Goal: Task Accomplishment & Management: Use online tool/utility

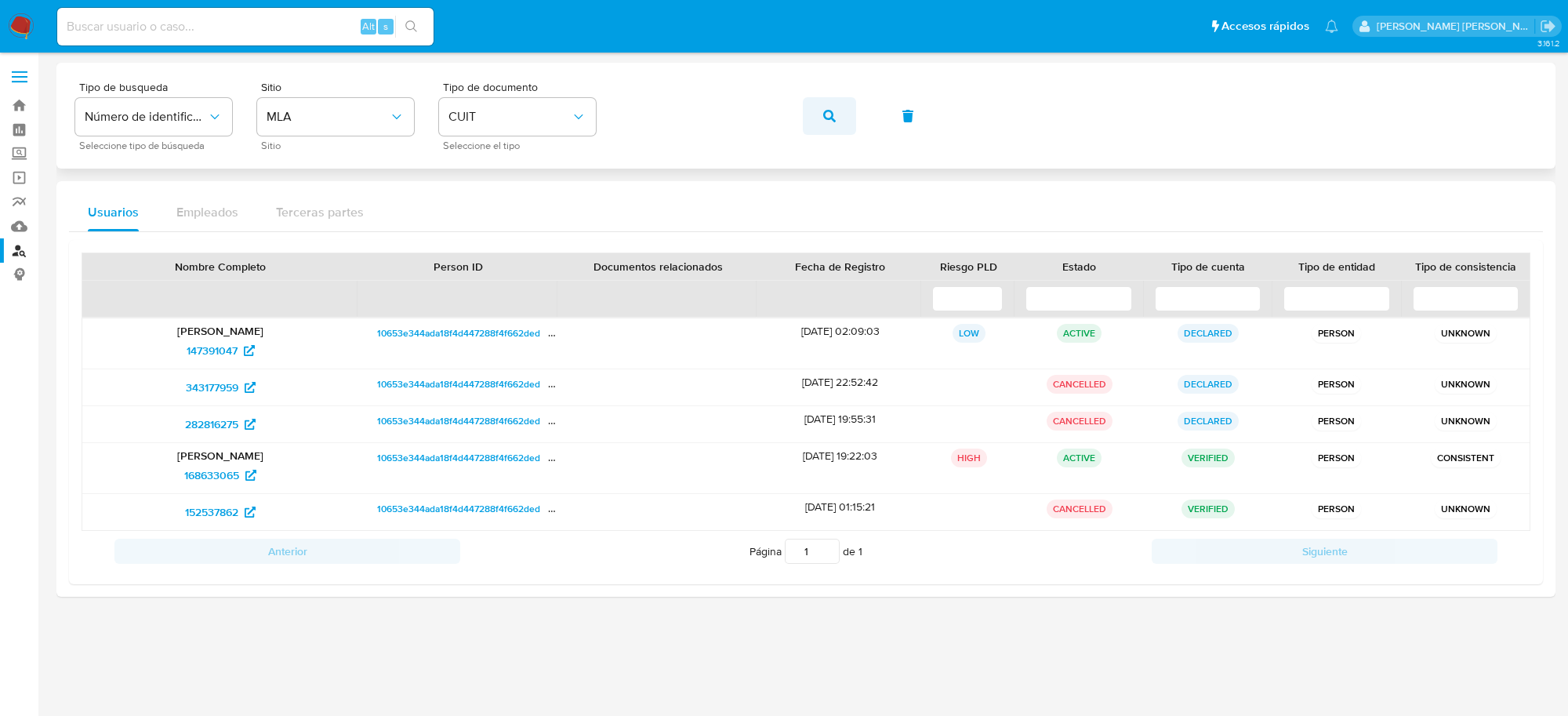
click at [831, 118] on icon "button" at bounding box center [830, 116] width 13 height 13
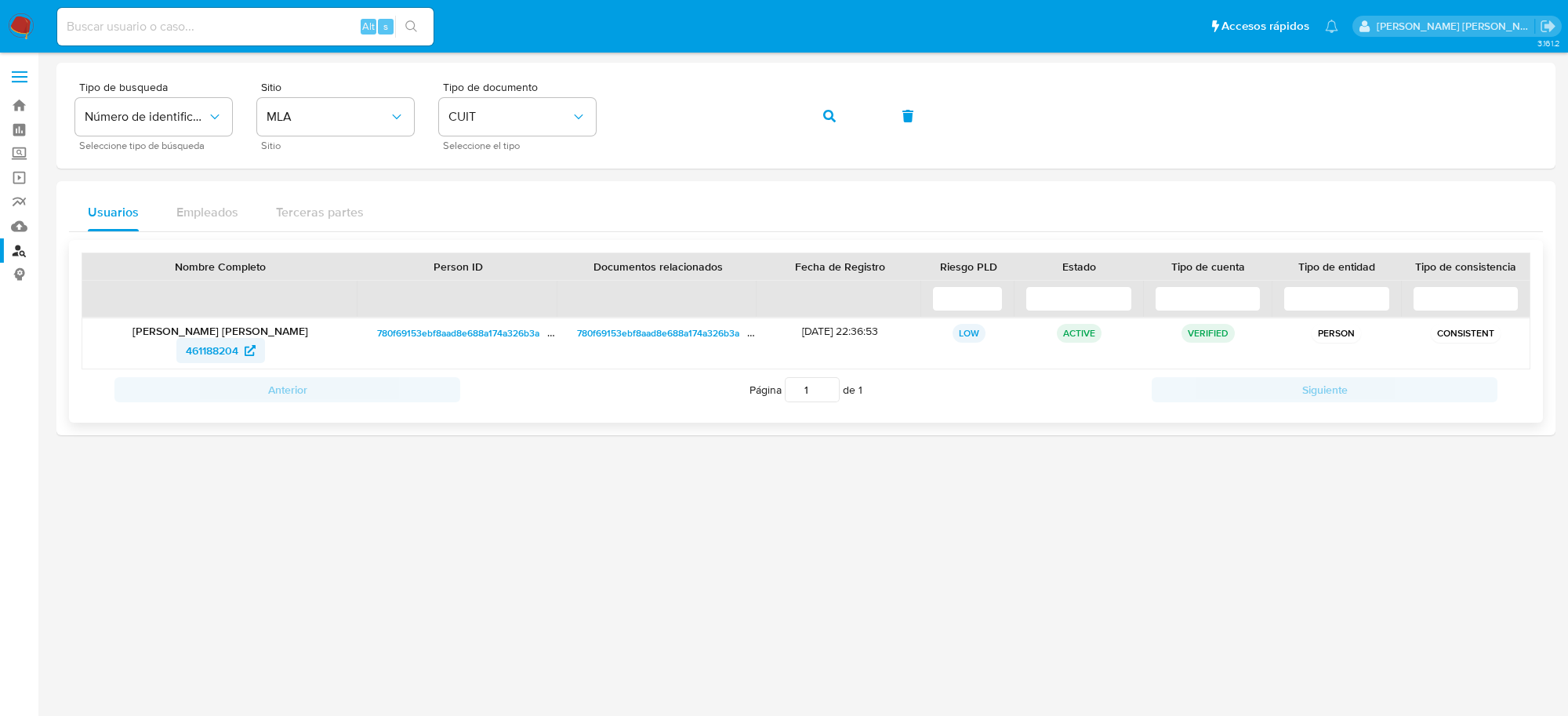
click at [216, 345] on span "461188204" at bounding box center [212, 351] width 52 height 25
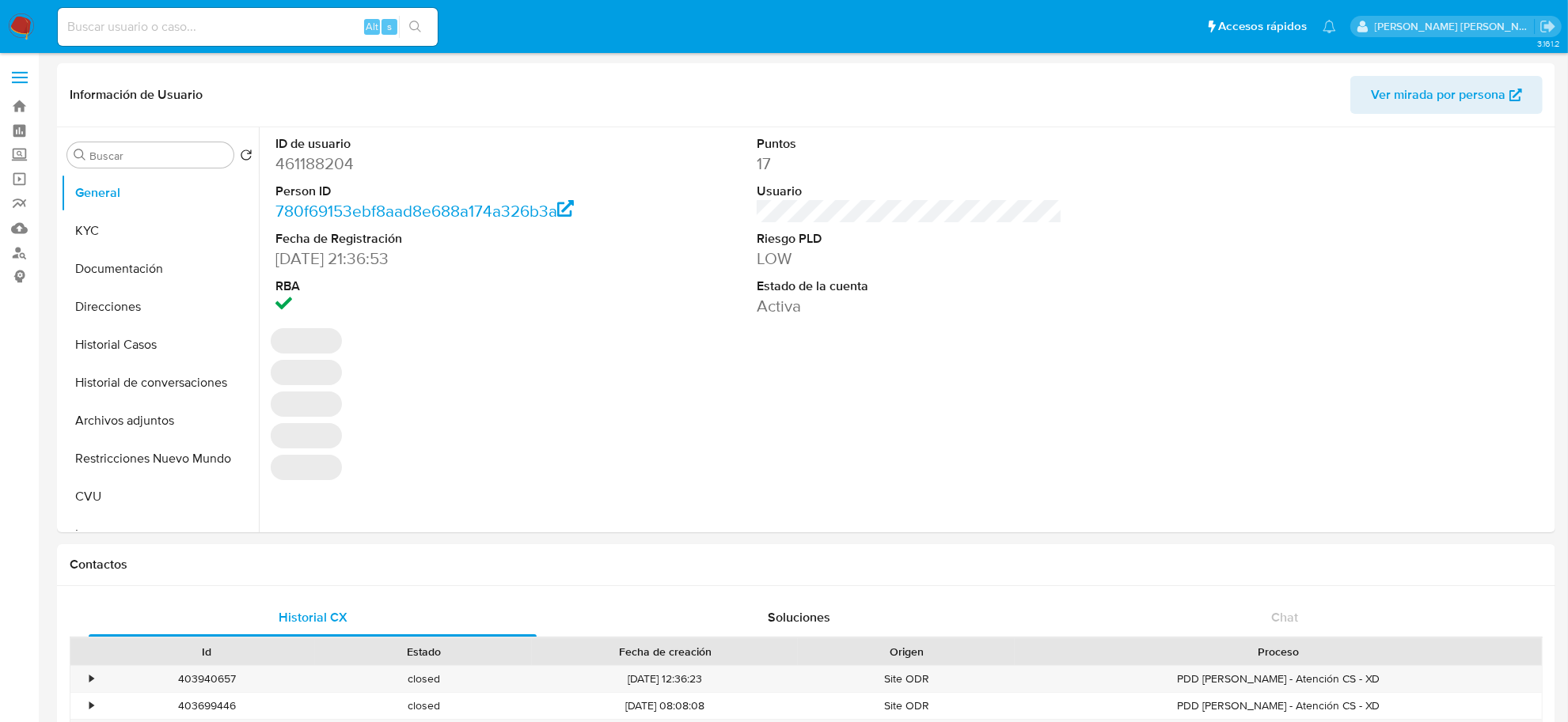
select select "10"
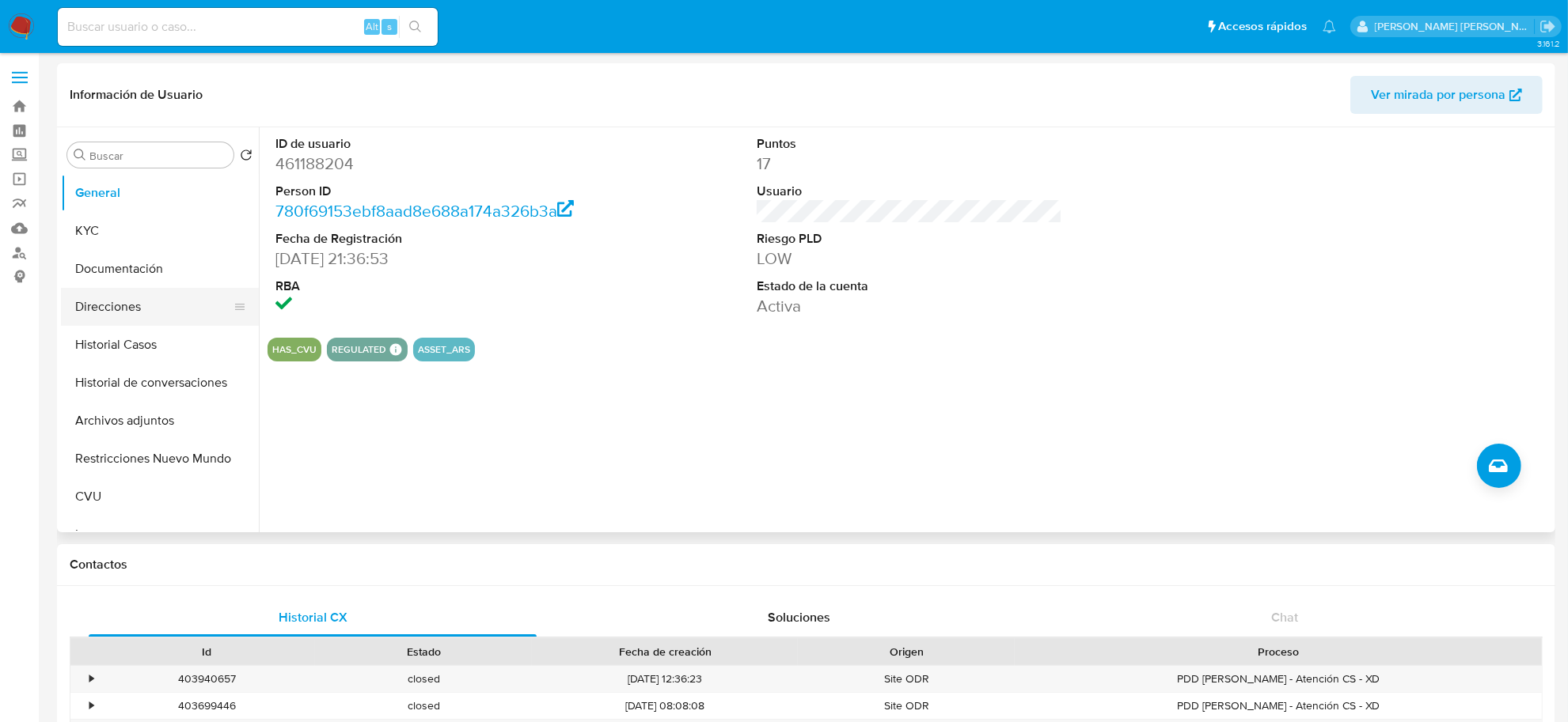
click at [148, 311] on button "Direcciones" at bounding box center [153, 307] width 185 height 38
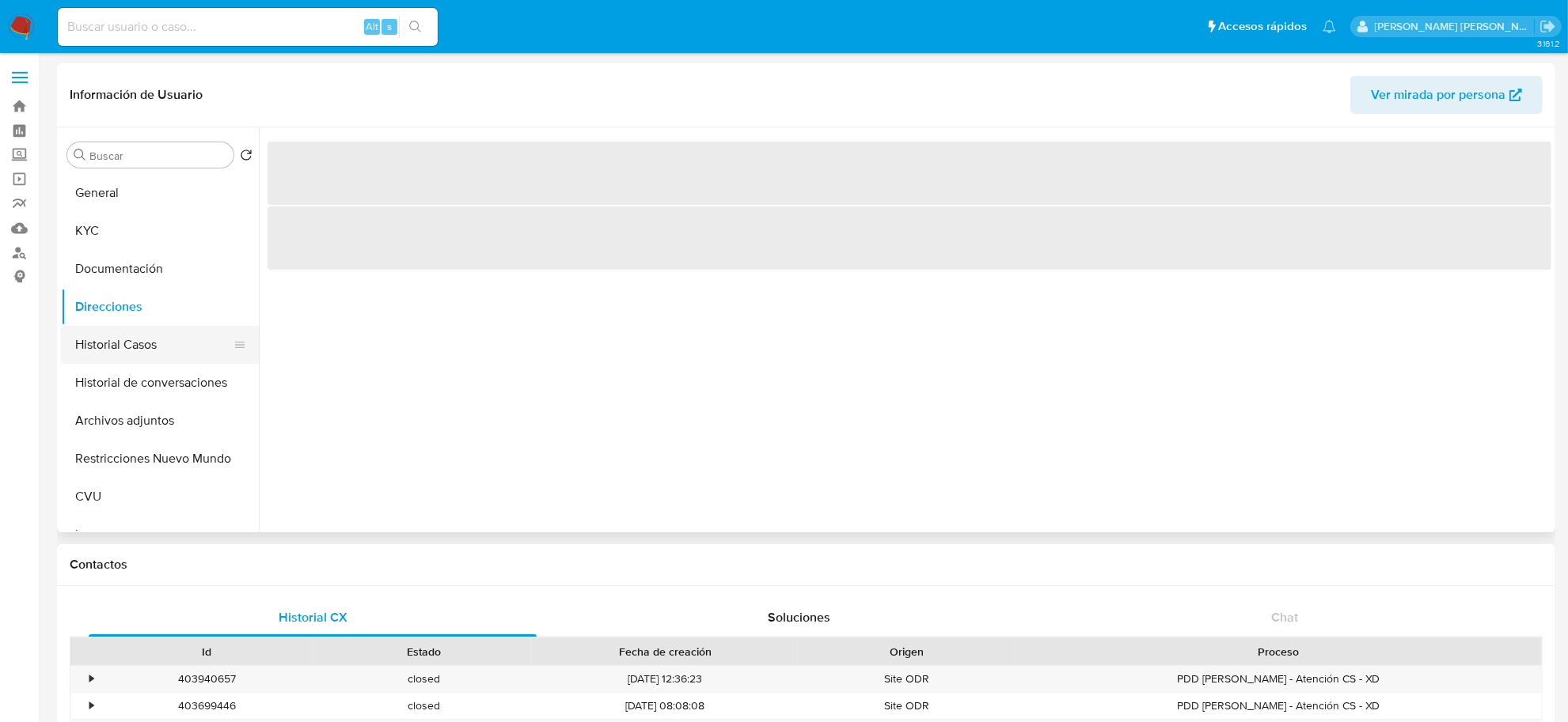
click at [136, 341] on button "Historial Casos" at bounding box center [153, 345] width 185 height 38
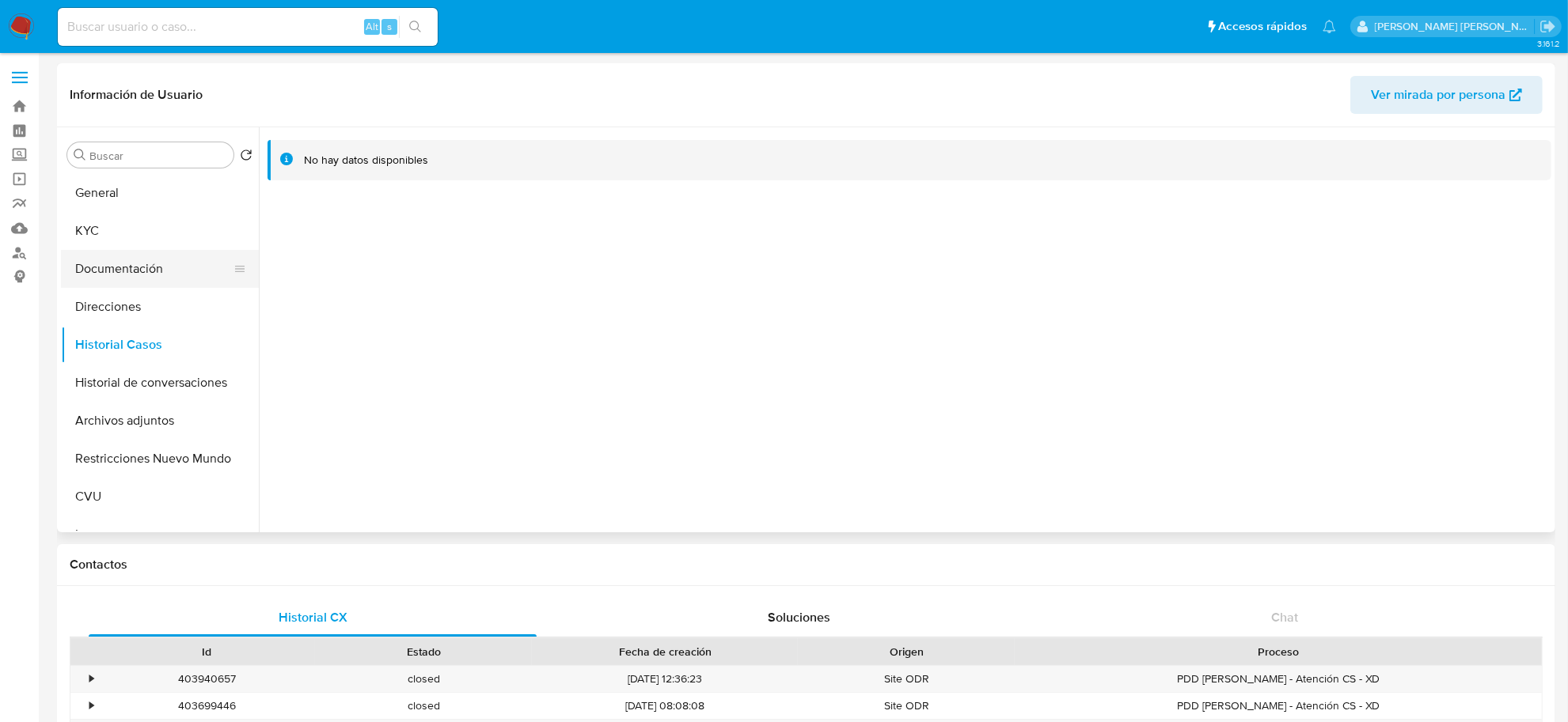
click at [124, 265] on button "Documentación" at bounding box center [153, 269] width 185 height 38
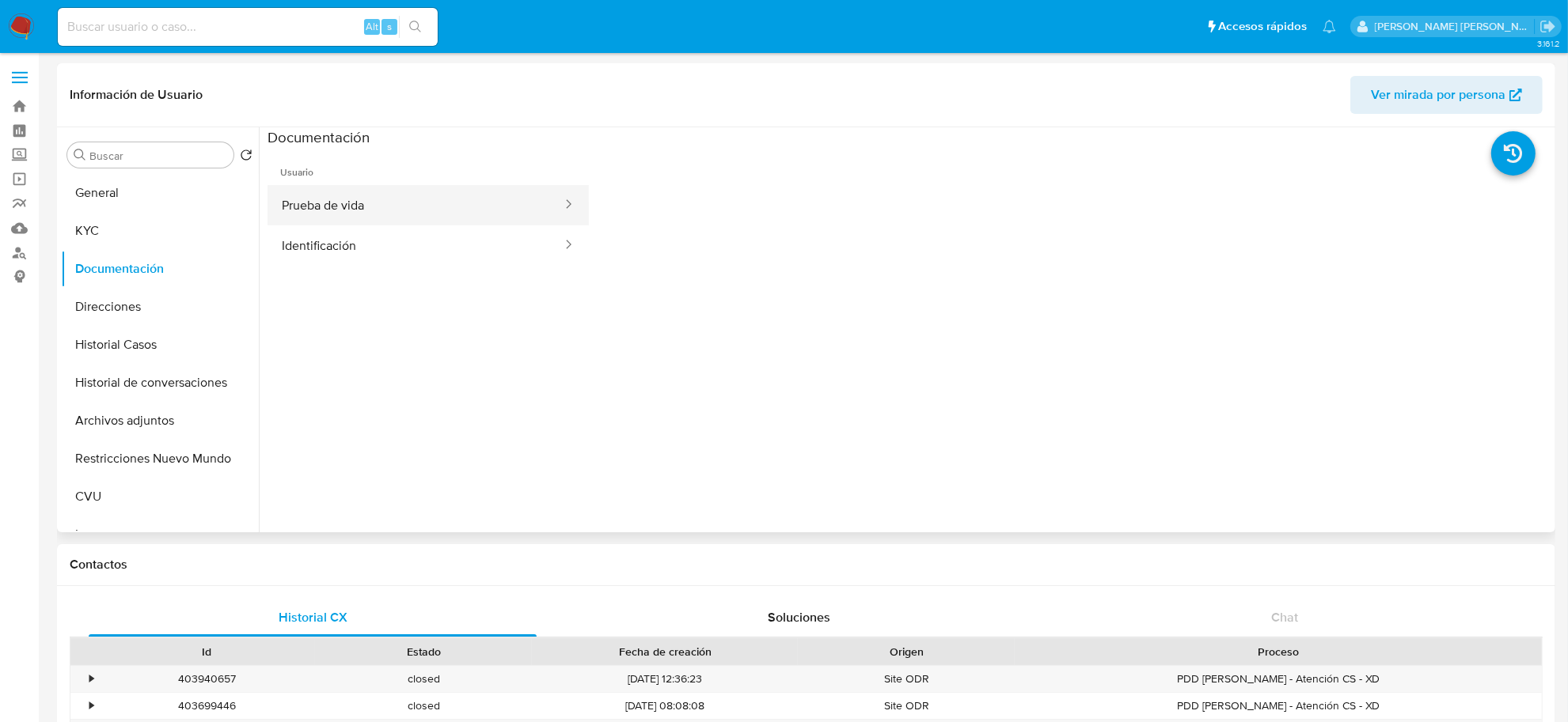
click at [452, 204] on button "Prueba de vida" at bounding box center [416, 205] width 296 height 41
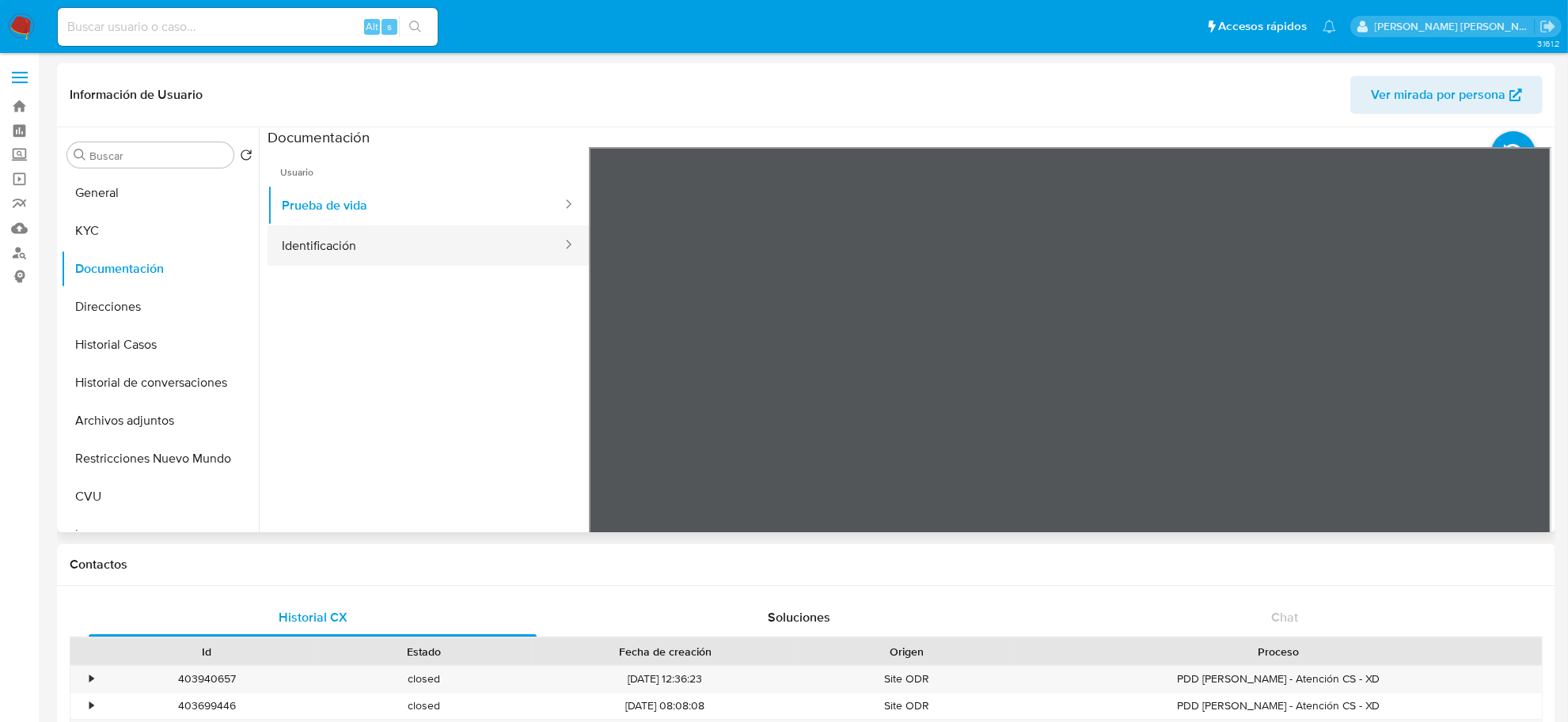
click at [472, 249] on button "Identificación" at bounding box center [416, 245] width 296 height 41
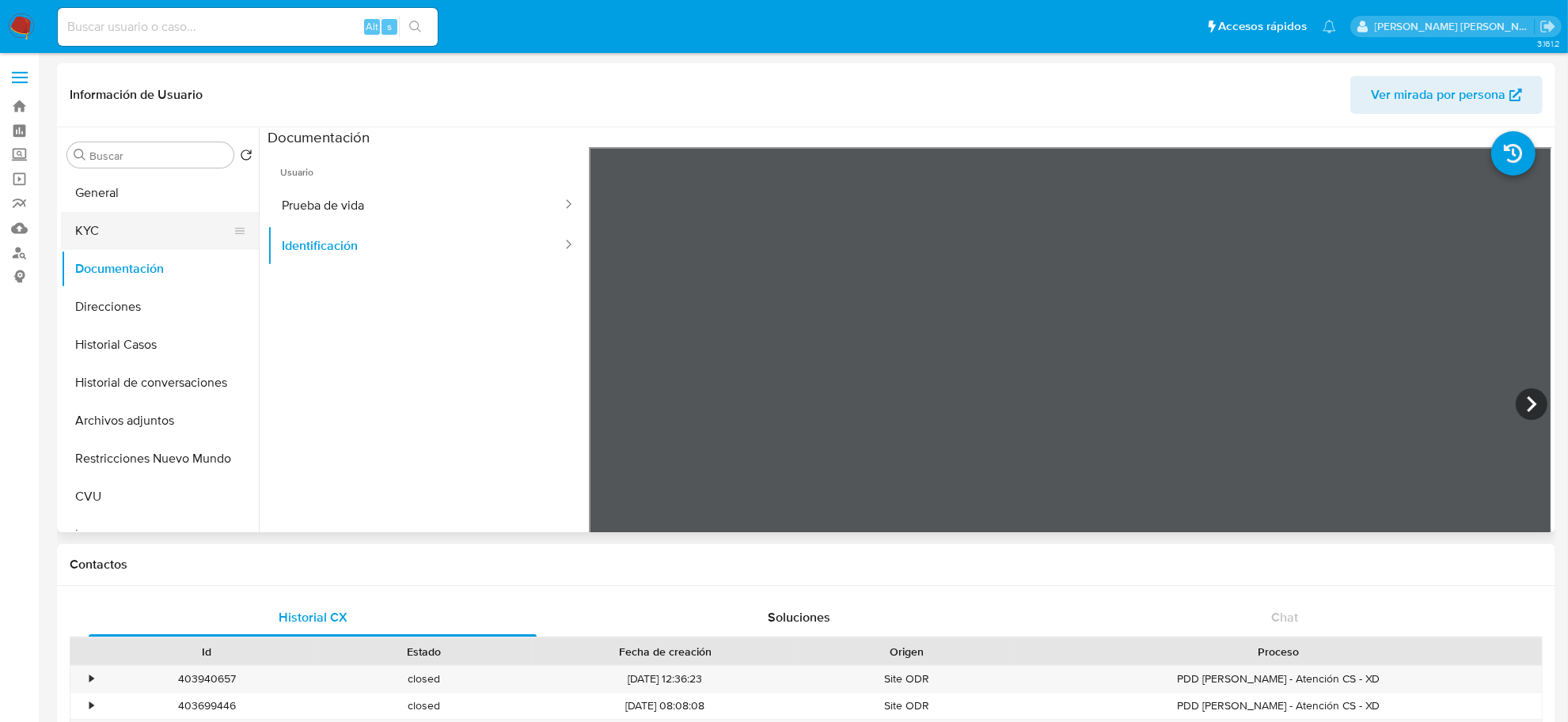
click at [140, 234] on button "KYC" at bounding box center [153, 231] width 185 height 38
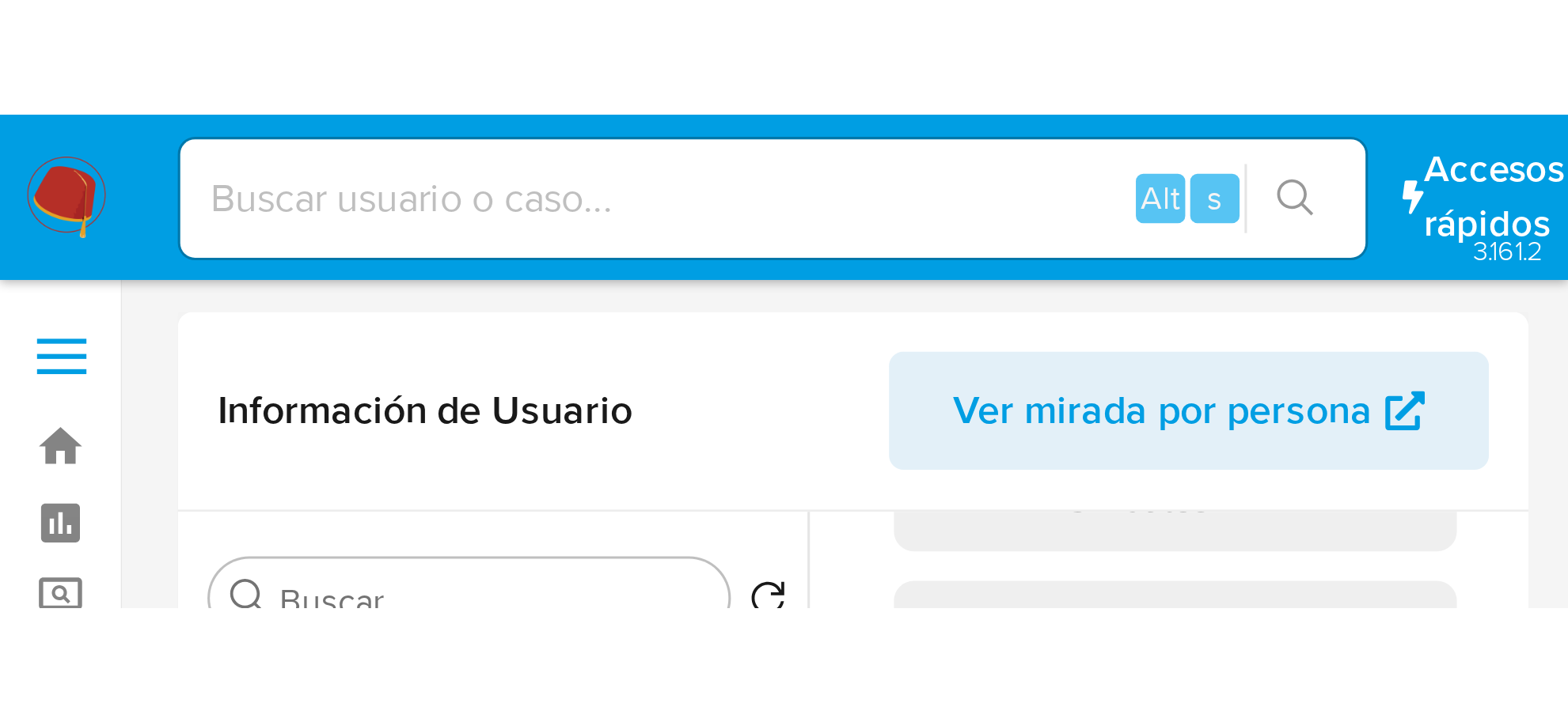
scroll to position [819, 0]
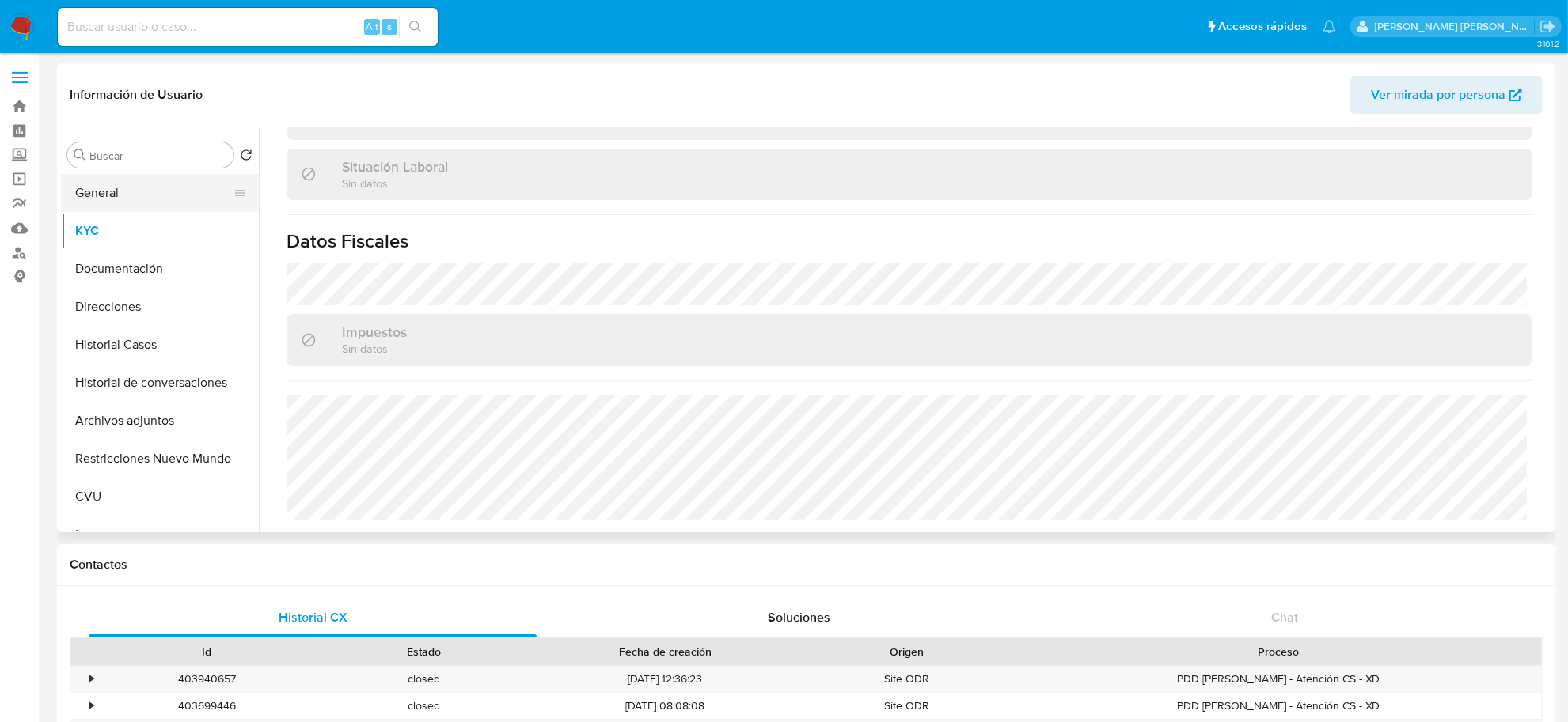
click at [113, 199] on button "General" at bounding box center [153, 193] width 185 height 38
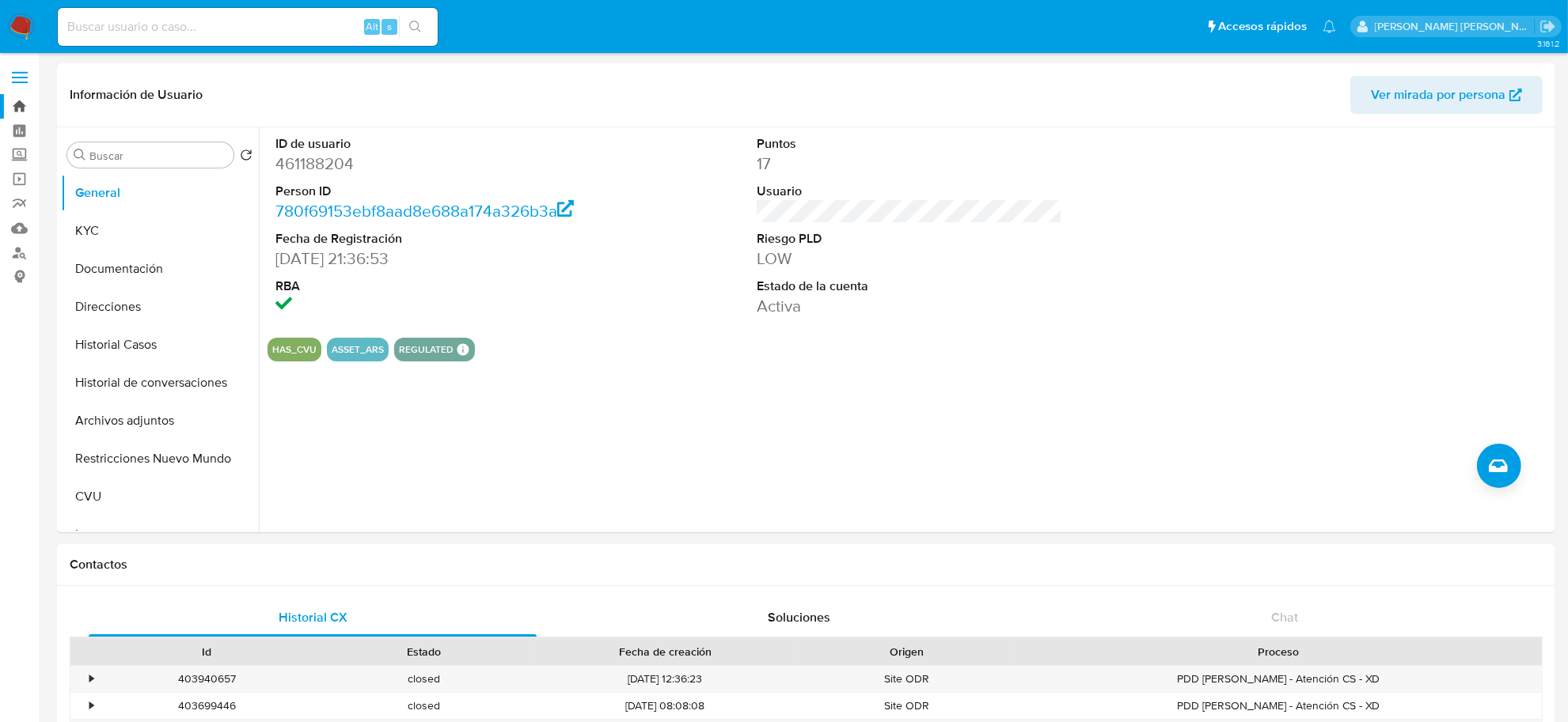
click at [25, 115] on link "Bandeja" at bounding box center [94, 106] width 189 height 25
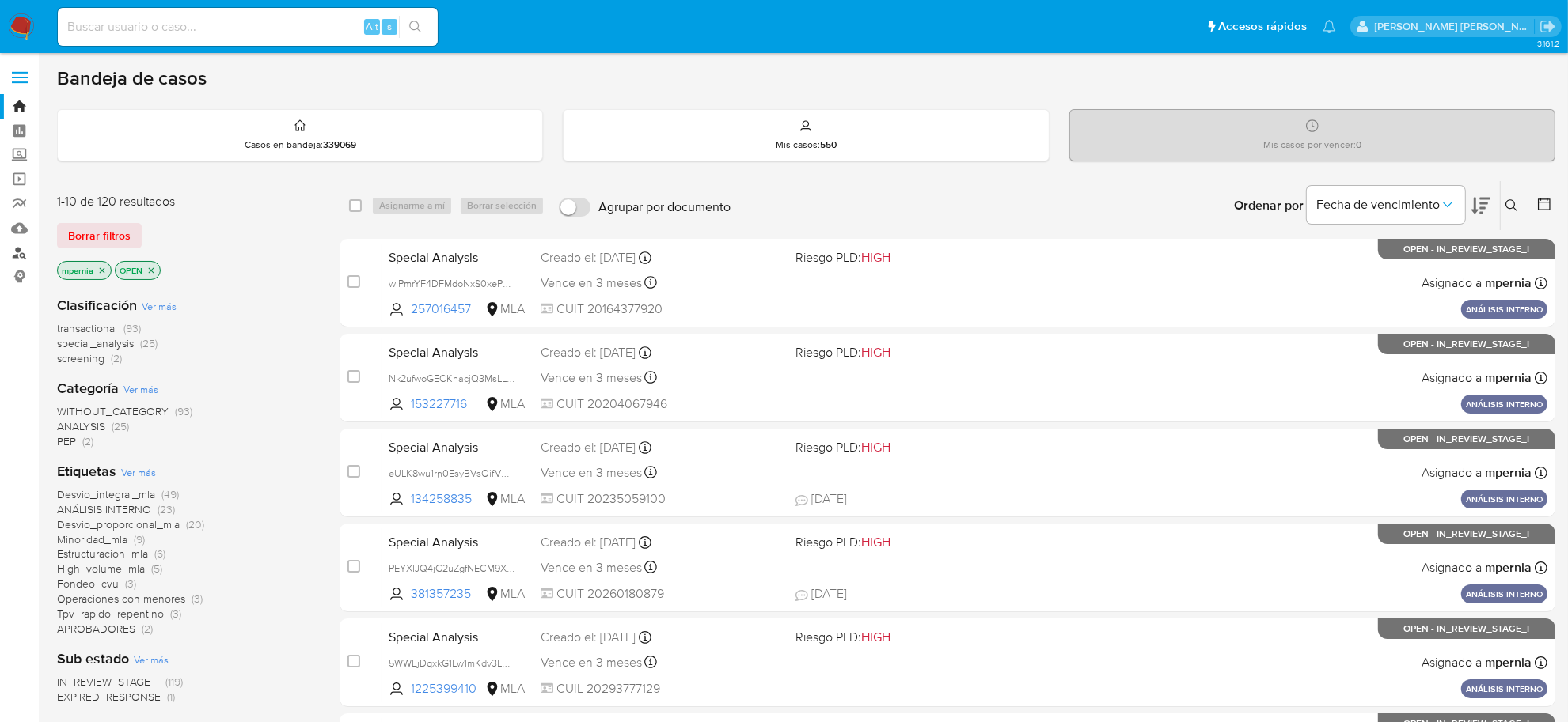
click at [26, 259] on link "Buscador de personas" at bounding box center [94, 252] width 189 height 25
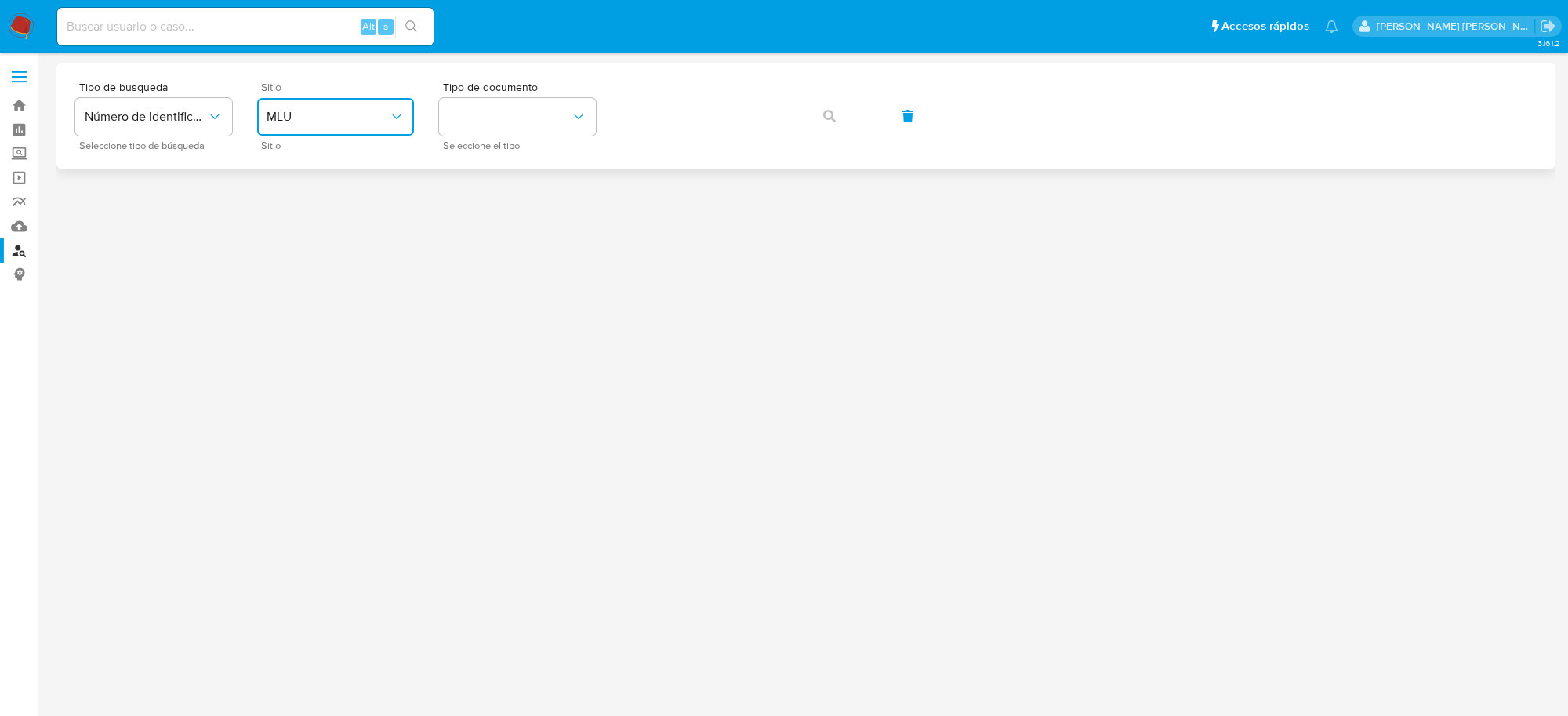
click at [324, 116] on span "MLU" at bounding box center [328, 117] width 123 height 16
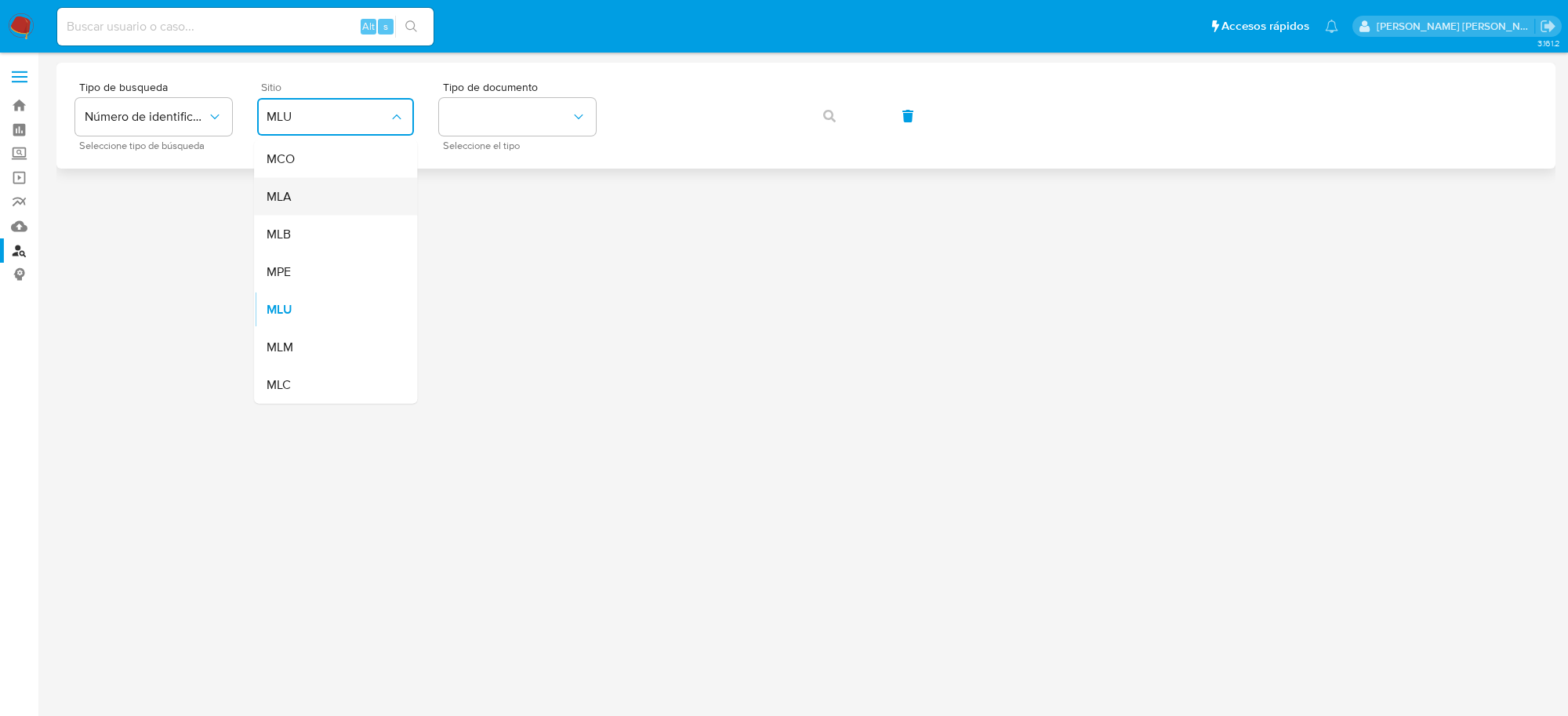
click at [303, 196] on div "MLA" at bounding box center [331, 197] width 128 height 38
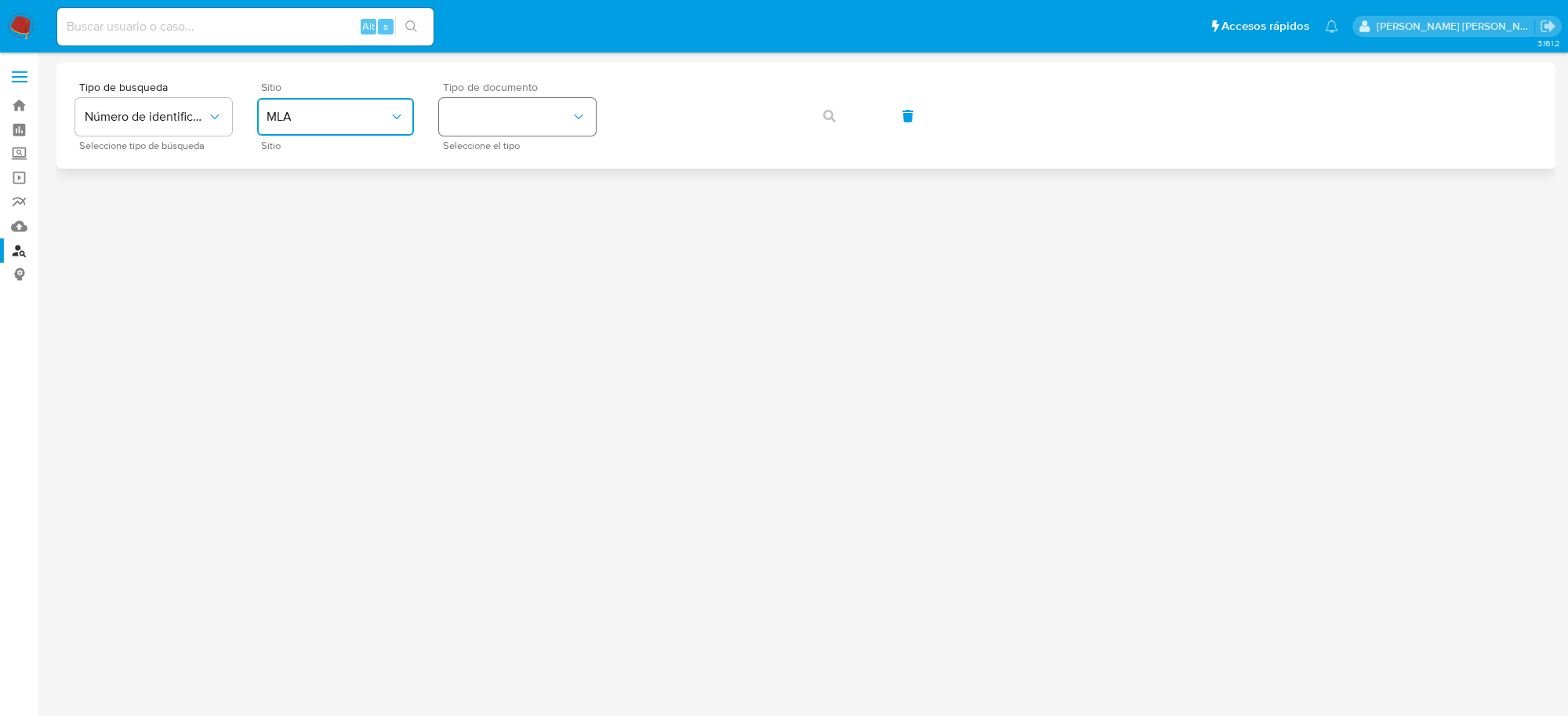
click at [550, 116] on button "identificationType" at bounding box center [518, 117] width 157 height 38
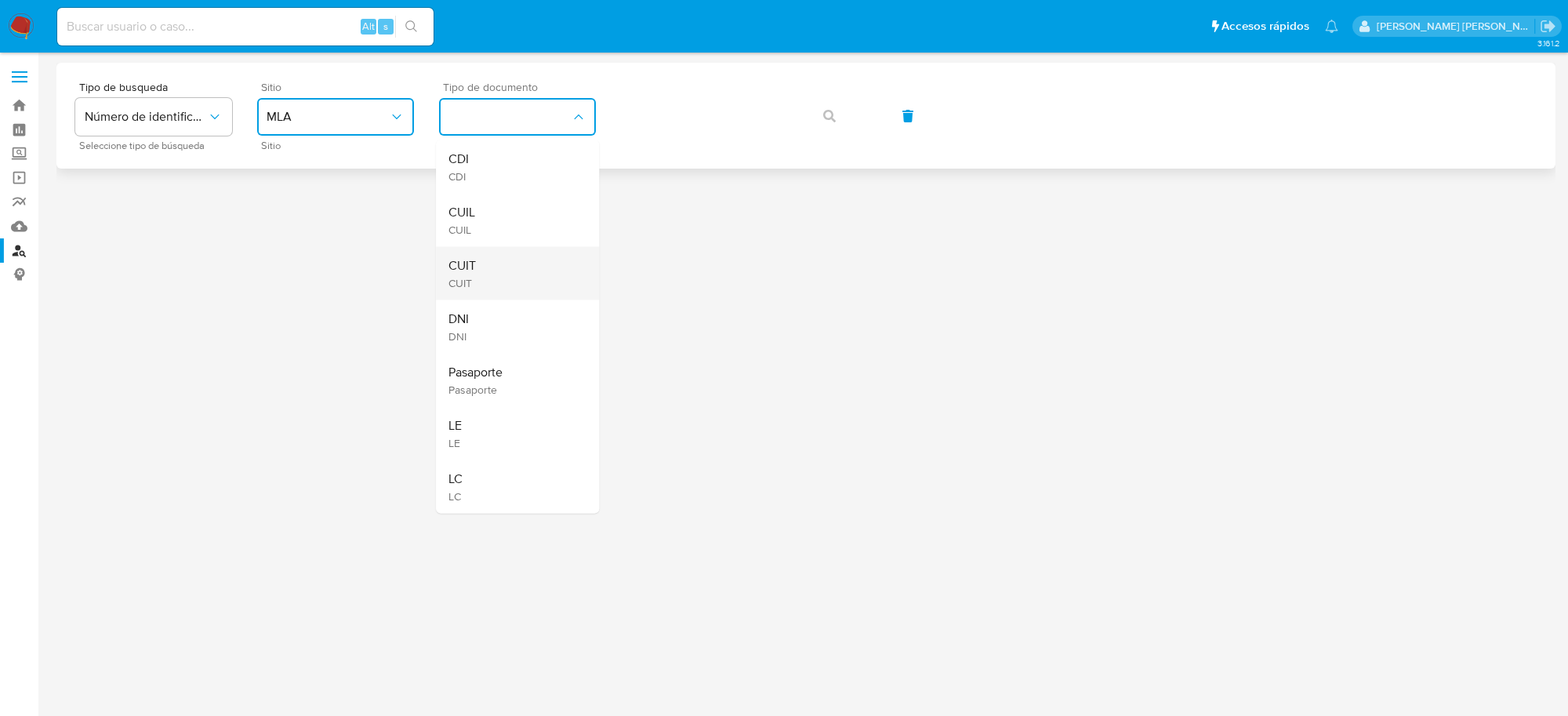
click at [474, 261] on span "CUIT" at bounding box center [462, 266] width 28 height 16
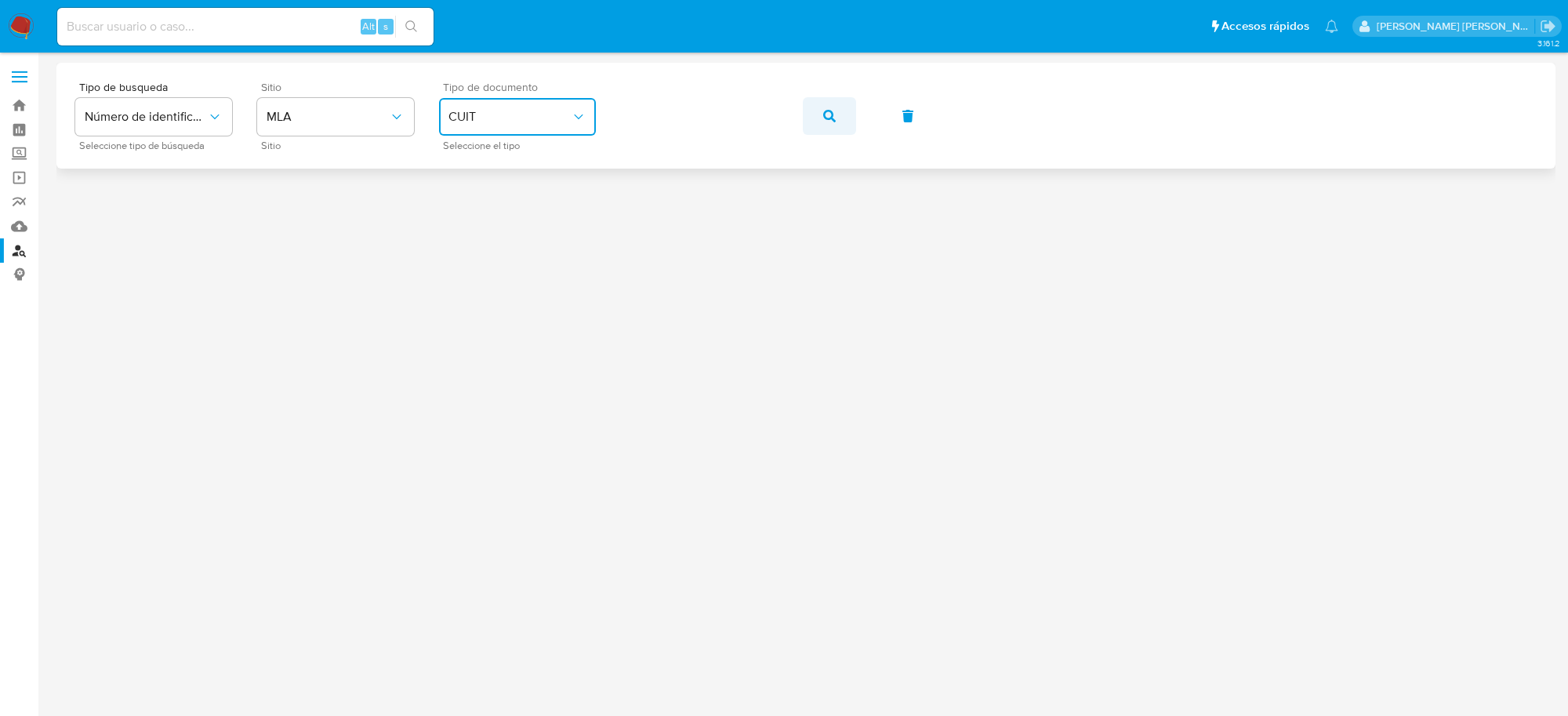
click at [837, 112] on button "button" at bounding box center [829, 116] width 53 height 38
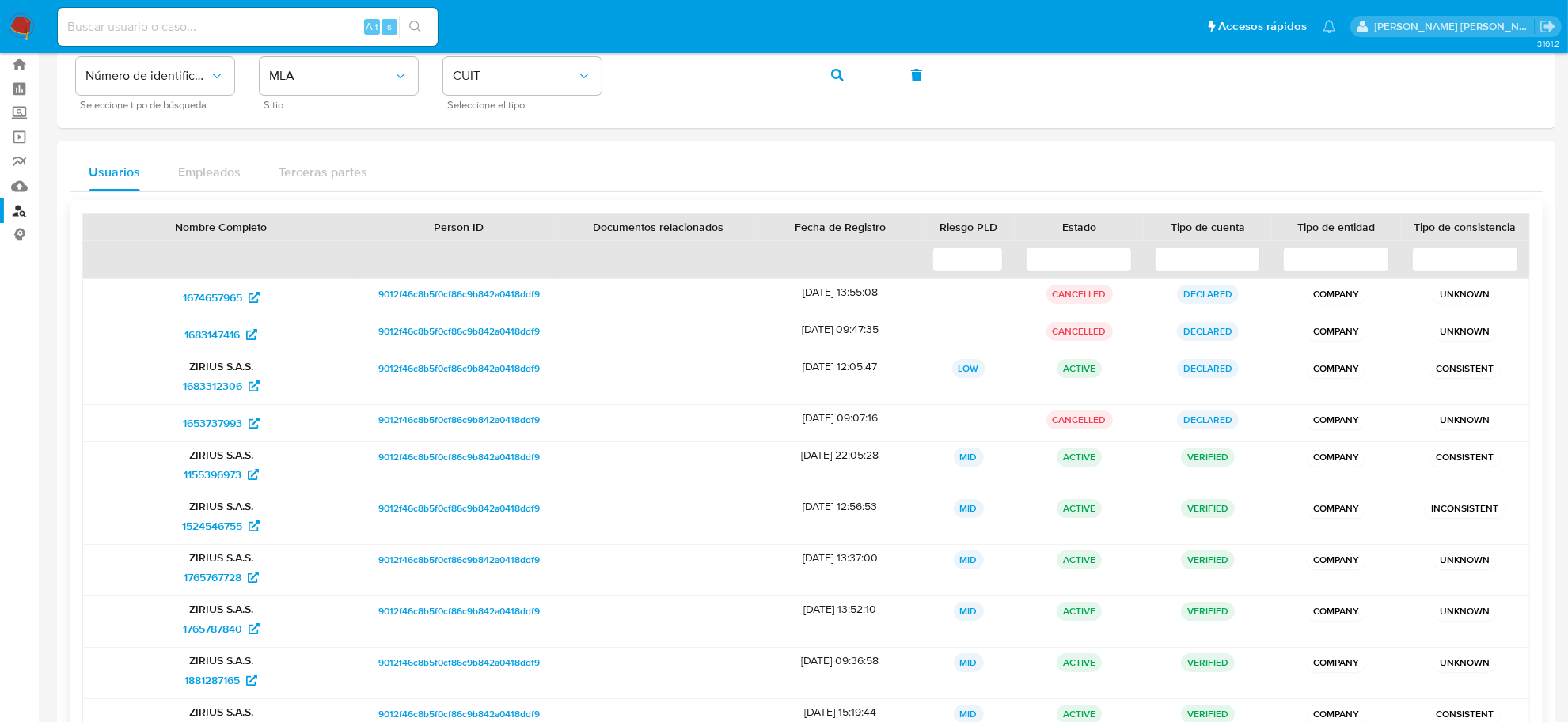
scroll to position [22, 0]
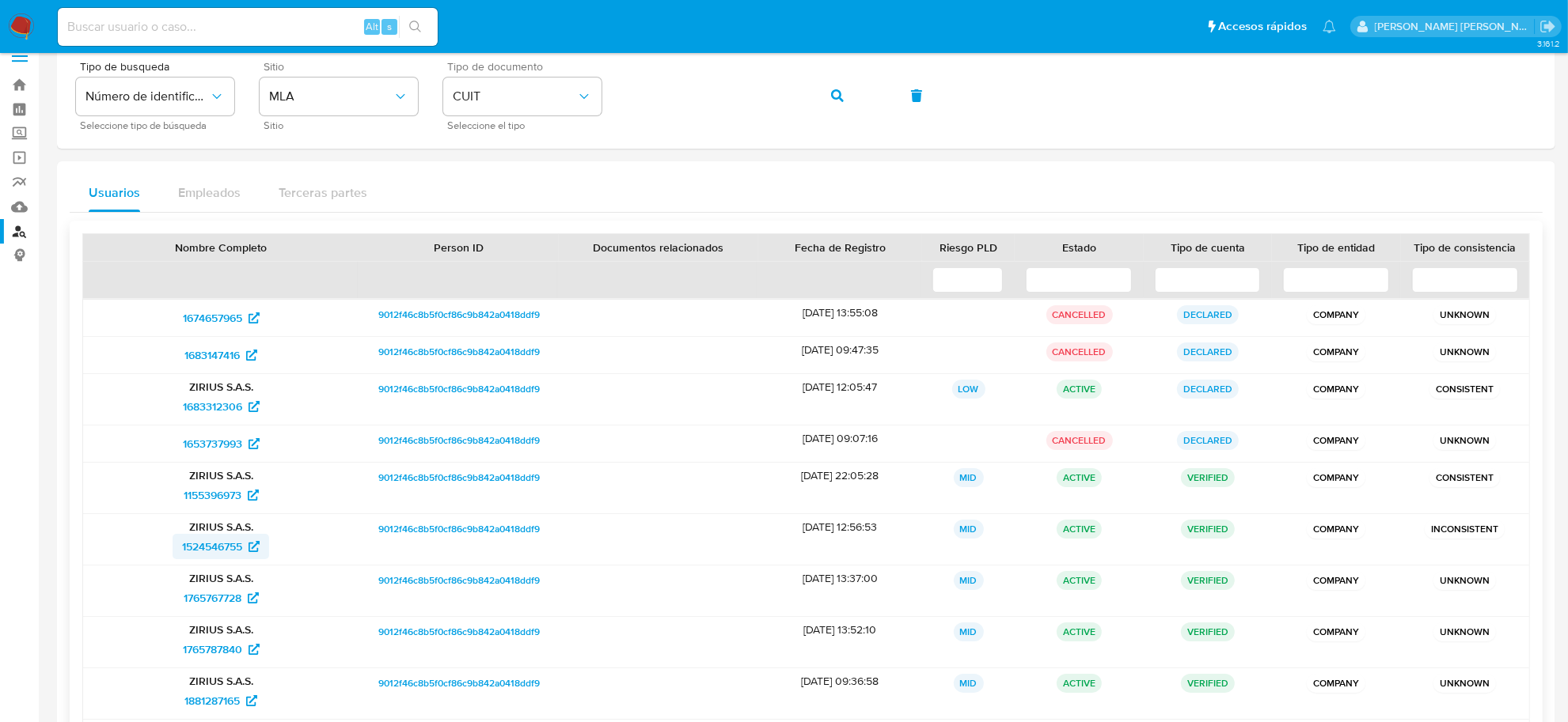
click at [232, 540] on span "1524546755" at bounding box center [212, 547] width 60 height 26
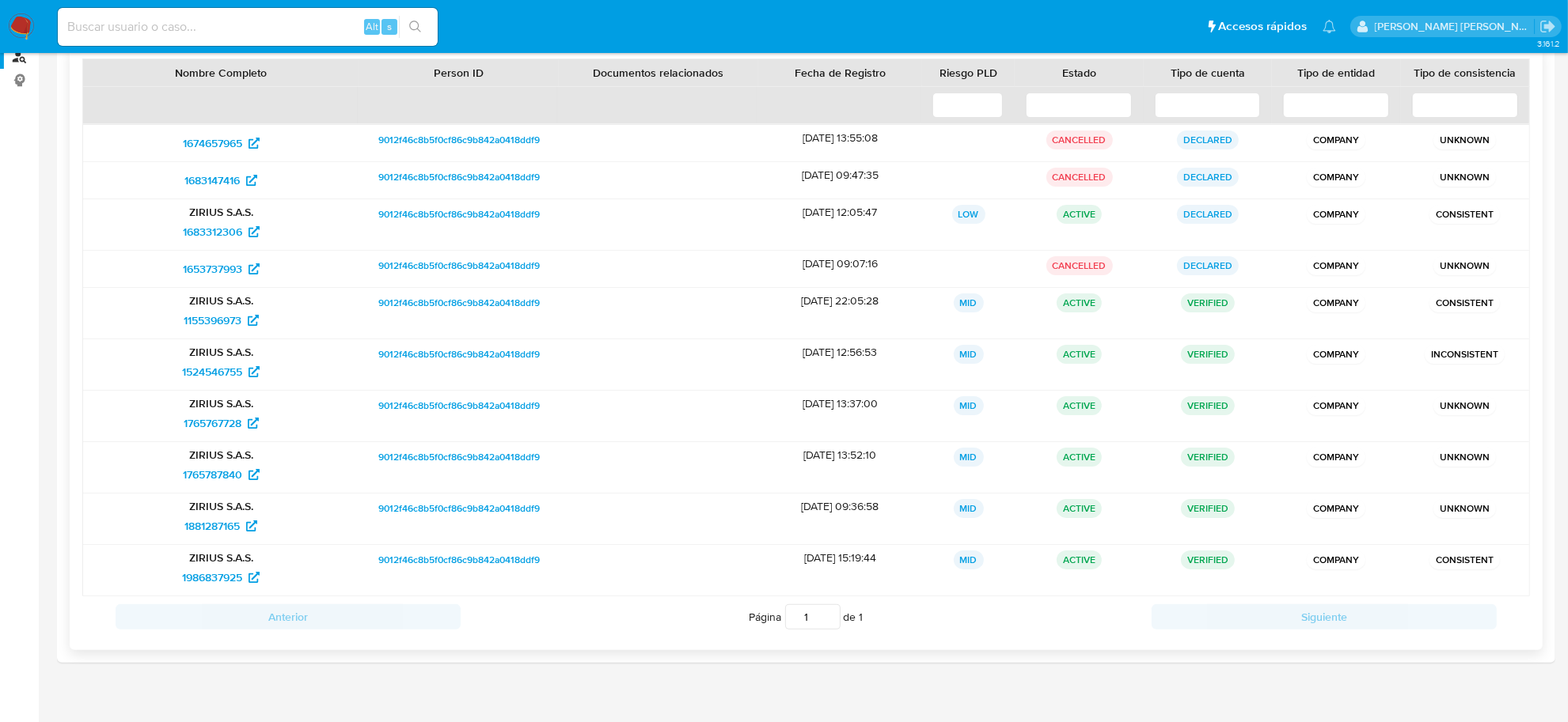
scroll to position [219, 0]
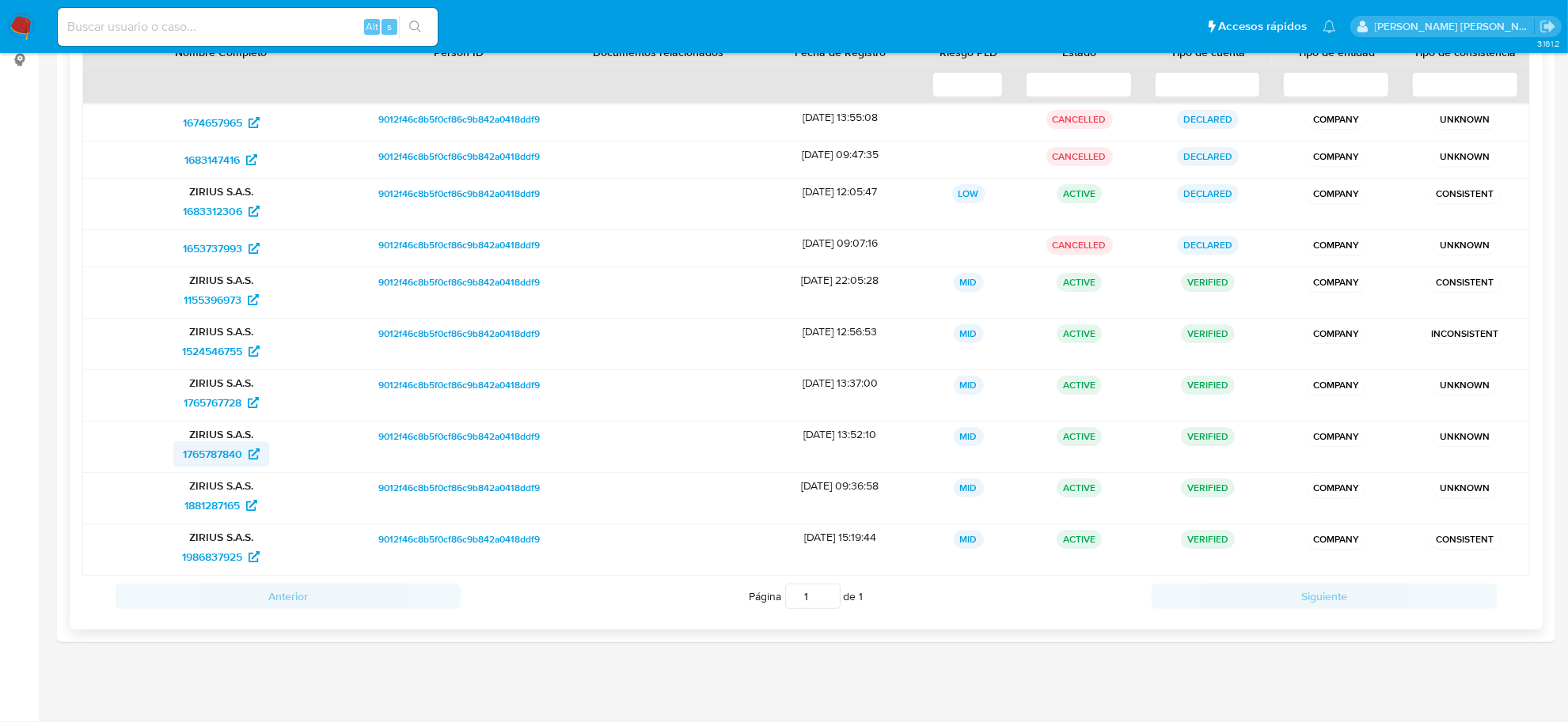
click at [210, 461] on span "1765787840" at bounding box center [213, 454] width 59 height 26
click at [207, 203] on span "1683312306" at bounding box center [213, 212] width 59 height 26
click at [230, 297] on span "1155396973" at bounding box center [213, 300] width 58 height 26
click at [236, 404] on span "1765767728" at bounding box center [213, 403] width 58 height 26
click at [220, 456] on span "1765787840" at bounding box center [213, 454] width 59 height 26
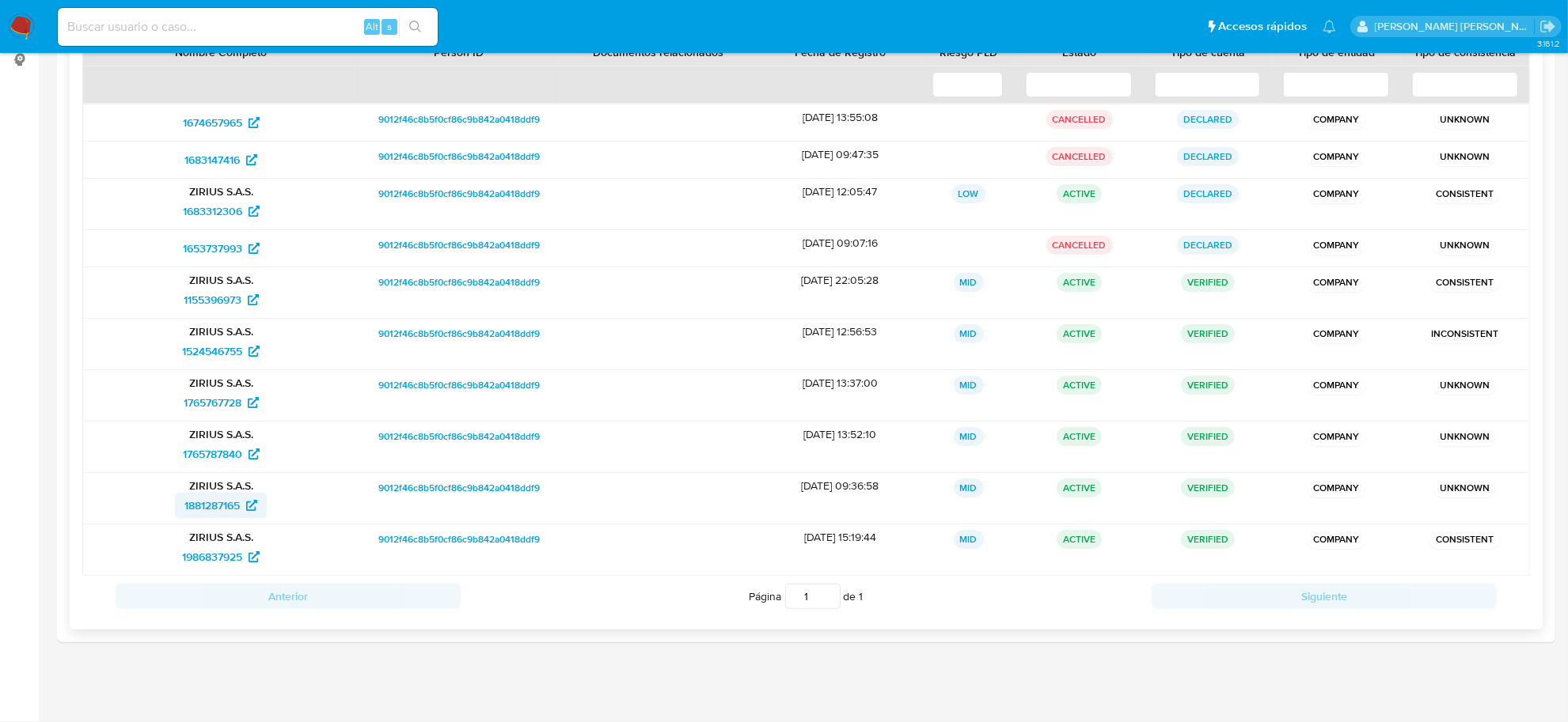
click at [208, 507] on span "1881287165" at bounding box center [212, 506] width 55 height 26
click at [210, 558] on span "1986837925" at bounding box center [212, 557] width 60 height 26
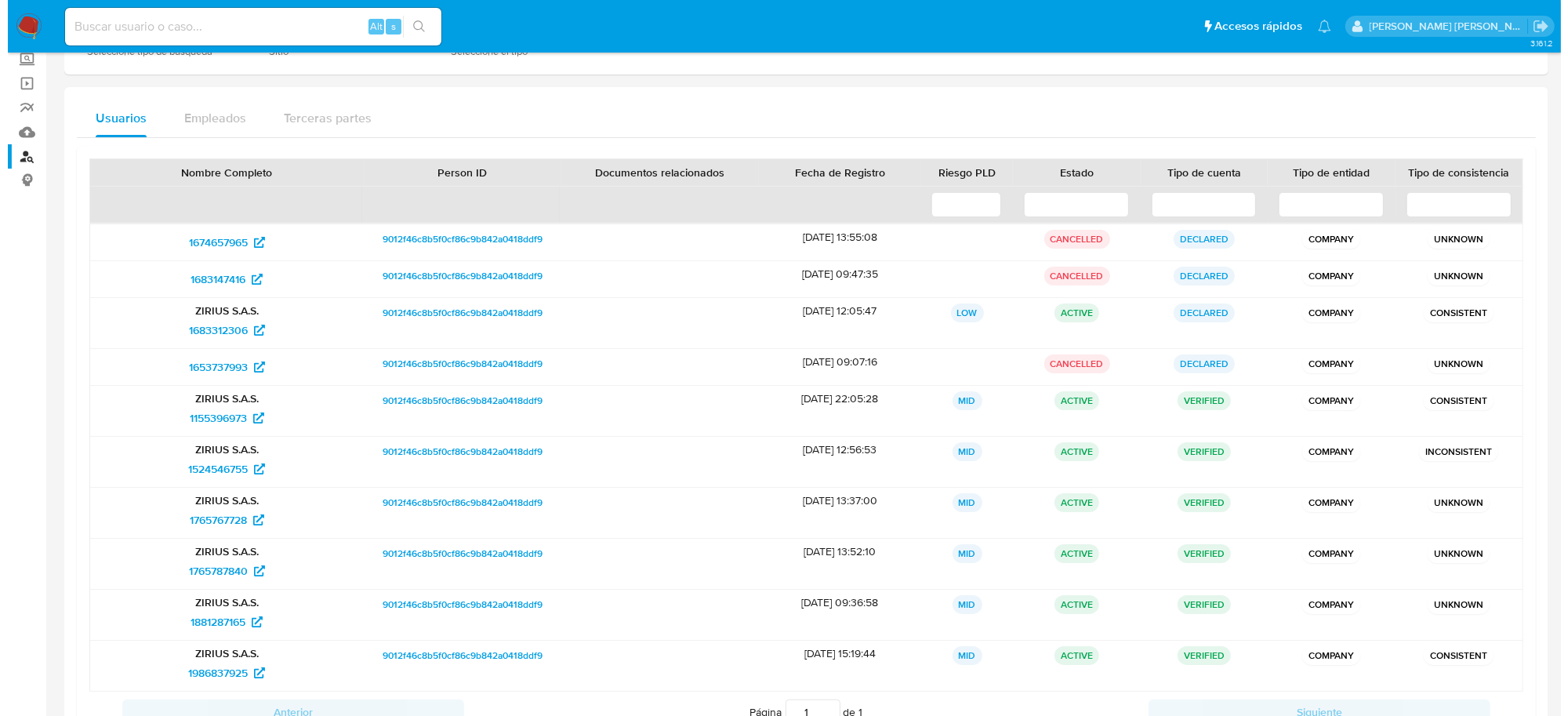
scroll to position [0, 0]
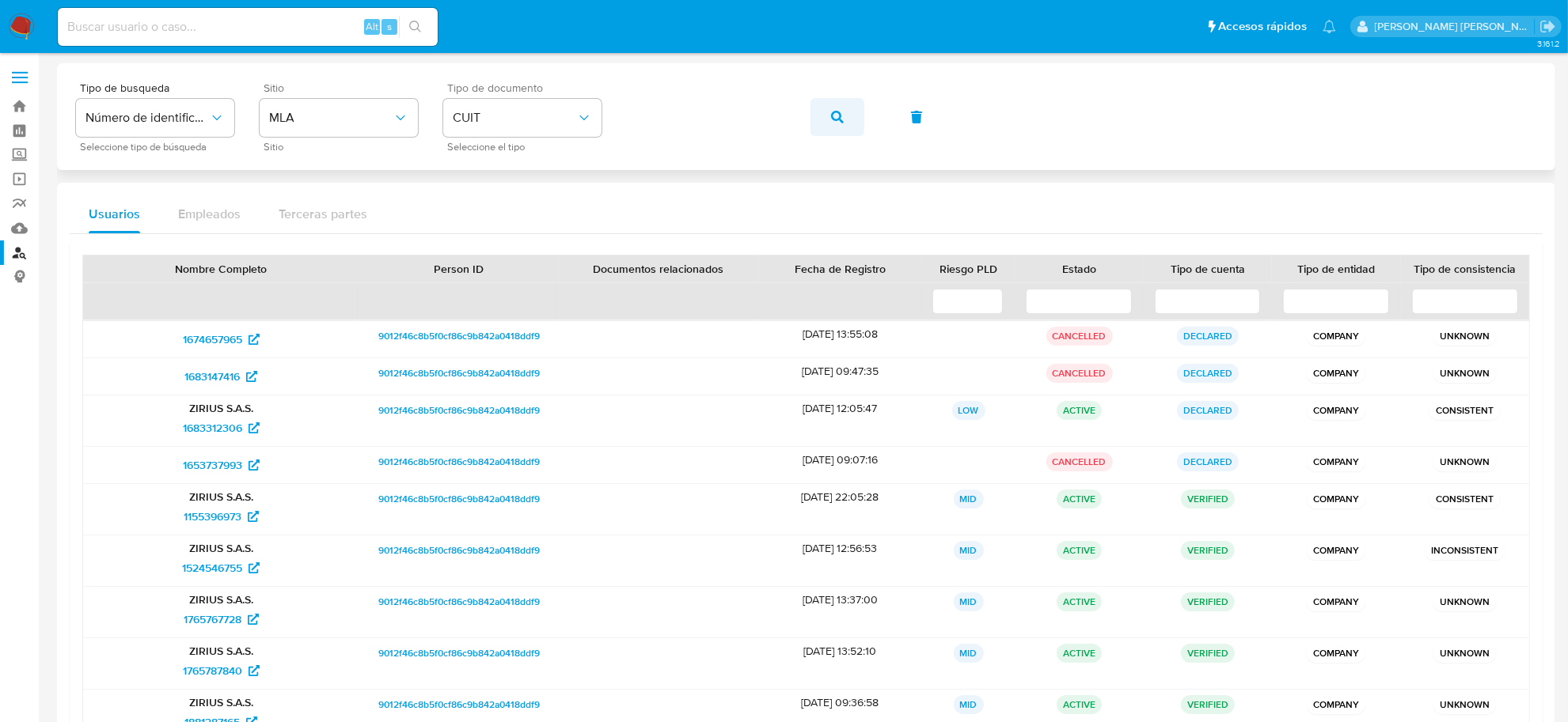
click at [844, 117] on button "button" at bounding box center [837, 117] width 54 height 38
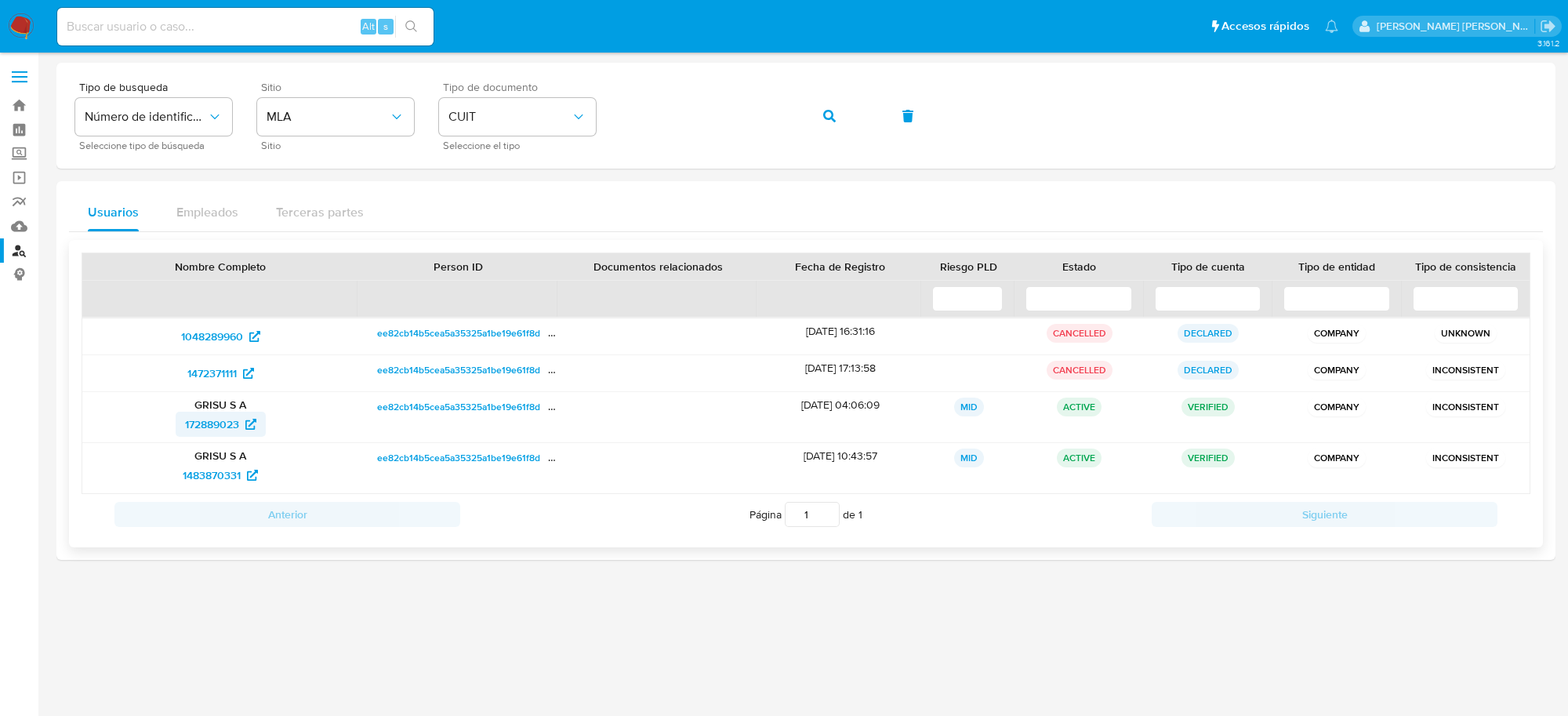
click at [216, 428] on span "172889023" at bounding box center [212, 425] width 54 height 25
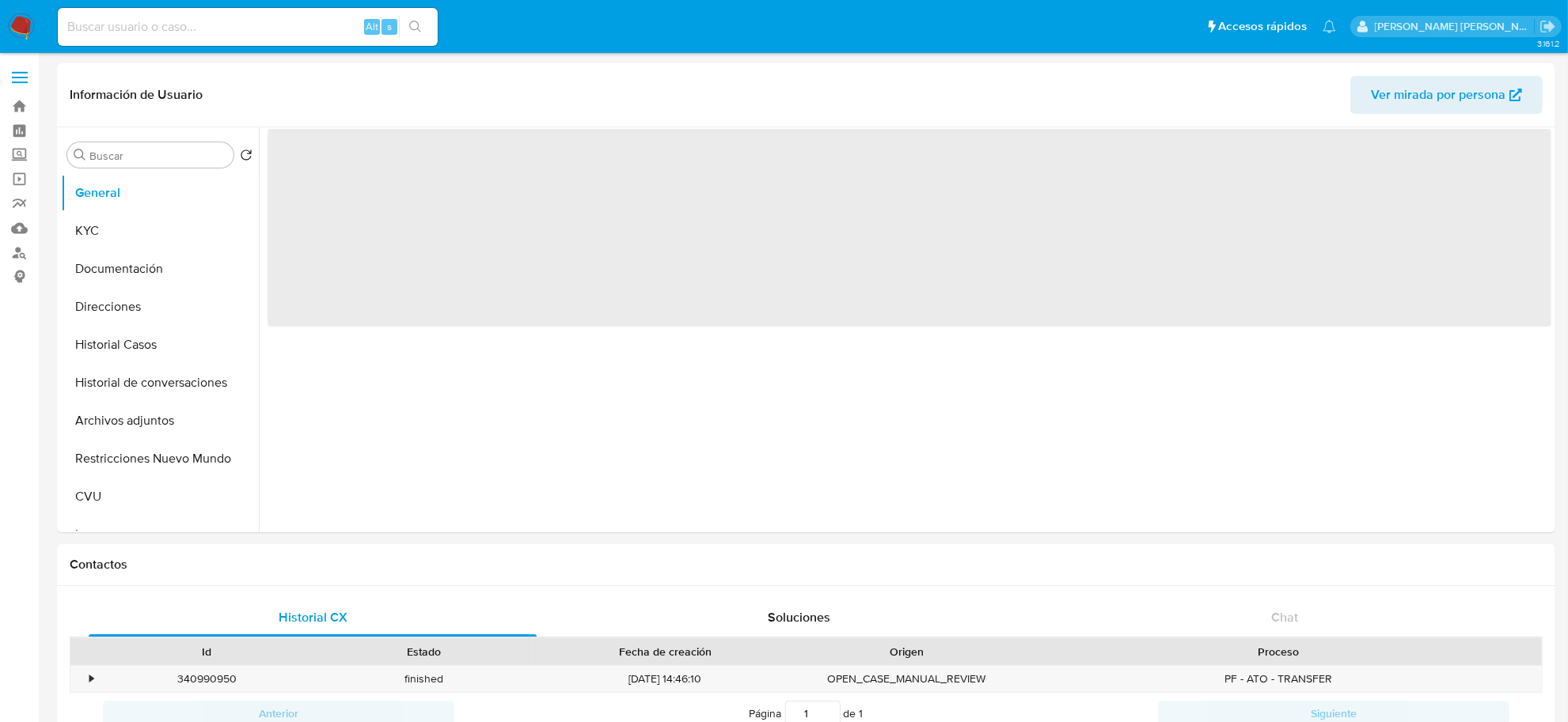
select select "10"
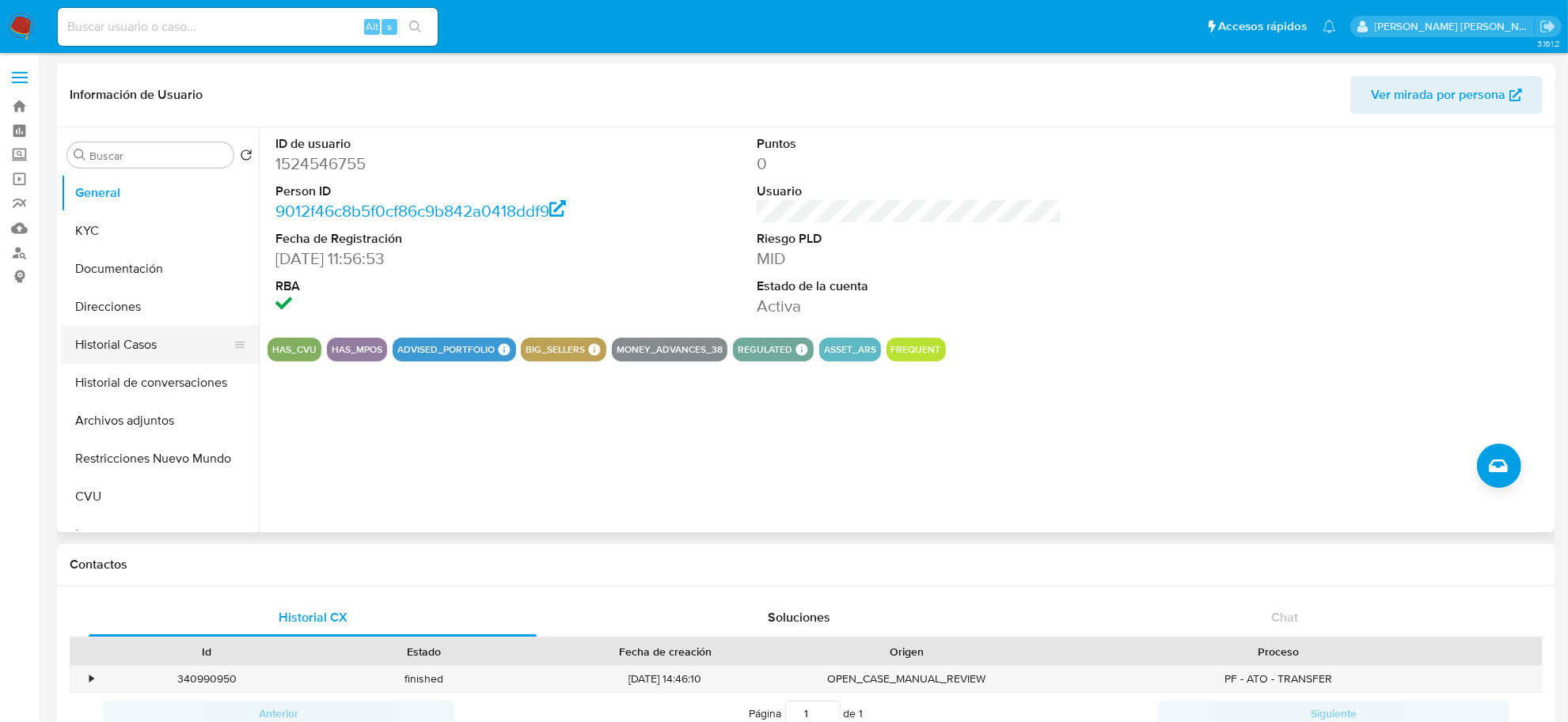
click at [126, 349] on button "Historial Casos" at bounding box center [153, 345] width 185 height 38
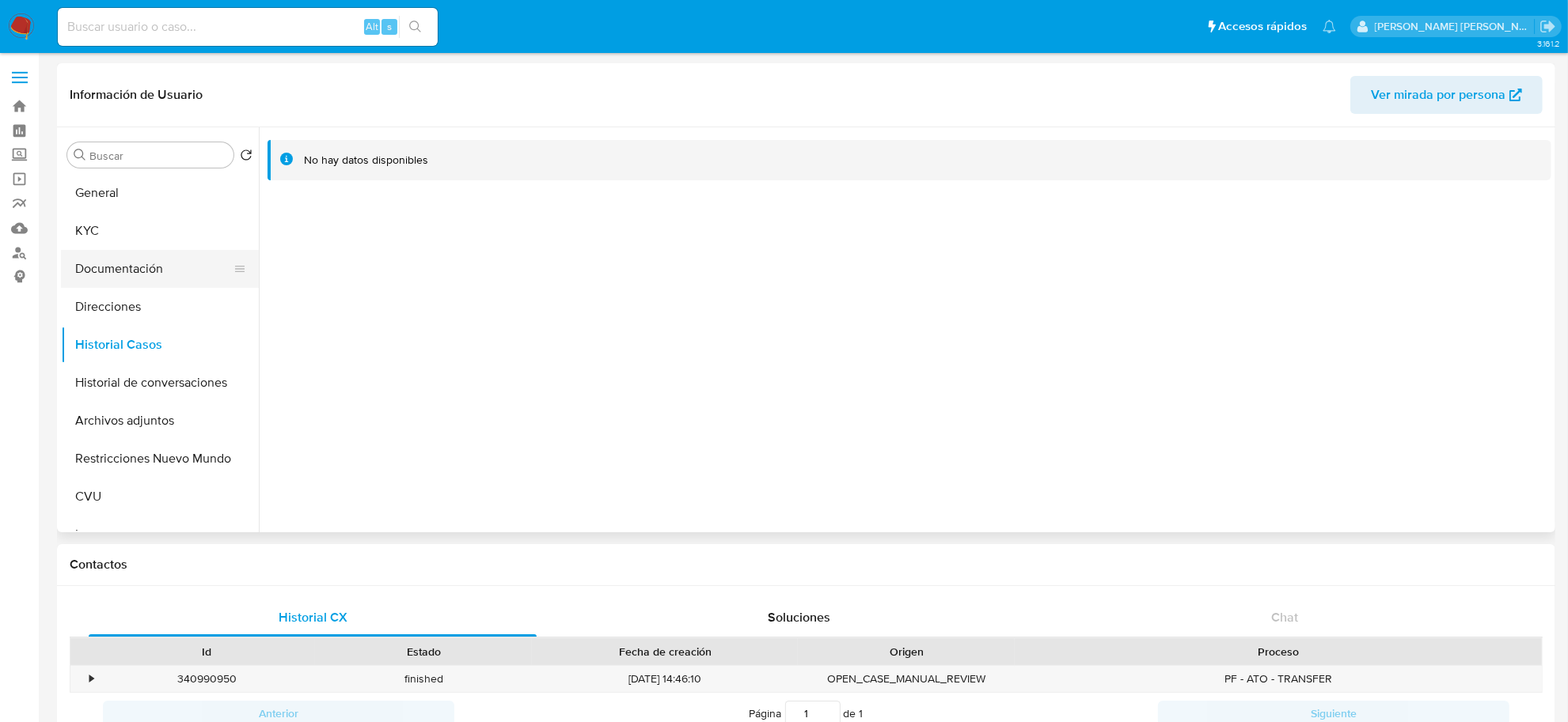
click at [141, 266] on button "Documentación" at bounding box center [153, 269] width 185 height 38
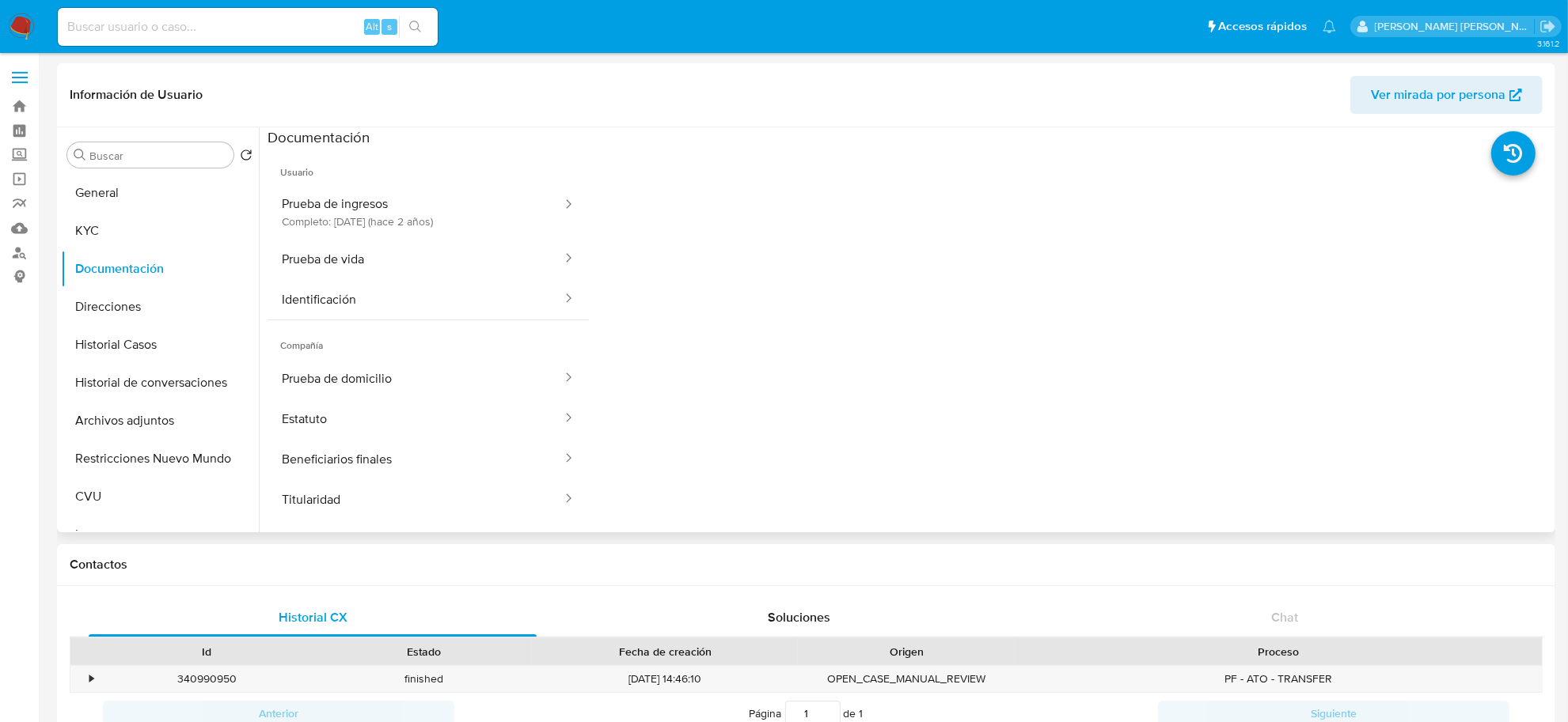
click at [1474, 92] on span "Ver mirada por persona" at bounding box center [1439, 95] width 134 height 38
click at [139, 219] on button "KYC" at bounding box center [153, 231] width 185 height 38
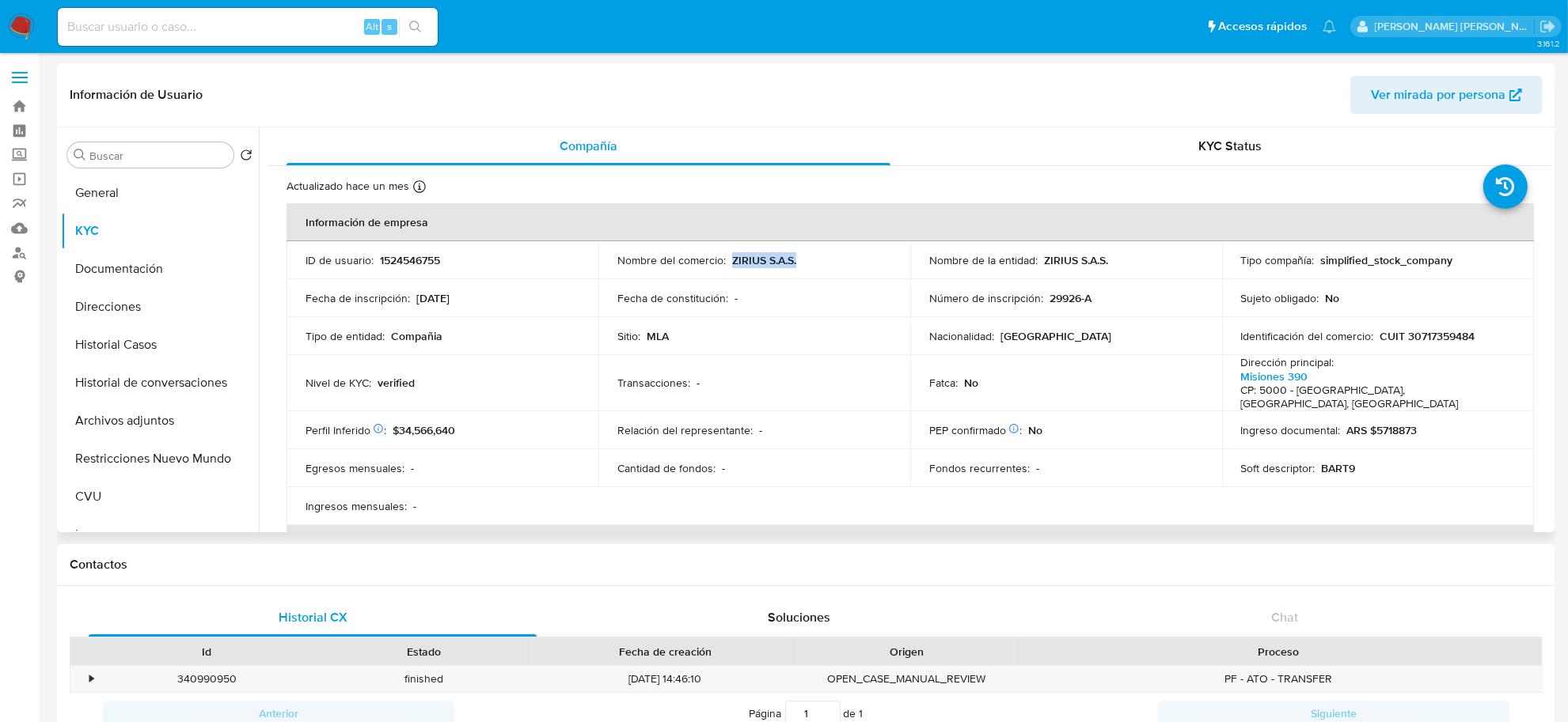
drag, startPoint x: 729, startPoint y: 263, endPoint x: 804, endPoint y: 267, distance: 75.1
click at [804, 267] on div "Nombre del comercio : ZIRIUS S.A.S." at bounding box center [754, 260] width 274 height 14
click at [129, 309] on button "Direcciones" at bounding box center [153, 307] width 185 height 38
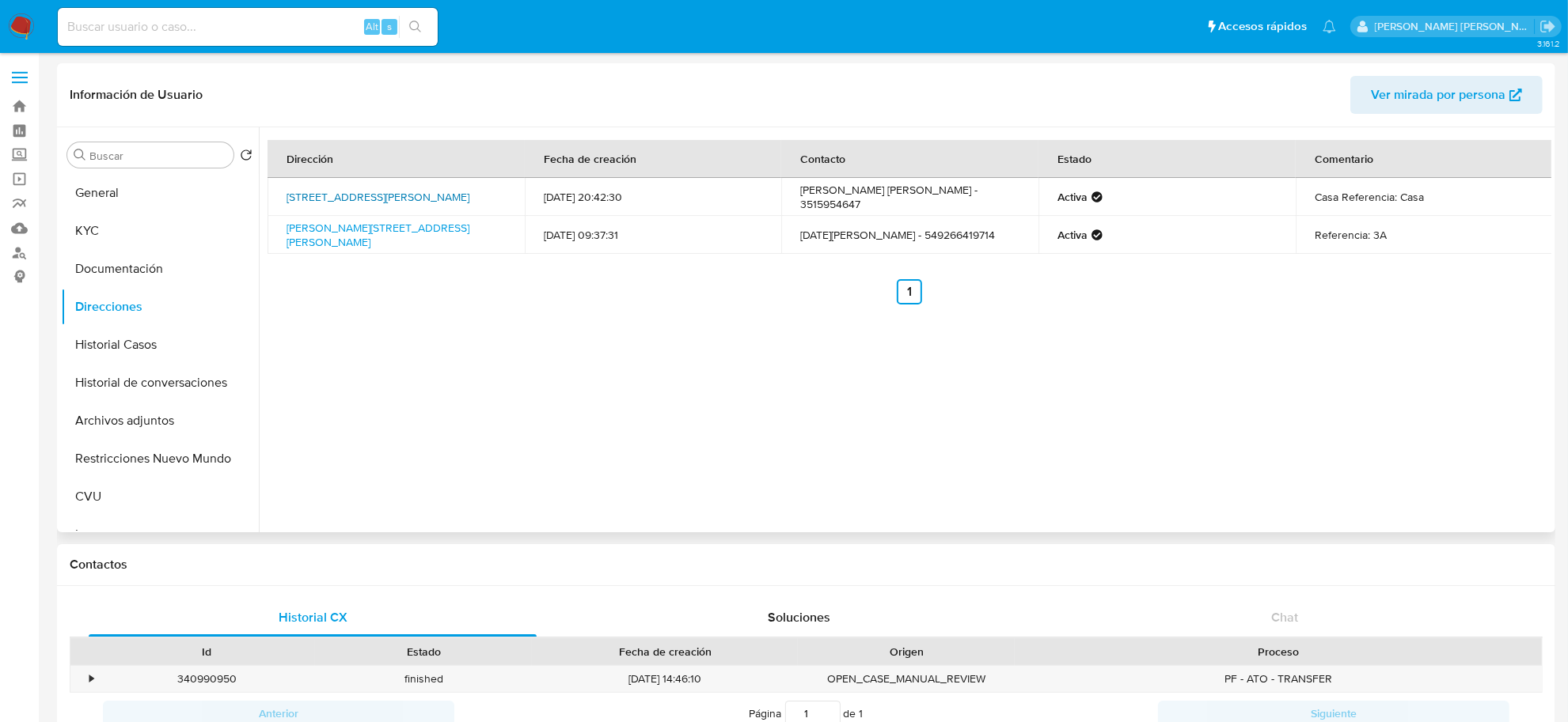
click at [357, 205] on link "Calle Alfredo R Bufano 4843, Córdoba, Córdoba, 5008, Argentina 4843" at bounding box center [378, 197] width 183 height 16
click at [392, 230] on link "Av Velez Sarsfield 576, Córdoba, Córdoba, 5000, Argentina 576" at bounding box center [378, 235] width 183 height 30
drag, startPoint x: 129, startPoint y: 268, endPoint x: 141, endPoint y: 278, distance: 15.6
click at [128, 268] on button "Documentación" at bounding box center [153, 269] width 185 height 38
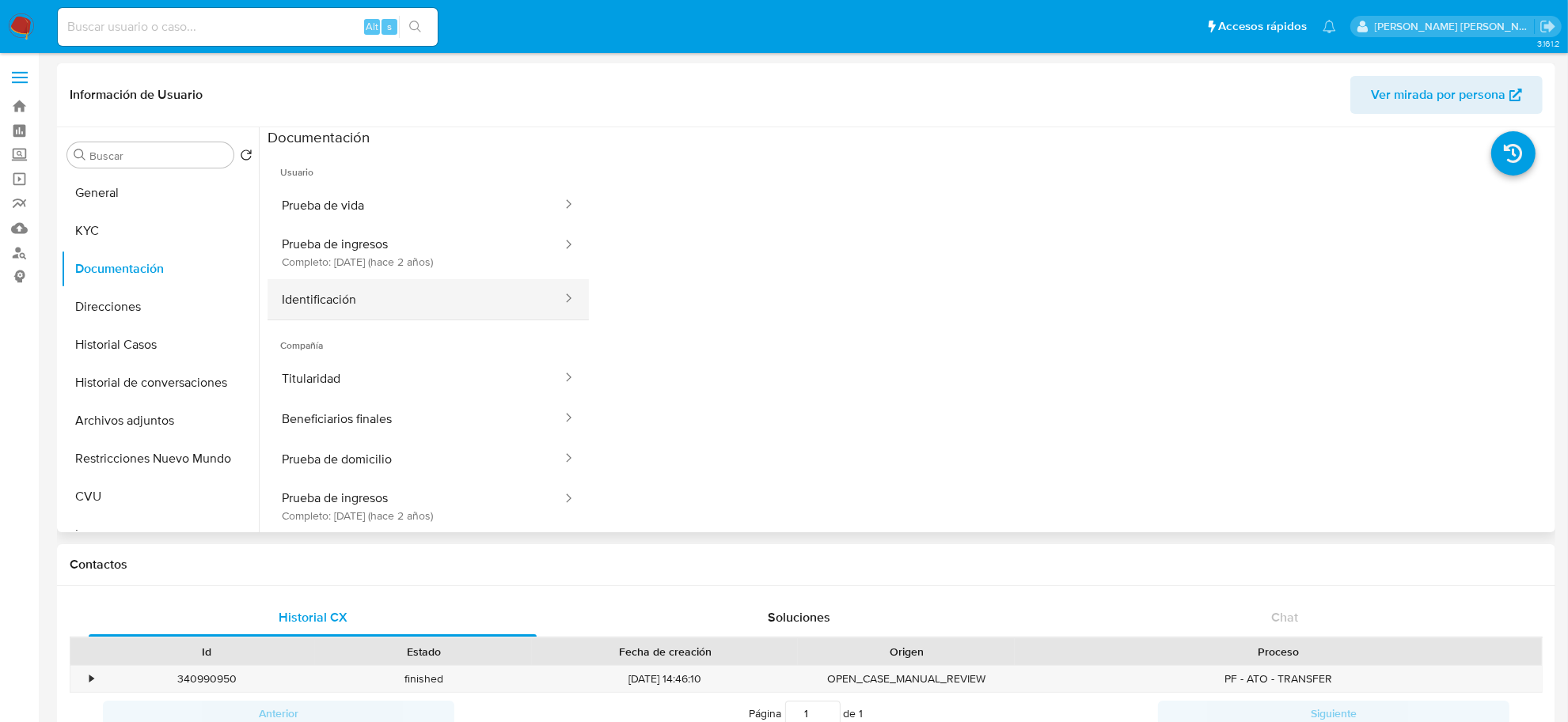
click at [363, 306] on button "Identificación" at bounding box center [416, 300] width 296 height 41
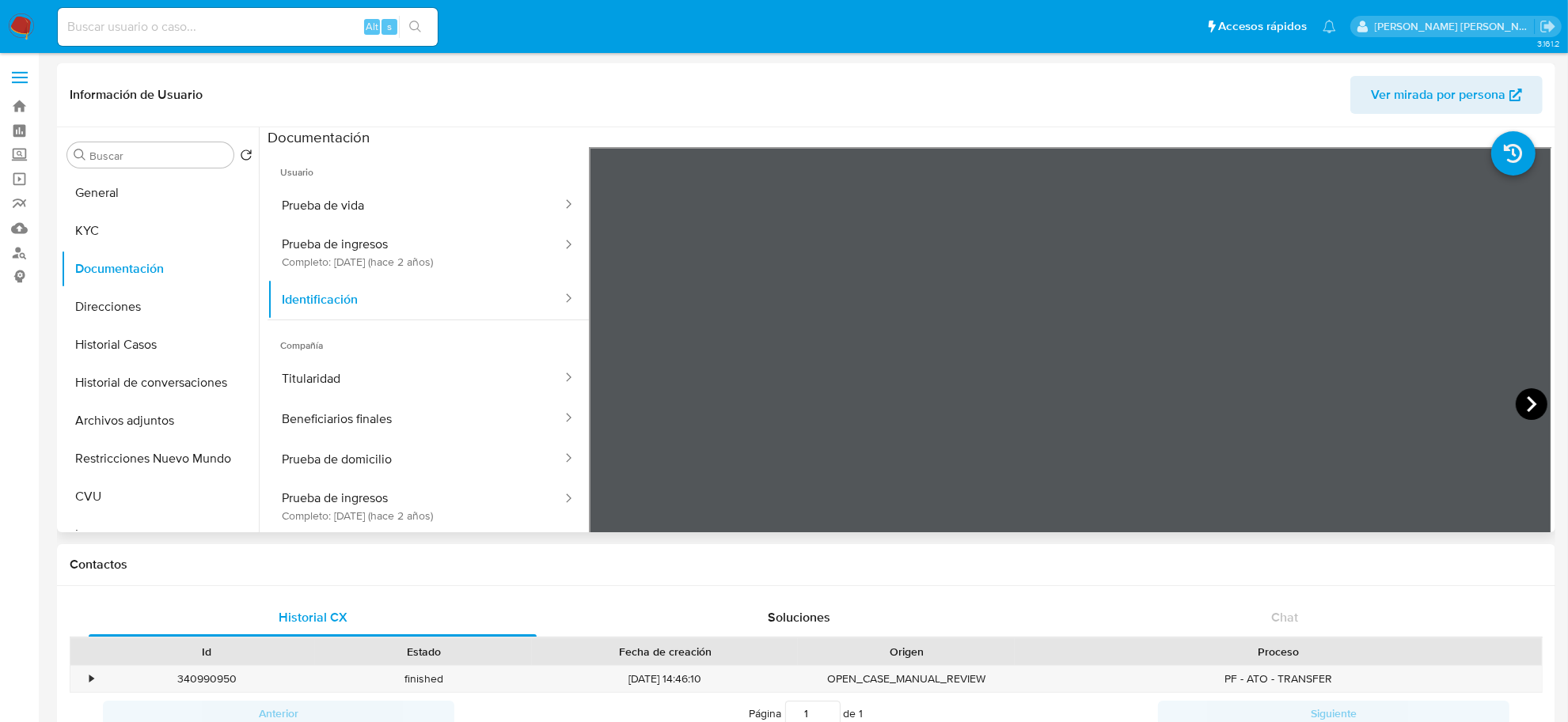
click at [1520, 400] on icon at bounding box center [1532, 404] width 32 height 32
click at [614, 395] on icon at bounding box center [609, 404] width 32 height 32
click at [356, 375] on button "Titularidad" at bounding box center [416, 379] width 296 height 41
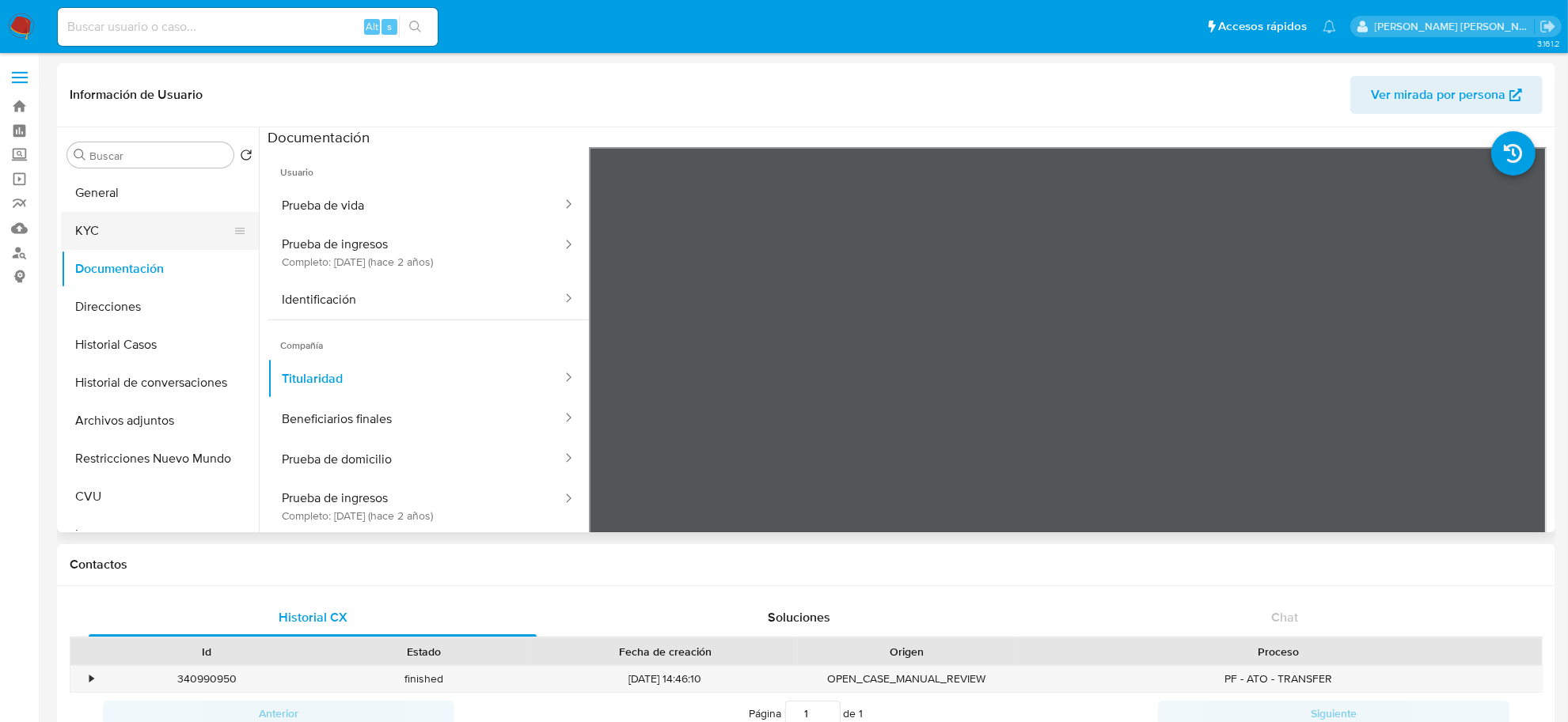
click at [150, 231] on button "KYC" at bounding box center [153, 231] width 185 height 38
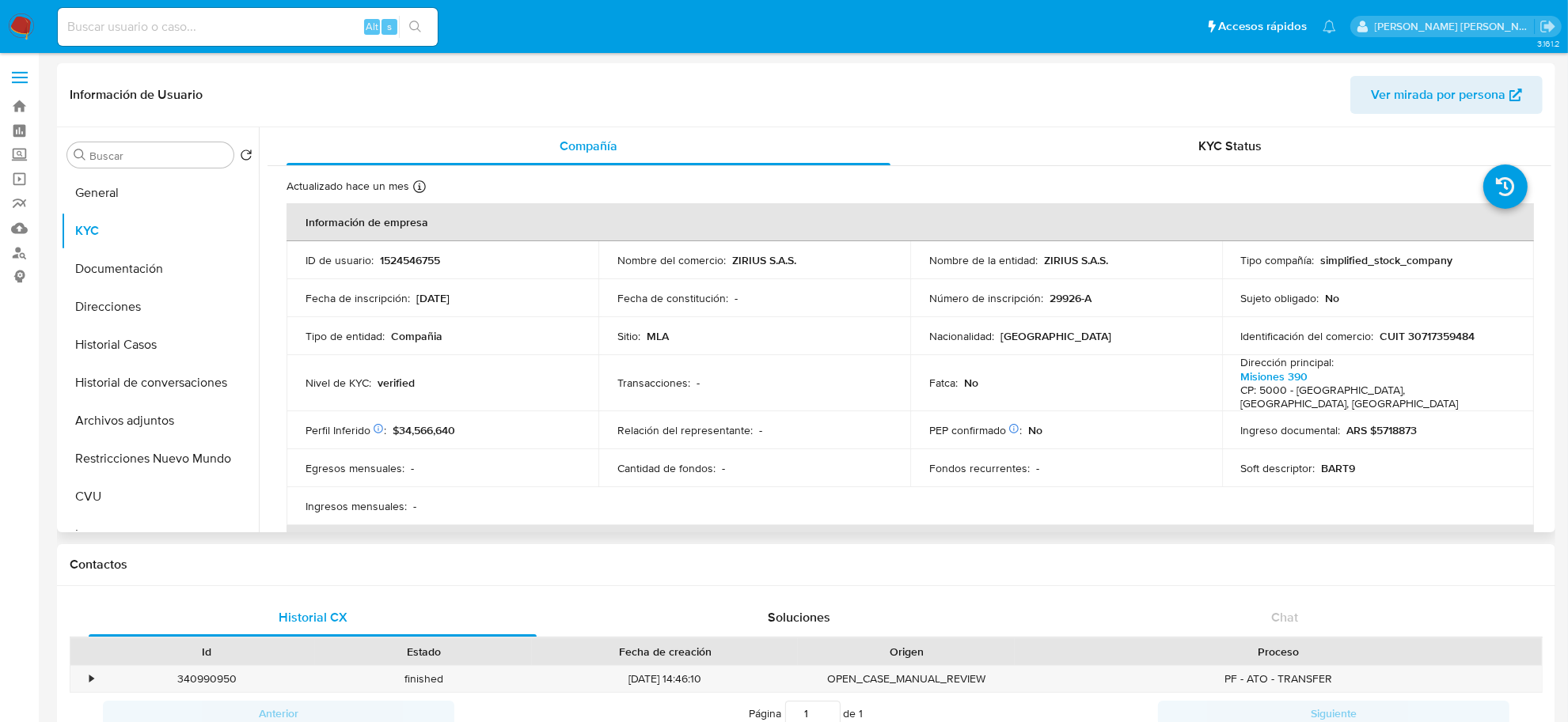
click at [1398, 77] on span "Ver mirada por persona" at bounding box center [1439, 95] width 134 height 38
click at [1261, 376] on link "Misiones 390" at bounding box center [1275, 377] width 67 height 16
click at [124, 306] on button "Direcciones" at bounding box center [153, 307] width 185 height 38
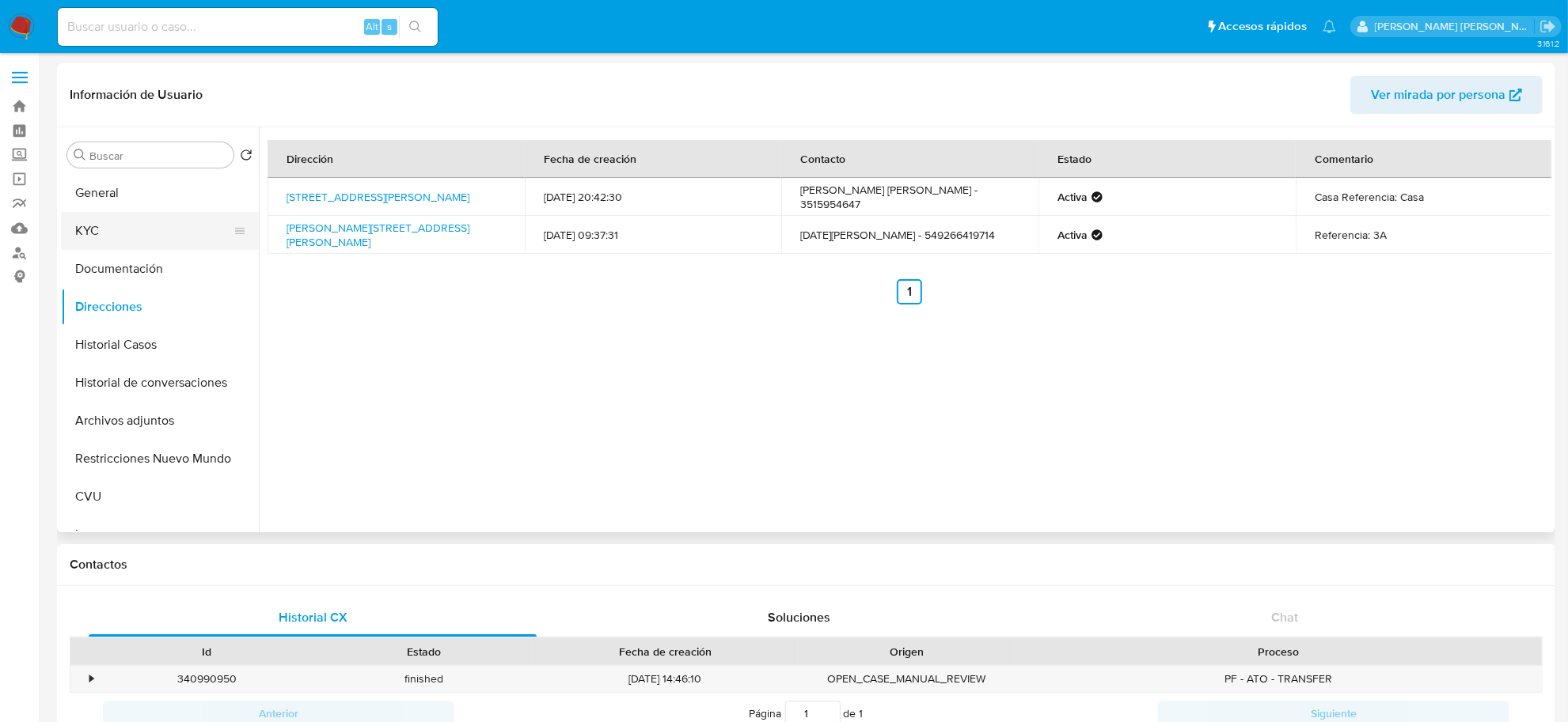
click at [107, 237] on button "KYC" at bounding box center [153, 231] width 185 height 38
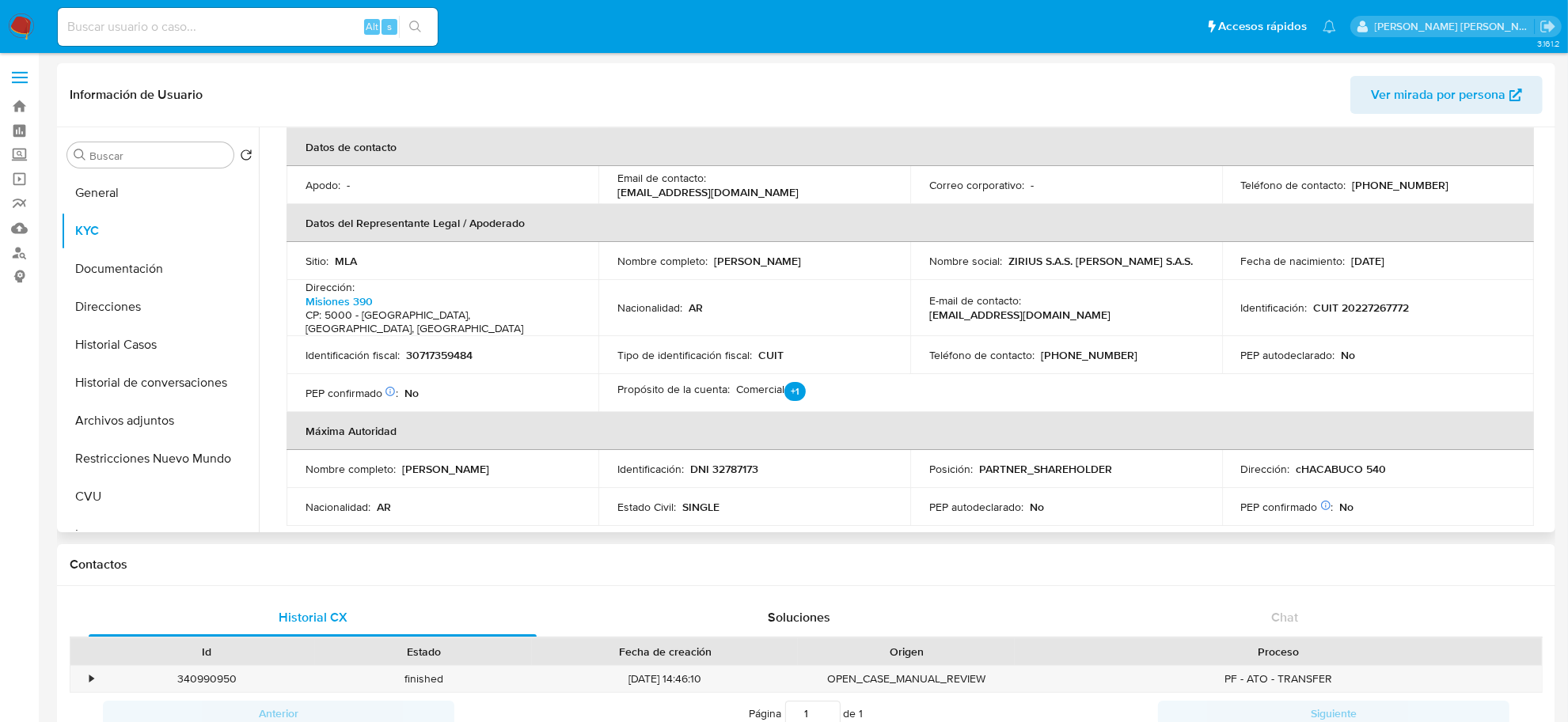
scroll to position [395, 0]
click at [121, 275] on button "Documentación" at bounding box center [153, 269] width 185 height 38
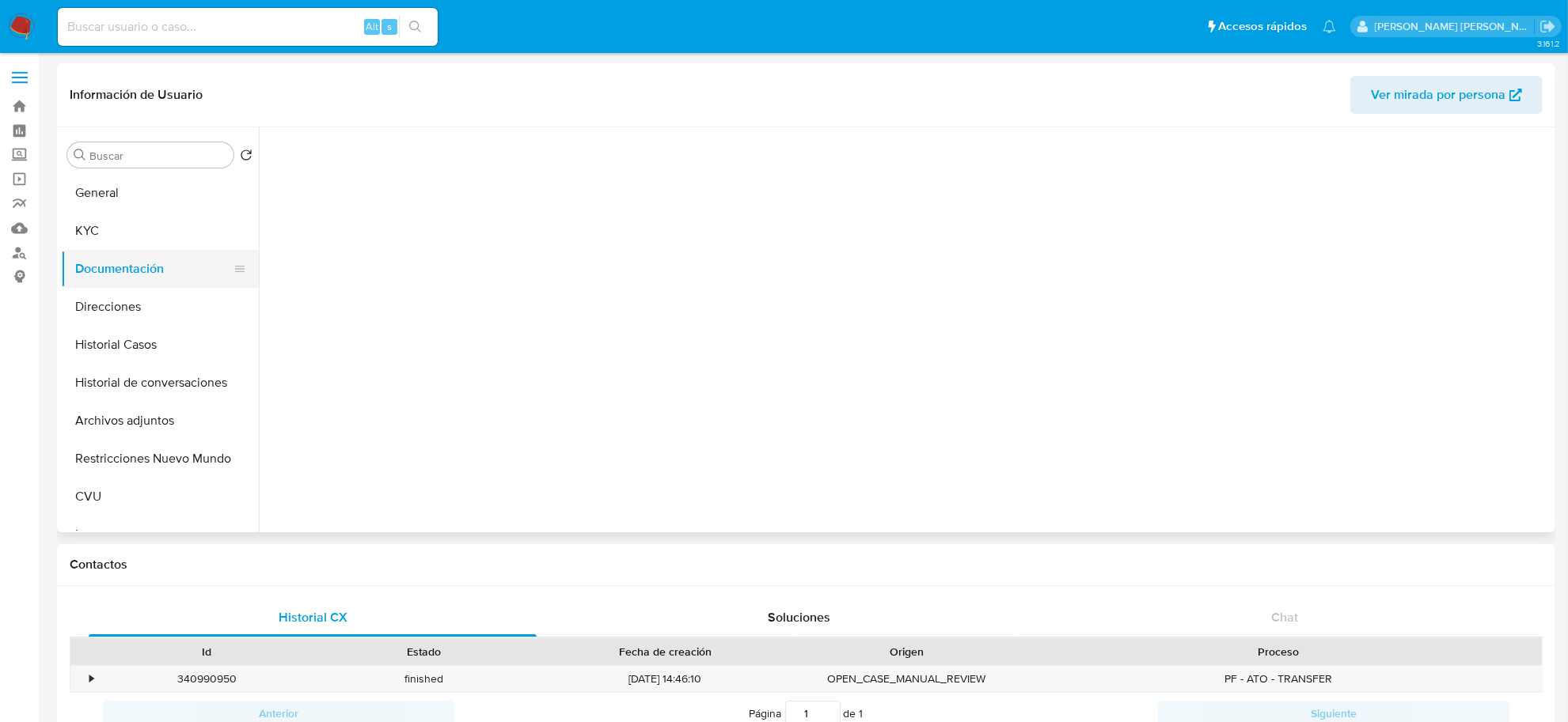
scroll to position [0, 0]
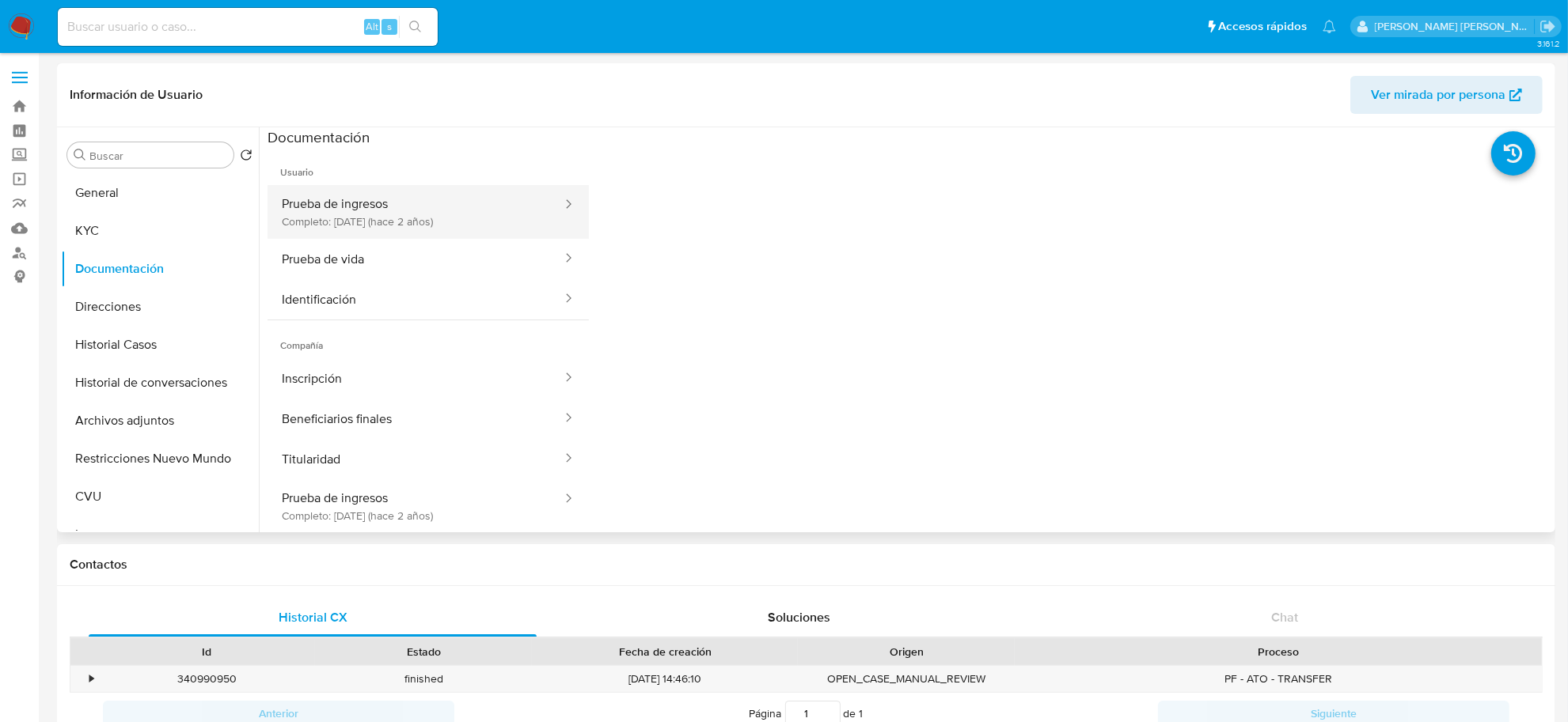
click at [406, 210] on button "Prueba de ingresos Completo: 29/11/2023 (hace 2 años)" at bounding box center [416, 212] width 296 height 54
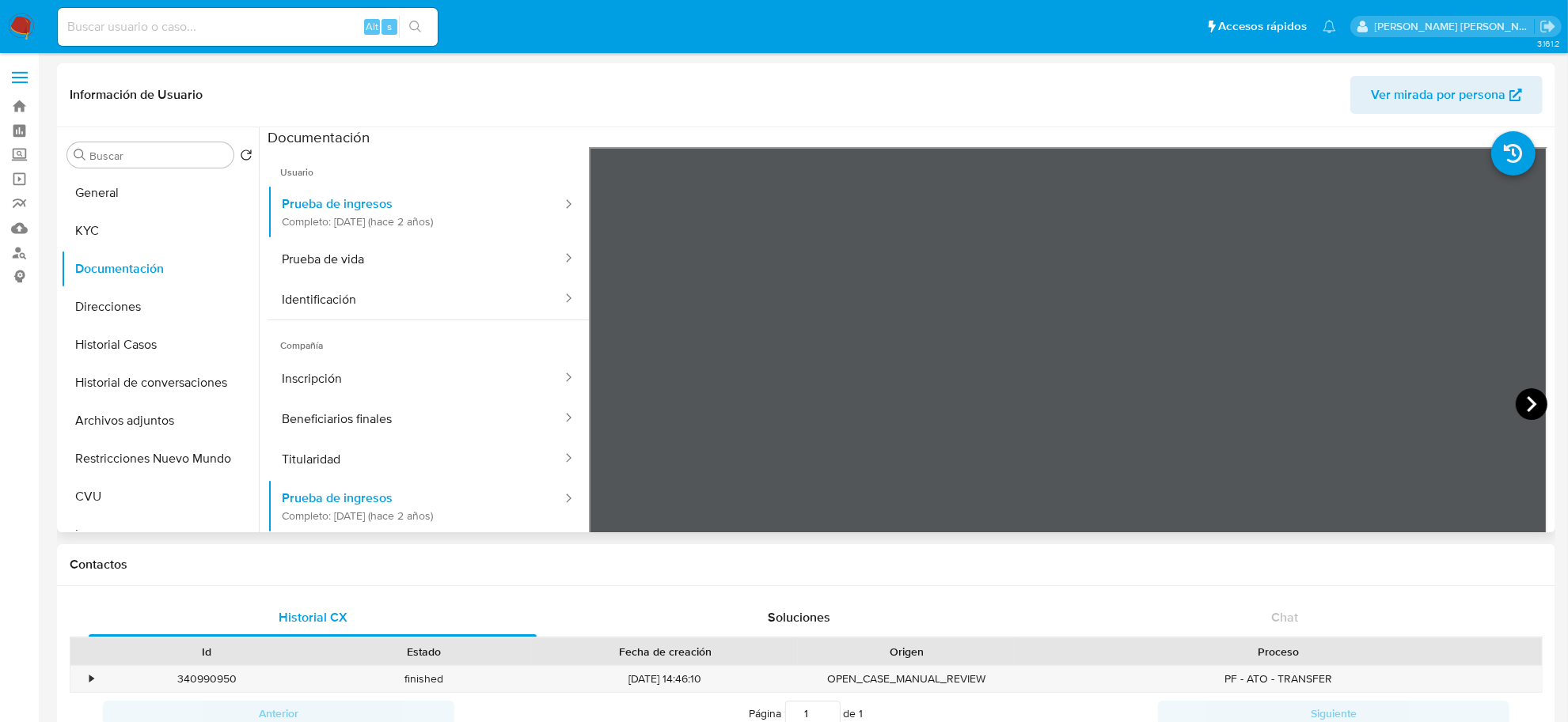
click at [1532, 408] on icon at bounding box center [1532, 404] width 32 height 32
click at [1530, 408] on icon at bounding box center [1532, 404] width 32 height 32
click at [596, 401] on icon at bounding box center [609, 404] width 32 height 32
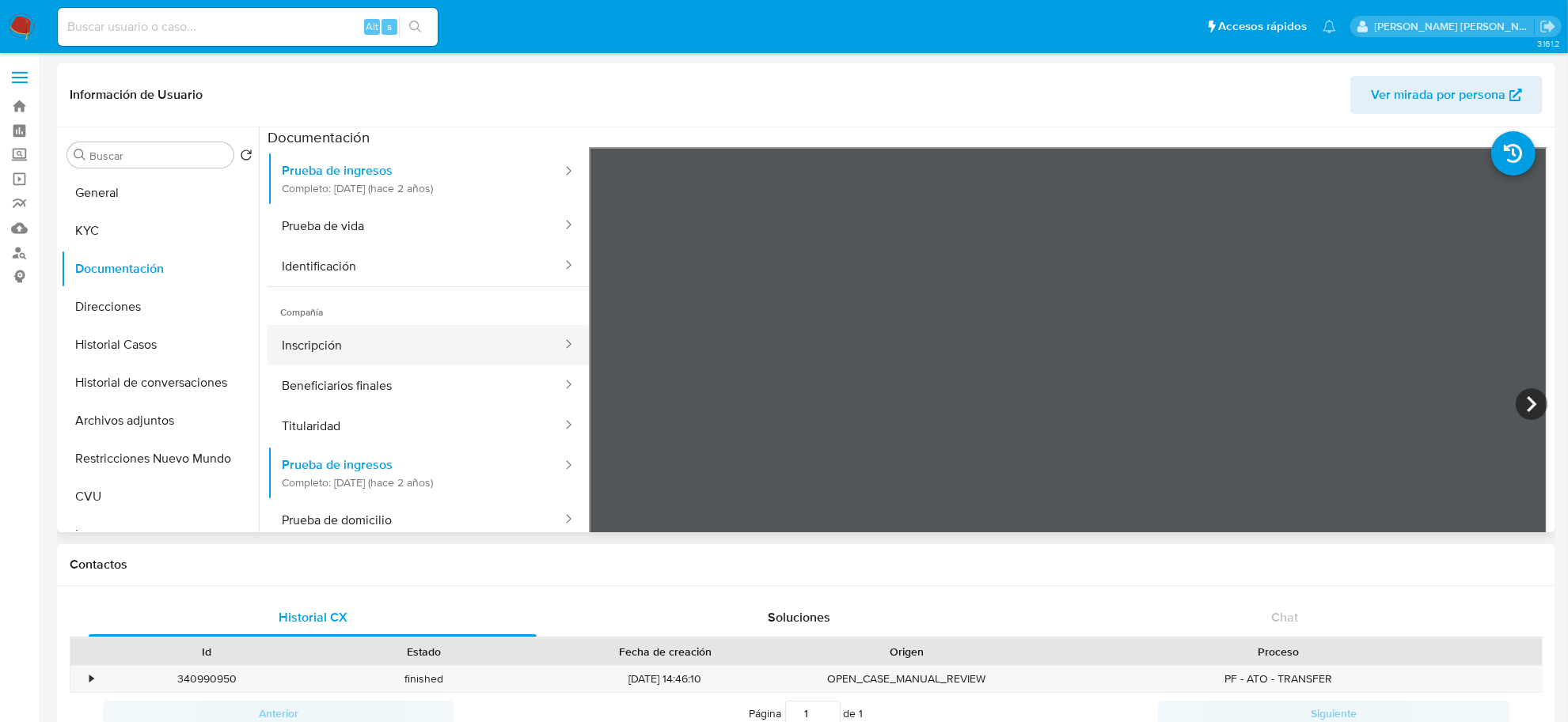
scroll to position [51, 0]
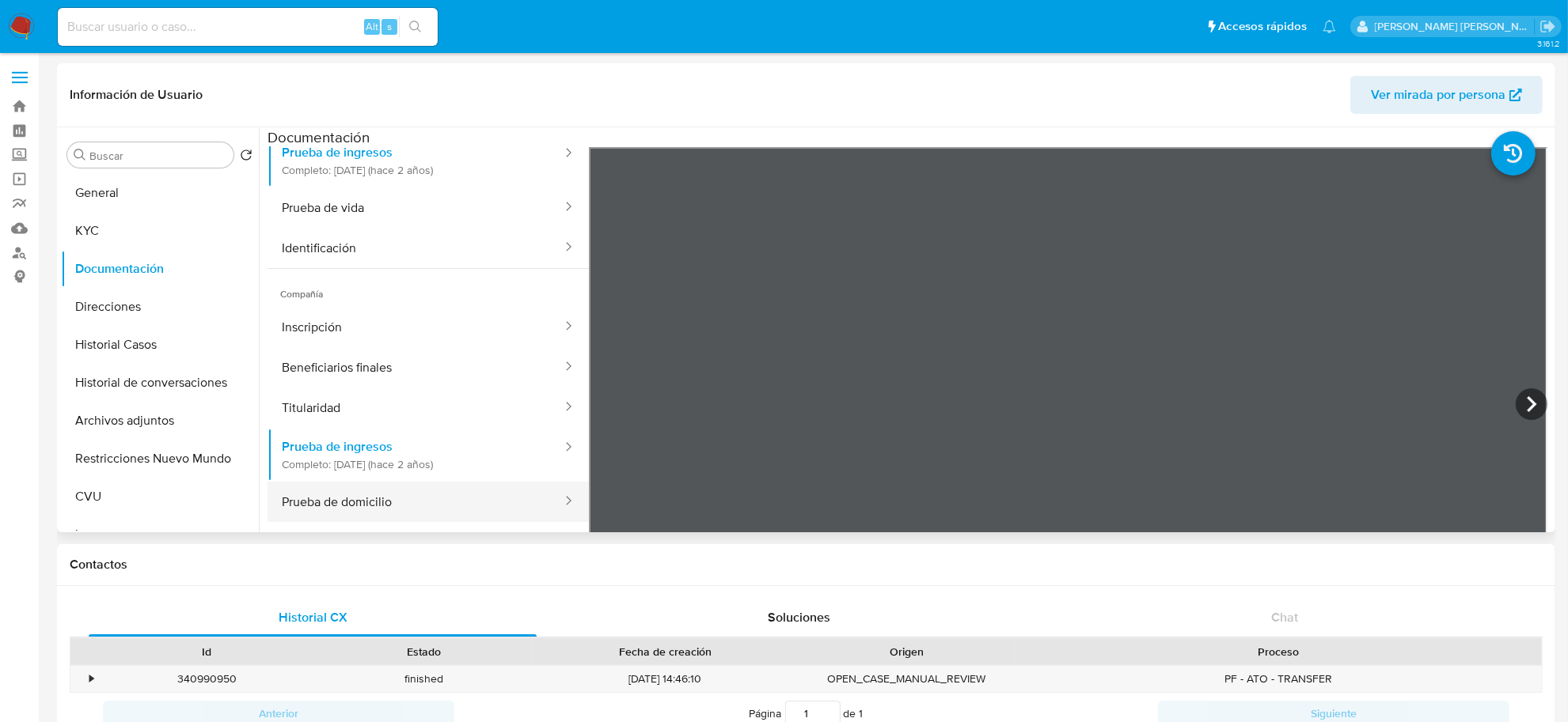
click at [373, 509] on button "Prueba de domicilio" at bounding box center [416, 502] width 296 height 41
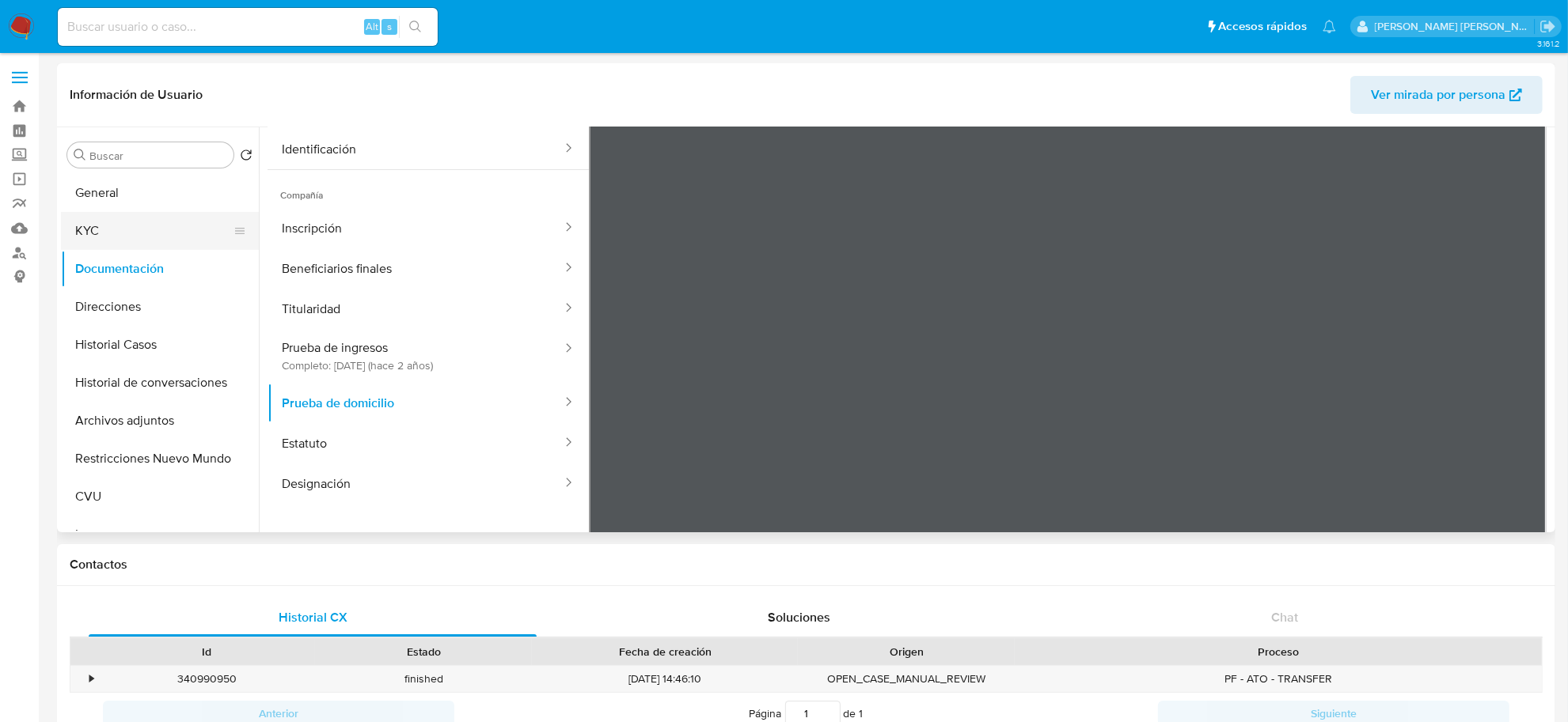
click at [142, 224] on button "KYC" at bounding box center [153, 231] width 185 height 38
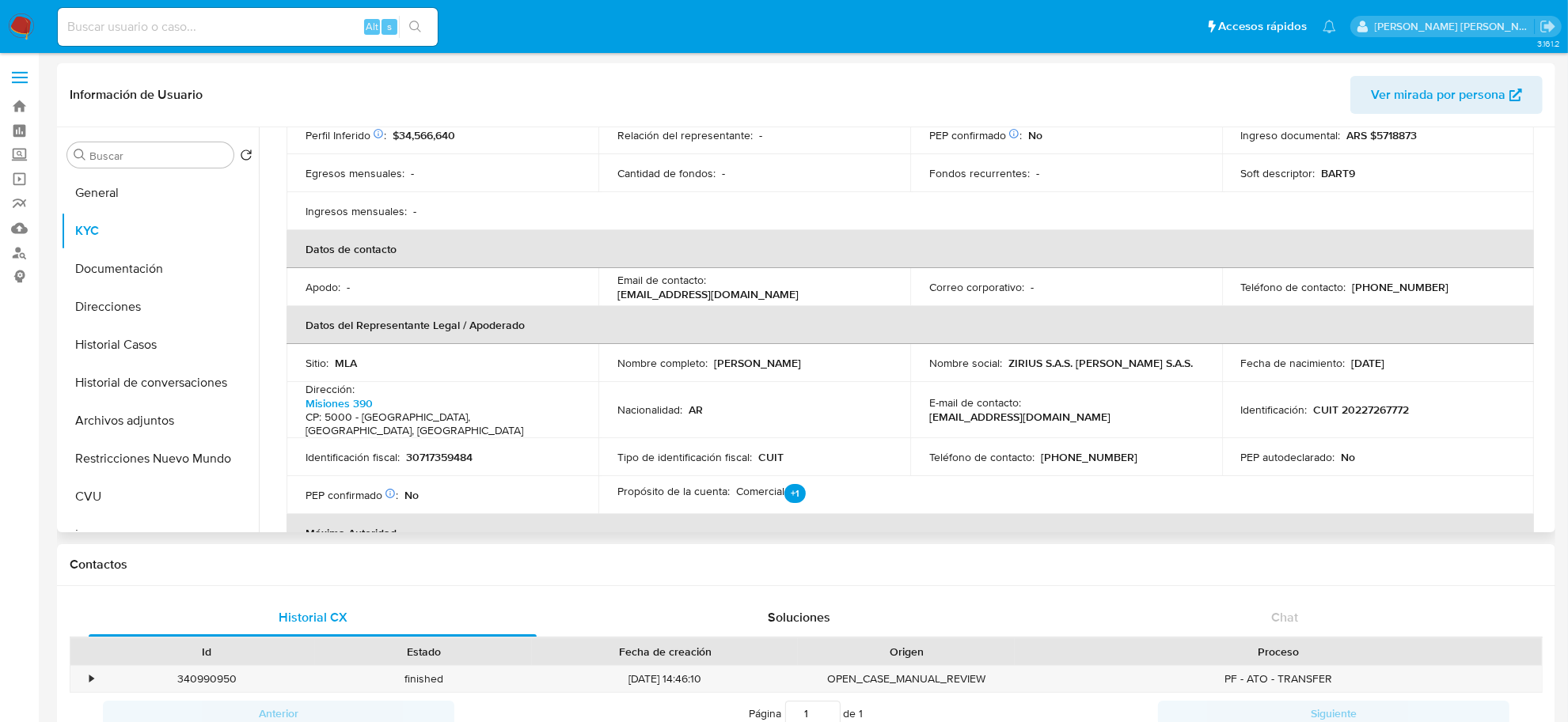
scroll to position [296, 0]
drag, startPoint x: 1035, startPoint y: 428, endPoint x: 1117, endPoint y: 434, distance: 82.2
click at [1117, 437] on td "Teléfono de contacto : (351) 5427638" at bounding box center [1066, 456] width 312 height 38
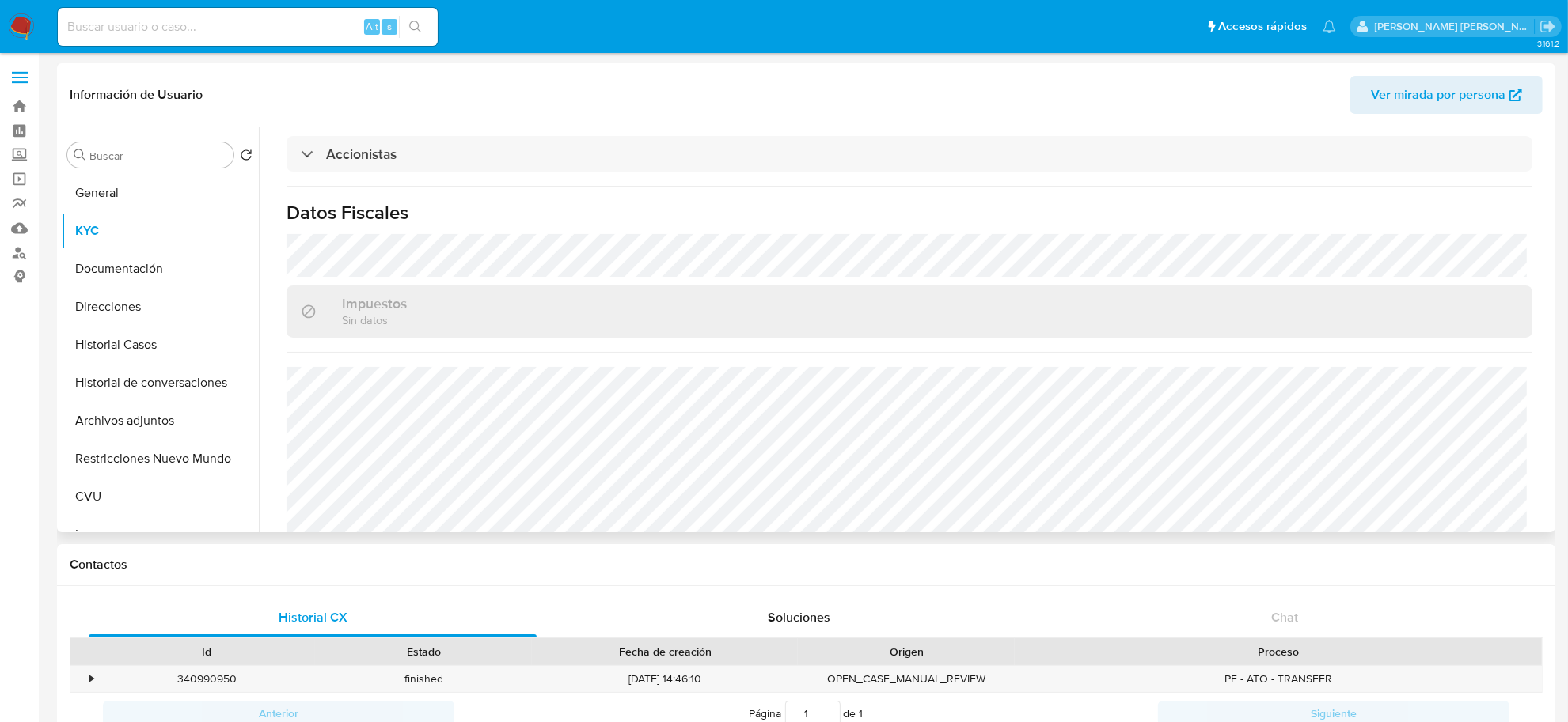
scroll to position [1097, 0]
click at [92, 498] on button "CVU" at bounding box center [153, 497] width 185 height 38
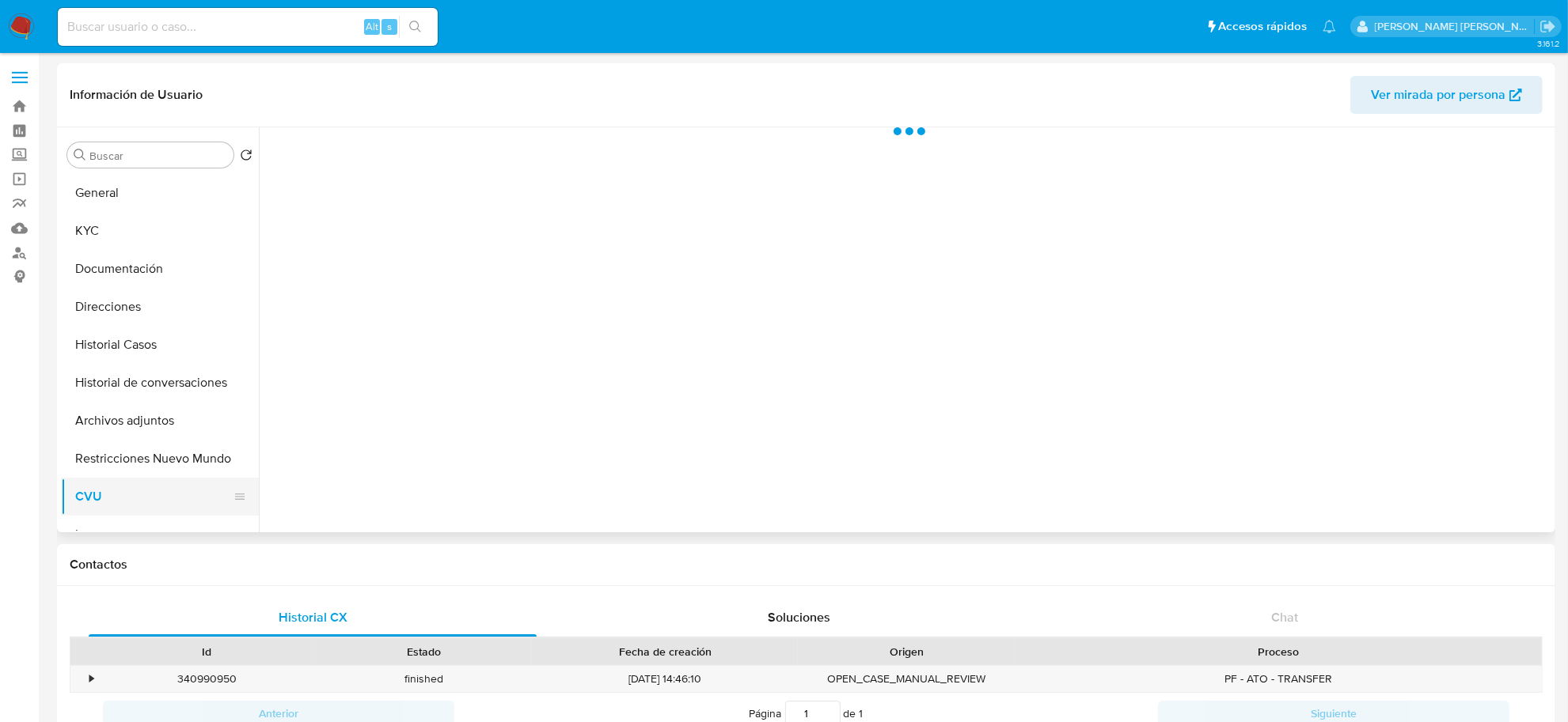
scroll to position [0, 0]
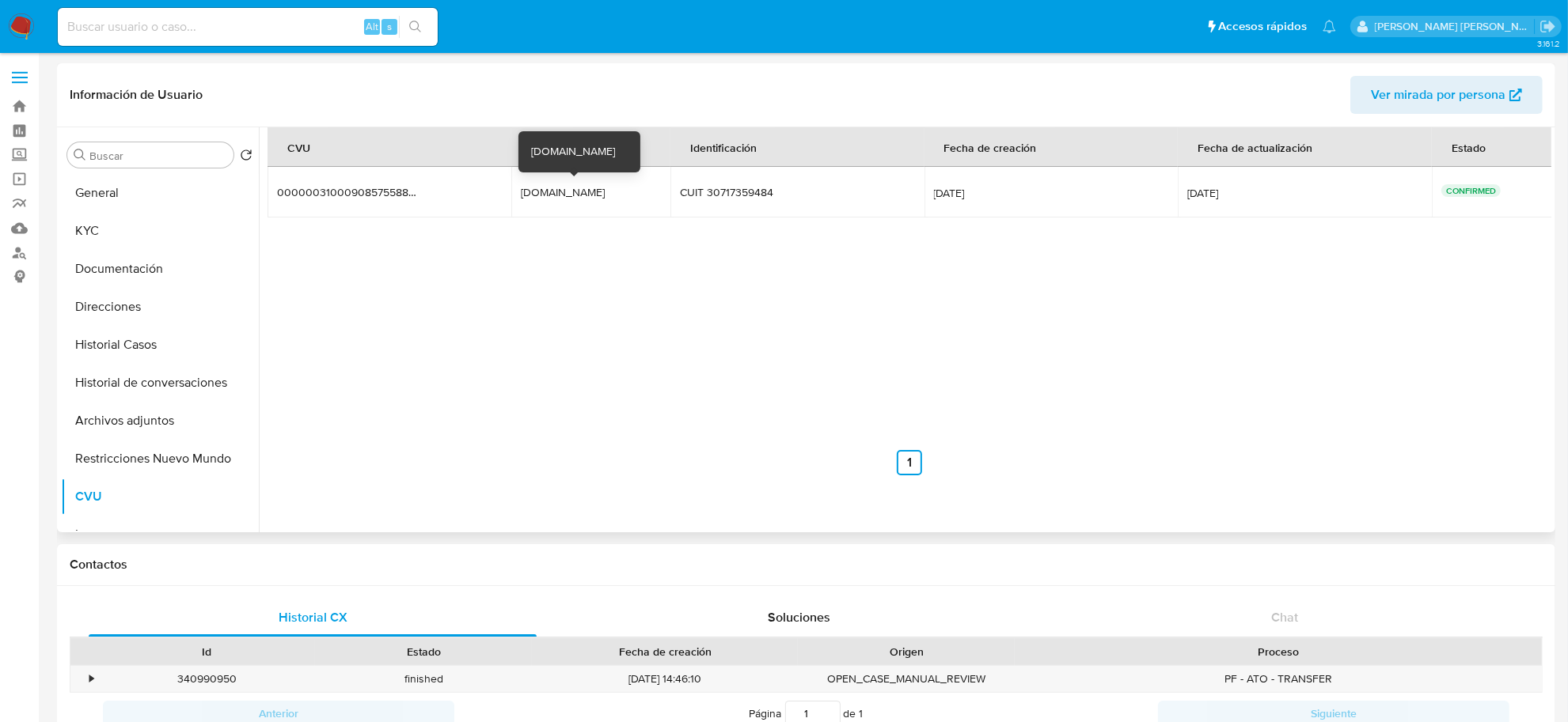
click at [559, 186] on div "Zirius.2023.mp" at bounding box center [571, 192] width 101 height 14
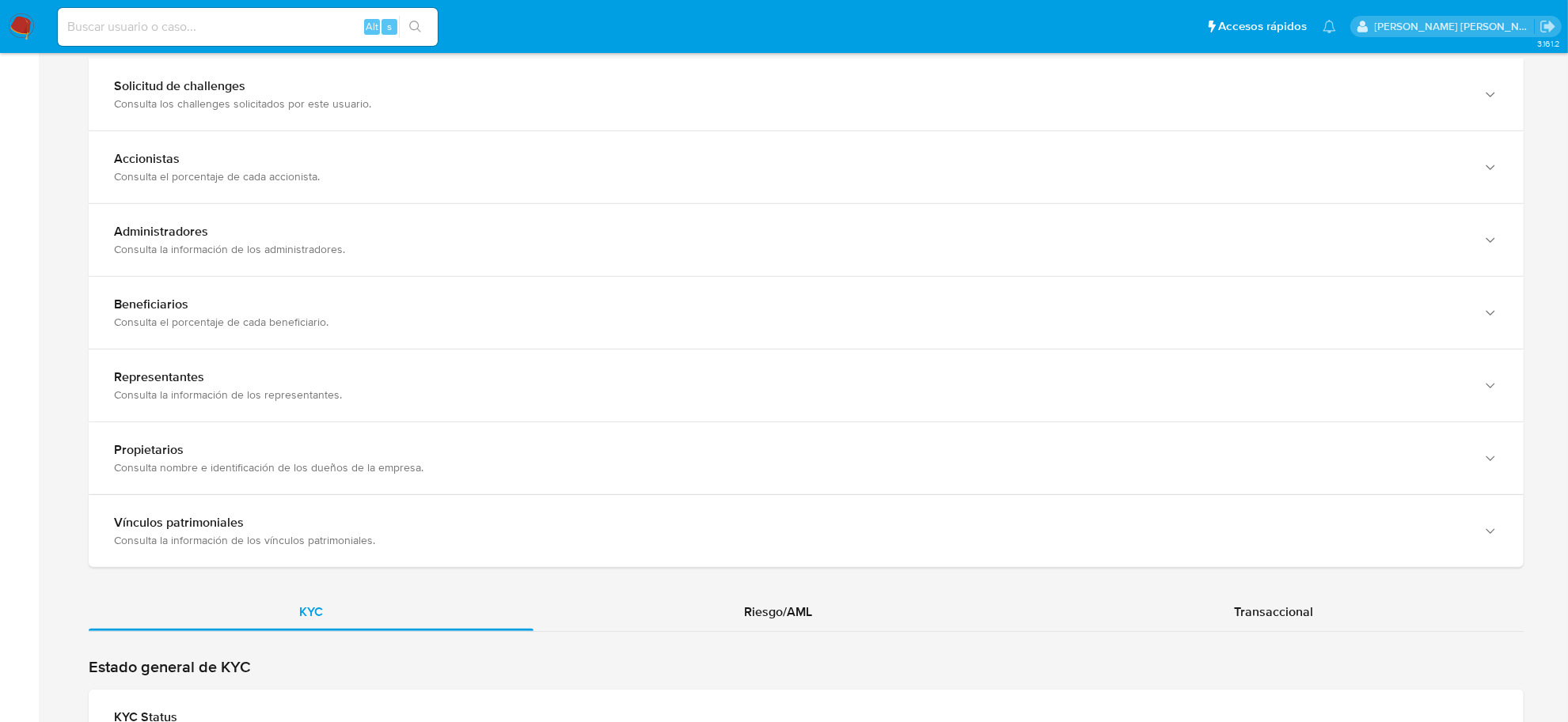
scroll to position [1088, 0]
click at [766, 589] on div "KYC Riesgo/AML Transaccional" at bounding box center [806, 158] width 1435 height 2124
click at [770, 604] on span "Riesgo/AML" at bounding box center [778, 610] width 68 height 18
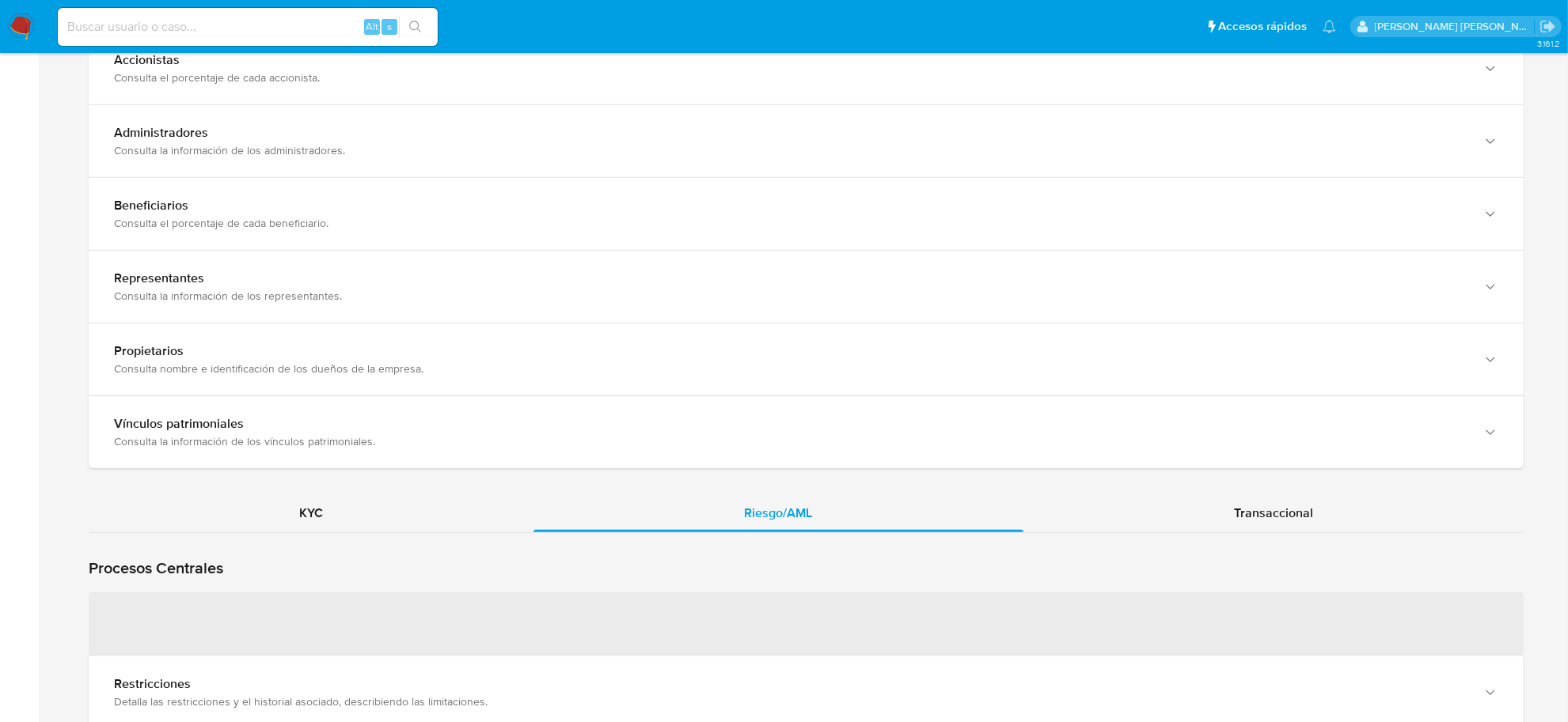
scroll to position [1385, 0]
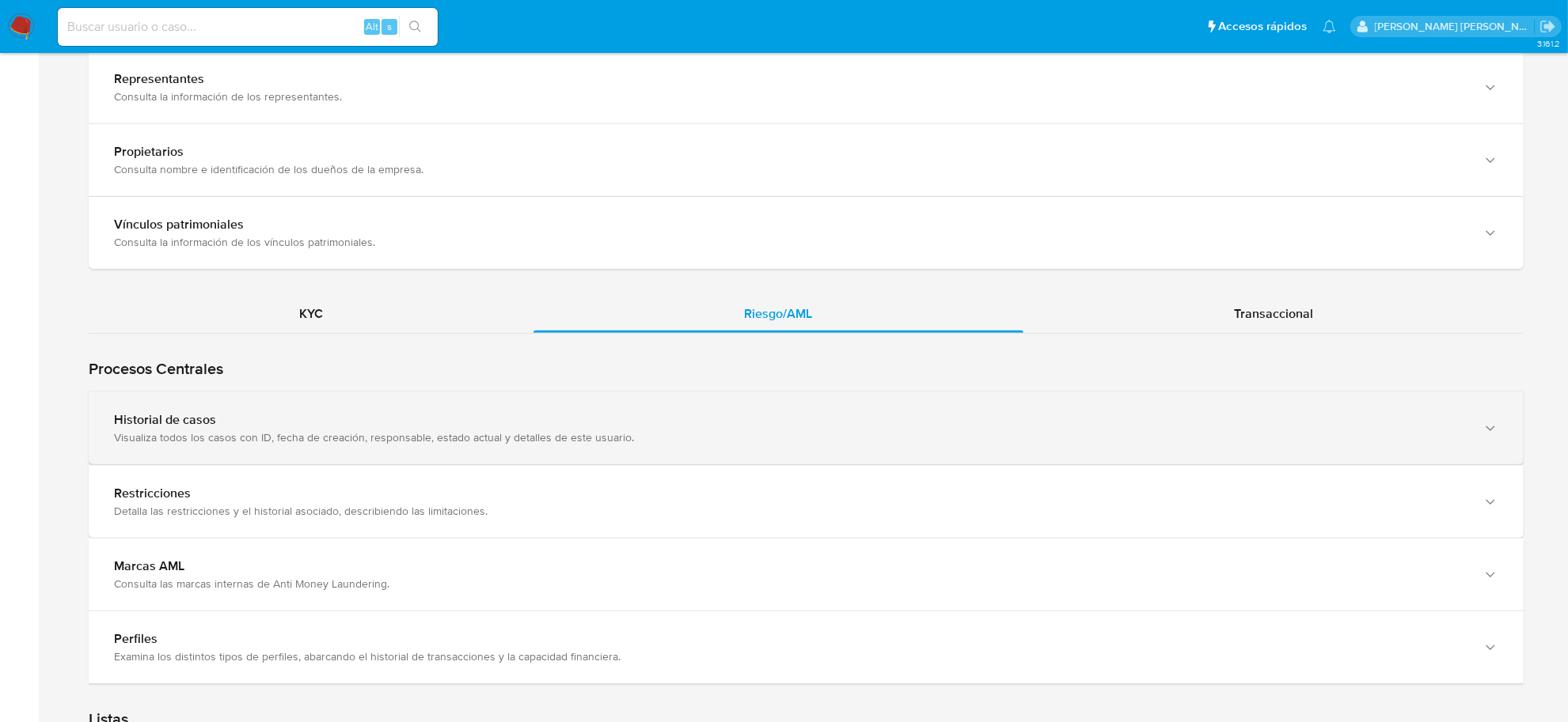
click at [311, 412] on div "Historial de casos" at bounding box center [790, 420] width 1353 height 16
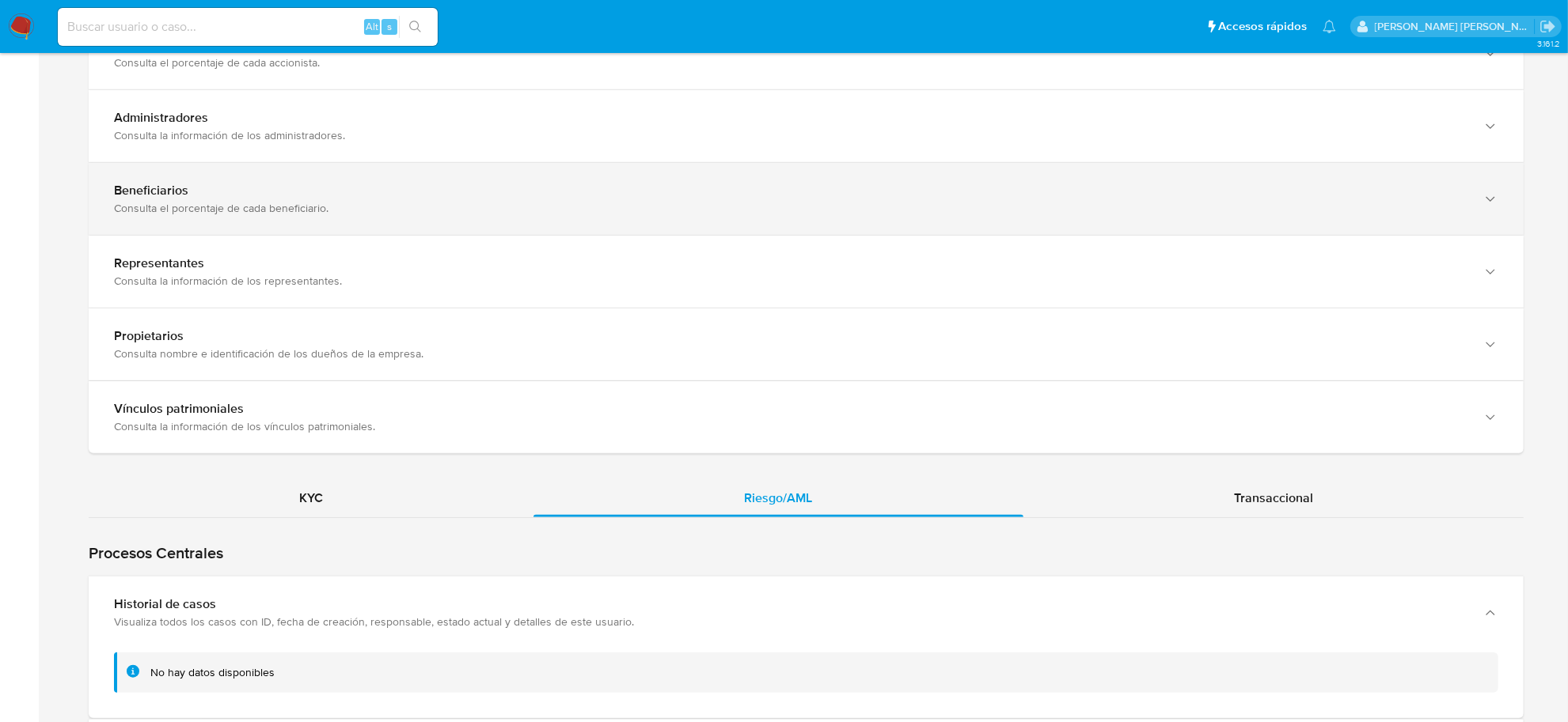
scroll to position [890, 0]
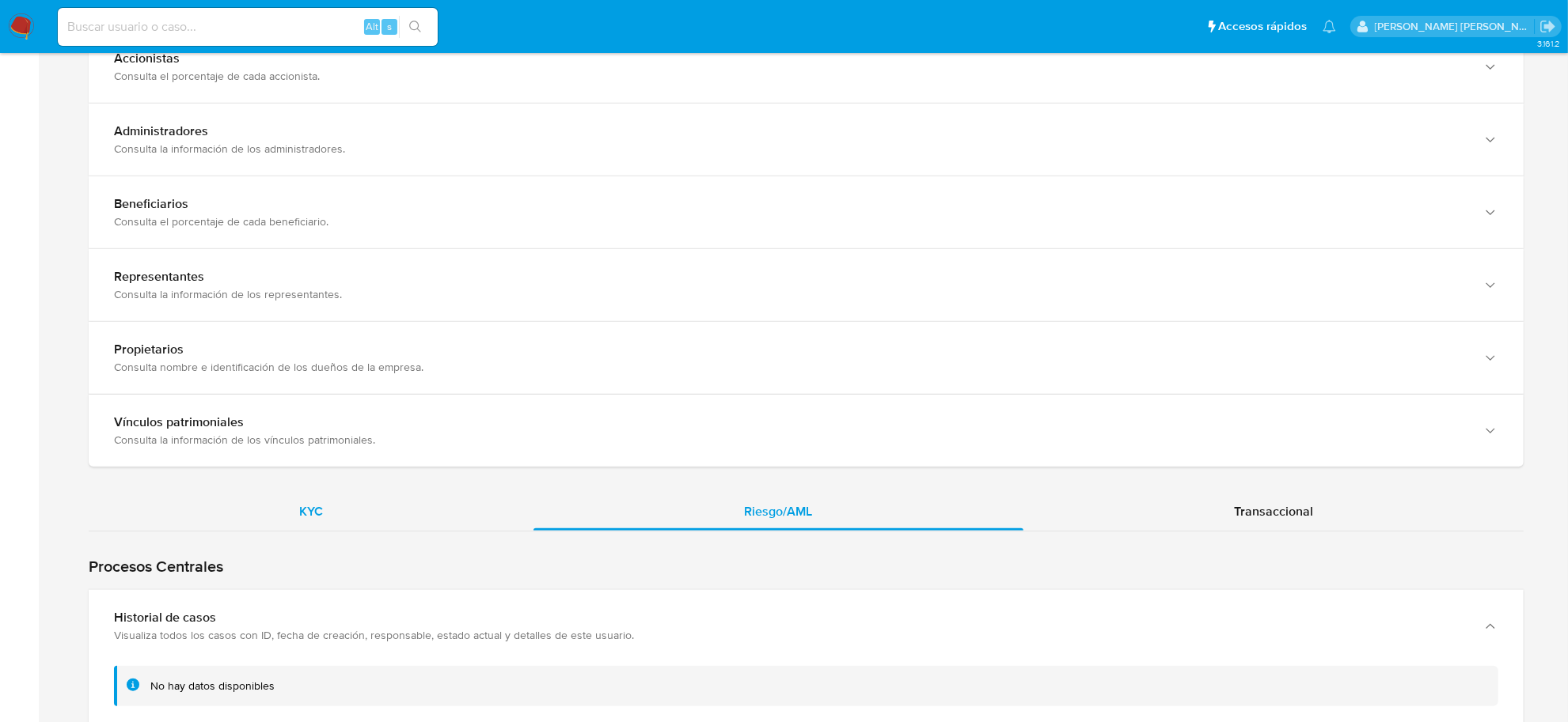
click at [300, 521] on div "KYC" at bounding box center [311, 512] width 445 height 38
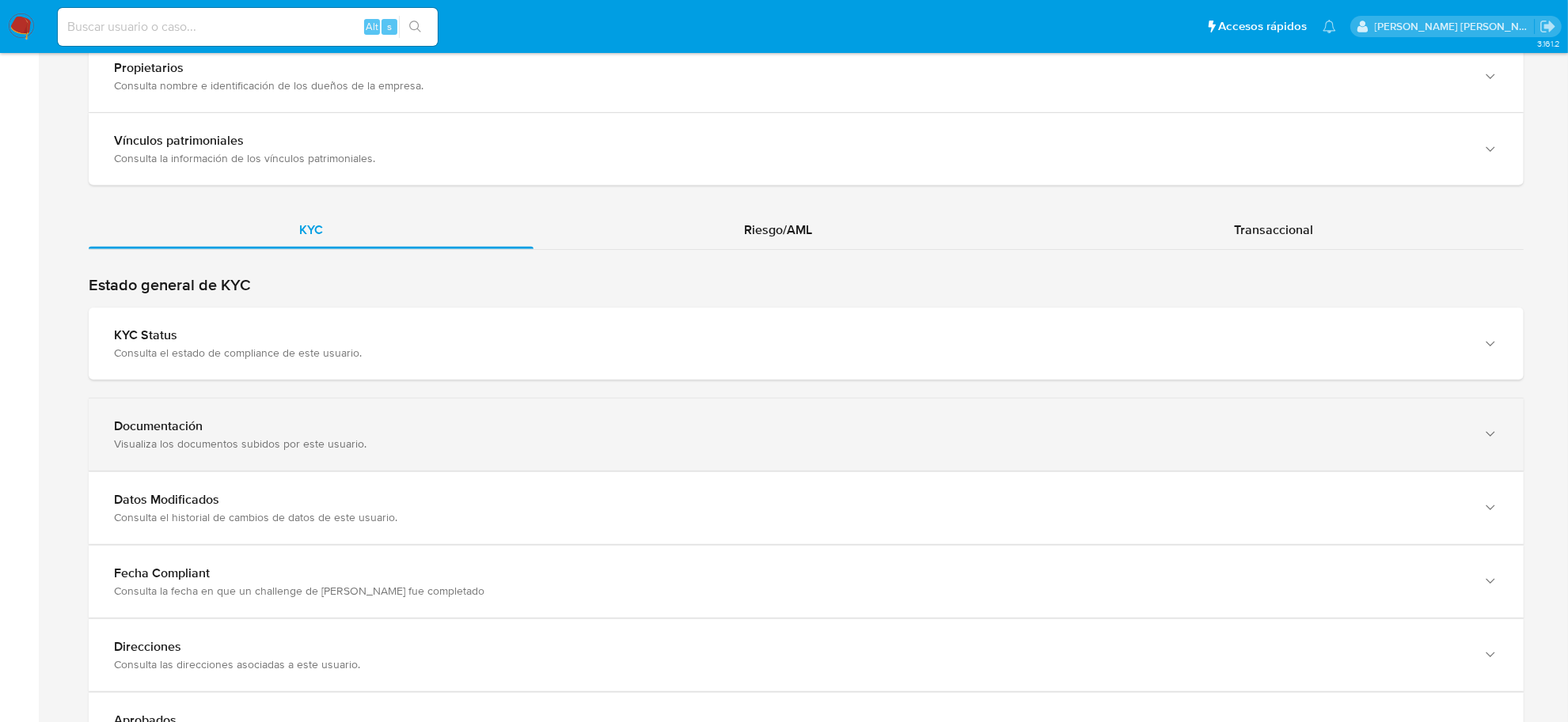
scroll to position [1483, 0]
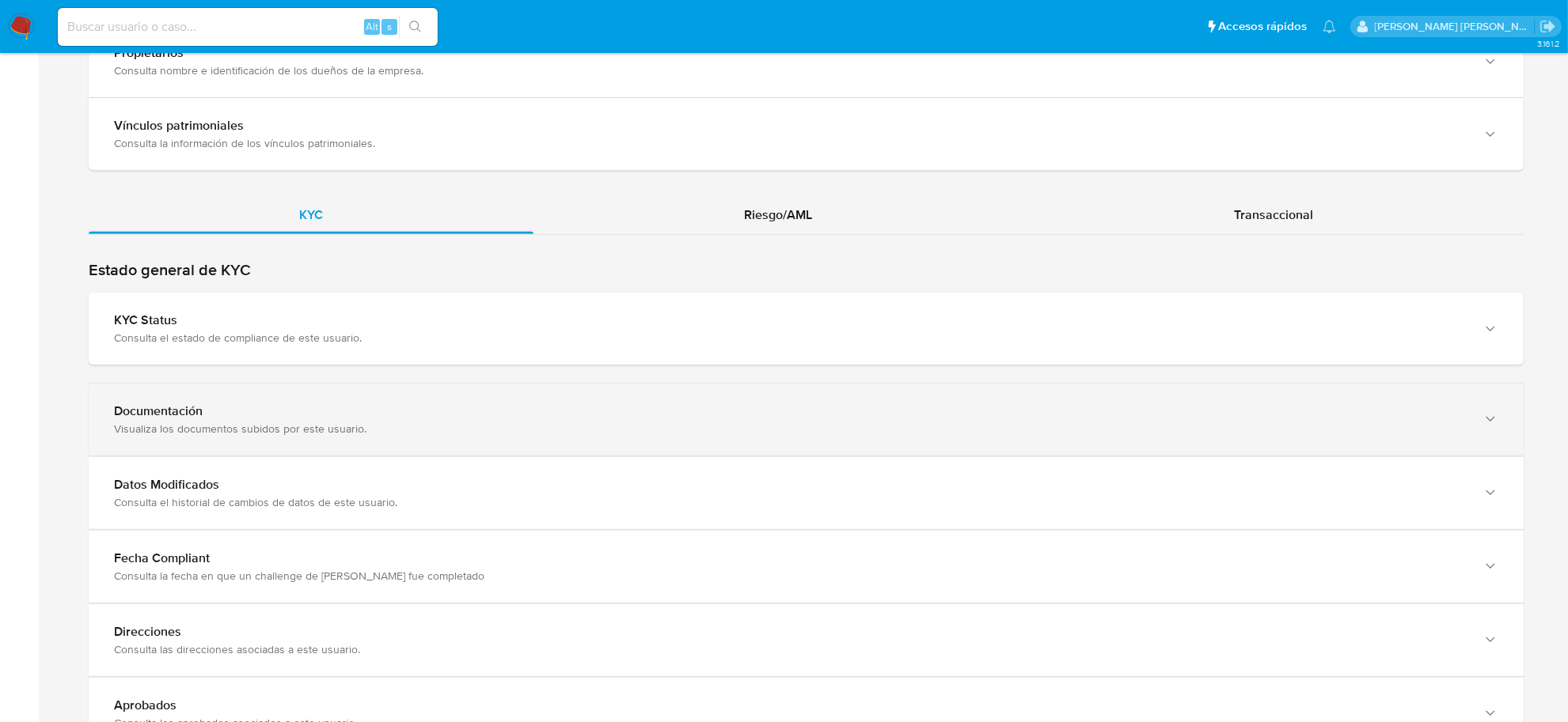
click at [219, 422] on div "Visualiza los documentos subidos por este usuario." at bounding box center [790, 429] width 1353 height 14
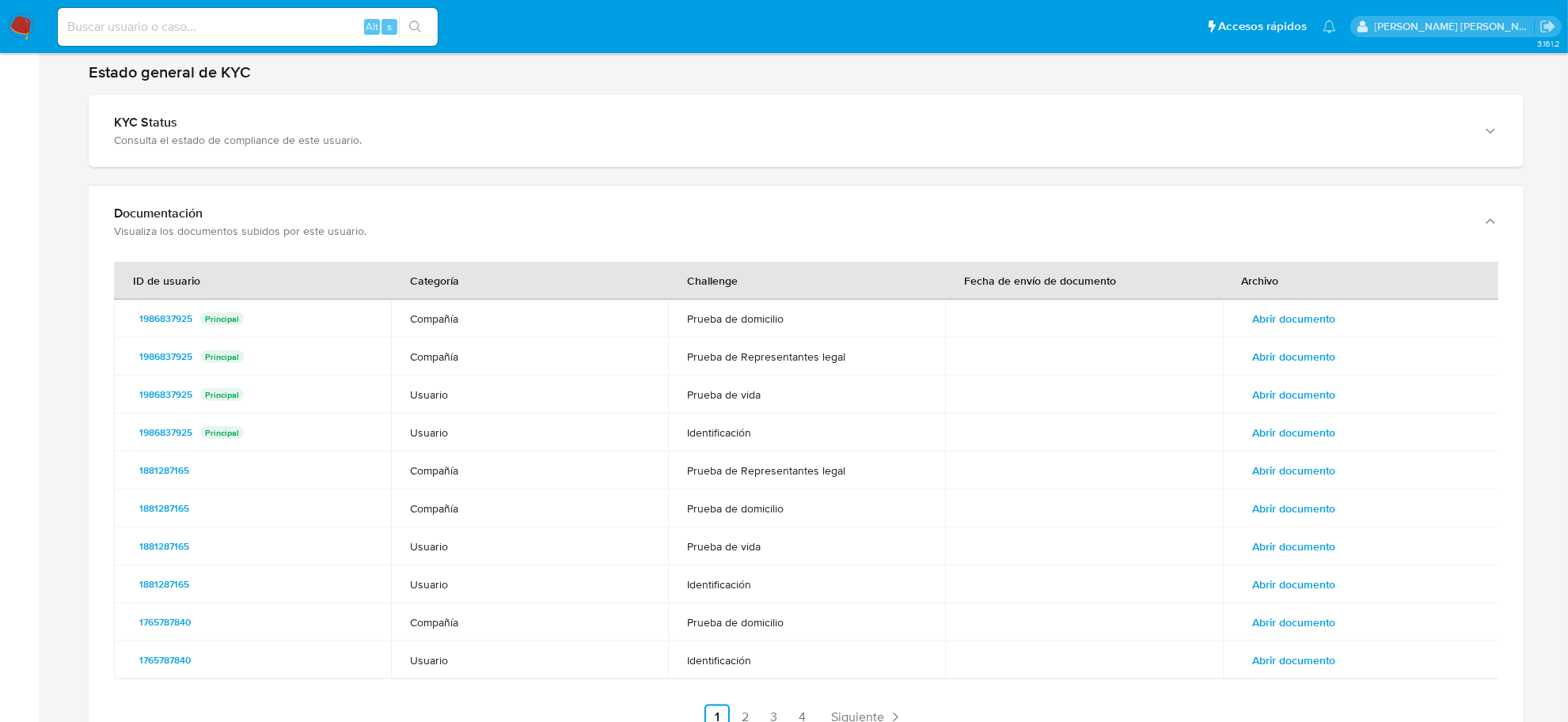
scroll to position [1780, 0]
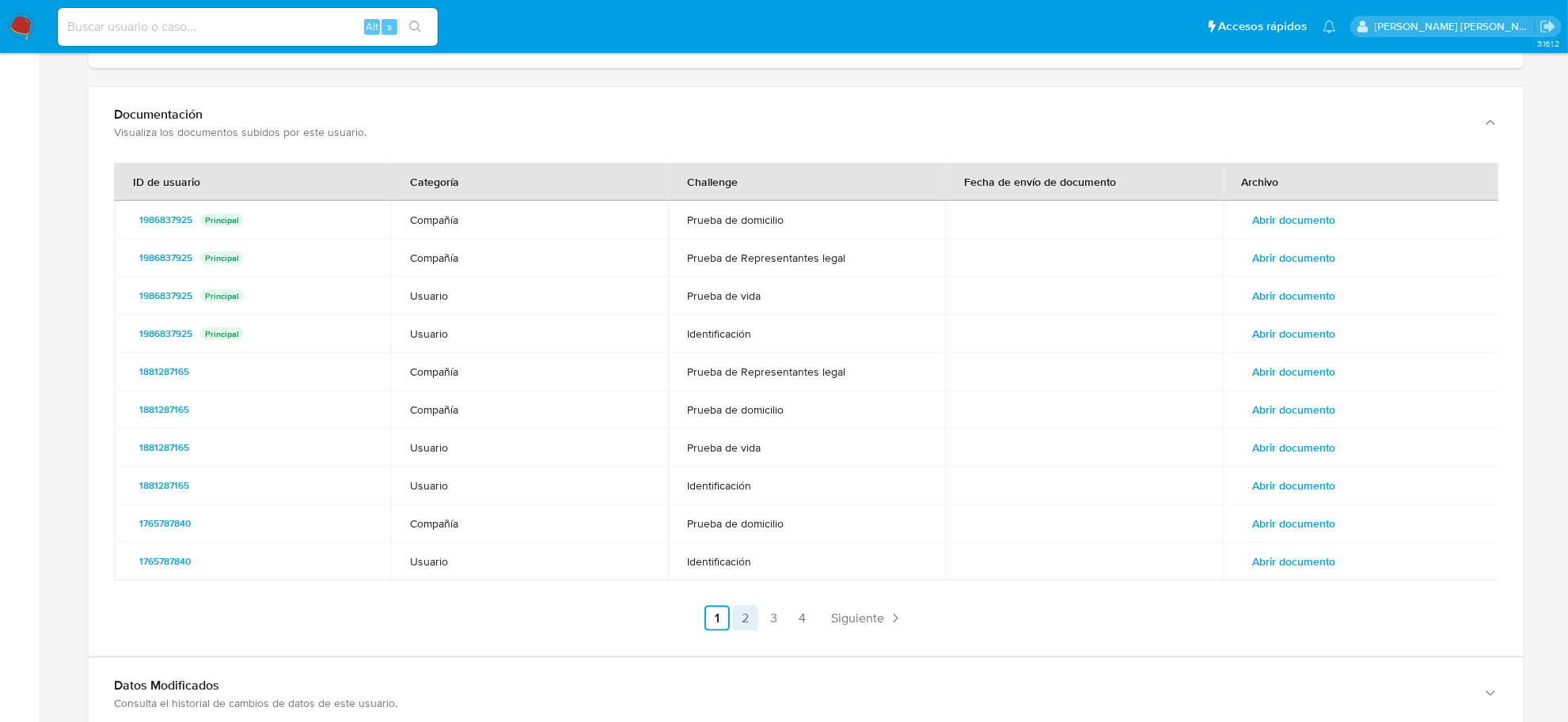
click at [750, 615] on link "2" at bounding box center [746, 619] width 26 height 26
click at [808, 616] on link "3" at bounding box center [817, 619] width 26 height 26
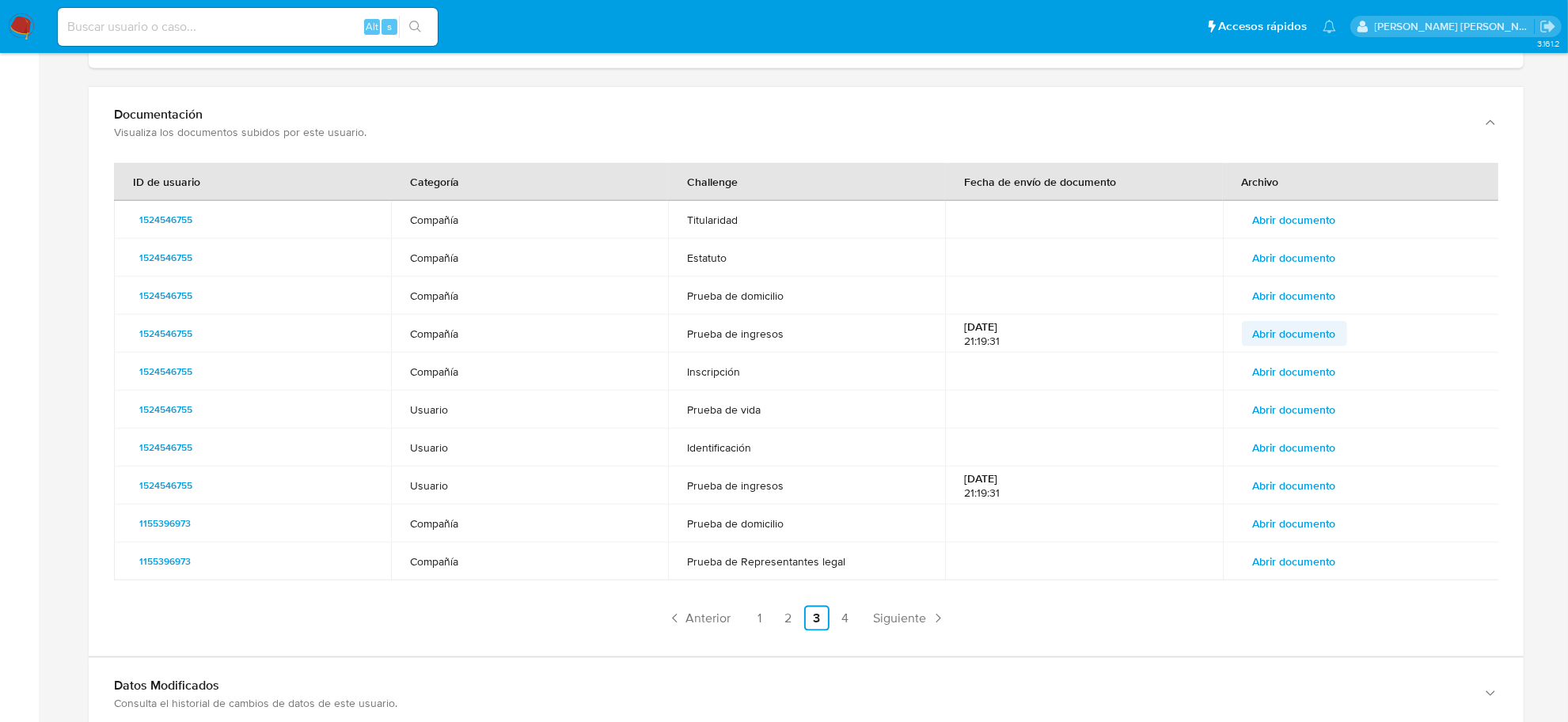
click at [1255, 338] on span "Abrir documento" at bounding box center [1295, 334] width 83 height 22
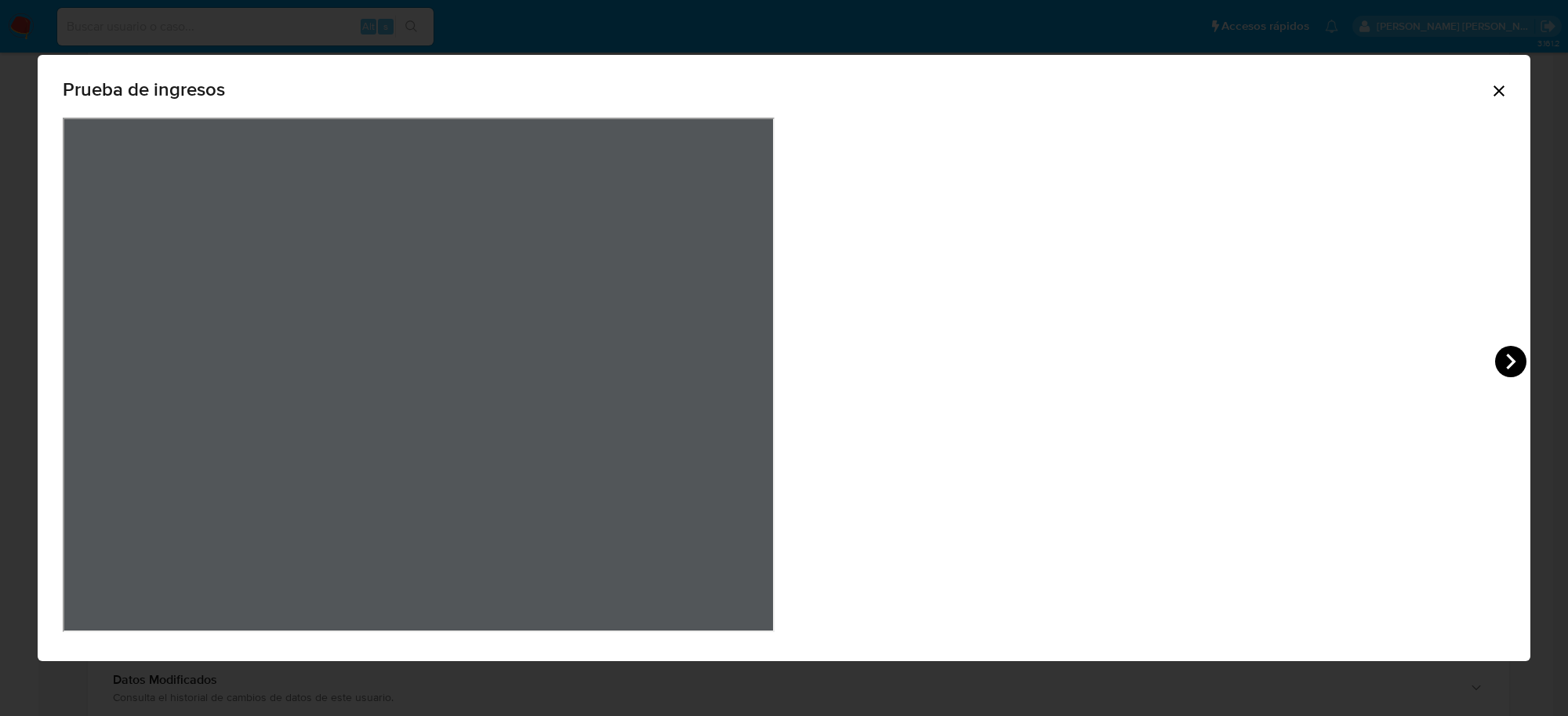
click at [1495, 363] on icon "View Document Modal" at bounding box center [1511, 362] width 32 height 32
click at [1153, 363] on div "Prueba de ingresos" at bounding box center [784, 358] width 1493 height 607
click at [1490, 93] on icon "Cerrar" at bounding box center [1499, 91] width 19 height 19
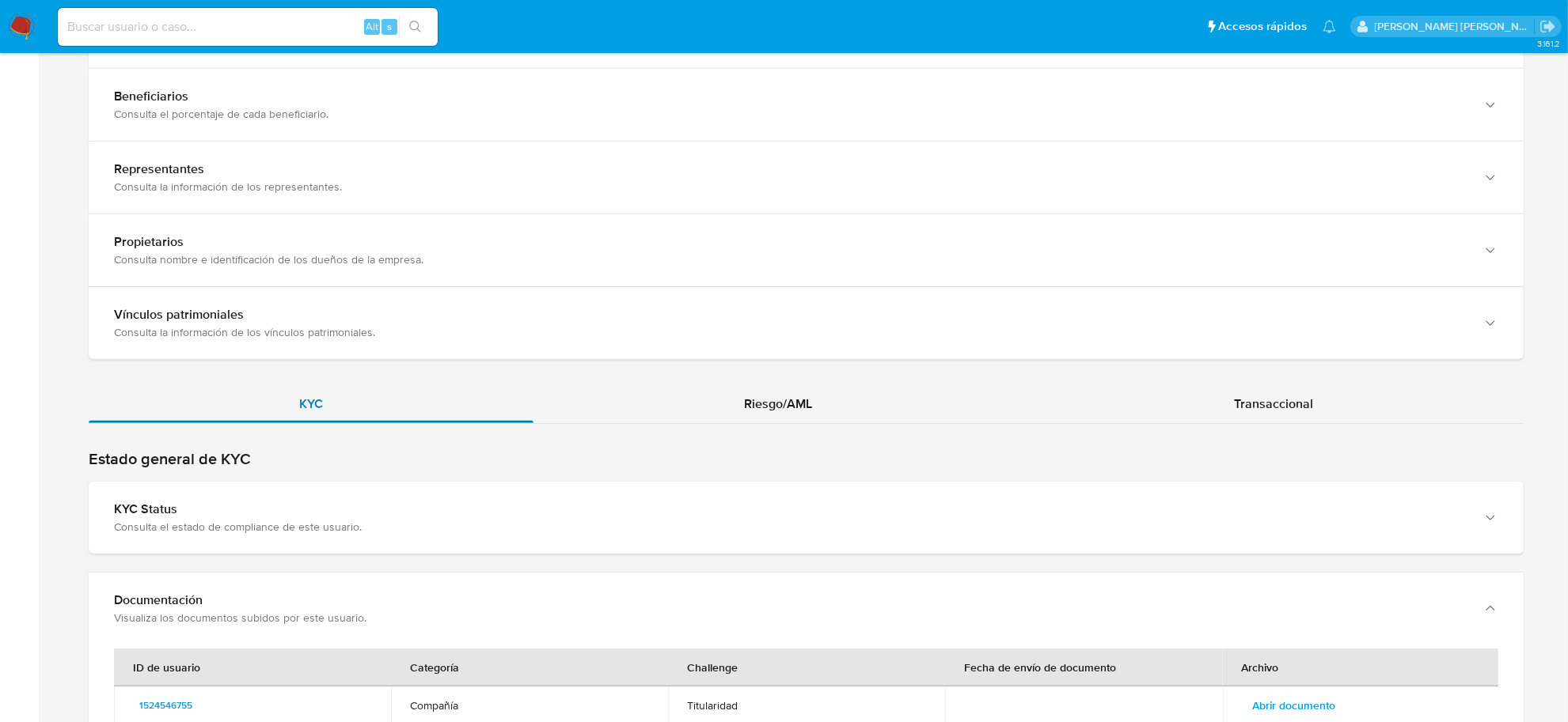
scroll to position [1286, 0]
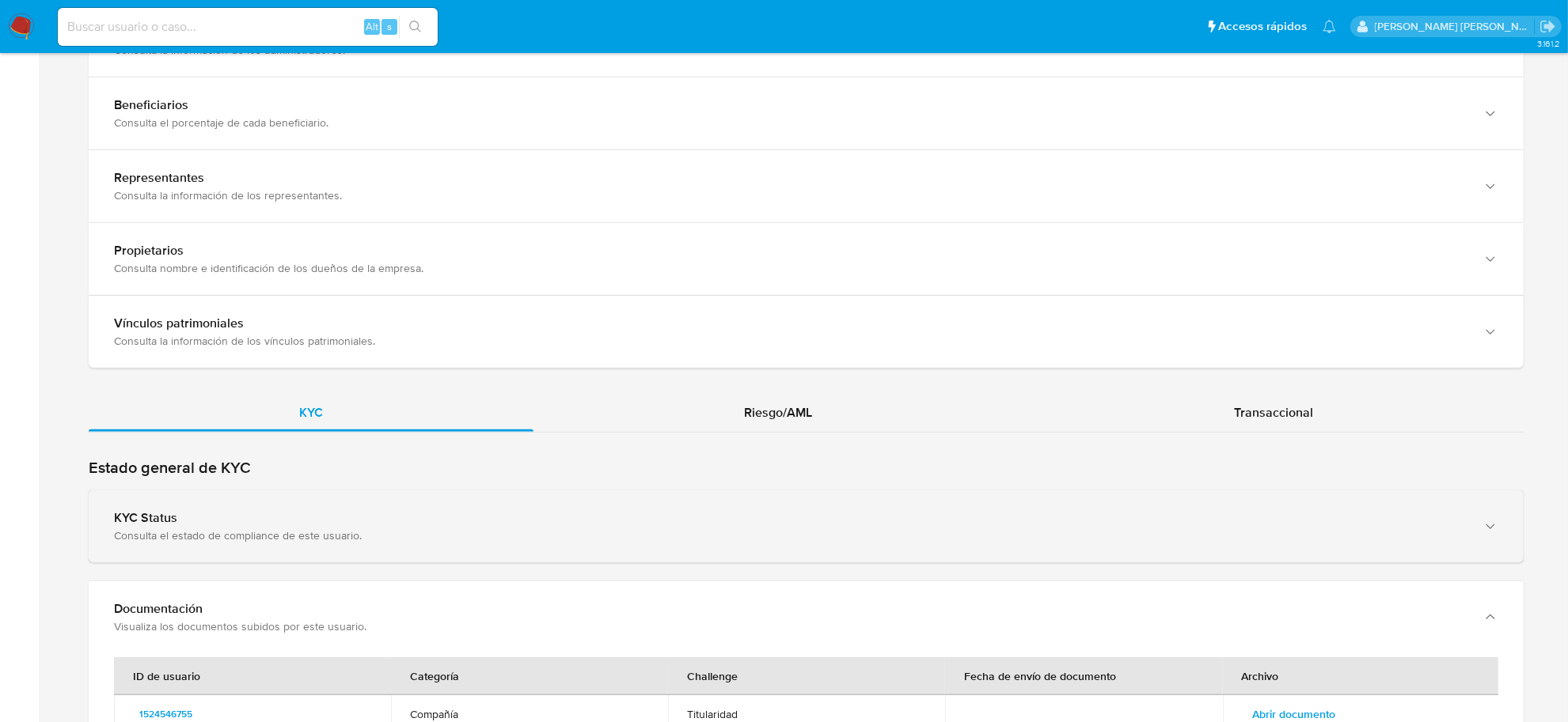
click at [392, 529] on div "Consulta el estado de compliance de este usuario." at bounding box center [790, 536] width 1353 height 14
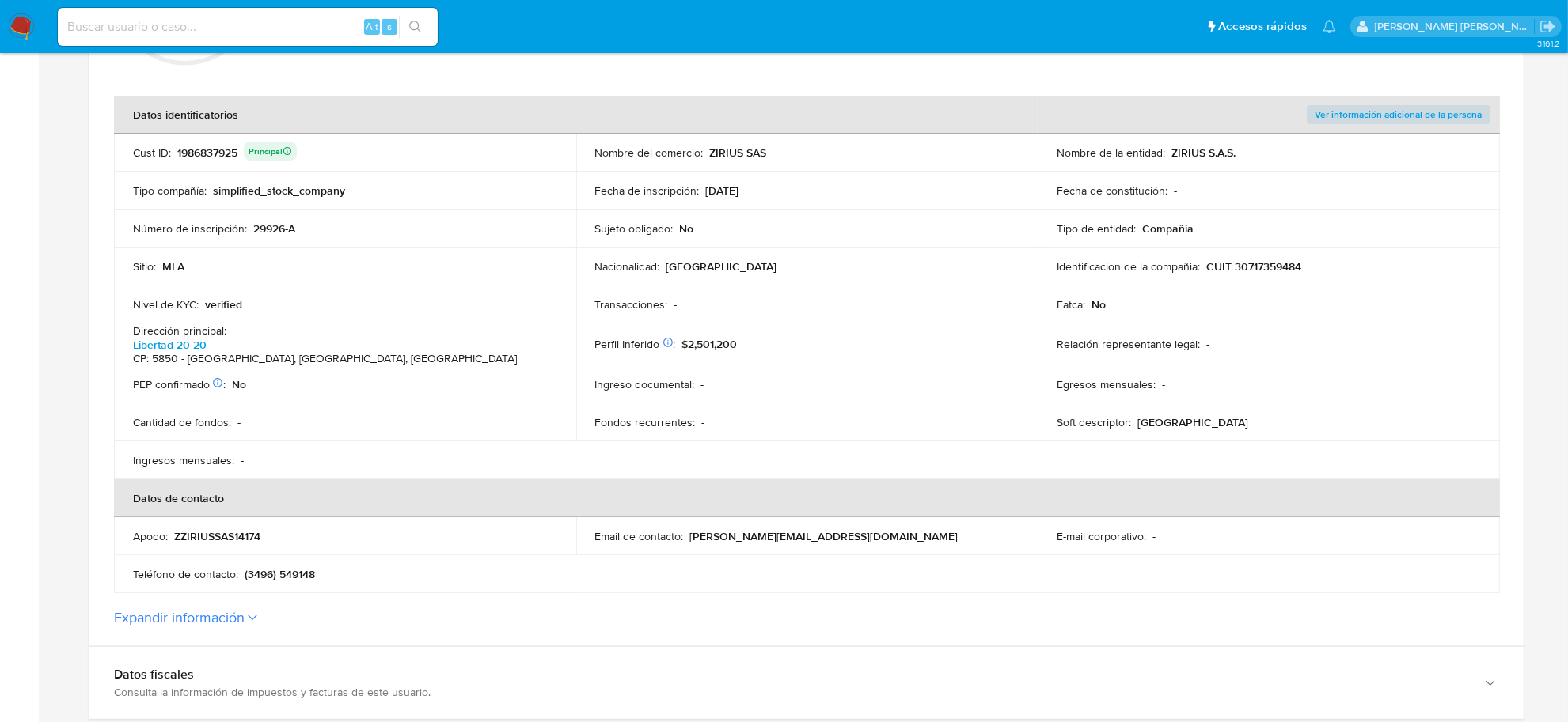
scroll to position [99, 0]
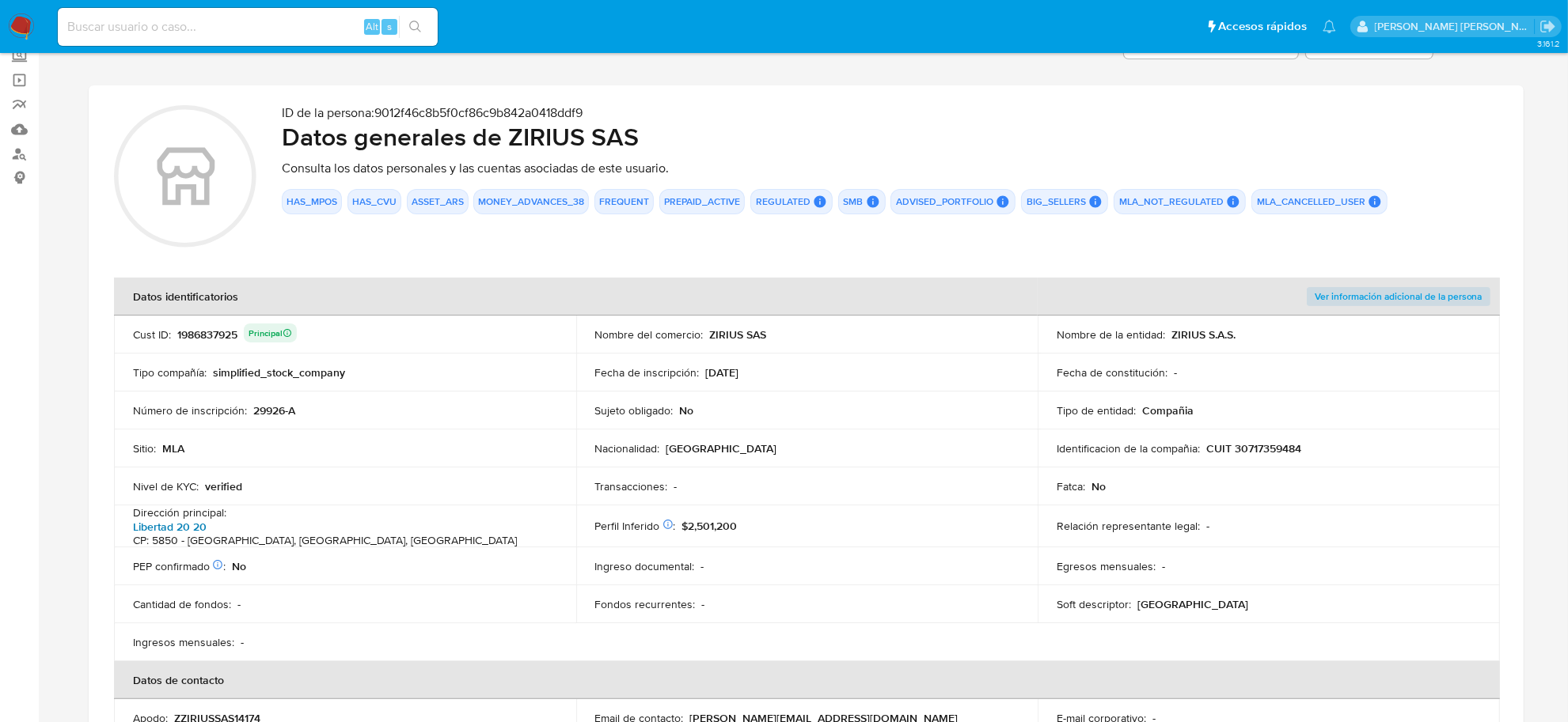
click at [207, 519] on link "Libertad 20 20" at bounding box center [169, 527] width 74 height 16
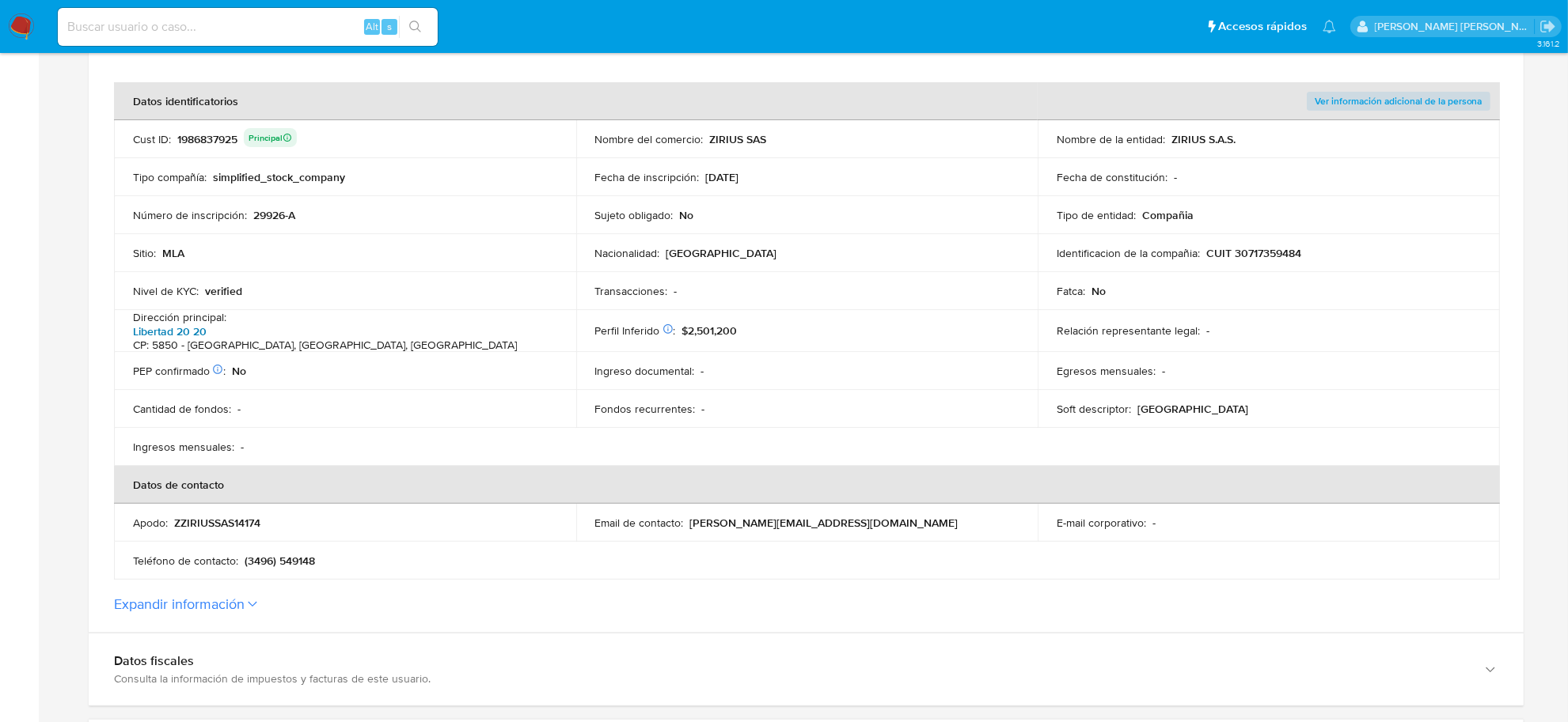
scroll to position [296, 0]
click at [212, 594] on button "Expandir información" at bounding box center [179, 602] width 130 height 18
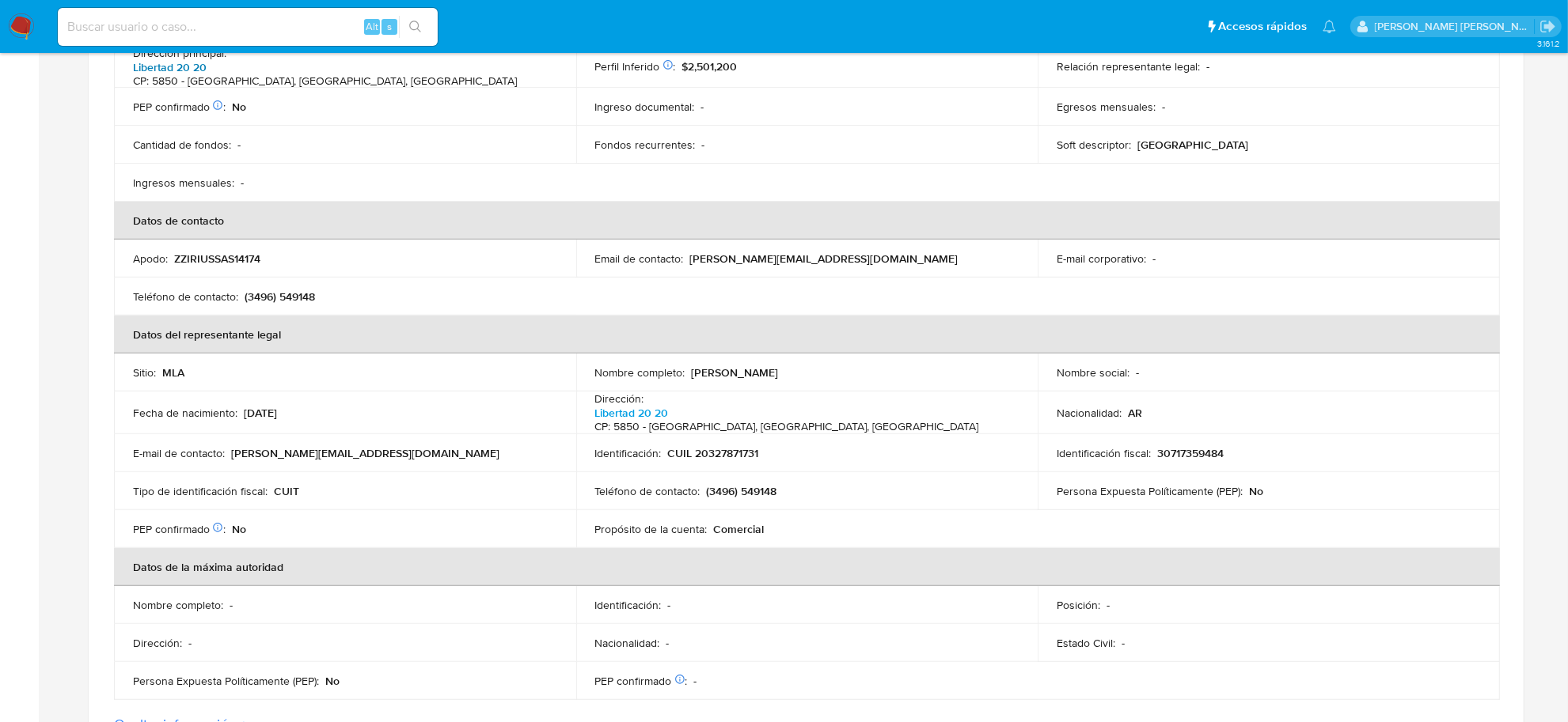
scroll to position [593, 0]
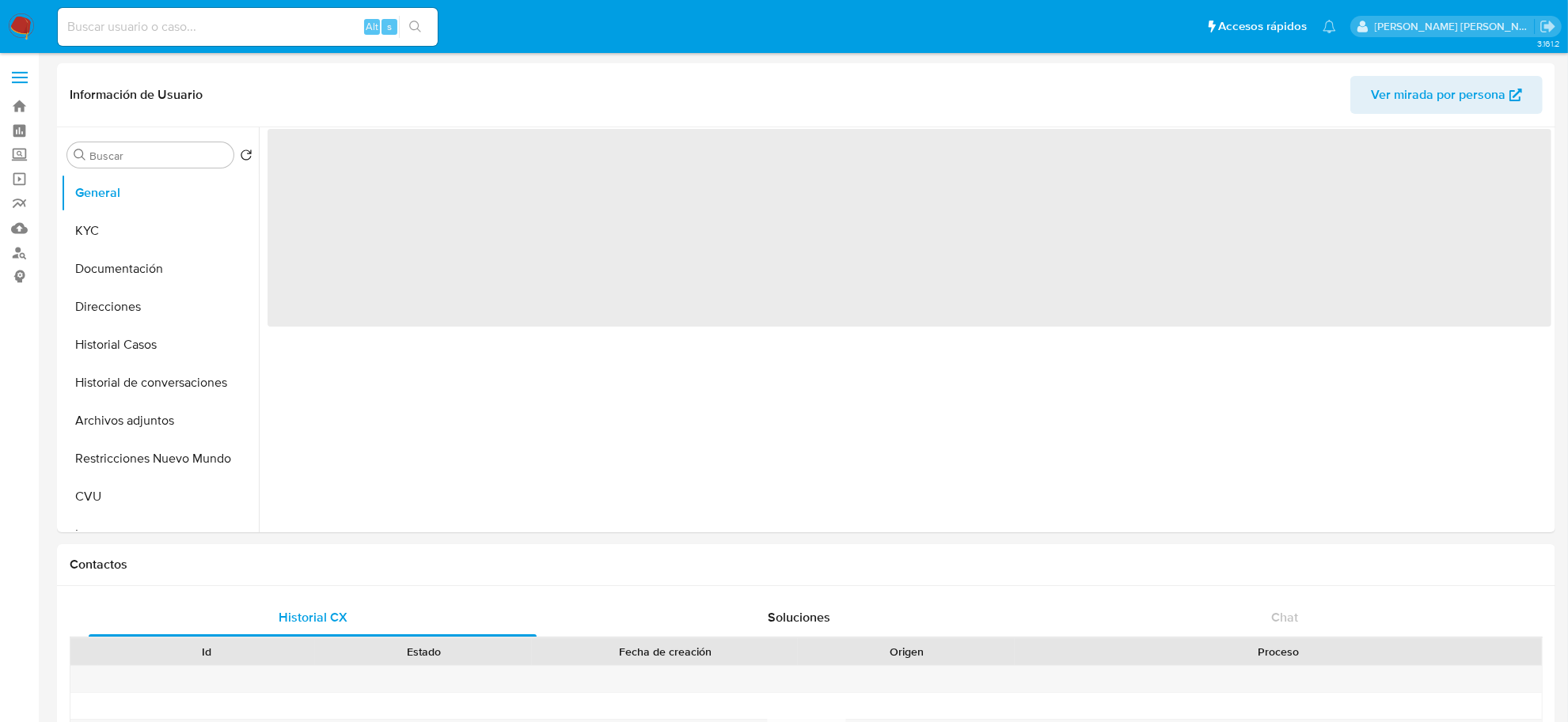
select select "10"
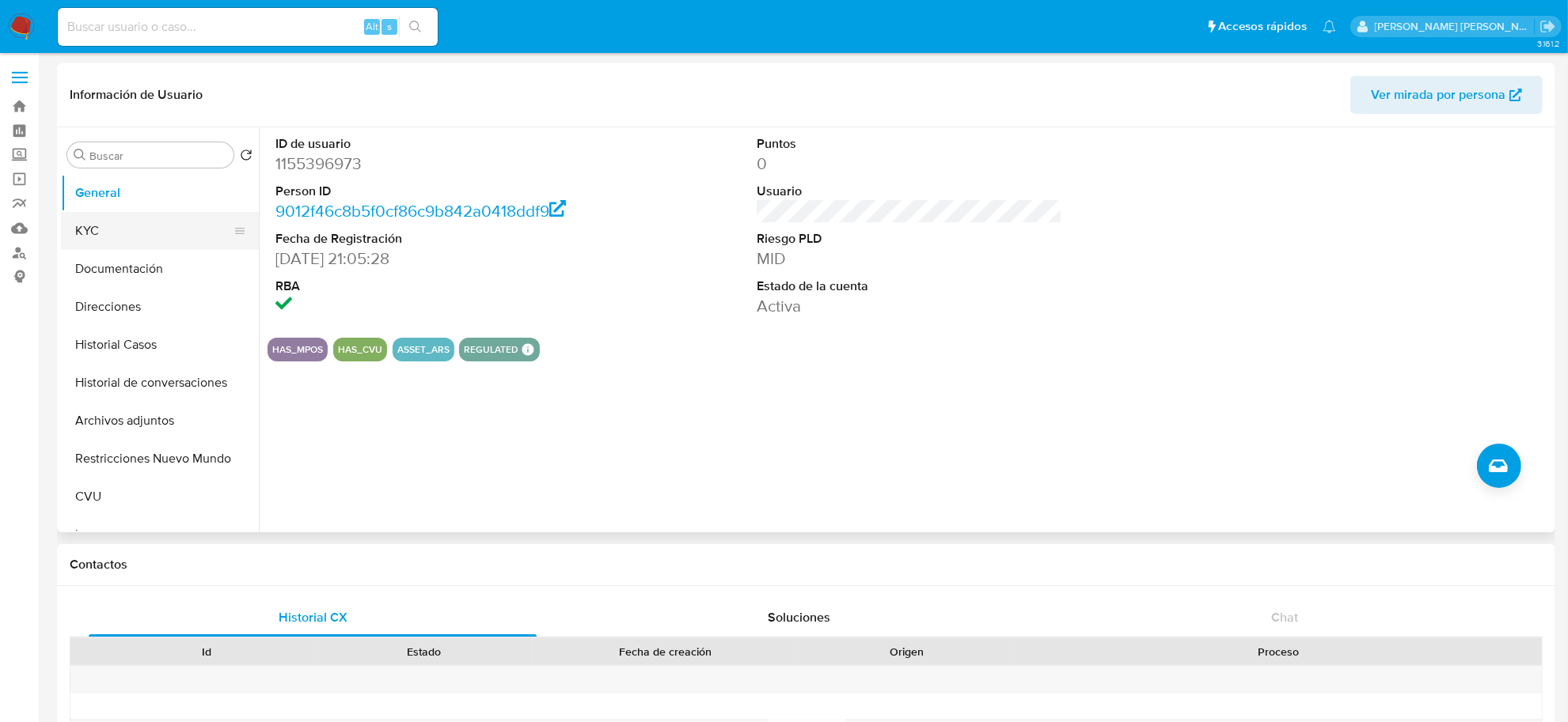
click at [123, 235] on button "KYC" at bounding box center [153, 231] width 185 height 38
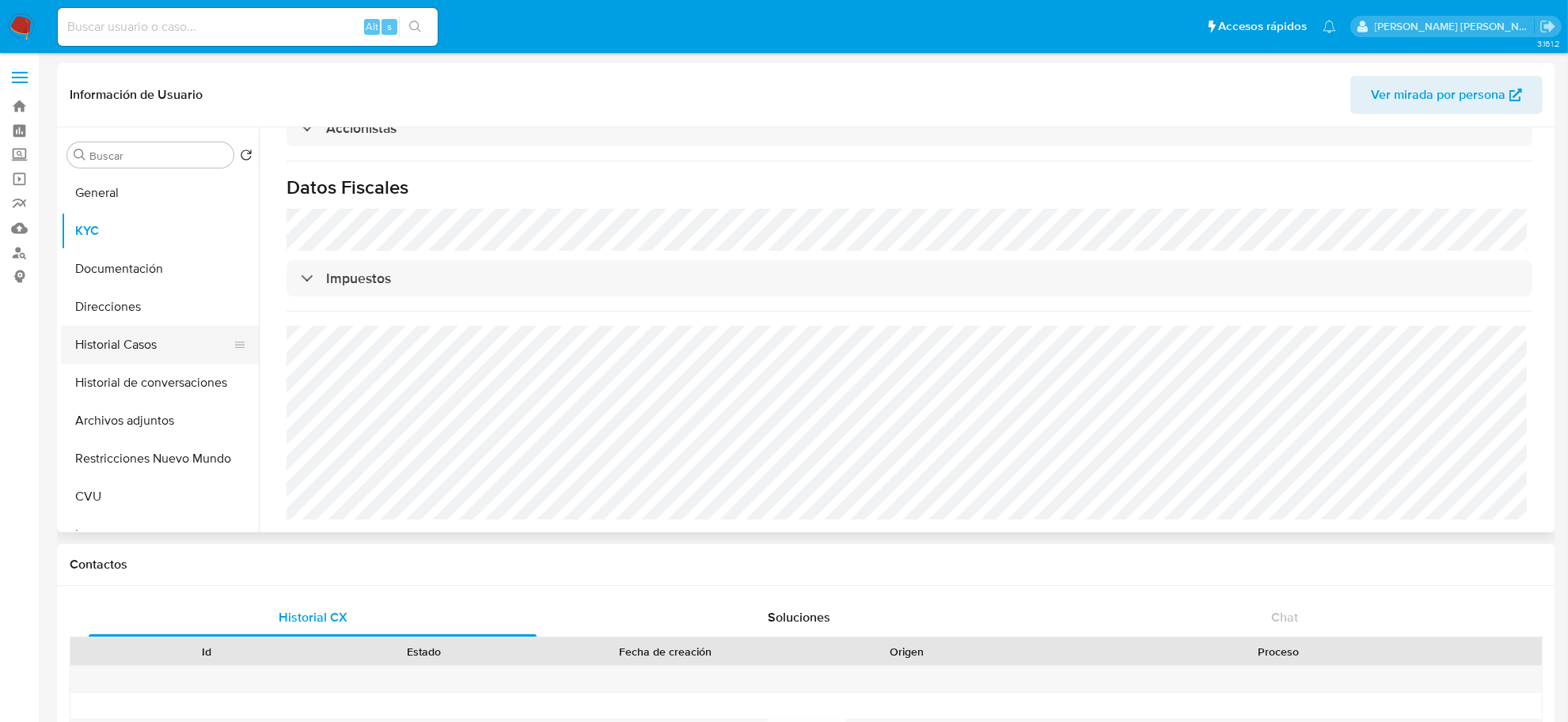
scroll to position [1086, 0]
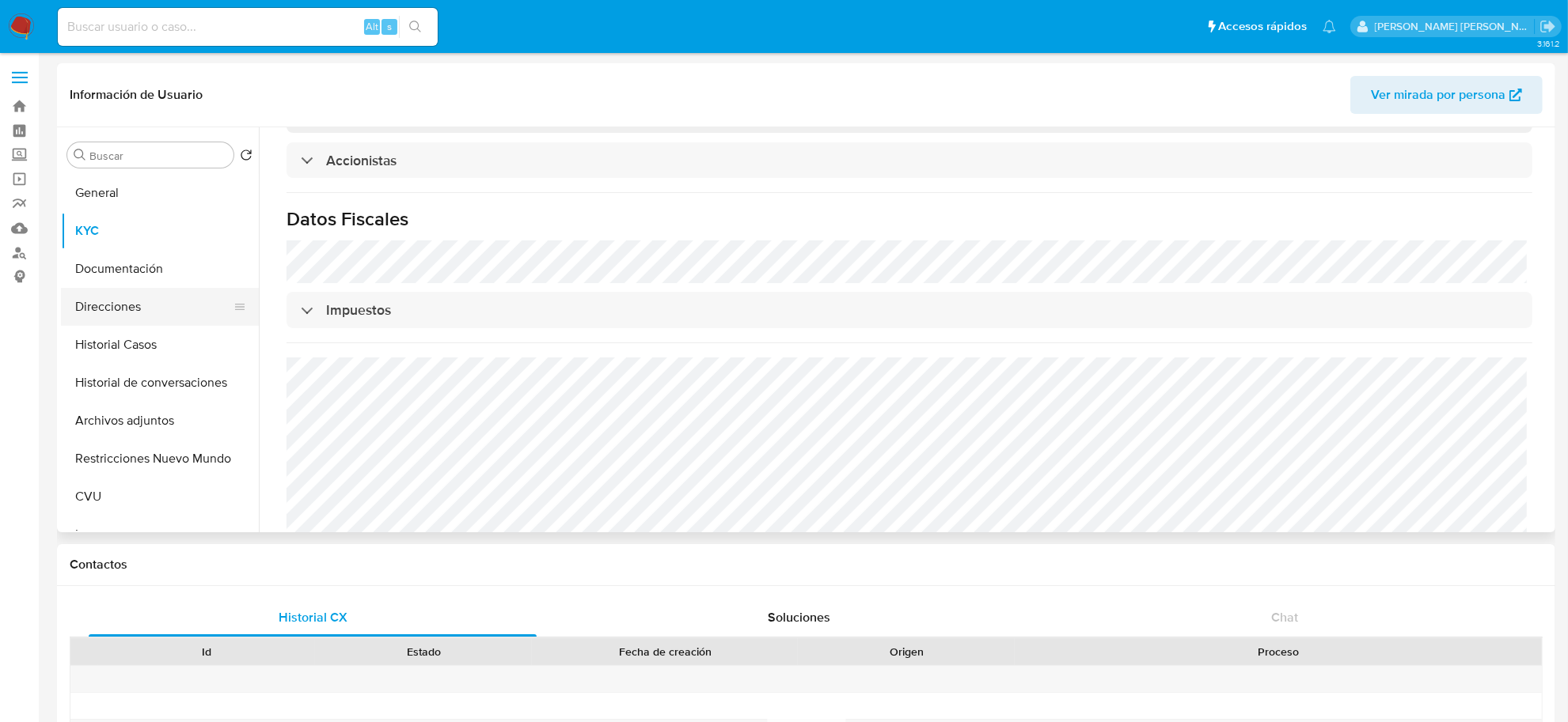
click at [119, 308] on button "Direcciones" at bounding box center [153, 307] width 185 height 38
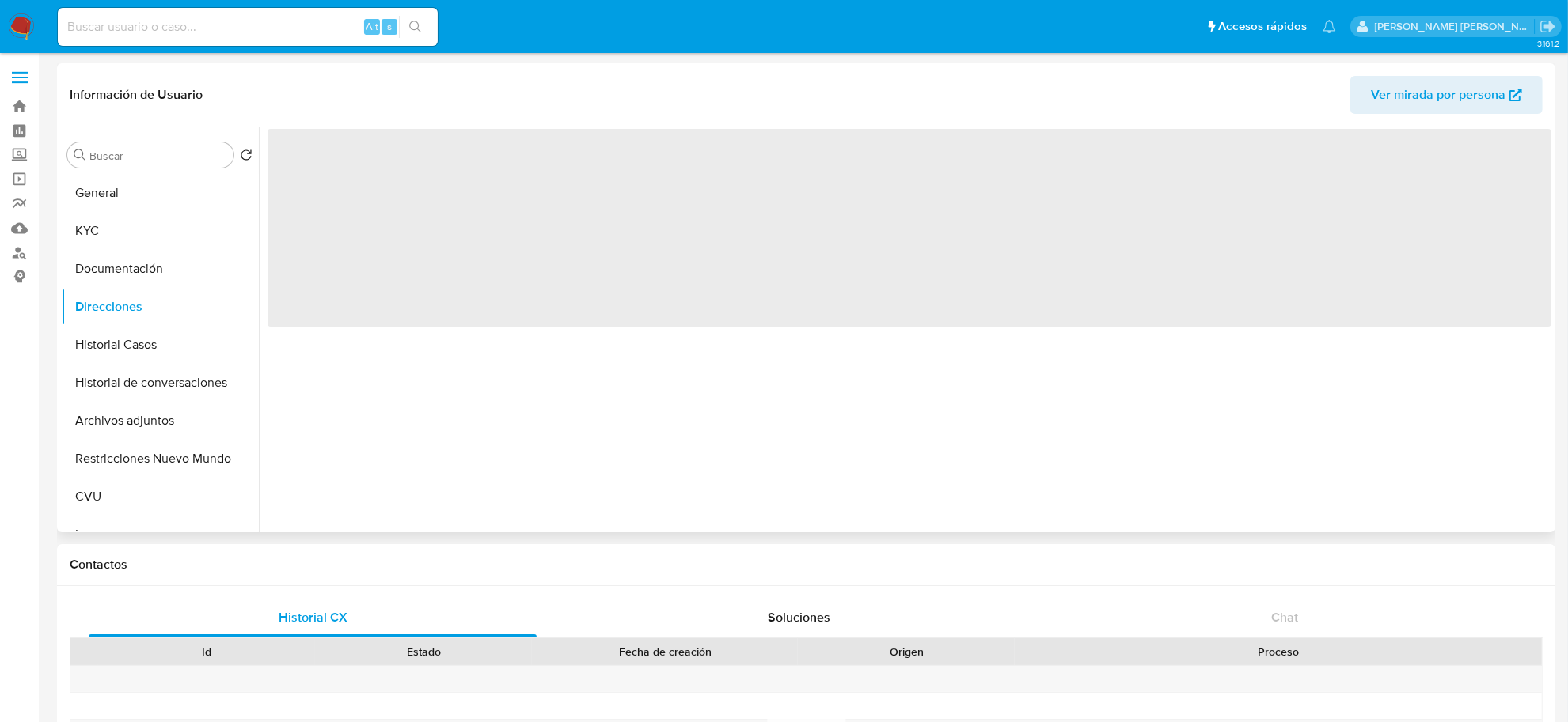
scroll to position [0, 0]
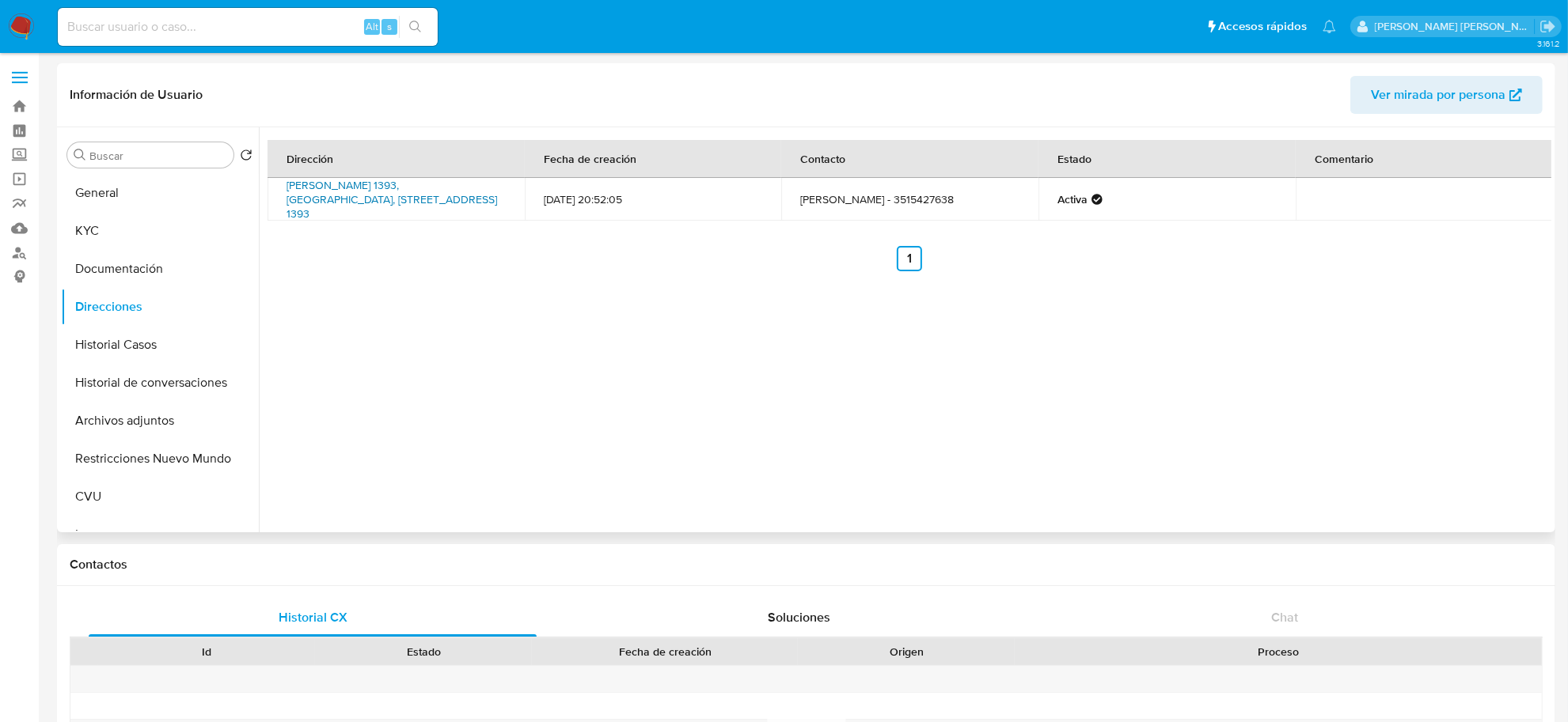
click at [376, 196] on link "[PERSON_NAME] 1393, [GEOGRAPHIC_DATA], [STREET_ADDRESS] 1393" at bounding box center [392, 199] width 210 height 44
click at [103, 235] on button "KYC" at bounding box center [153, 231] width 185 height 38
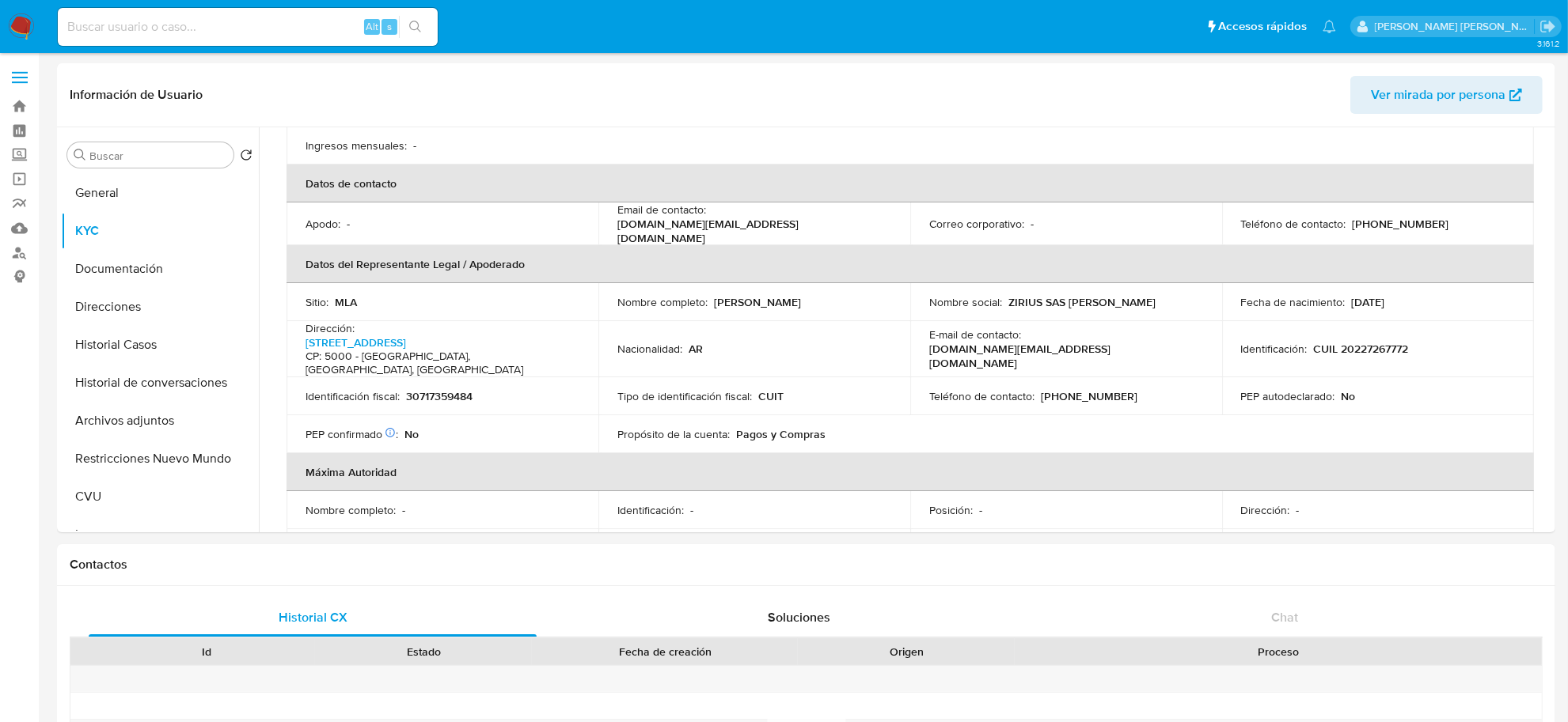
scroll to position [395, 0]
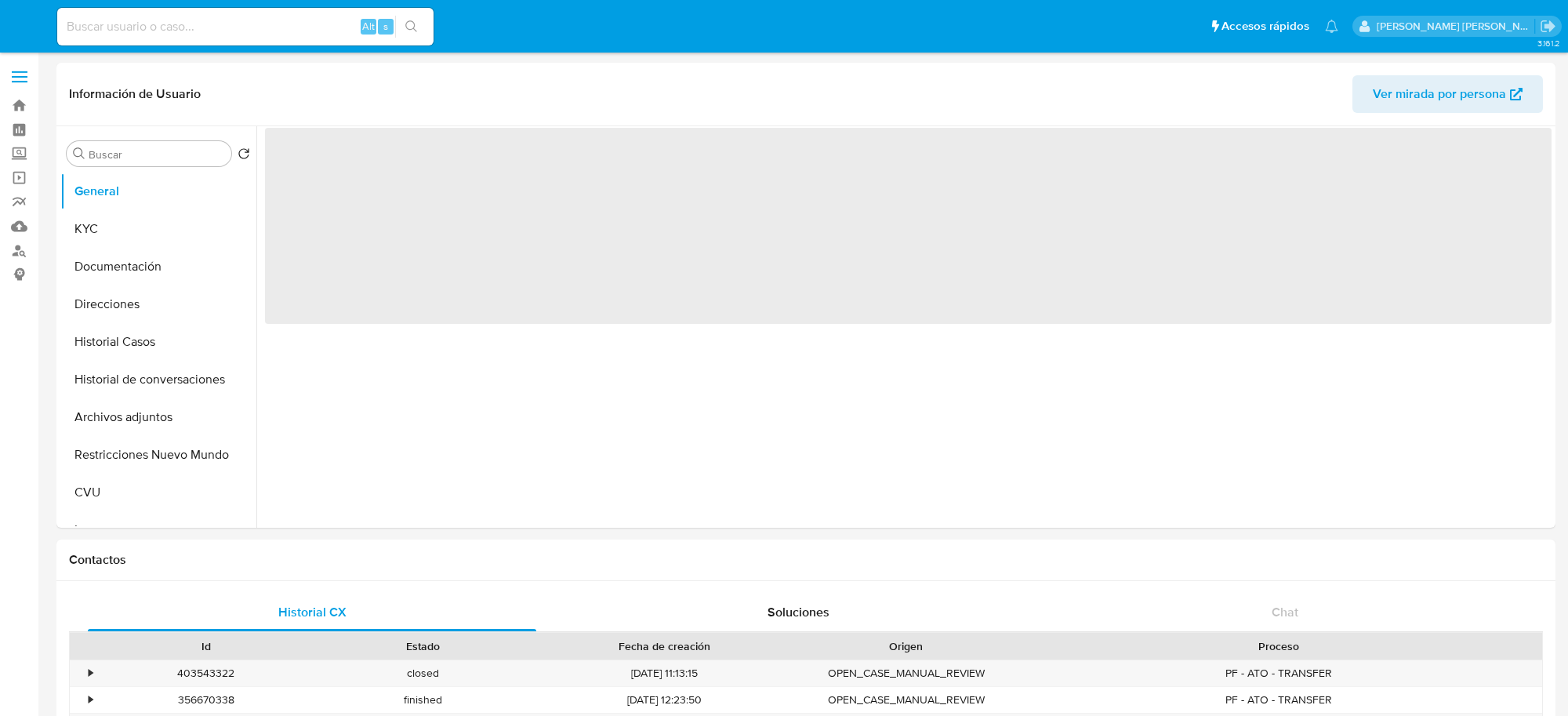
select select "10"
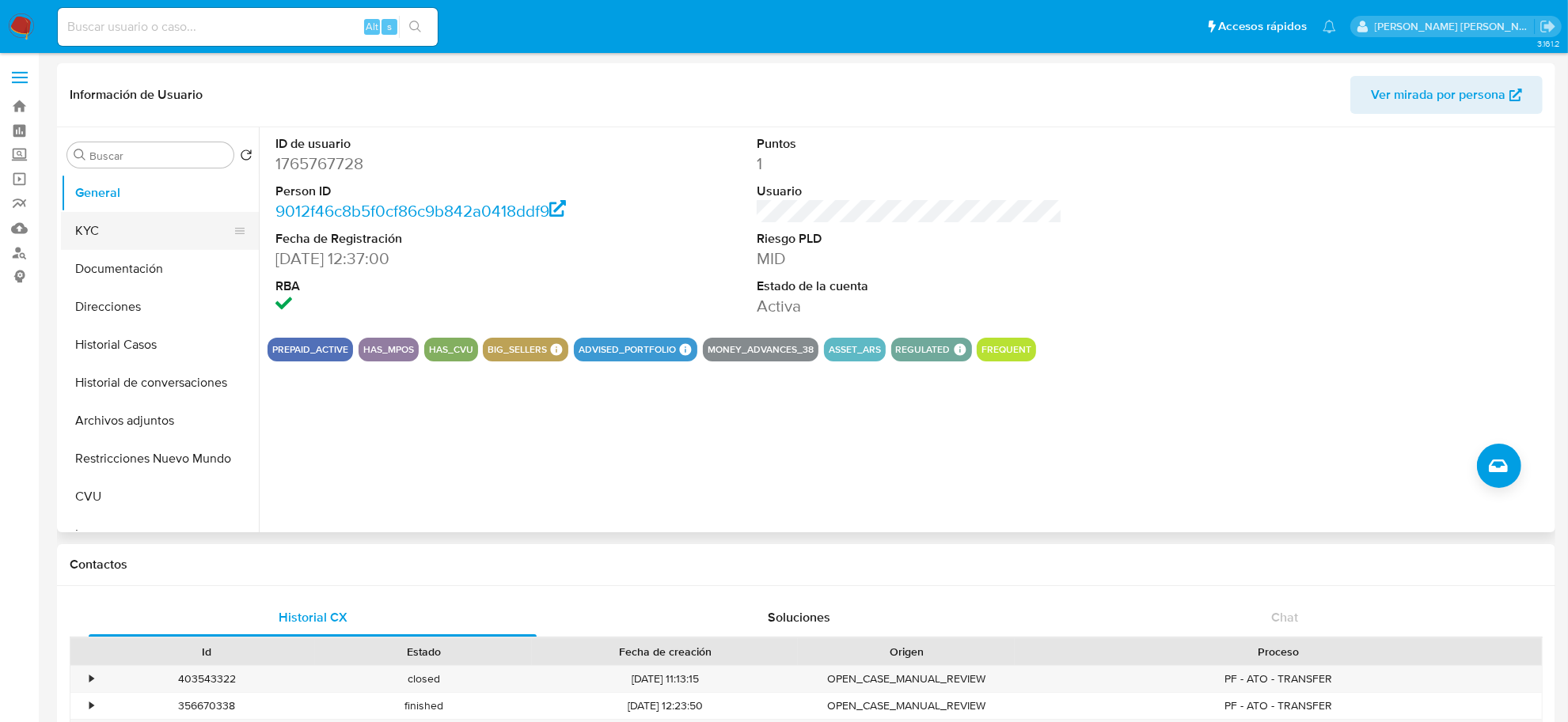
click at [105, 233] on button "KYC" at bounding box center [153, 231] width 185 height 38
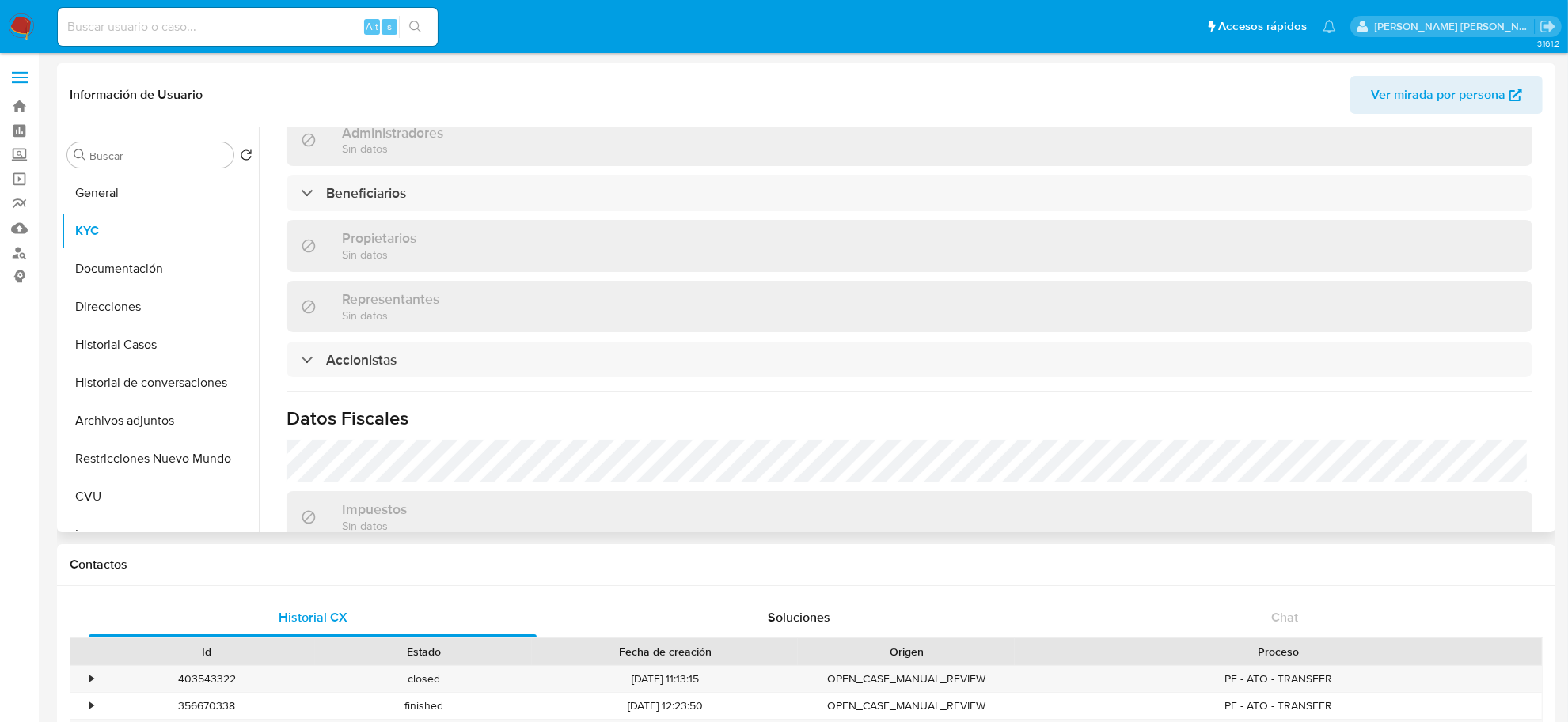
scroll to position [1097, 0]
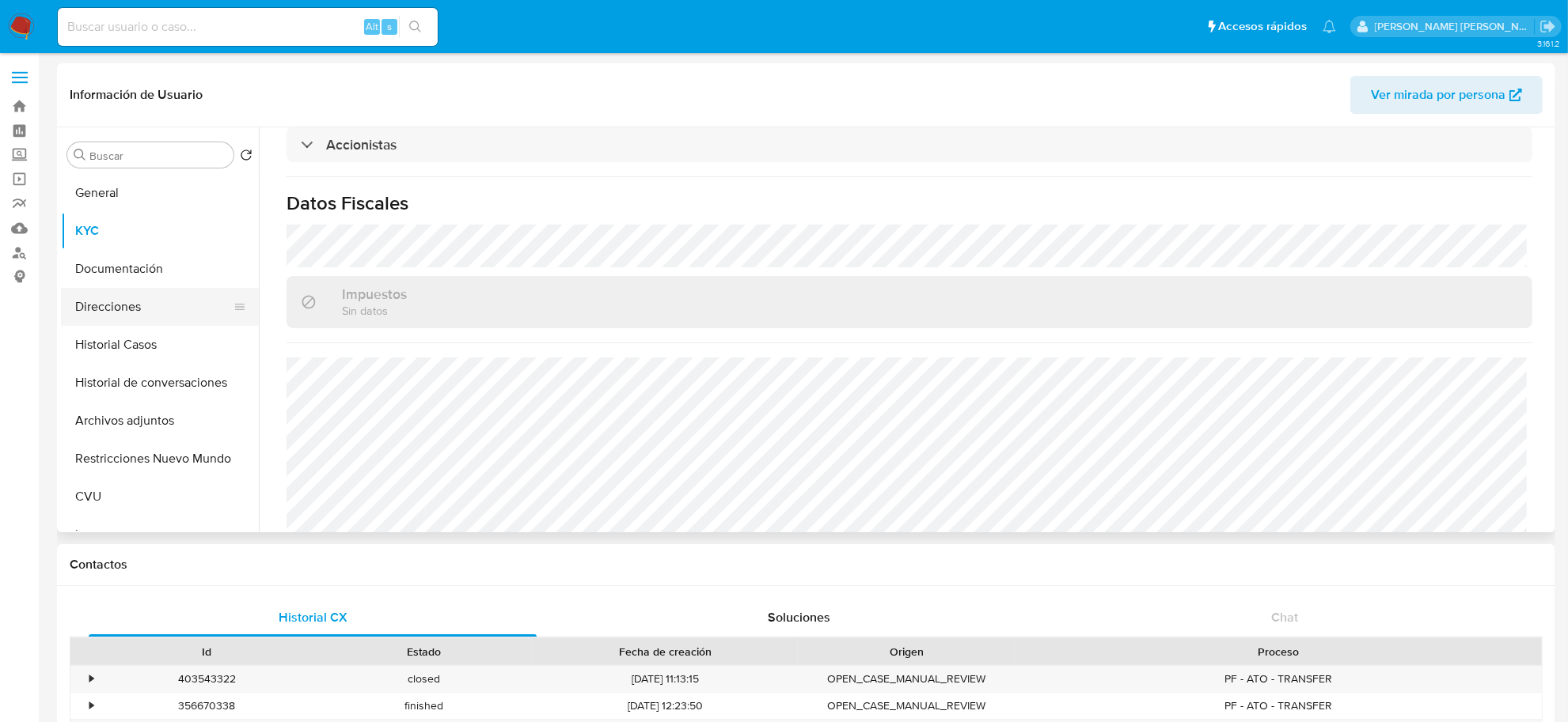
click at [135, 305] on button "Direcciones" at bounding box center [153, 307] width 185 height 38
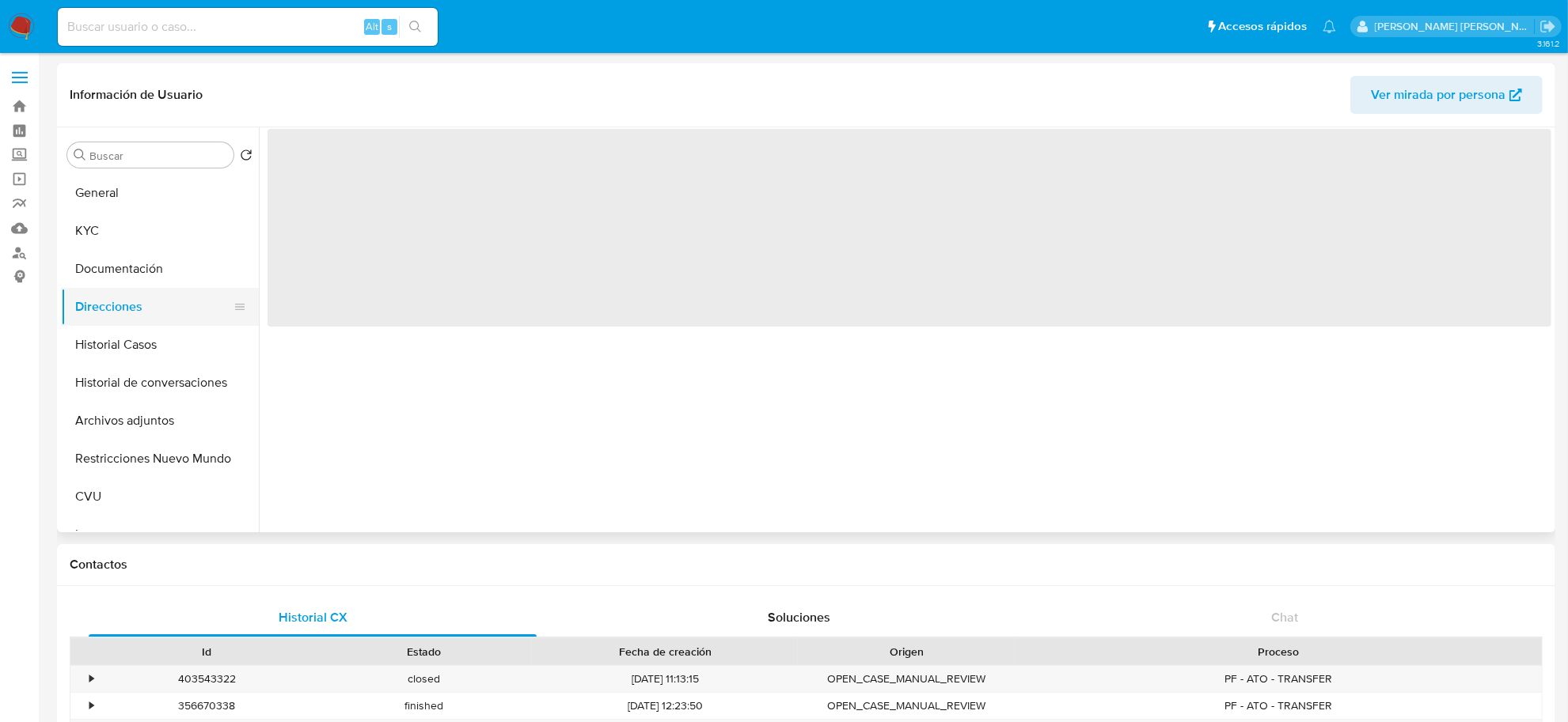
scroll to position [0, 0]
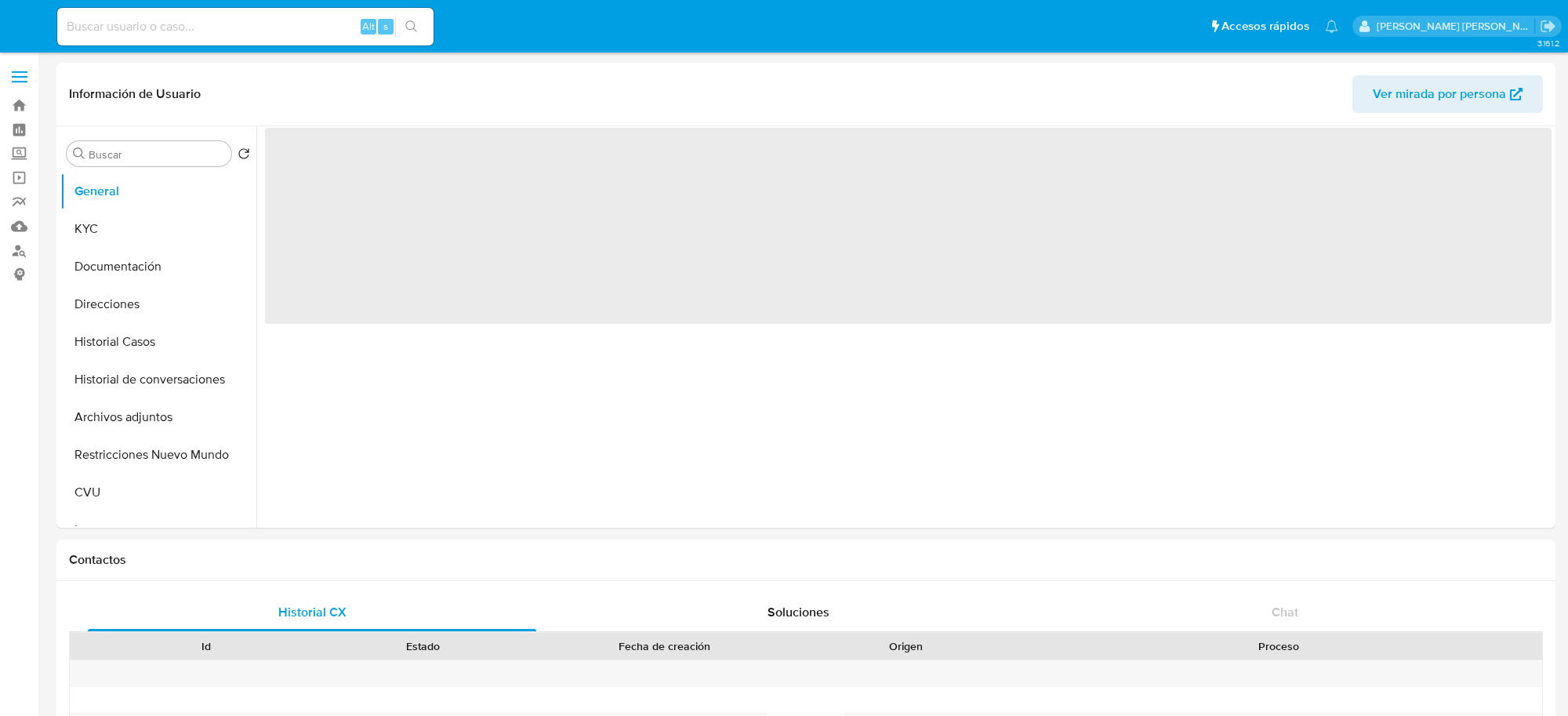
select select "10"
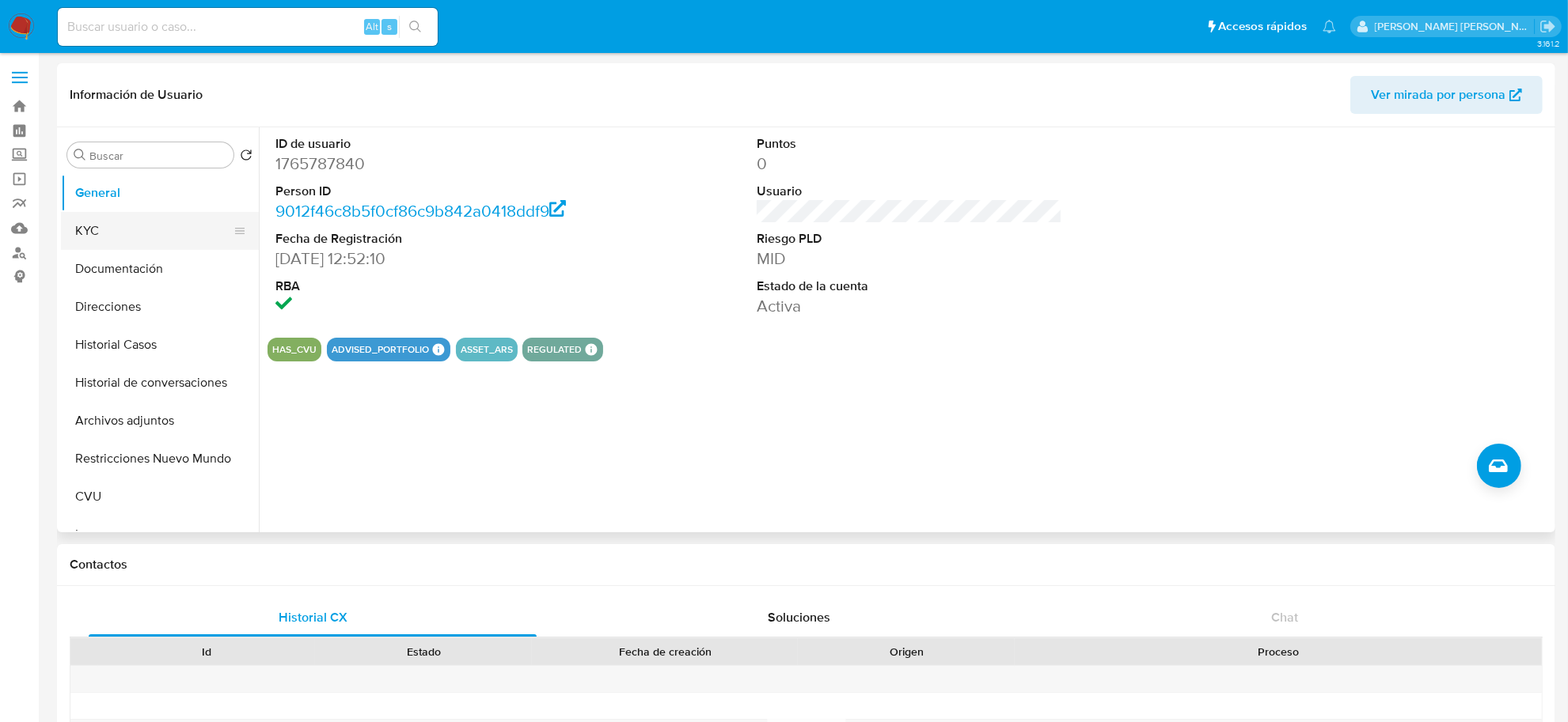
click at [148, 223] on button "KYC" at bounding box center [153, 231] width 185 height 38
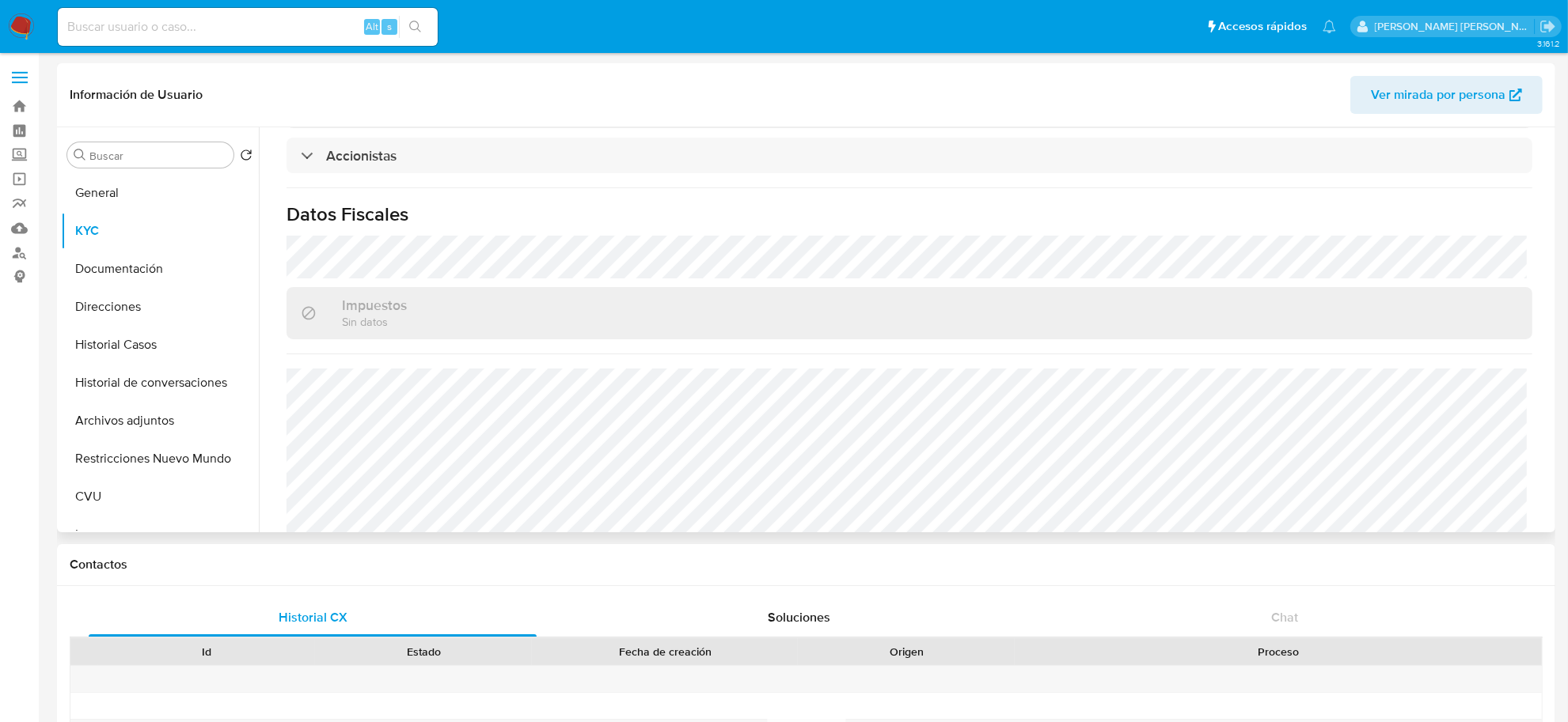
scroll to position [1097, 0]
click at [126, 295] on button "Direcciones" at bounding box center [153, 307] width 185 height 38
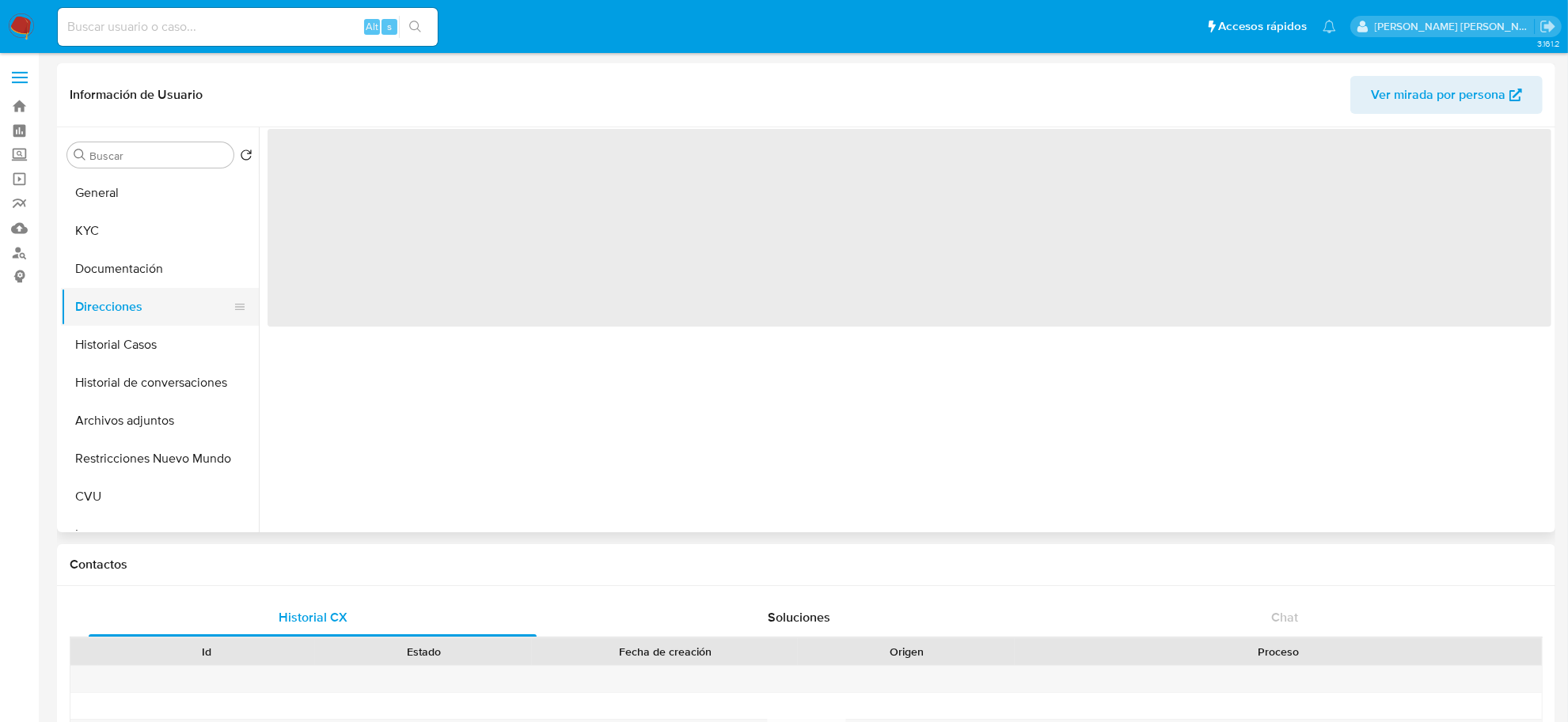
scroll to position [0, 0]
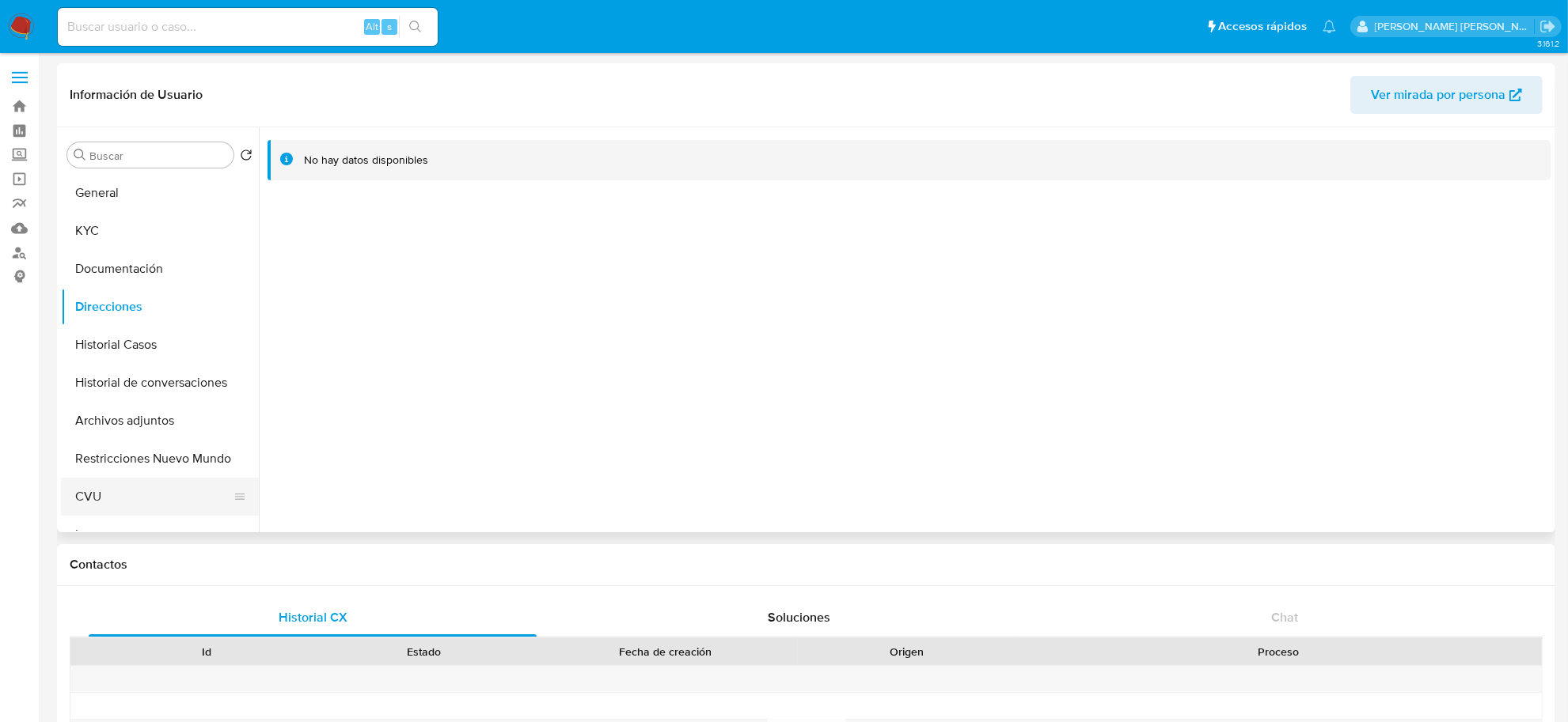
click at [105, 501] on button "CVU" at bounding box center [153, 497] width 185 height 38
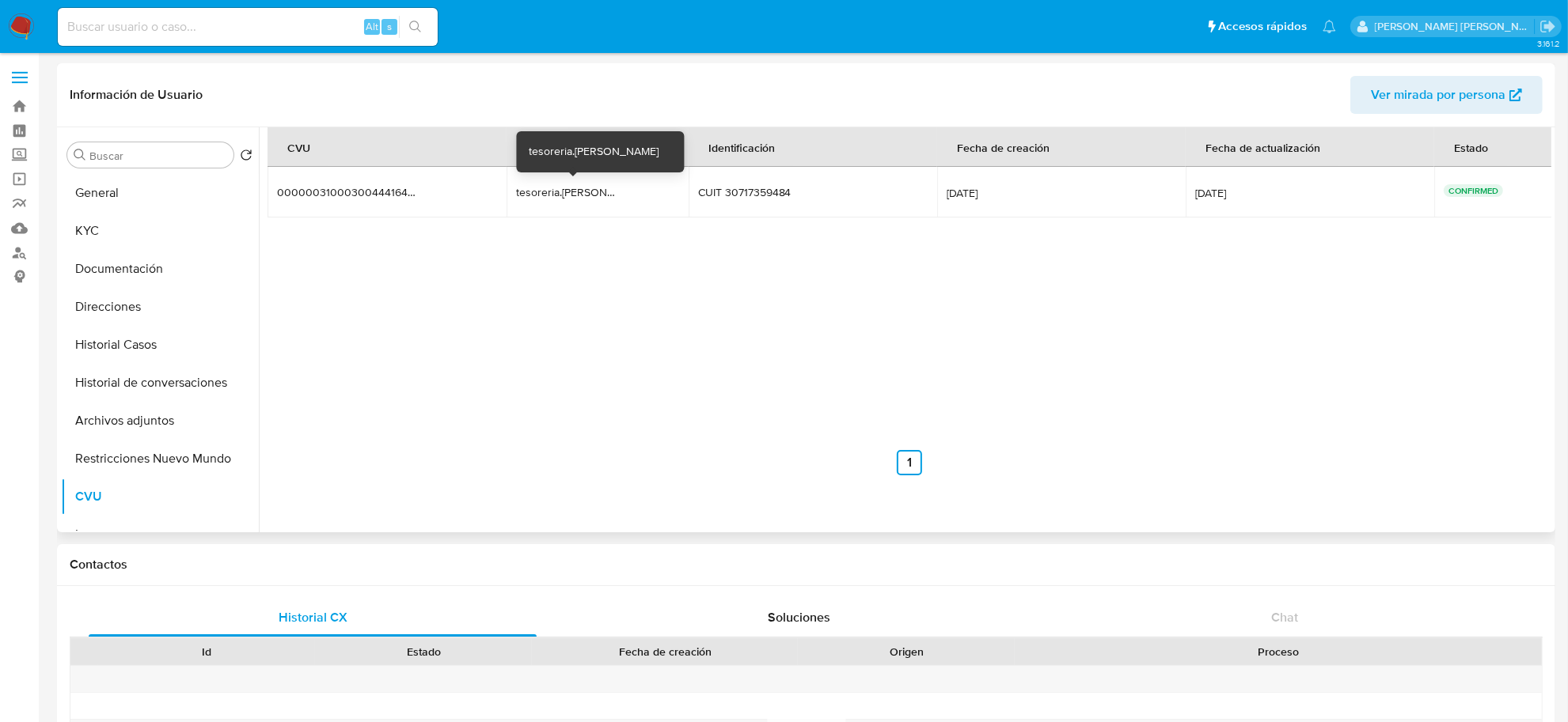
click at [556, 191] on div "tesoreria.bailes" at bounding box center [567, 192] width 101 height 14
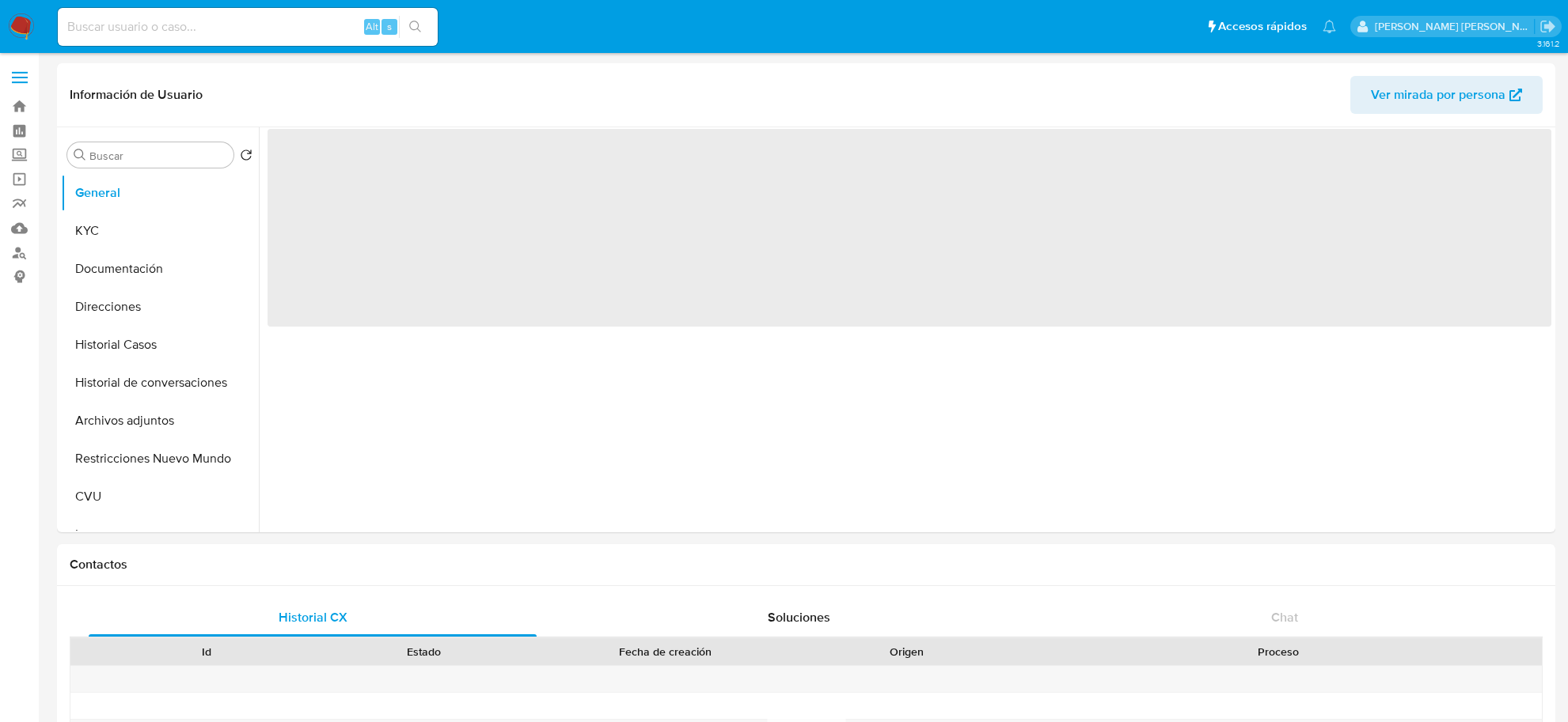
select select "10"
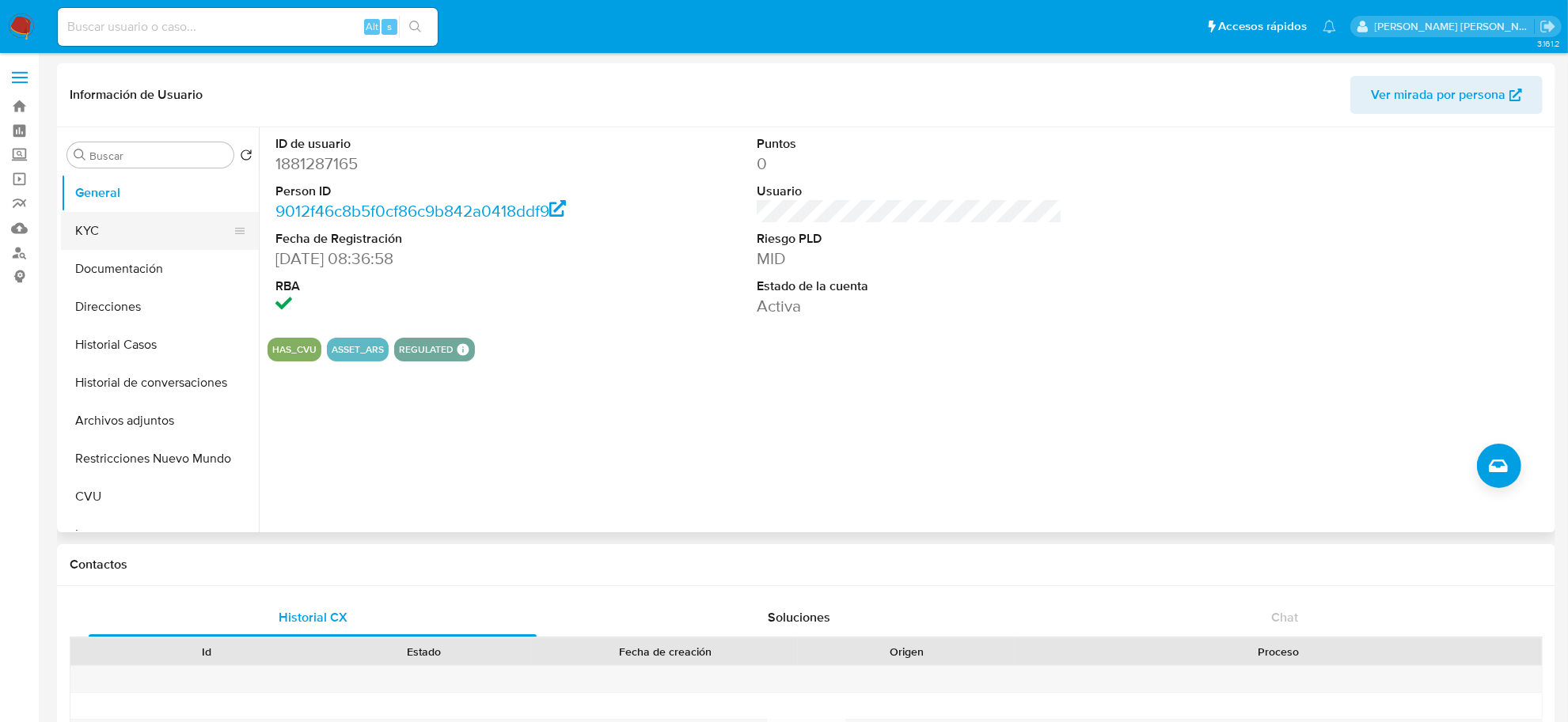
click at [180, 230] on button "KYC" at bounding box center [153, 231] width 185 height 38
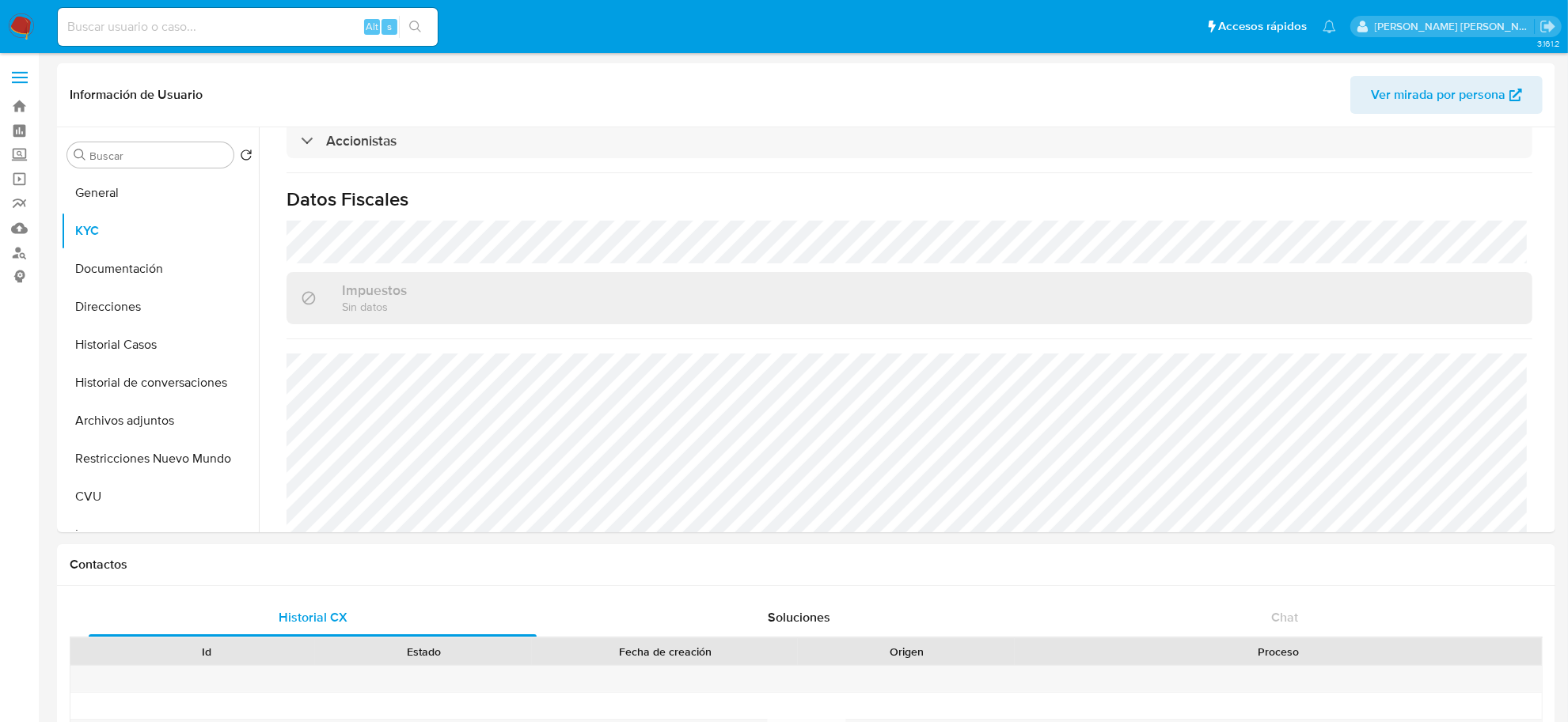
scroll to position [1102, 0]
click at [115, 302] on button "Direcciones" at bounding box center [153, 307] width 185 height 38
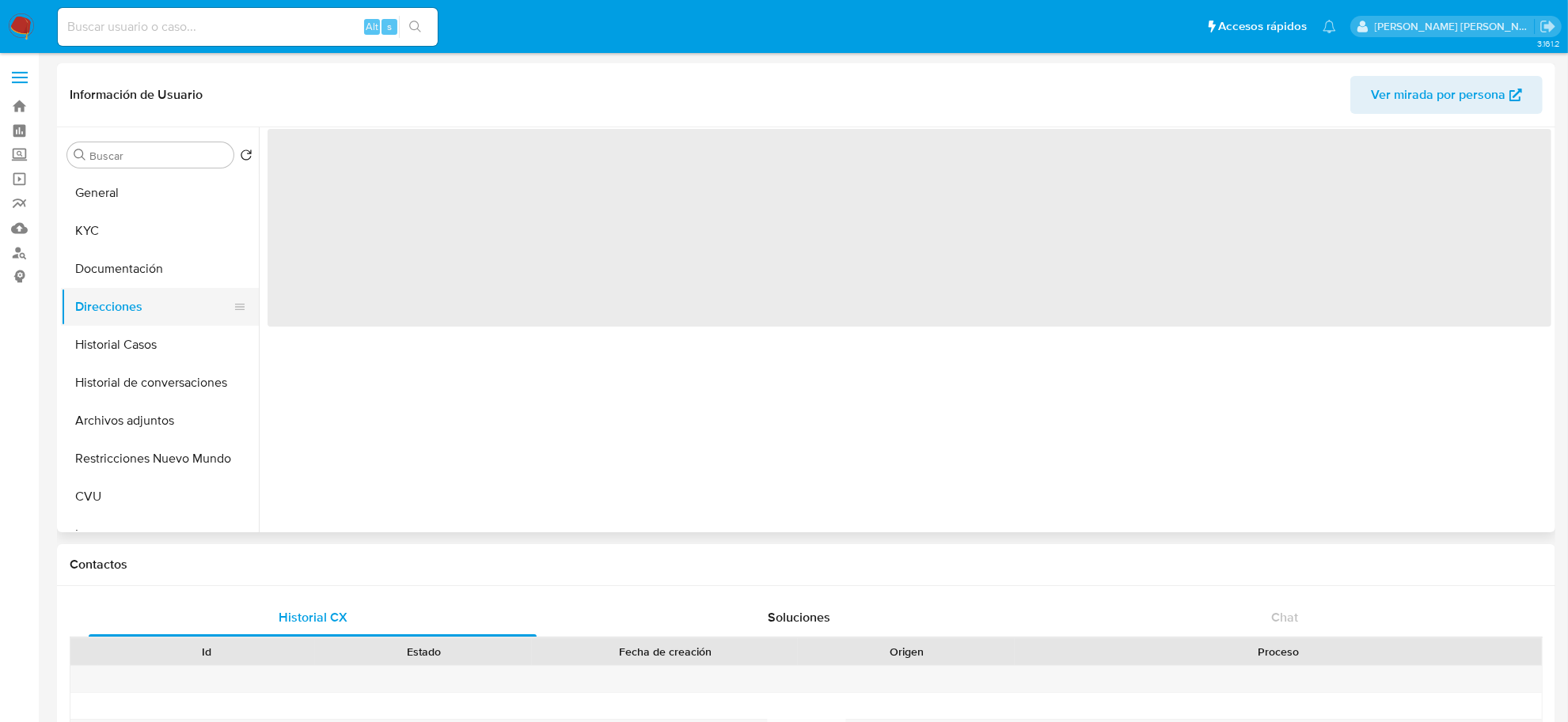
scroll to position [0, 0]
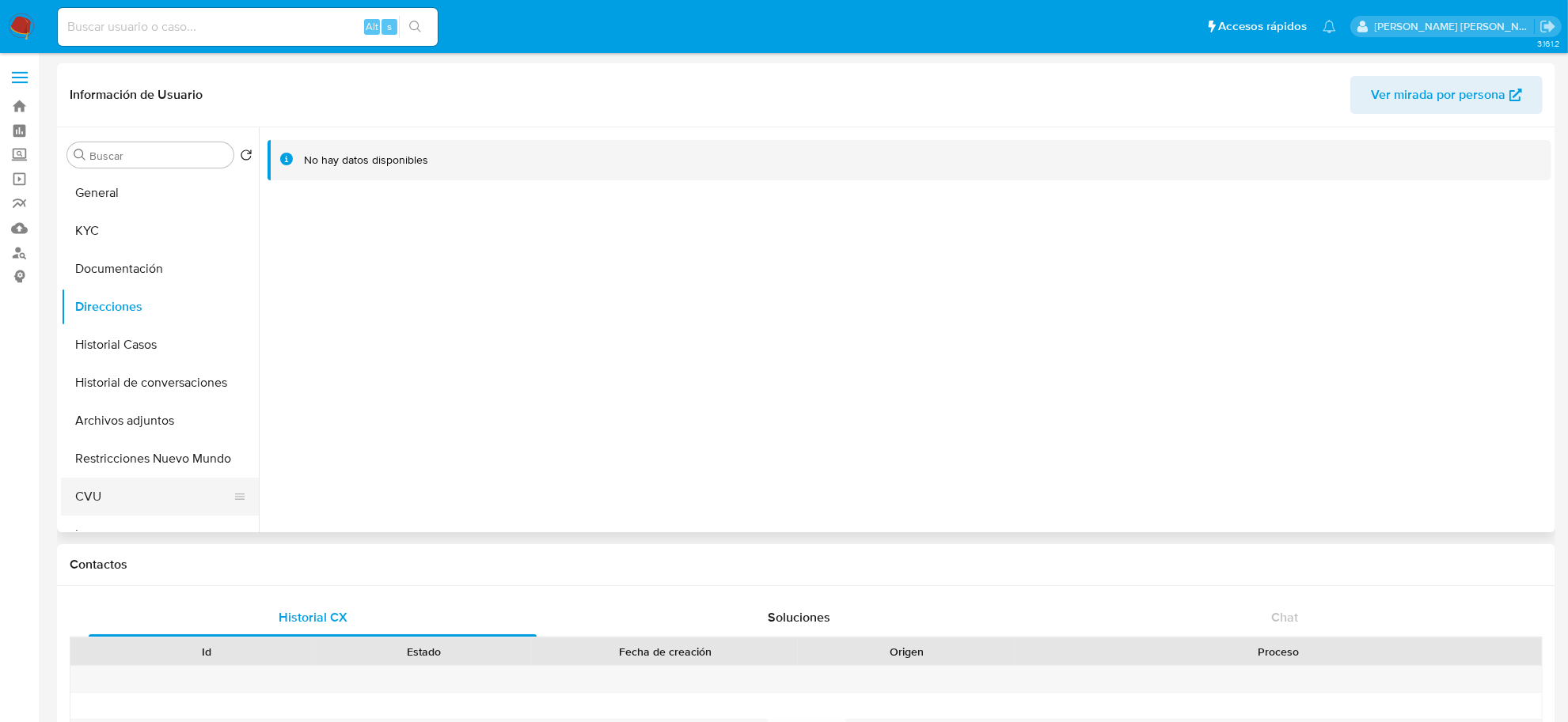
click at [140, 493] on button "CVU" at bounding box center [153, 497] width 185 height 38
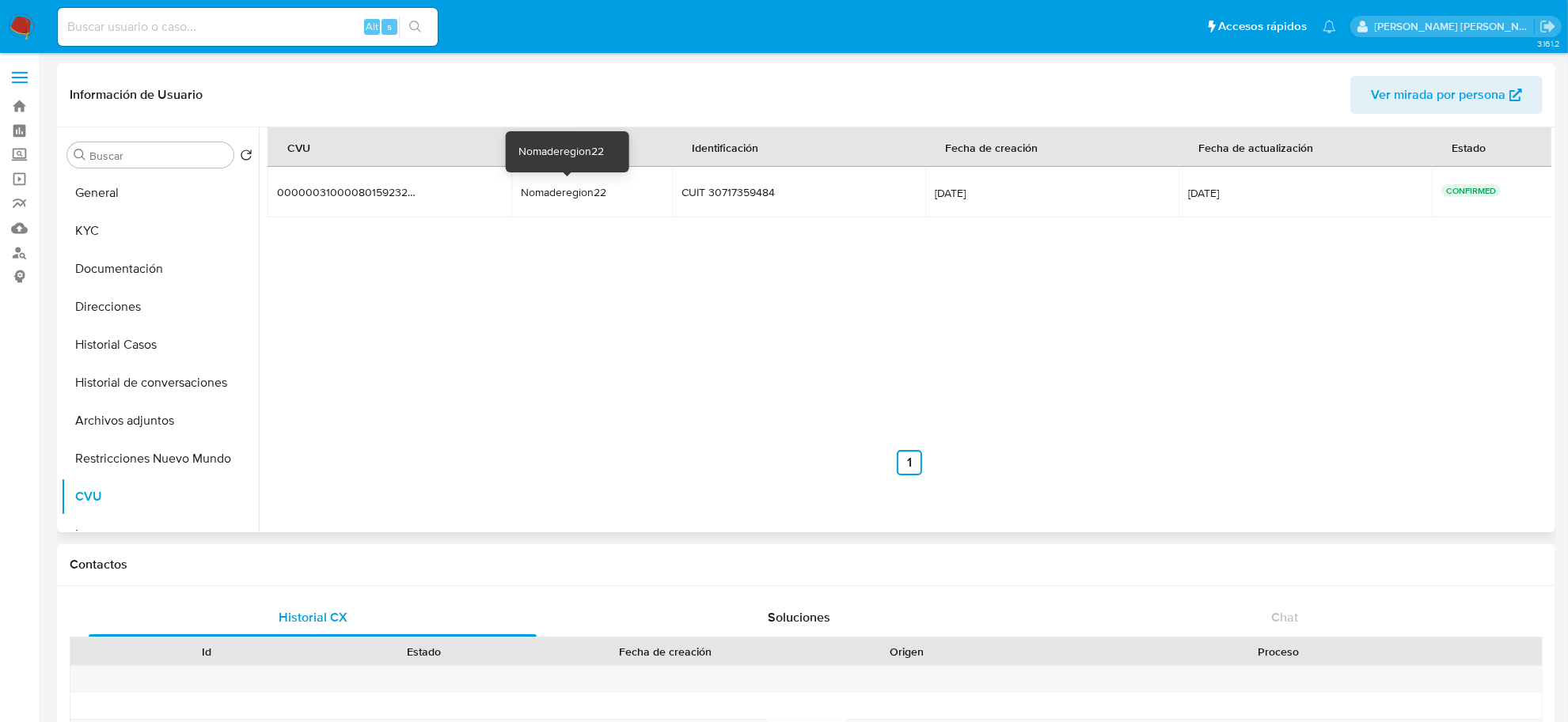
click at [558, 196] on div "Nomaderegion22" at bounding box center [571, 192] width 101 height 14
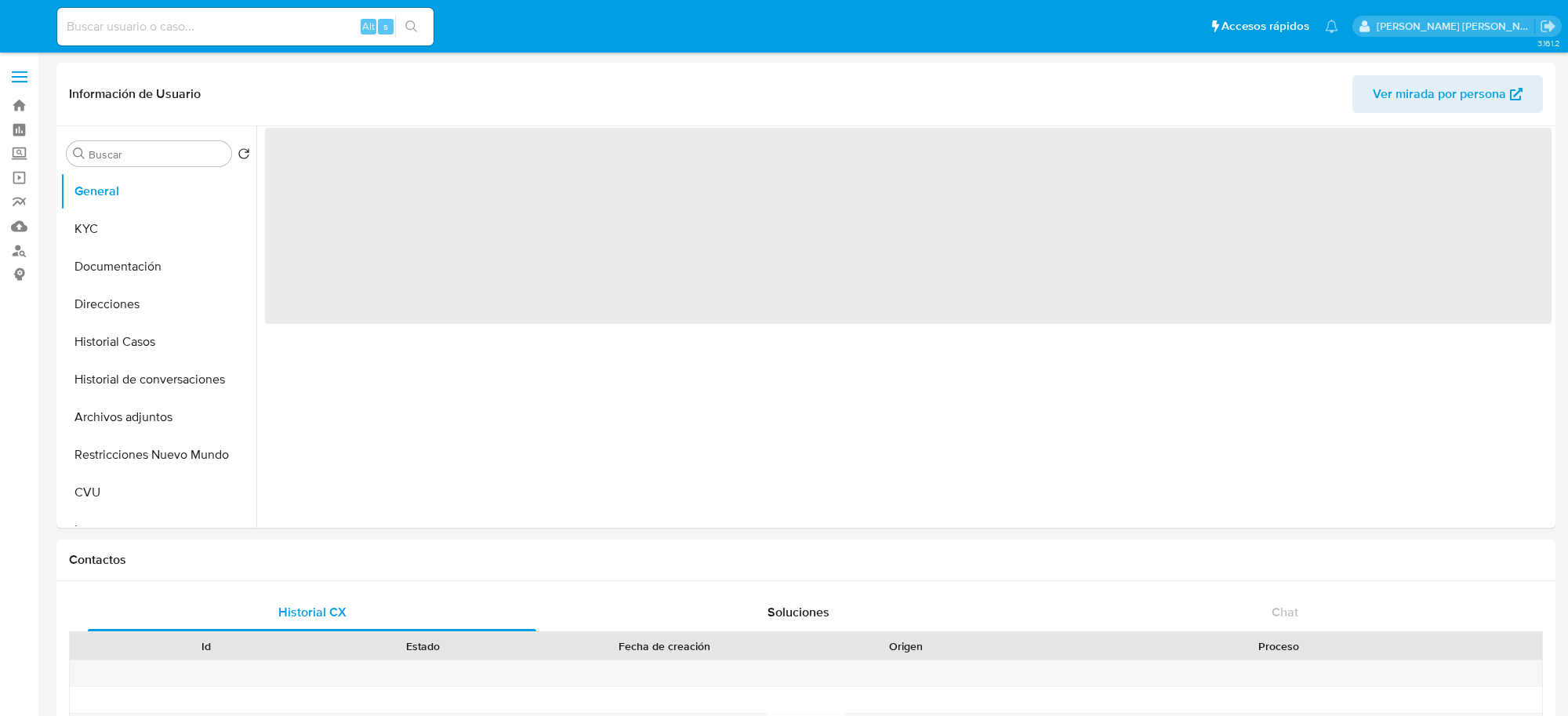
select select "10"
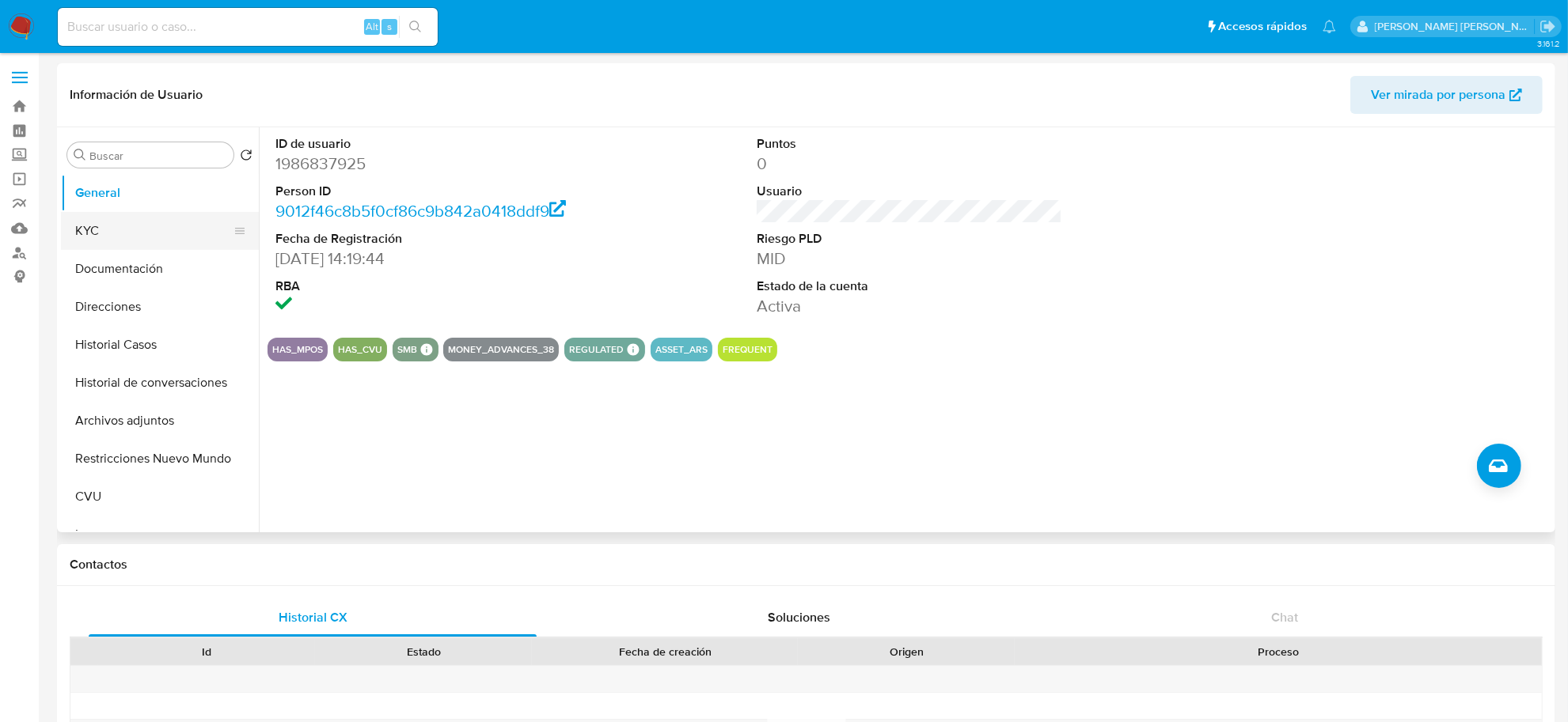
click at [115, 225] on button "KYC" at bounding box center [153, 231] width 185 height 38
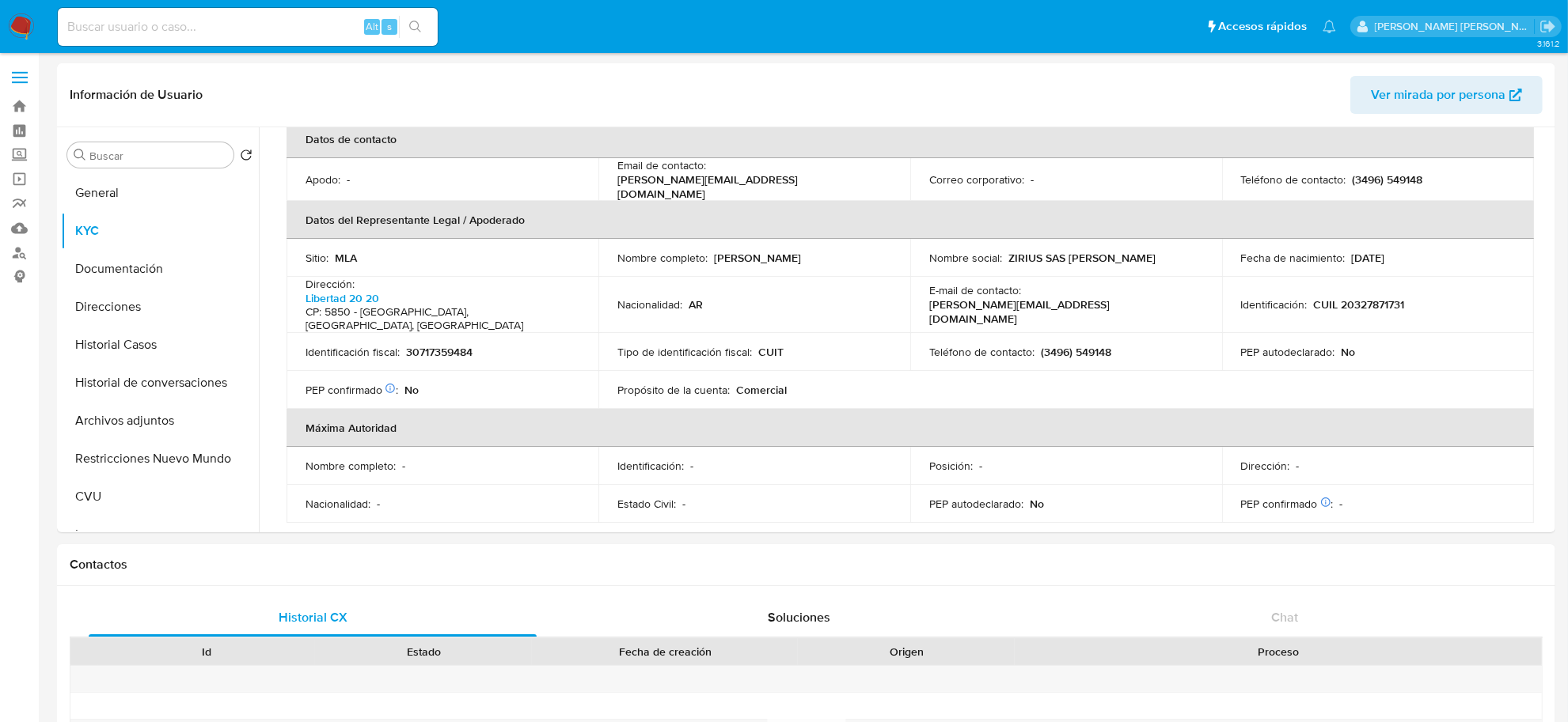
scroll to position [504, 0]
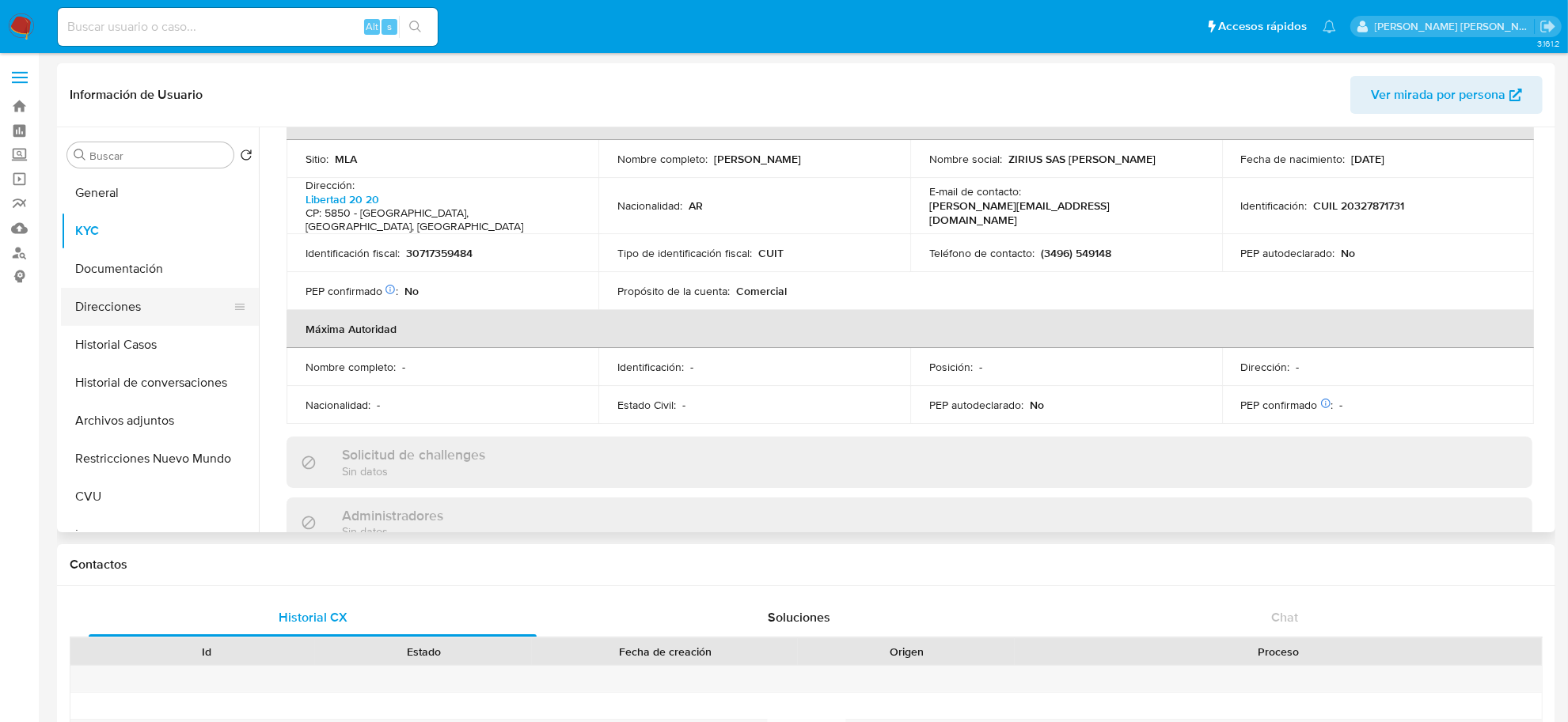
click at [105, 304] on button "Direcciones" at bounding box center [153, 307] width 185 height 38
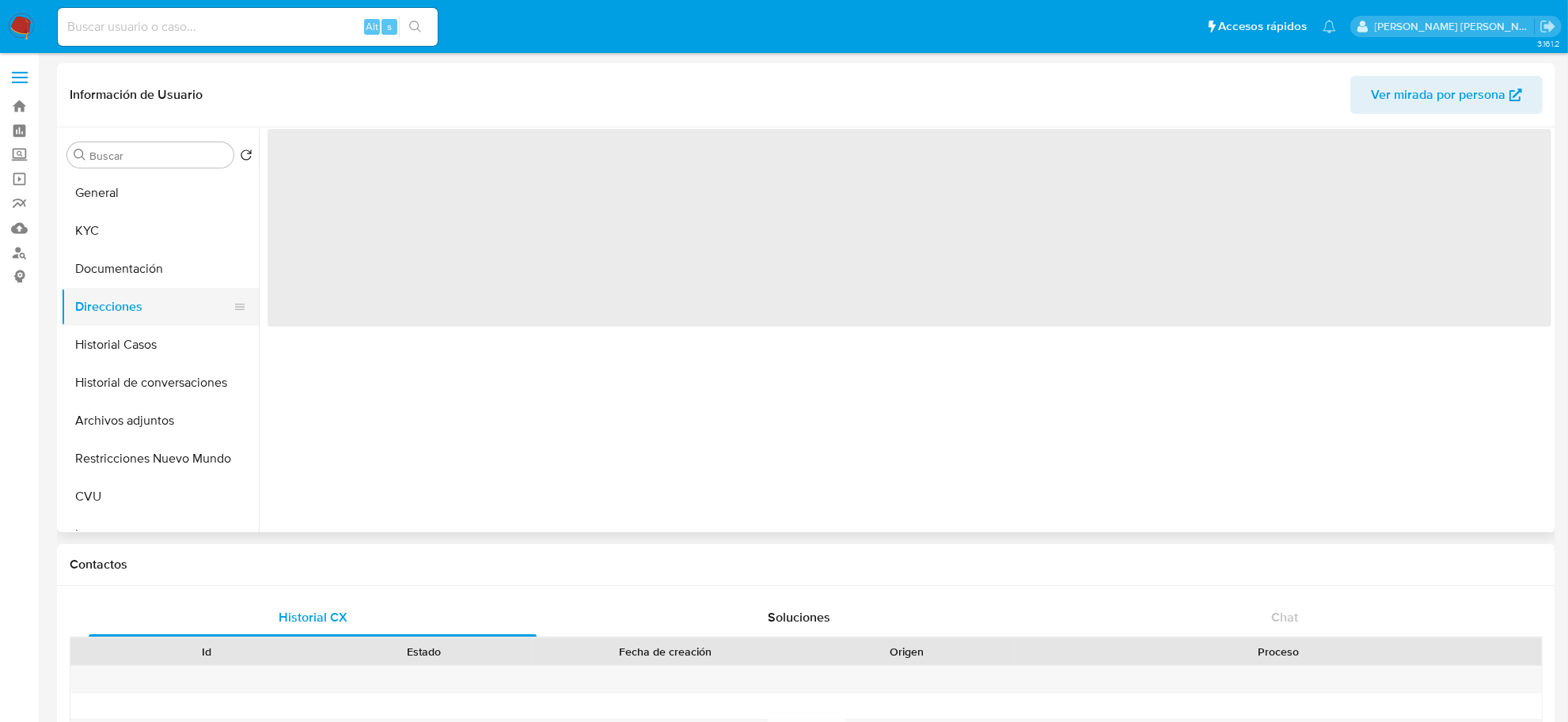
scroll to position [0, 0]
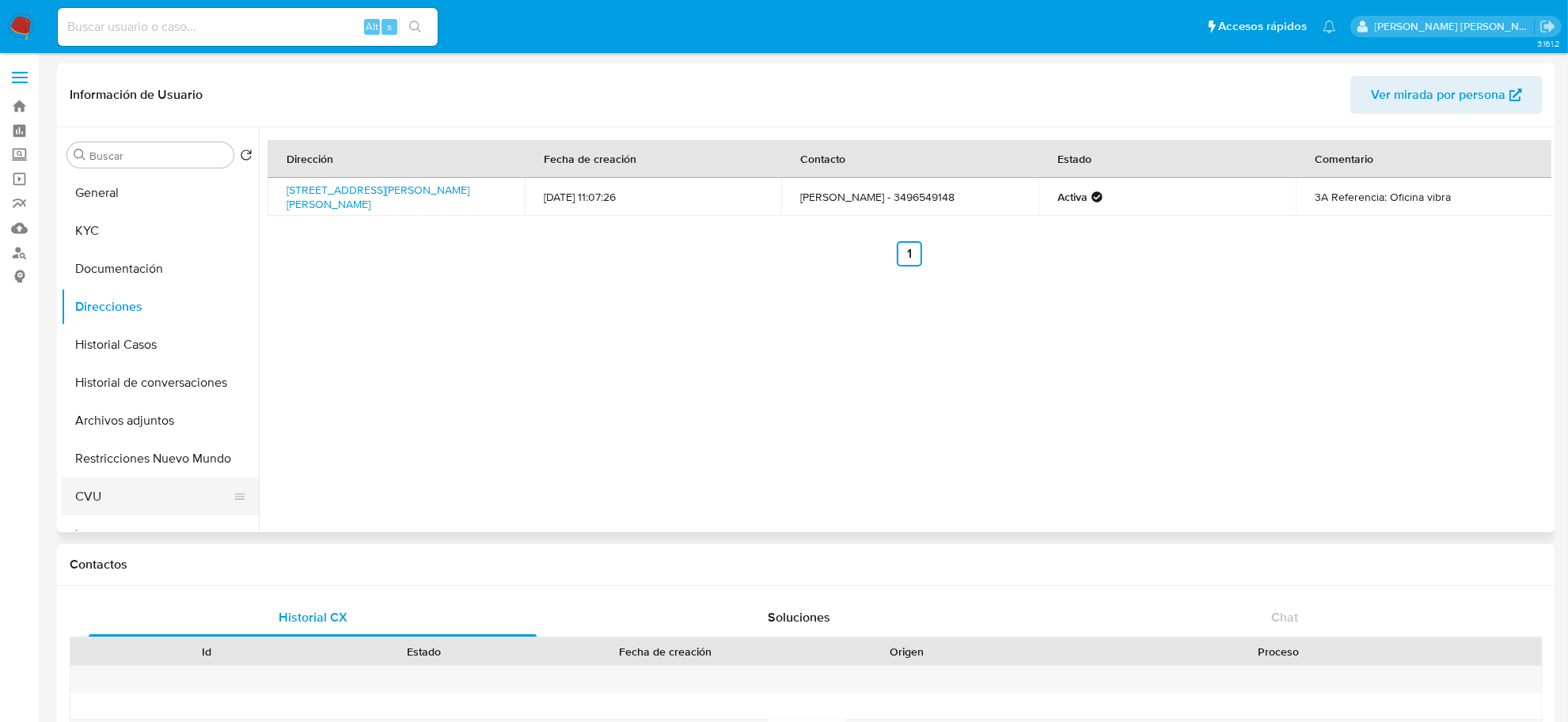
click at [178, 487] on button "CVU" at bounding box center [153, 497] width 185 height 38
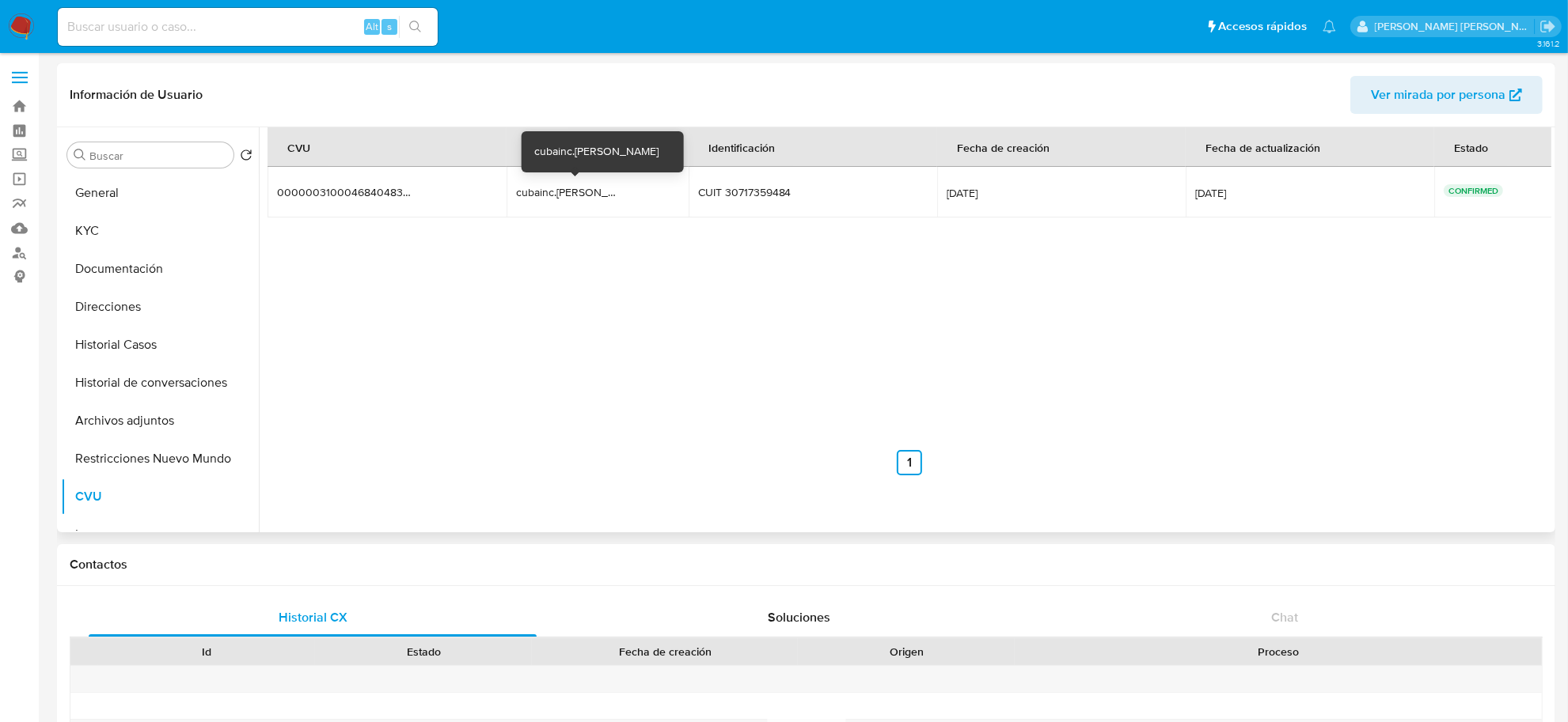
click at [571, 192] on div "cubainc.bailes" at bounding box center [567, 192] width 101 height 14
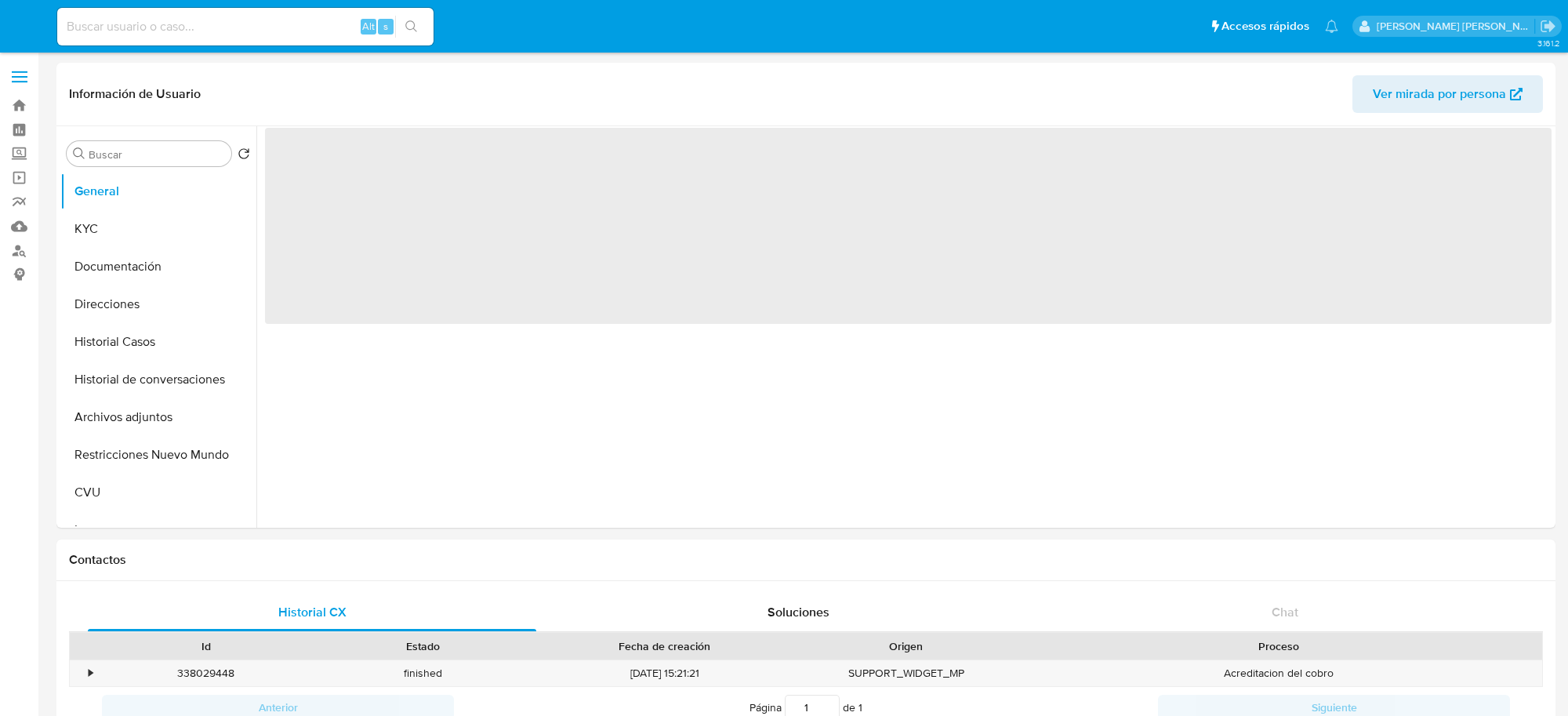
select select "10"
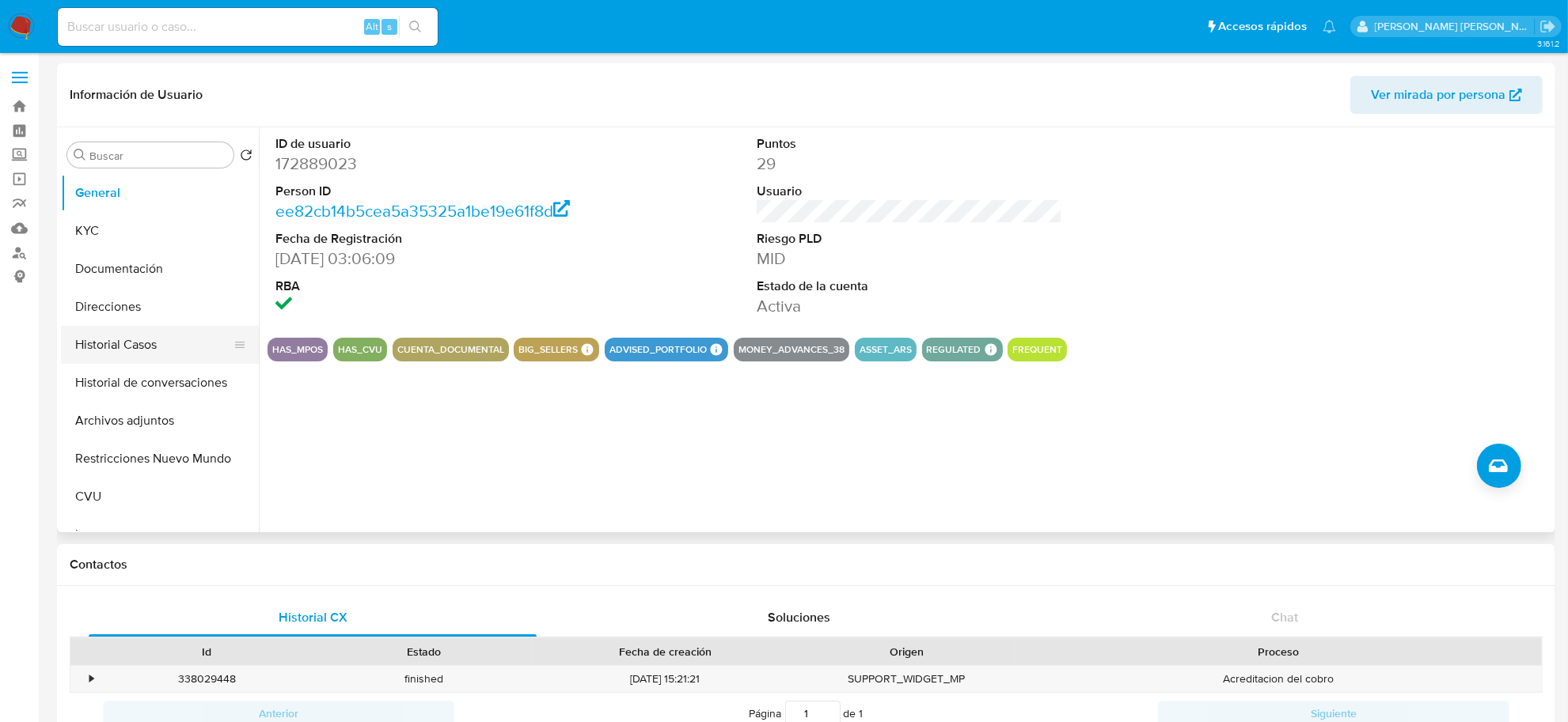
click at [123, 341] on button "Historial Casos" at bounding box center [153, 345] width 185 height 38
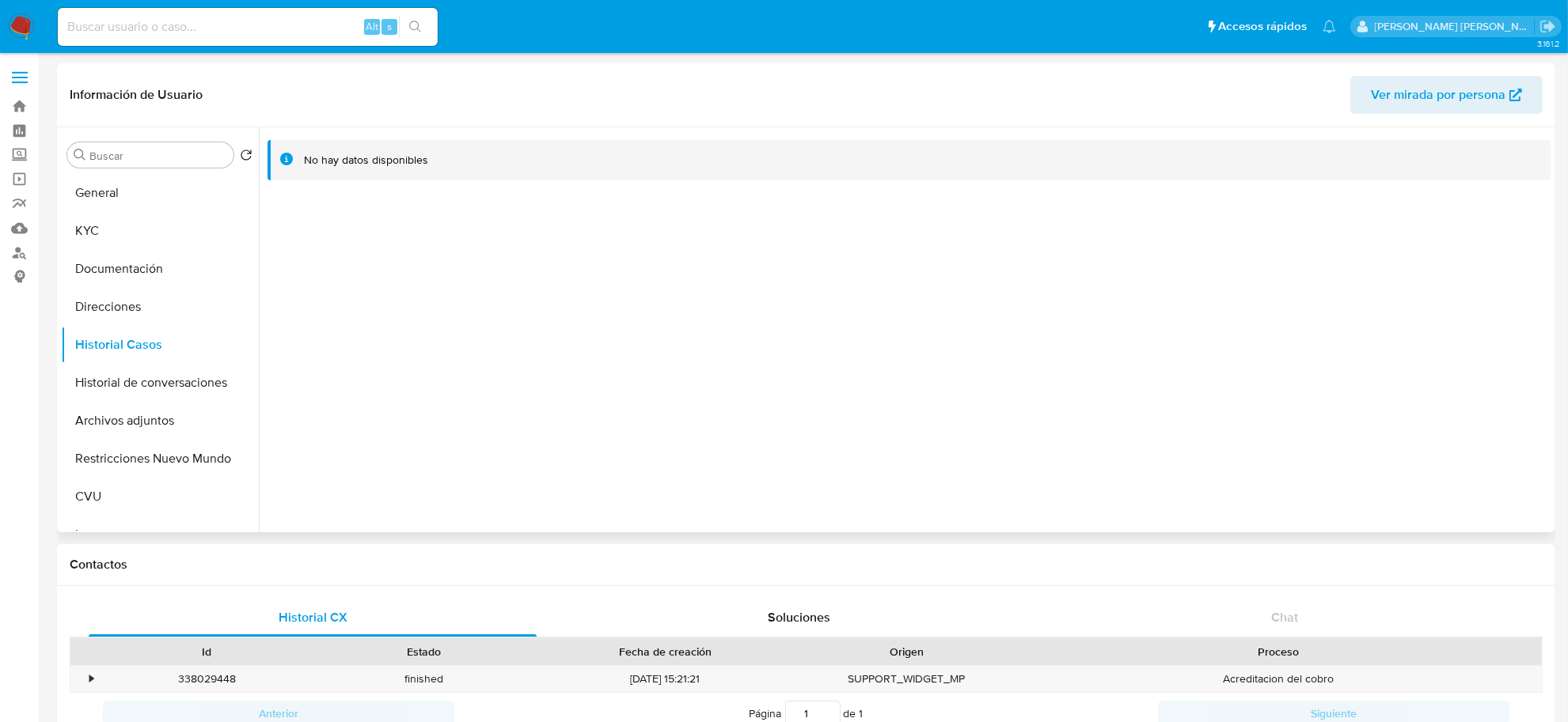
click at [1486, 97] on span "Ver mirada por persona" at bounding box center [1439, 95] width 134 height 38
click at [120, 416] on button "Archivos adjuntos" at bounding box center [153, 421] width 185 height 38
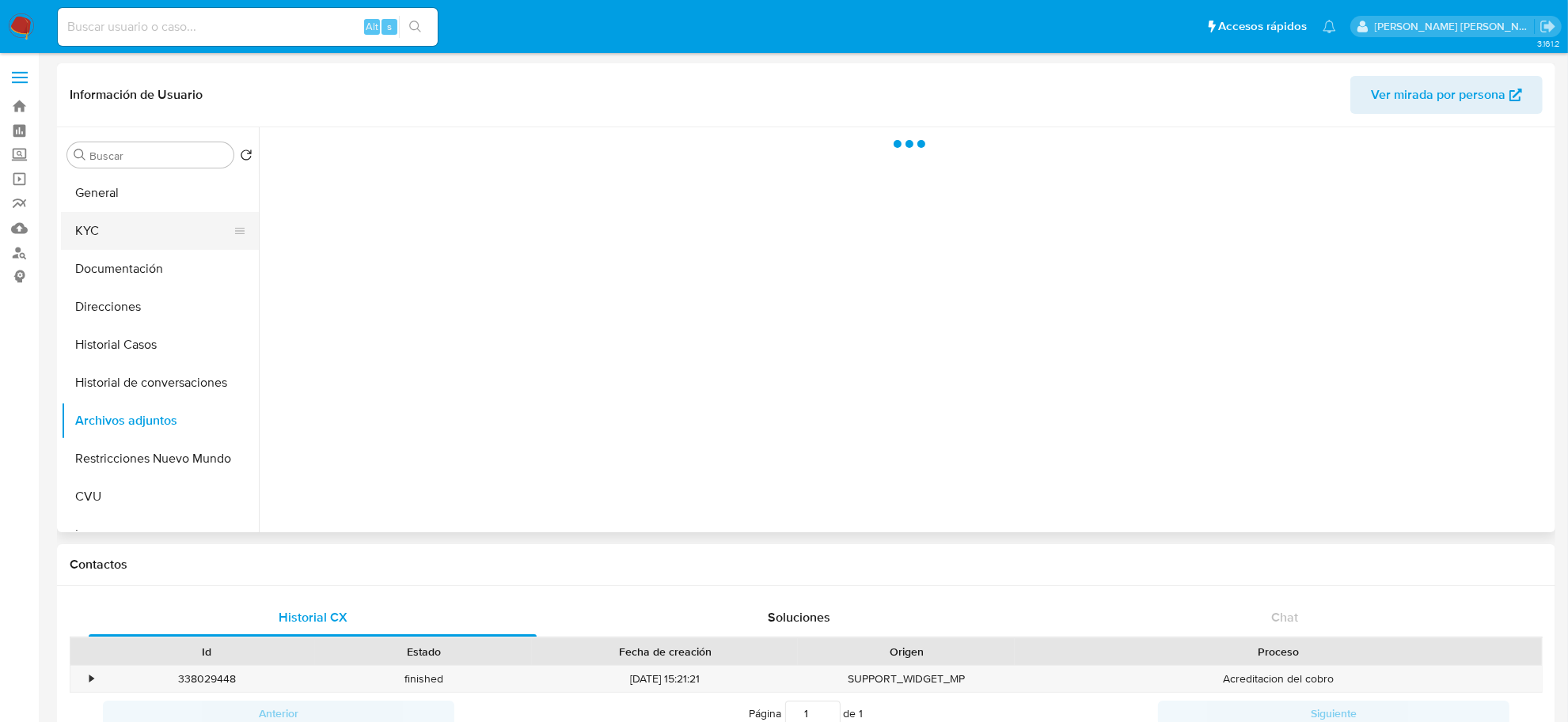
click at [100, 214] on button "KYC" at bounding box center [153, 231] width 185 height 38
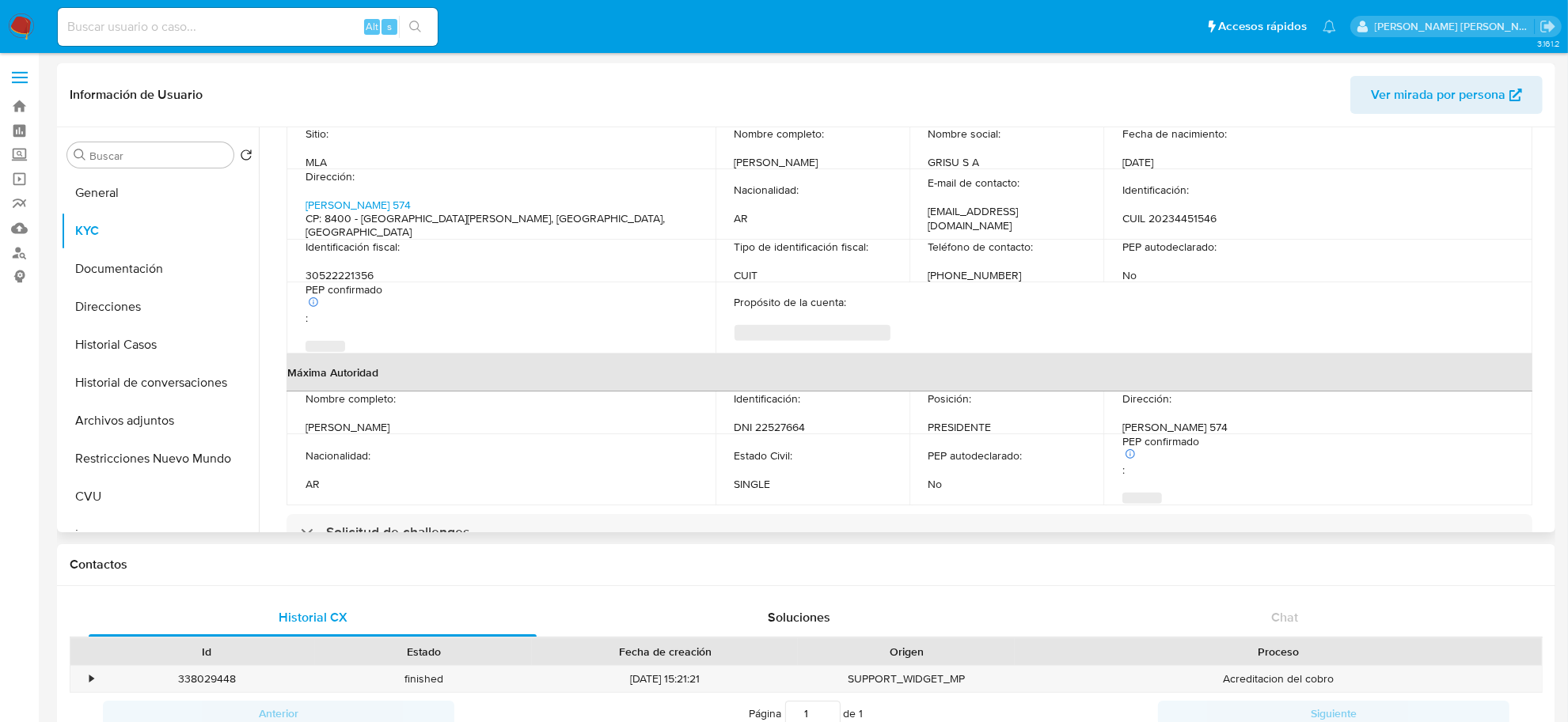
scroll to position [1129, 0]
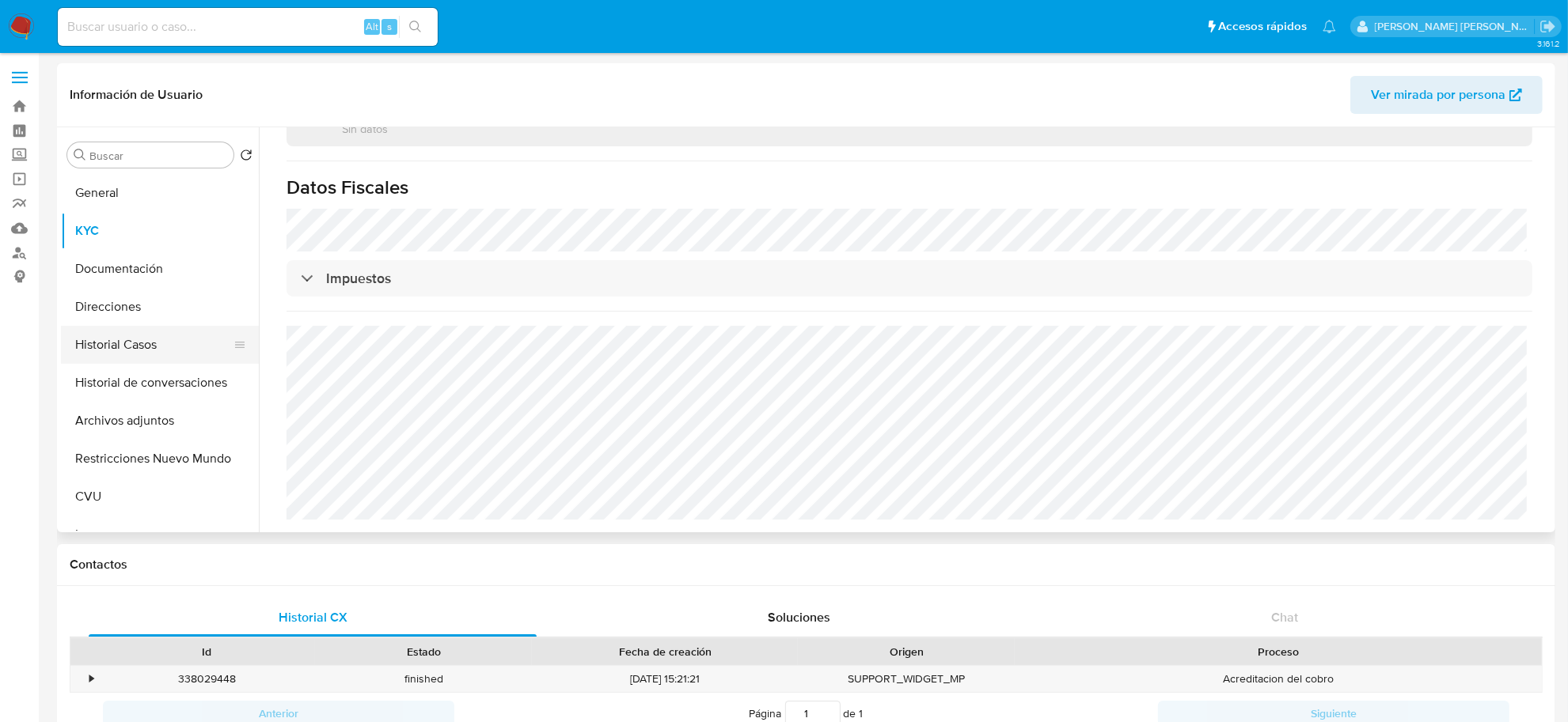
drag, startPoint x: 113, startPoint y: 316, endPoint x: 117, endPoint y: 328, distance: 12.6
click at [113, 317] on button "Direcciones" at bounding box center [160, 307] width 198 height 38
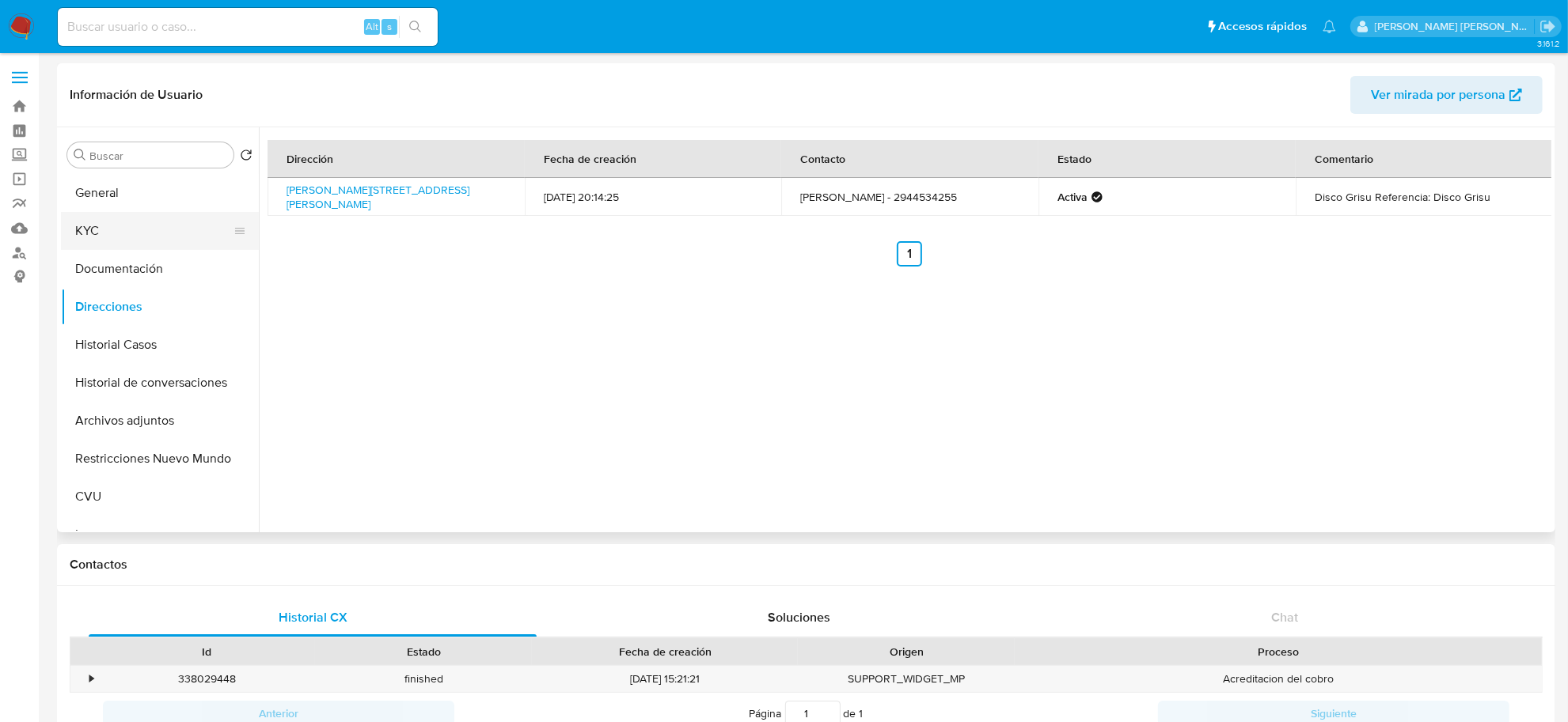
click at [132, 222] on button "KYC" at bounding box center [153, 231] width 185 height 38
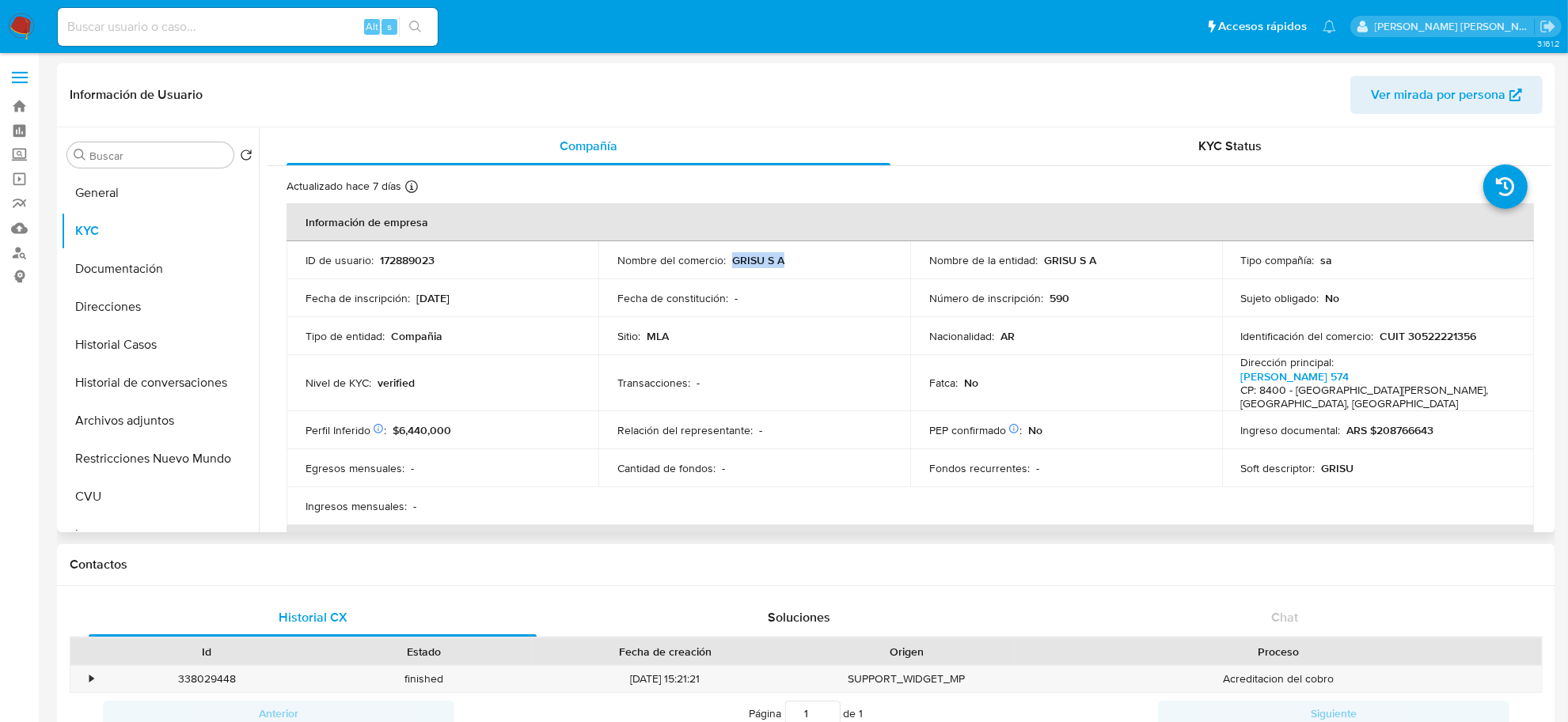
drag, startPoint x: 729, startPoint y: 258, endPoint x: 802, endPoint y: 266, distance: 73.4
click at [802, 266] on div "Nombre del comercio : GRISU S A" at bounding box center [754, 260] width 274 height 14
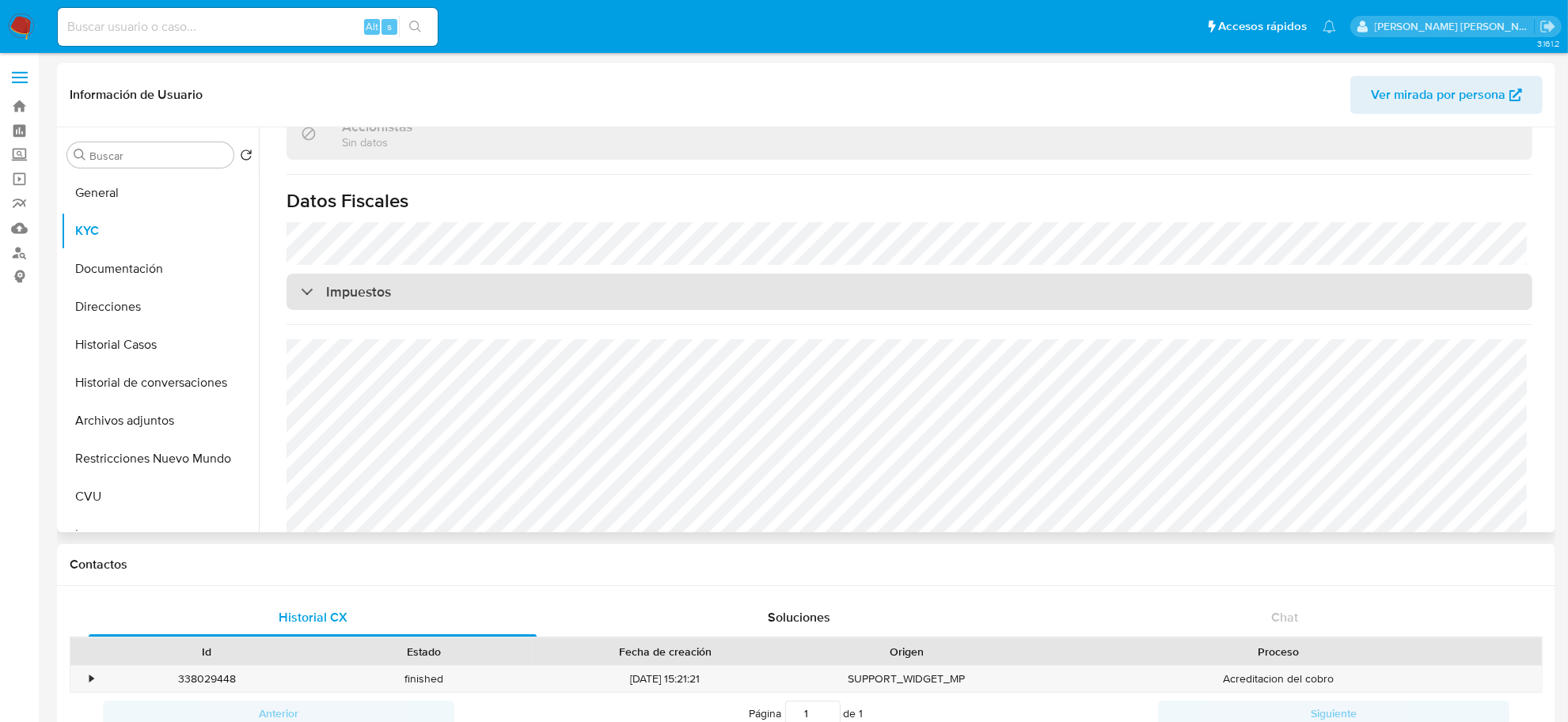
scroll to position [1130, 0]
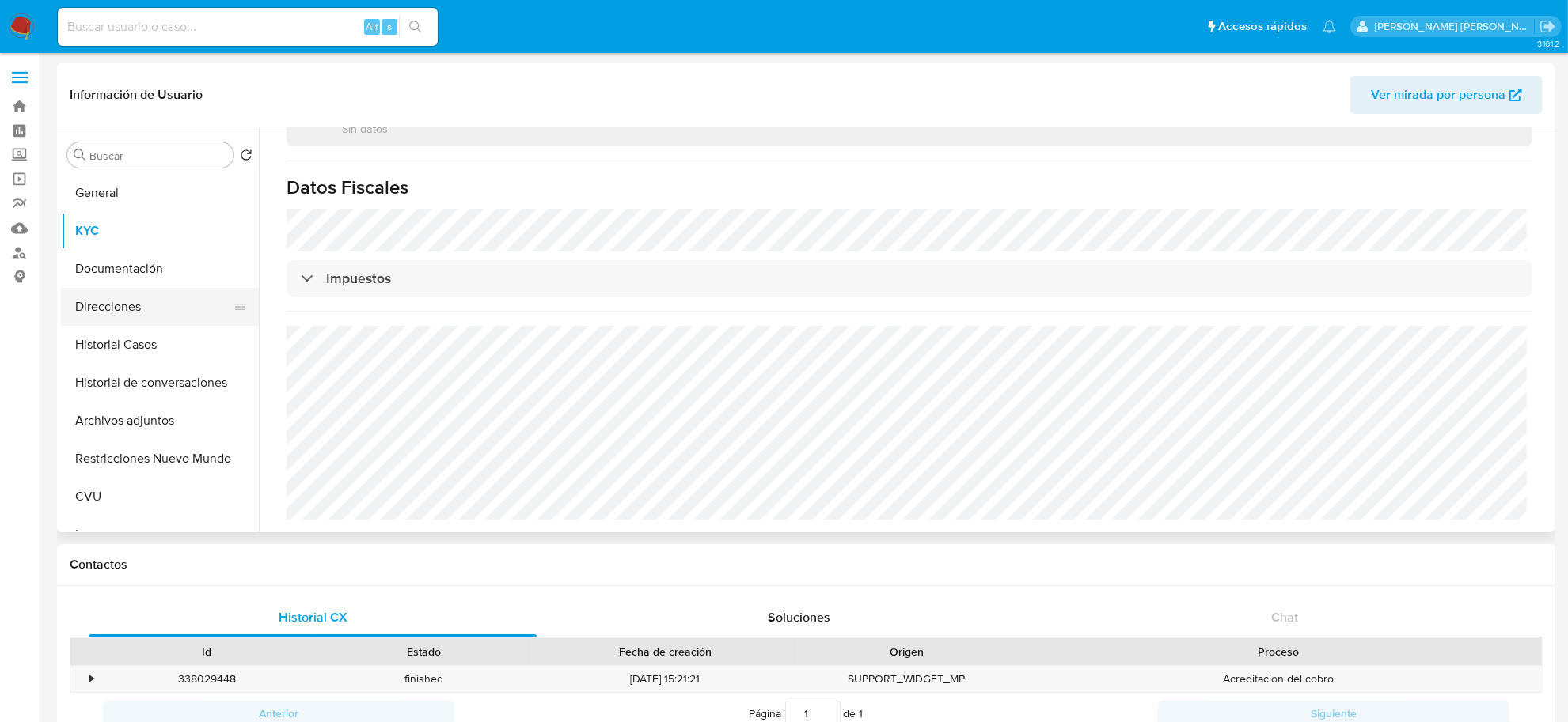
click at [137, 302] on button "Direcciones" at bounding box center [153, 307] width 185 height 38
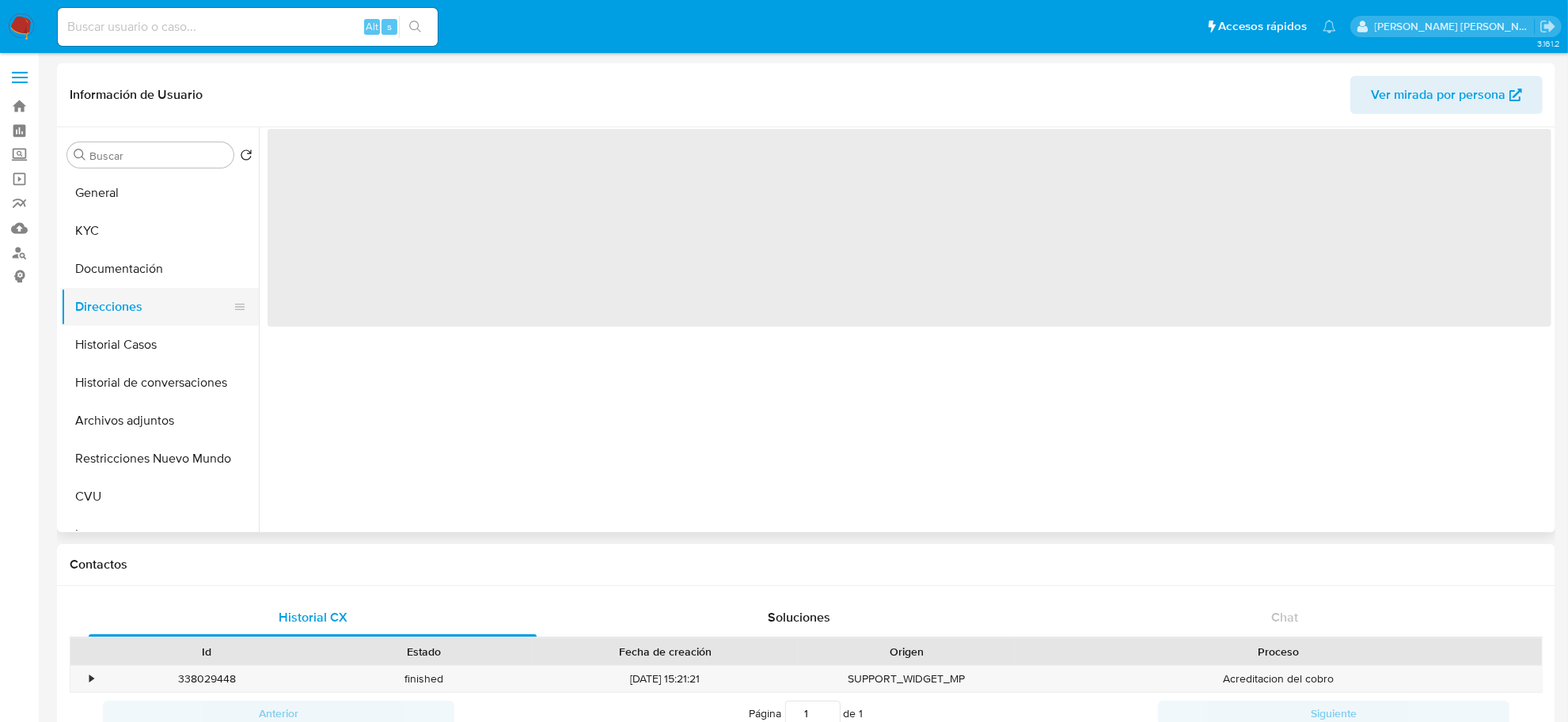
scroll to position [0, 0]
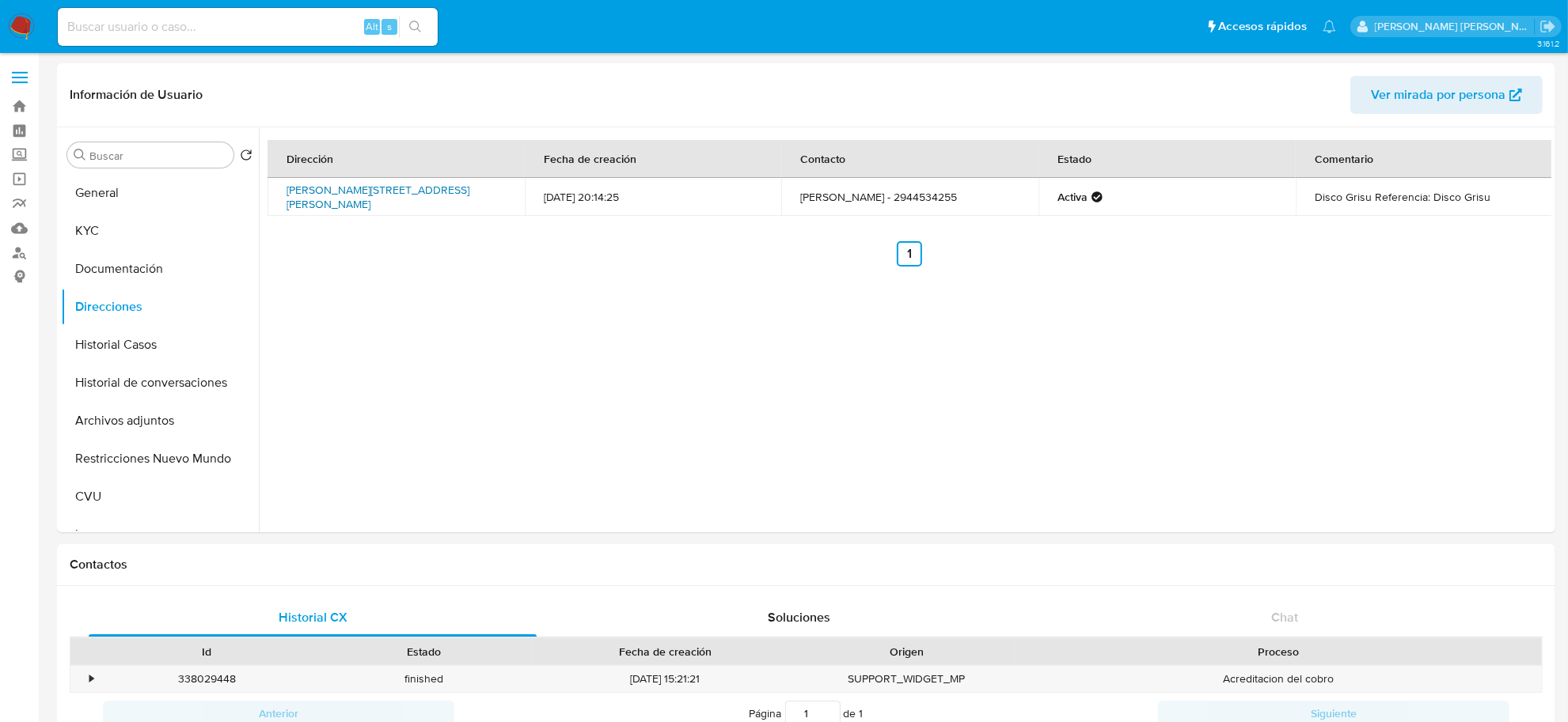
click at [373, 192] on link "Juan Manuel De Rosas 574, San Carlos De Bariloche, Río Negro, 8400, Argentina 5…" at bounding box center [378, 197] width 183 height 30
click at [121, 271] on button "Documentación" at bounding box center [153, 269] width 185 height 38
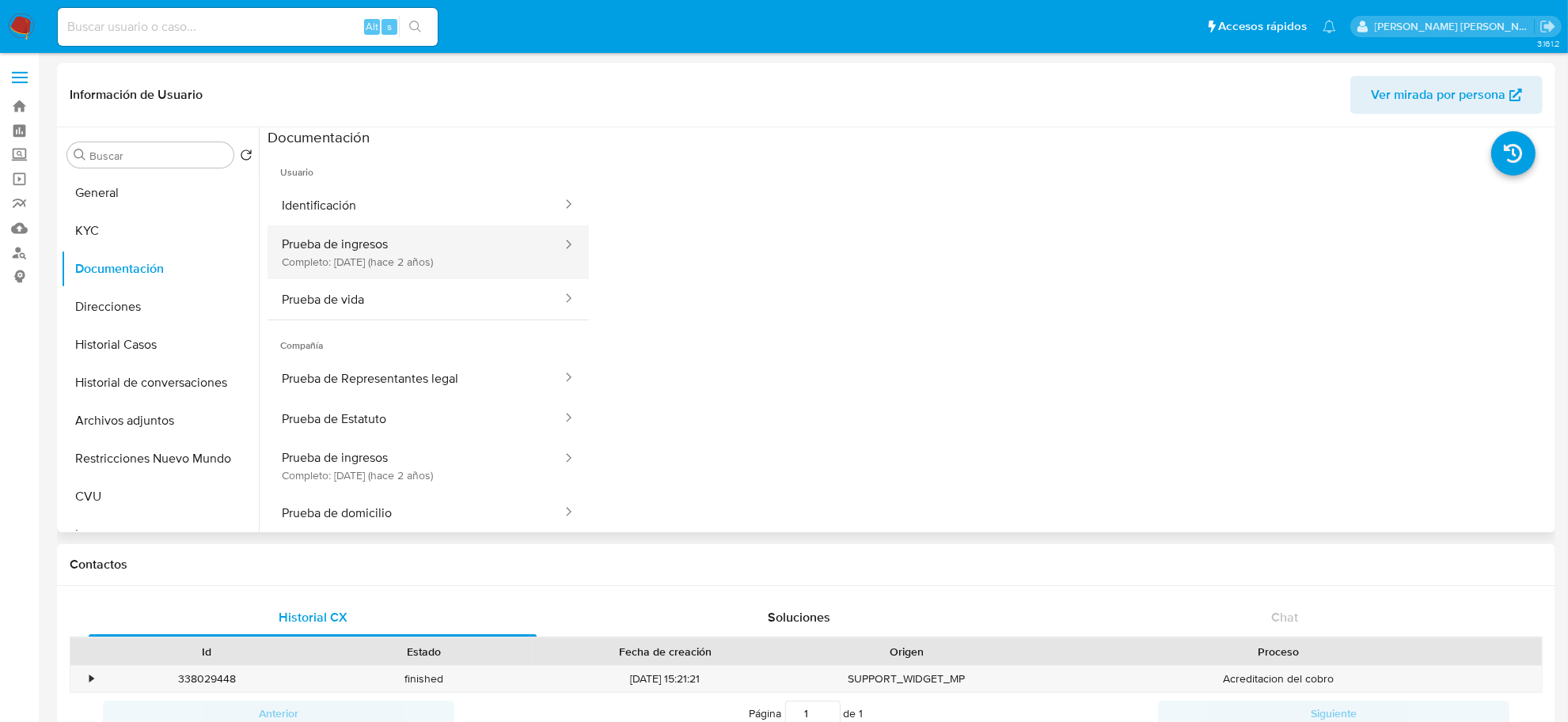
click at [356, 246] on button "Prueba de ingresos Completo: 21/03/2024 (hace 2 años)" at bounding box center [416, 252] width 296 height 54
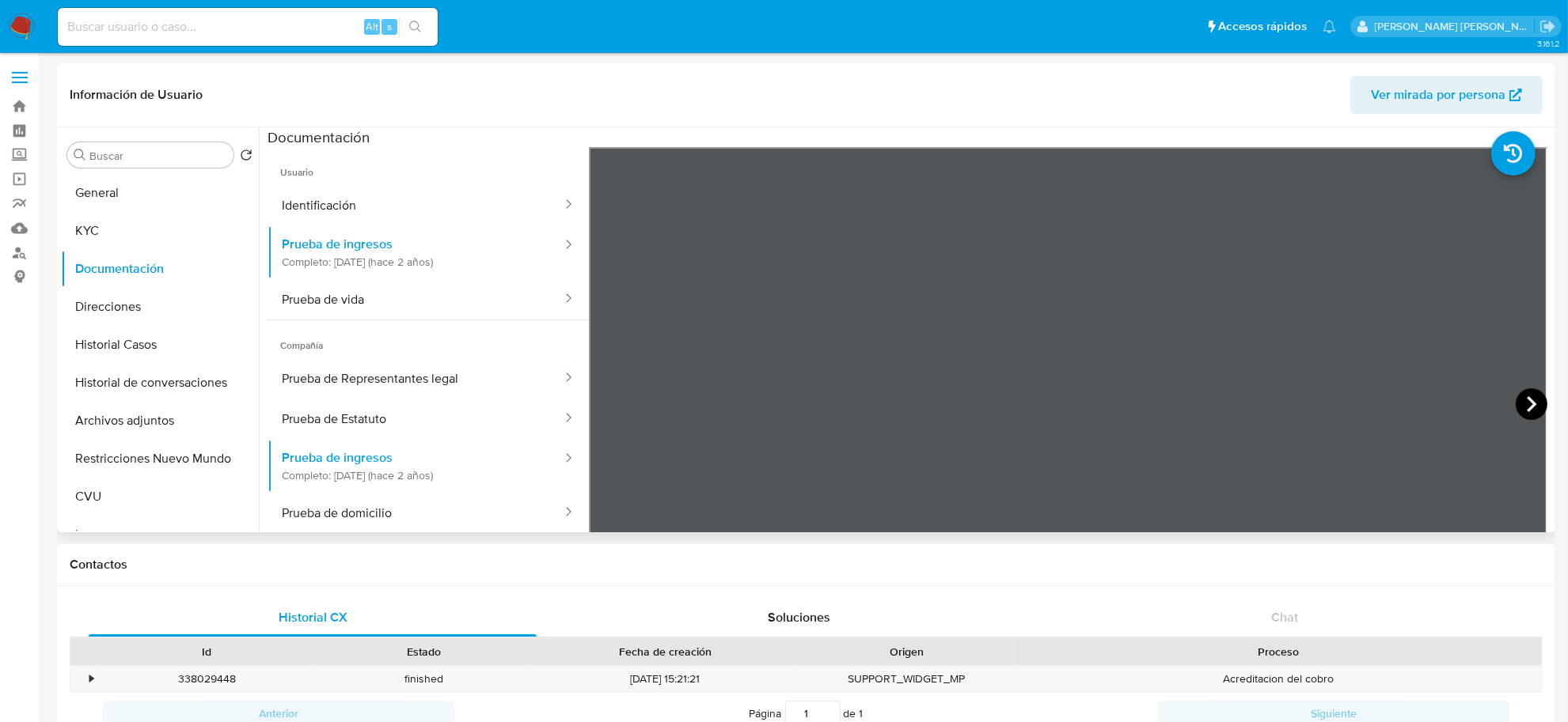
click at [1527, 409] on icon at bounding box center [1532, 404] width 10 height 16
click at [1525, 411] on icon at bounding box center [1532, 404] width 32 height 32
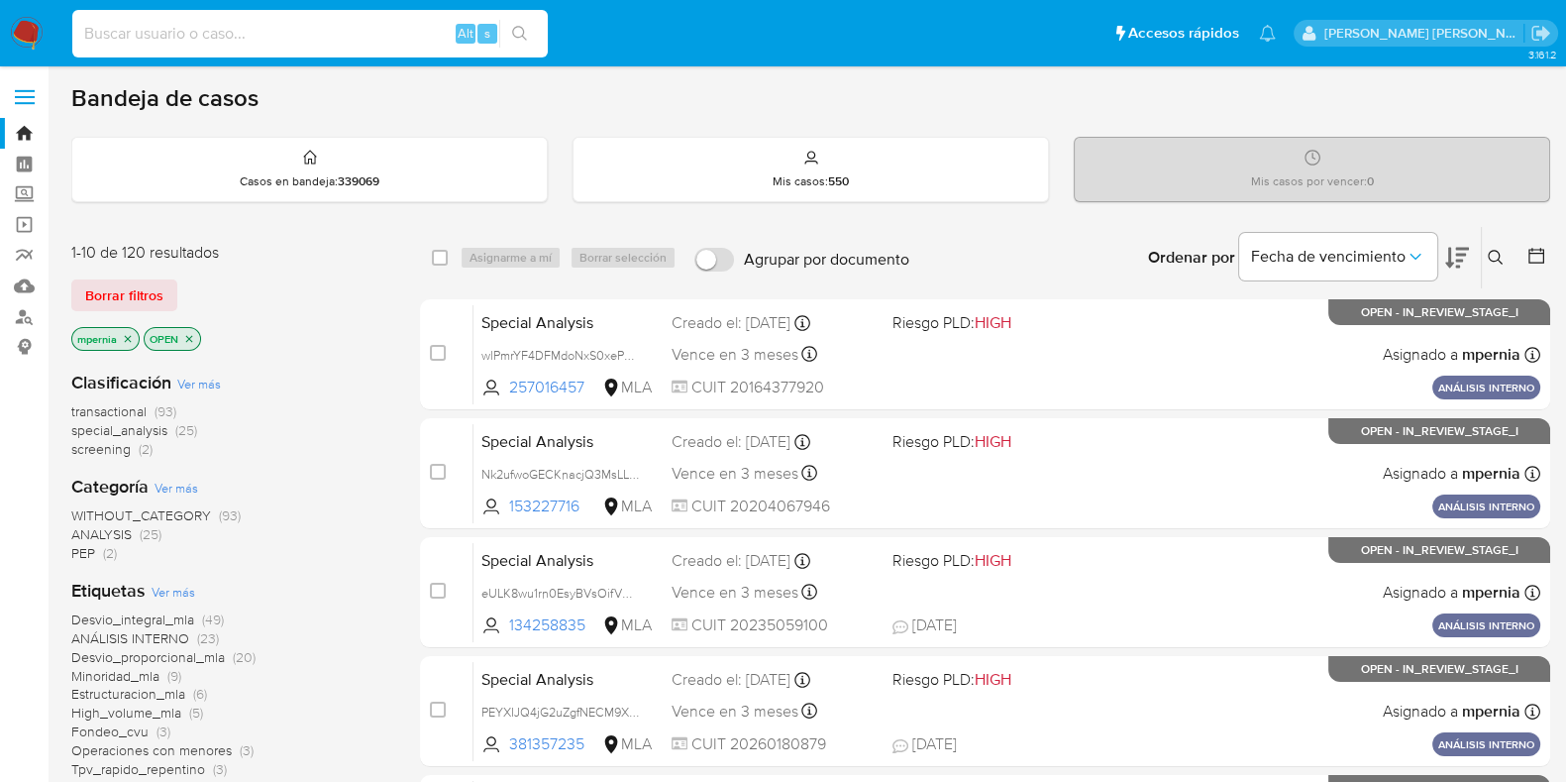
click at [135, 31] on input at bounding box center [309, 34] width 475 height 26
paste input "243150669"
type input "243150669"
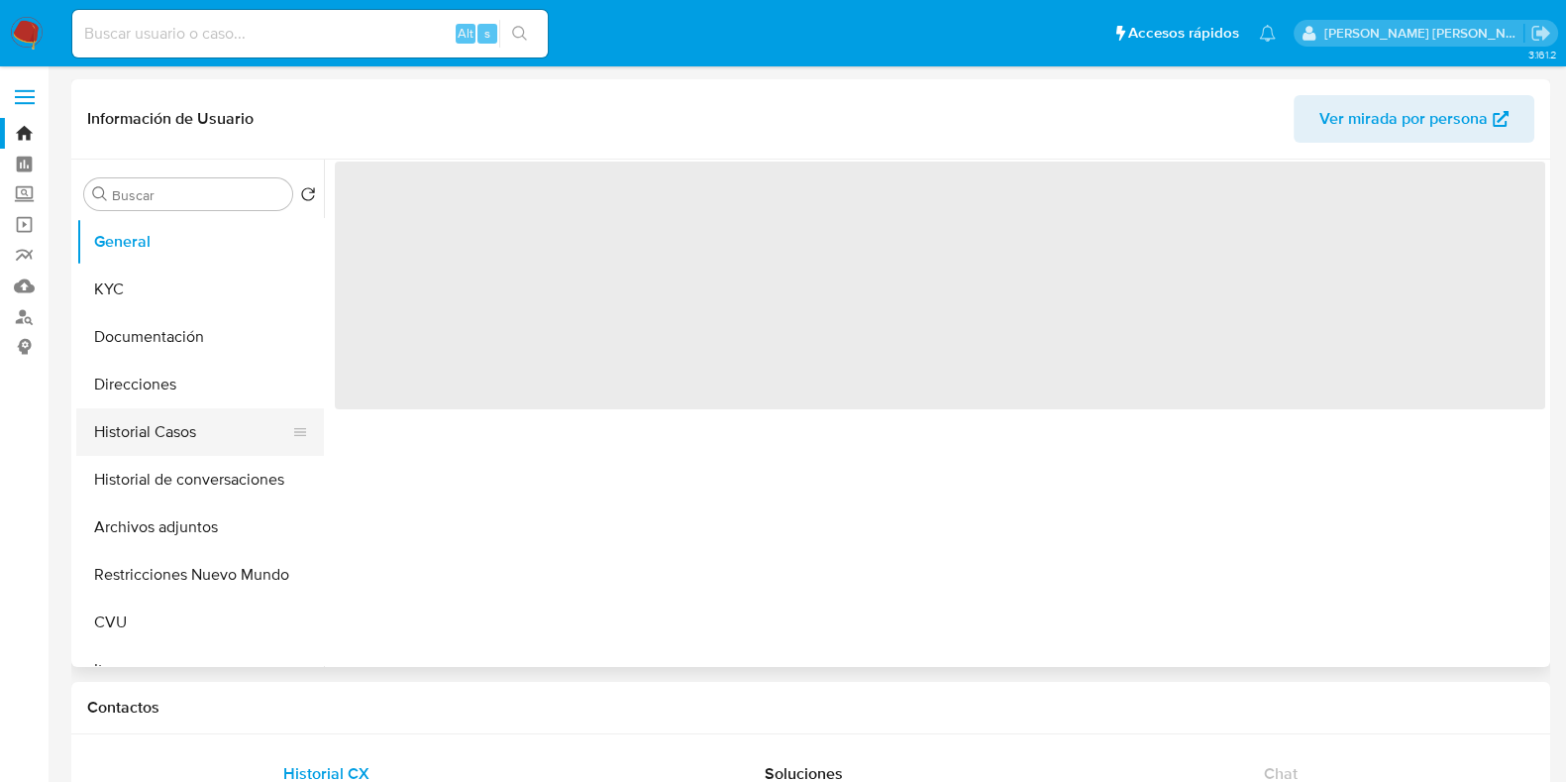
select select "10"
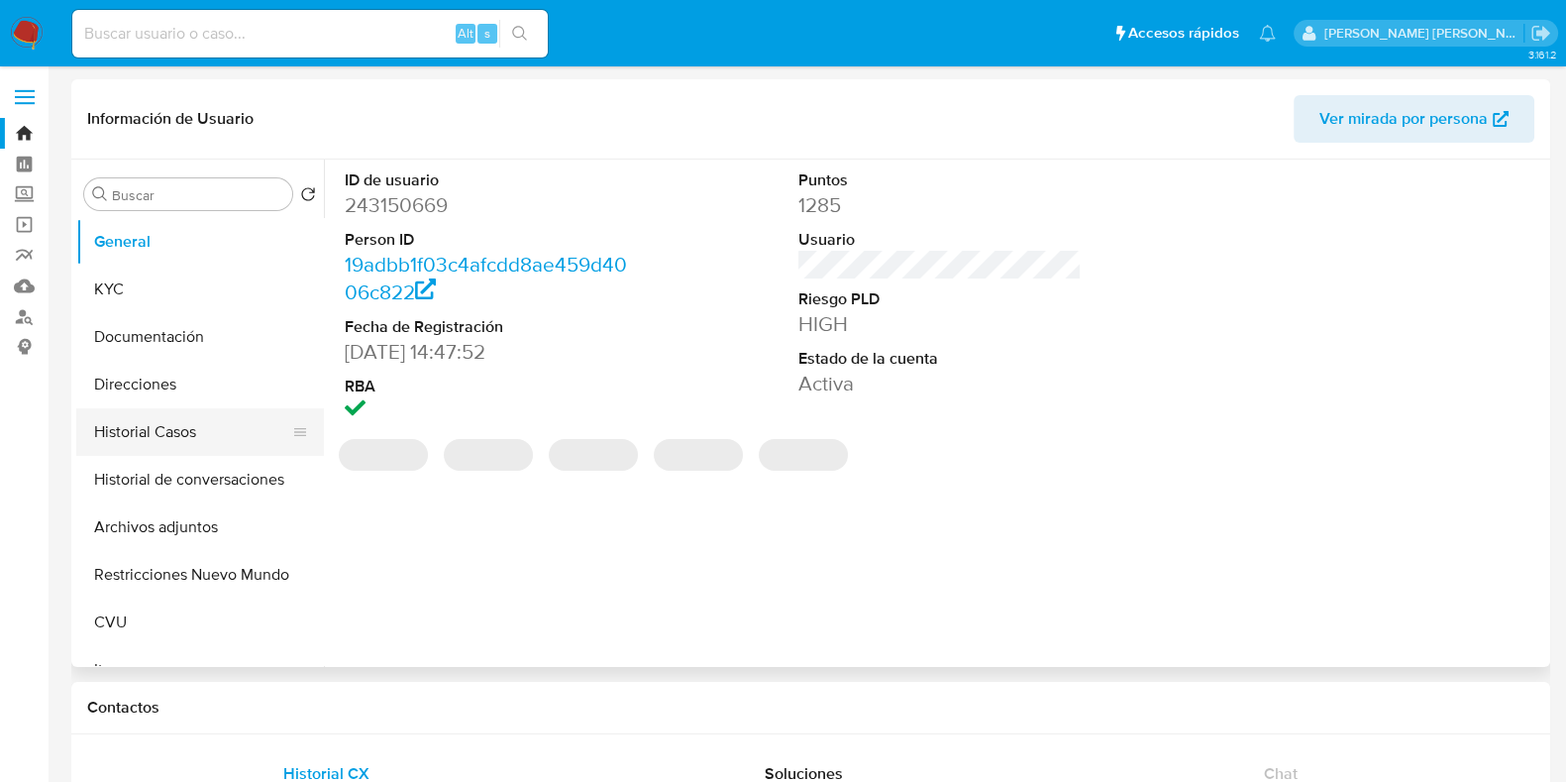
click at [172, 423] on button "Historial Casos" at bounding box center [192, 432] width 232 height 48
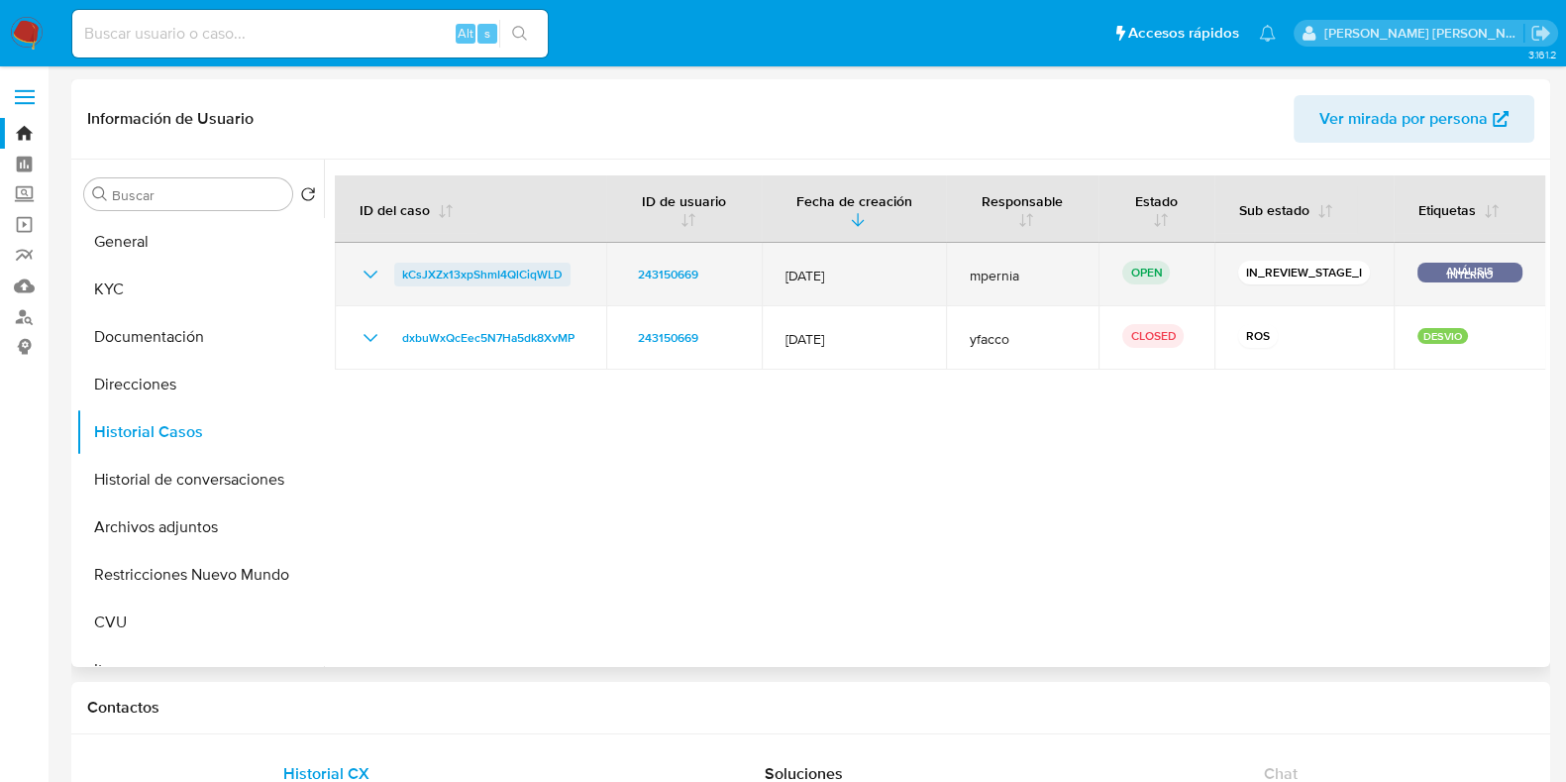
click at [445, 273] on span "kCsJXZx13xpShmI4QlCiqWLD" at bounding box center [482, 275] width 160 height 24
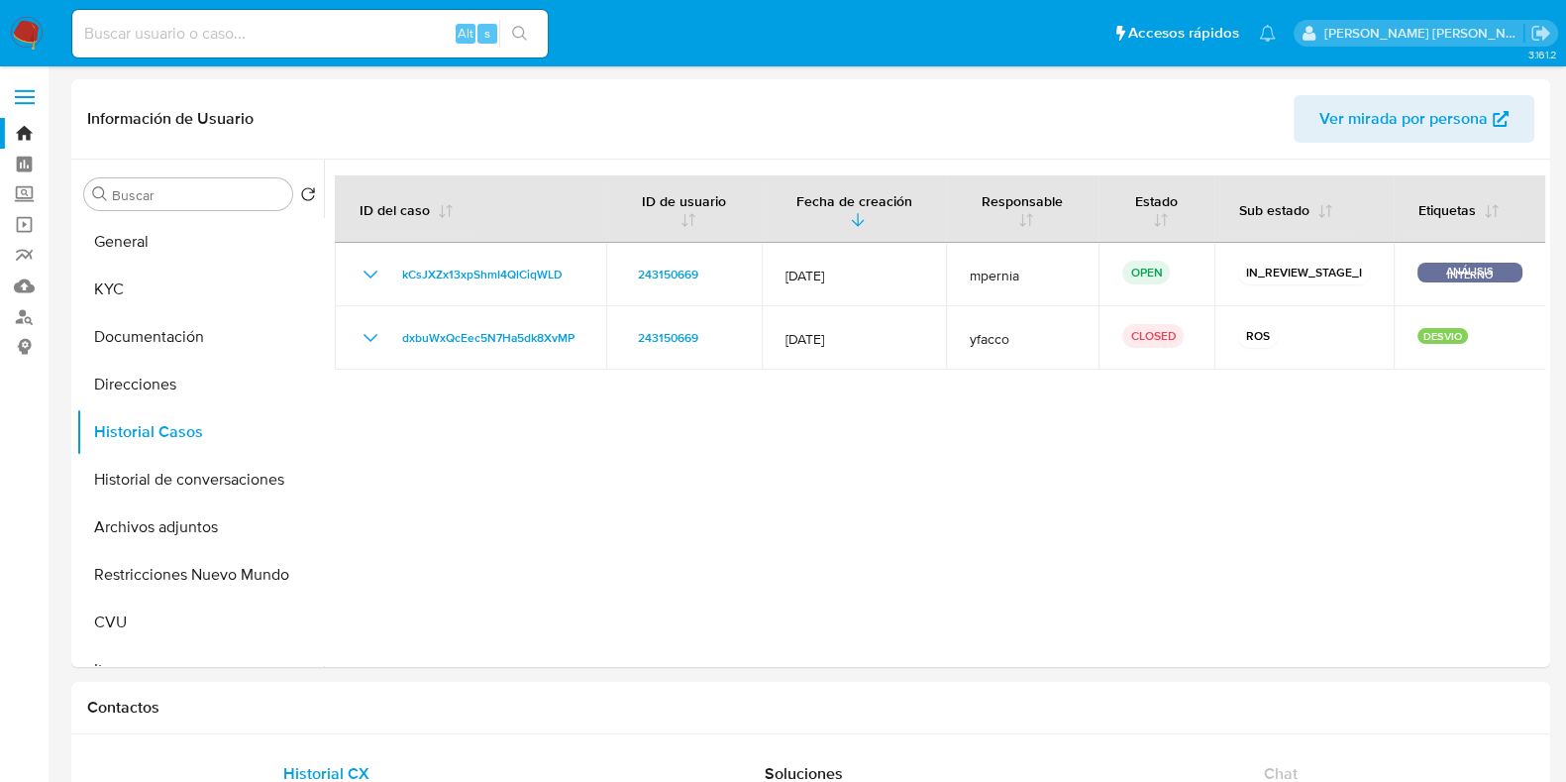
click at [329, 27] on input at bounding box center [309, 34] width 475 height 26
paste input "257016457"
type input "257016457"
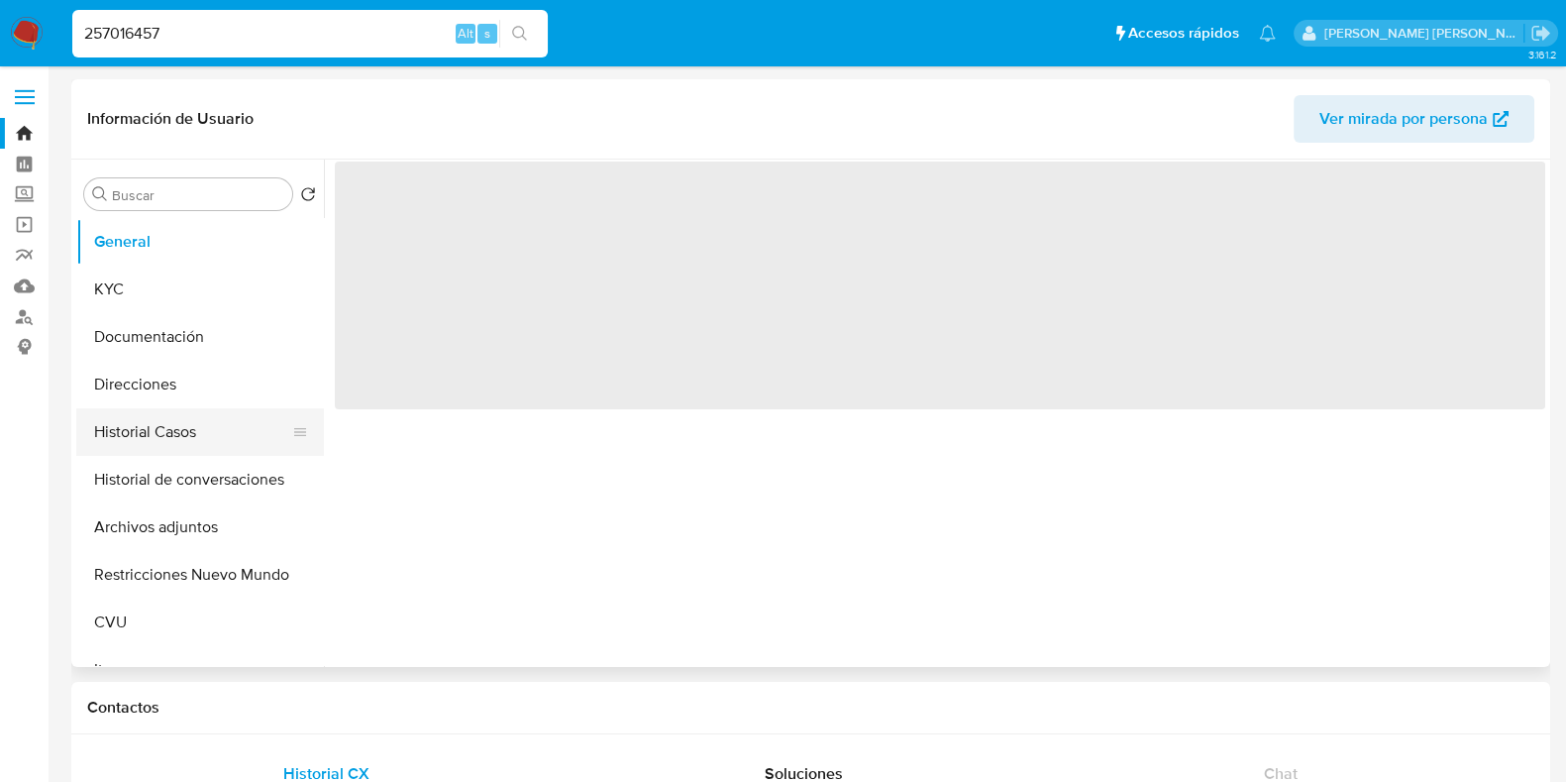
click at [154, 435] on button "Historial Casos" at bounding box center [192, 432] width 232 height 48
select select "10"
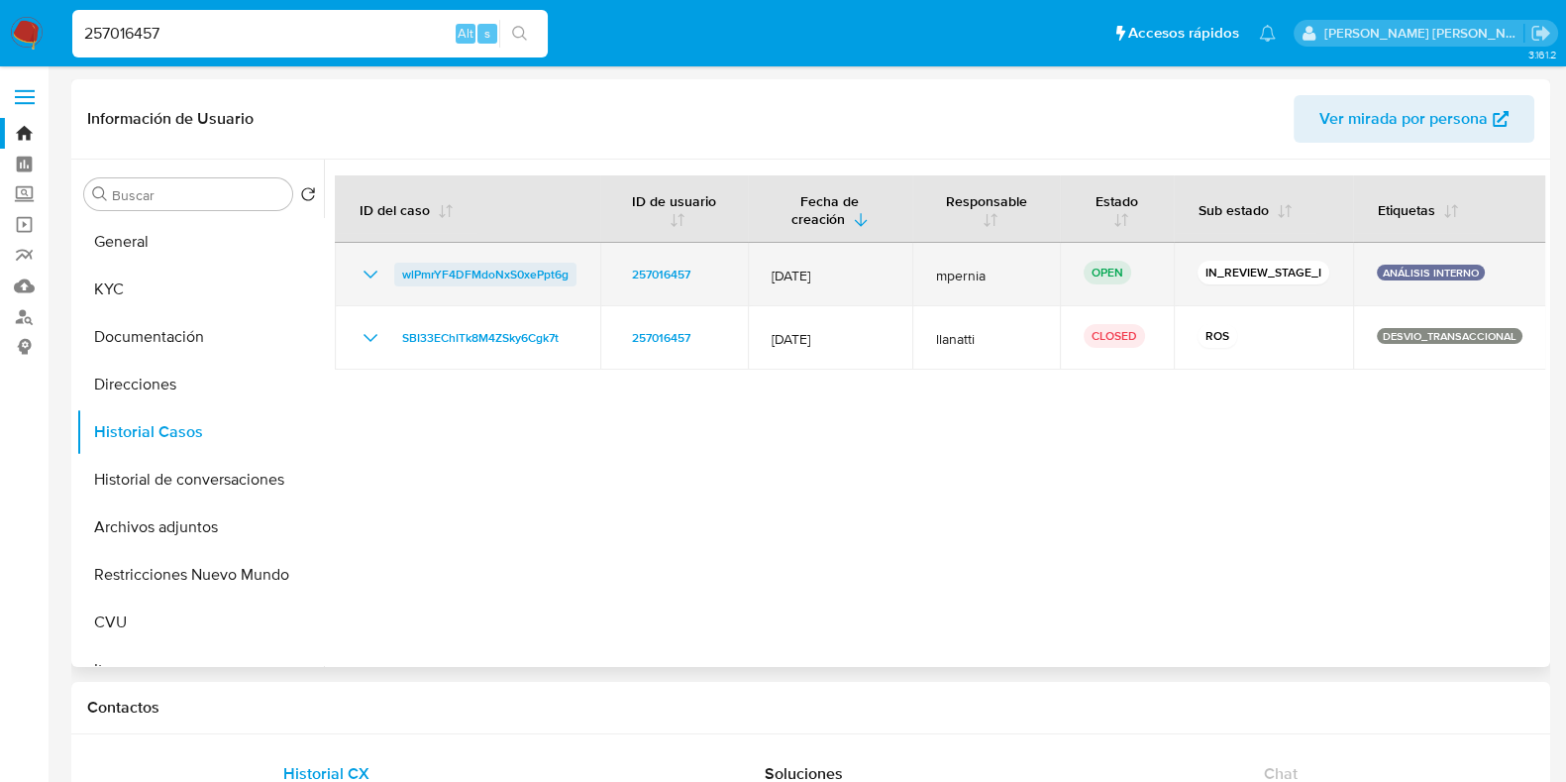
click at [470, 280] on span "wlPmrYF4DFMdoNxS0xePpt6g" at bounding box center [485, 275] width 166 height 24
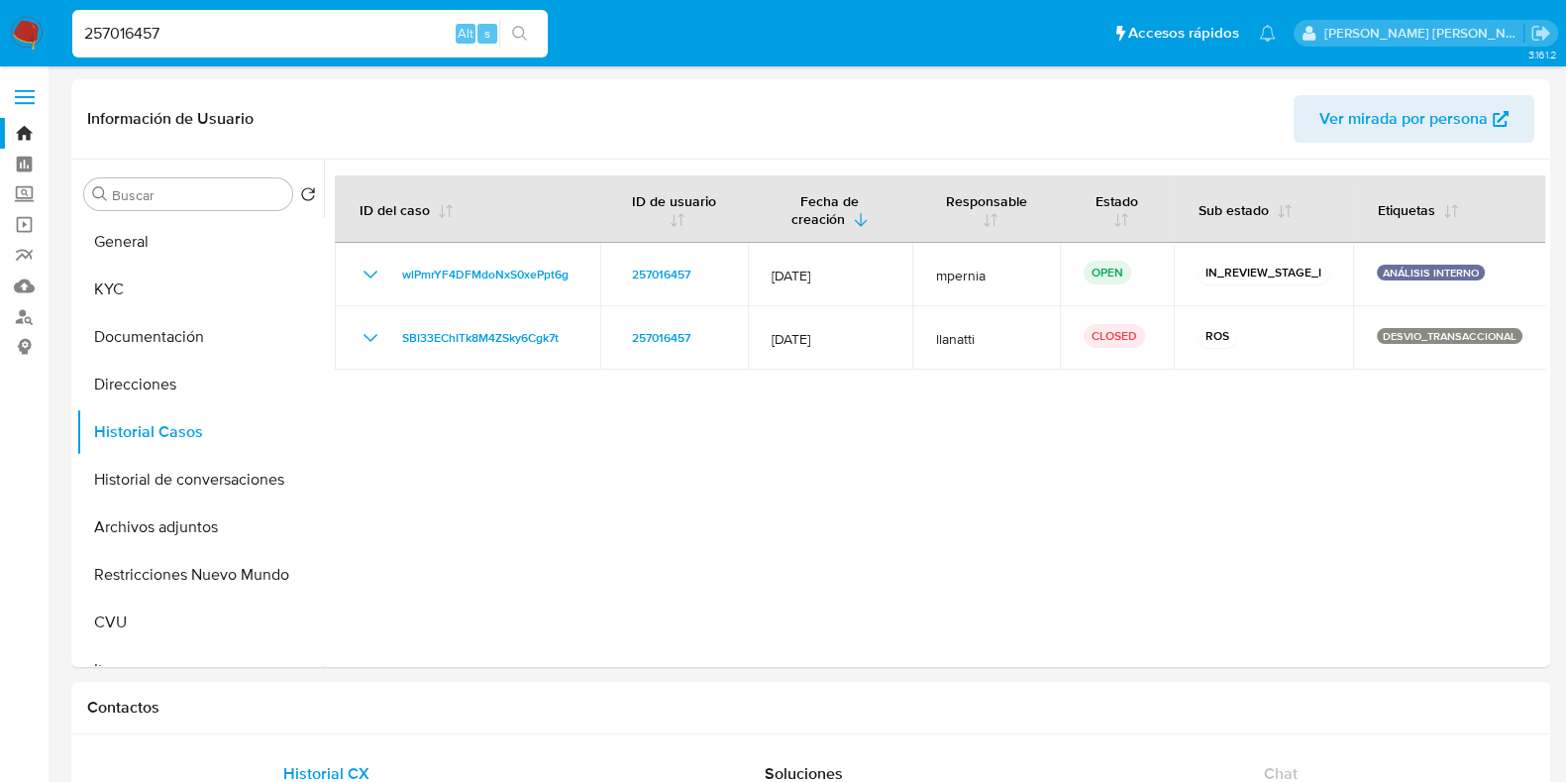
click at [123, 36] on input "257016457" at bounding box center [309, 34] width 475 height 26
paste input "381357235"
type input "381357235"
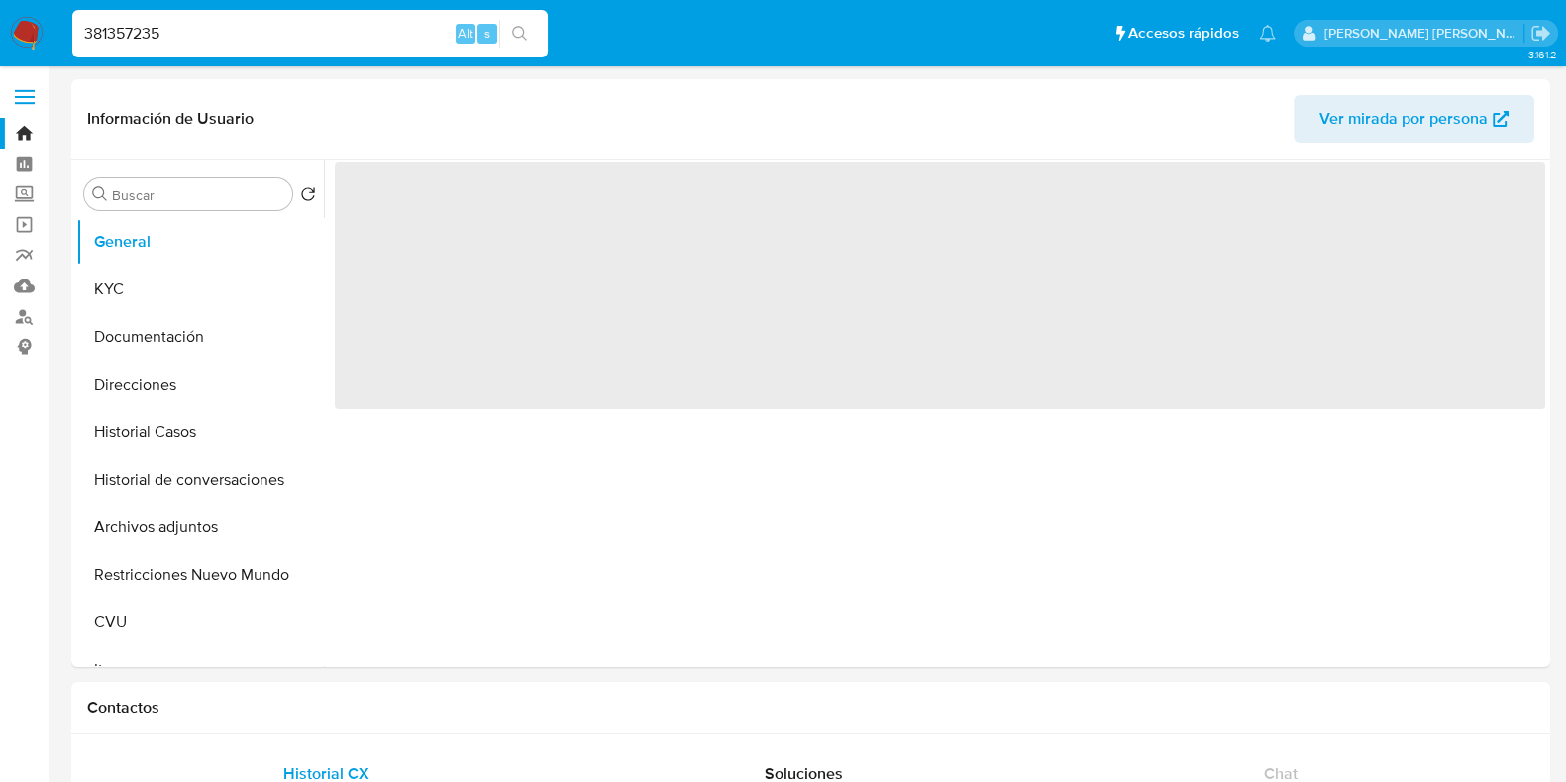
select select "10"
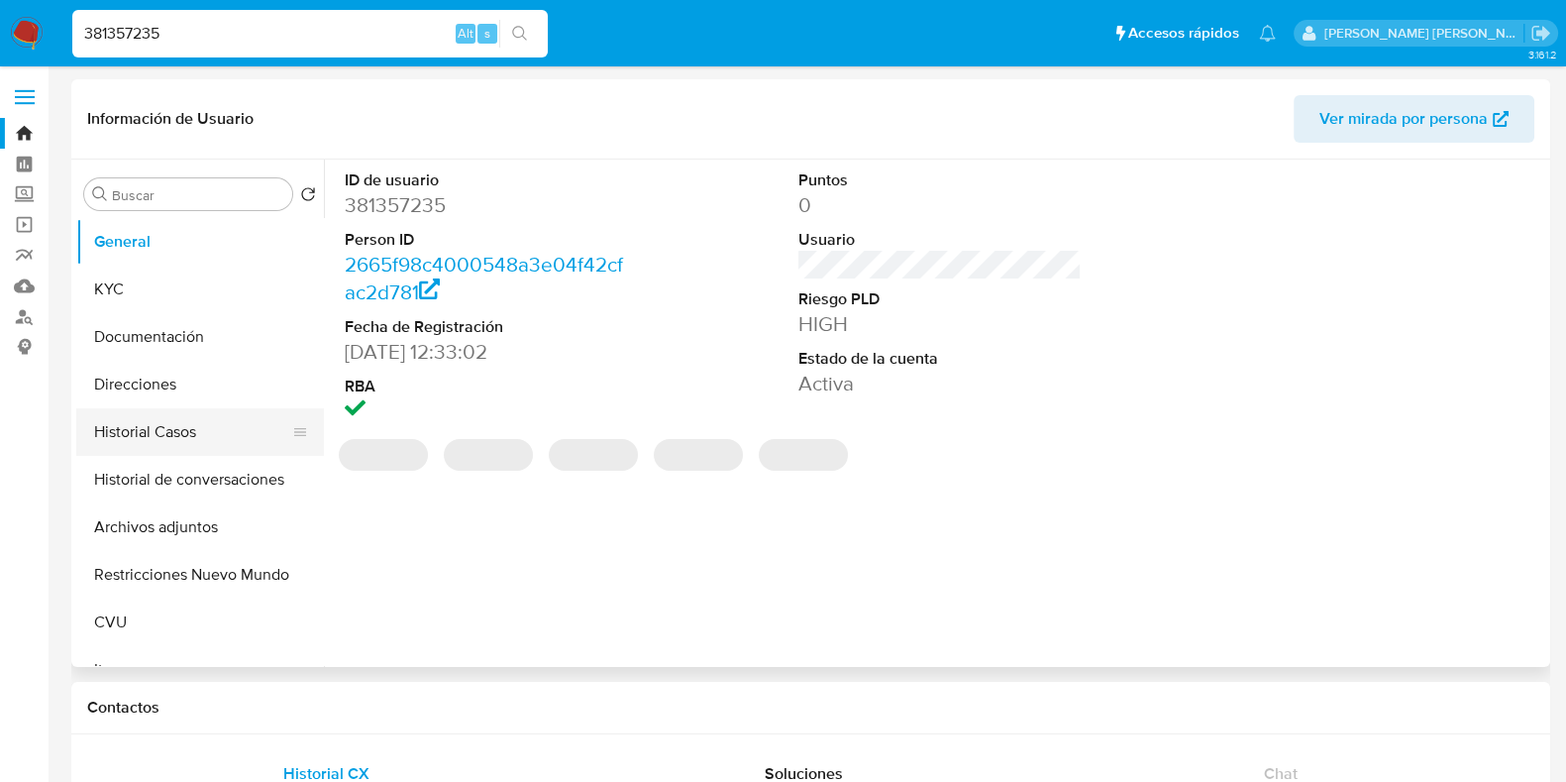
click at [119, 433] on button "Historial Casos" at bounding box center [192, 432] width 232 height 48
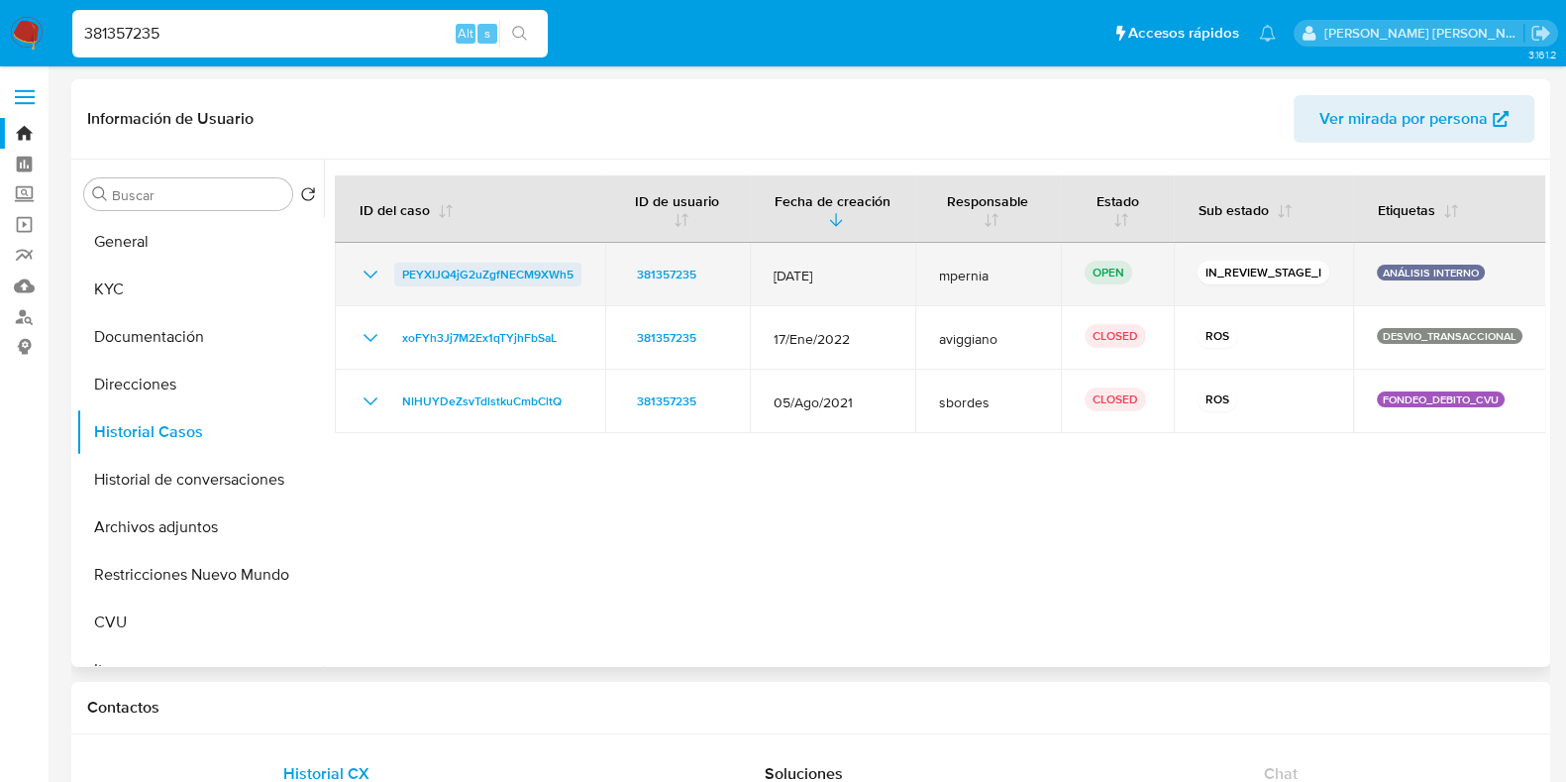
click at [461, 269] on span "PEYXIJQ4jG2uZgfNECM9XWh5" at bounding box center [487, 275] width 171 height 24
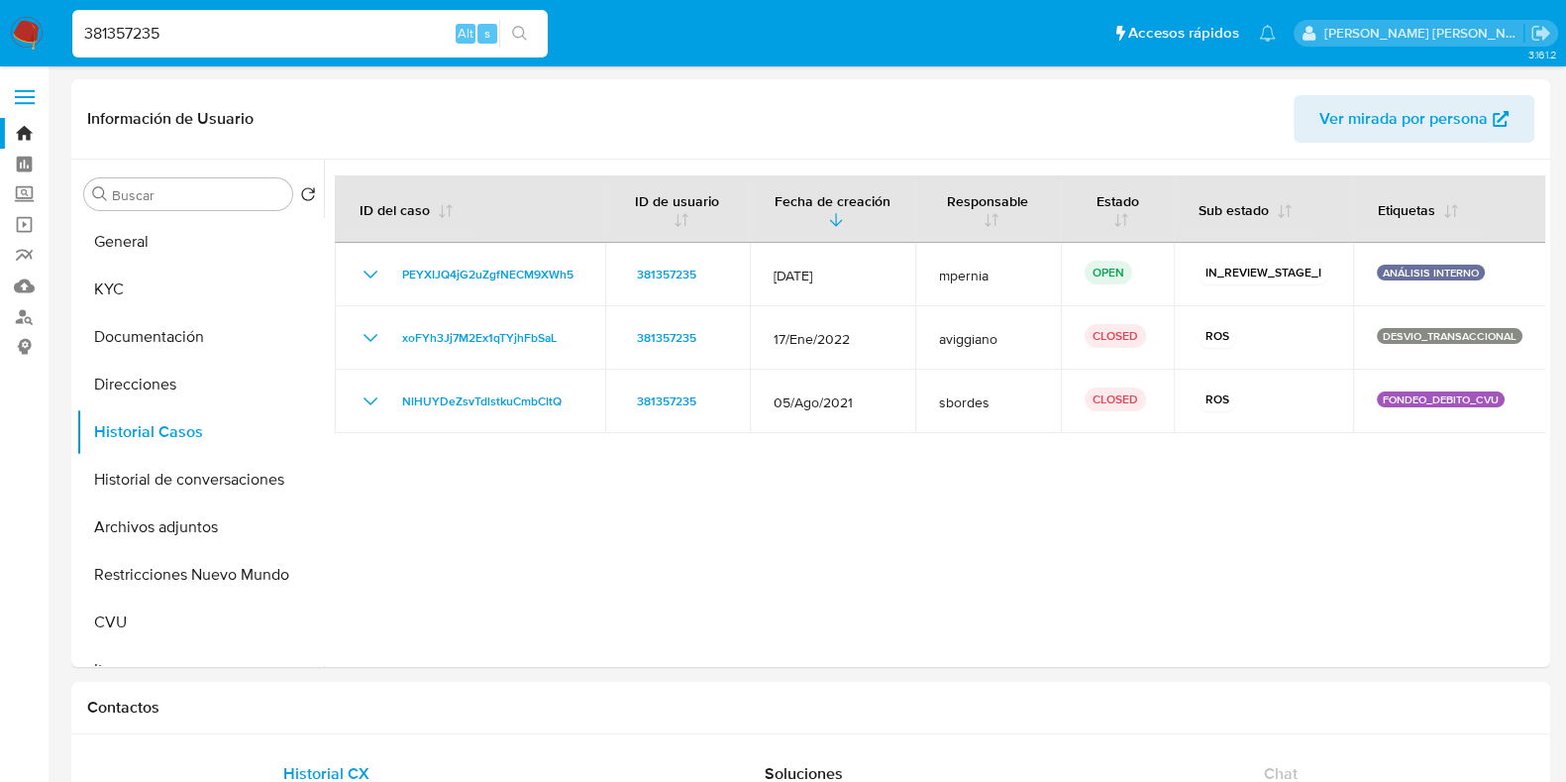
click at [139, 31] on input "381357235" at bounding box center [309, 34] width 475 height 26
paste input "413049454"
type input "413049454"
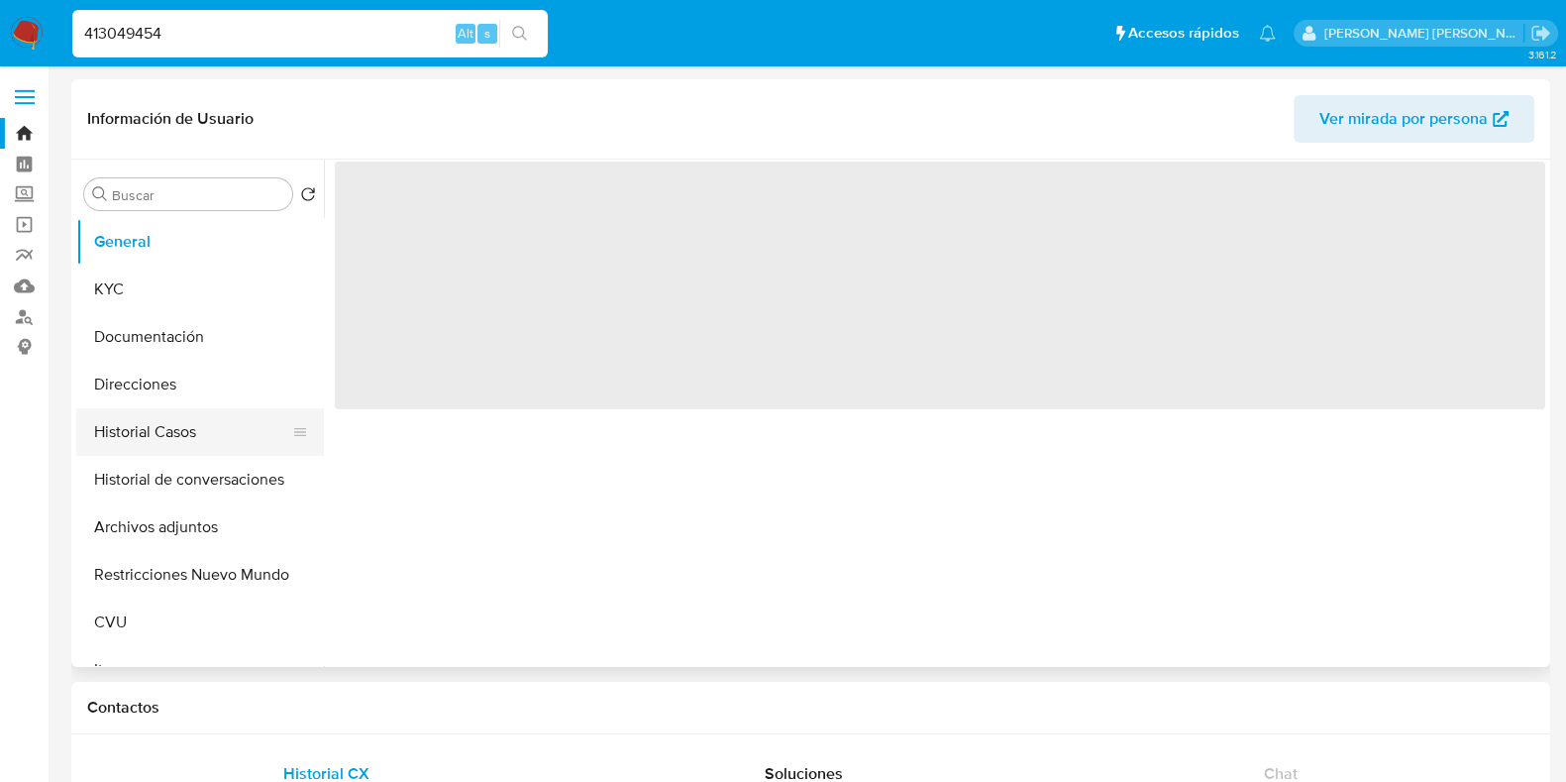
select select "10"
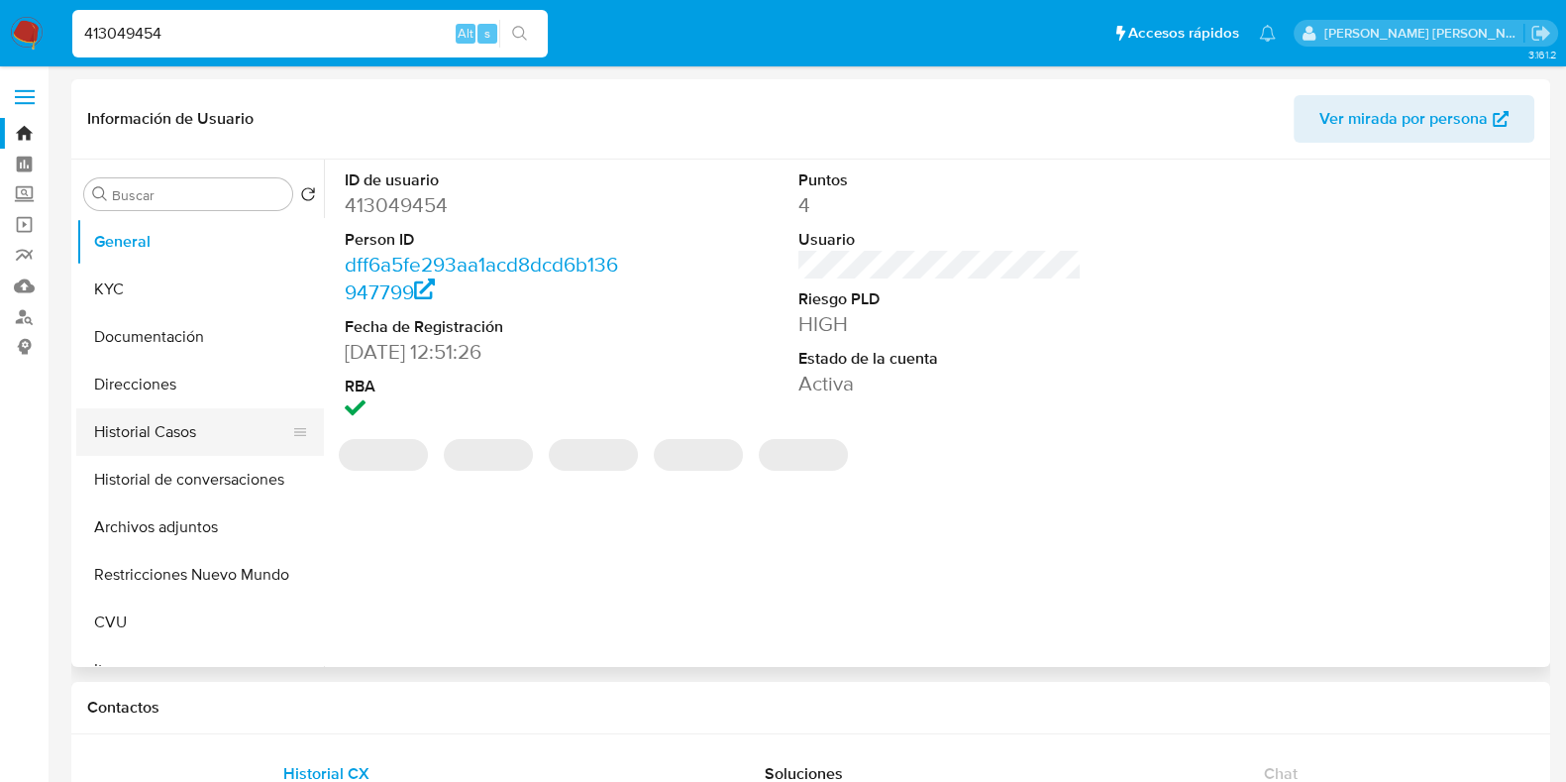
click at [158, 426] on button "Historial Casos" at bounding box center [192, 432] width 232 height 48
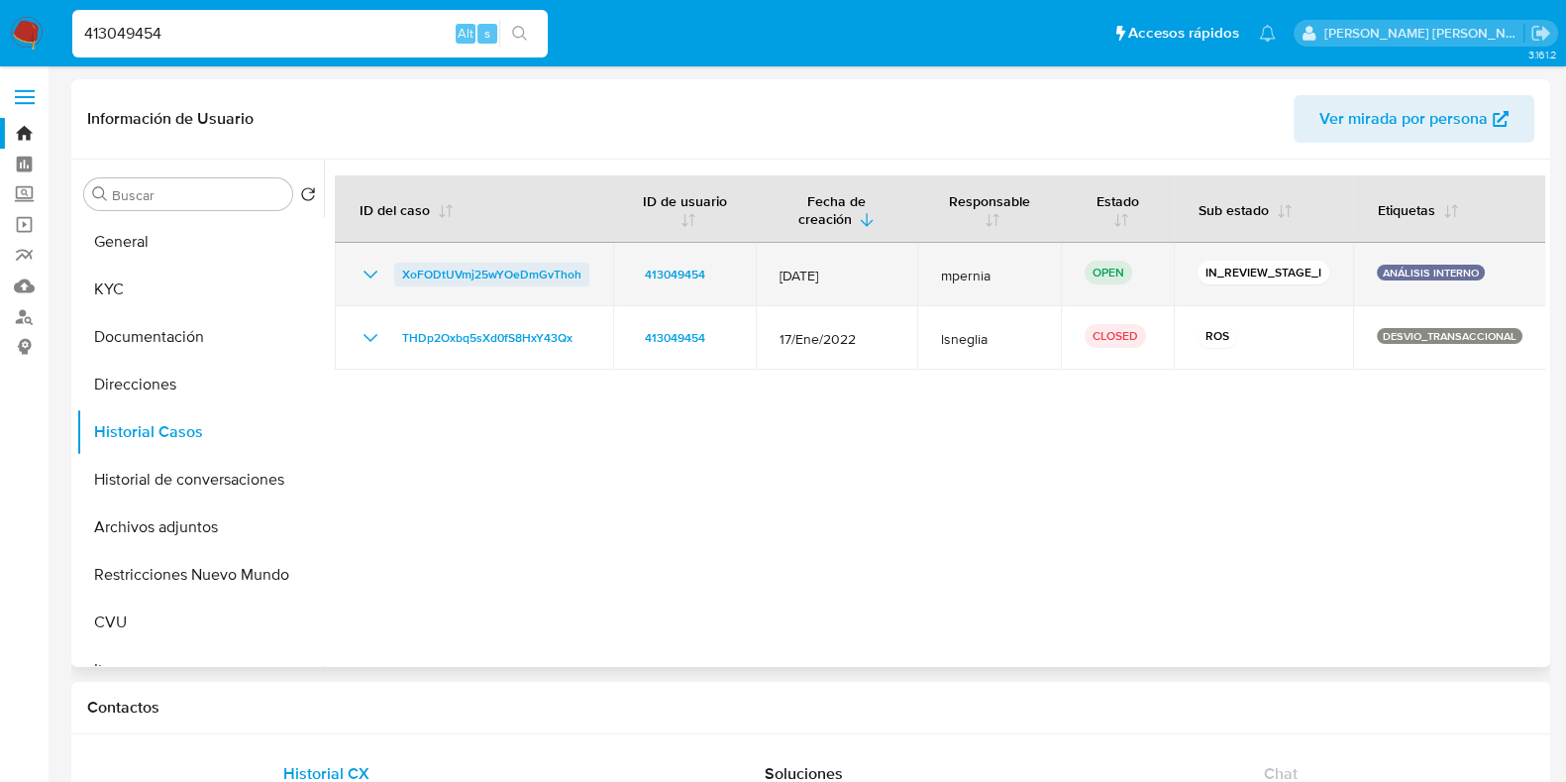
click at [448, 274] on span "XoFODtUVmj25wYOeDmGvThoh" at bounding box center [491, 275] width 179 height 24
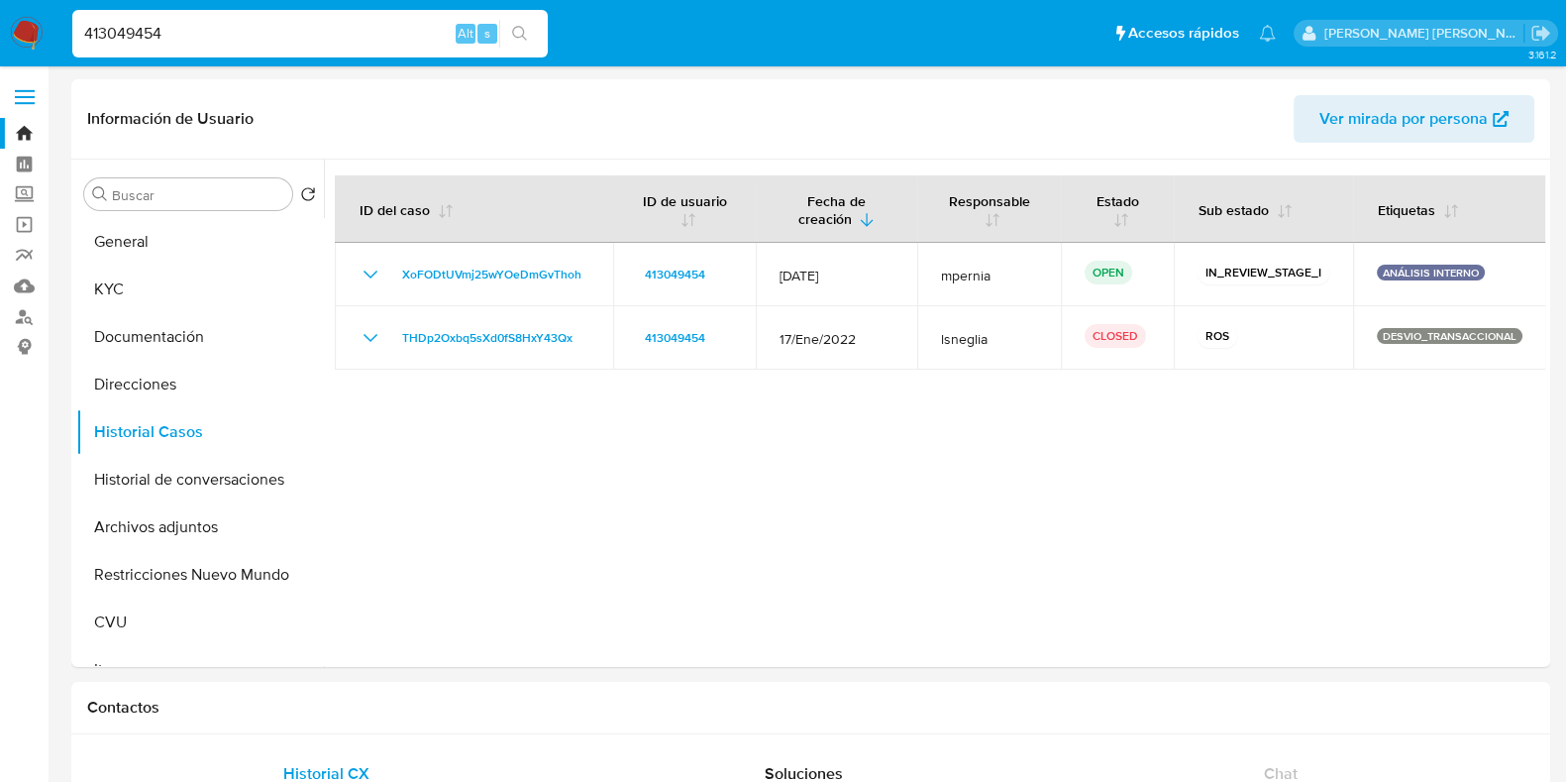
click at [309, 36] on input "413049454" at bounding box center [309, 34] width 475 height 26
paste input "40630460"
type input "440630460"
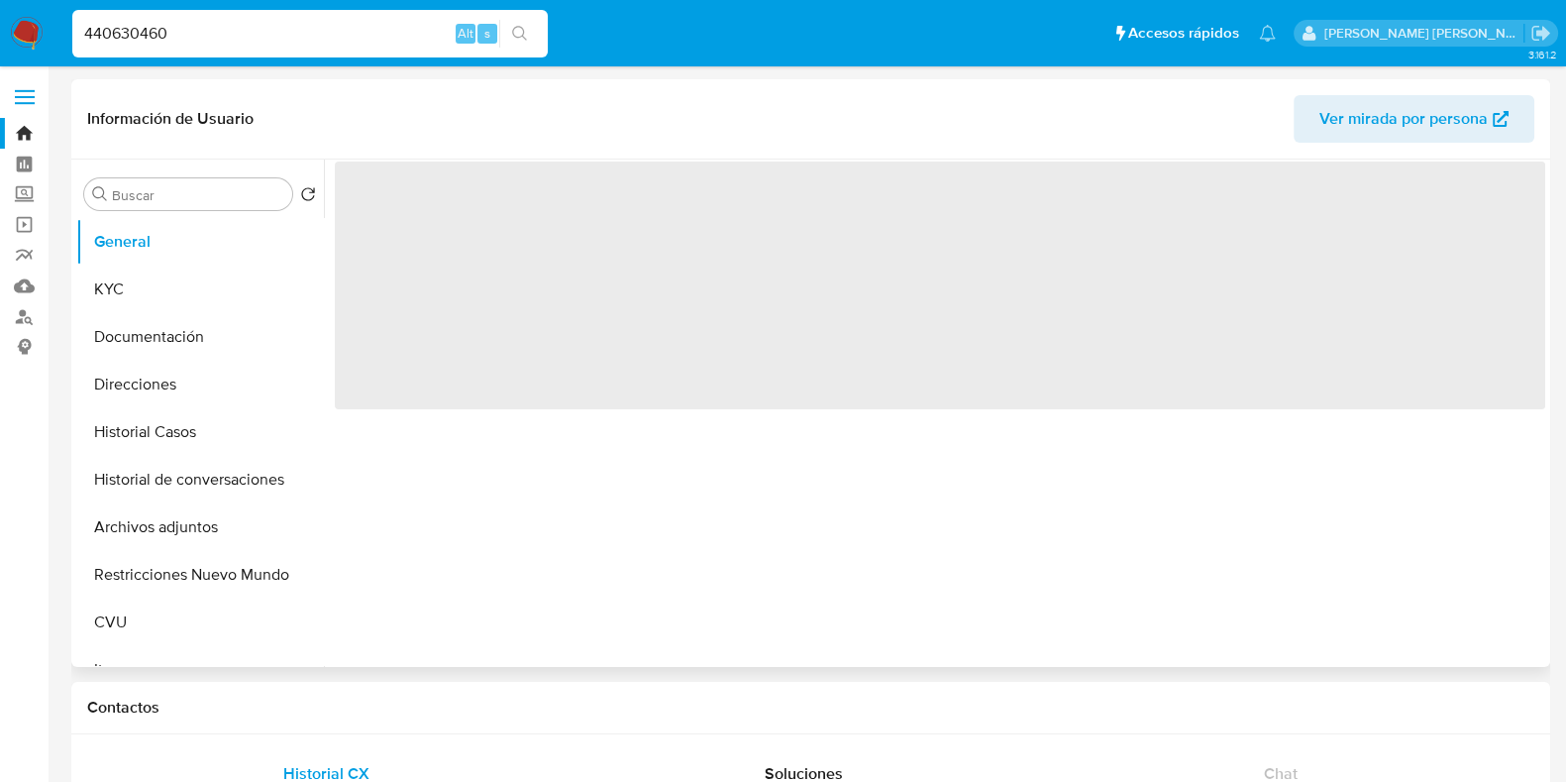
select select "10"
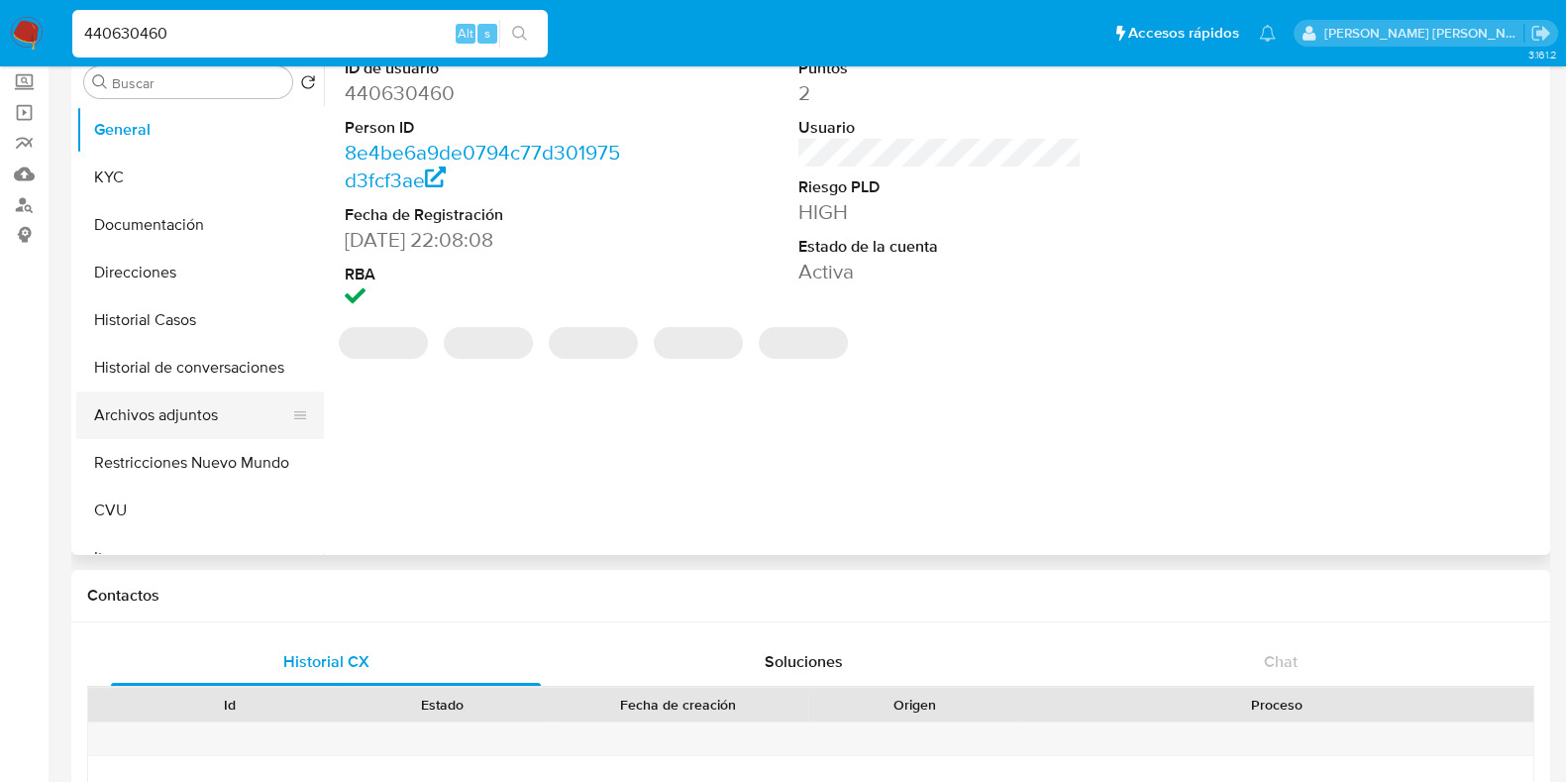
scroll to position [123, 0]
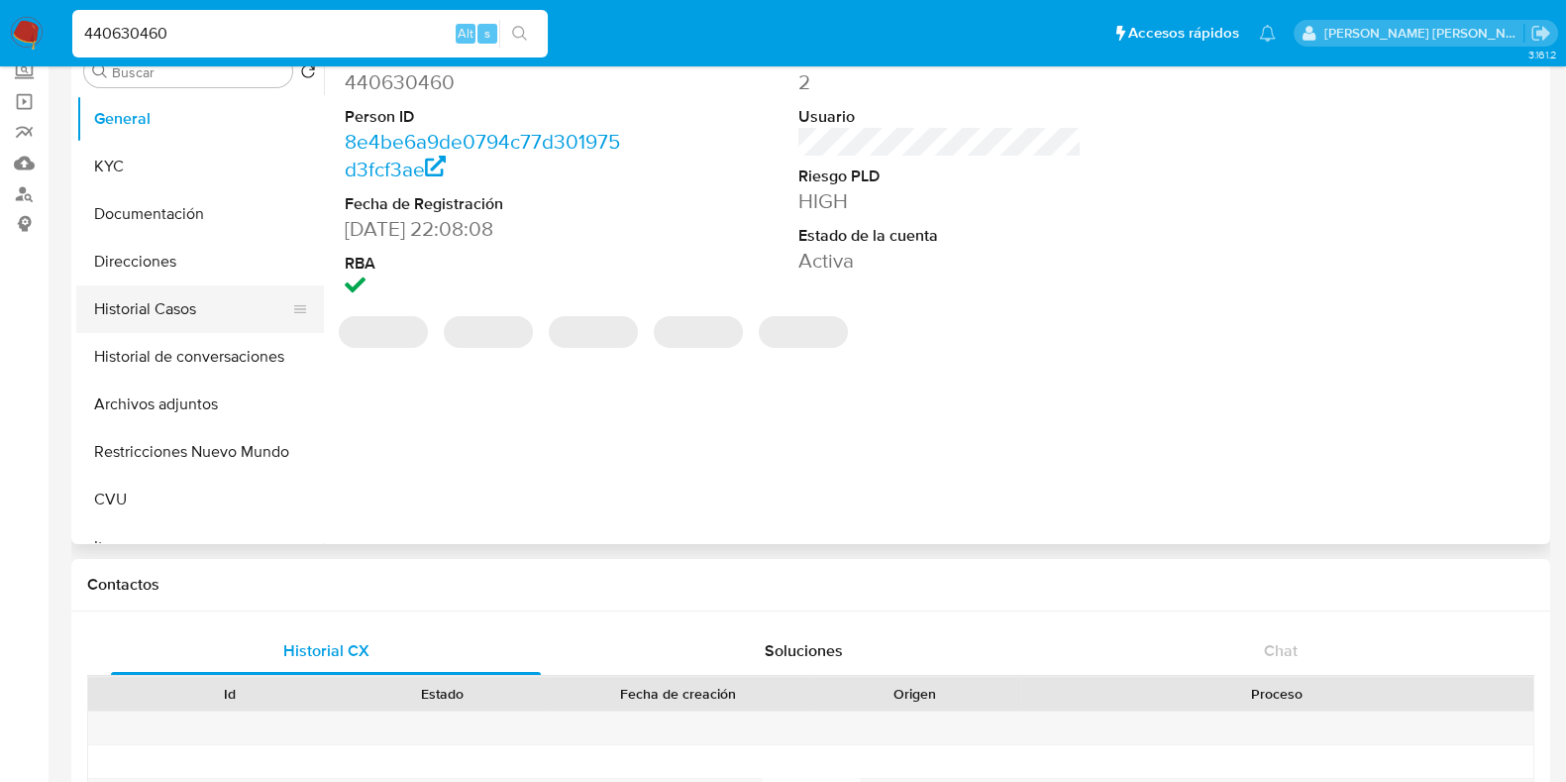
click at [185, 319] on button "Historial Casos" at bounding box center [192, 309] width 232 height 48
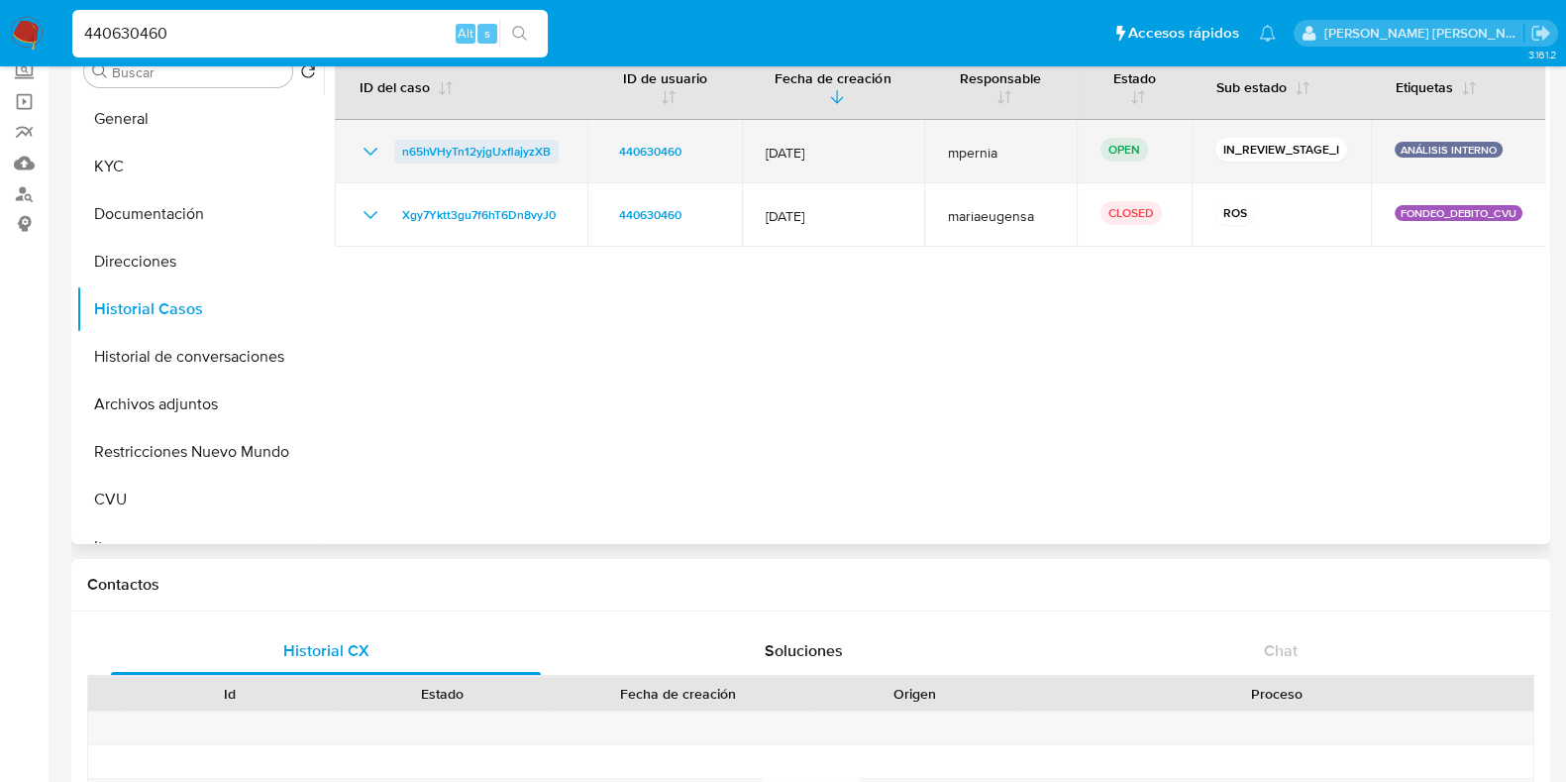
click at [479, 150] on span "n65hVHyTn12yjgUxflajyzXB" at bounding box center [476, 152] width 149 height 24
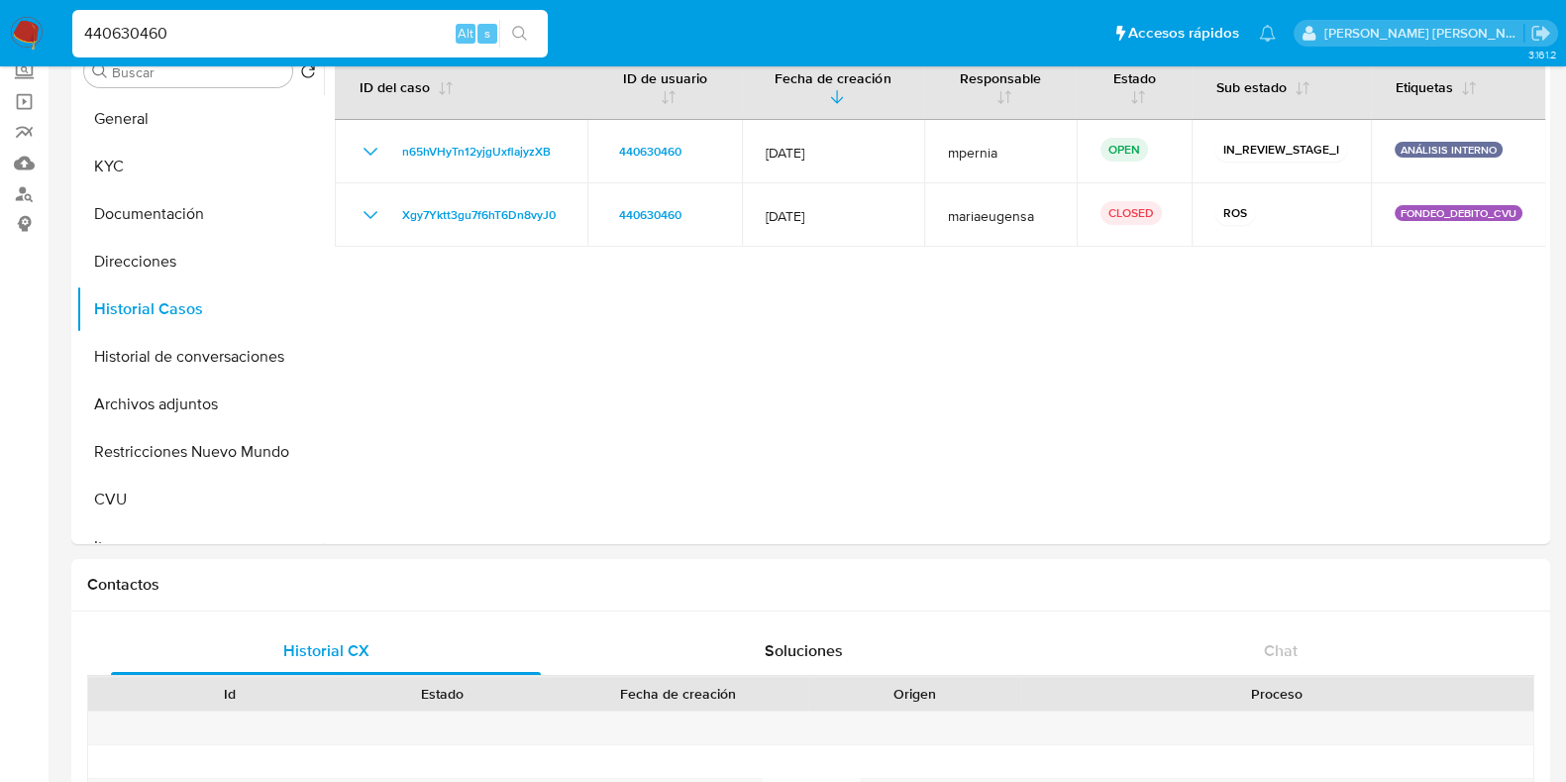
click at [129, 39] on input "440630460" at bounding box center [309, 34] width 475 height 26
click at [129, 38] on input "440630460" at bounding box center [309, 34] width 475 height 26
paste input "512737586"
type input "512737586"
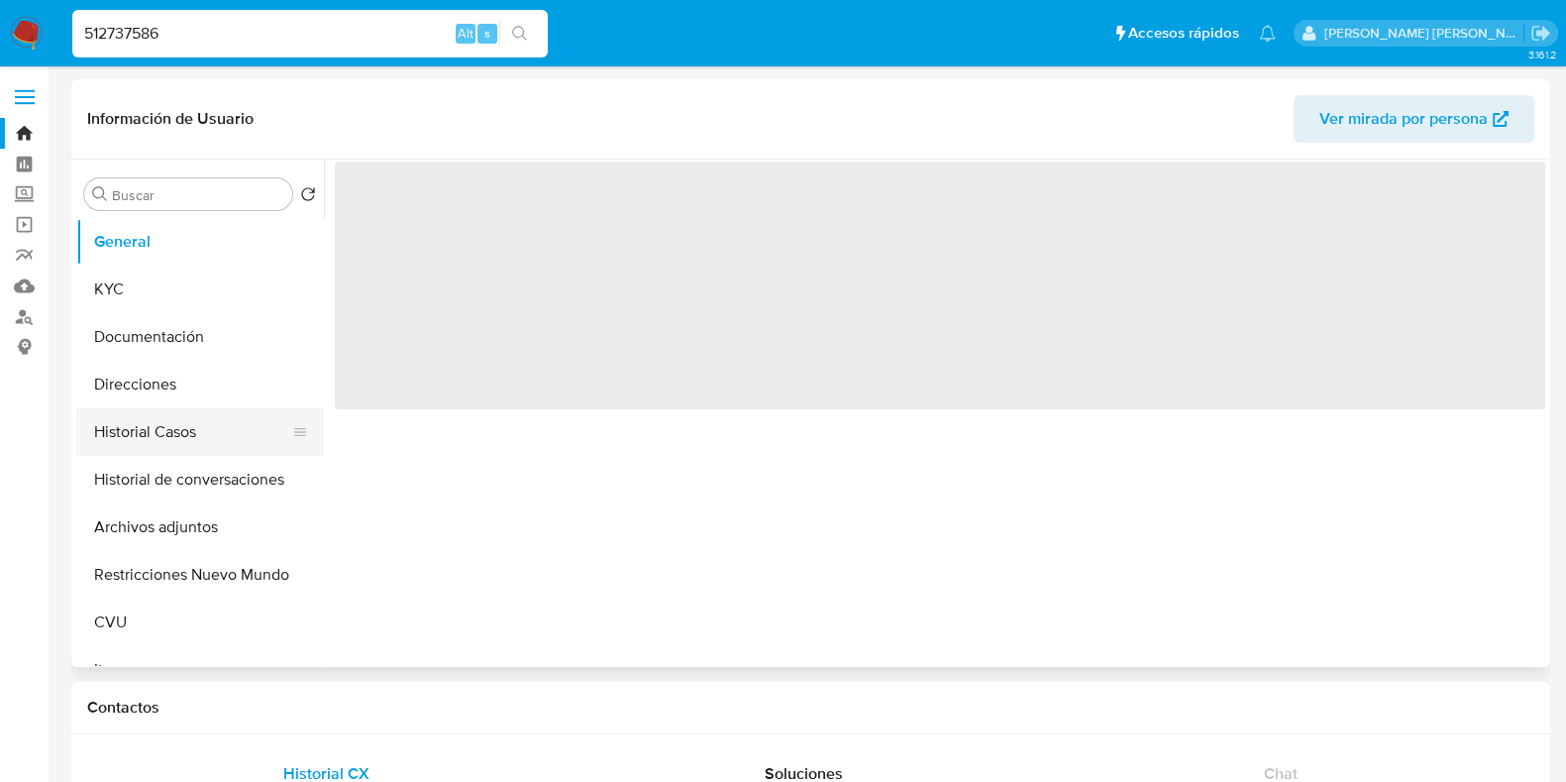
select select "10"
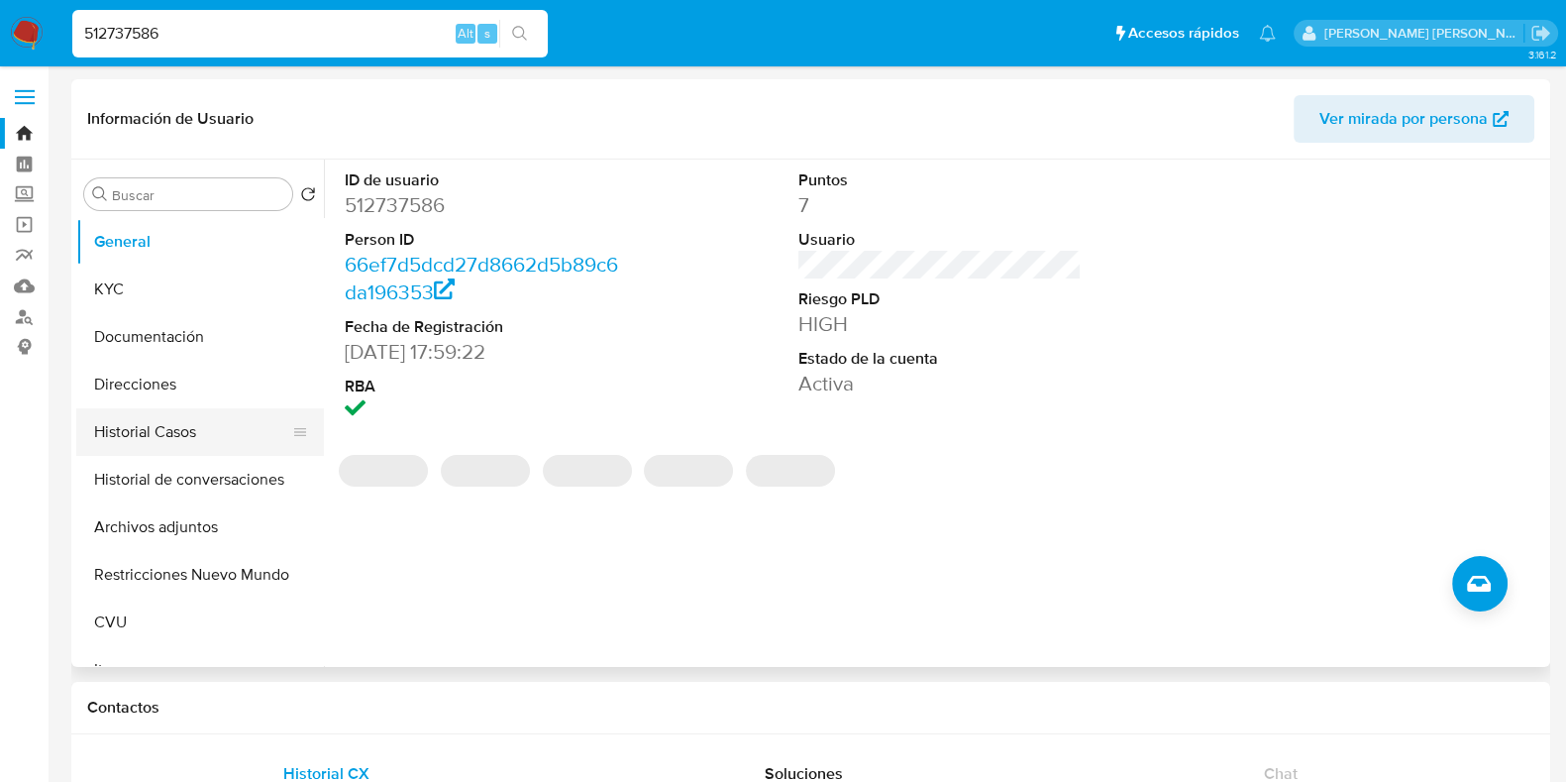
click at [155, 426] on button "Historial Casos" at bounding box center [192, 432] width 232 height 48
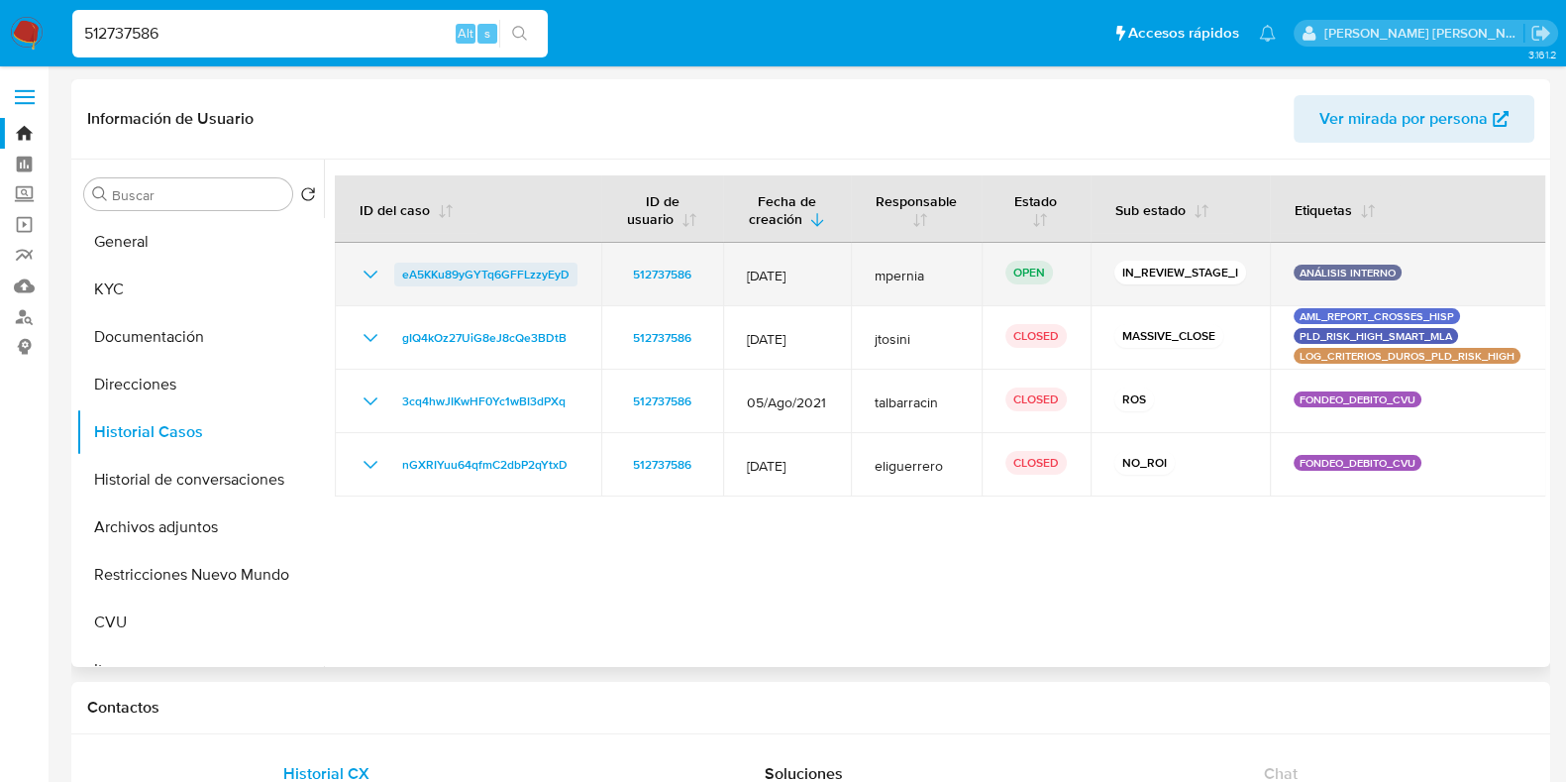
click at [441, 268] on span "eA5KKu89yGYTq6GFFLzzyEyD" at bounding box center [485, 275] width 167 height 24
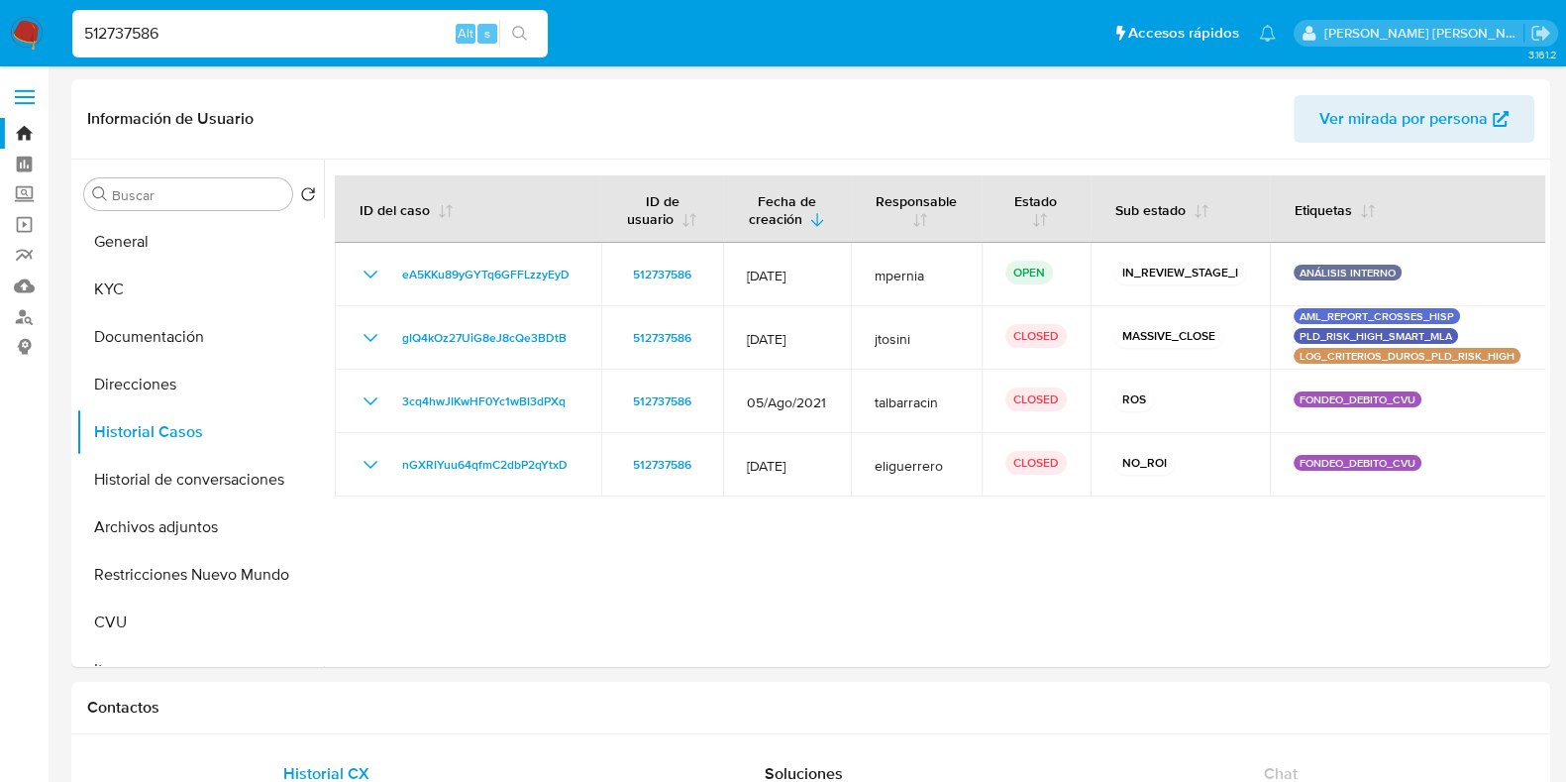
click at [135, 34] on input "512737586" at bounding box center [309, 34] width 475 height 26
paste input "665889455"
type input "665889455"
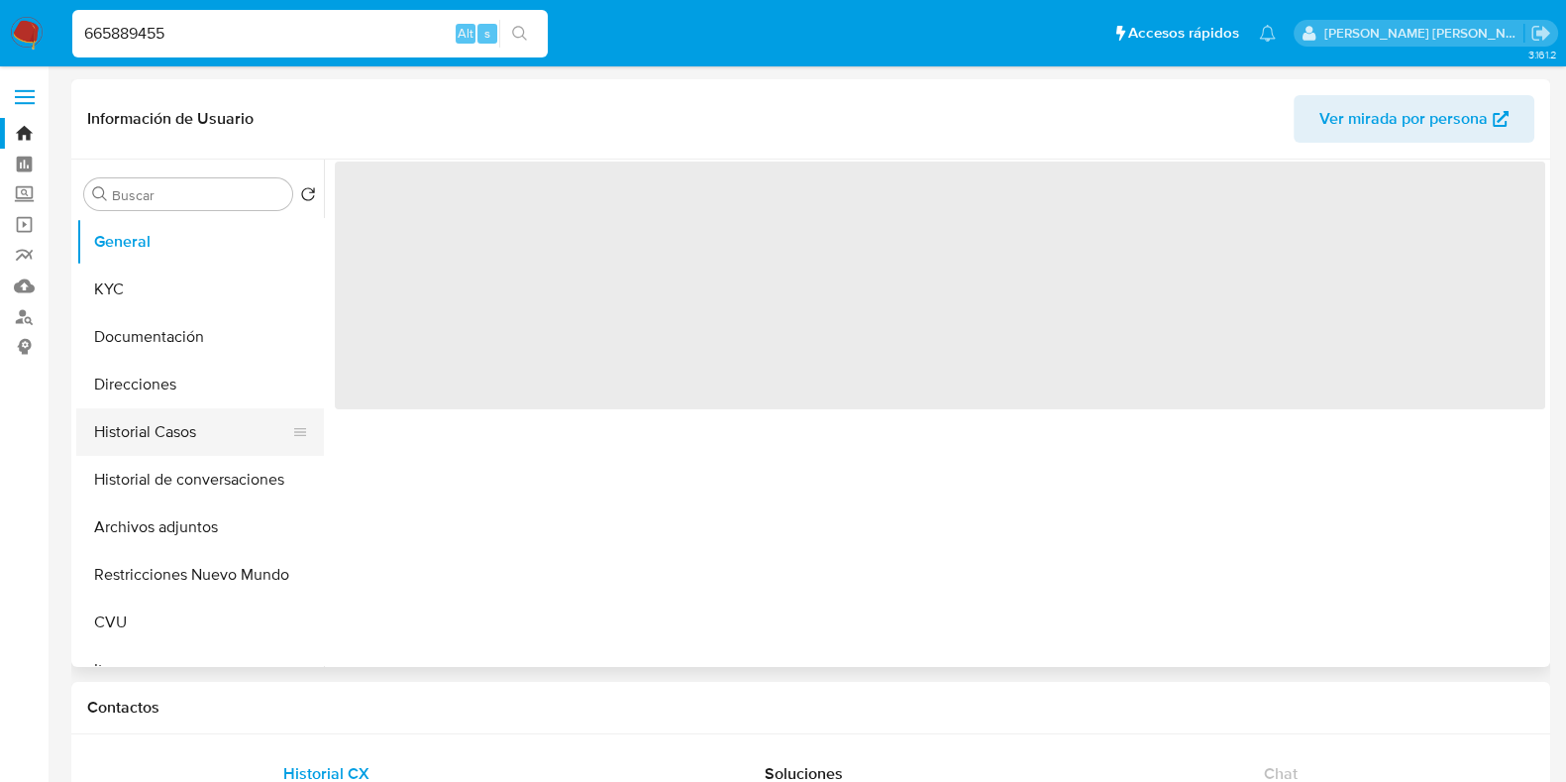
select select "10"
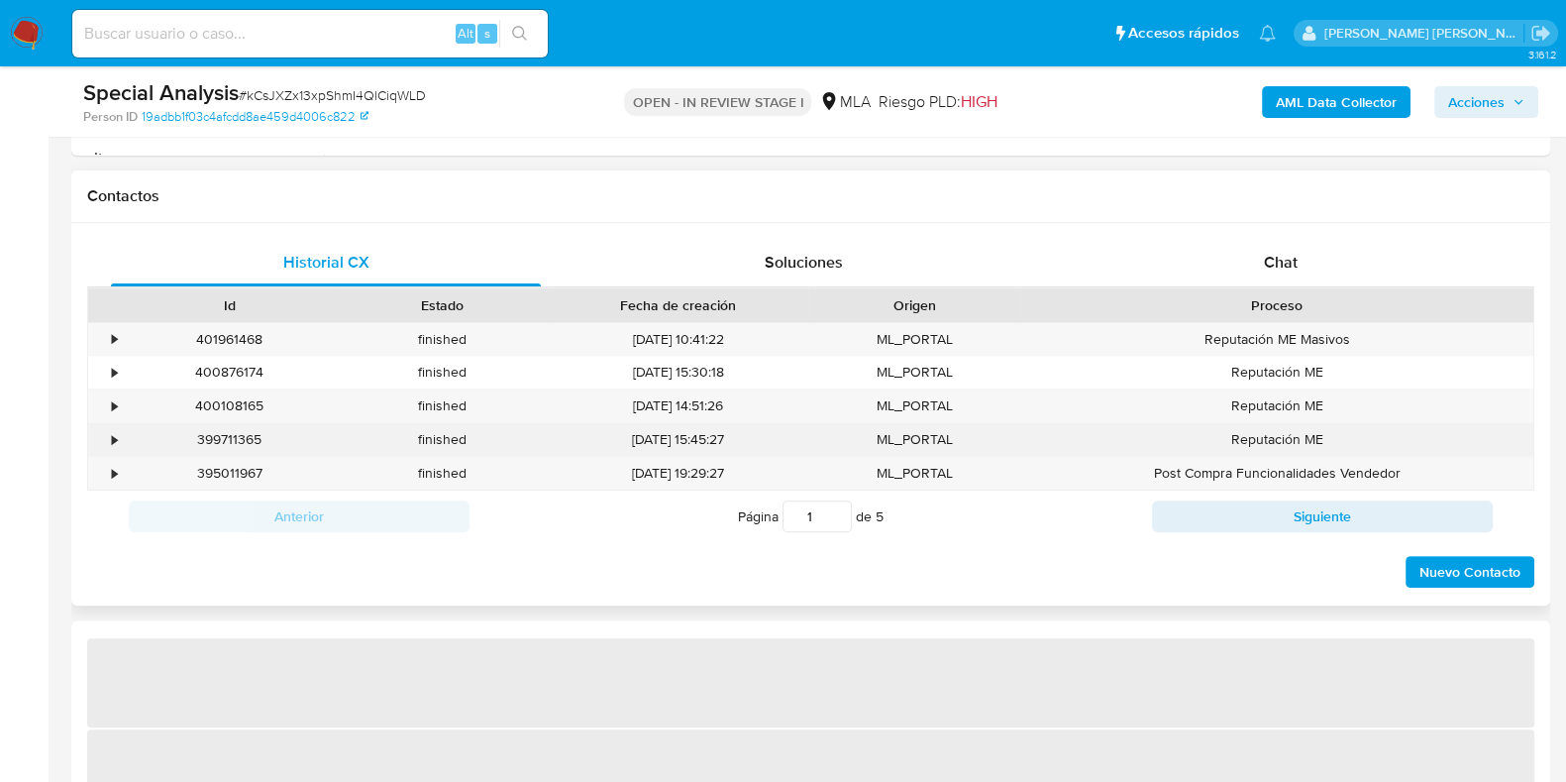
select select "10"
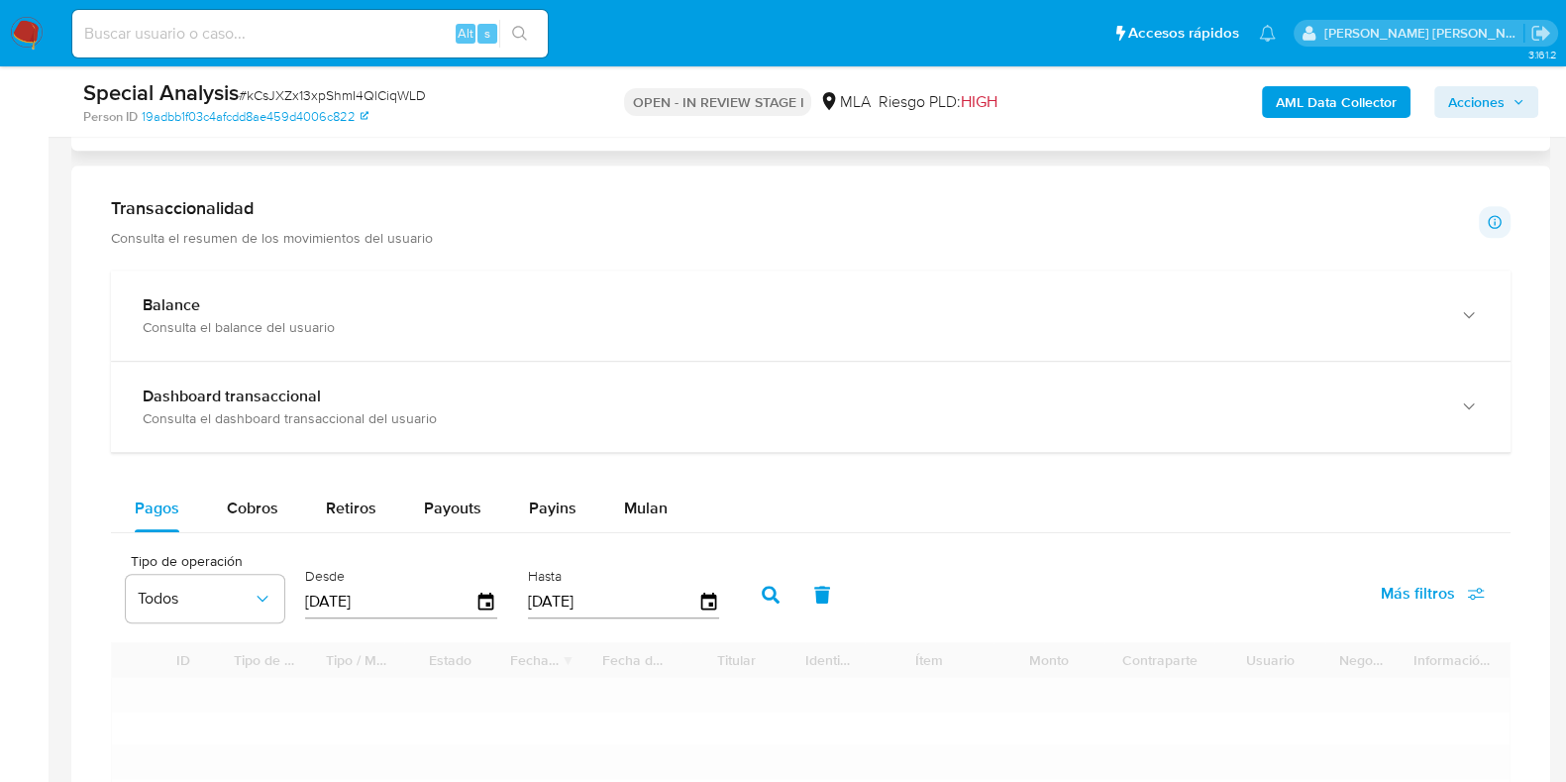
scroll to position [1486, 0]
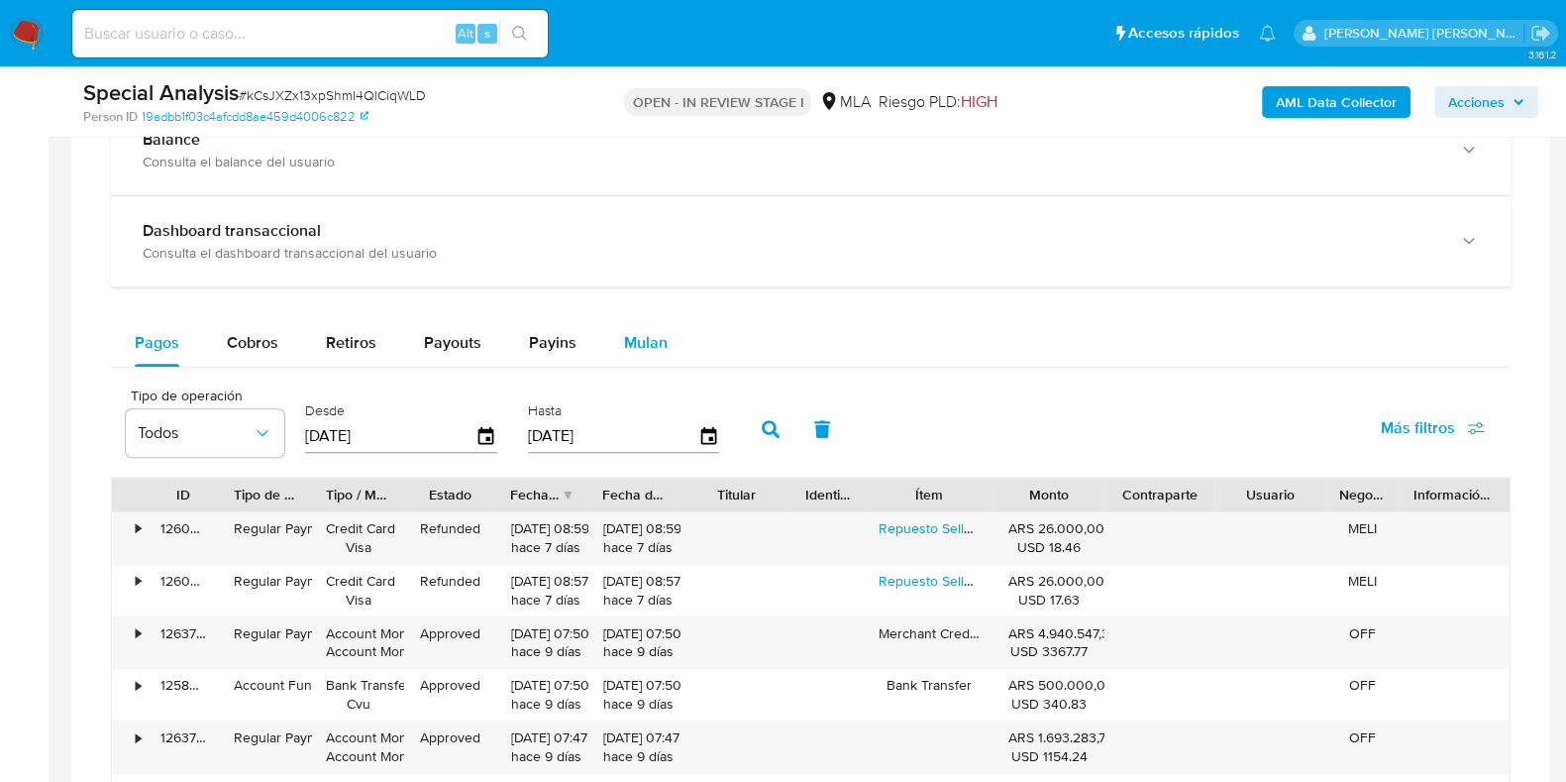
click at [660, 357] on div "Mulan" at bounding box center [646, 343] width 44 height 48
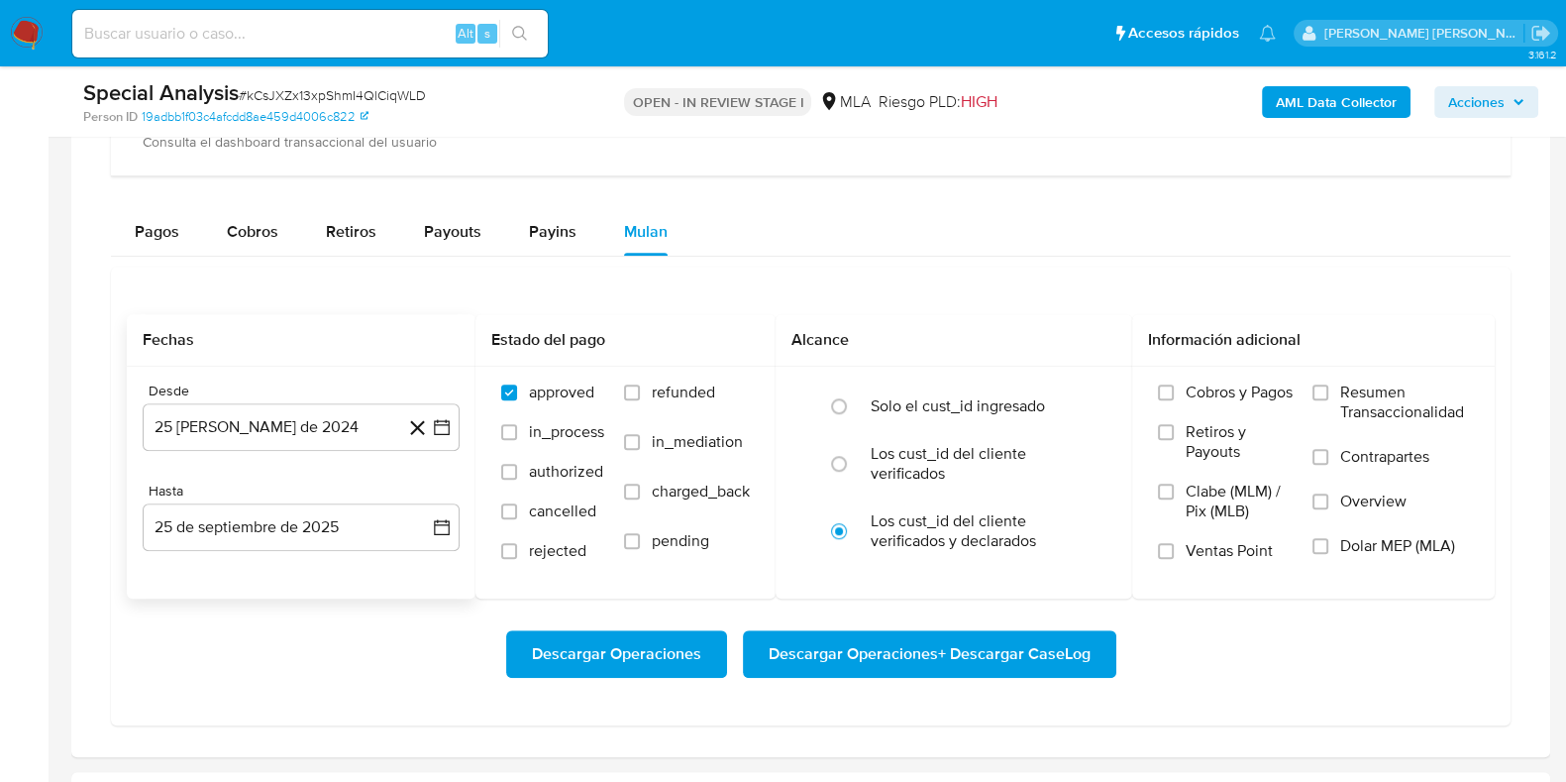
scroll to position [1733, 0]
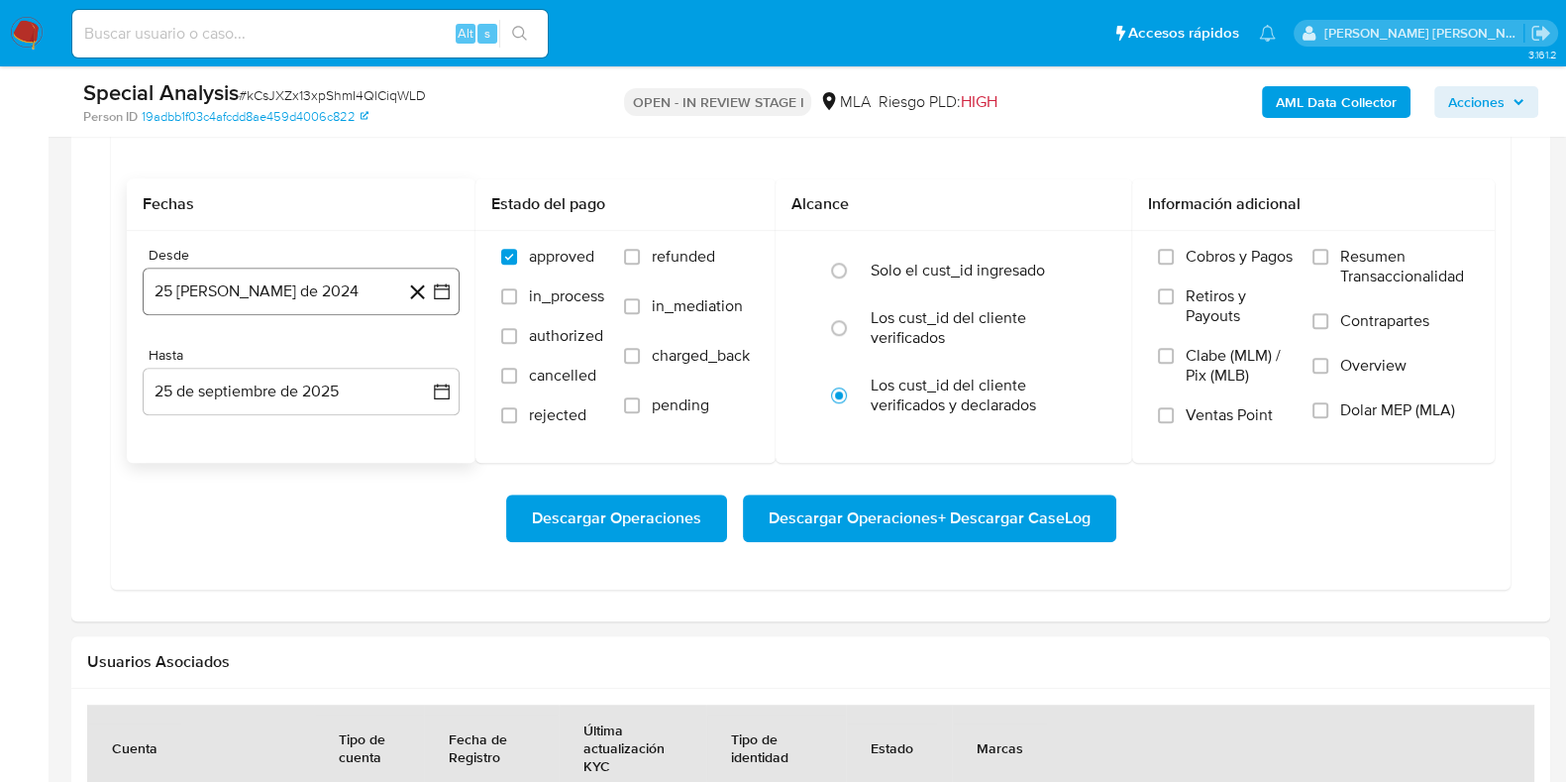
click at [259, 299] on button "25 [PERSON_NAME] de 2024" at bounding box center [301, 291] width 317 height 48
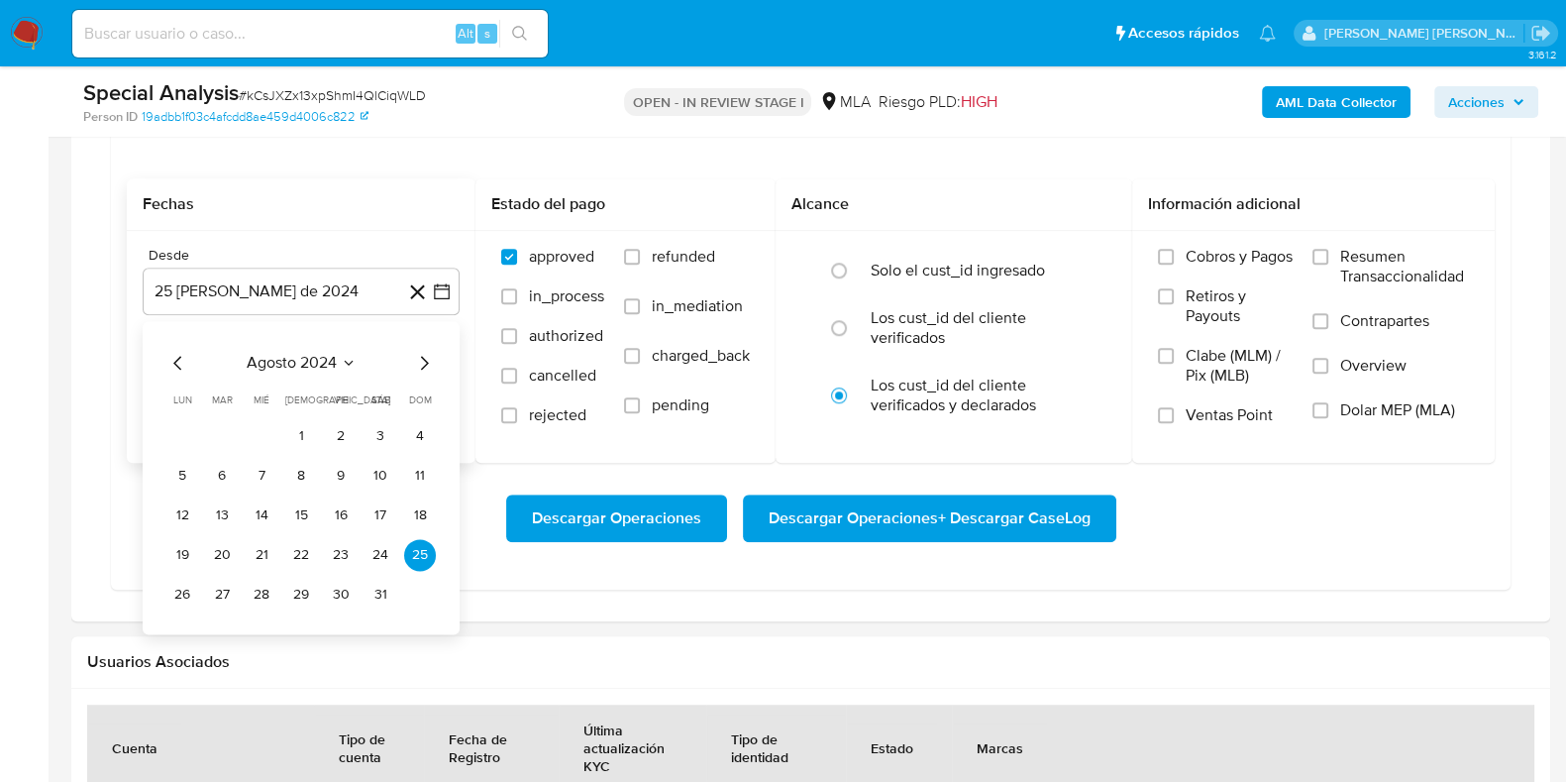
click at [347, 364] on icon "Seleccionar mes y año" at bounding box center [349, 363] width 16 height 16
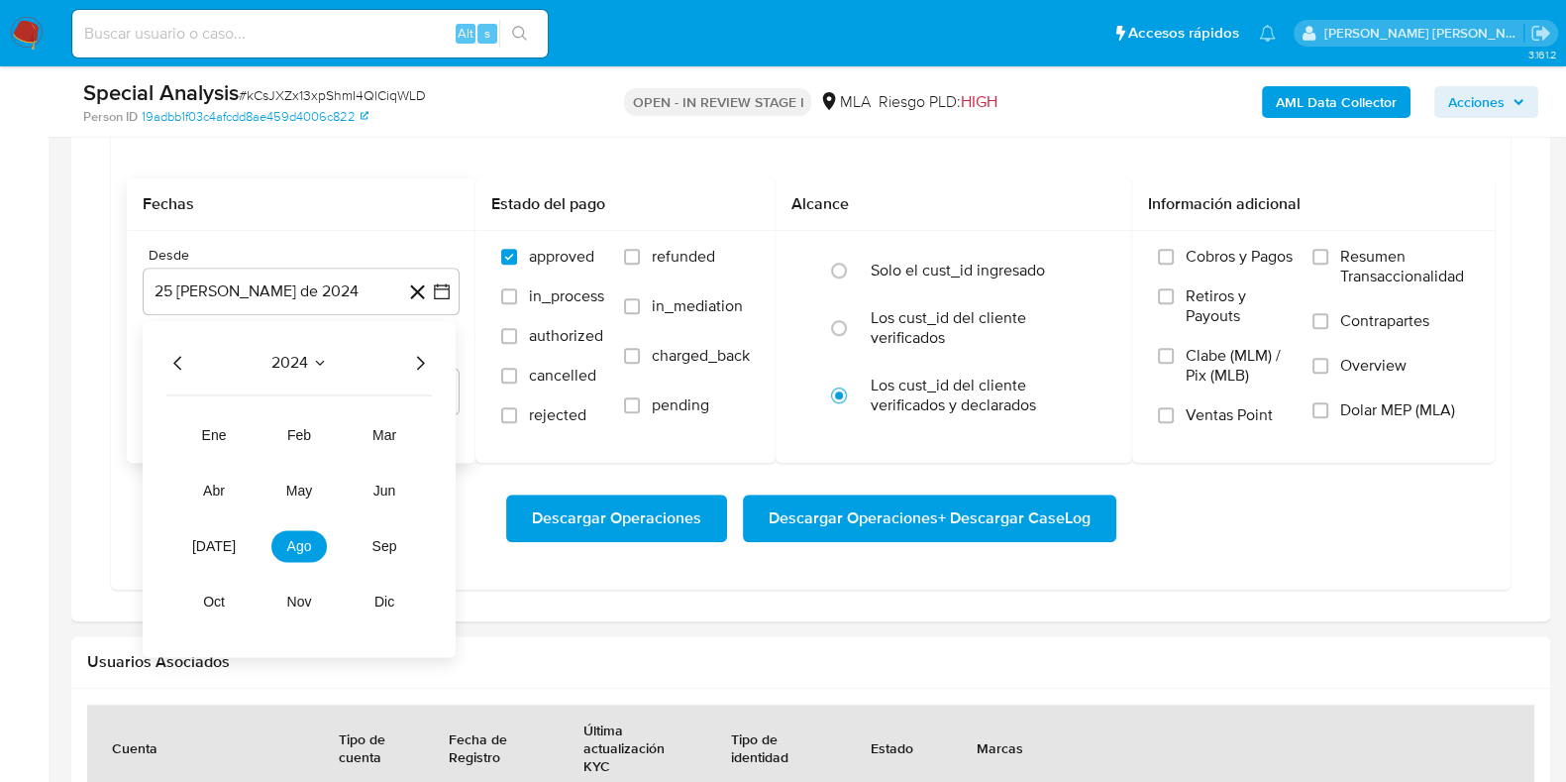
click at [424, 369] on icon "Año siguiente" at bounding box center [420, 363] width 24 height 24
click at [315, 485] on button "may" at bounding box center [298, 490] width 55 height 32
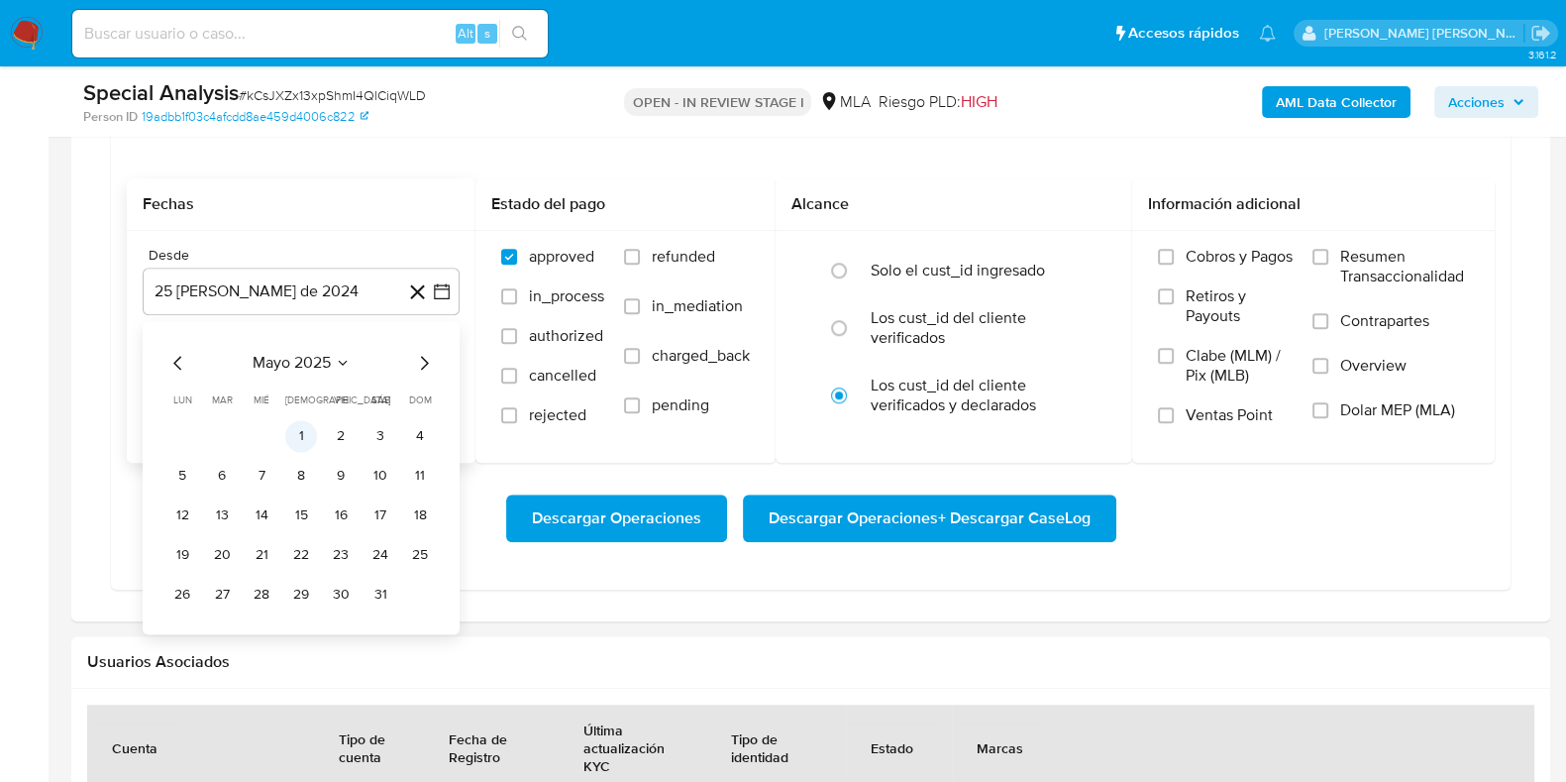
click at [312, 431] on button "1" at bounding box center [301, 436] width 32 height 32
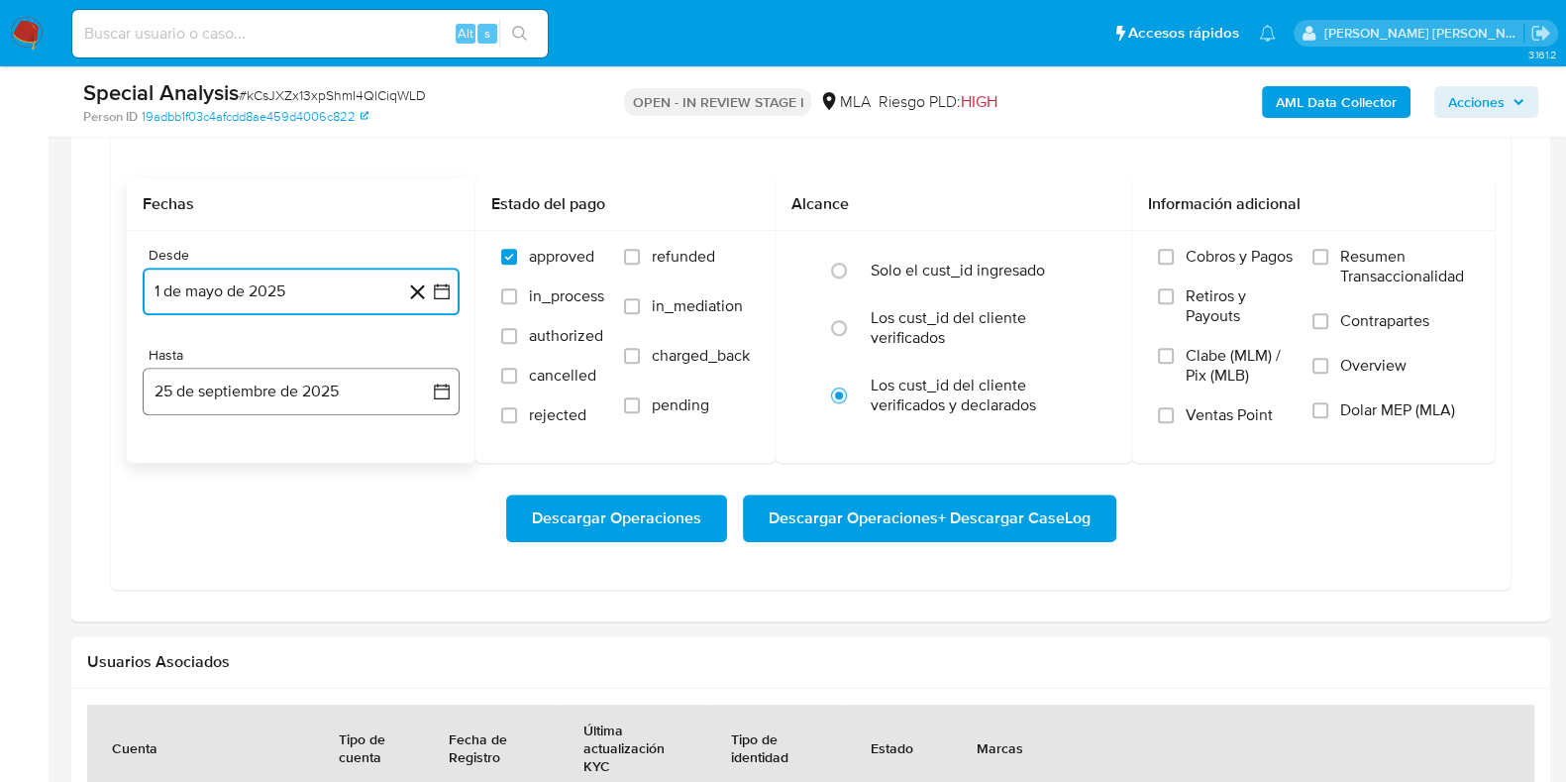
click at [284, 393] on button "25 de septiembre de 2025" at bounding box center [301, 392] width 317 height 48
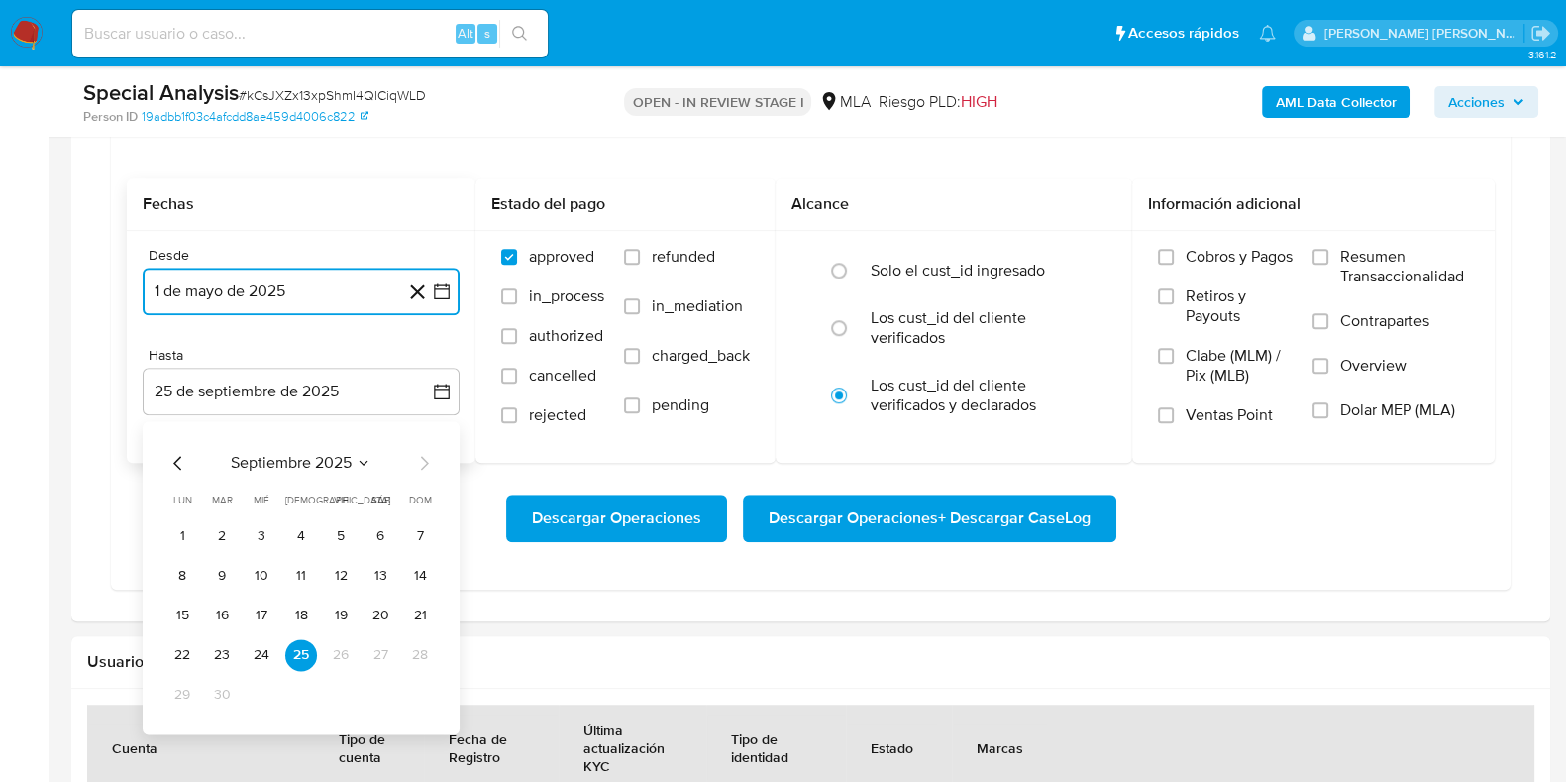
click at [174, 458] on icon "Mes anterior" at bounding box center [177, 463] width 8 height 14
click at [410, 688] on button "31" at bounding box center [420, 695] width 32 height 32
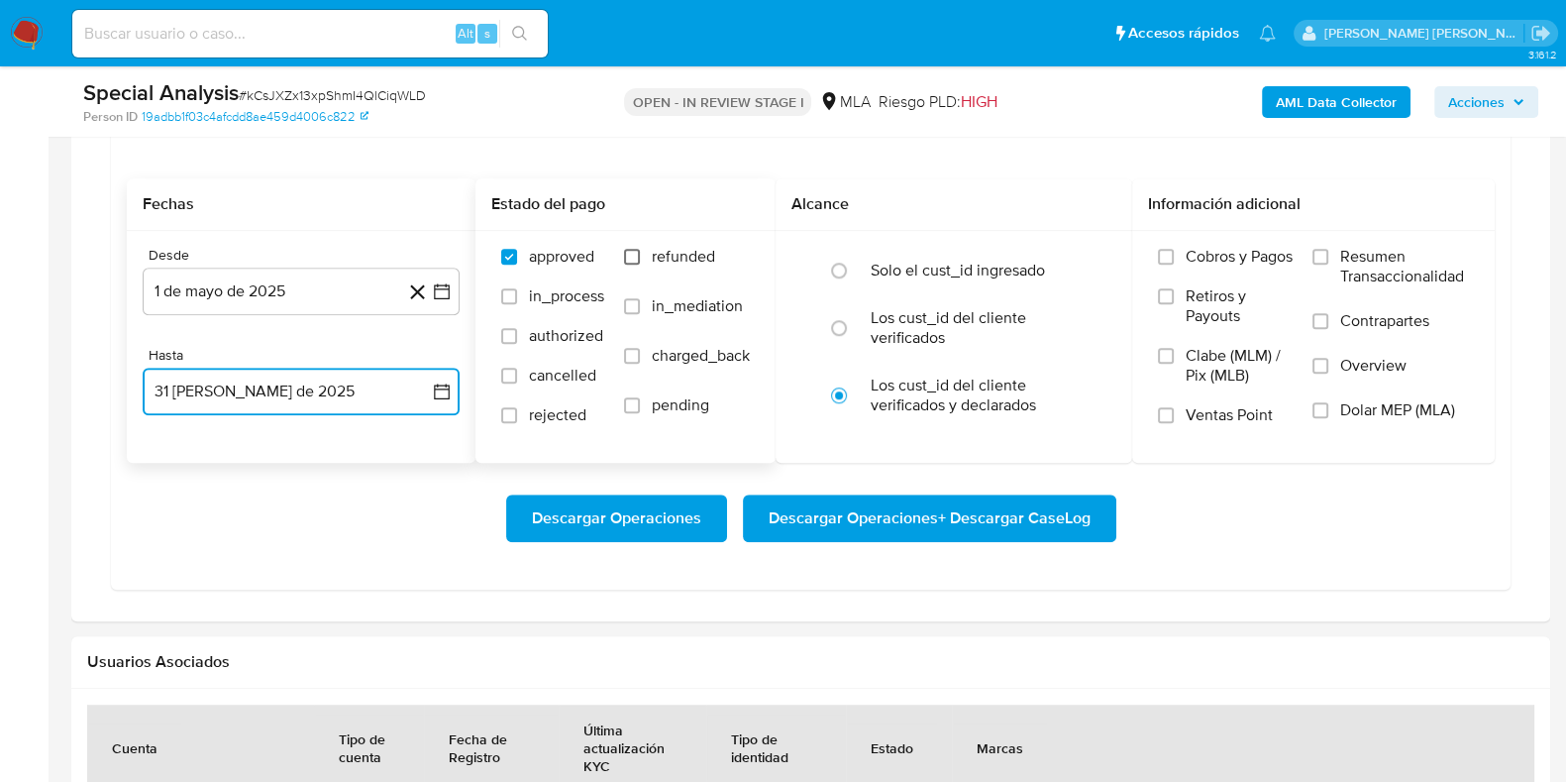
click at [633, 250] on input "refunded" at bounding box center [632, 257] width 16 height 16
checkbox input "true"
click at [1316, 417] on label "Dolar MEP (MLA)" at bounding box center [1391, 422] width 157 height 45
click at [1316, 417] on input "Dolar MEP (MLA)" at bounding box center [1321, 410] width 16 height 16
click at [844, 512] on span "Descargar Operaciones + Descargar CaseLog" at bounding box center [930, 518] width 322 height 44
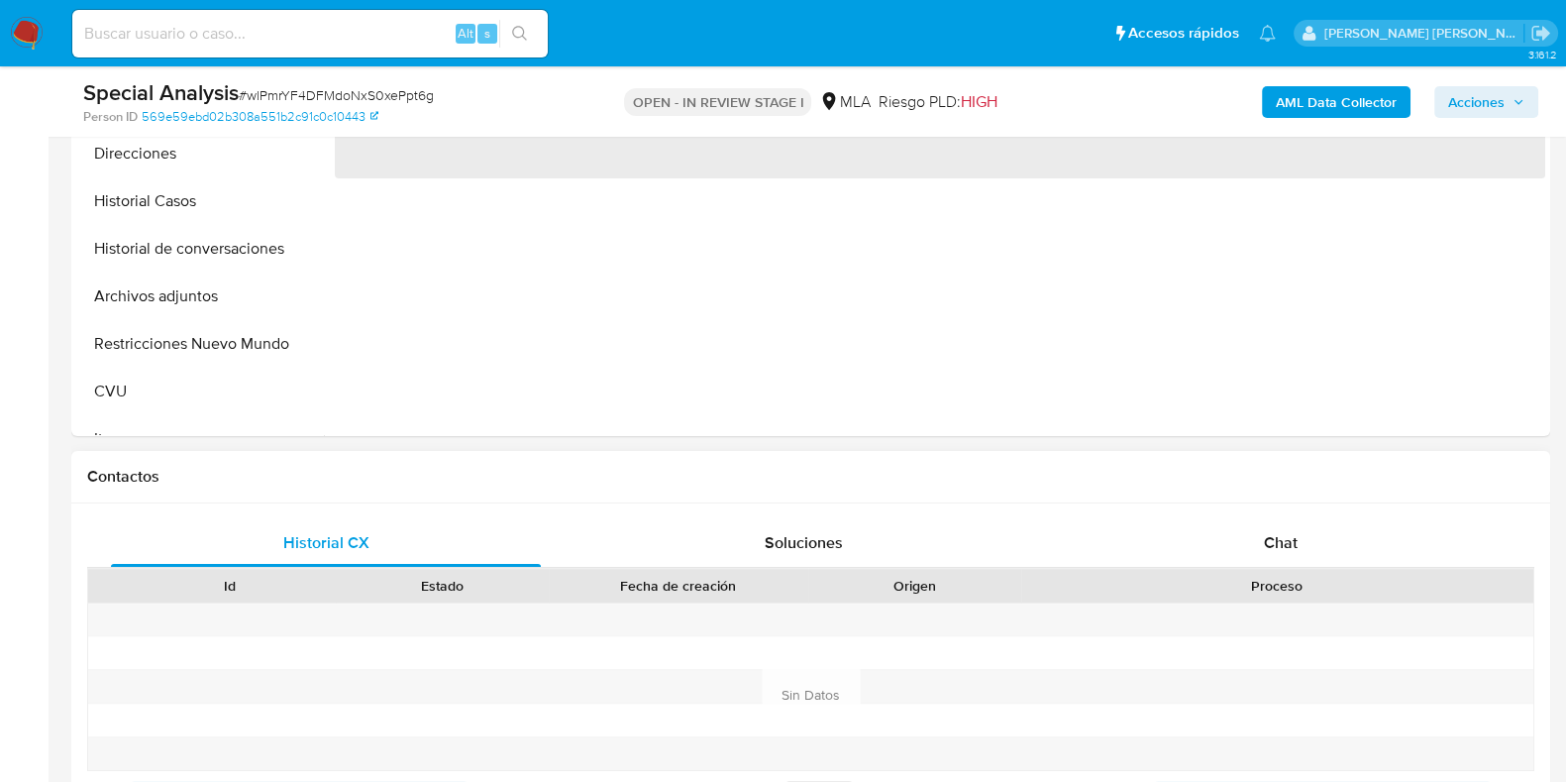
select select "10"
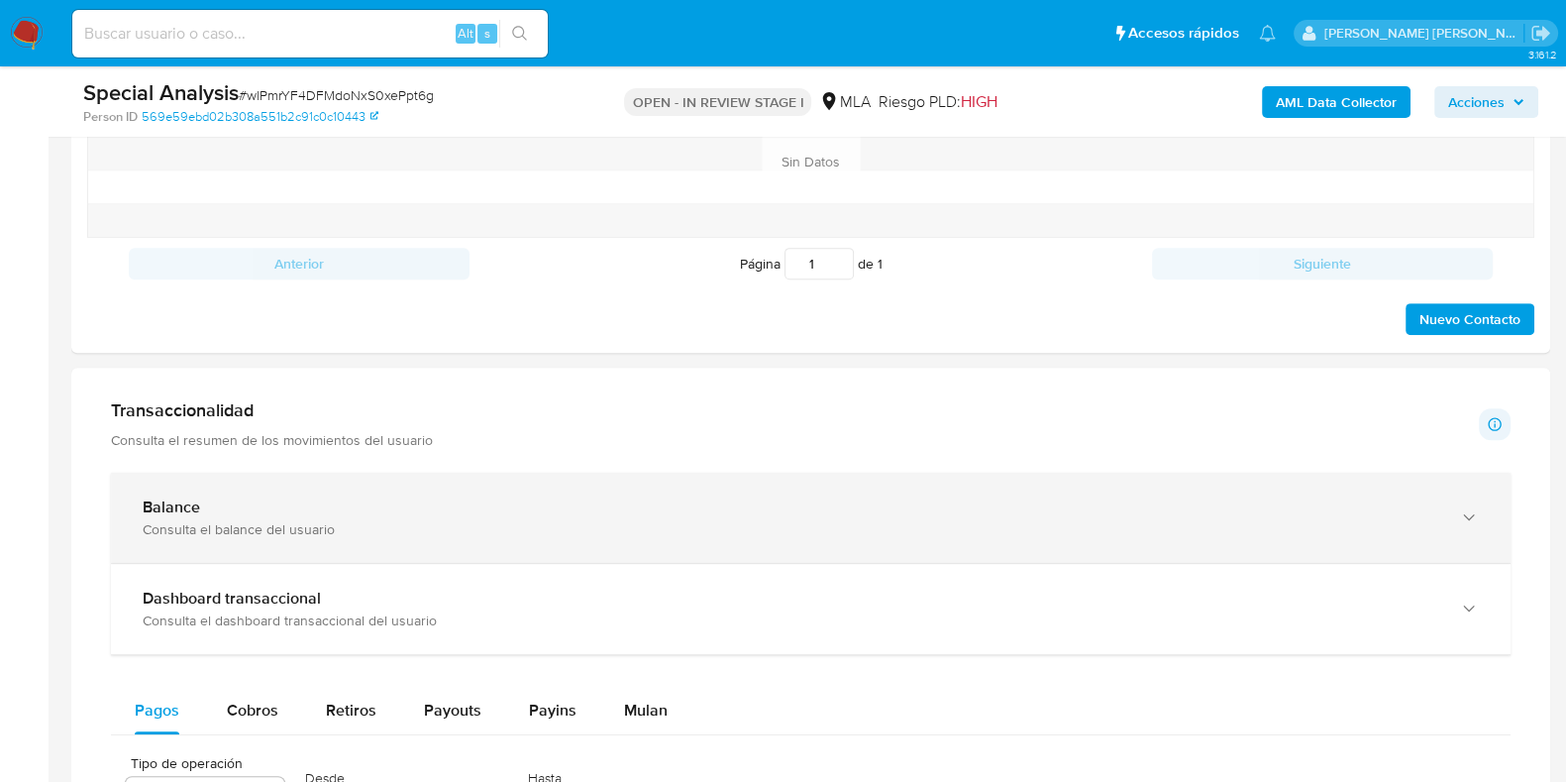
scroll to position [1238, 0]
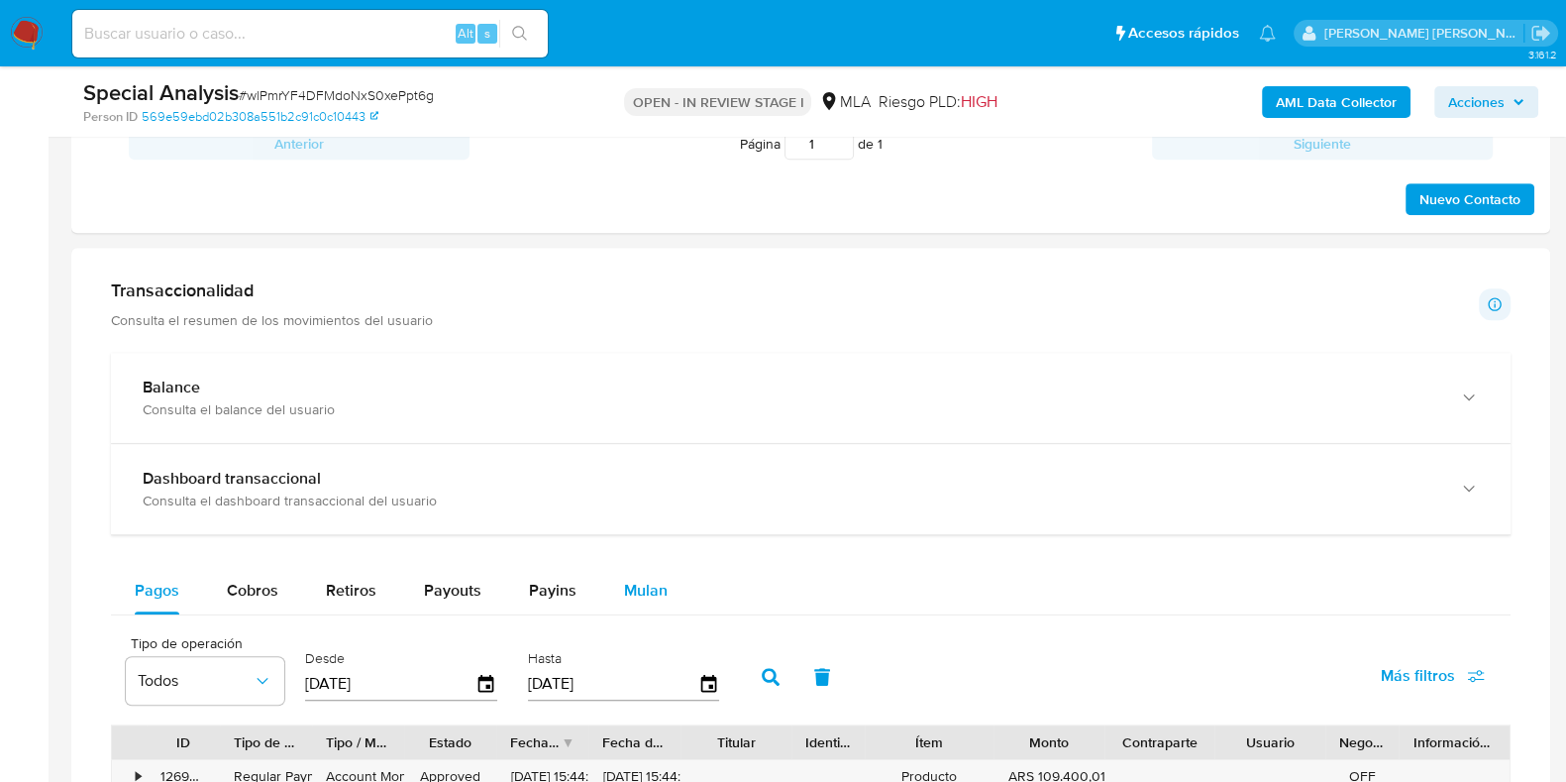
click at [624, 596] on span "Mulan" at bounding box center [646, 590] width 44 height 23
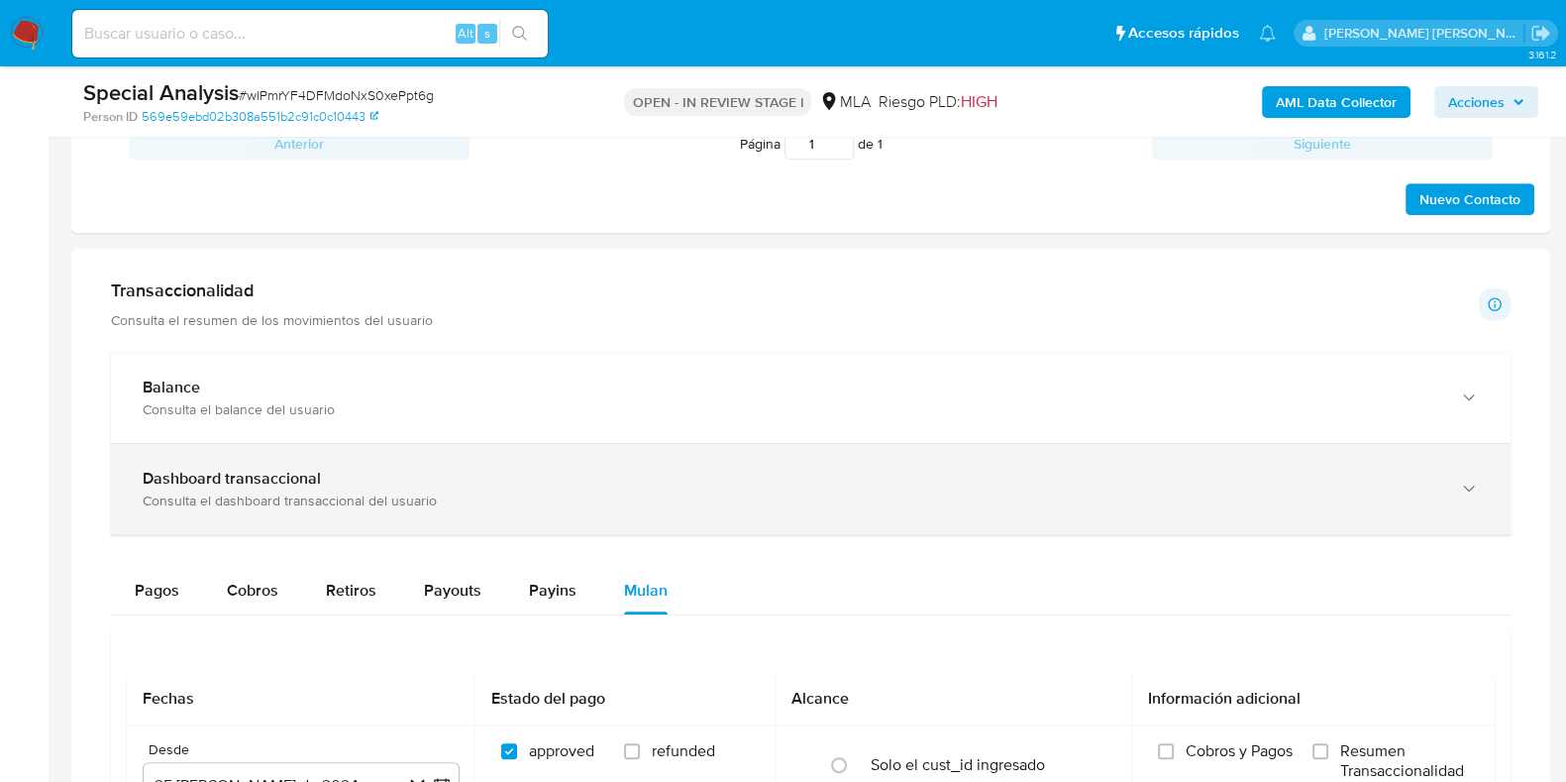
scroll to position [1733, 0]
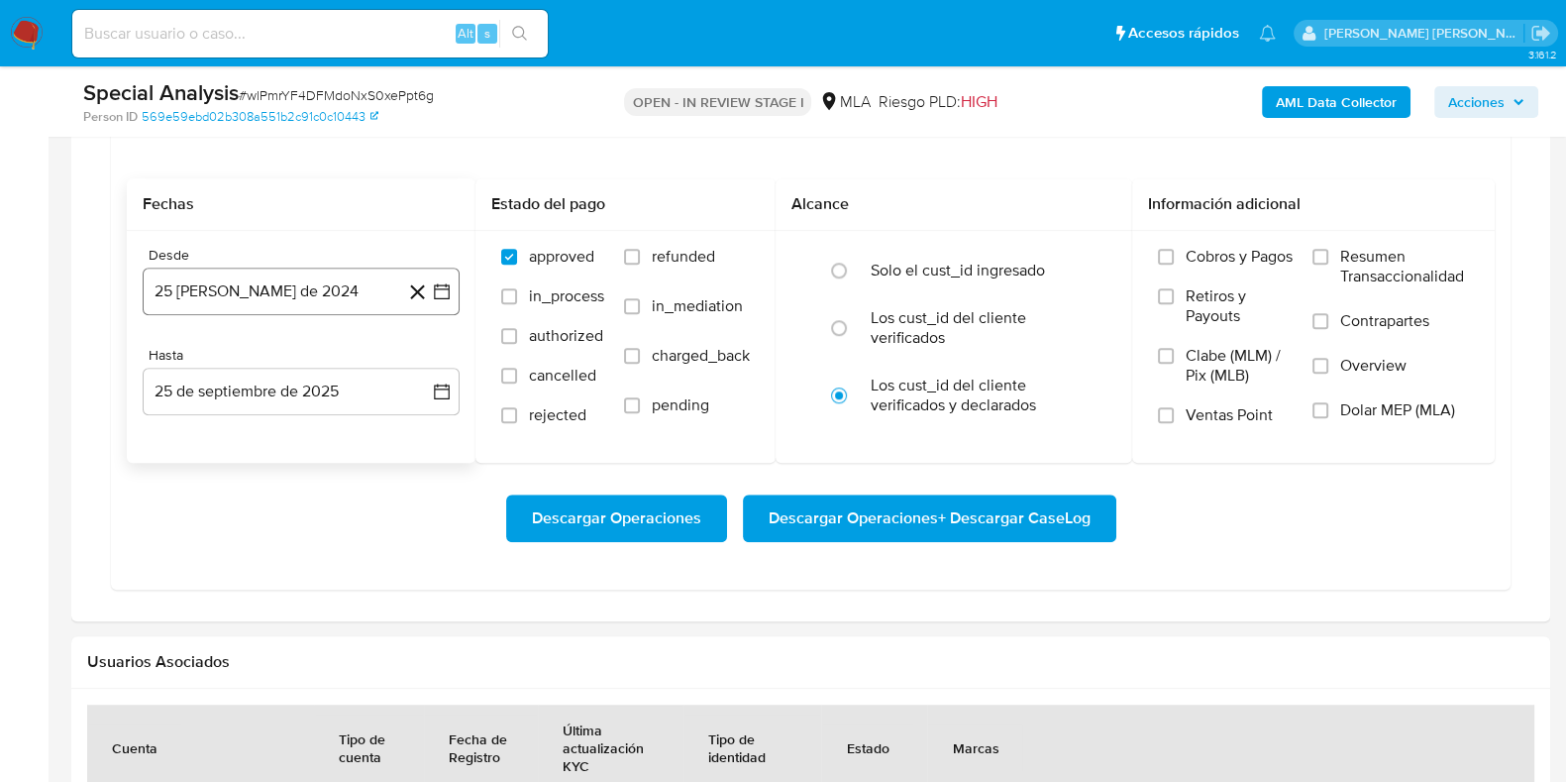
click at [269, 279] on button "25 [PERSON_NAME] de 2024" at bounding box center [301, 291] width 317 height 48
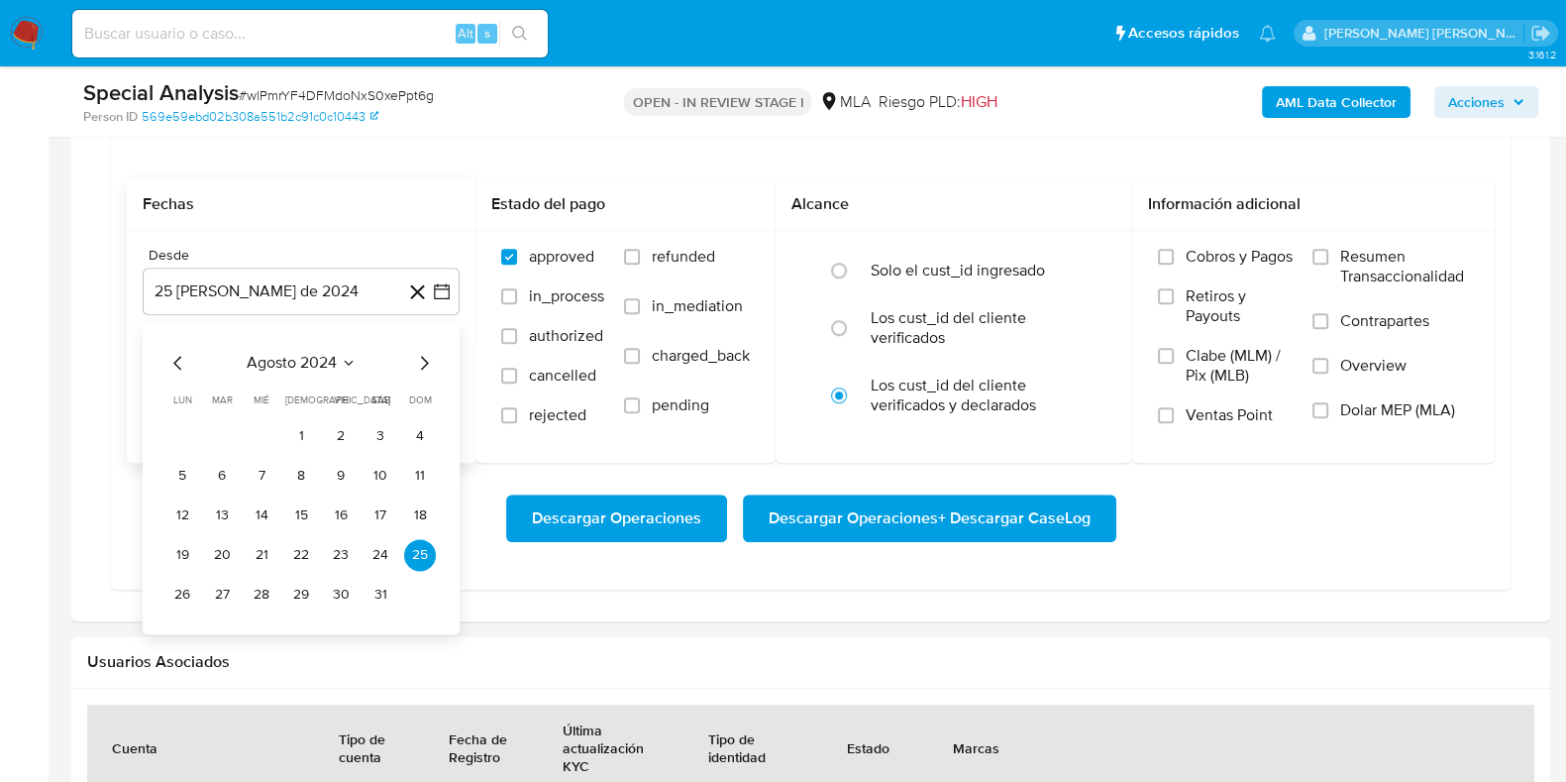
click at [356, 353] on button "agosto 2024" at bounding box center [302, 363] width 110 height 20
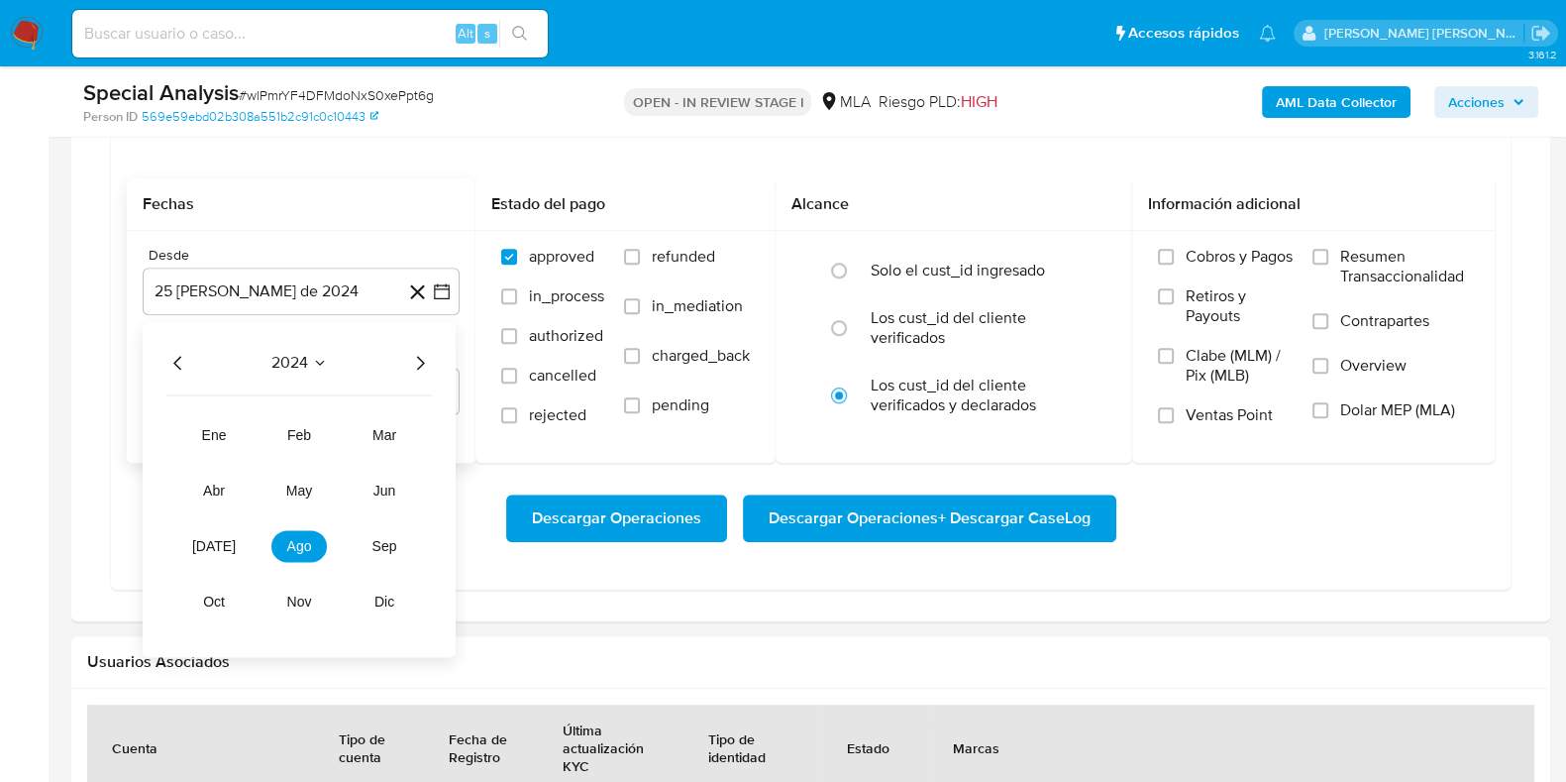
click at [422, 363] on icon "Año siguiente" at bounding box center [420, 363] width 24 height 24
click at [296, 498] on button "may" at bounding box center [298, 490] width 55 height 32
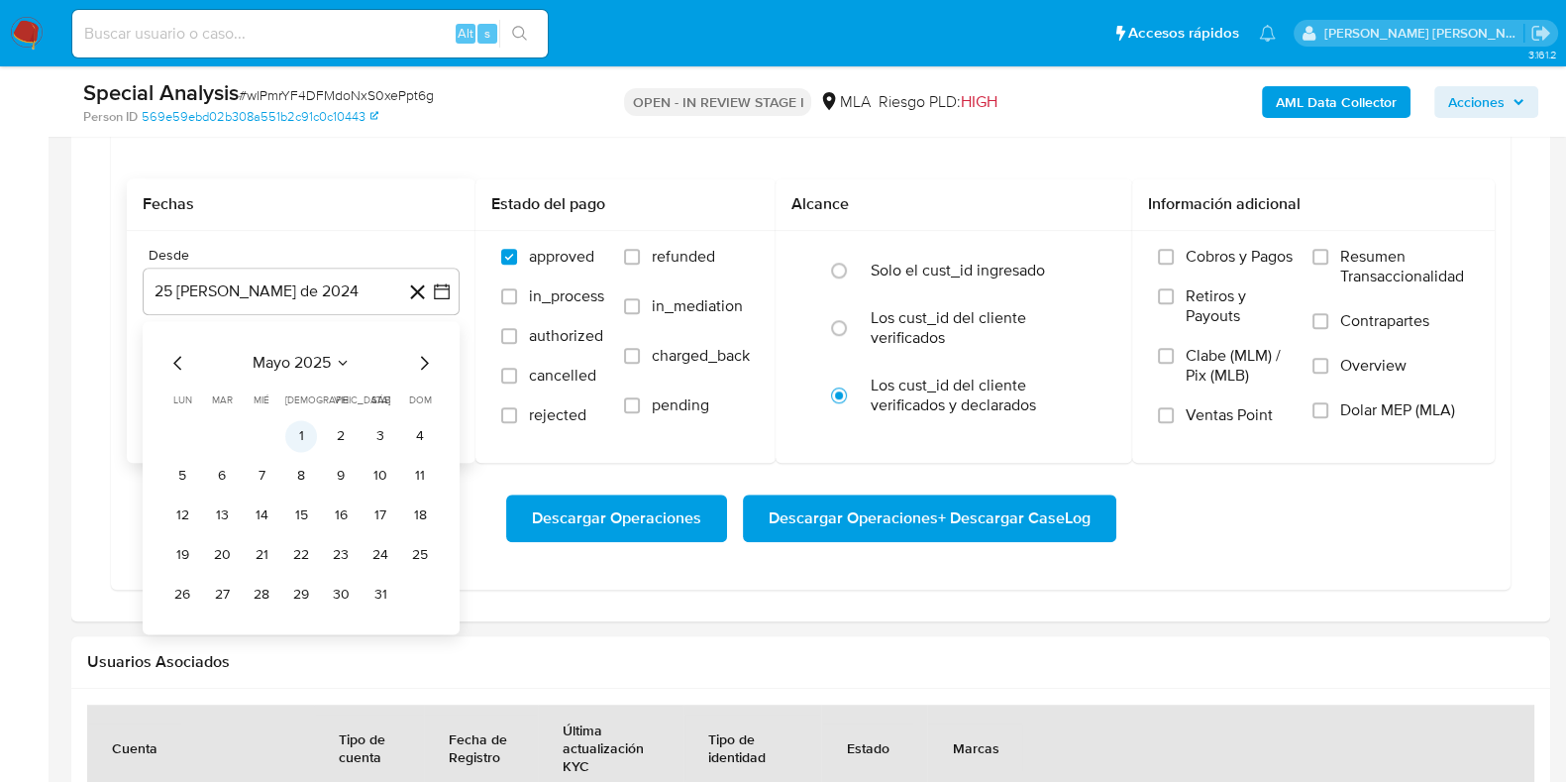
click at [297, 429] on button "1" at bounding box center [301, 436] width 32 height 32
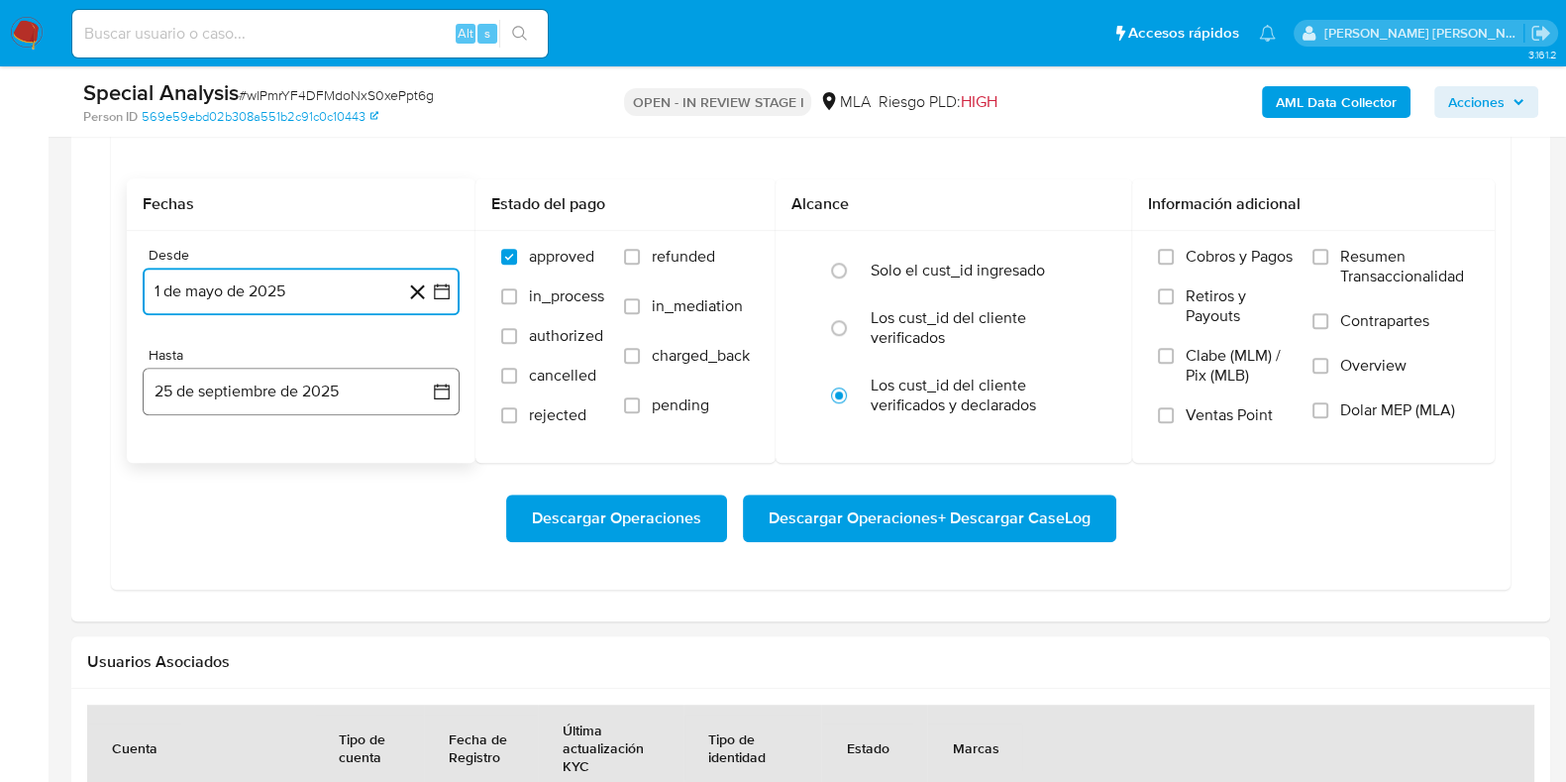
click at [263, 399] on button "25 de septiembre de 2025" at bounding box center [301, 392] width 317 height 48
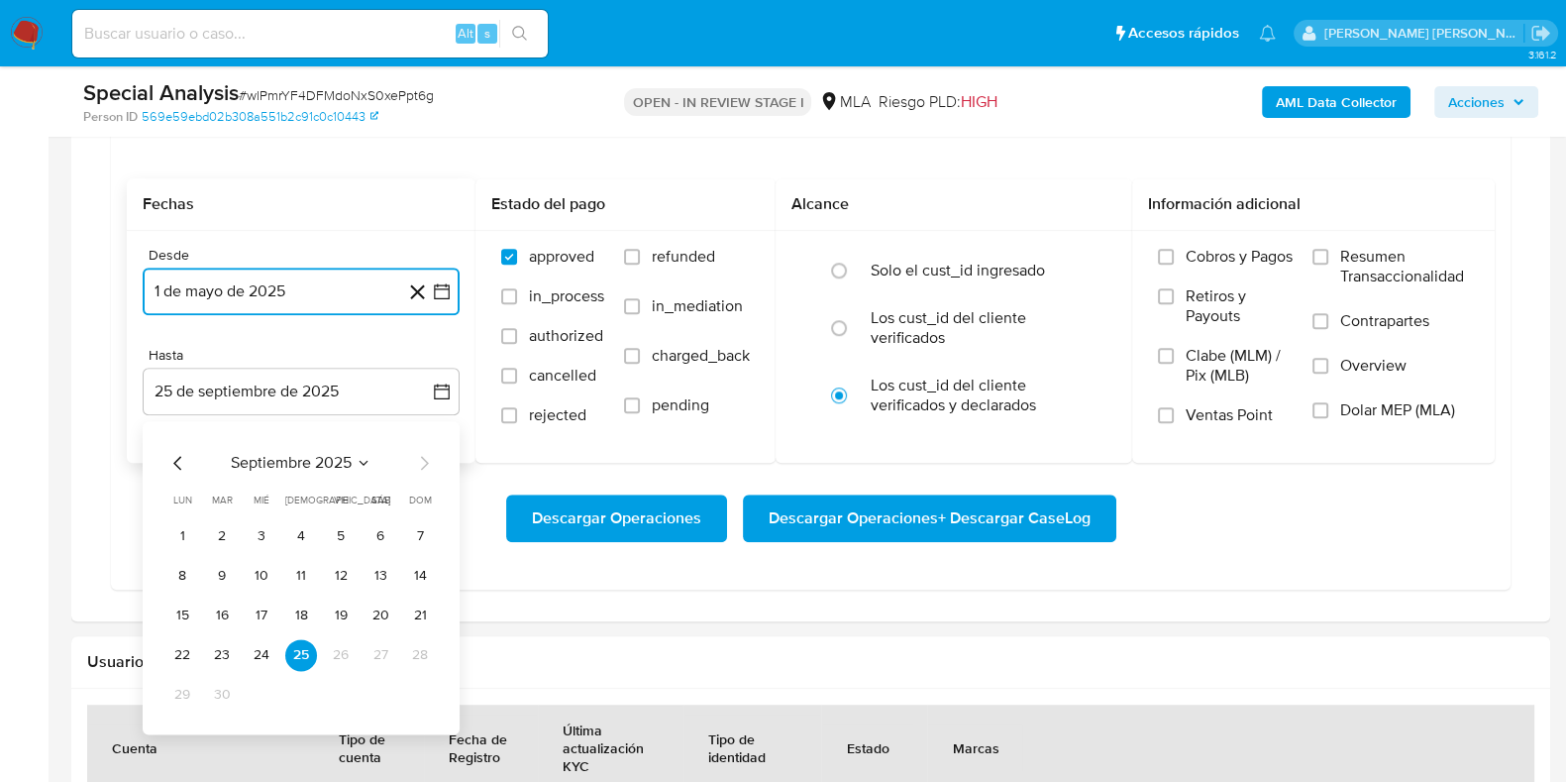
click at [171, 453] on icon "Mes anterior" at bounding box center [178, 463] width 24 height 24
click at [407, 687] on button "31" at bounding box center [420, 695] width 32 height 32
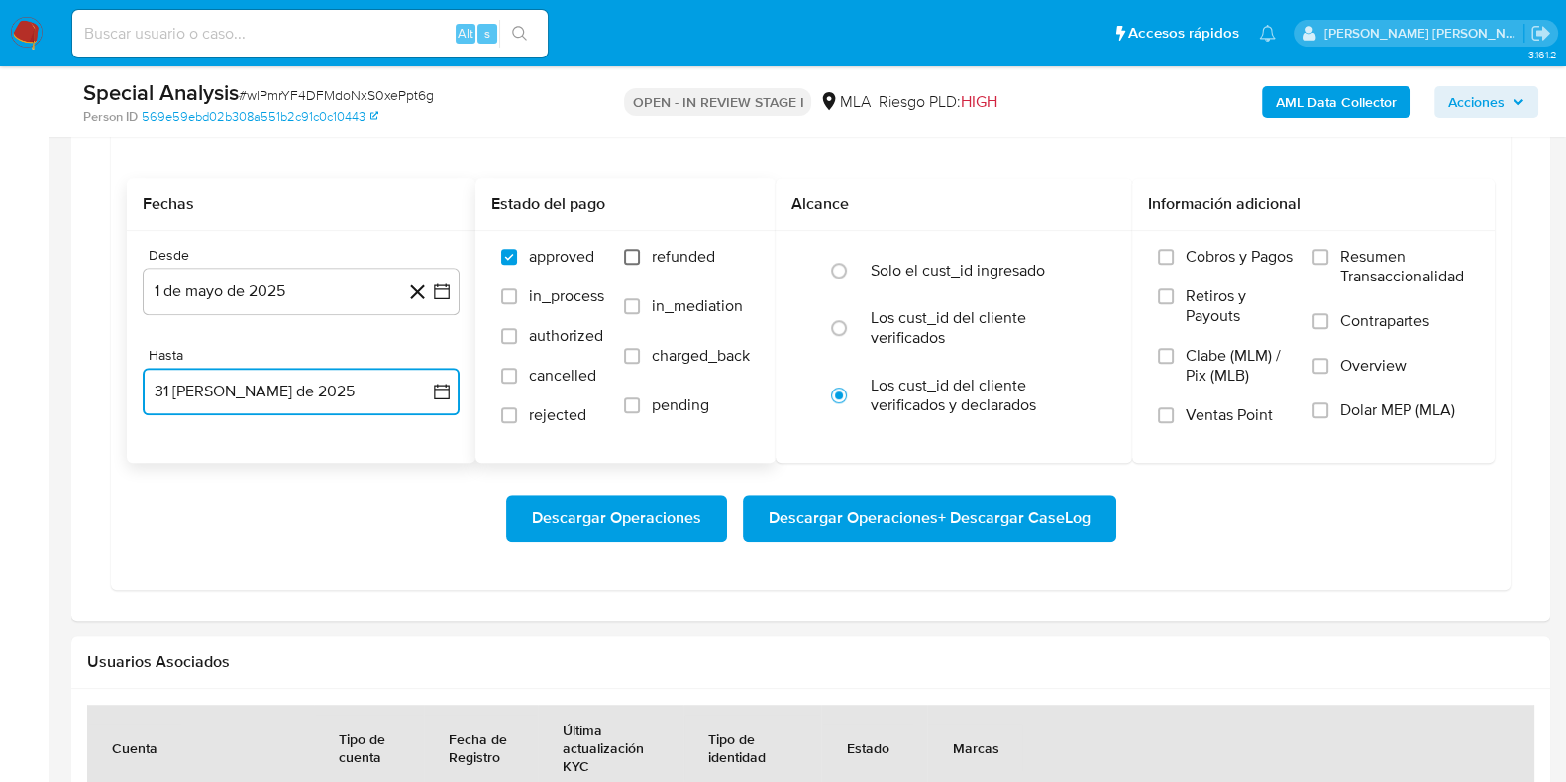
click at [640, 254] on input "refunded" at bounding box center [632, 257] width 16 height 16
checkbox input "true"
click at [1320, 408] on input "Dolar MEP (MLA)" at bounding box center [1321, 410] width 16 height 16
click at [972, 504] on span "Descargar Operaciones + Descargar CaseLog" at bounding box center [930, 518] width 322 height 44
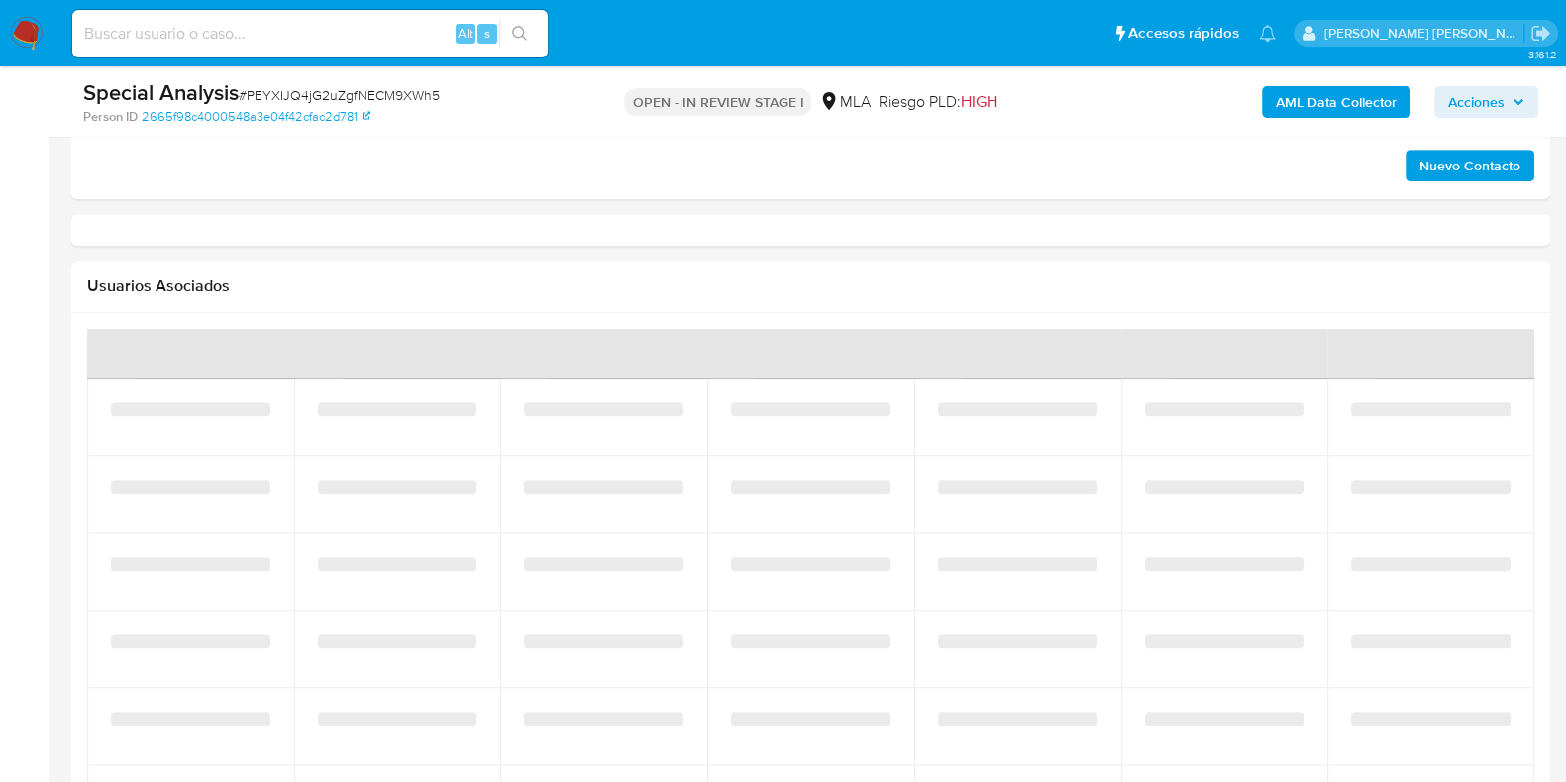
select select "10"
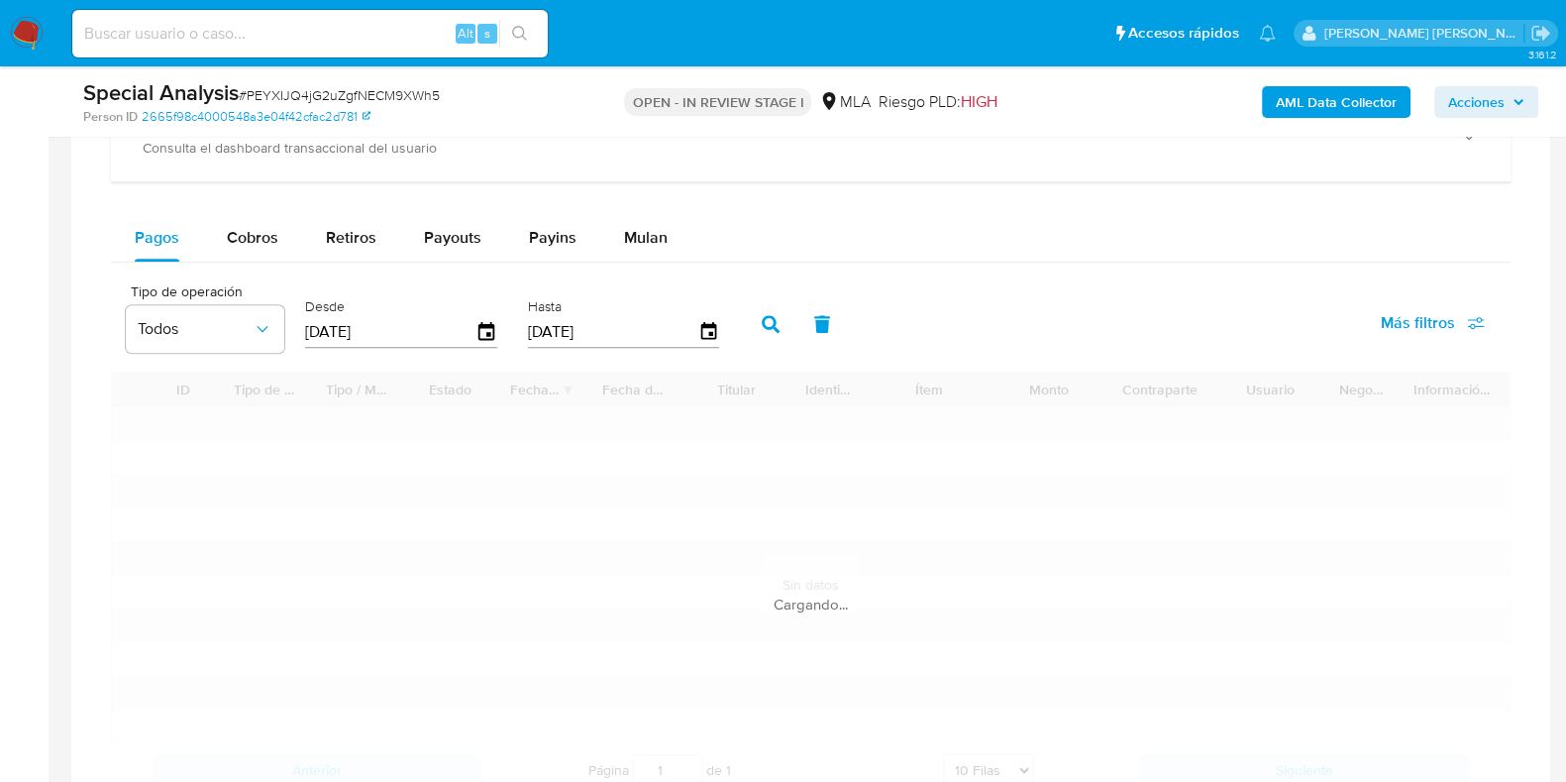
scroll to position [1609, 0]
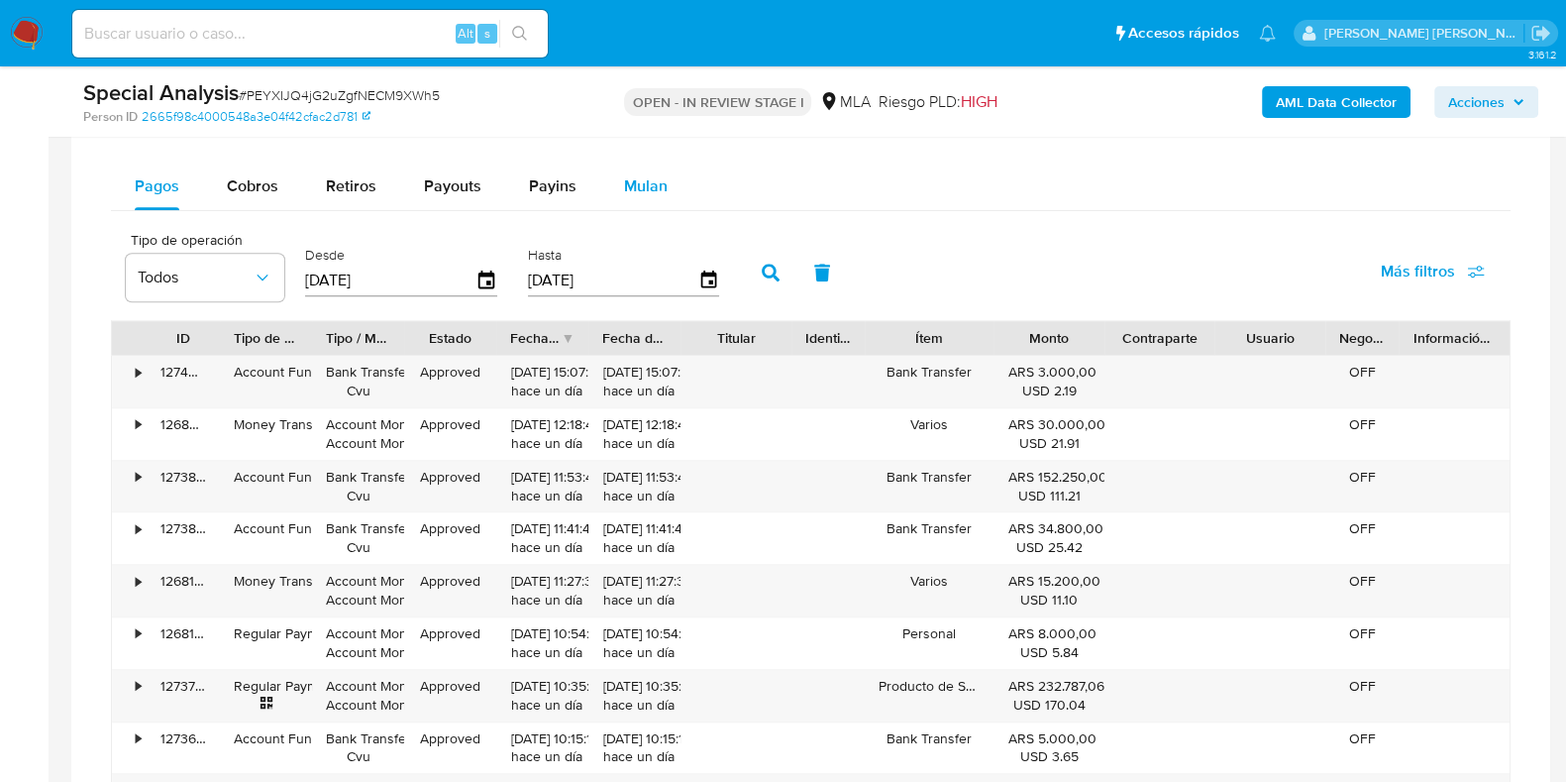
click at [637, 179] on span "Mulan" at bounding box center [646, 185] width 44 height 23
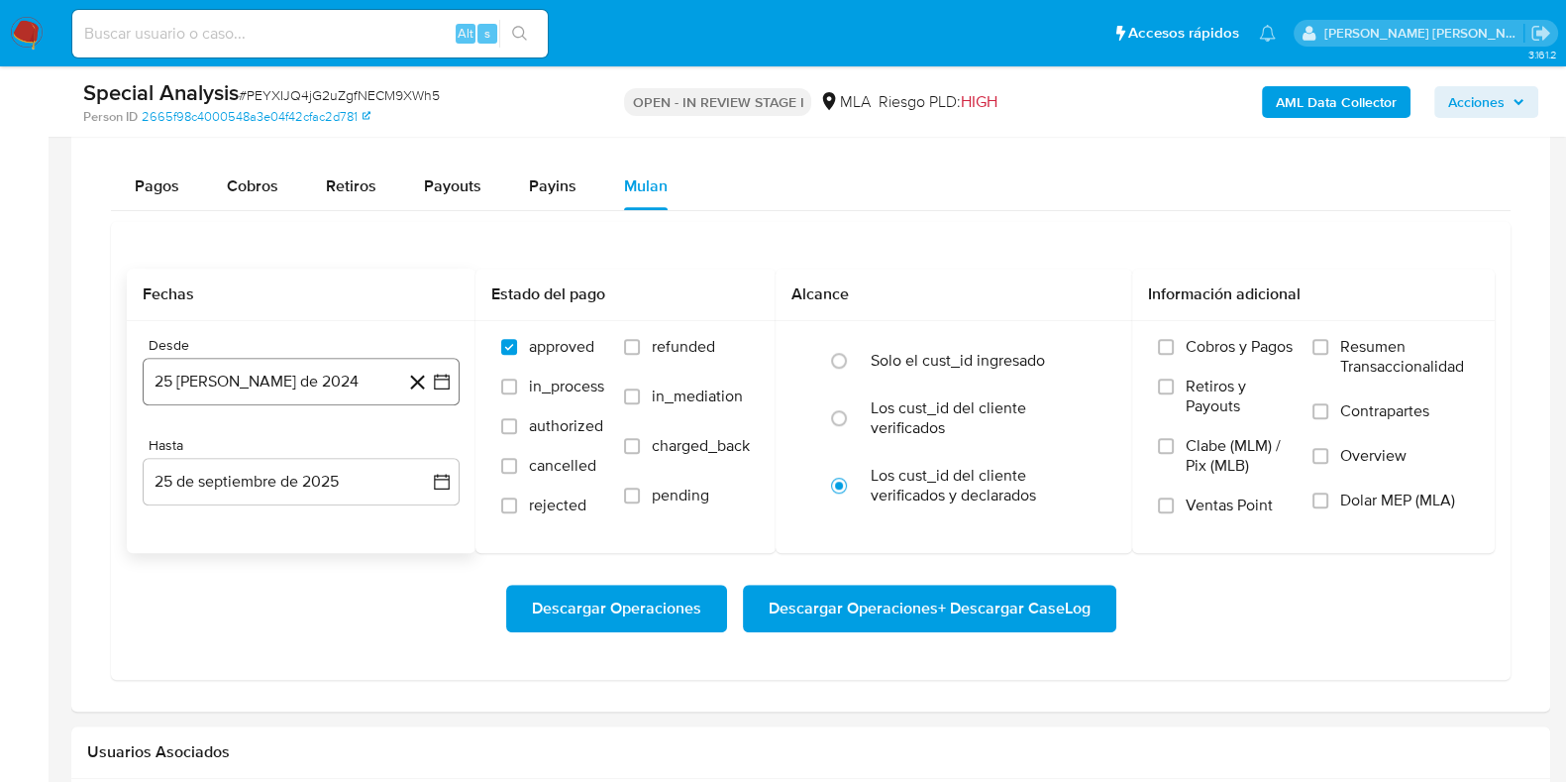
click at [281, 376] on button "25 [PERSON_NAME] de 2024" at bounding box center [301, 382] width 317 height 48
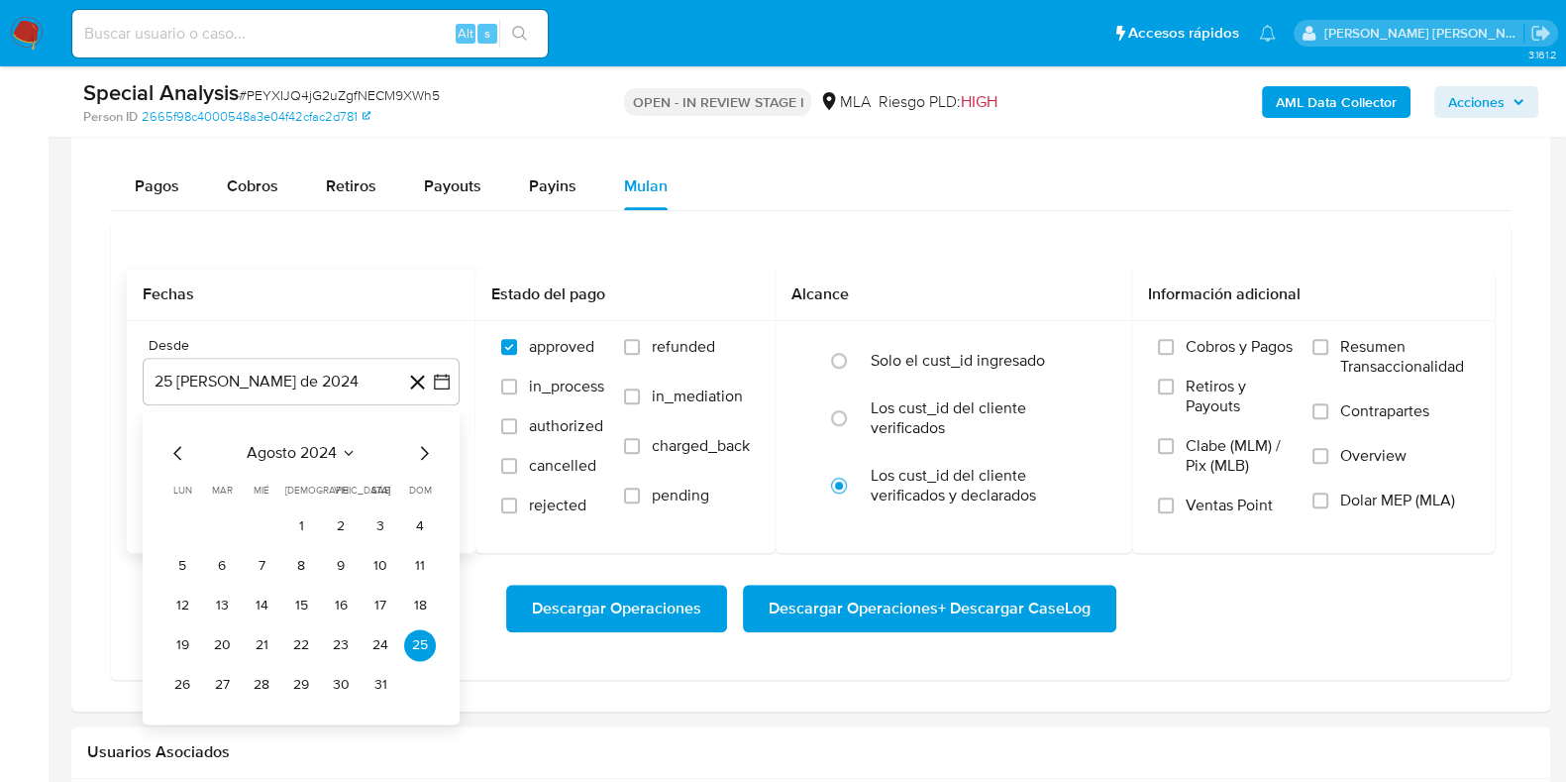
click at [350, 448] on icon "Seleccionar mes y año" at bounding box center [349, 453] width 16 height 16
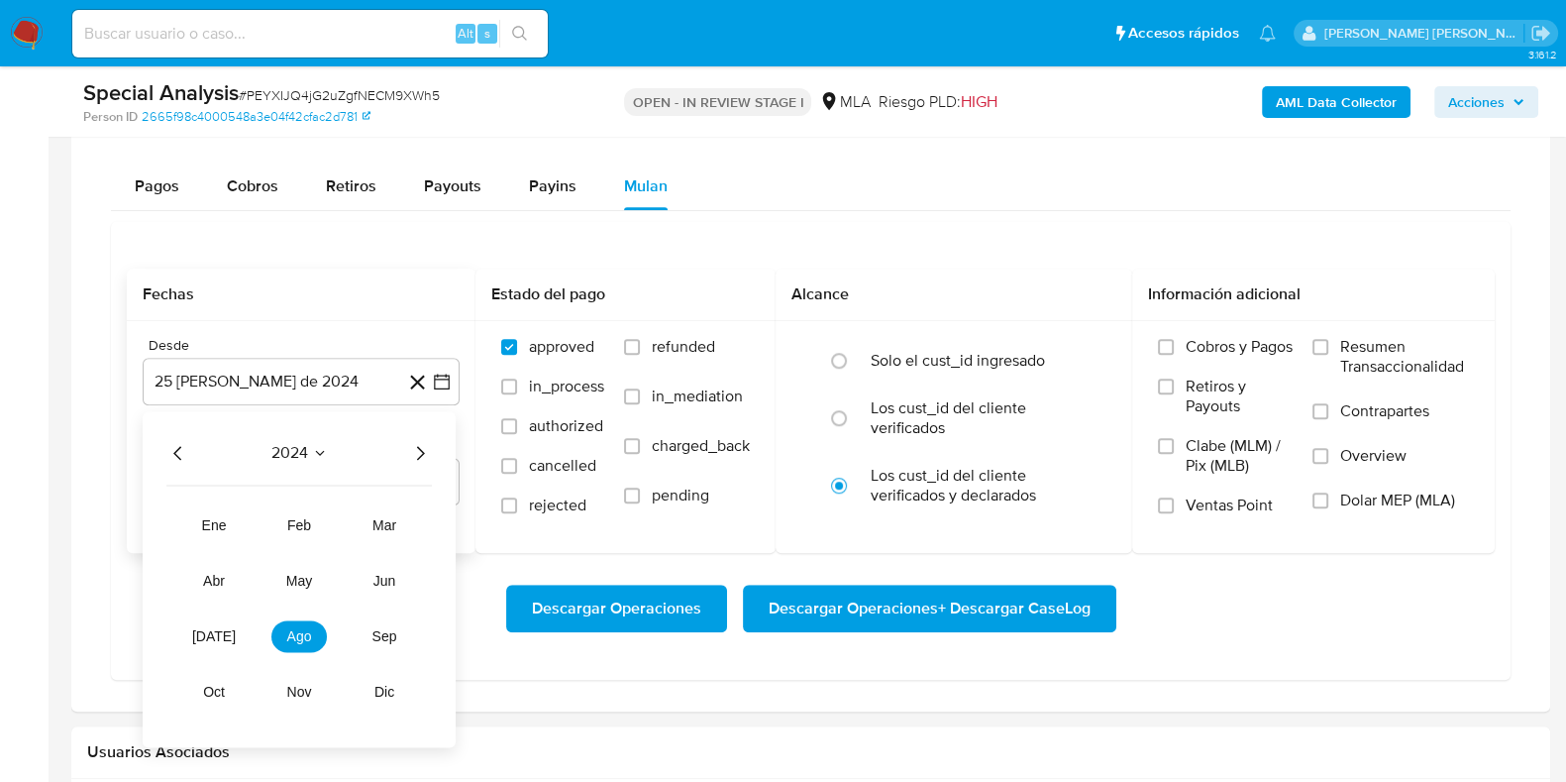
click at [416, 452] on icon "Año siguiente" at bounding box center [420, 453] width 24 height 24
click at [312, 584] on button "may" at bounding box center [298, 581] width 55 height 32
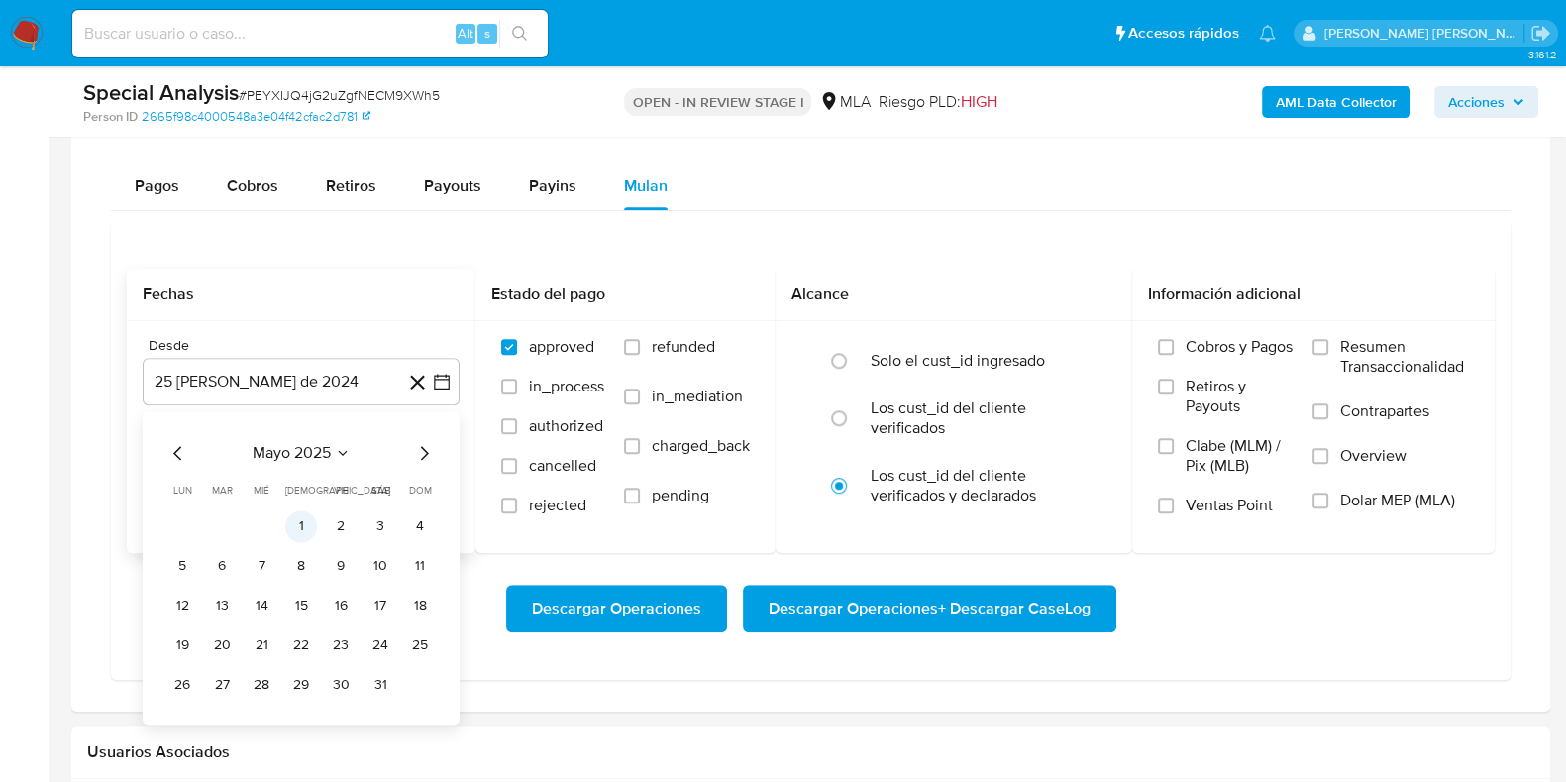
click at [295, 528] on button "1" at bounding box center [301, 526] width 32 height 32
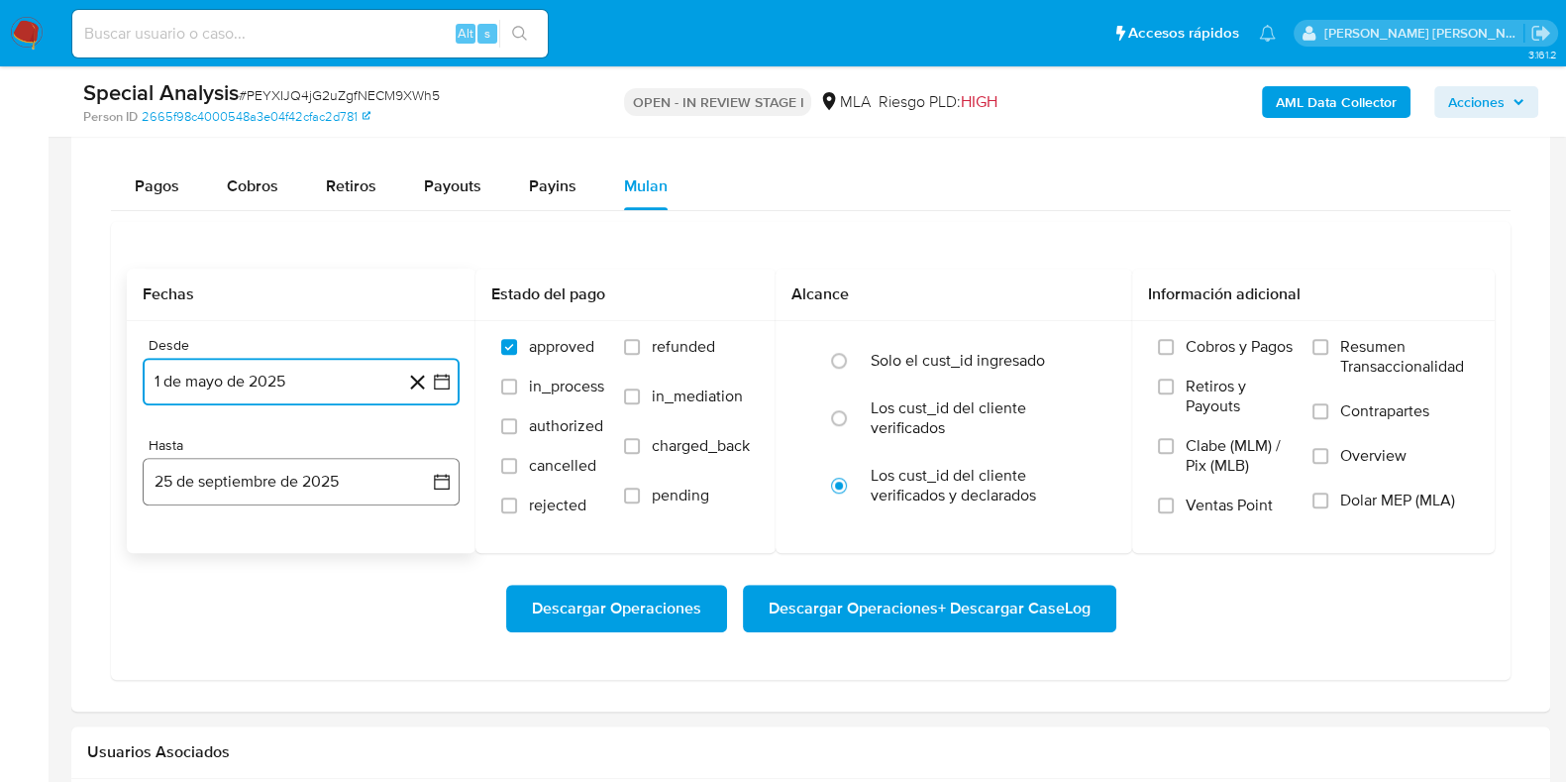
click at [291, 485] on button "25 de septiembre de 2025" at bounding box center [301, 482] width 317 height 48
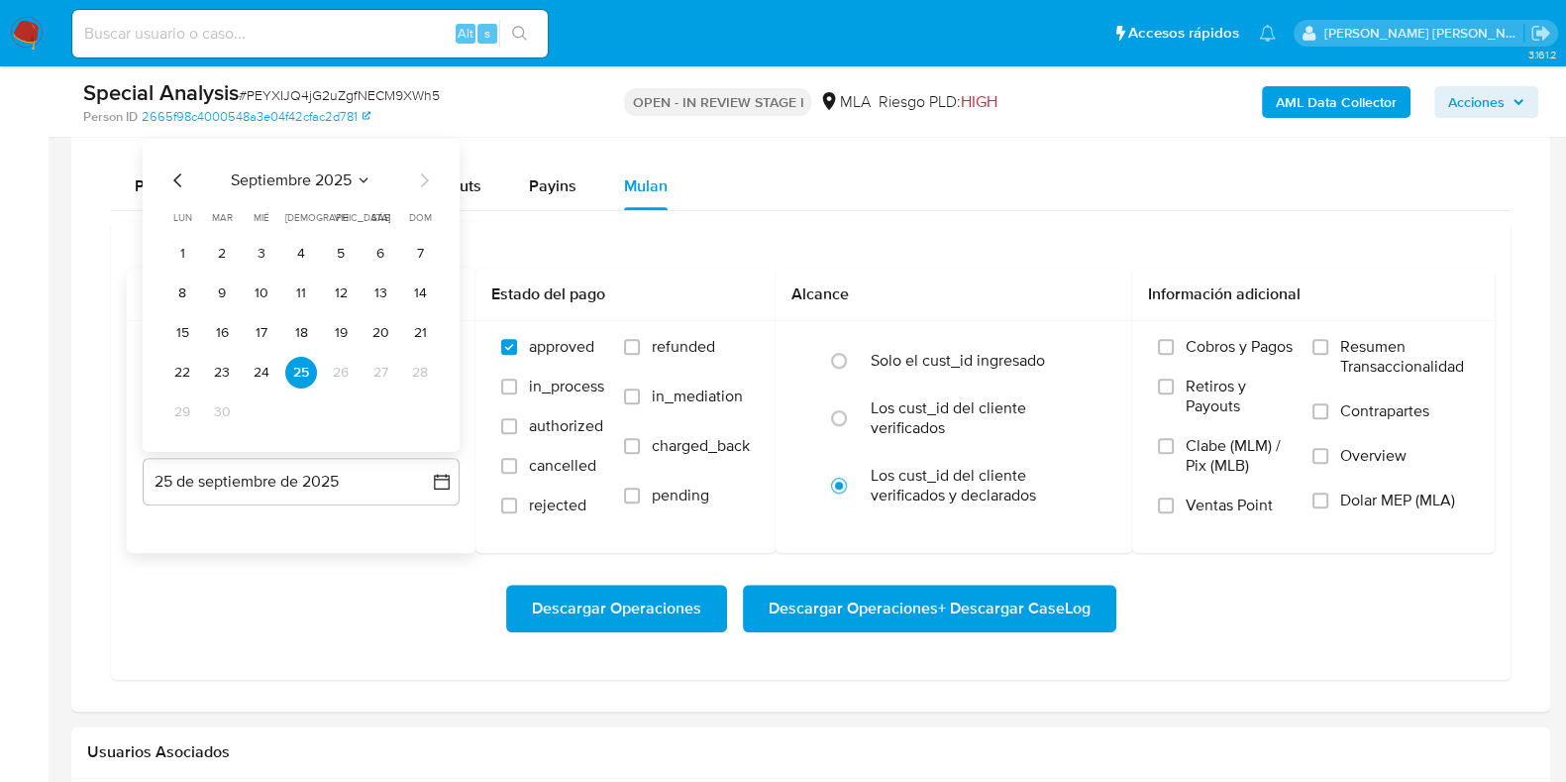
click at [176, 180] on icon "Mes anterior" at bounding box center [178, 180] width 24 height 24
click at [415, 407] on button "31" at bounding box center [420, 412] width 32 height 32
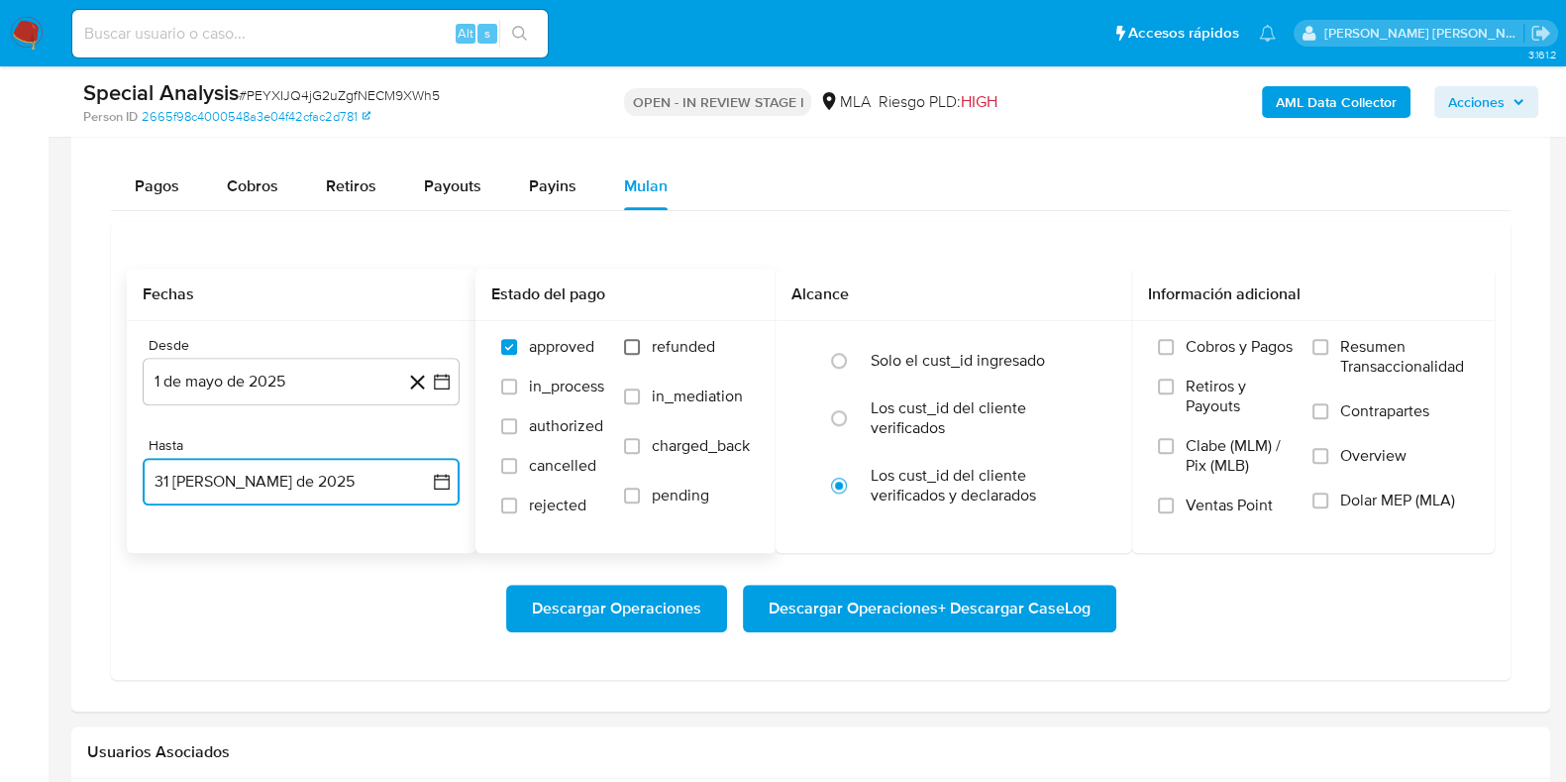
click at [634, 346] on input "refunded" at bounding box center [632, 347] width 16 height 16
checkbox input "true"
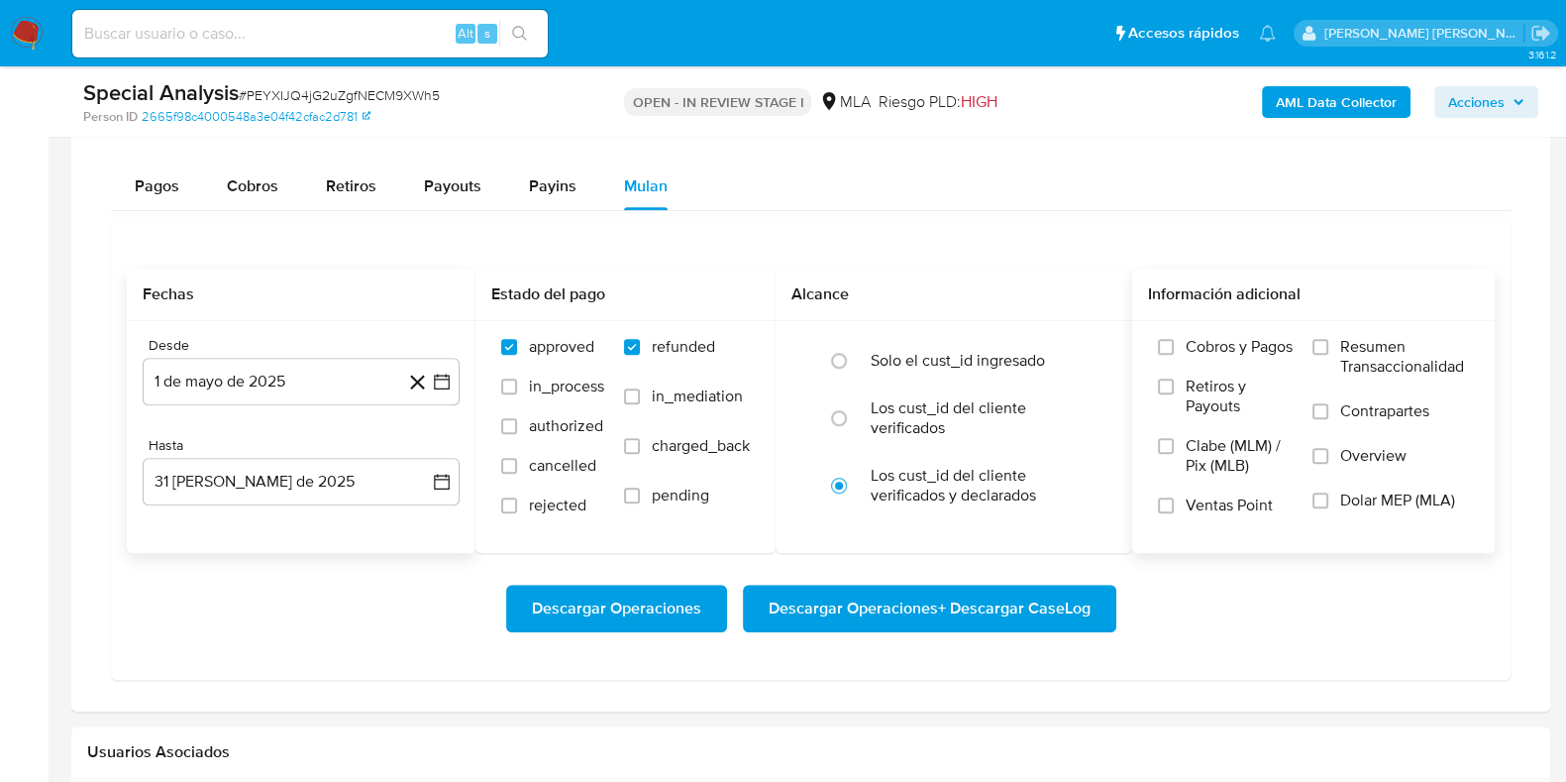
click at [1339, 500] on label "Dolar MEP (MLA)" at bounding box center [1391, 512] width 157 height 45
click at [1328, 500] on input "Dolar MEP (MLA)" at bounding box center [1321, 500] width 16 height 16
click at [1055, 601] on span "Descargar Operaciones + Descargar CaseLog" at bounding box center [930, 608] width 322 height 44
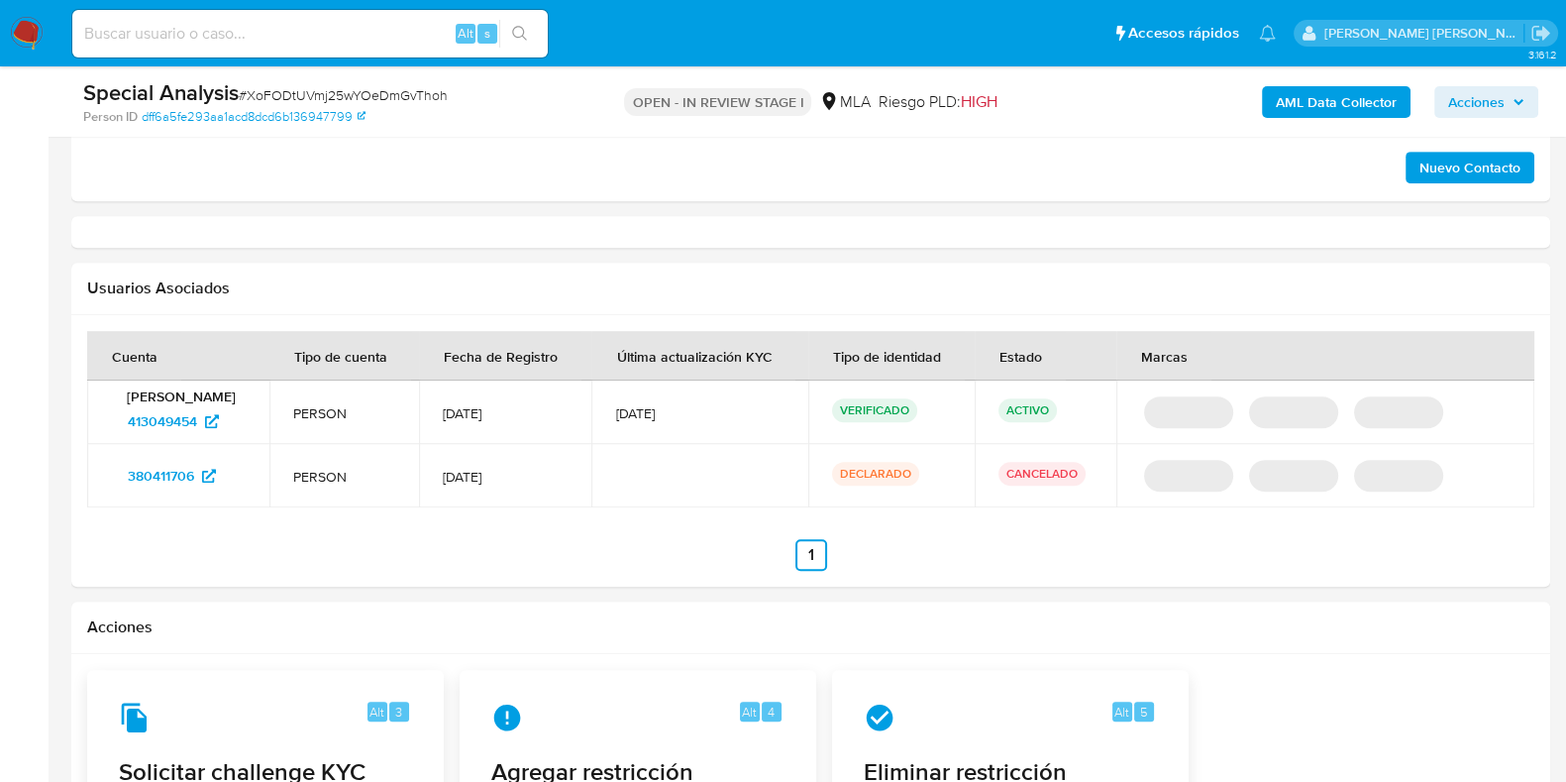
select select "10"
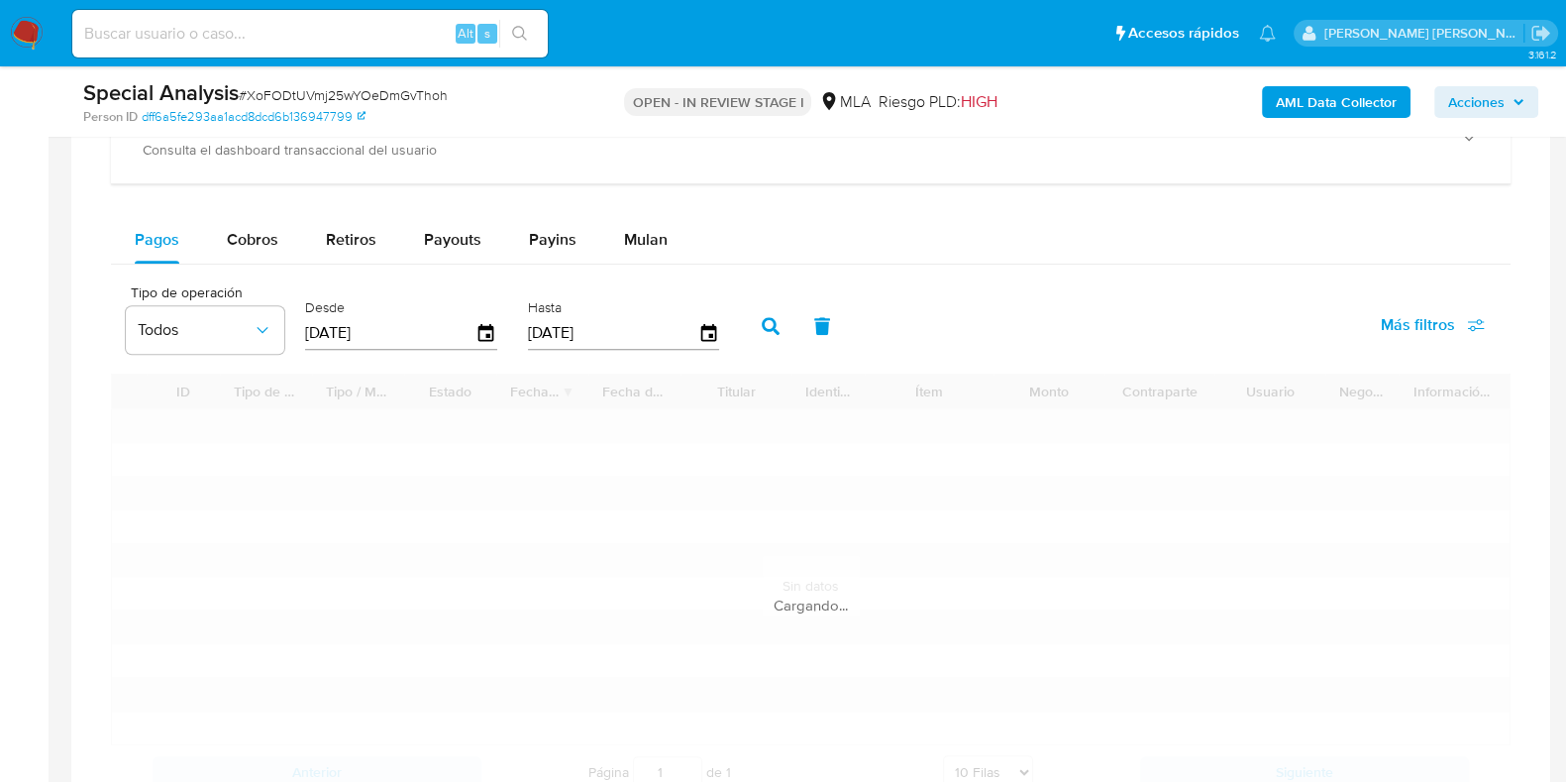
scroll to position [1609, 0]
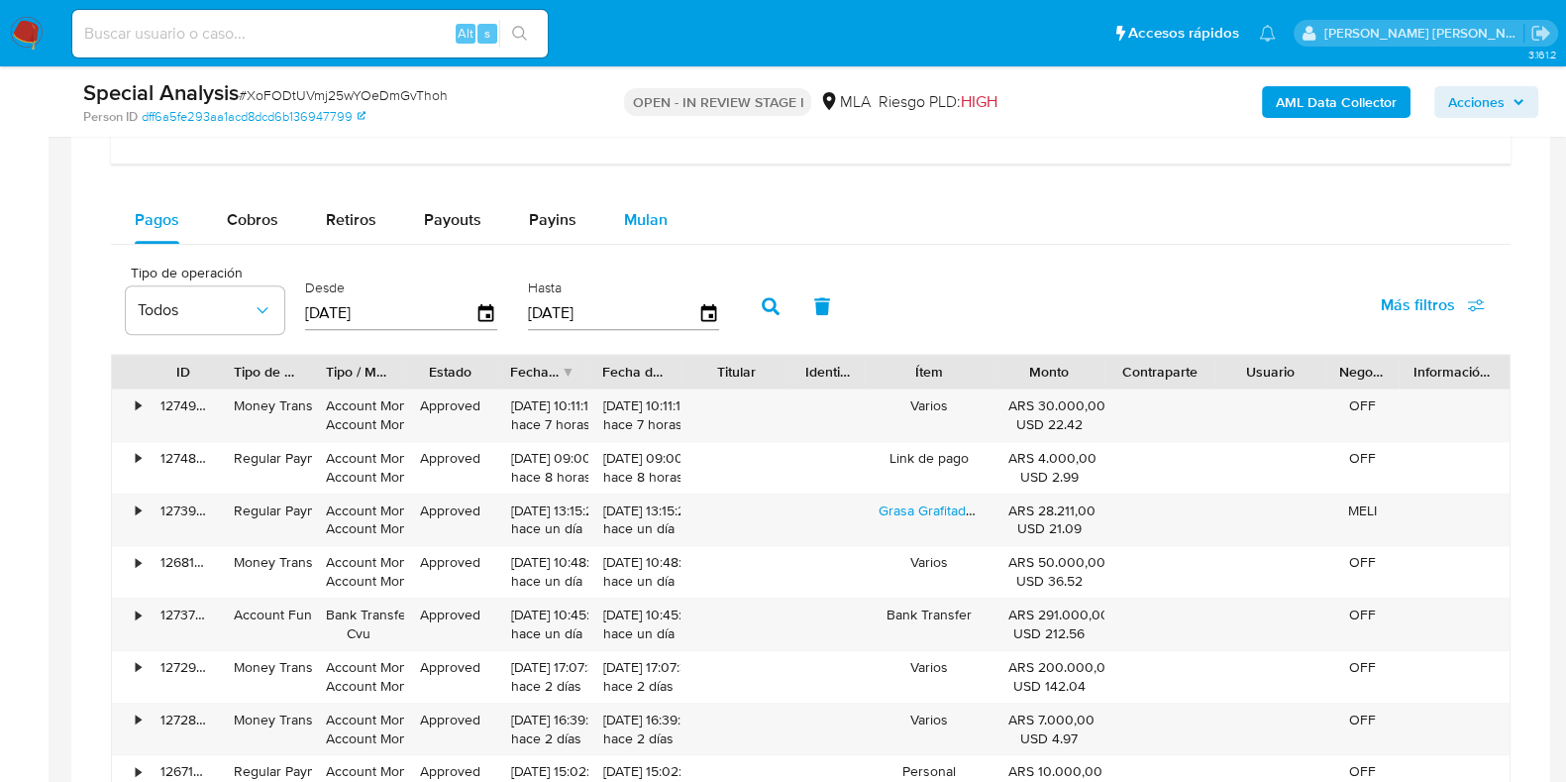
click at [642, 208] on span "Mulan" at bounding box center [646, 219] width 44 height 23
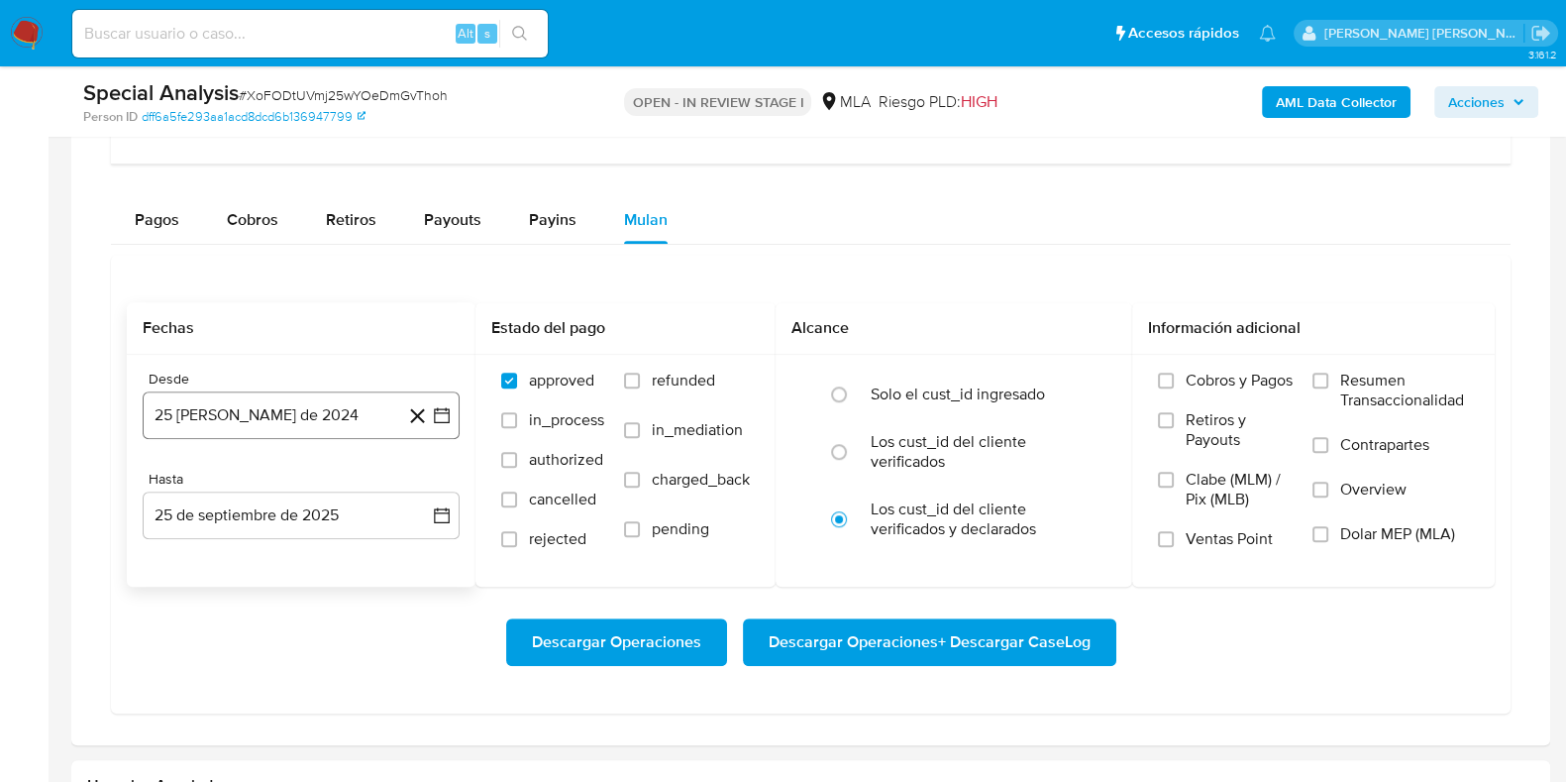
click at [297, 409] on button "25 [PERSON_NAME] de 2024" at bounding box center [301, 415] width 317 height 48
click at [348, 478] on icon "Seleccionar mes y año" at bounding box center [349, 486] width 16 height 16
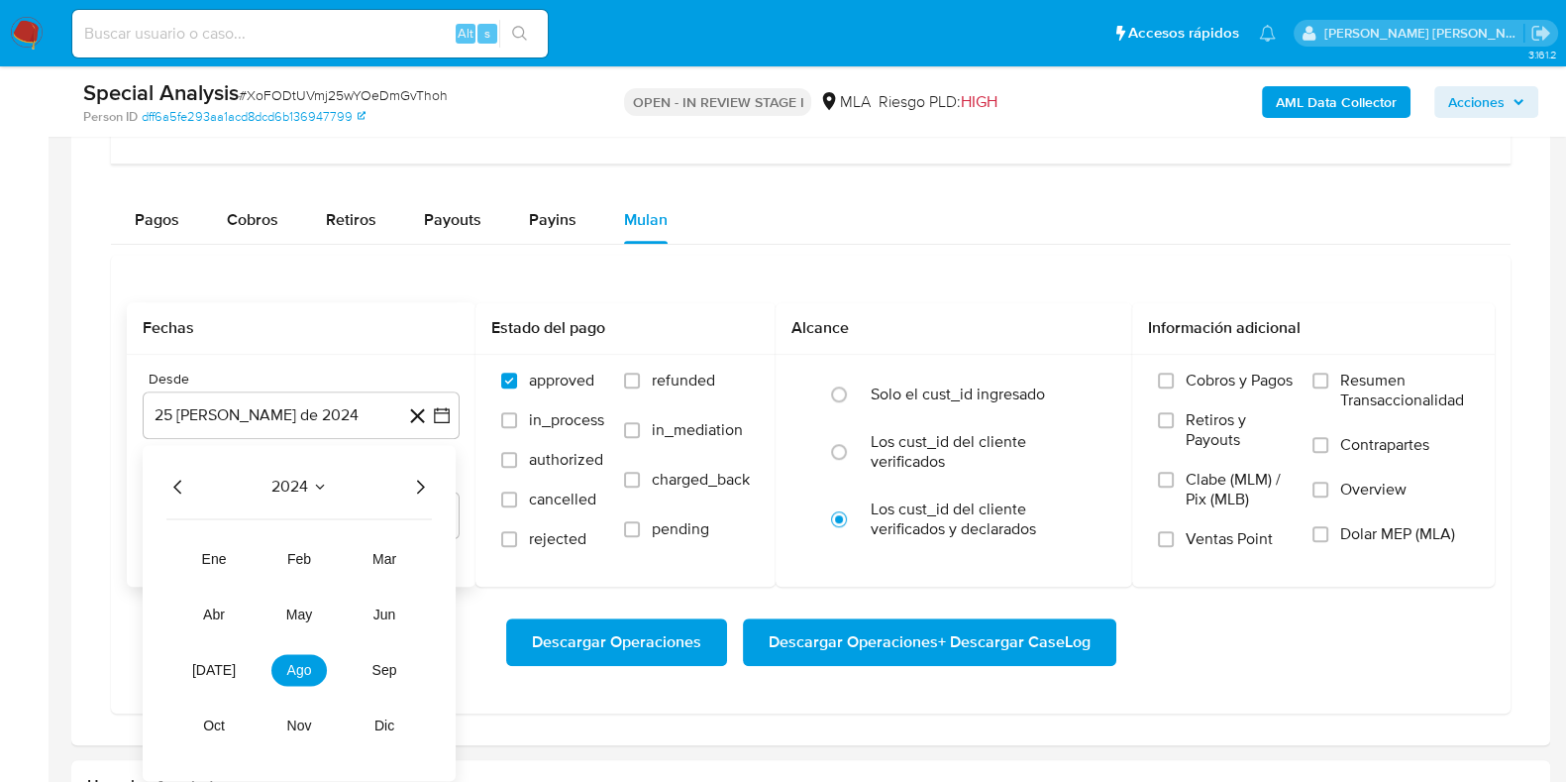
click at [421, 490] on icon "Año siguiente" at bounding box center [420, 486] width 24 height 24
click at [305, 609] on span "may" at bounding box center [299, 614] width 26 height 16
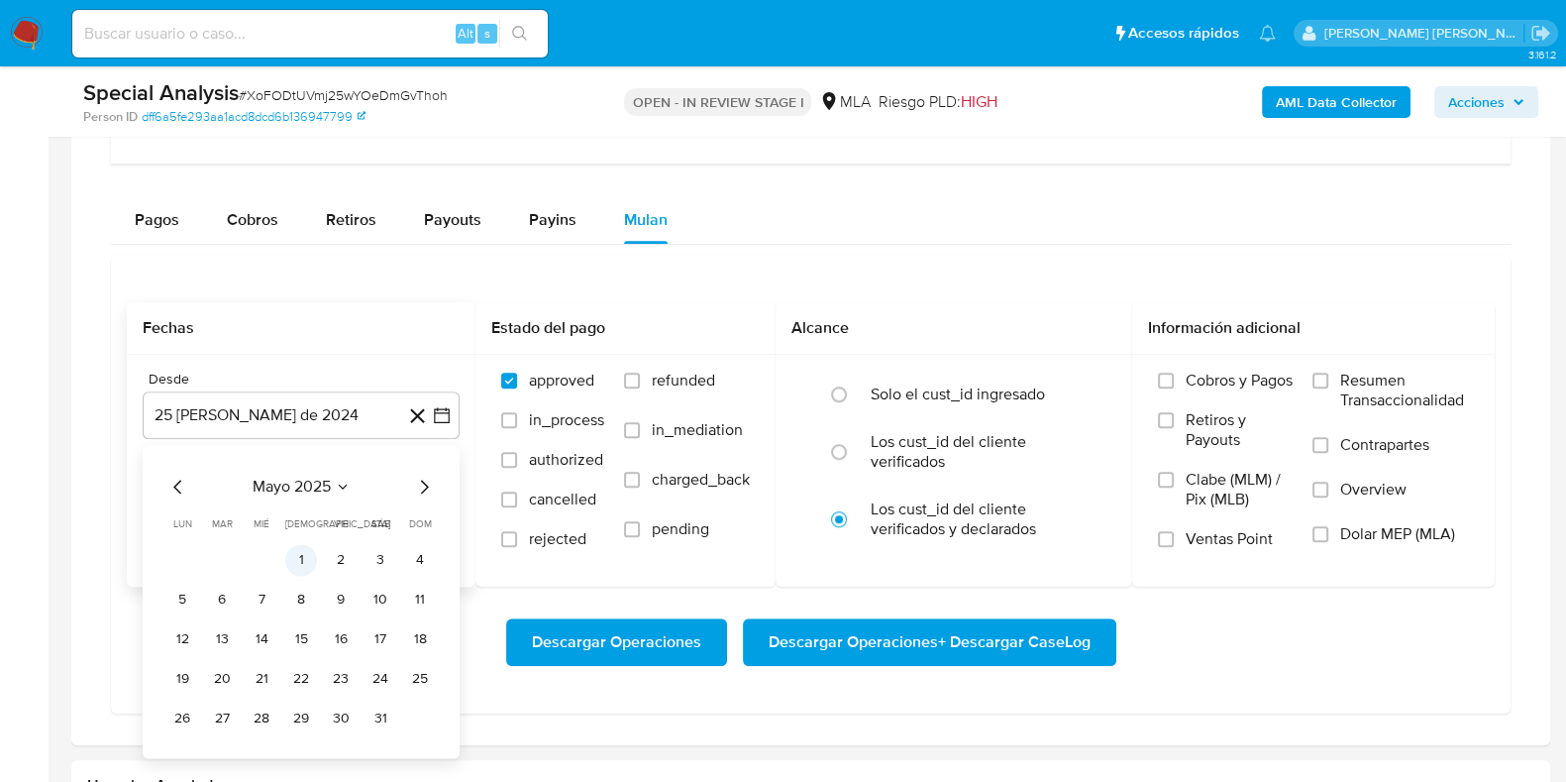
click at [303, 562] on button "1" at bounding box center [301, 560] width 32 height 32
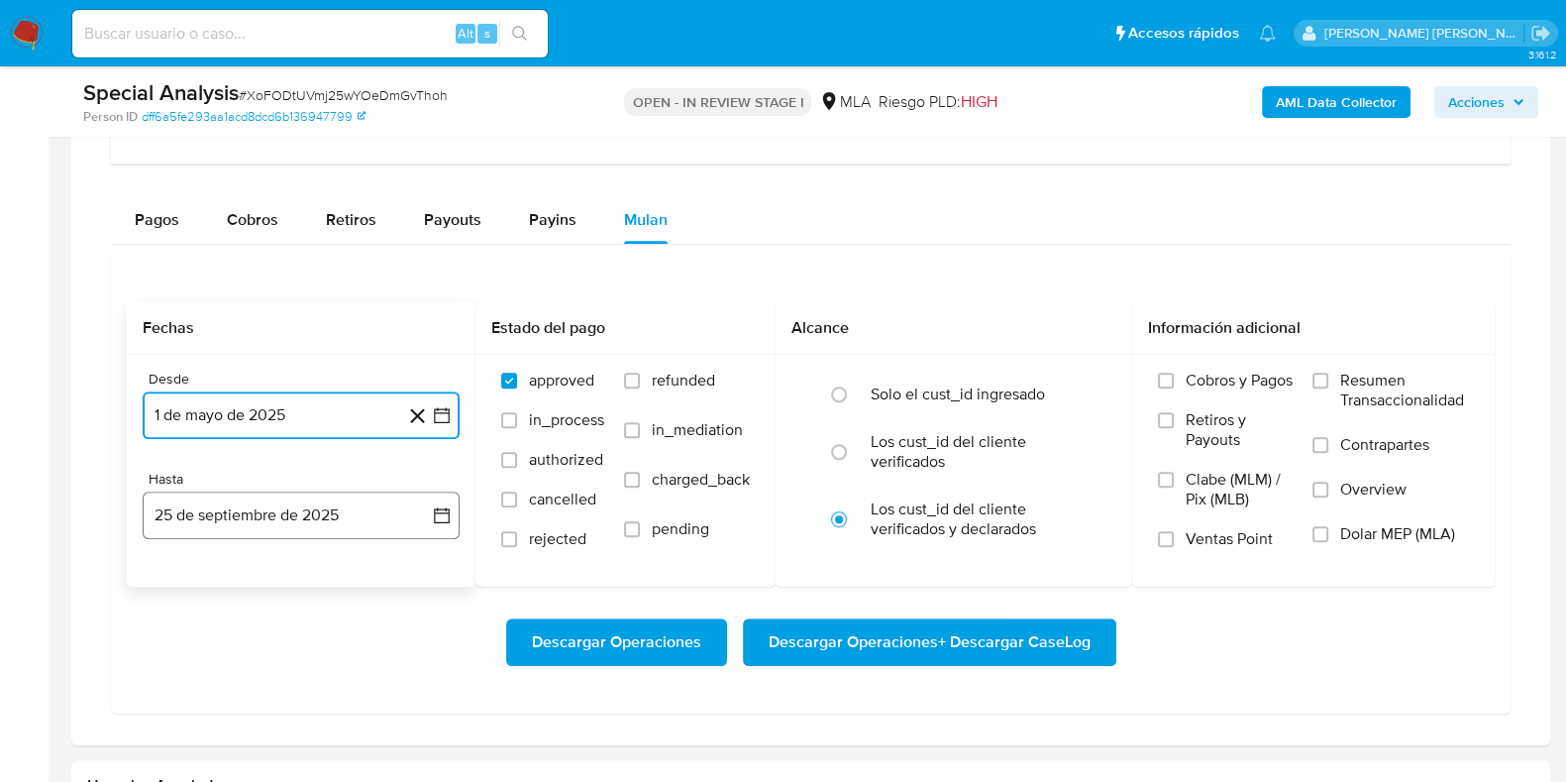
click at [275, 527] on button "25 de septiembre de 2025" at bounding box center [301, 515] width 317 height 48
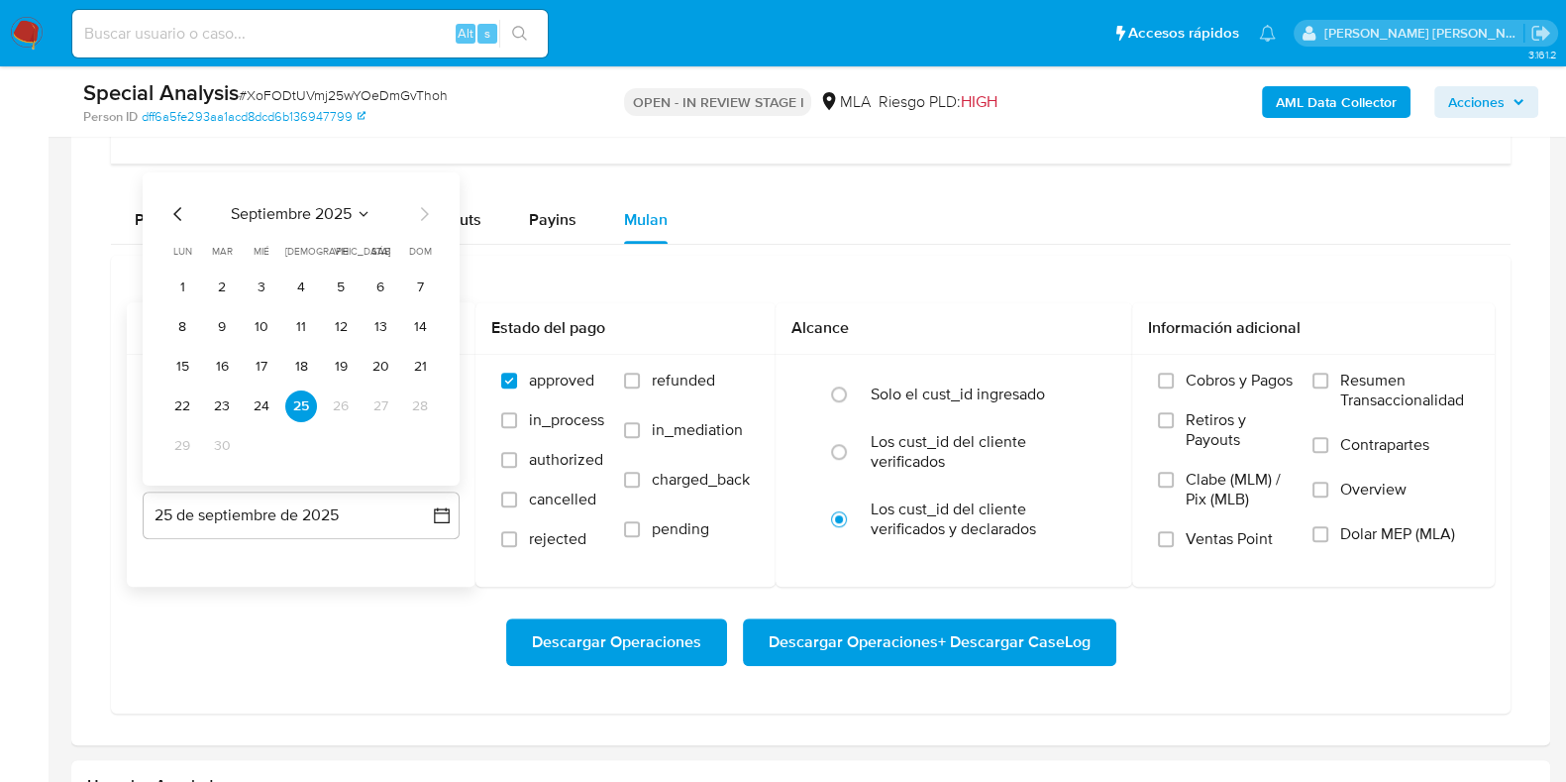
click at [181, 205] on icon "Mes anterior" at bounding box center [178, 214] width 24 height 24
click at [431, 448] on button "31" at bounding box center [420, 446] width 32 height 32
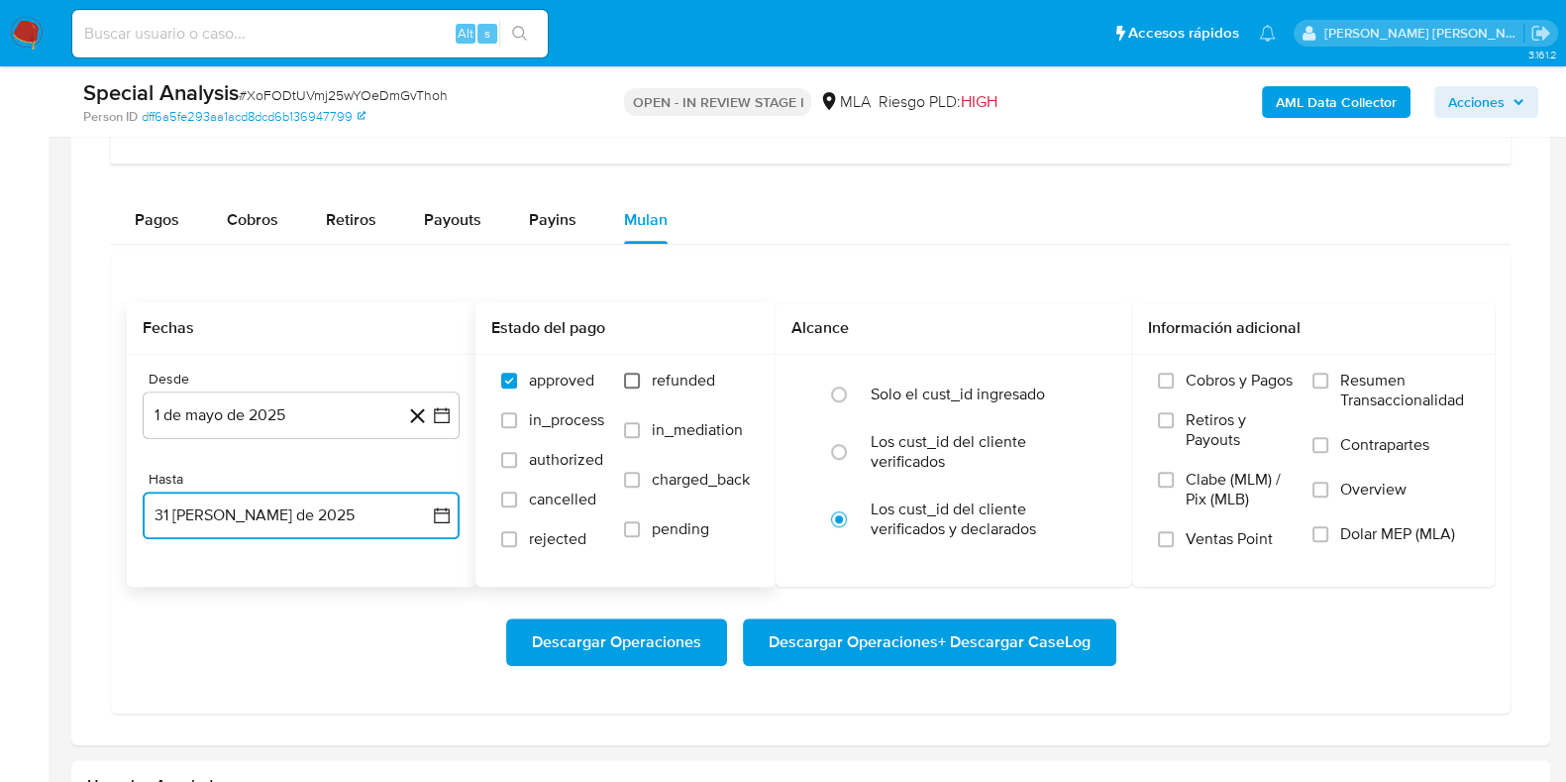
click at [636, 377] on input "refunded" at bounding box center [632, 380] width 16 height 16
checkbox input "true"
click at [1332, 530] on label "Dolar MEP (MLA)" at bounding box center [1391, 546] width 157 height 45
click at [1328, 530] on input "Dolar MEP (MLA)" at bounding box center [1321, 534] width 16 height 16
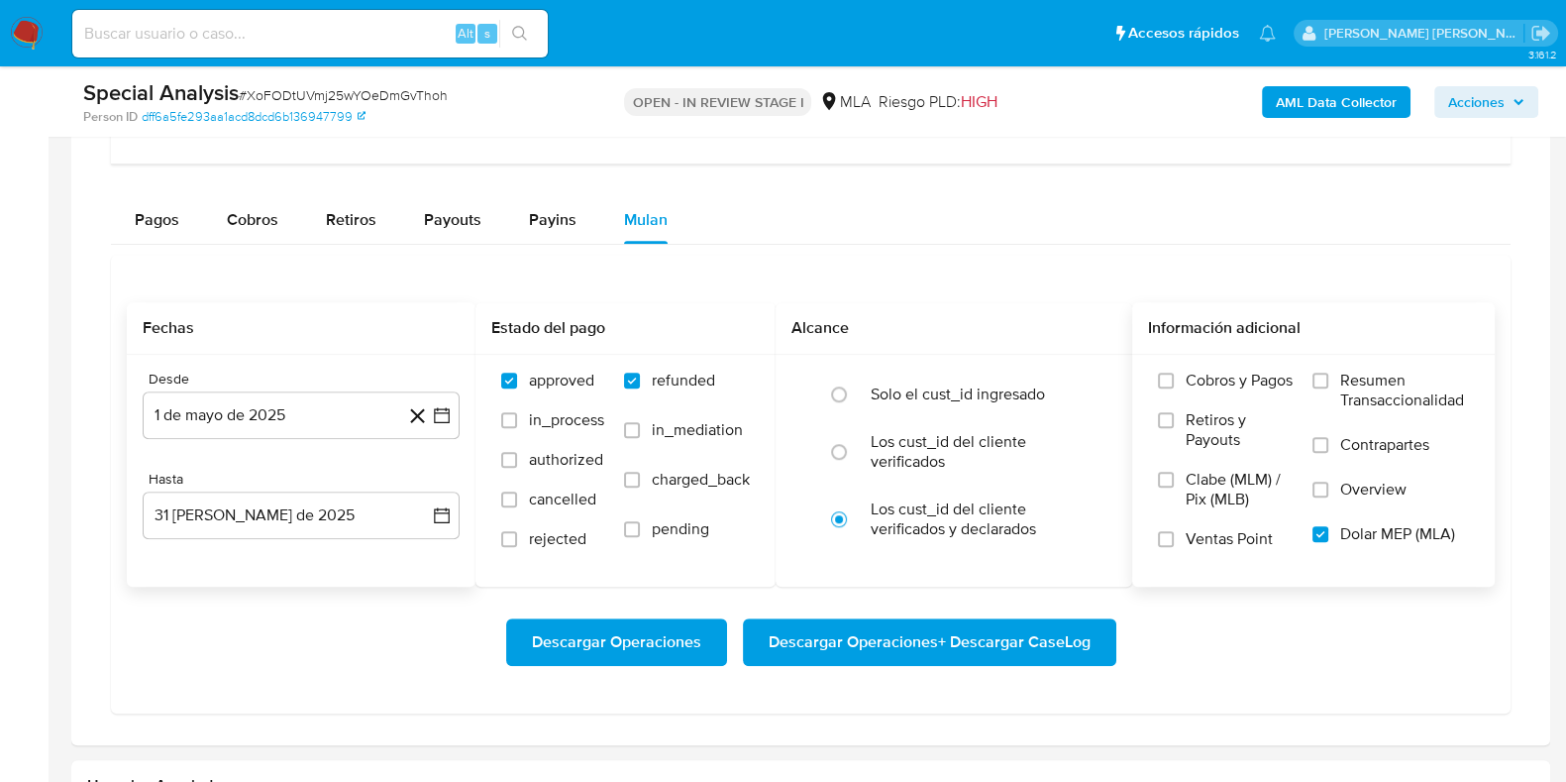
click at [1025, 638] on span "Descargar Operaciones + Descargar CaseLog" at bounding box center [930, 642] width 322 height 44
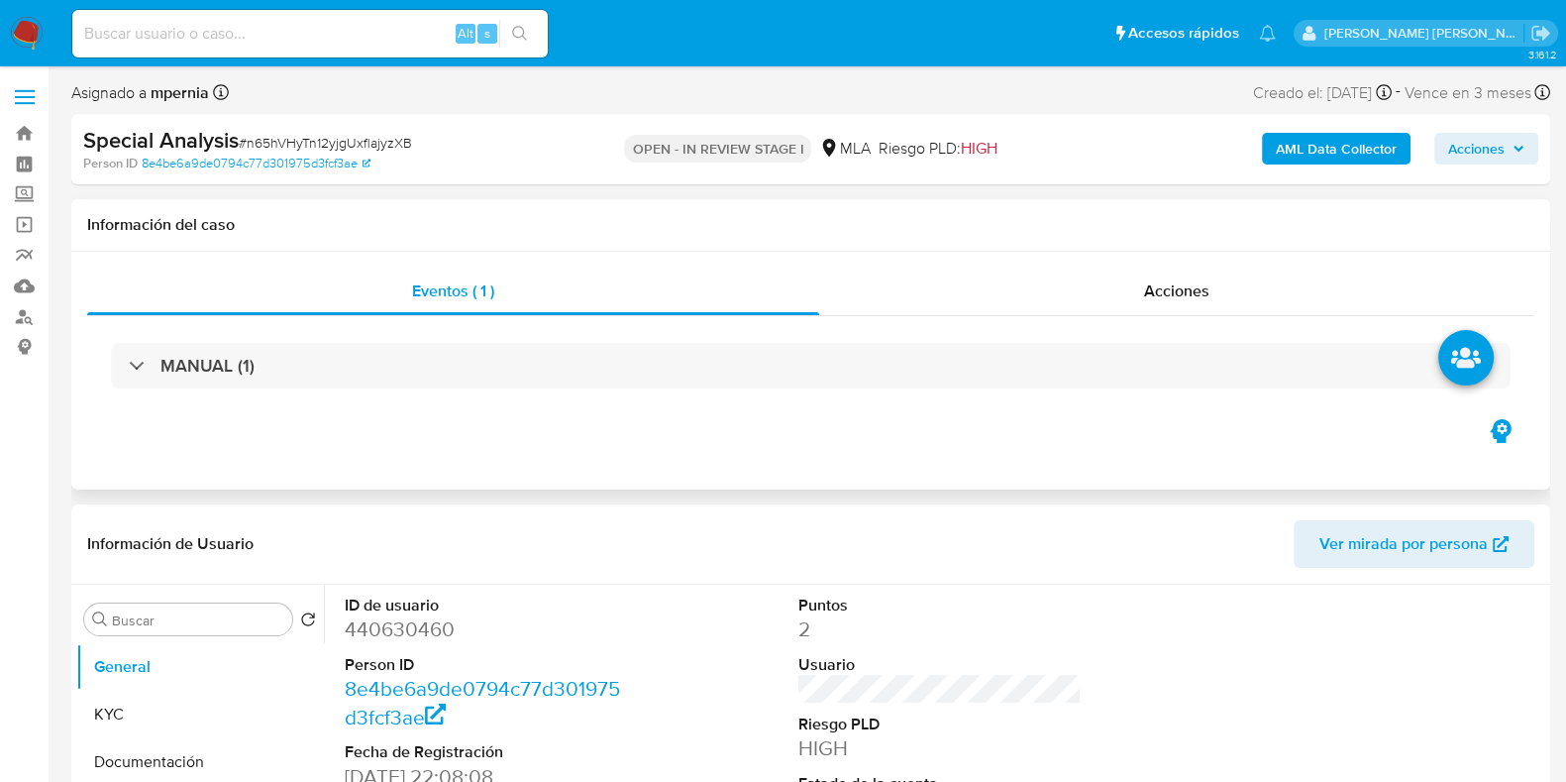
select select "10"
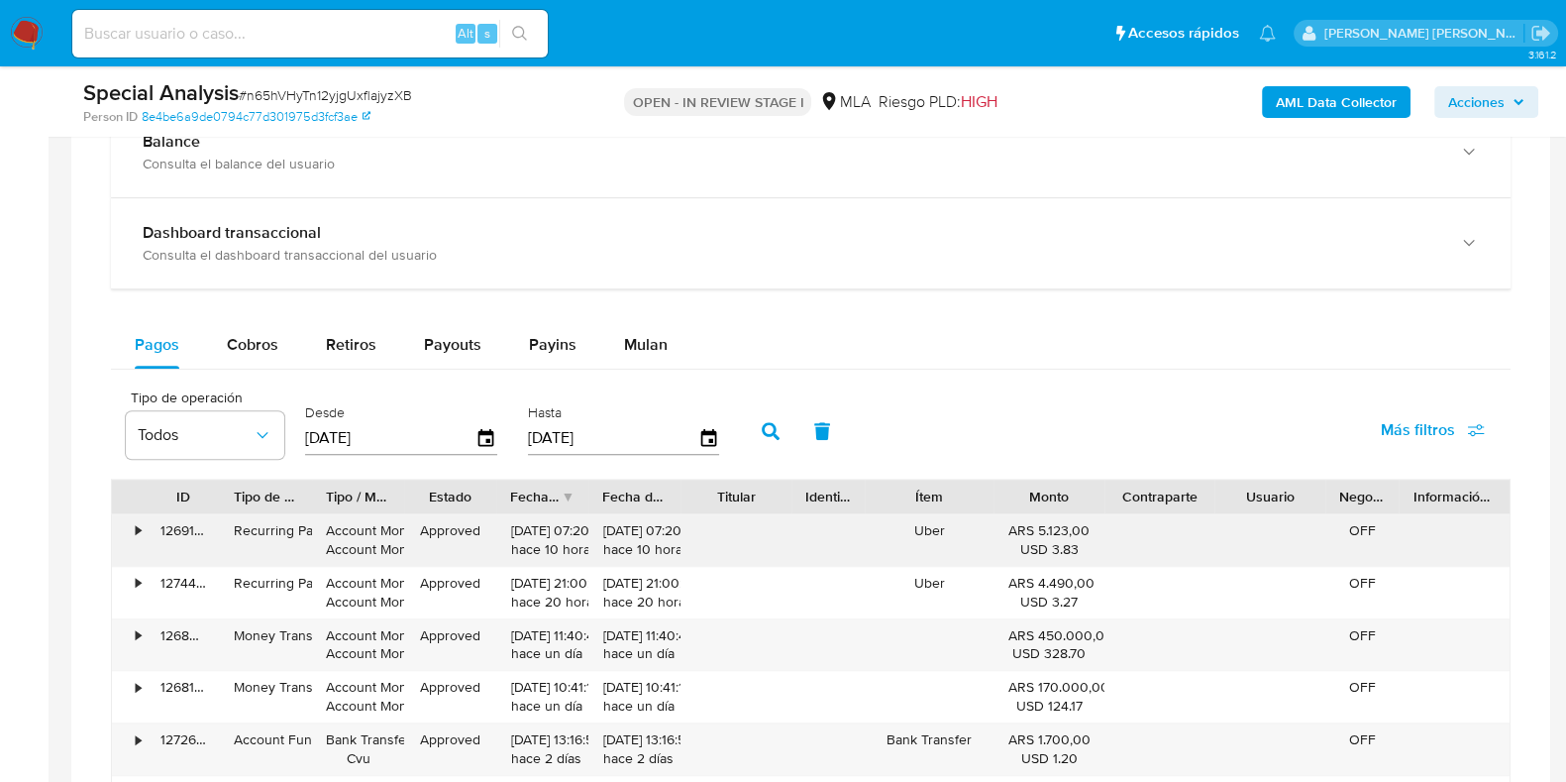
scroll to position [1486, 0]
click at [640, 348] on span "Mulan" at bounding box center [646, 342] width 44 height 23
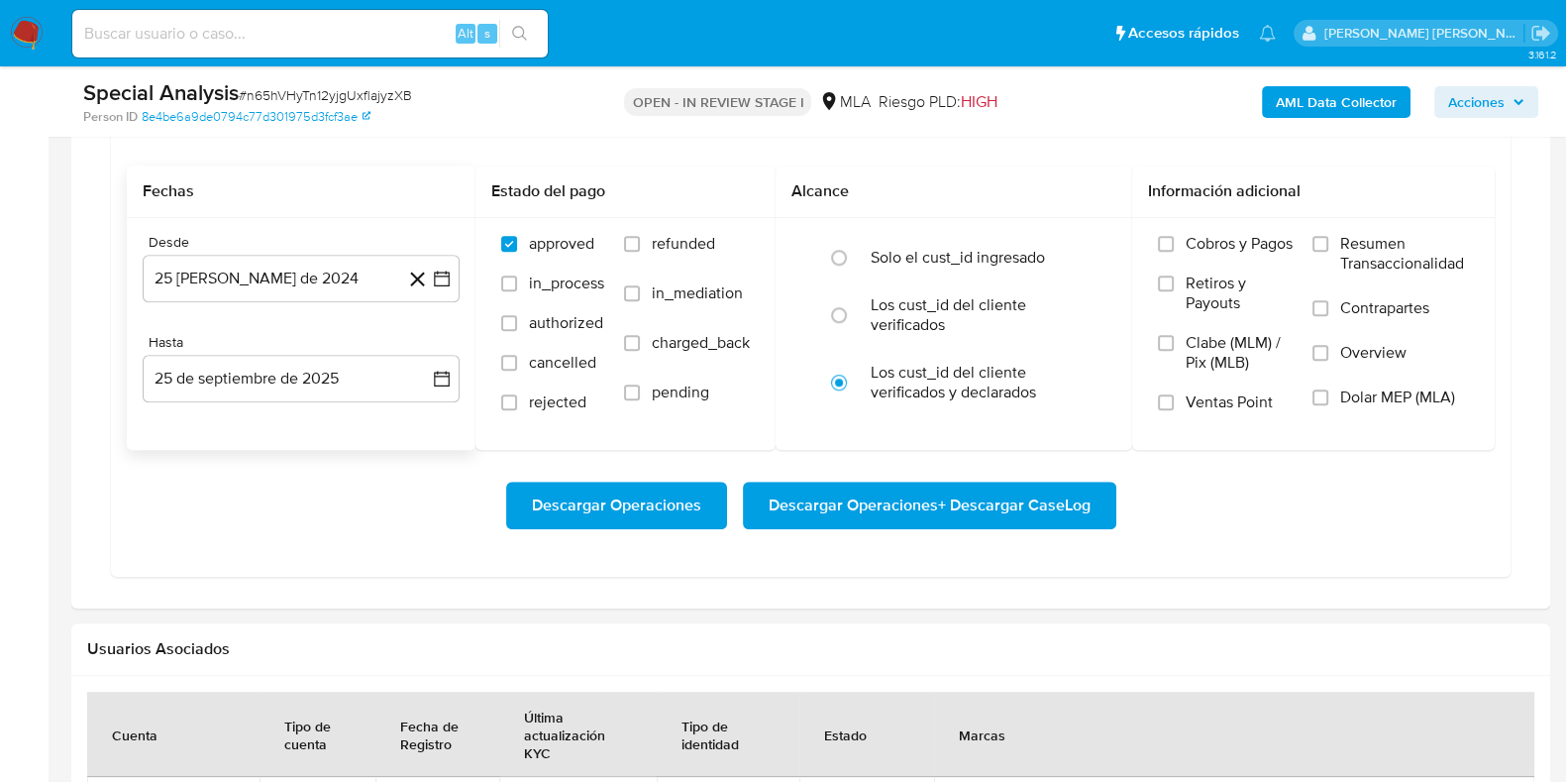
scroll to position [1856, 0]
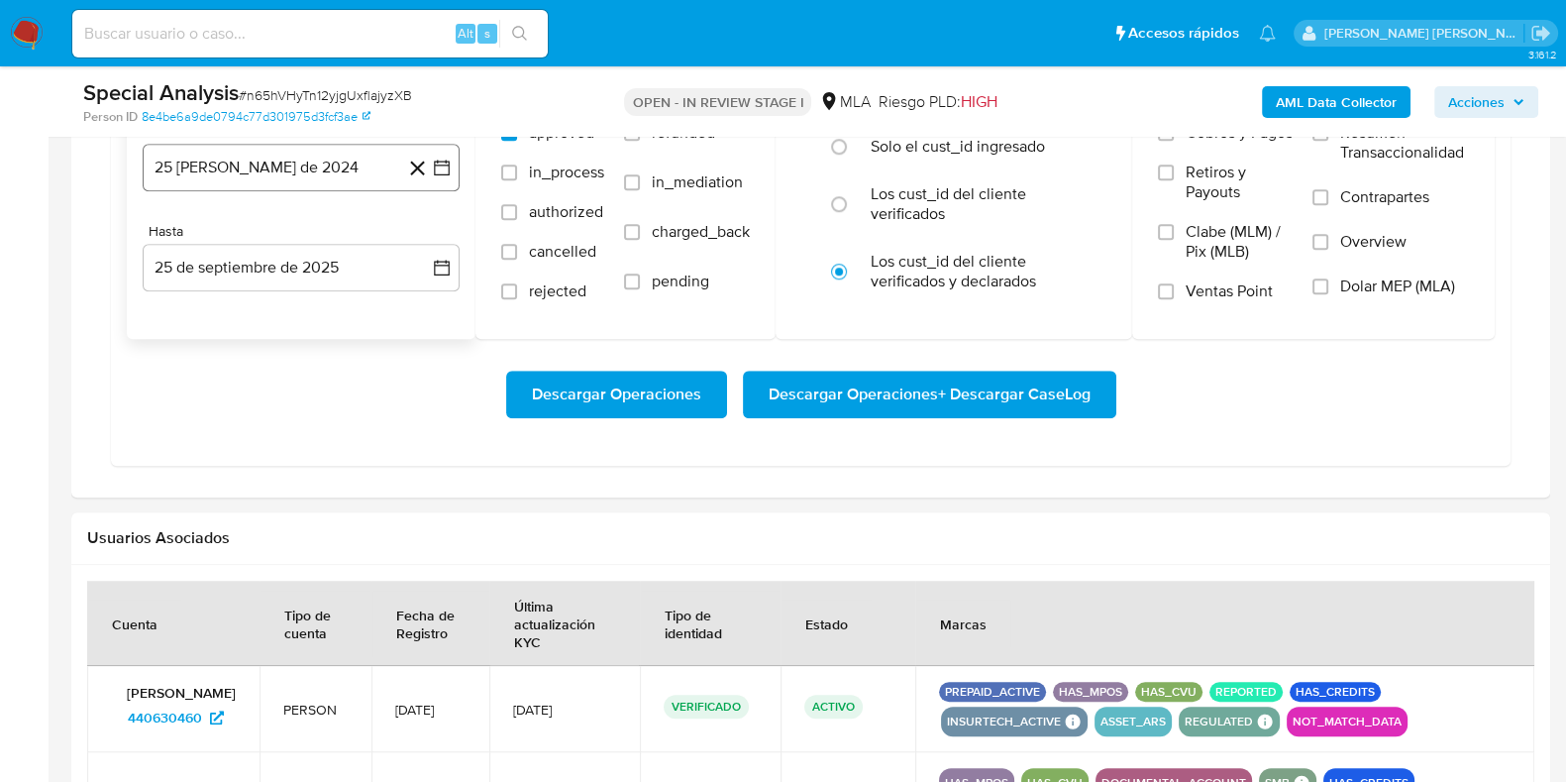
click at [248, 166] on button "25 [PERSON_NAME] de 2024" at bounding box center [301, 168] width 317 height 48
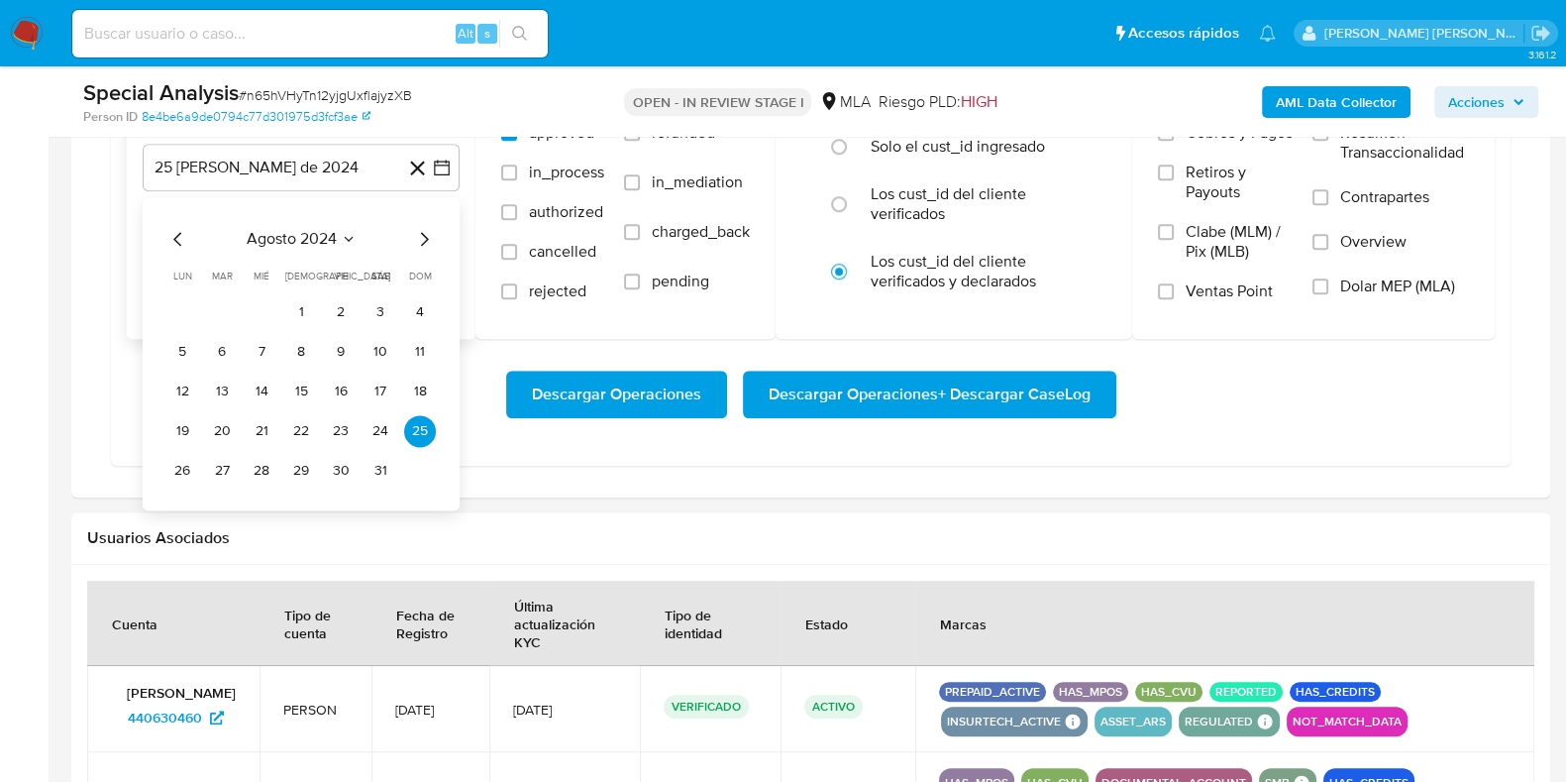
click at [344, 240] on icon "Seleccionar mes y año" at bounding box center [349, 239] width 16 height 16
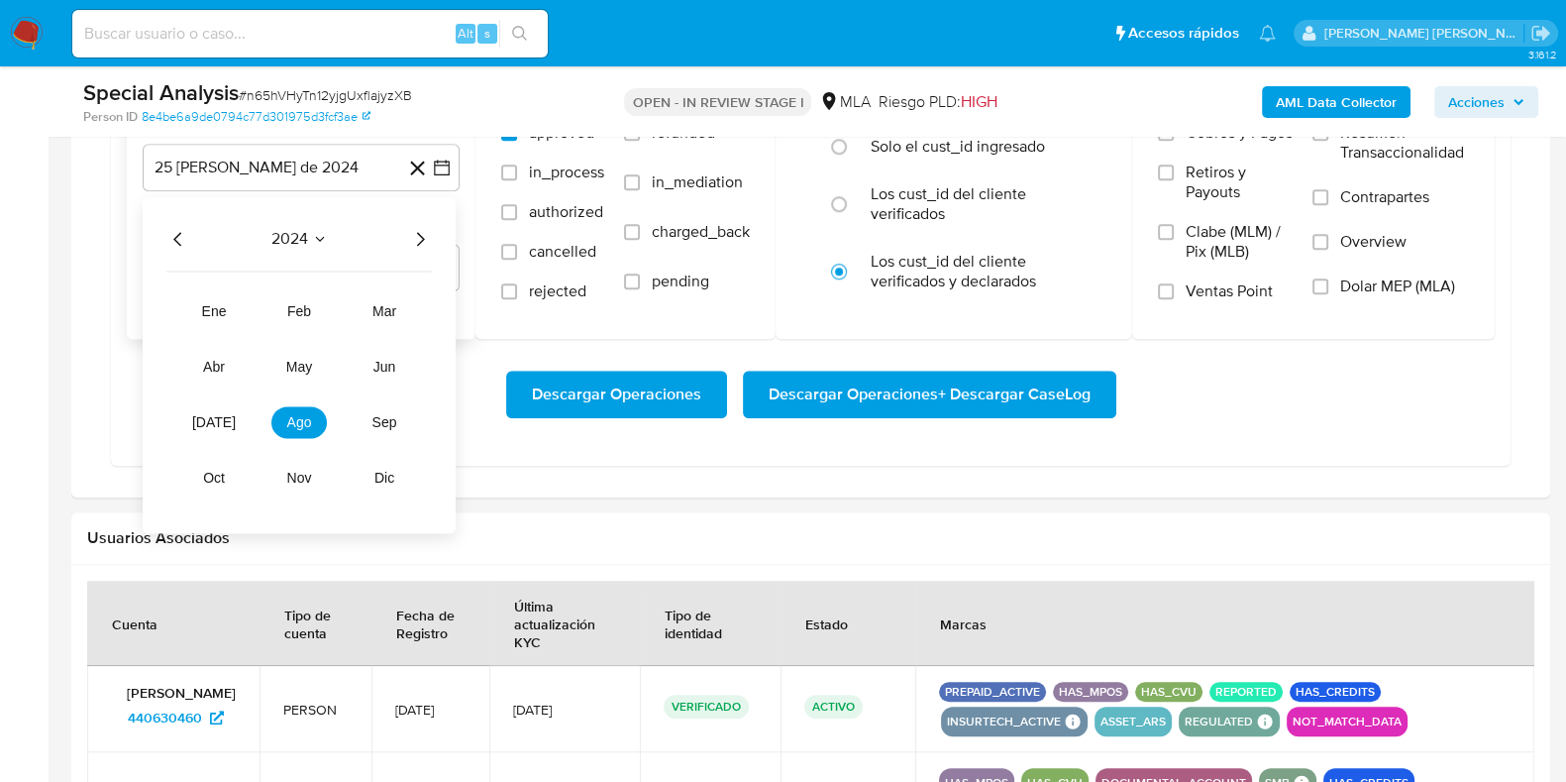
click at [422, 235] on icon "Año siguiente" at bounding box center [421, 239] width 8 height 14
click at [301, 360] on span "may" at bounding box center [299, 367] width 26 height 16
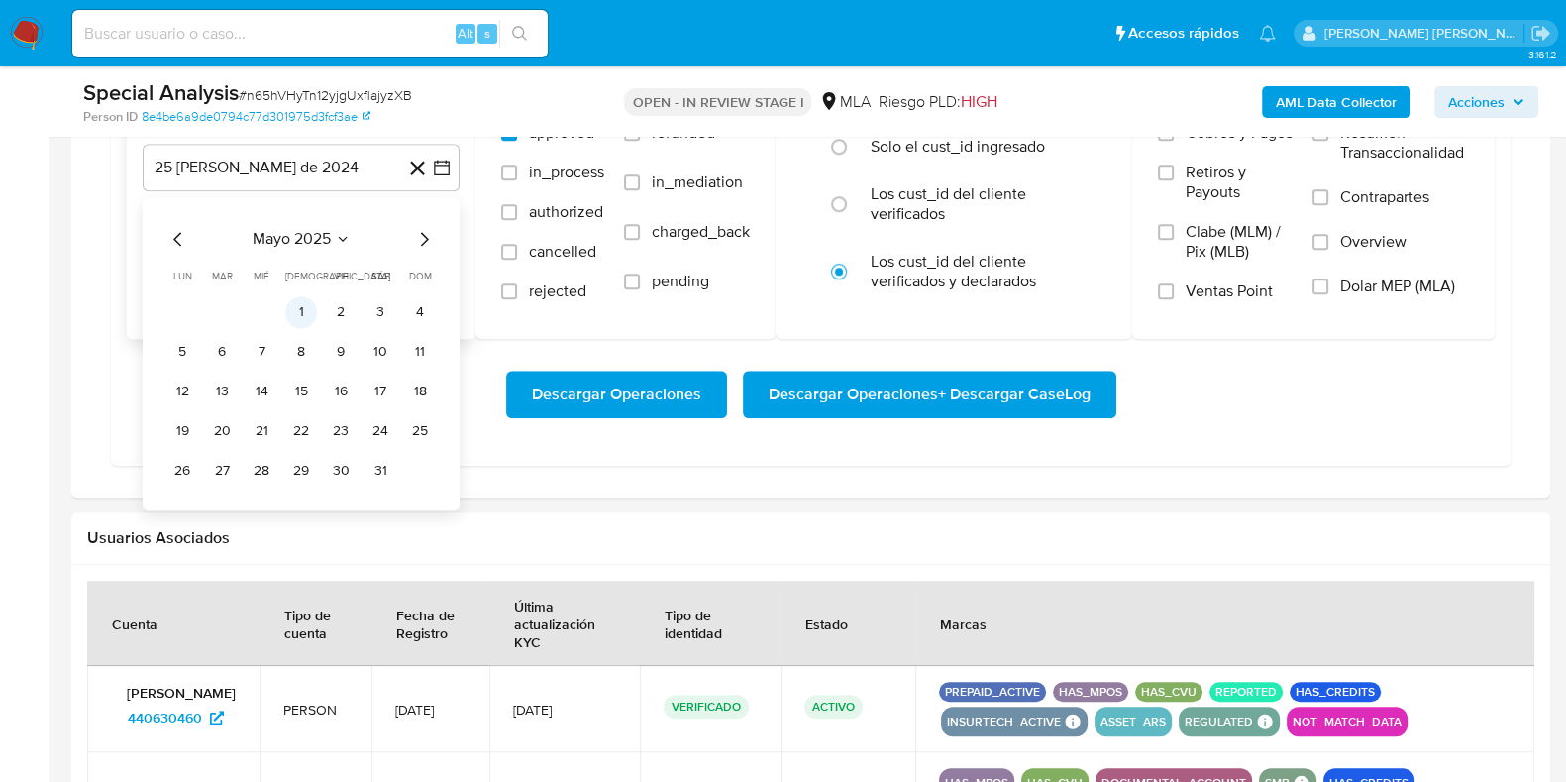
click at [307, 304] on button "1" at bounding box center [301, 312] width 32 height 32
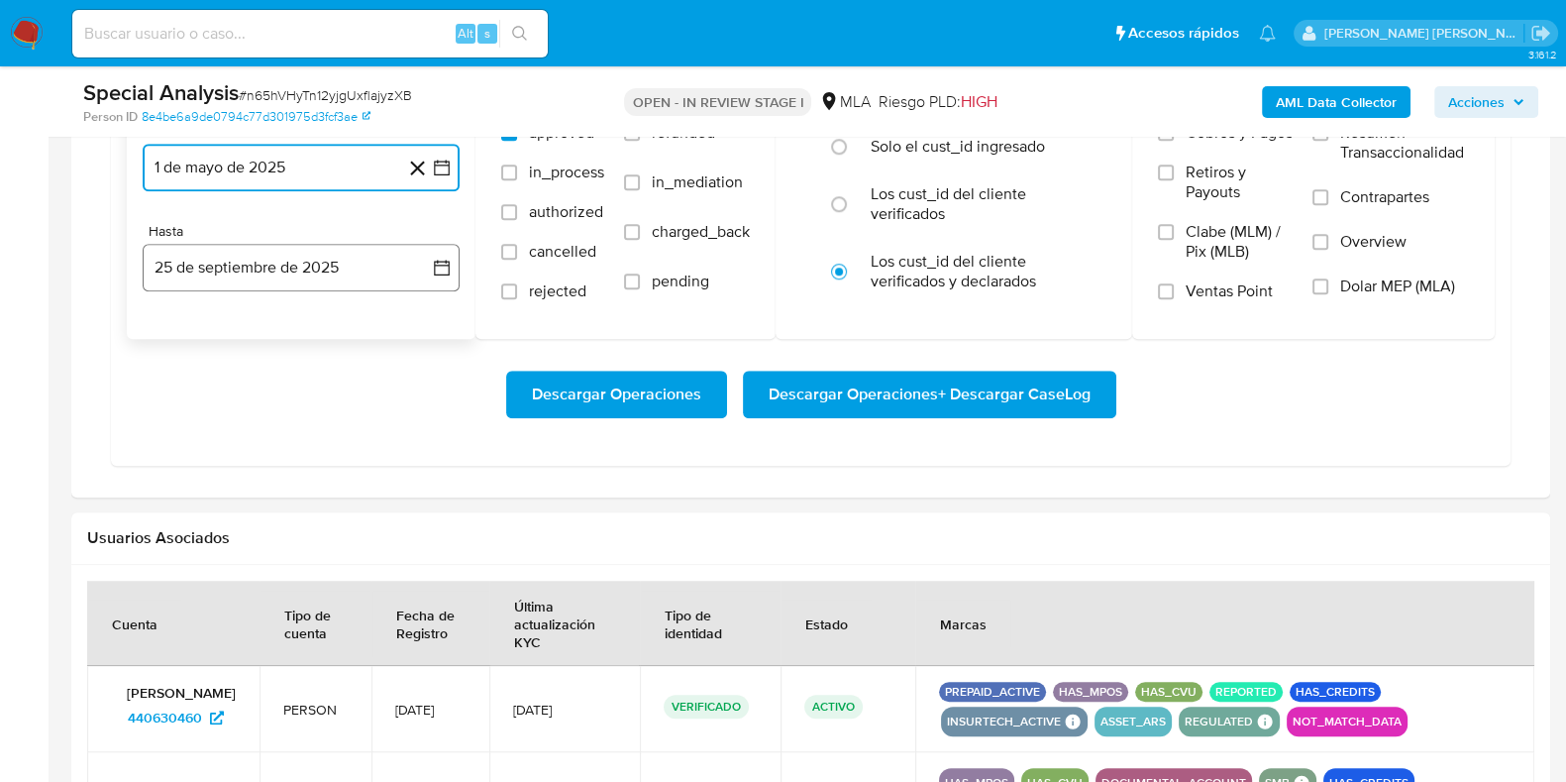
click at [312, 272] on button "25 de septiembre de 2025" at bounding box center [301, 268] width 317 height 48
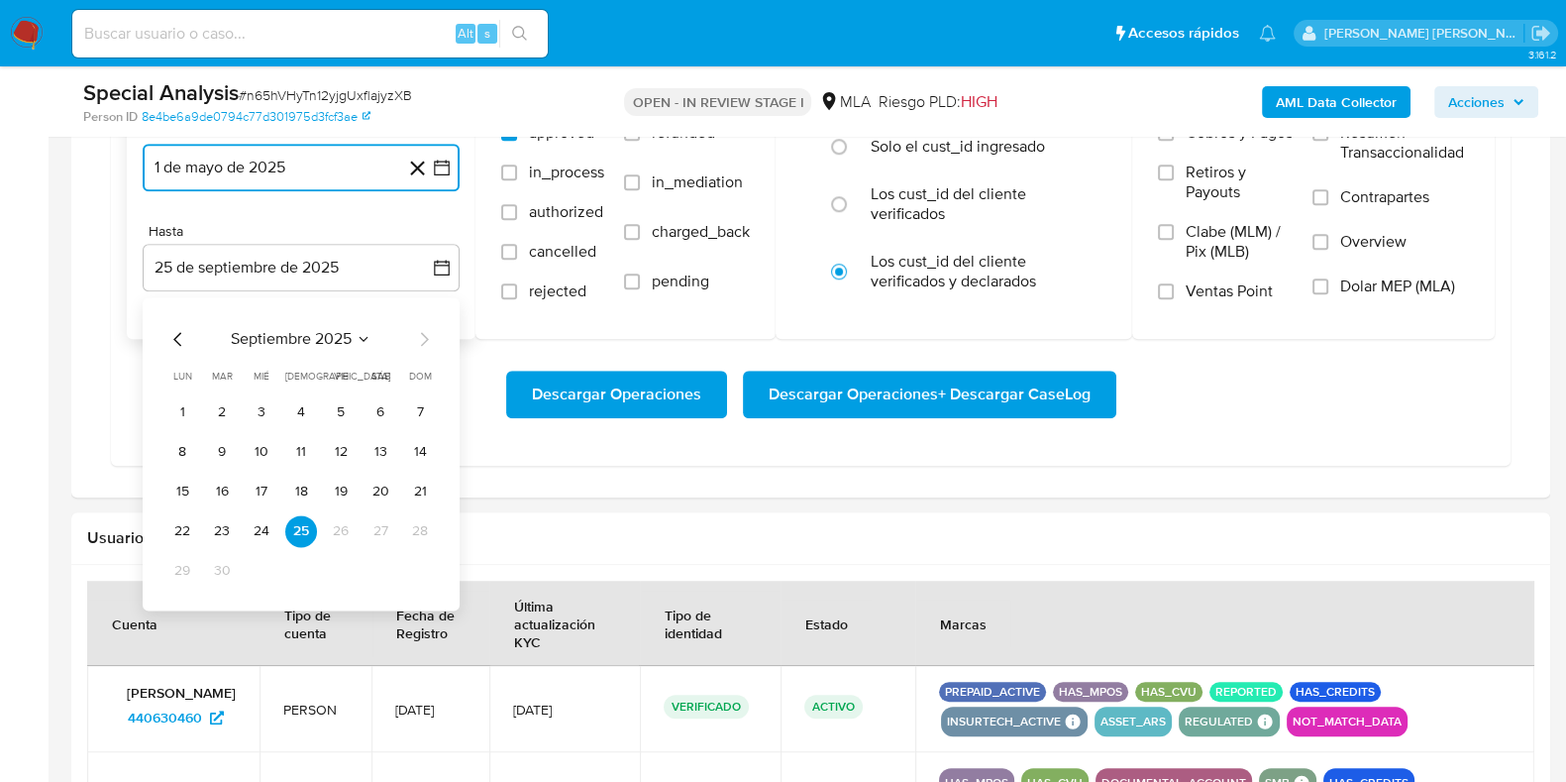
click at [180, 336] on icon "Mes anterior" at bounding box center [178, 339] width 24 height 24
click at [416, 577] on button "31" at bounding box center [420, 571] width 32 height 32
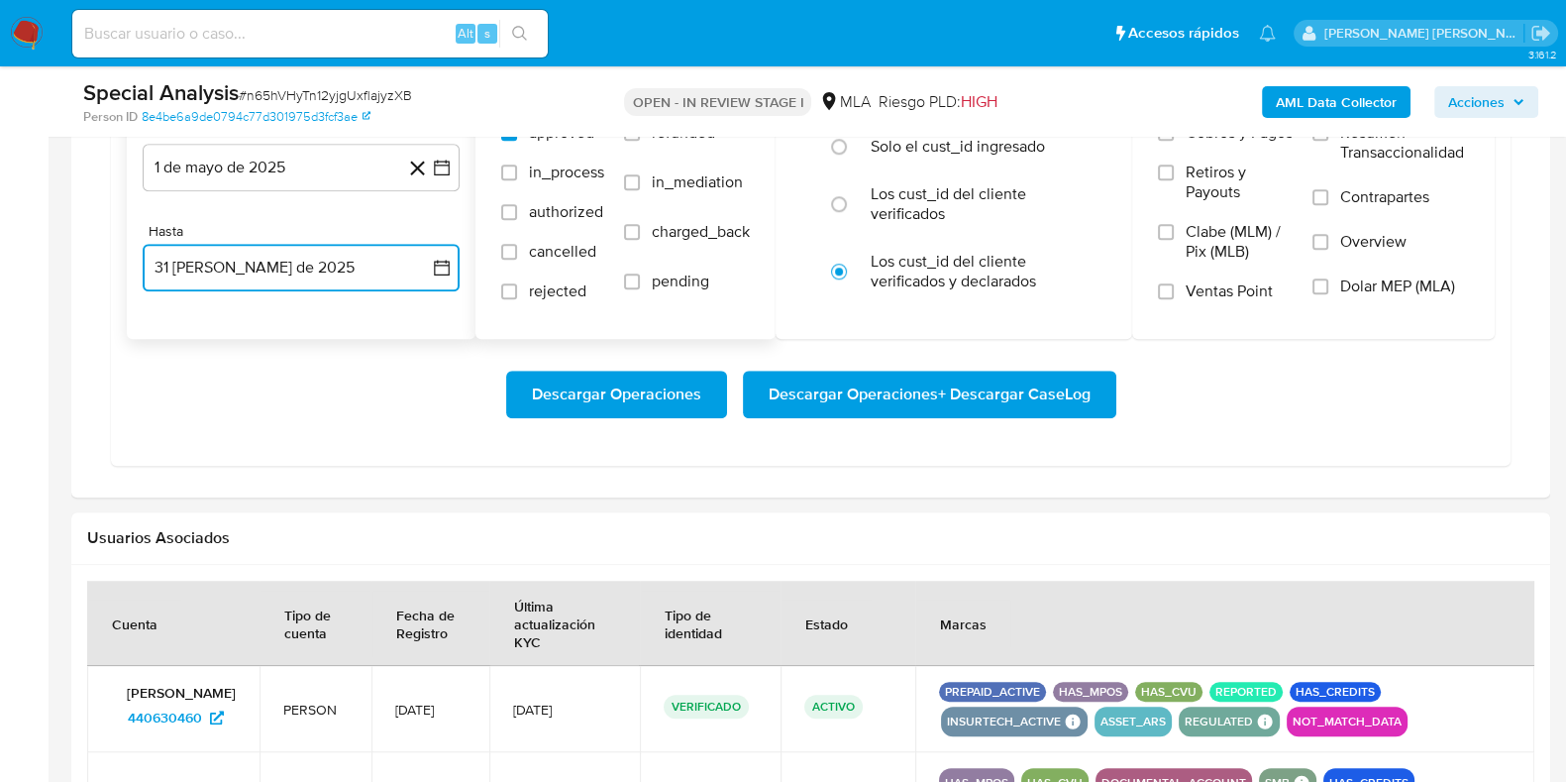
scroll to position [1609, 0]
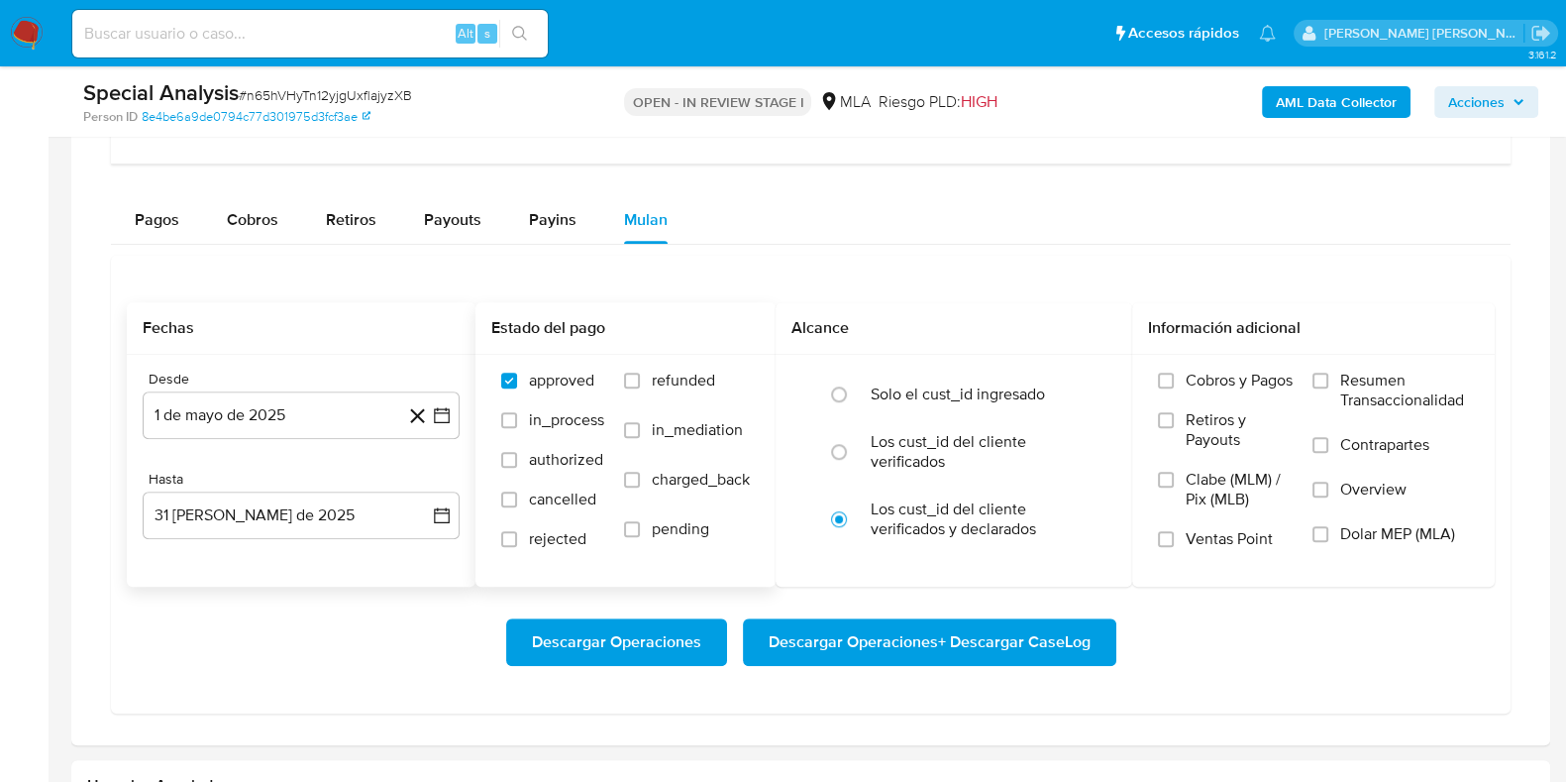
click at [650, 378] on label "refunded" at bounding box center [687, 395] width 126 height 50
click at [640, 378] on input "refunded" at bounding box center [632, 380] width 16 height 16
checkbox input "true"
click at [1382, 531] on span "Dolar MEP (MLA)" at bounding box center [1397, 534] width 115 height 20
click at [1328, 531] on input "Dolar MEP (MLA)" at bounding box center [1321, 534] width 16 height 16
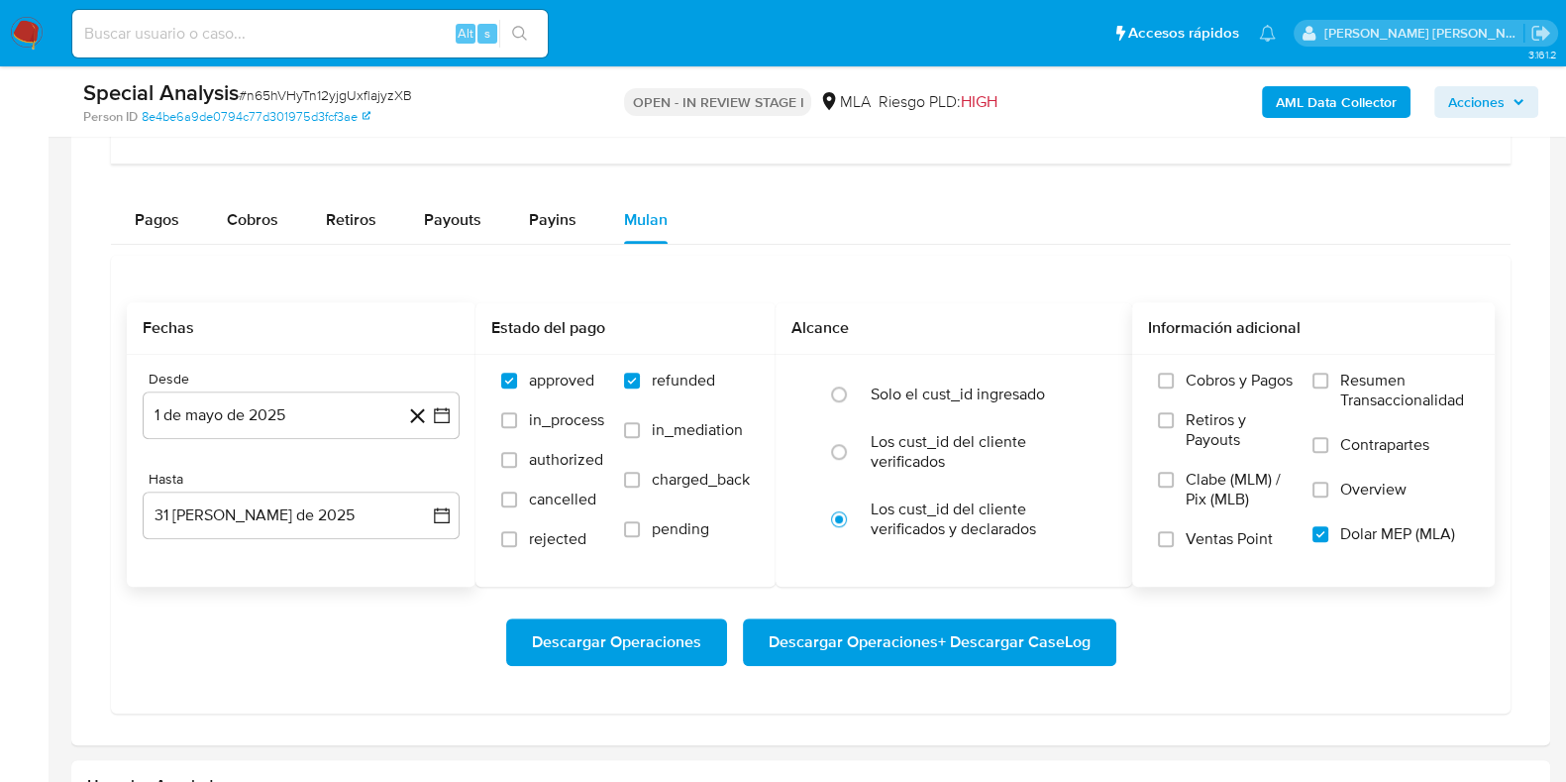
click at [944, 645] on span "Descargar Operaciones + Descargar CaseLog" at bounding box center [930, 642] width 322 height 44
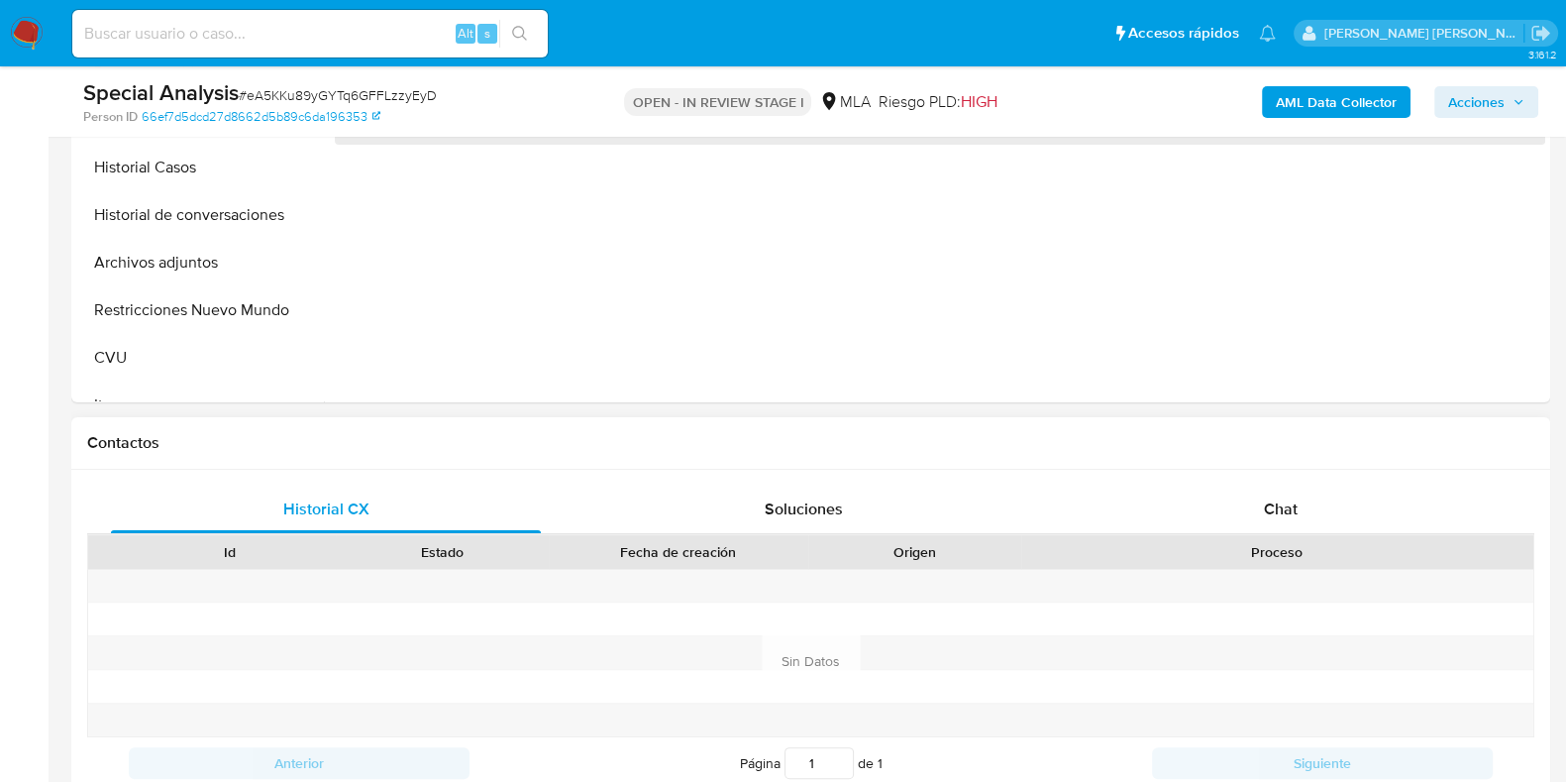
select select "10"
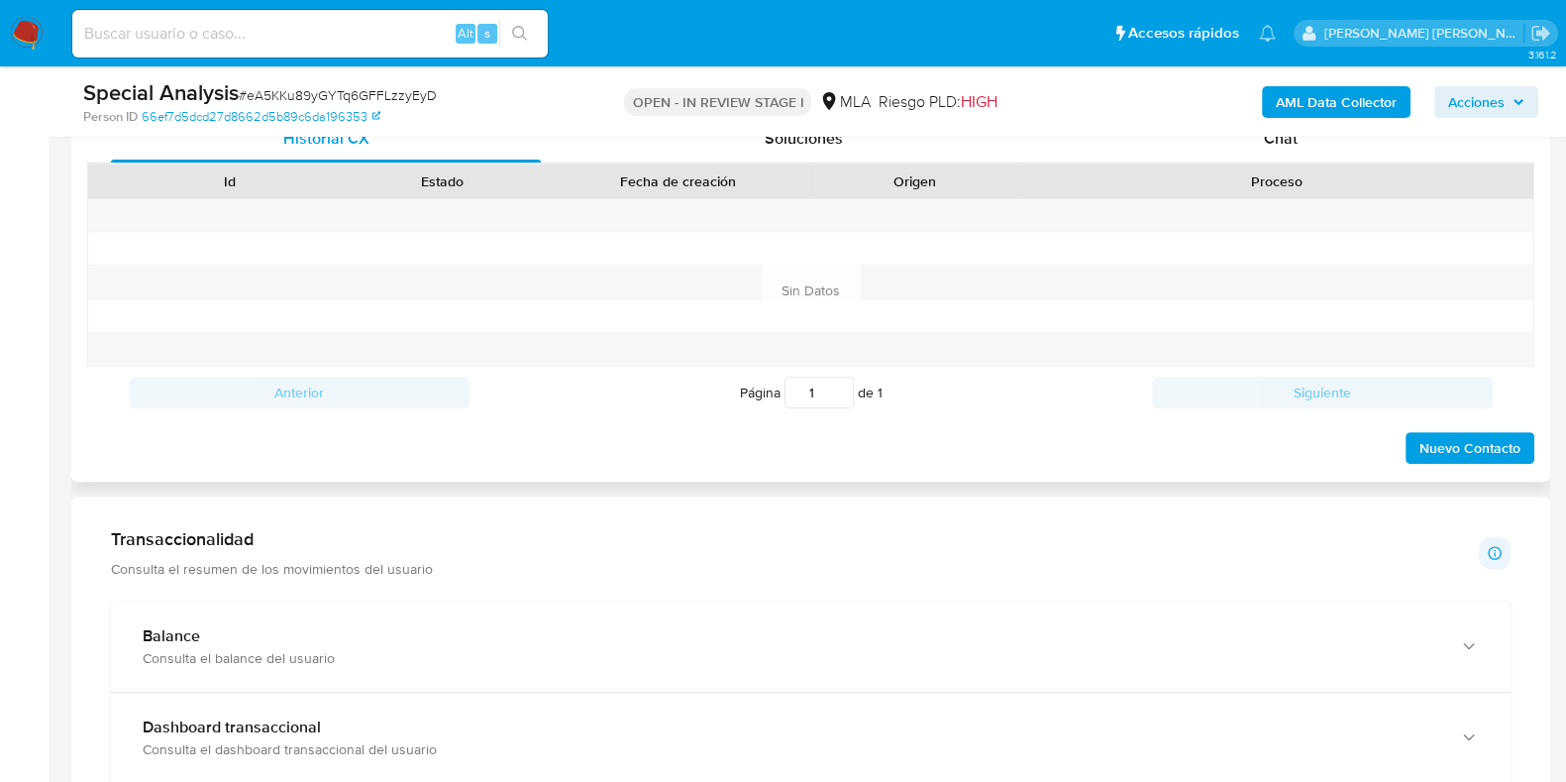
scroll to position [1609, 0]
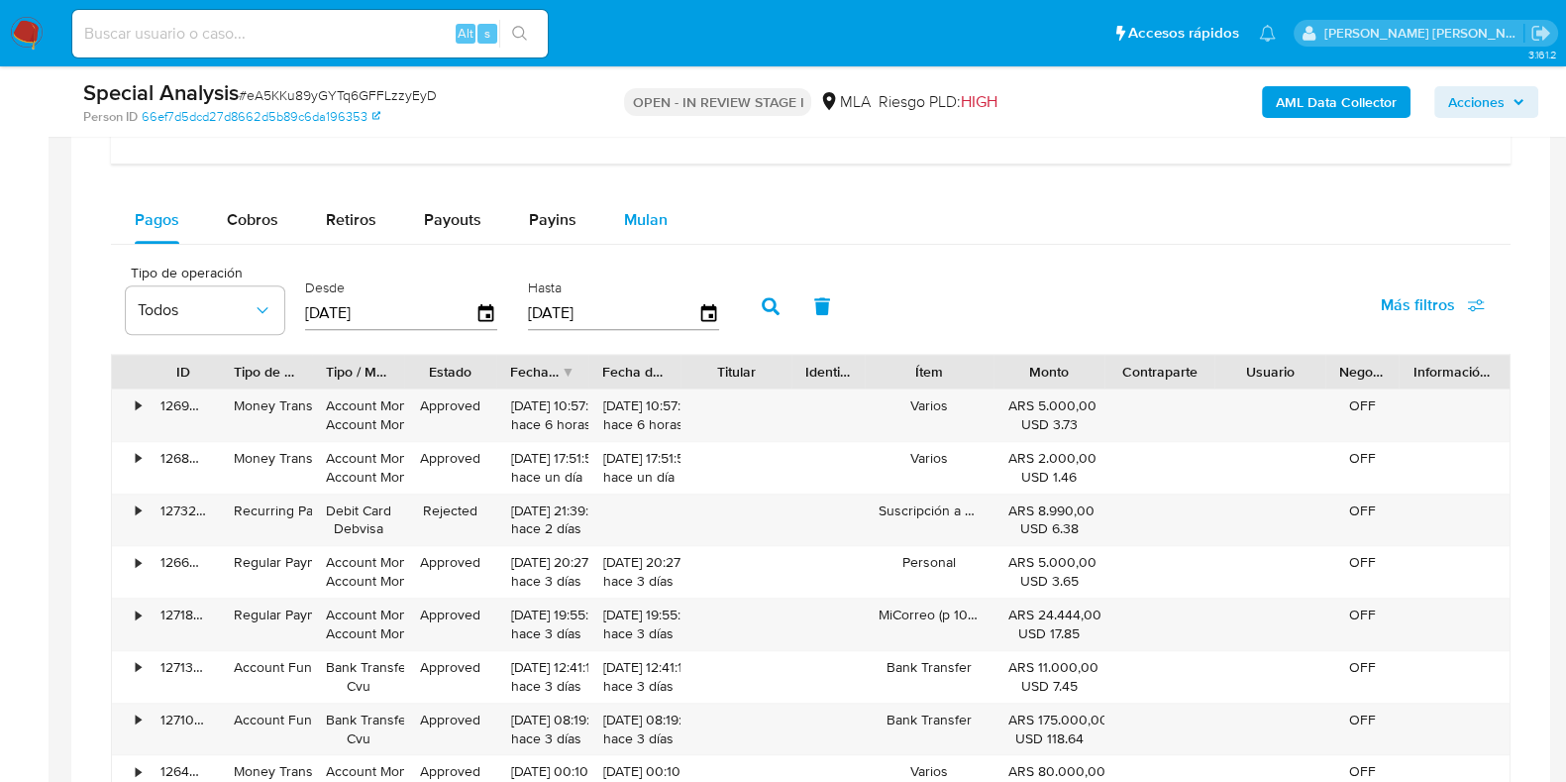
click at [624, 216] on span "Mulan" at bounding box center [646, 219] width 44 height 23
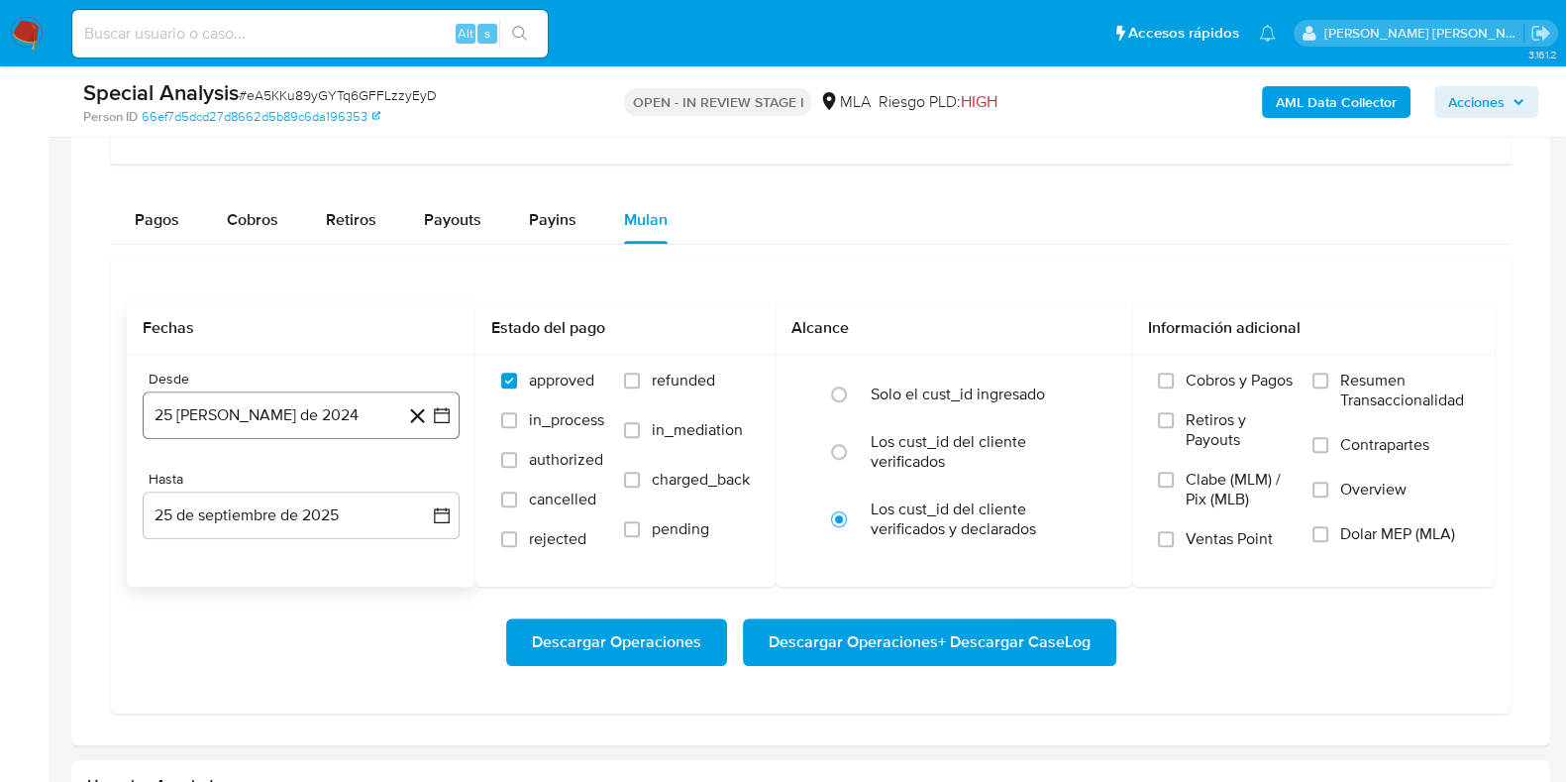
click at [293, 403] on button "25 [PERSON_NAME] de 2024" at bounding box center [301, 415] width 317 height 48
click at [351, 478] on icon "Seleccionar mes y año" at bounding box center [349, 486] width 16 height 16
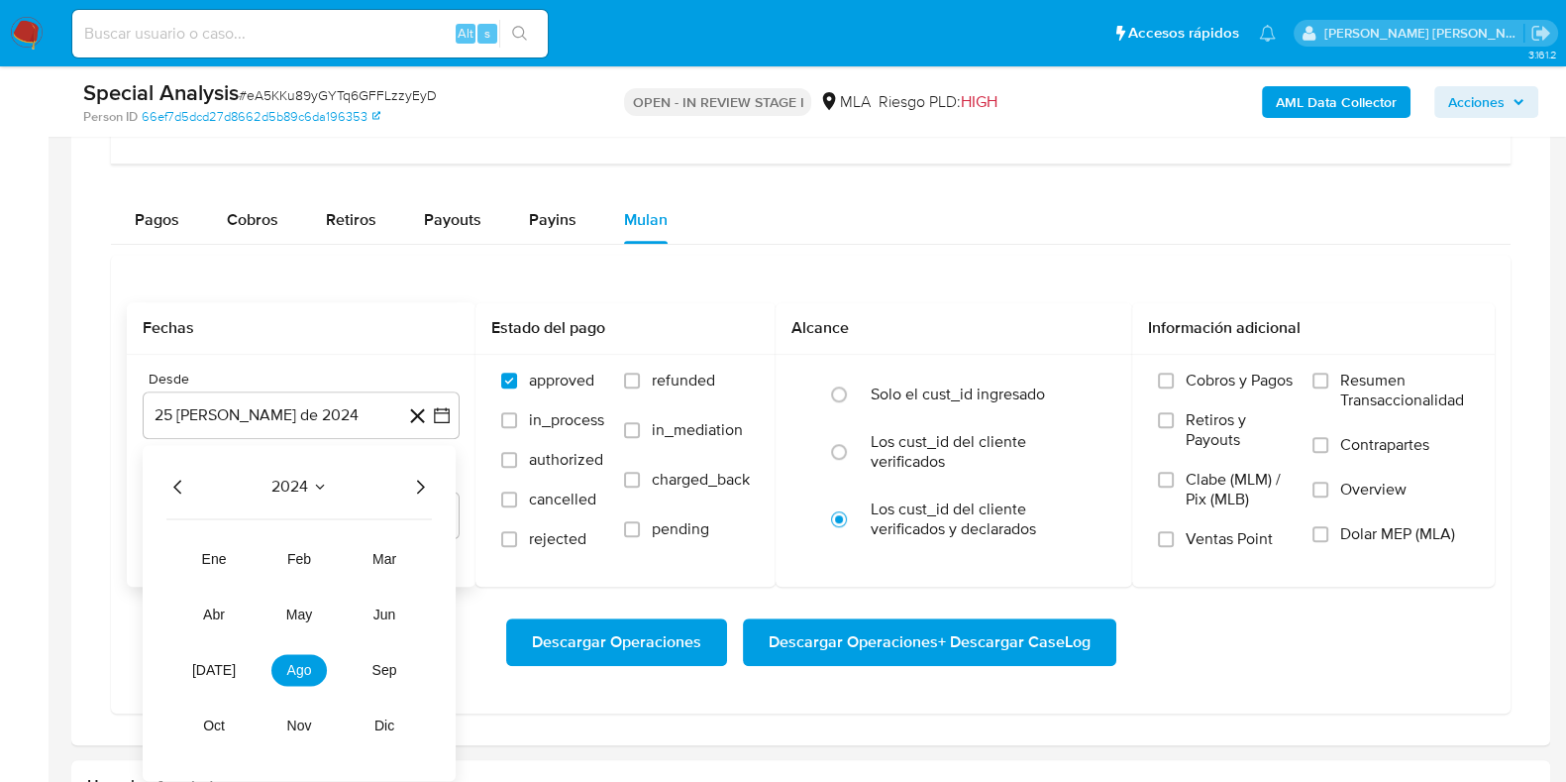
click at [416, 487] on icon "Año siguiente" at bounding box center [420, 486] width 24 height 24
click at [309, 609] on span "may" at bounding box center [299, 614] width 26 height 16
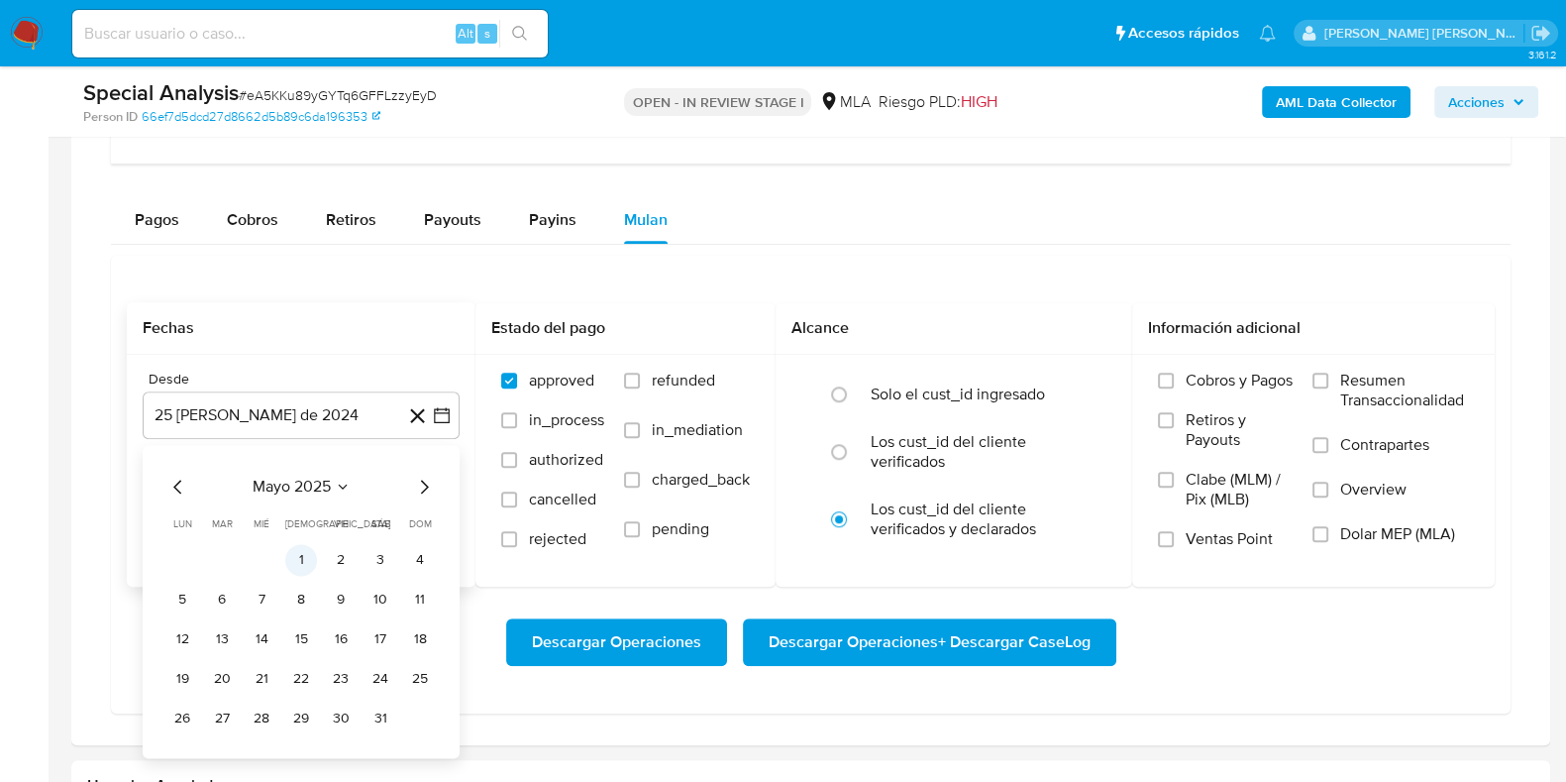
click at [307, 558] on button "1" at bounding box center [301, 560] width 32 height 32
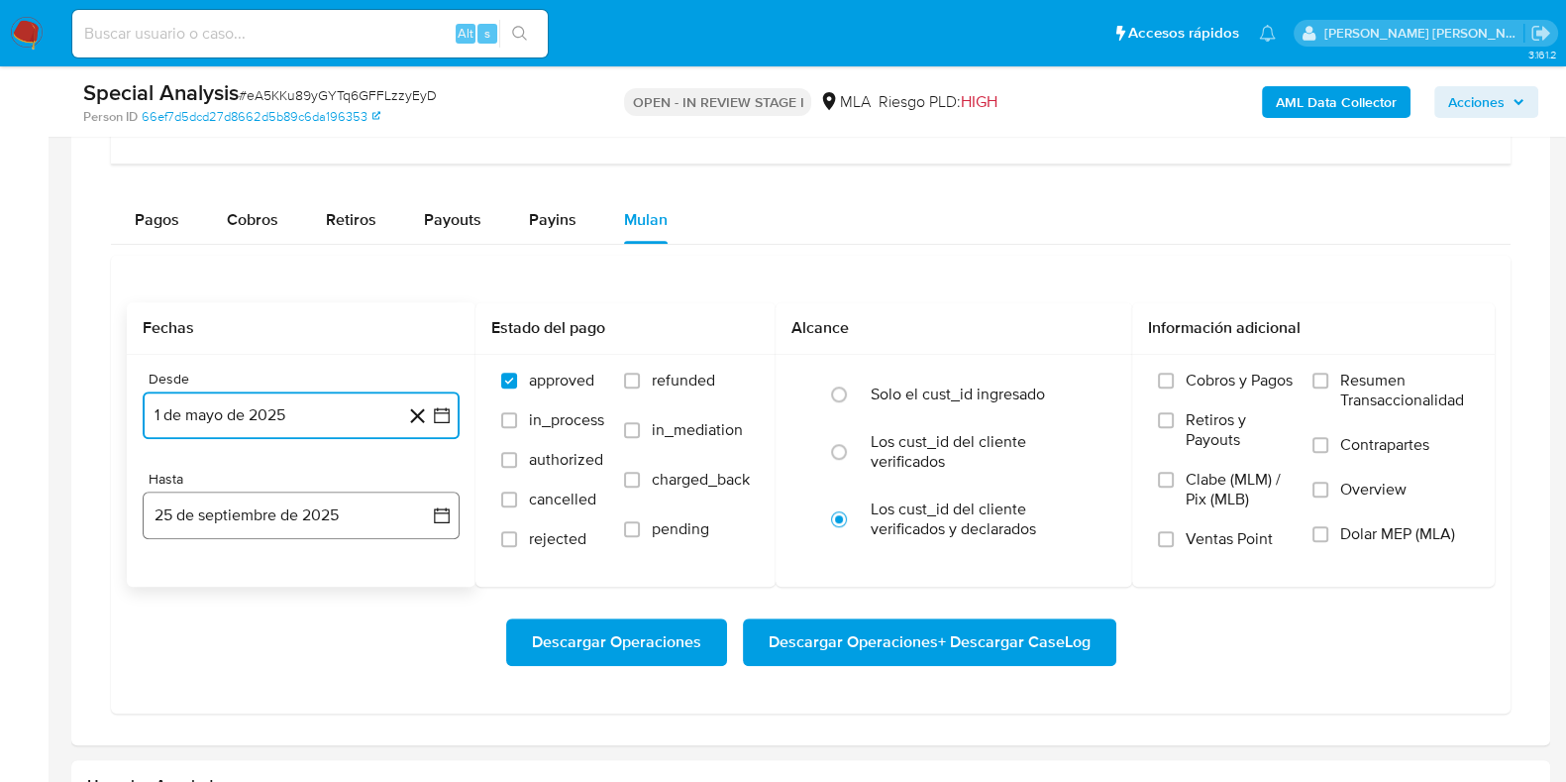
click at [301, 522] on button "25 de septiembre de 2025" at bounding box center [301, 515] width 317 height 48
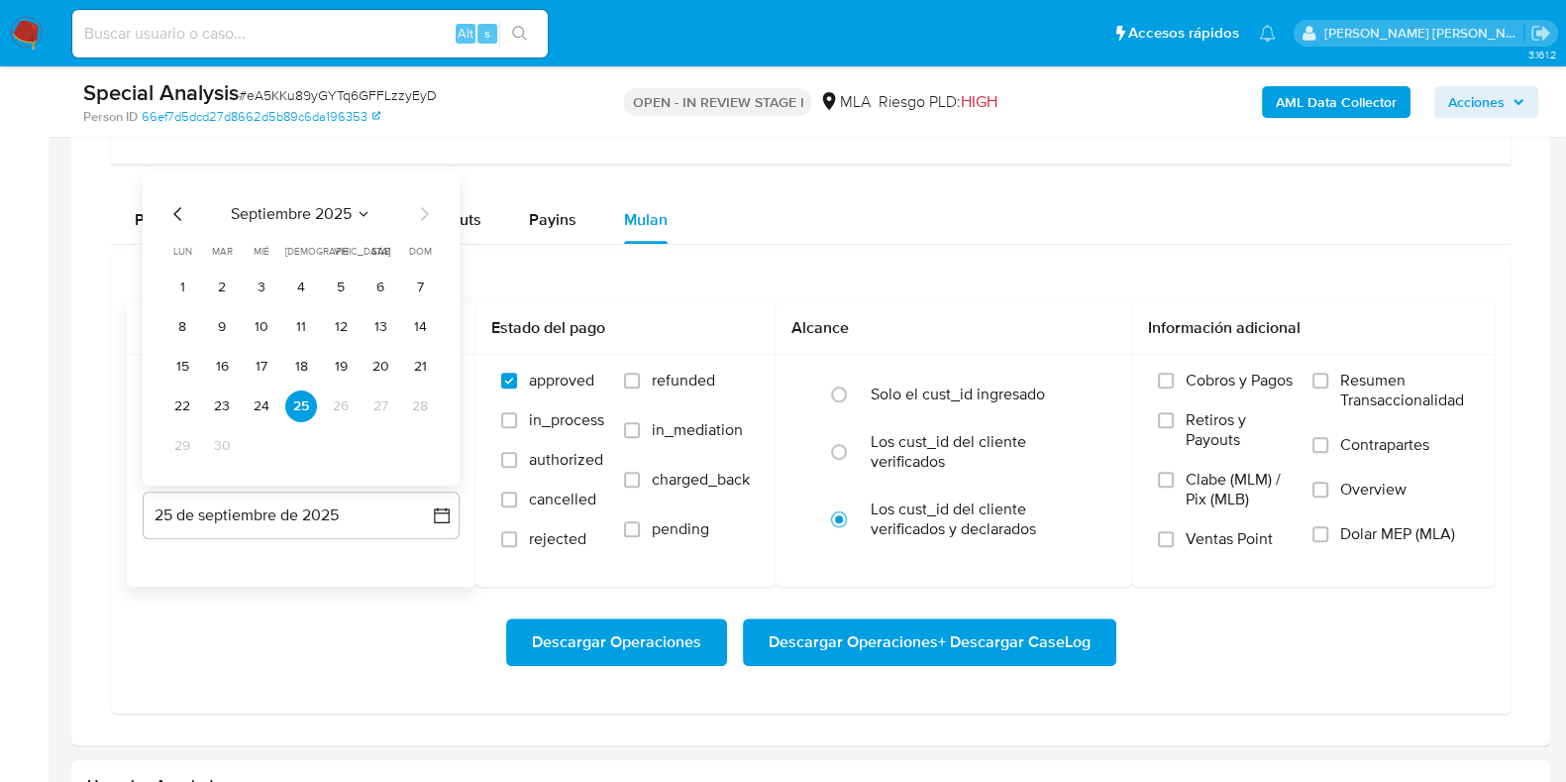
click at [181, 208] on icon "Mes anterior" at bounding box center [178, 214] width 24 height 24
drag, startPoint x: 417, startPoint y: 449, endPoint x: 436, endPoint y: 448, distance: 18.8
click at [417, 448] on button "31" at bounding box center [420, 446] width 32 height 32
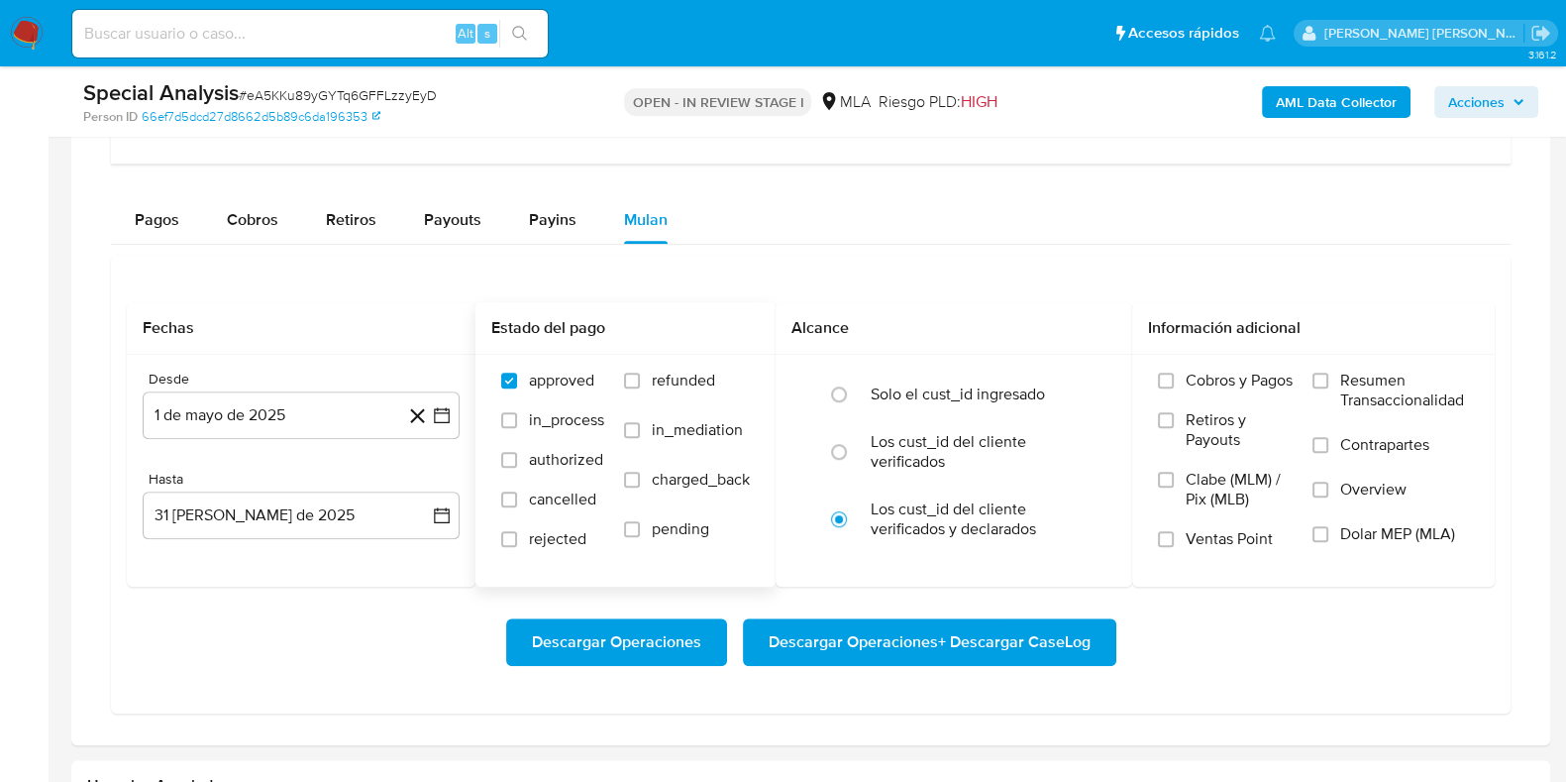
click at [636, 388] on label "refunded" at bounding box center [687, 395] width 126 height 50
click at [636, 388] on input "refunded" at bounding box center [632, 380] width 16 height 16
checkbox input "true"
click at [1327, 538] on label "Dolar MEP (MLA)" at bounding box center [1391, 546] width 157 height 45
click at [1327, 538] on input "Dolar MEP (MLA)" at bounding box center [1321, 534] width 16 height 16
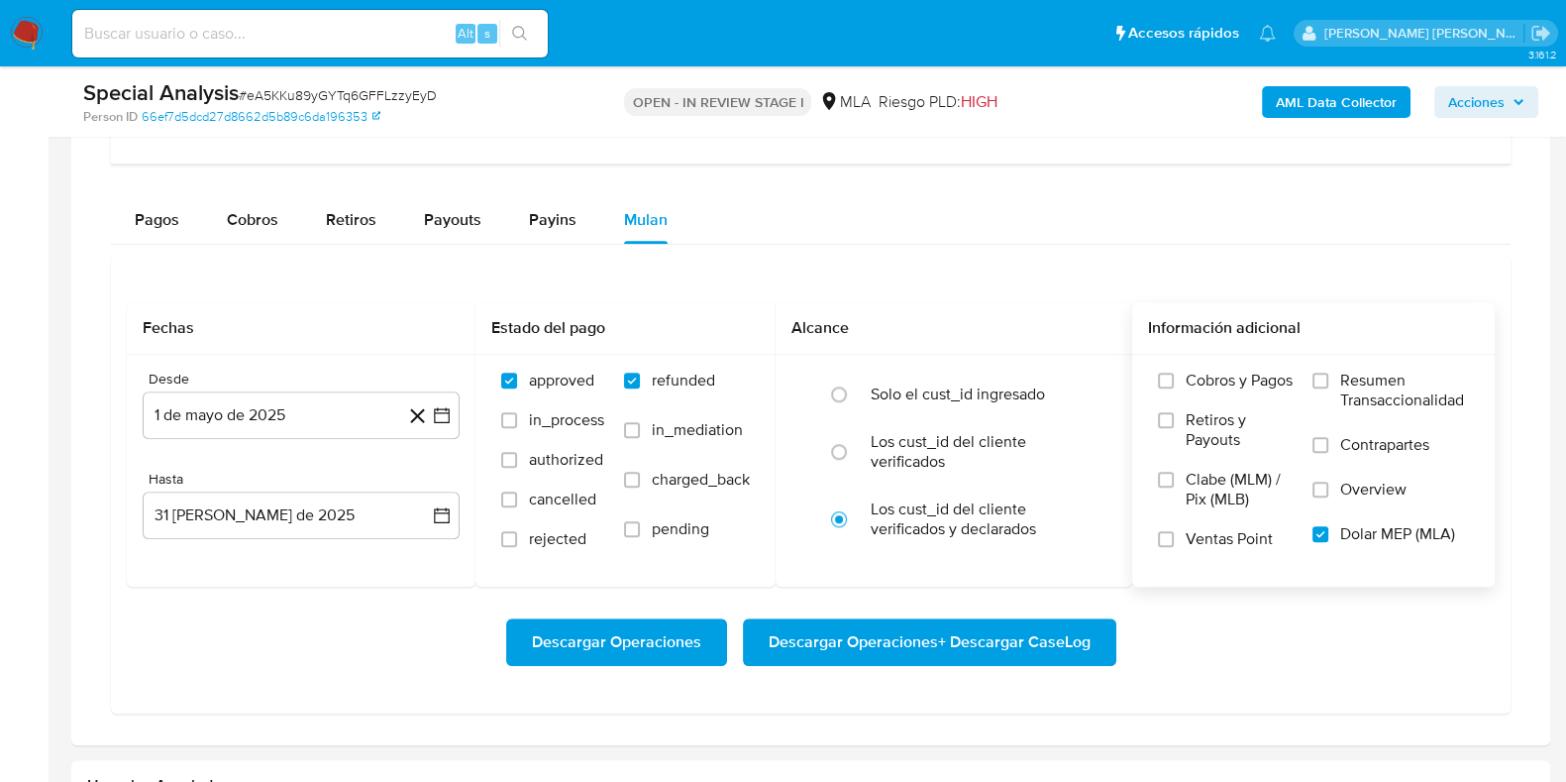
click at [834, 643] on span "Descargar Operaciones + Descargar CaseLog" at bounding box center [930, 642] width 322 height 44
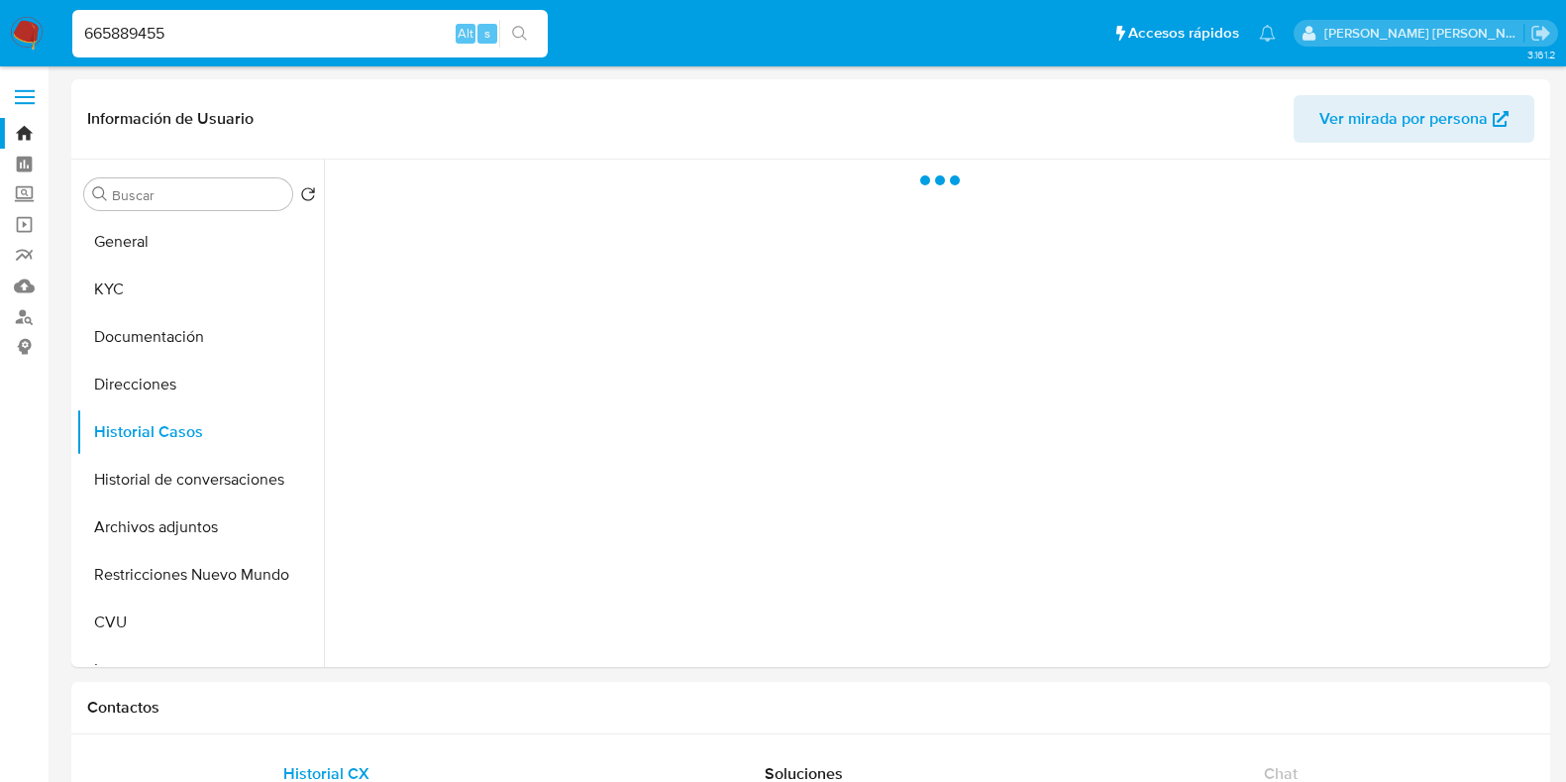
select select "10"
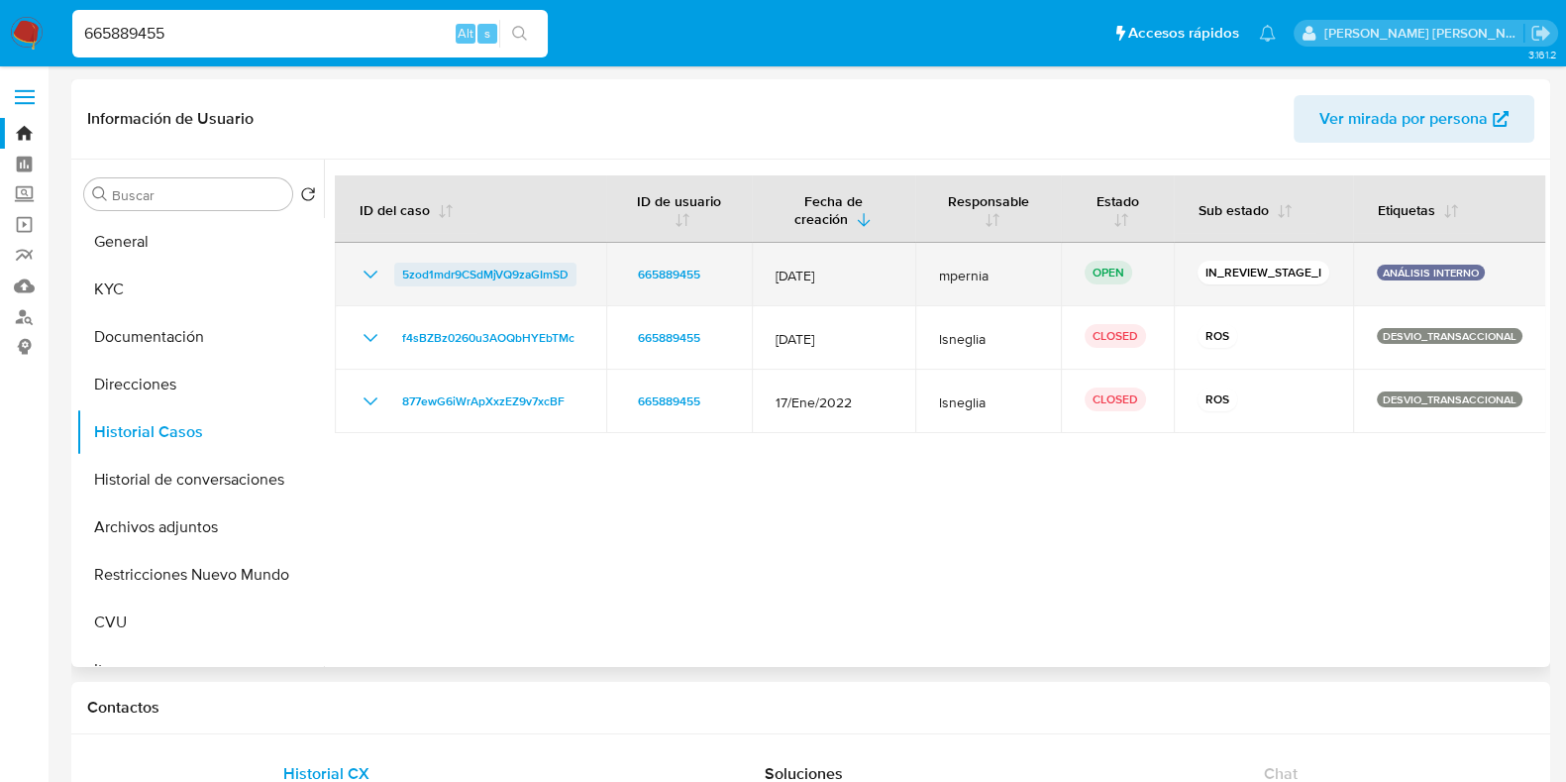
click at [480, 279] on span "5zod1mdr9CSdMjVQ9zaGImSD" at bounding box center [485, 275] width 166 height 24
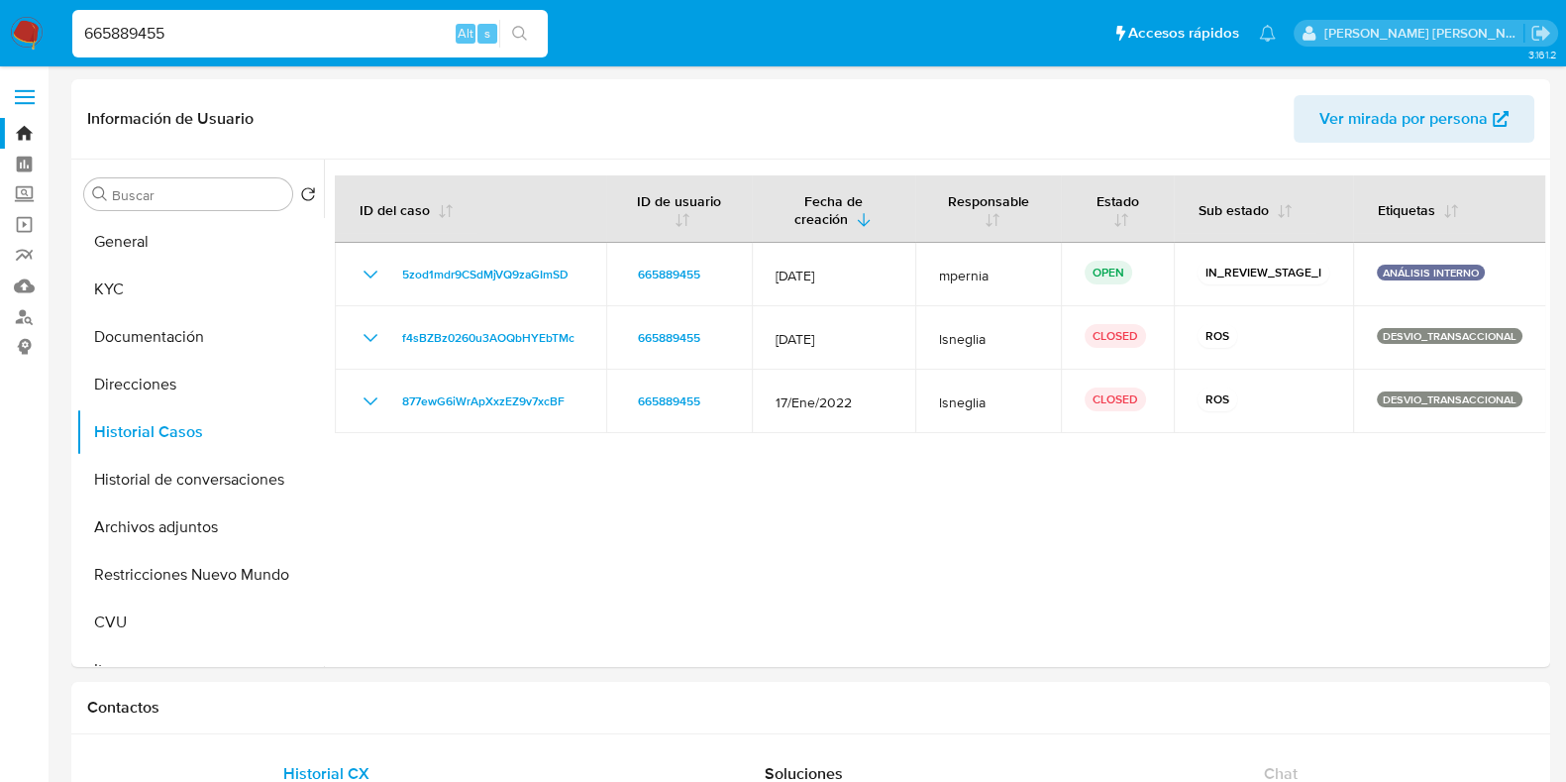
click at [143, 29] on input "665889455" at bounding box center [309, 34] width 475 height 26
paste input "733678011"
type input "733678011"
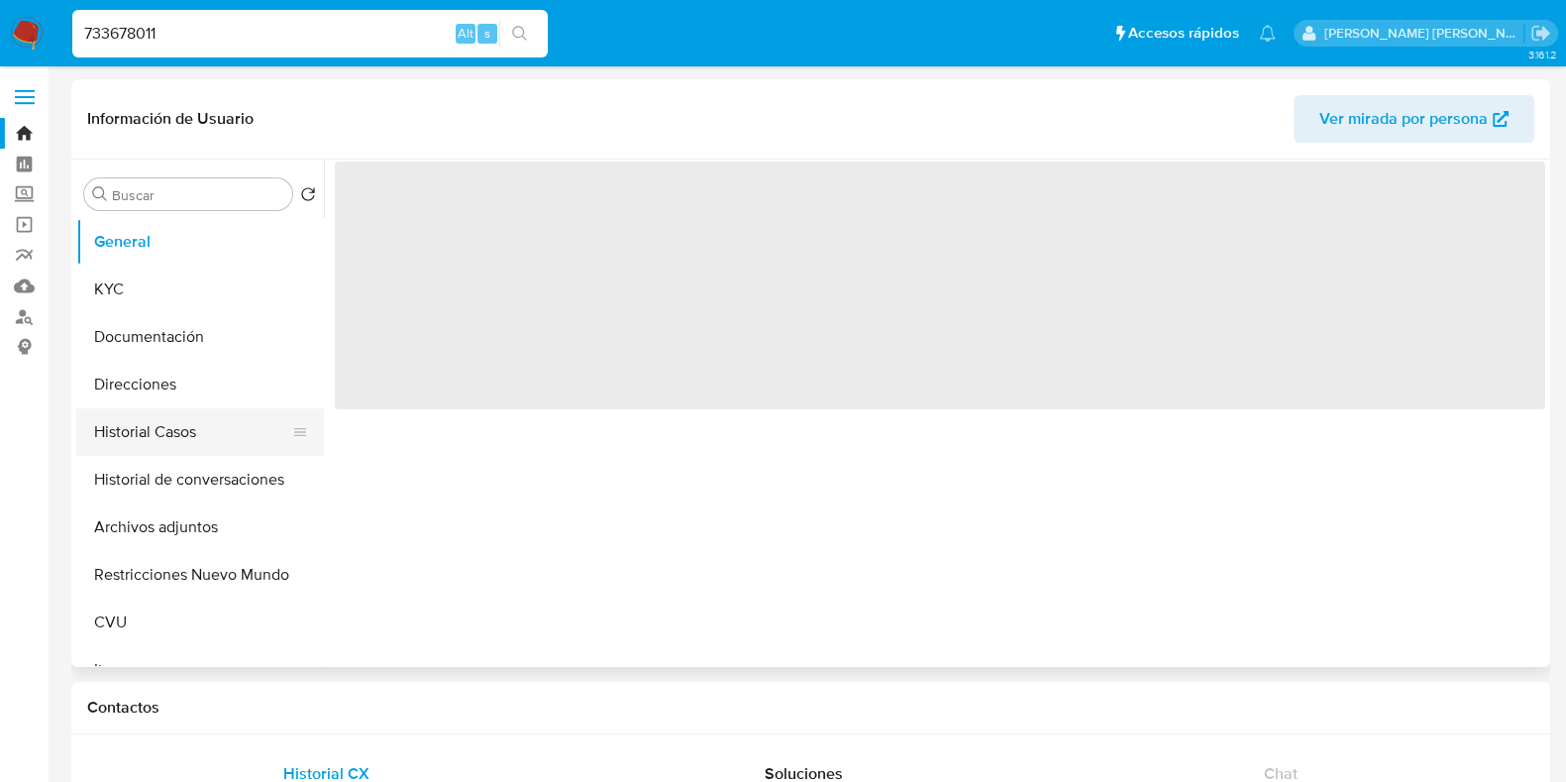
select select "10"
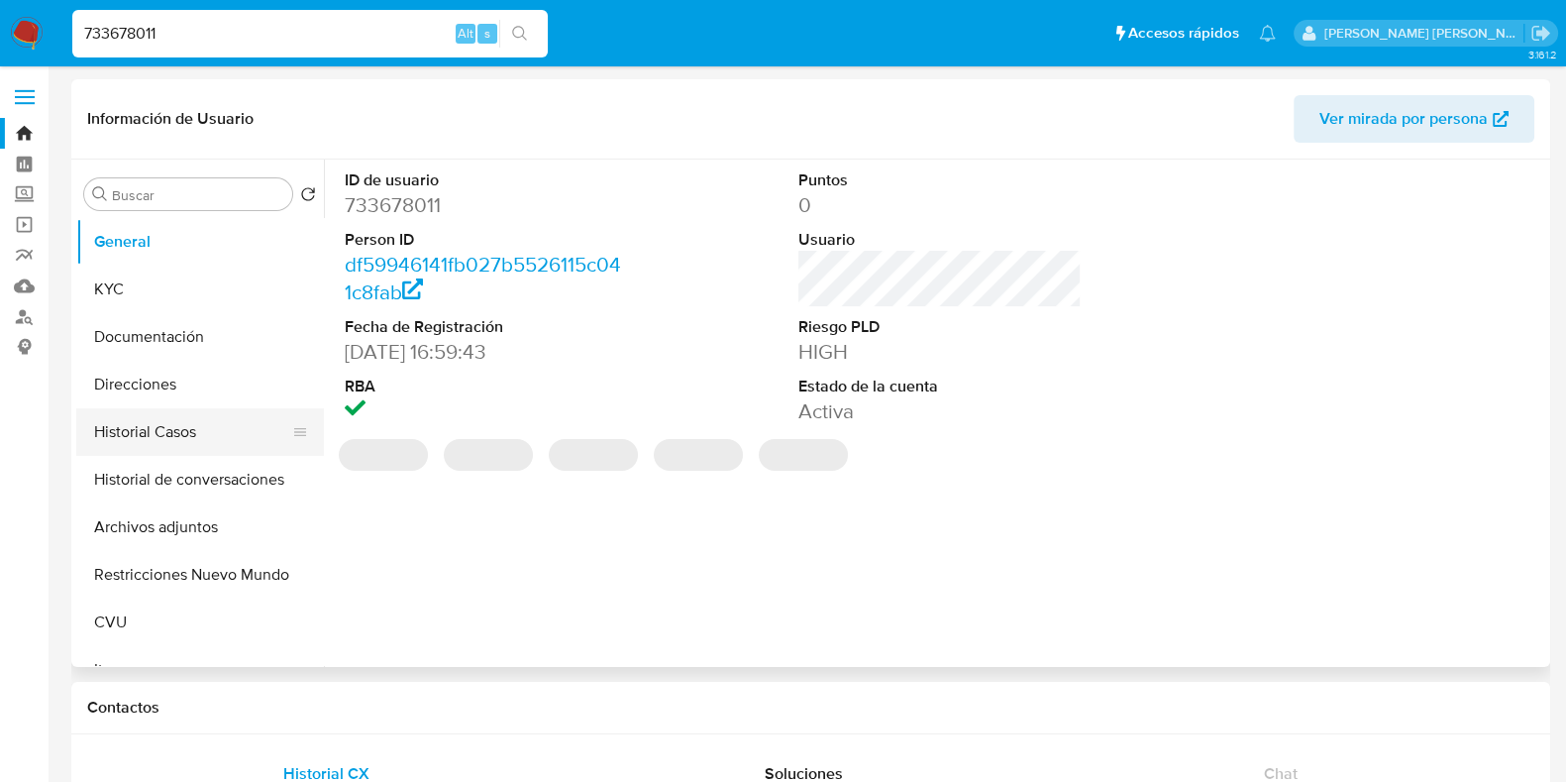
click at [172, 446] on button "Historial Casos" at bounding box center [192, 432] width 232 height 48
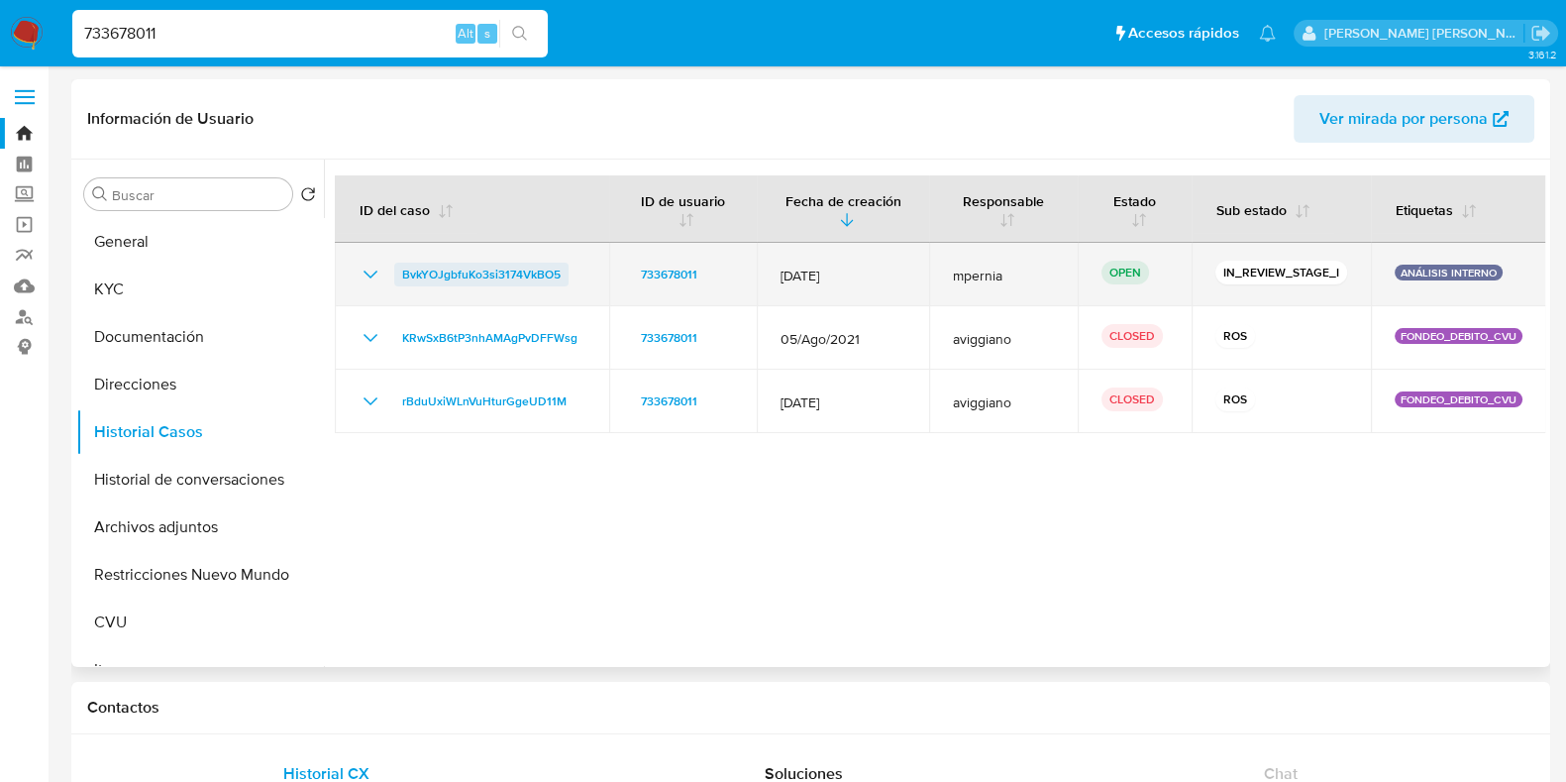
click at [526, 279] on span "BvkYOJgbfuKo3si3174VkBO5" at bounding box center [481, 275] width 158 height 24
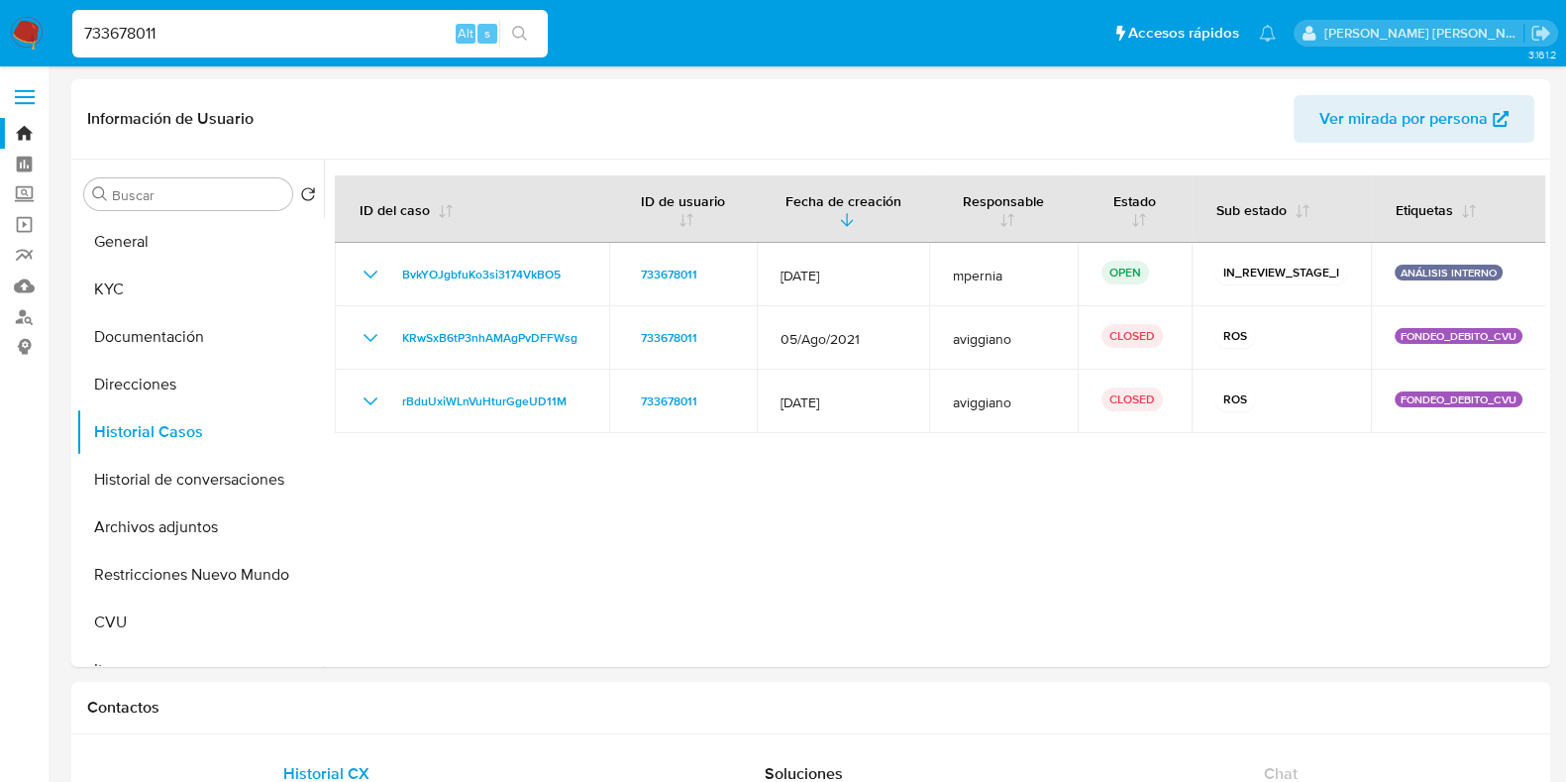
click at [131, 26] on input "733678011" at bounding box center [309, 34] width 475 height 26
paste input "820402799"
type input "820402799"
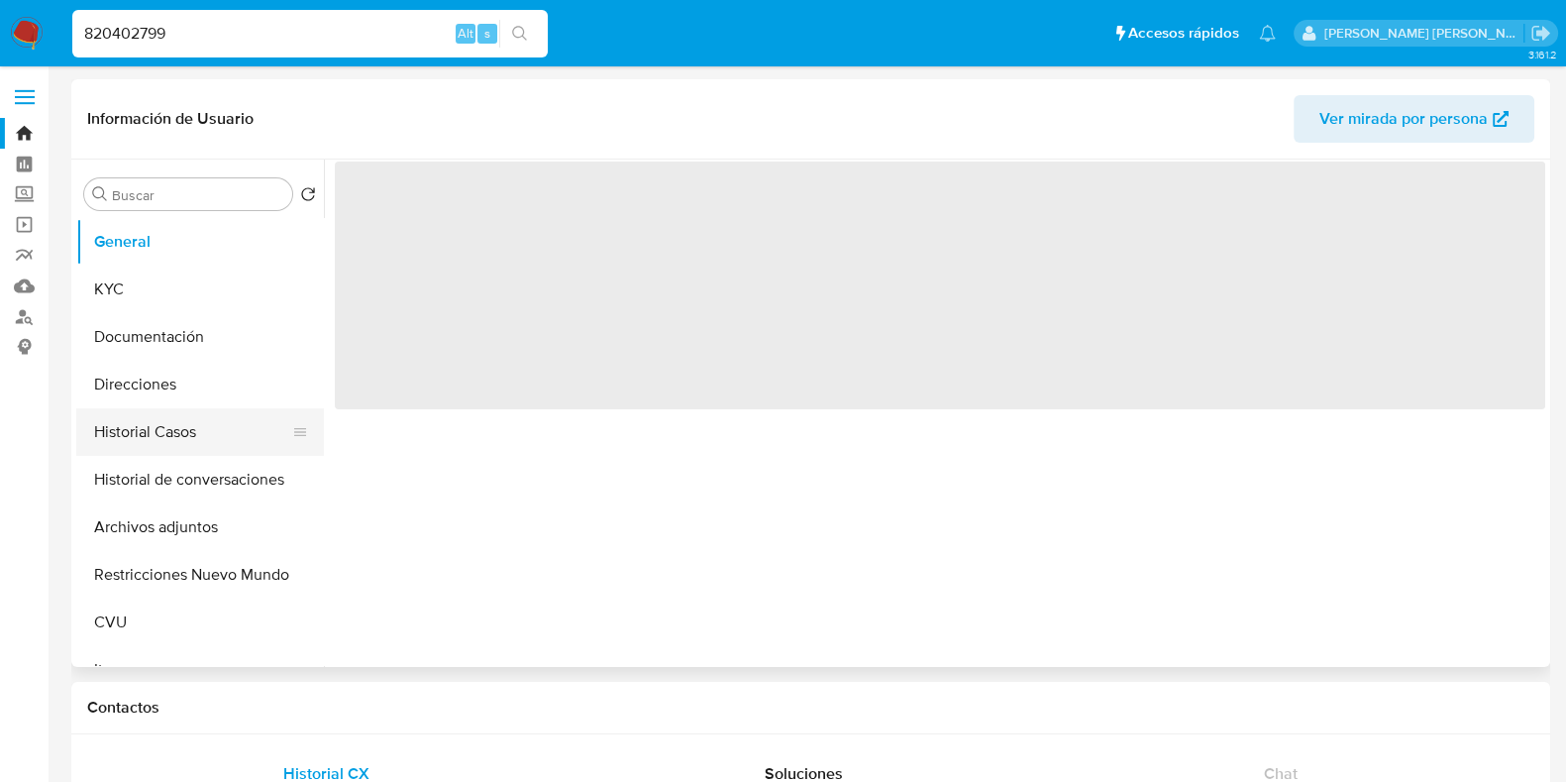
select select "10"
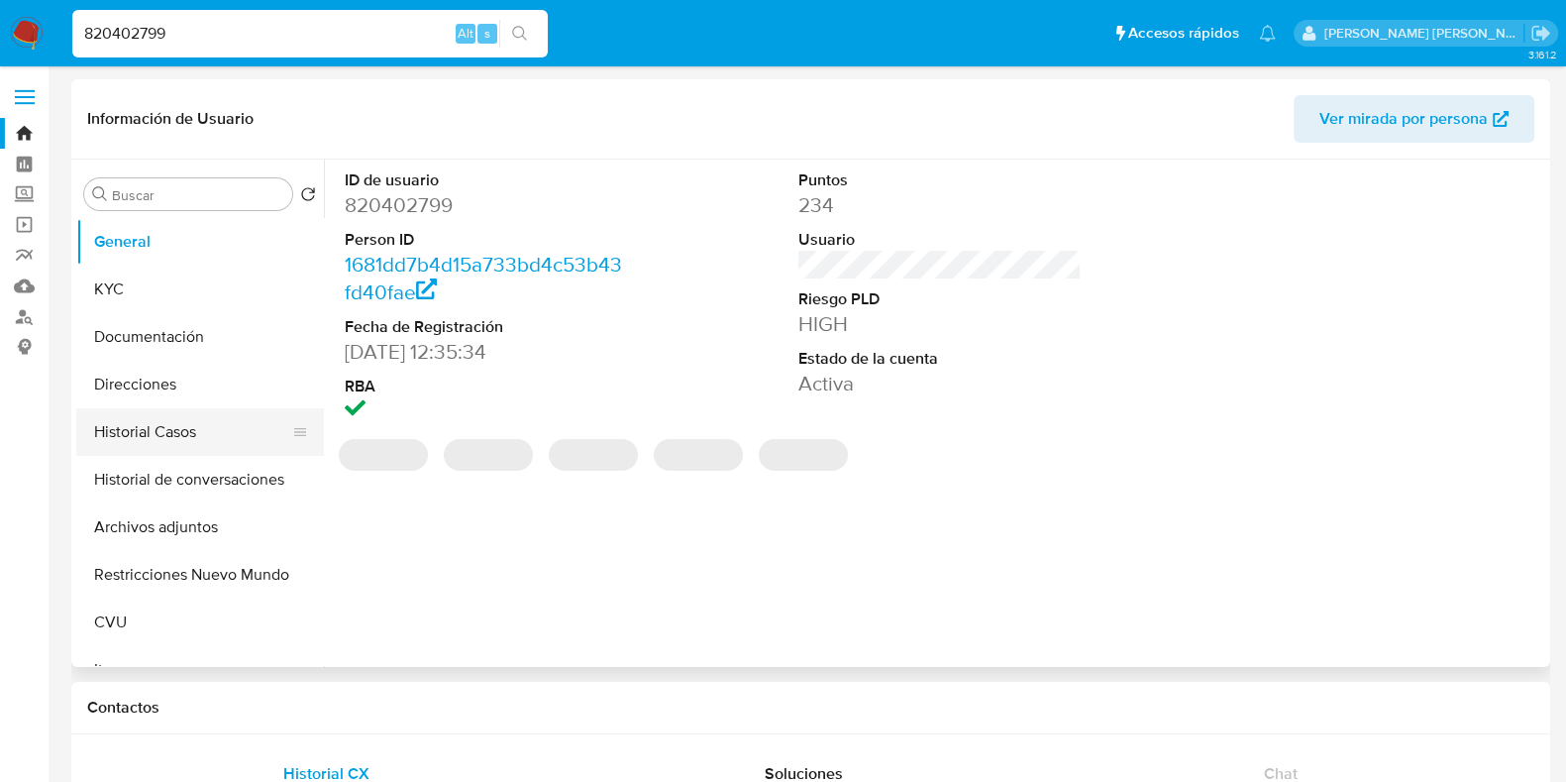
click at [147, 425] on button "Historial Casos" at bounding box center [192, 432] width 232 height 48
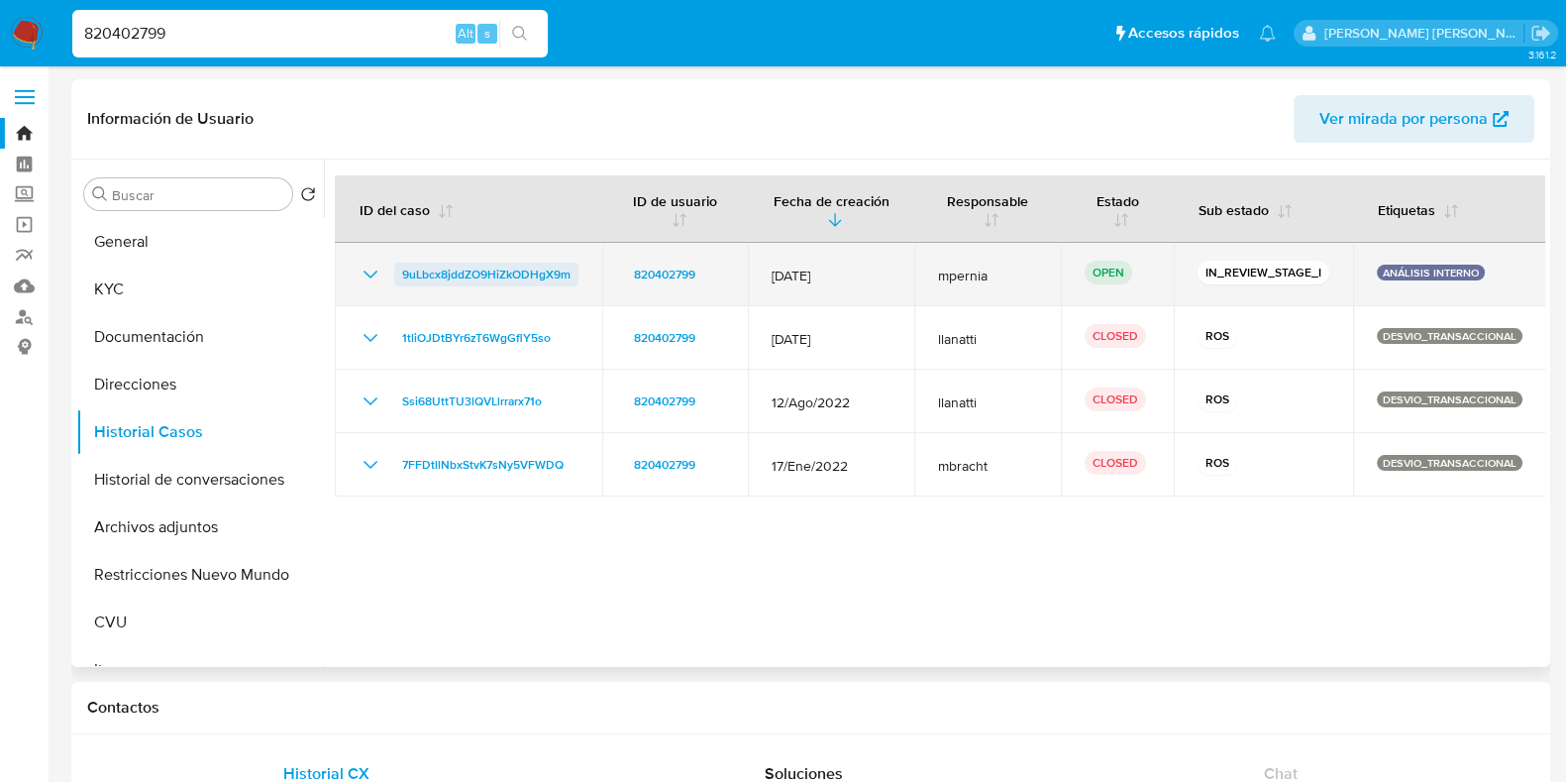
click at [515, 264] on span "9uLbcx8jddZO9HiZkODHgX9m" at bounding box center [486, 275] width 168 height 24
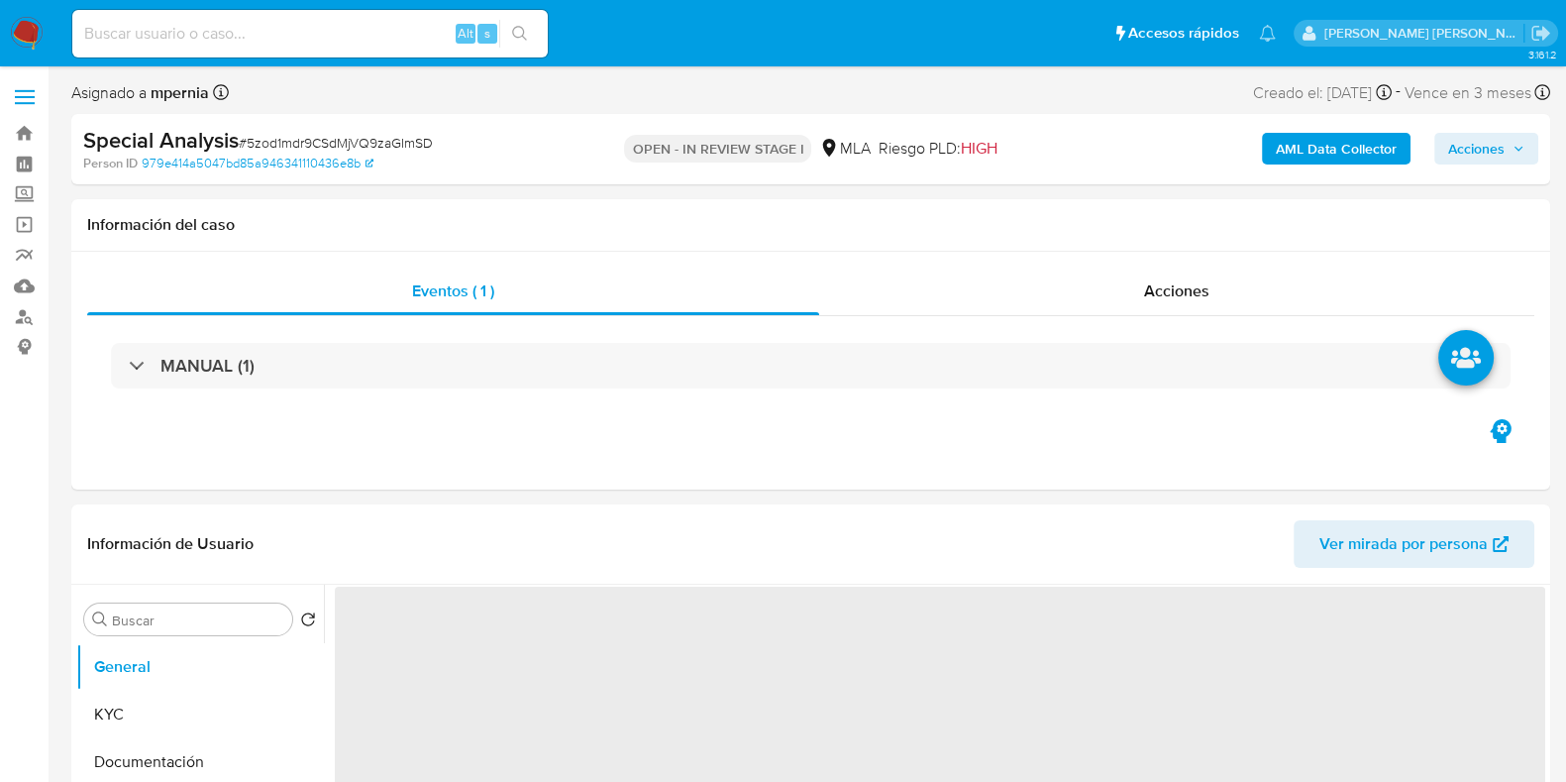
select select "10"
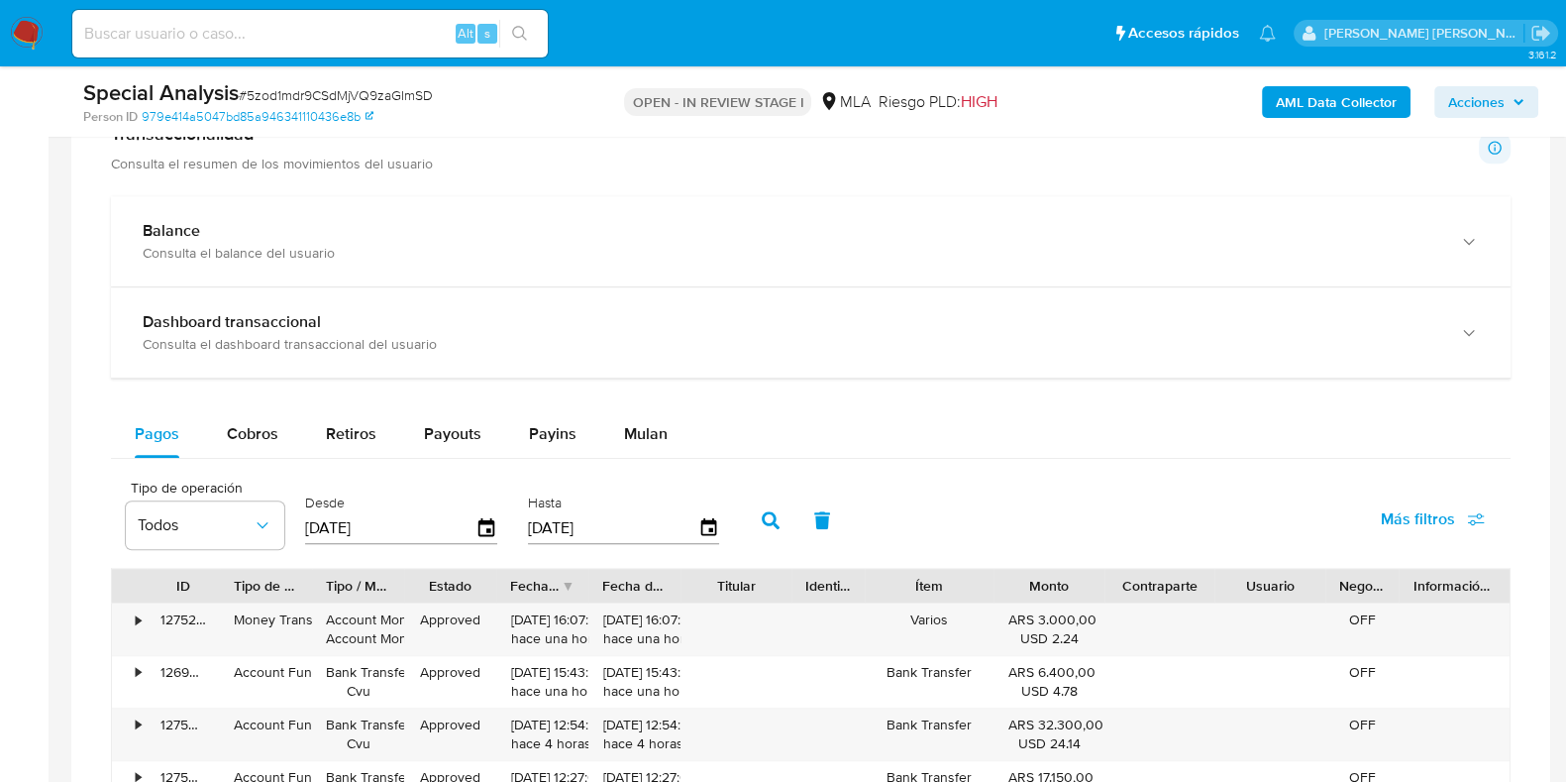
scroll to position [1486, 0]
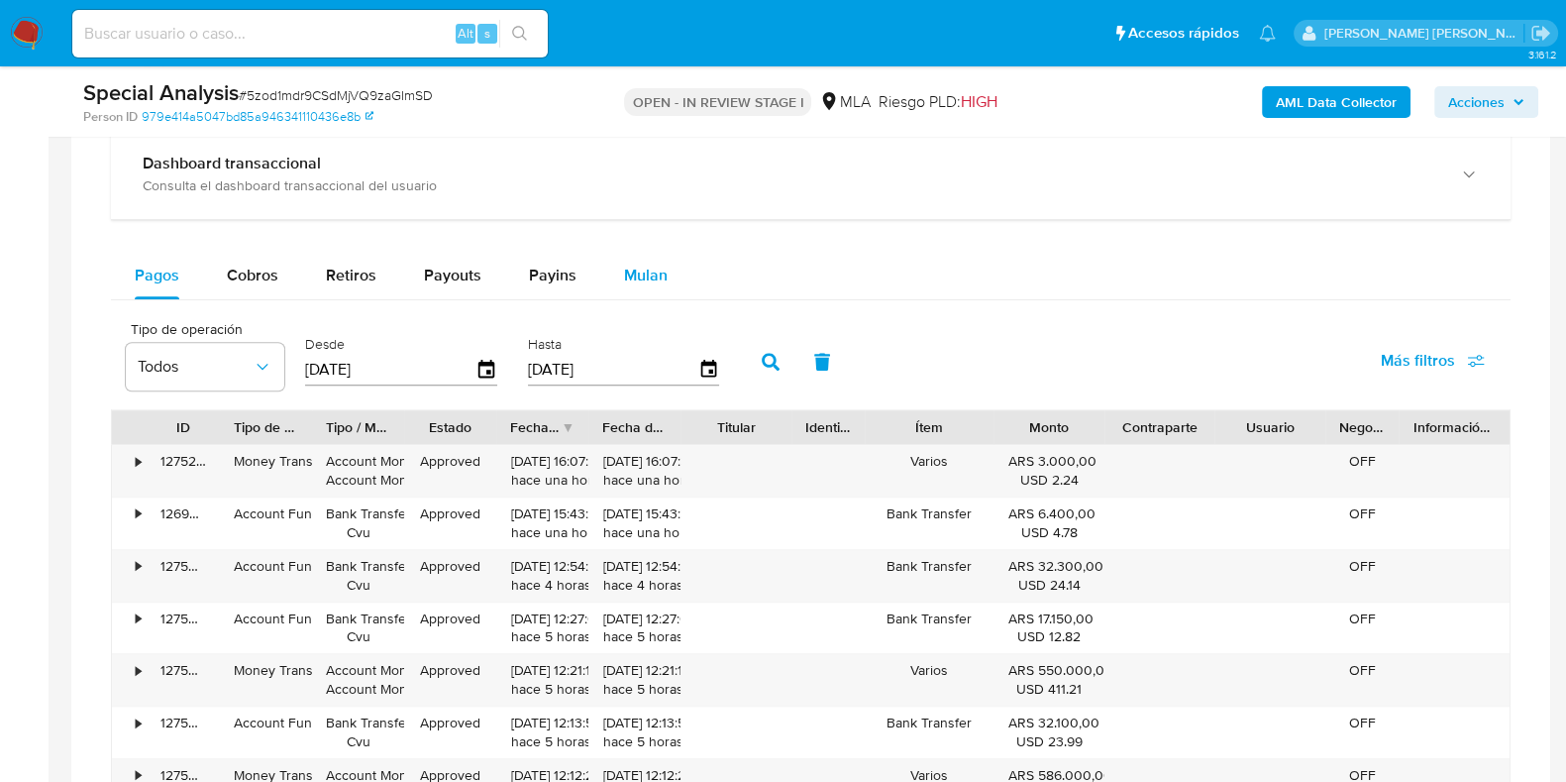
click at [648, 255] on div "Mulan" at bounding box center [646, 276] width 44 height 48
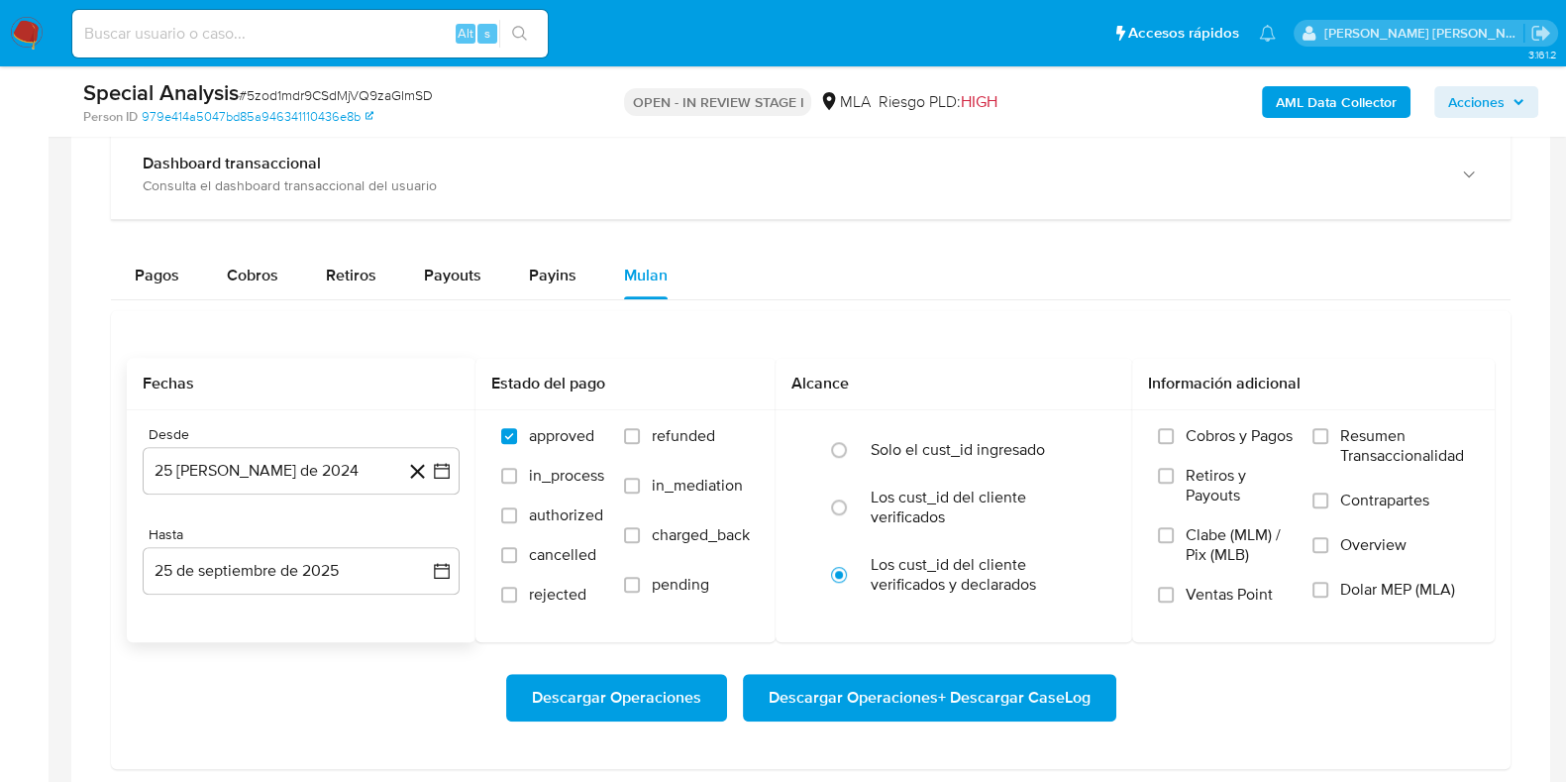
click at [263, 437] on div "Desde" at bounding box center [301, 435] width 317 height 18
click at [272, 451] on button "25 [PERSON_NAME] de 2024" at bounding box center [301, 471] width 317 height 48
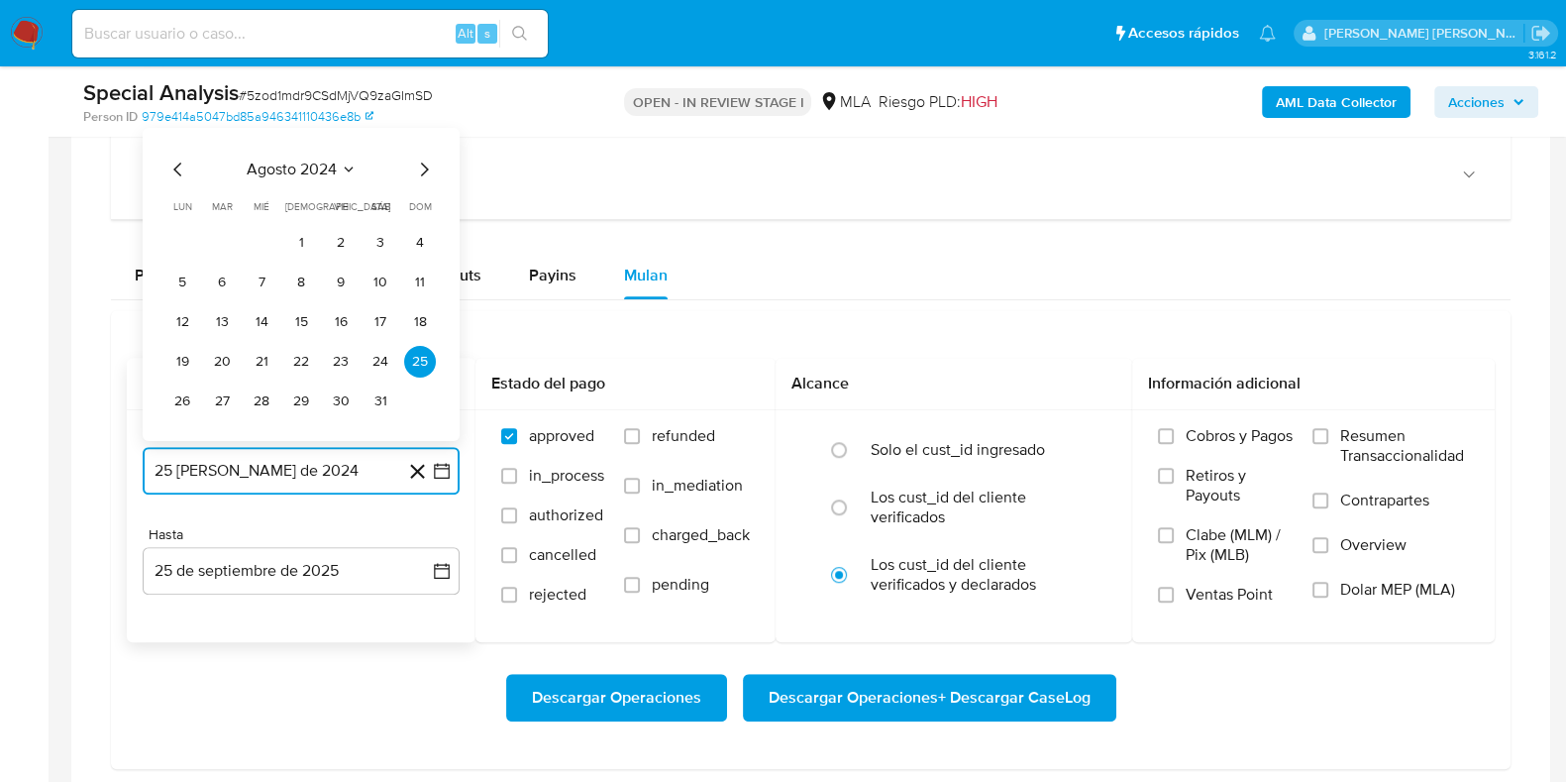
click at [354, 169] on icon "Seleccionar mes y año" at bounding box center [349, 169] width 16 height 16
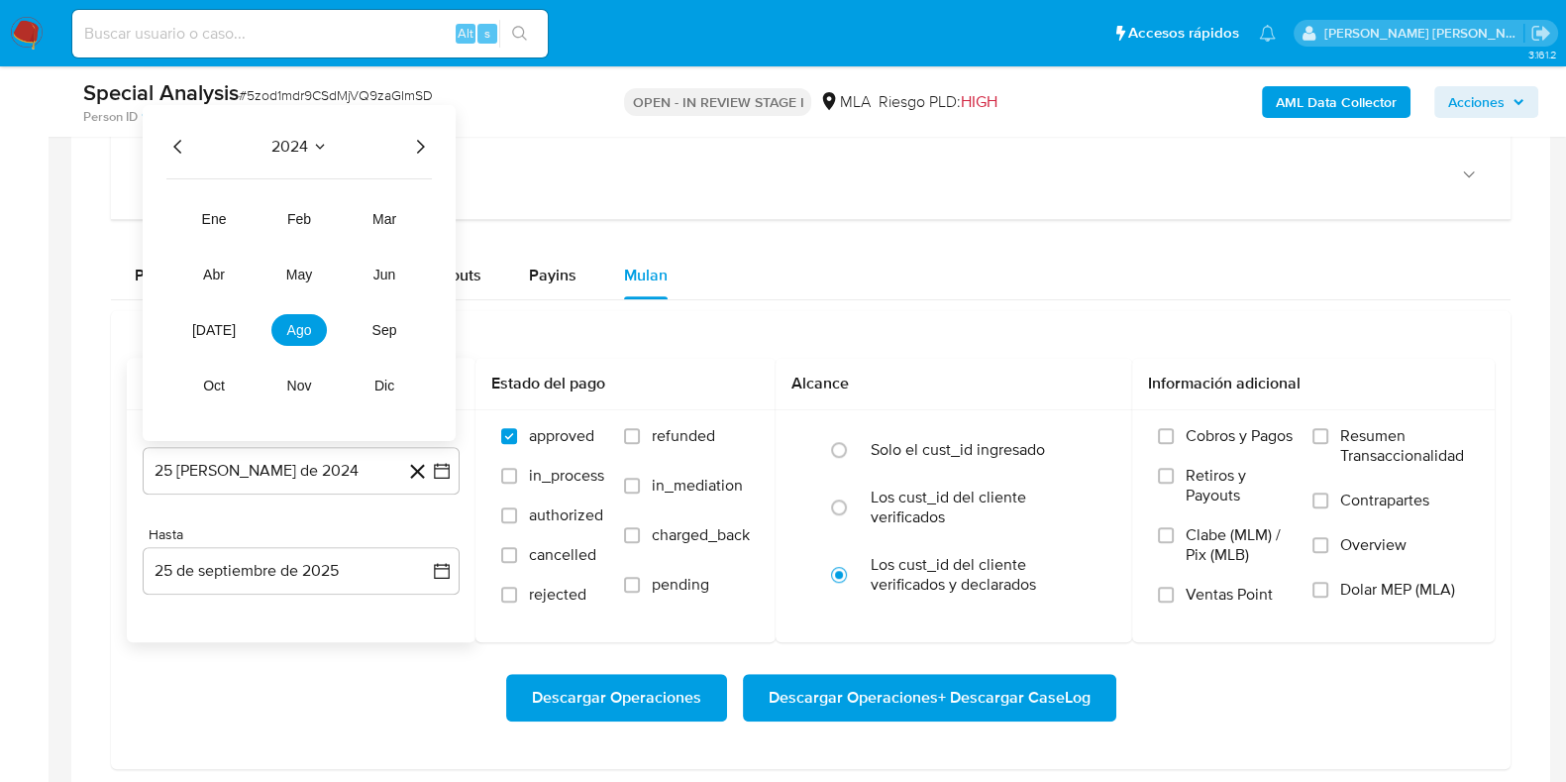
click at [428, 140] on icon "Año siguiente" at bounding box center [420, 147] width 24 height 24
click at [301, 276] on span "may" at bounding box center [299, 274] width 26 height 16
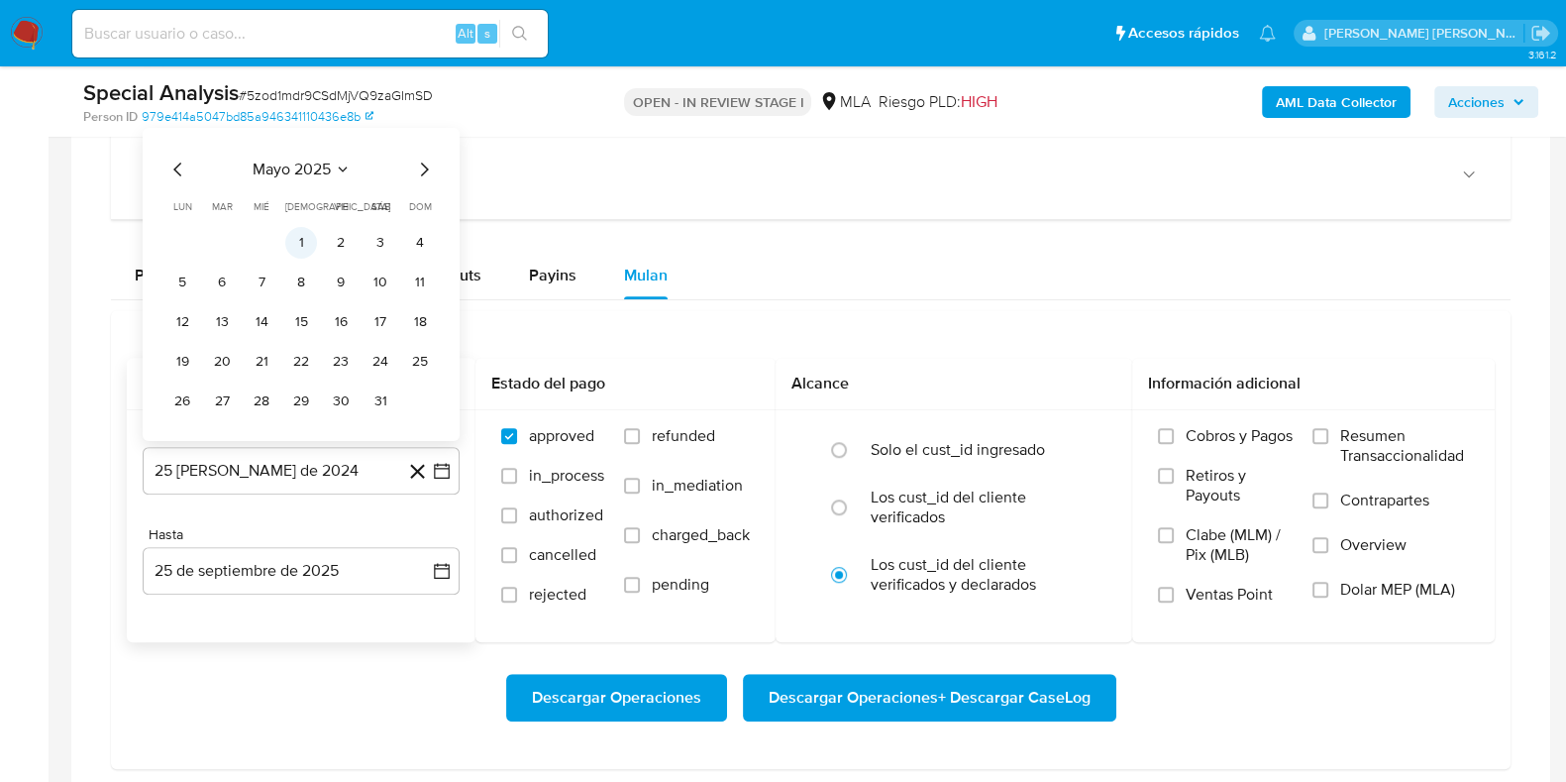
click at [295, 234] on button "1" at bounding box center [301, 243] width 32 height 32
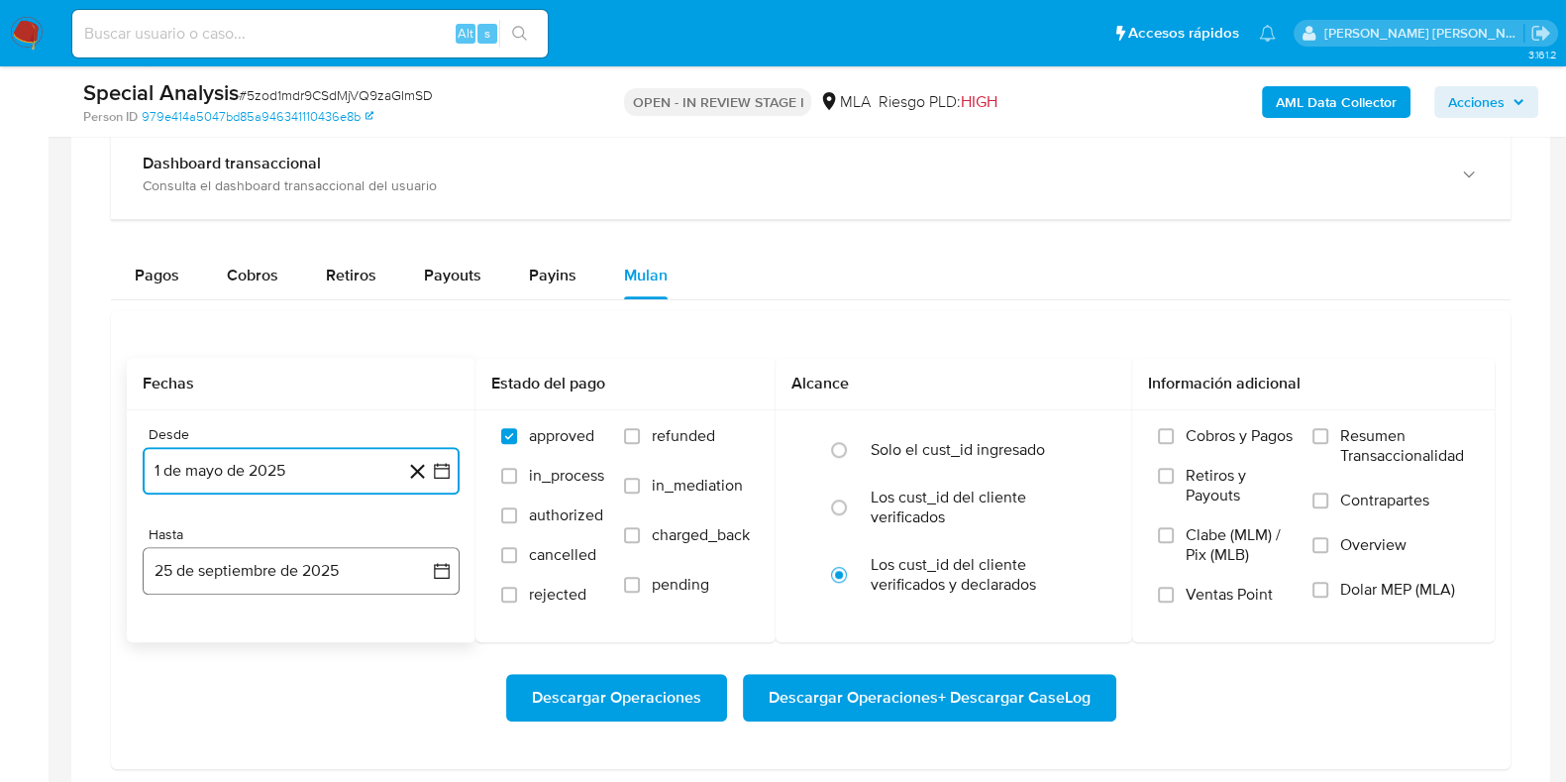
click at [213, 563] on button "25 de septiembre de 2025" at bounding box center [301, 571] width 317 height 48
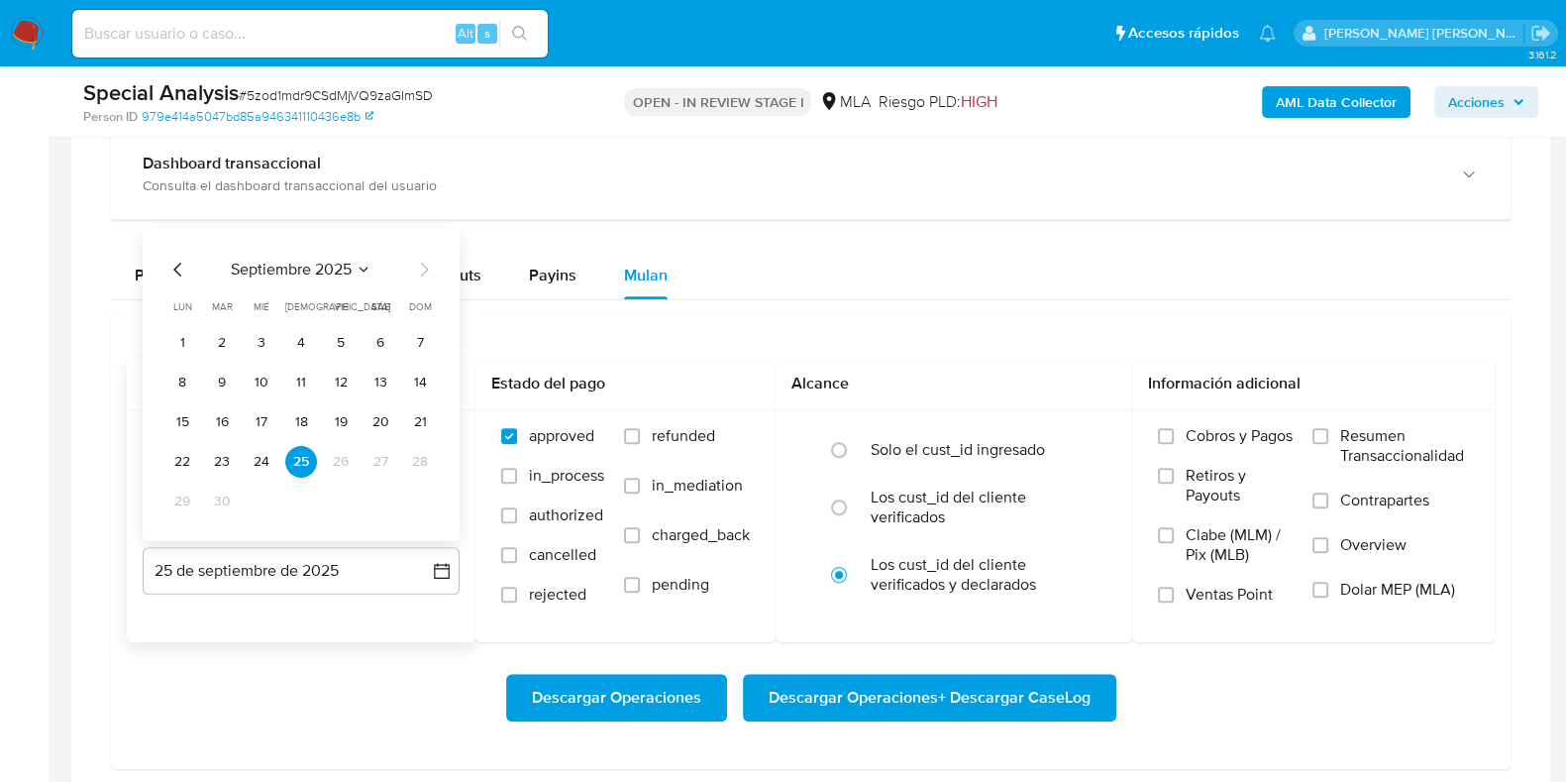
click at [178, 263] on icon "Mes anterior" at bounding box center [177, 270] width 8 height 14
click at [419, 495] on button "31" at bounding box center [420, 501] width 32 height 32
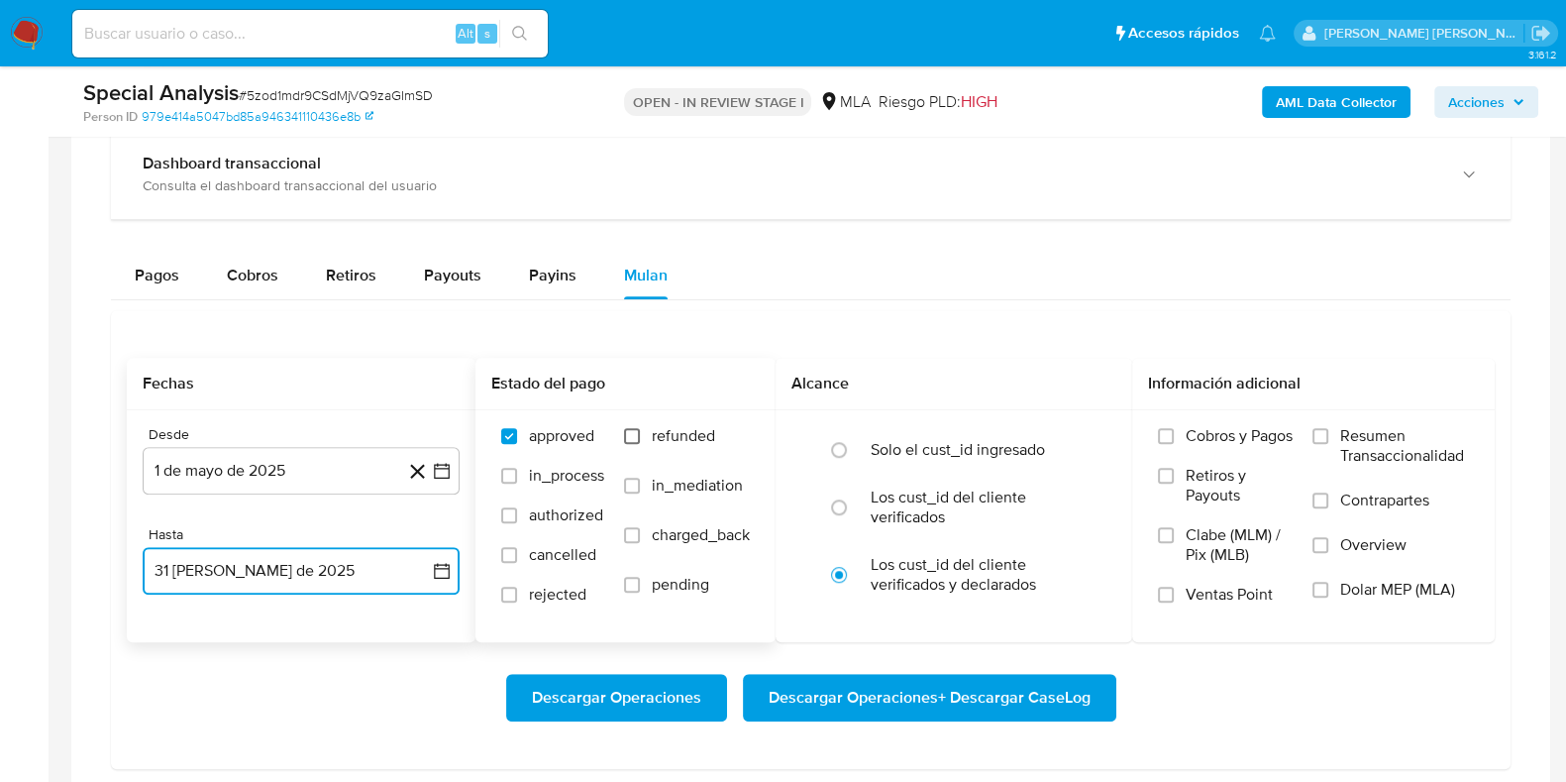
click at [624, 434] on input "refunded" at bounding box center [632, 436] width 16 height 16
checkbox input "true"
click at [1320, 581] on input "Dolar MEP (MLA)" at bounding box center [1321, 589] width 16 height 16
click at [1041, 701] on span "Descargar Operaciones + Descargar CaseLog" at bounding box center [930, 698] width 322 height 44
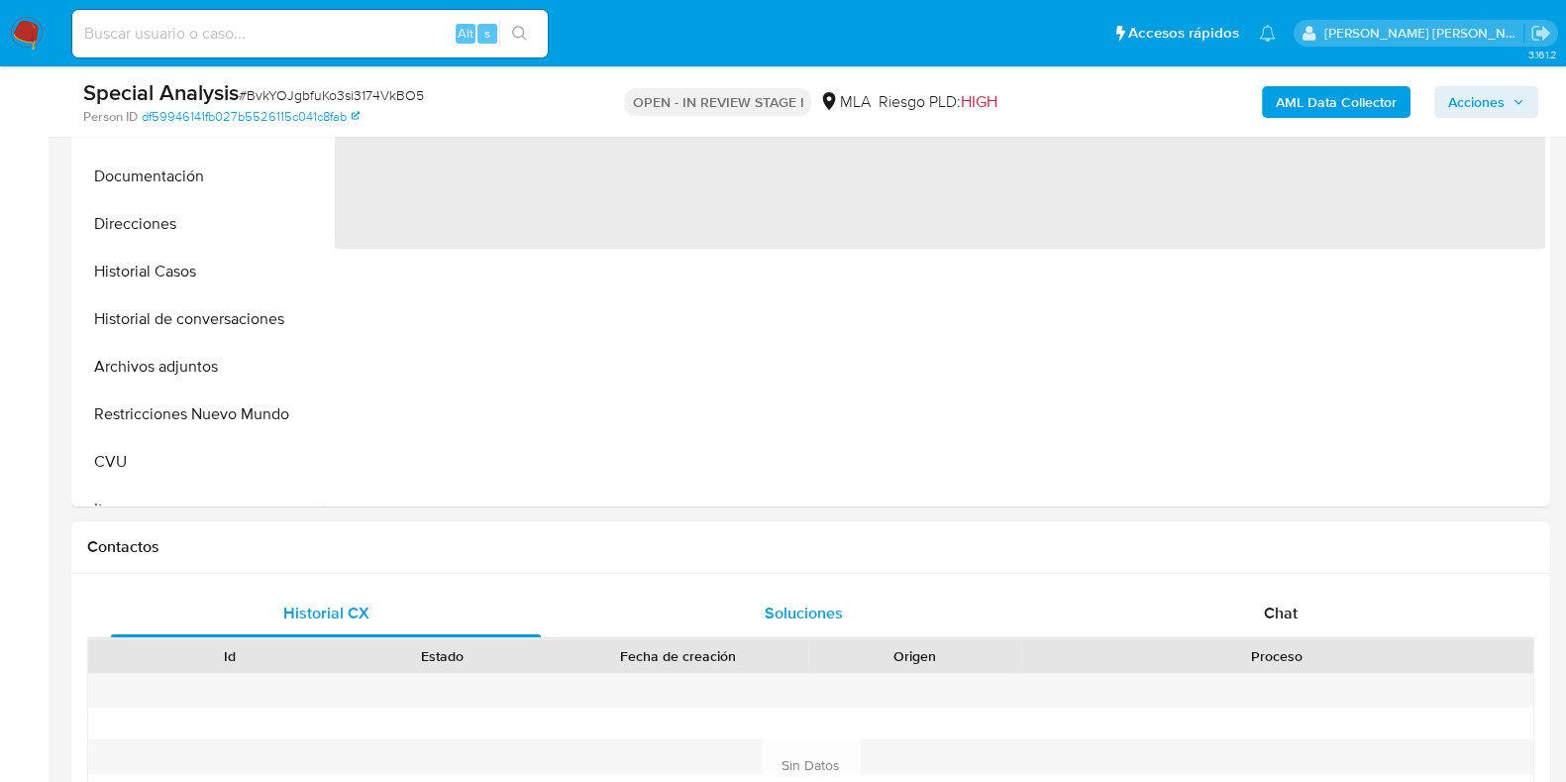
select select "10"
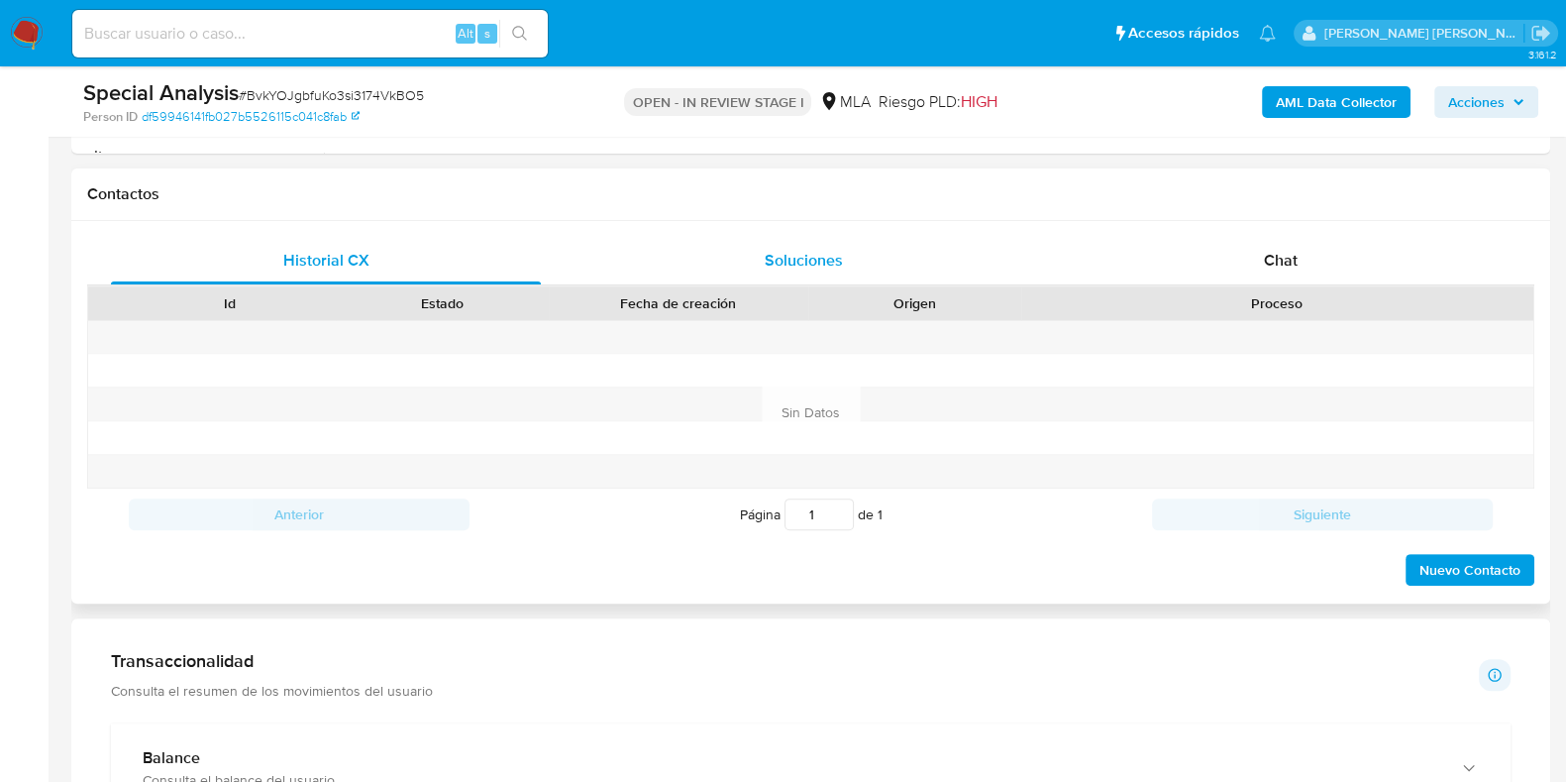
scroll to position [1238, 0]
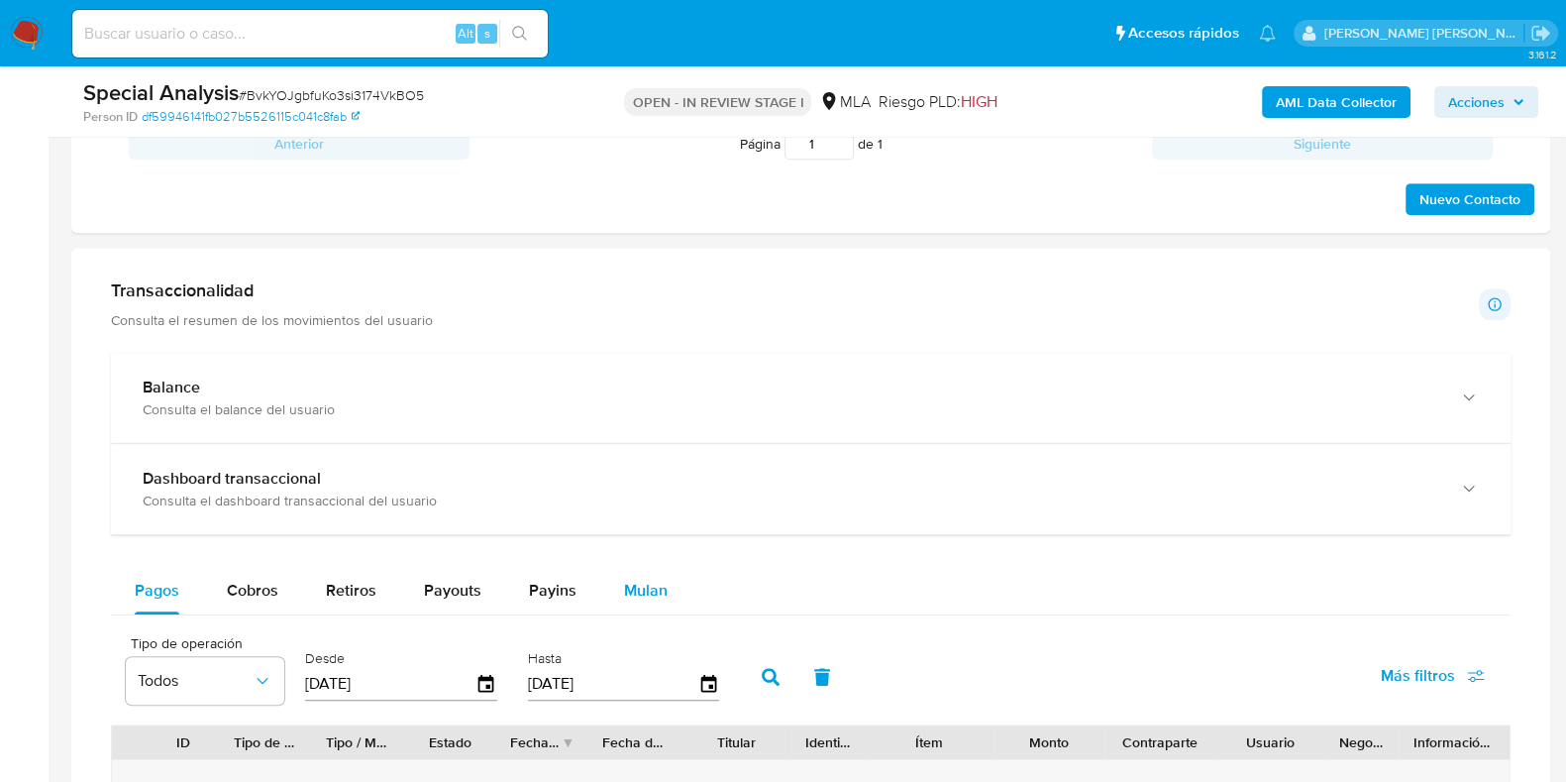
click at [639, 579] on span "Mulan" at bounding box center [646, 590] width 44 height 23
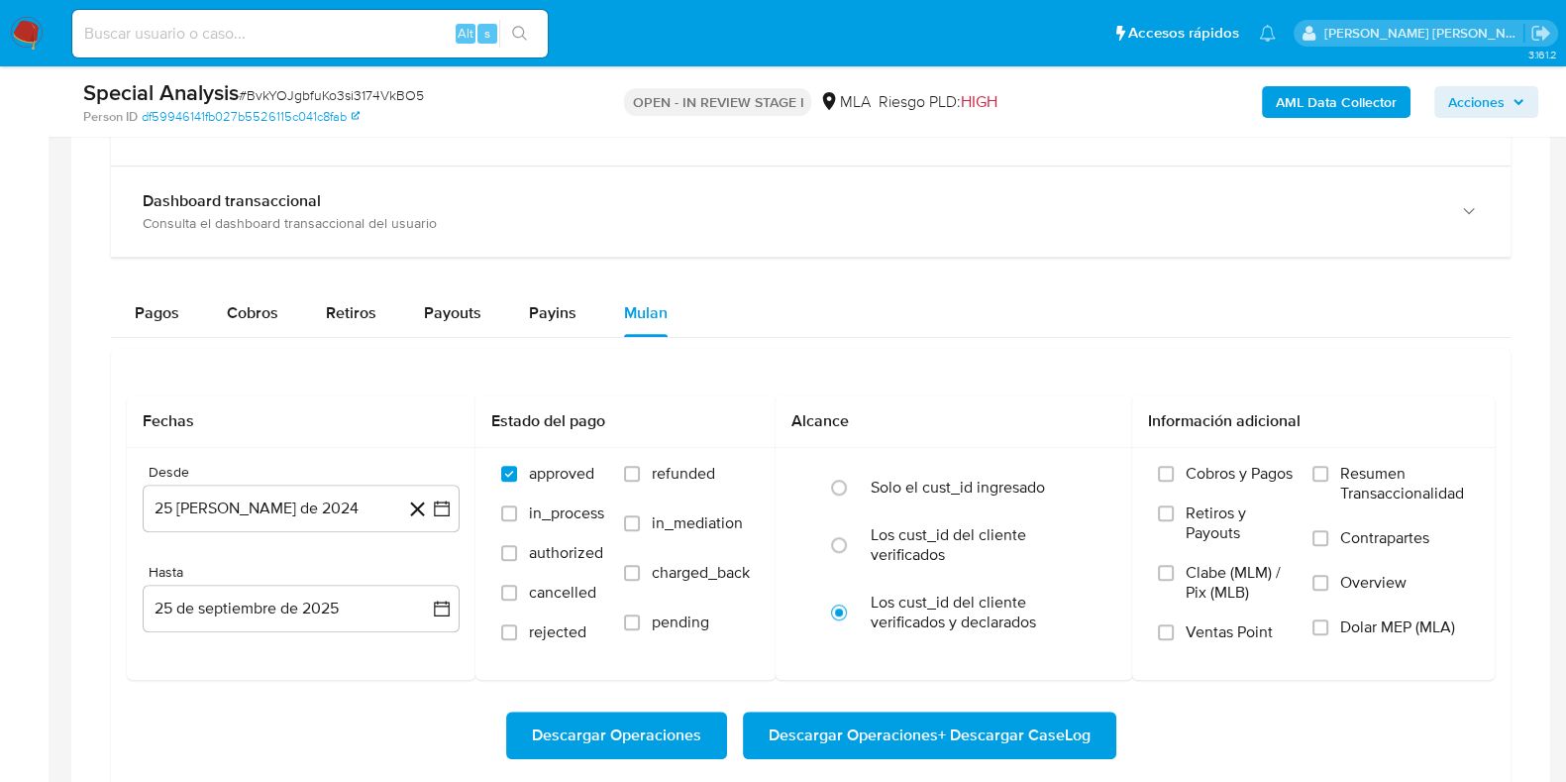
scroll to position [1733, 0]
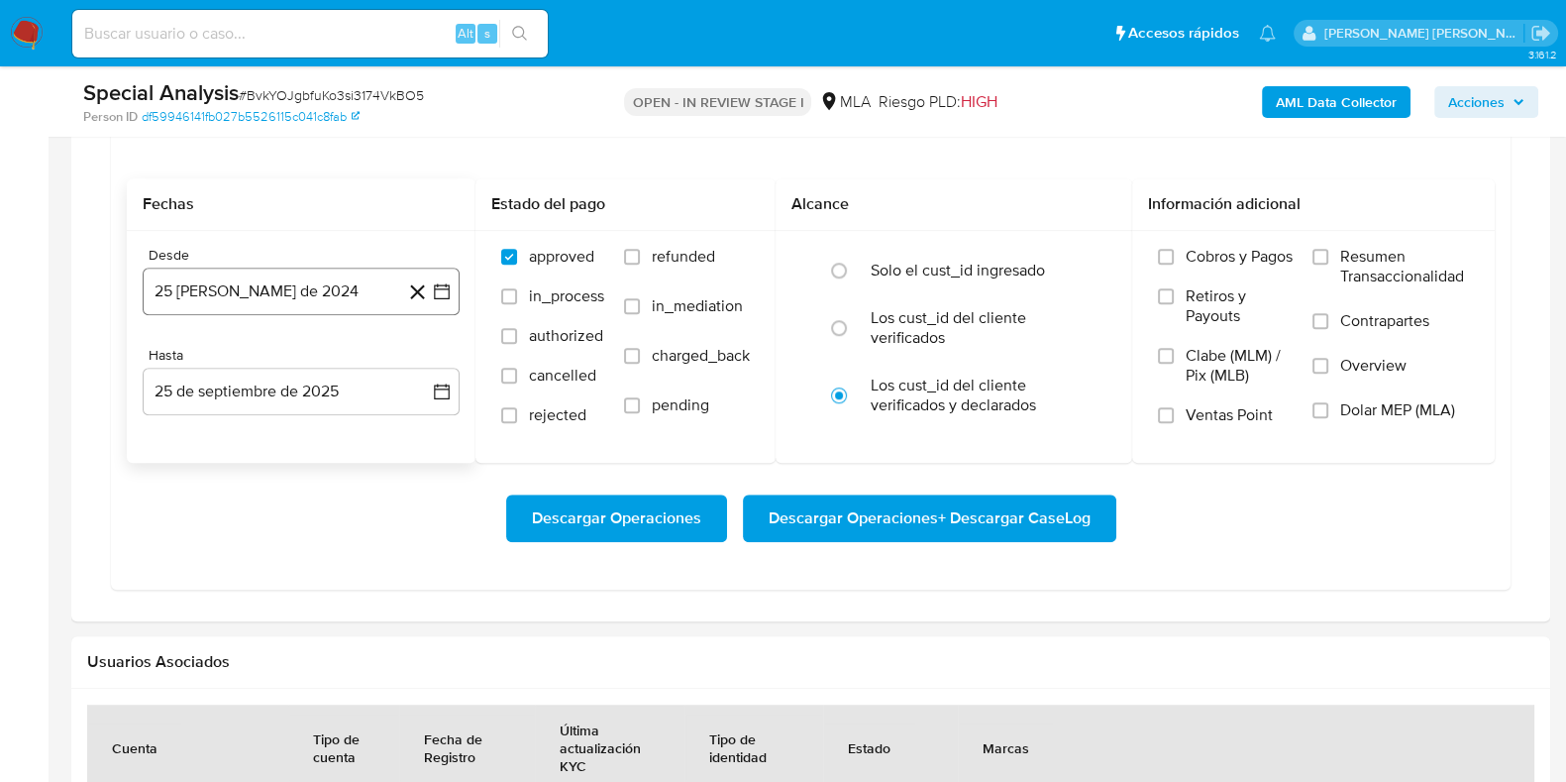
click at [209, 276] on button "25 [PERSON_NAME] de 2024" at bounding box center [301, 291] width 317 height 48
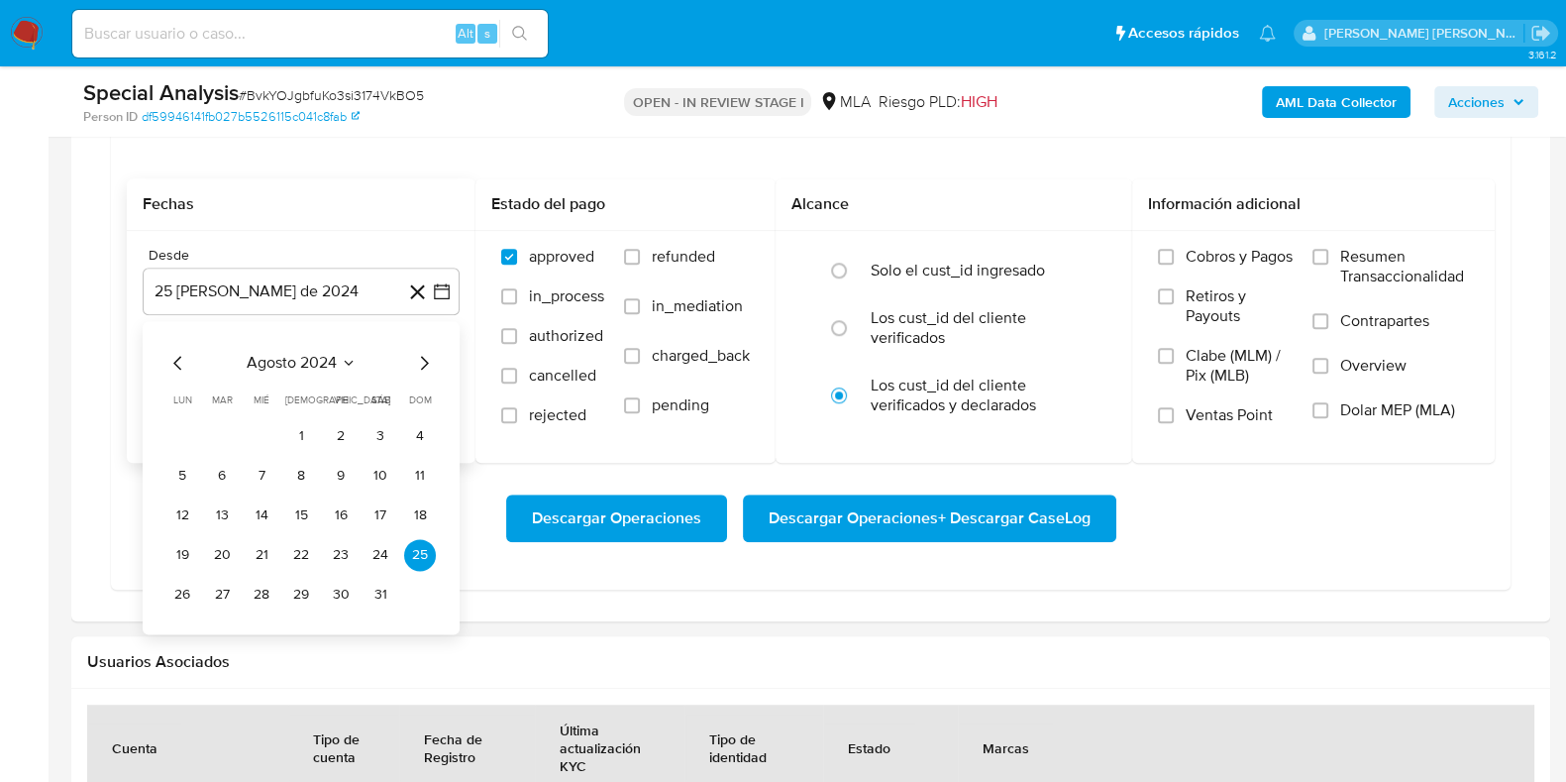
click at [314, 363] on span "agosto 2024" at bounding box center [292, 363] width 90 height 20
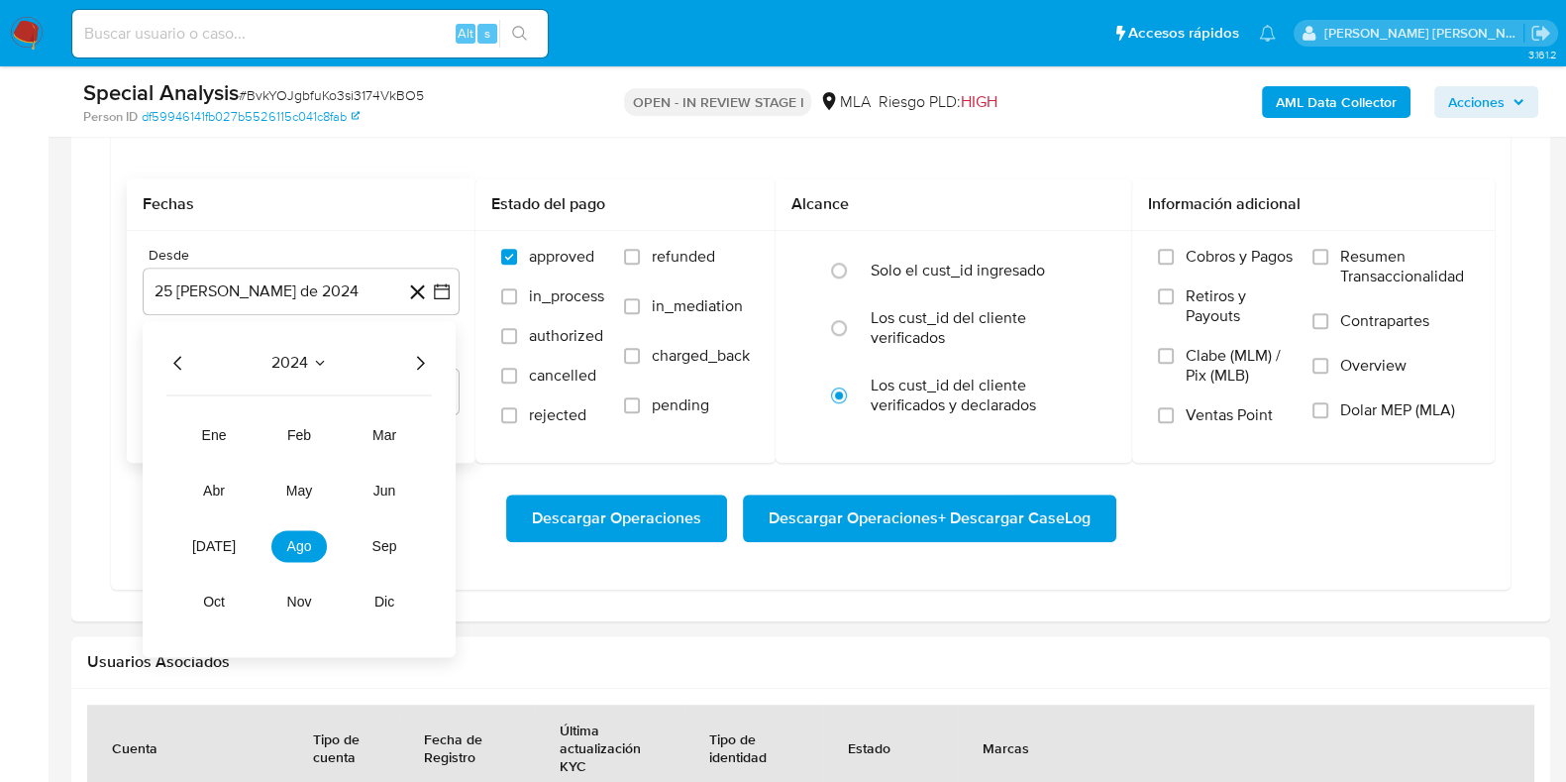
click at [421, 359] on icon "Año siguiente" at bounding box center [420, 363] width 24 height 24
click at [312, 493] on button "may" at bounding box center [298, 490] width 55 height 32
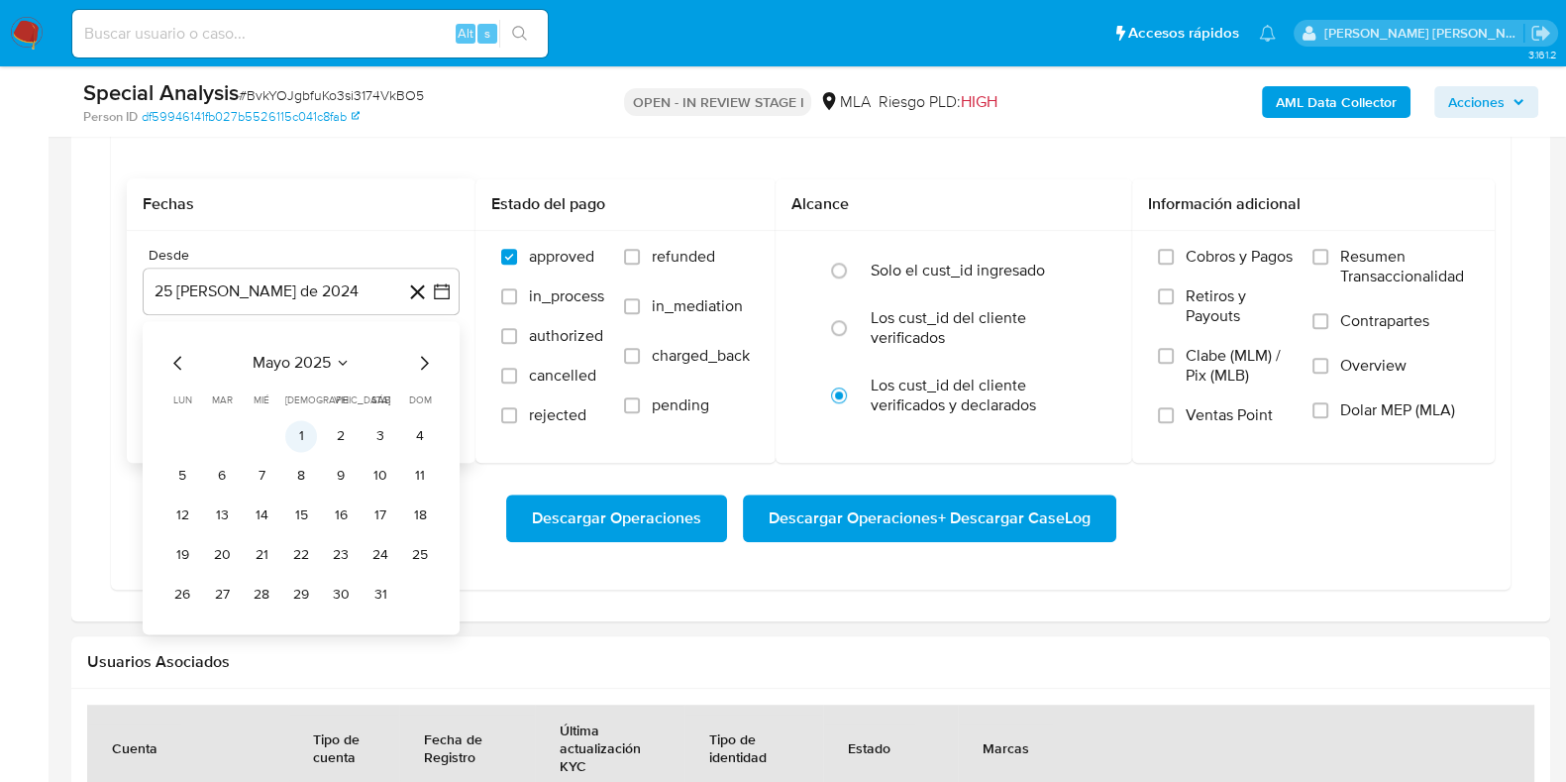
click at [303, 427] on button "1" at bounding box center [301, 436] width 32 height 32
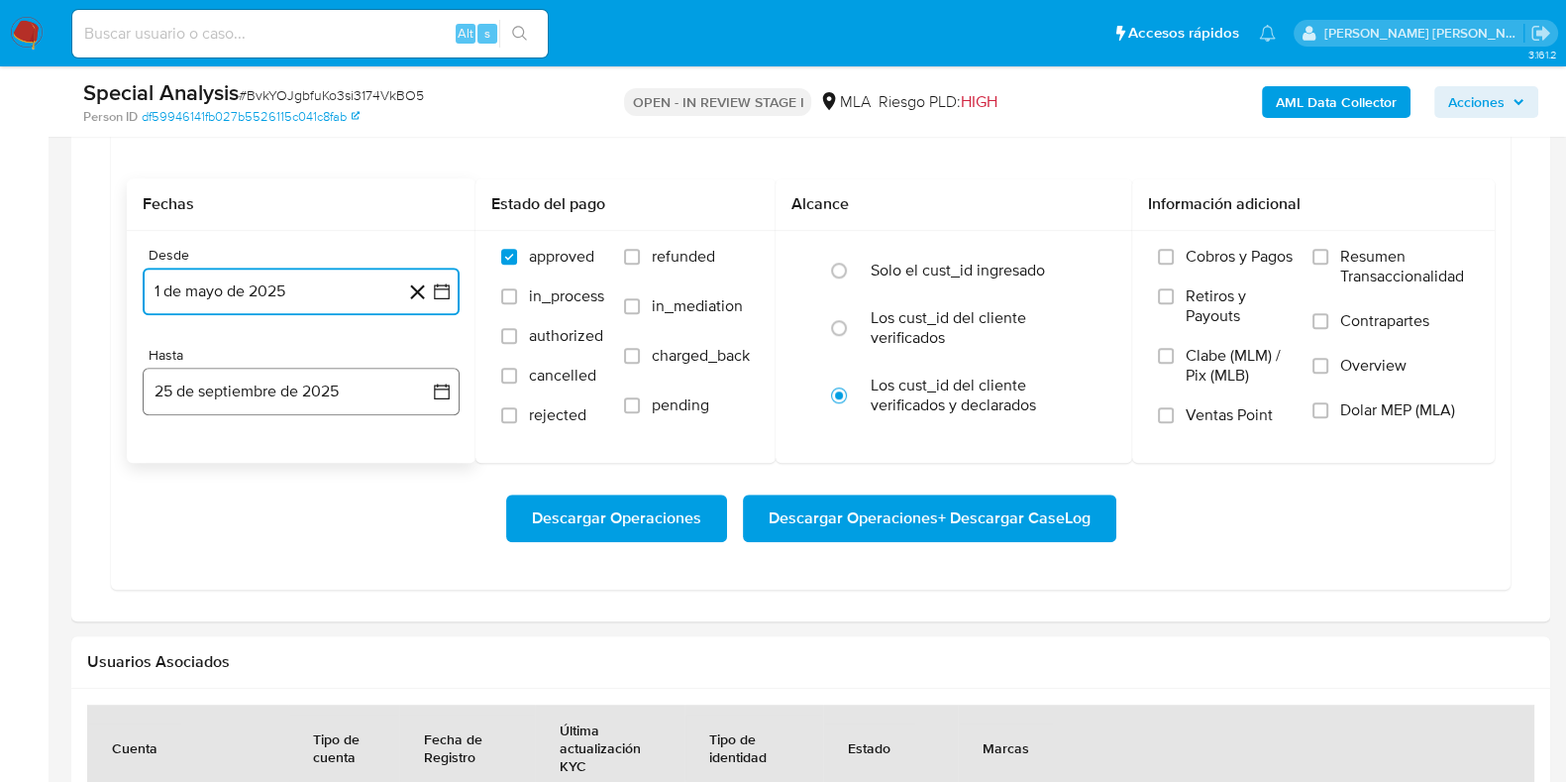
click at [242, 374] on button "25 de septiembre de 2025" at bounding box center [301, 392] width 317 height 48
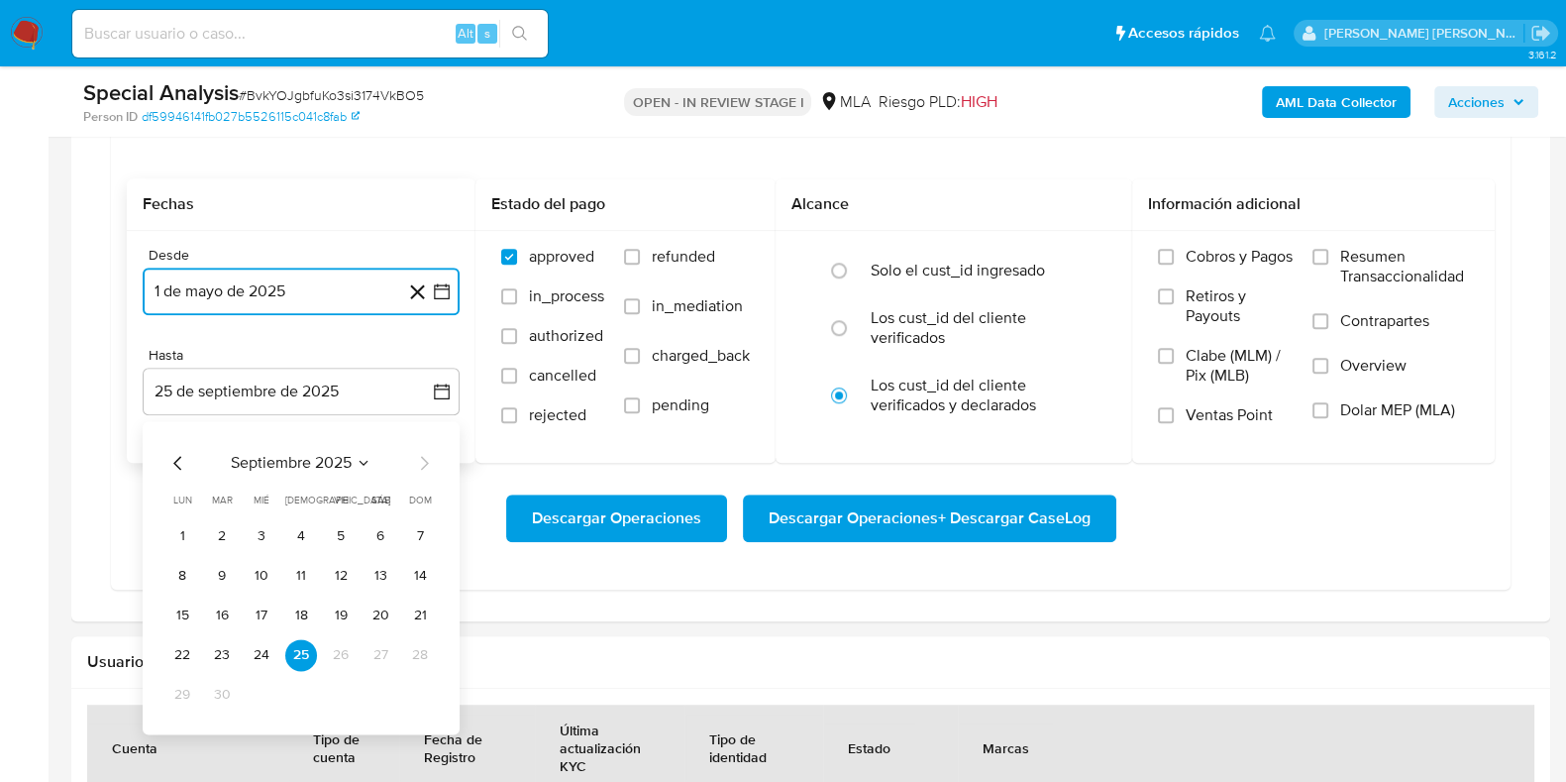
click at [183, 453] on icon "Mes anterior" at bounding box center [178, 463] width 24 height 24
click at [409, 683] on button "31" at bounding box center [420, 695] width 32 height 32
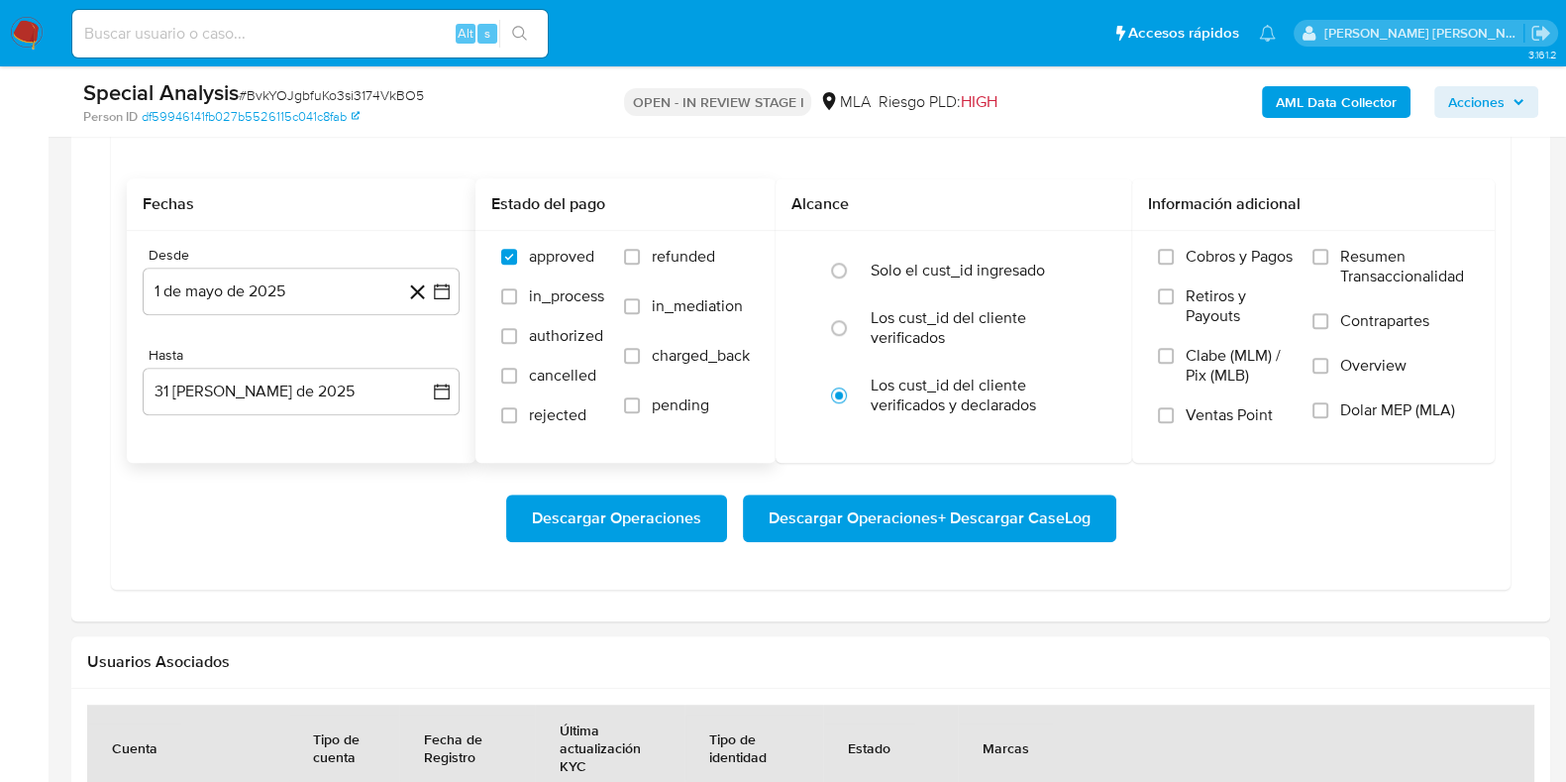
click at [621, 256] on div "approved in_process authorized cancelled rejected refunded in_mediation charged…" at bounding box center [625, 346] width 268 height 198
click at [641, 247] on label "refunded" at bounding box center [687, 272] width 126 height 50
click at [640, 249] on input "refunded" at bounding box center [632, 257] width 16 height 16
checkbox input "true"
click at [1378, 409] on span "Dolar MEP (MLA)" at bounding box center [1397, 410] width 115 height 20
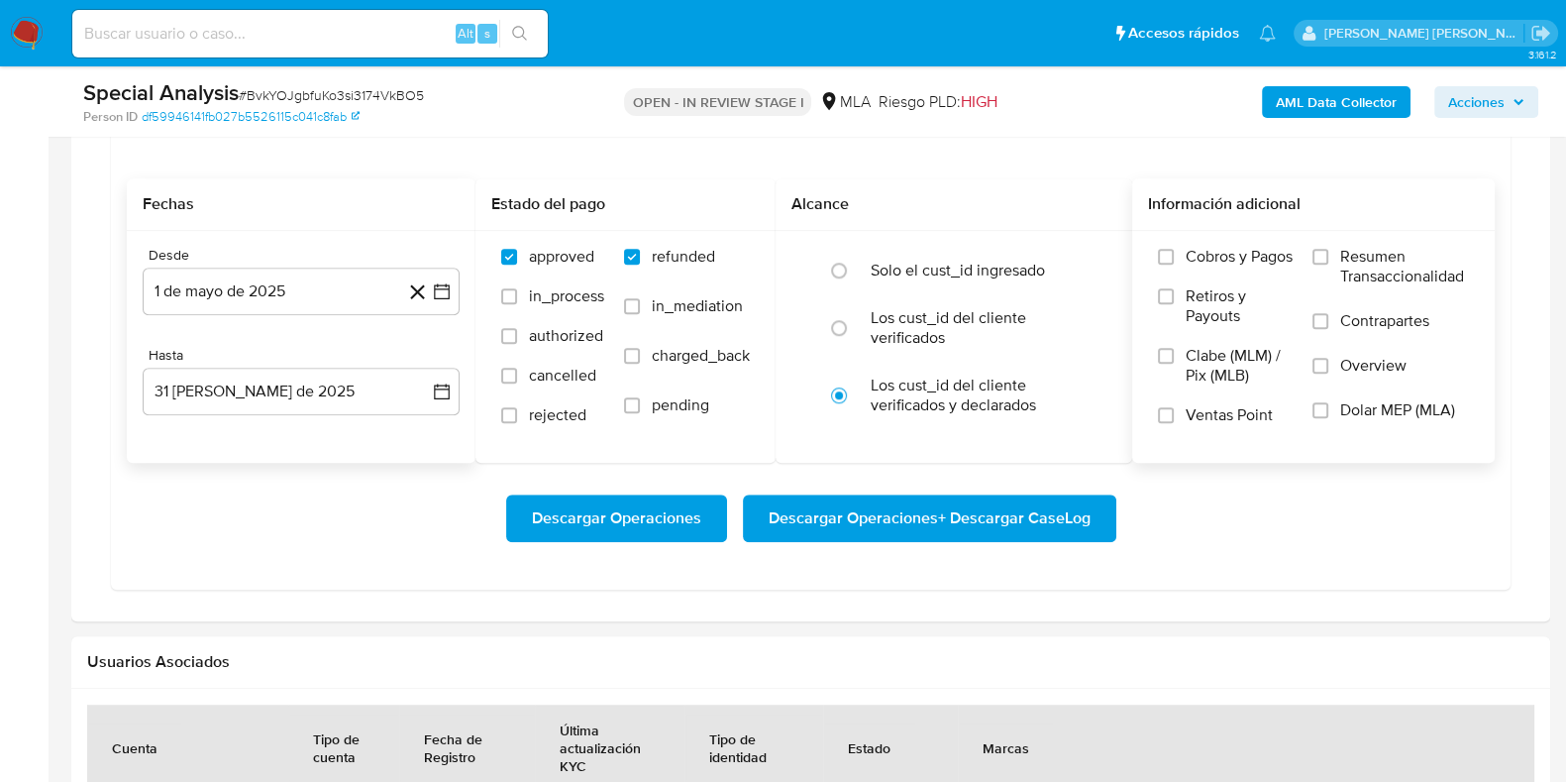
click at [1328, 409] on input "Dolar MEP (MLA)" at bounding box center [1321, 410] width 16 height 16
click at [1048, 509] on span "Descargar Operaciones + Descargar CaseLog" at bounding box center [930, 518] width 322 height 44
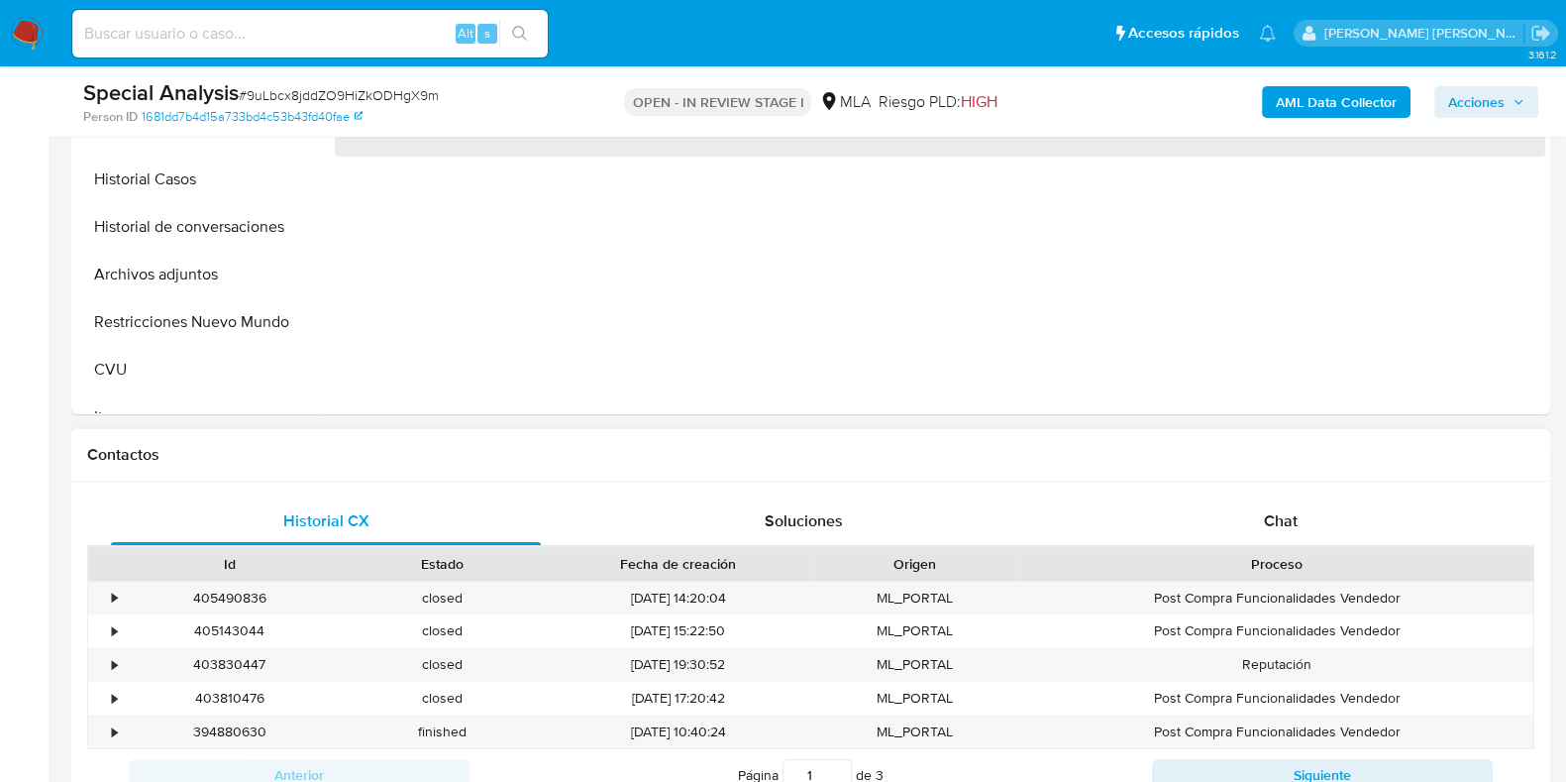
select select "10"
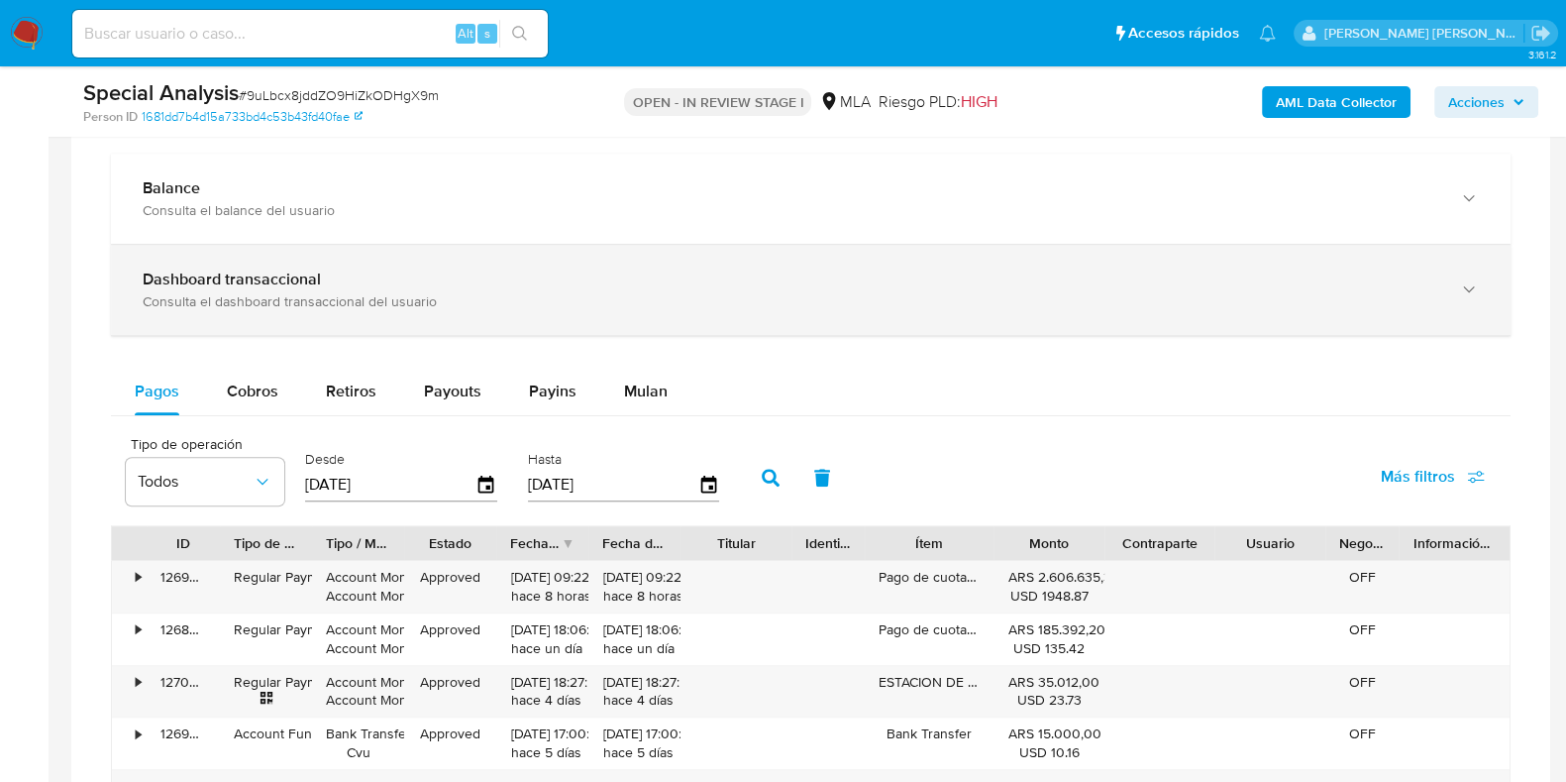
scroll to position [1486, 0]
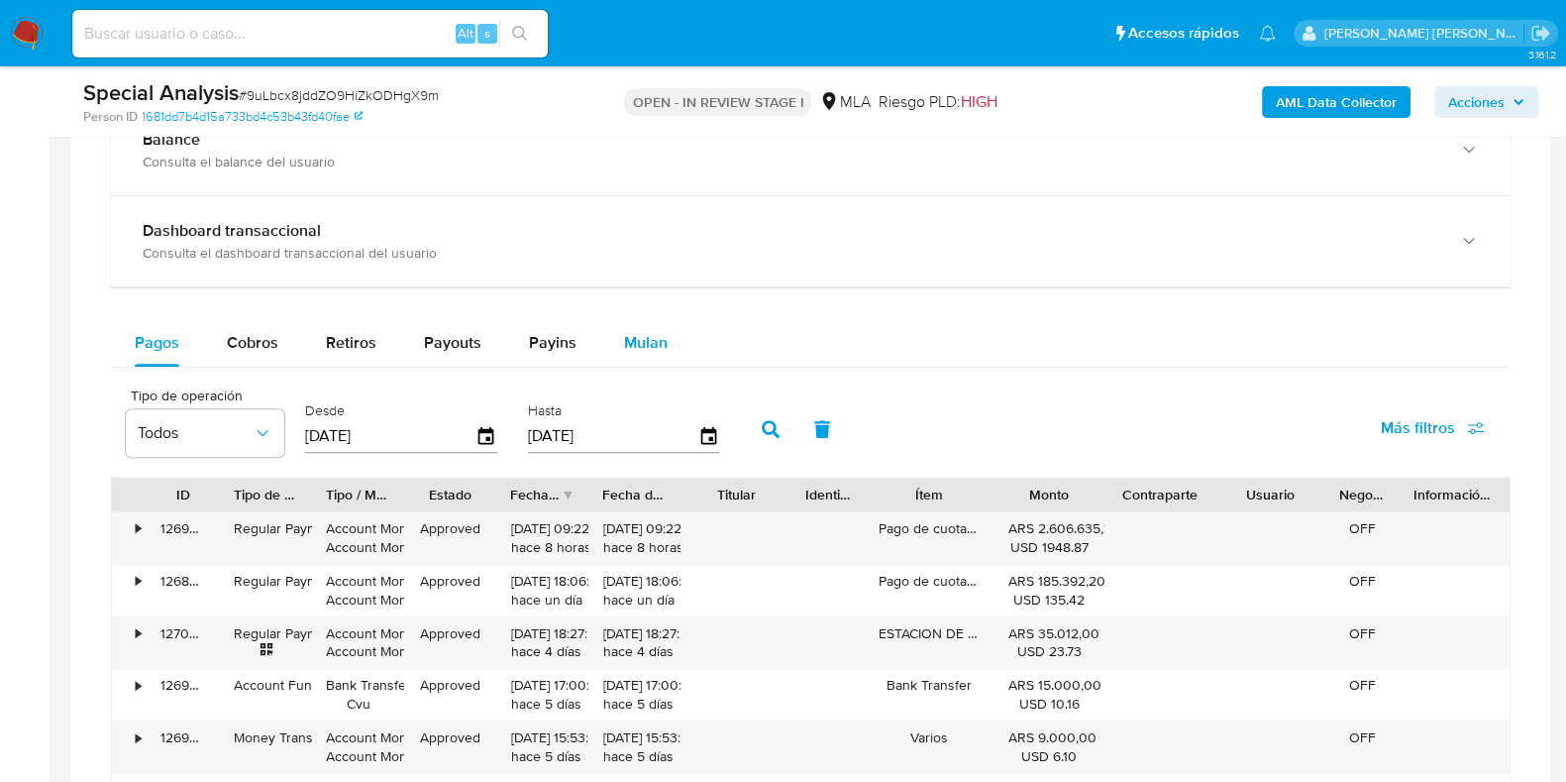
click at [649, 358] on div "Mulan" at bounding box center [646, 343] width 44 height 48
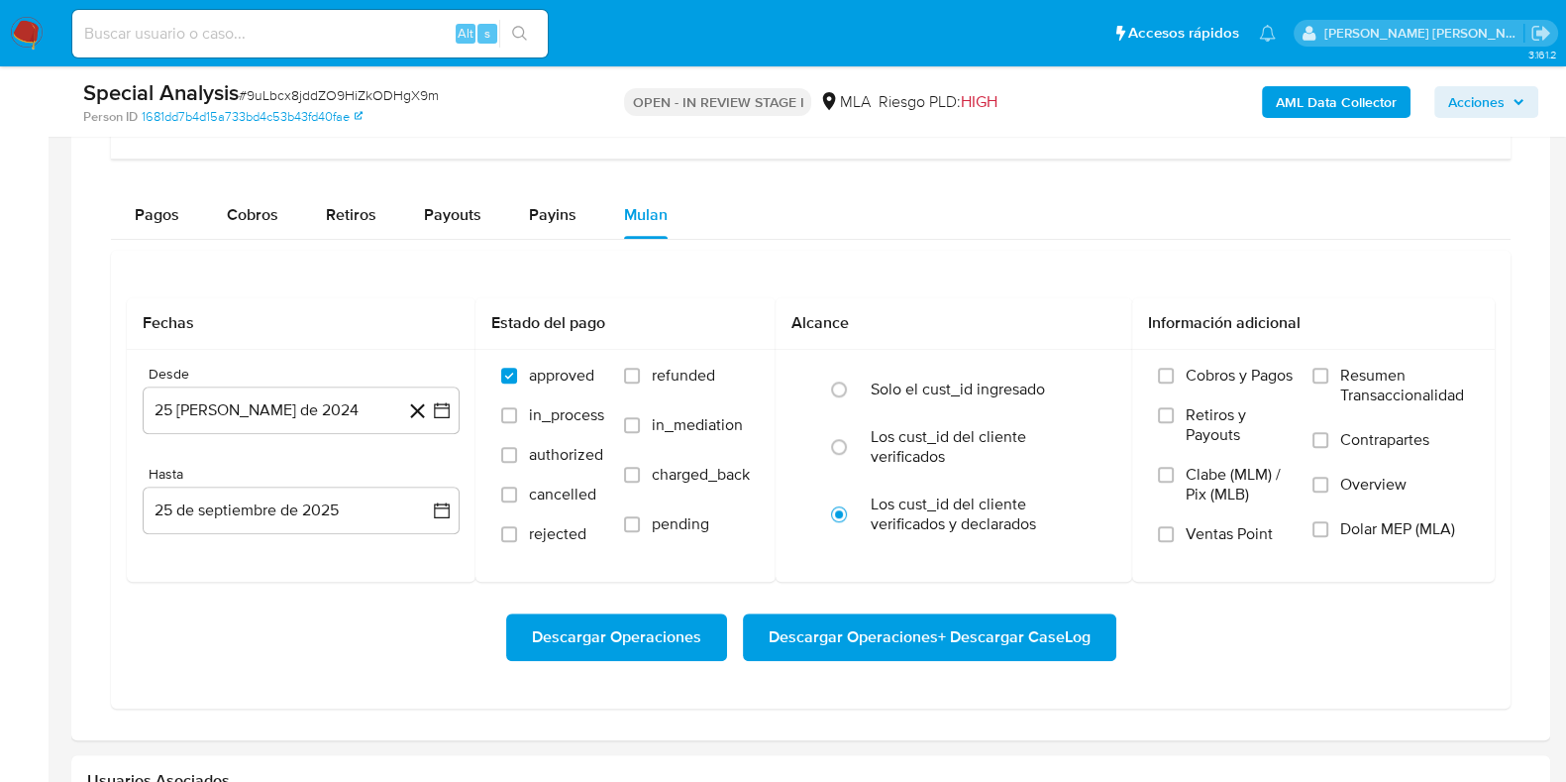
scroll to position [1733, 0]
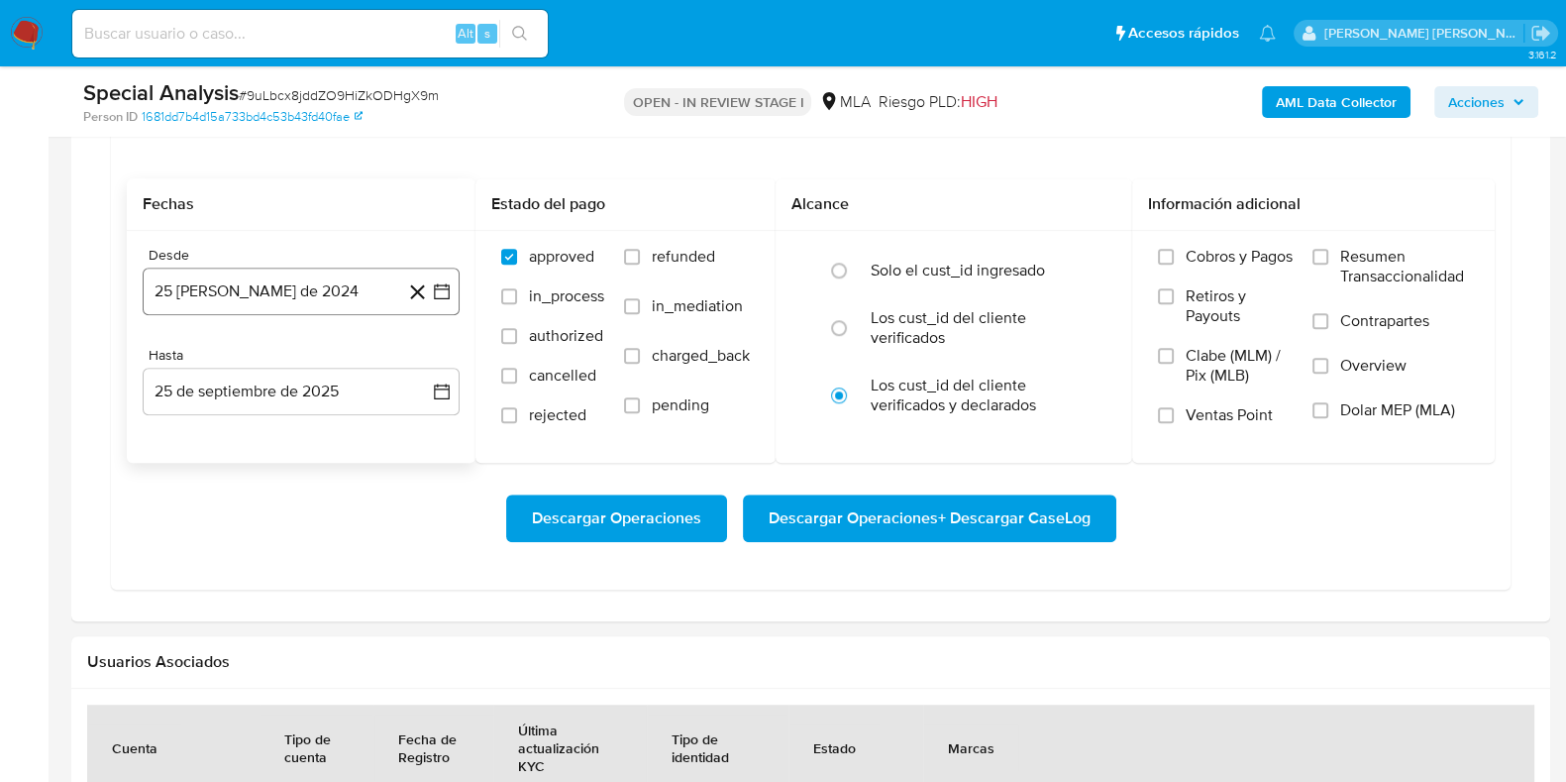
click at [230, 293] on button "25 [PERSON_NAME] de 2024" at bounding box center [301, 291] width 317 height 48
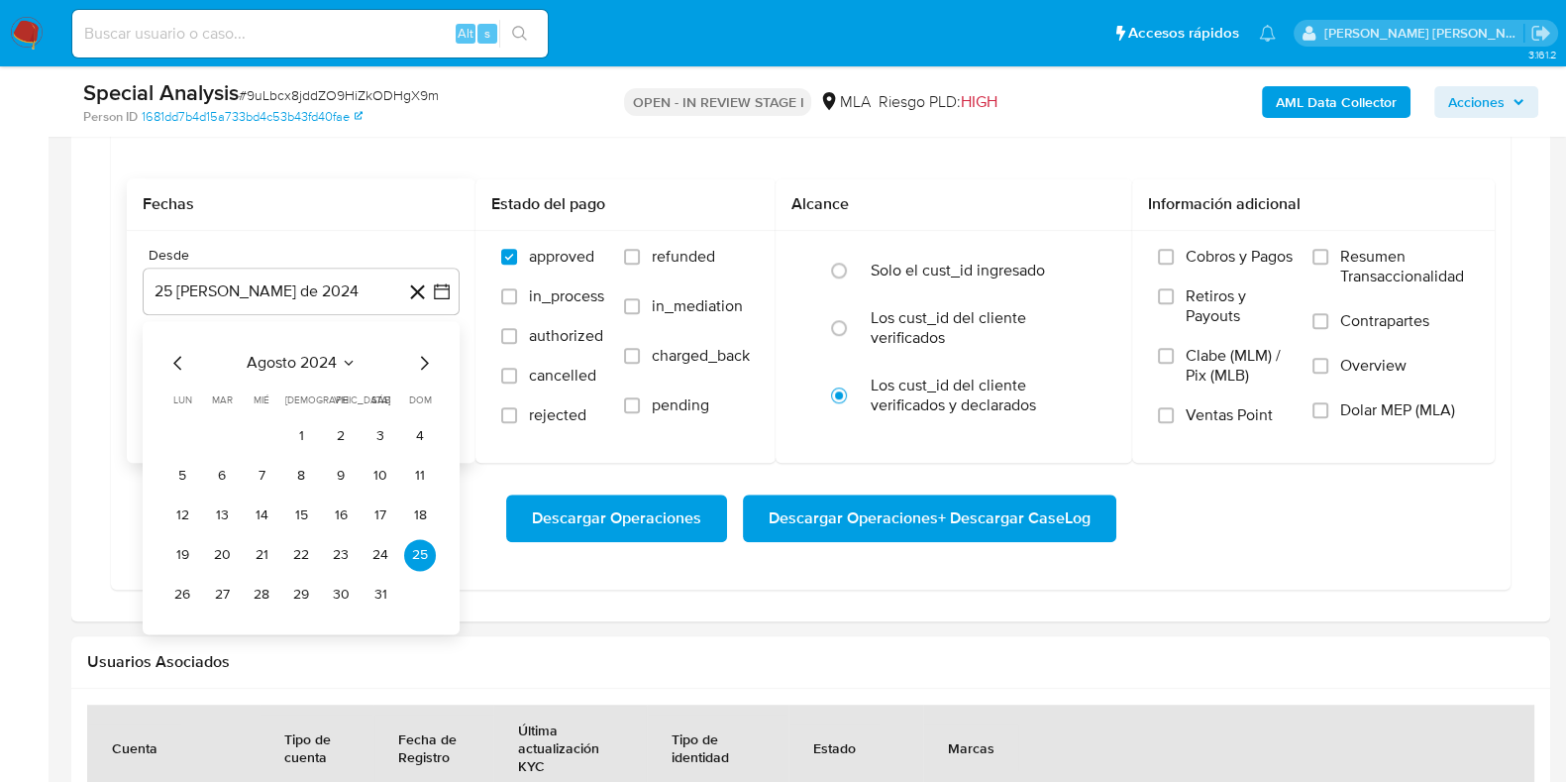
click at [269, 360] on span "agosto 2024" at bounding box center [292, 363] width 90 height 20
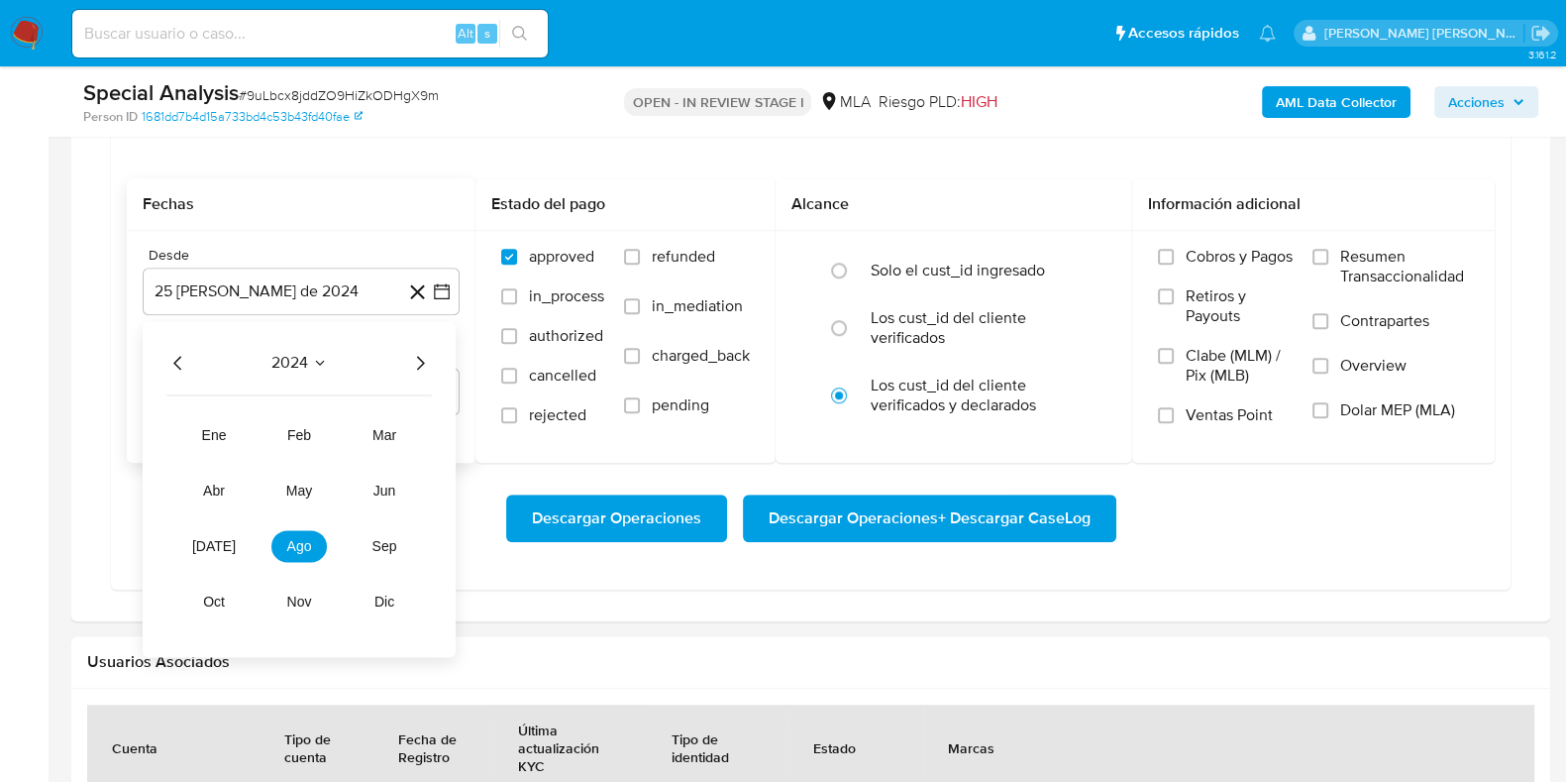
click at [422, 368] on icon "Año siguiente" at bounding box center [420, 363] width 24 height 24
click at [293, 491] on span "may" at bounding box center [299, 490] width 26 height 16
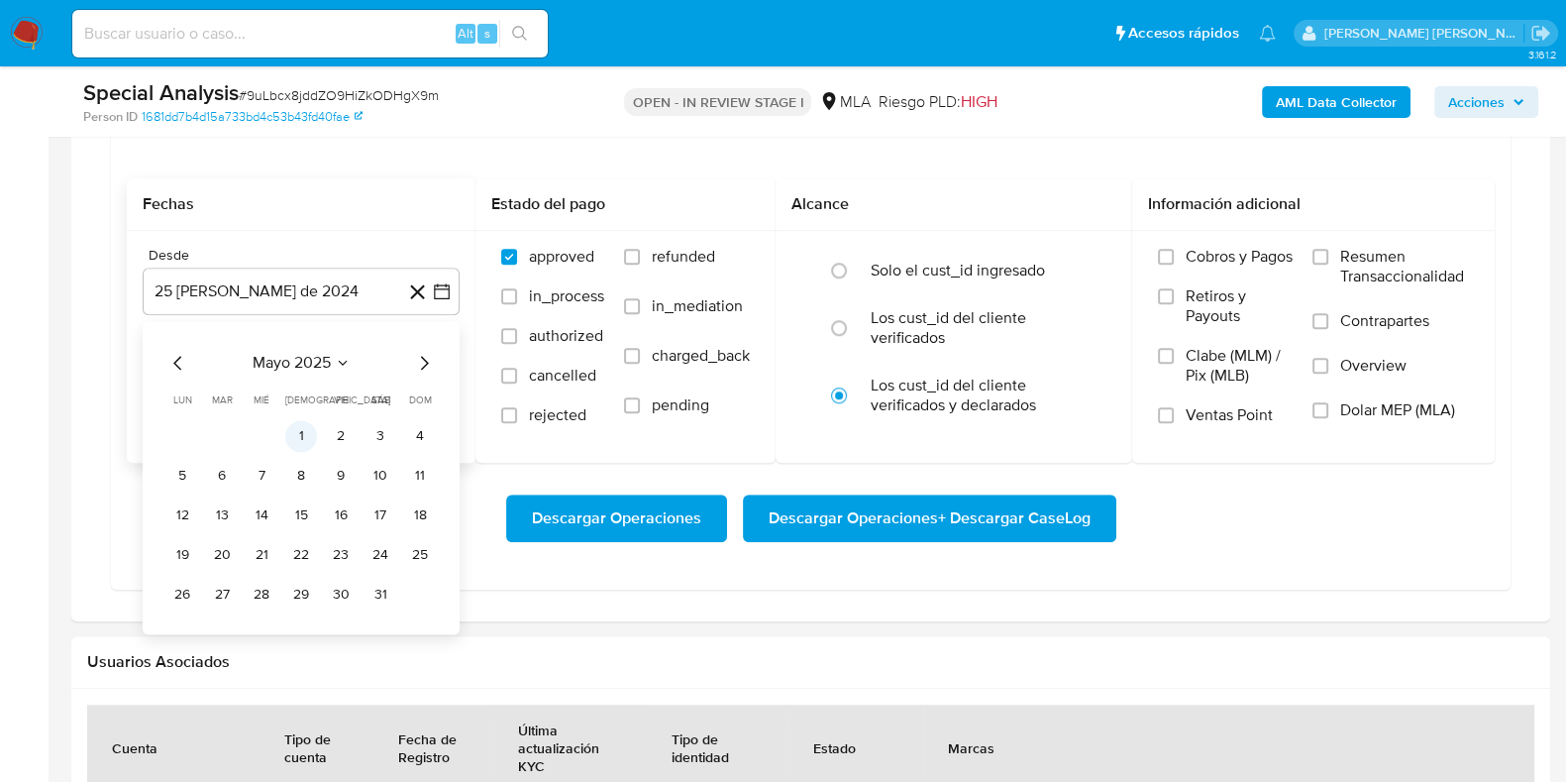
click at [307, 426] on button "1" at bounding box center [301, 436] width 32 height 32
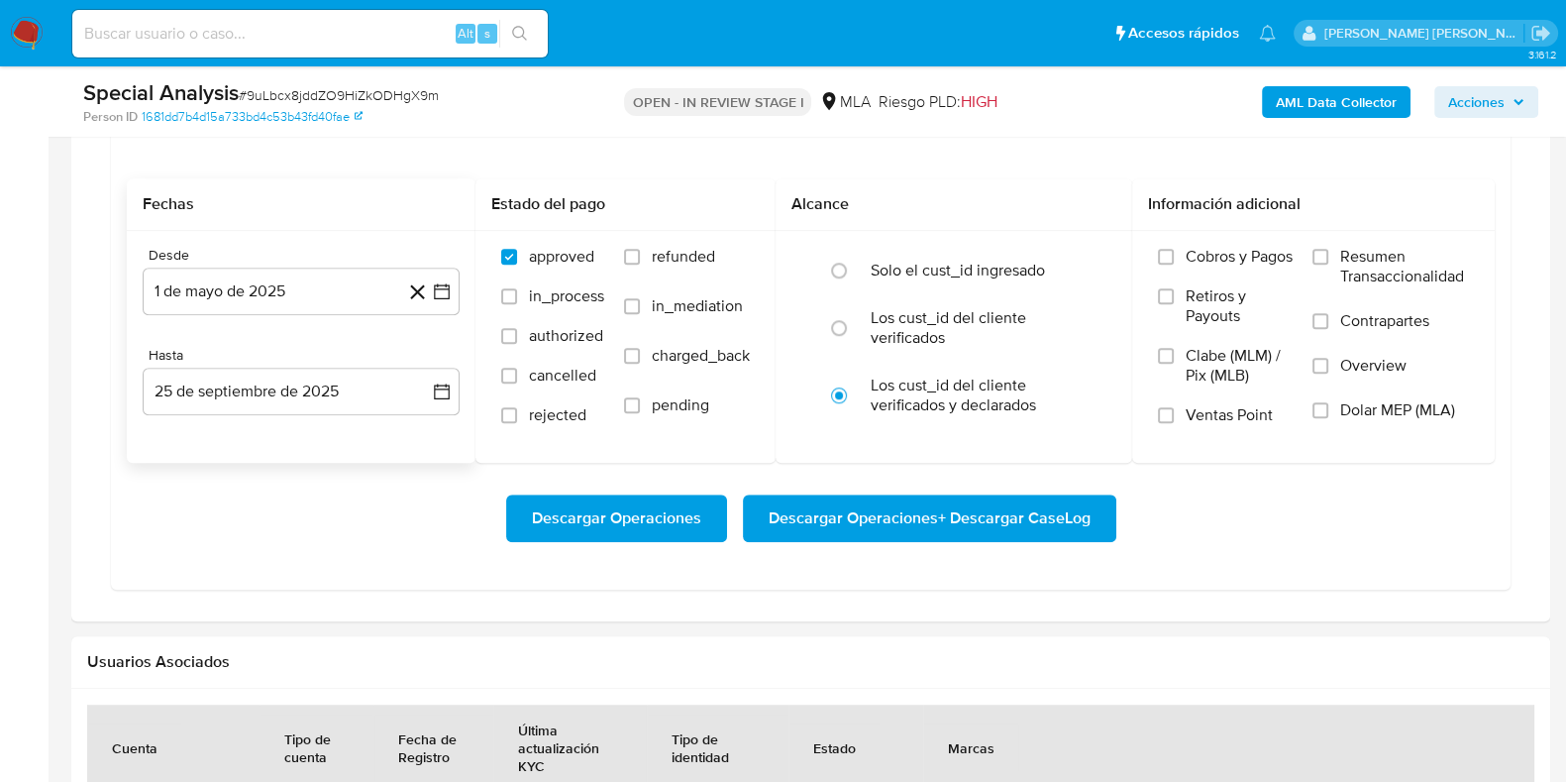
click at [297, 417] on div "Desde 1 [PERSON_NAME] de 2025 [DATE] Hasta 25 de septiembre de 2025 [DATE]" at bounding box center [301, 347] width 349 height 232
click at [289, 406] on button "25 de septiembre de 2025" at bounding box center [301, 392] width 317 height 48
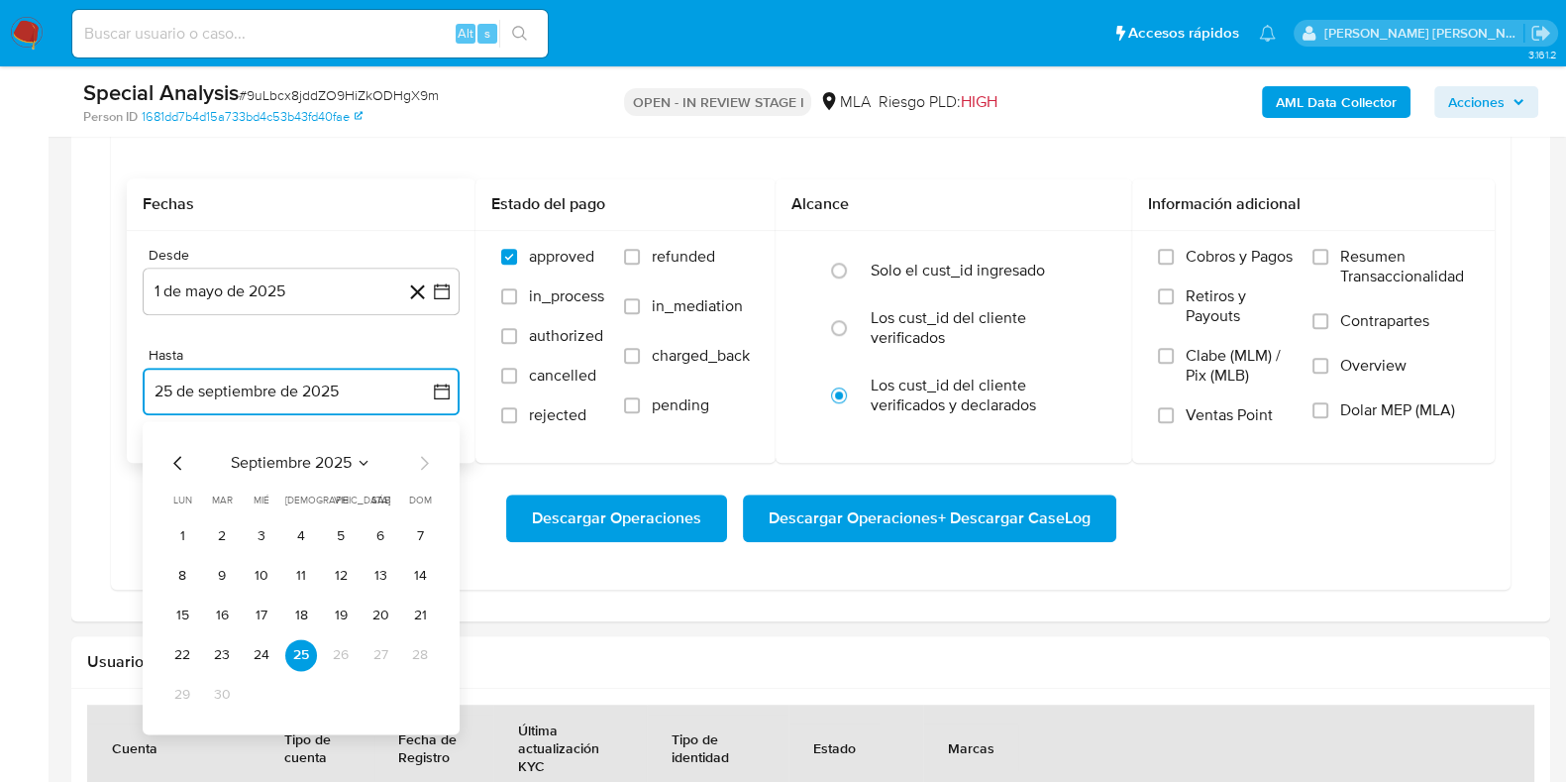
click at [177, 458] on icon "Mes anterior" at bounding box center [178, 463] width 24 height 24
click at [426, 683] on button "31" at bounding box center [420, 695] width 32 height 32
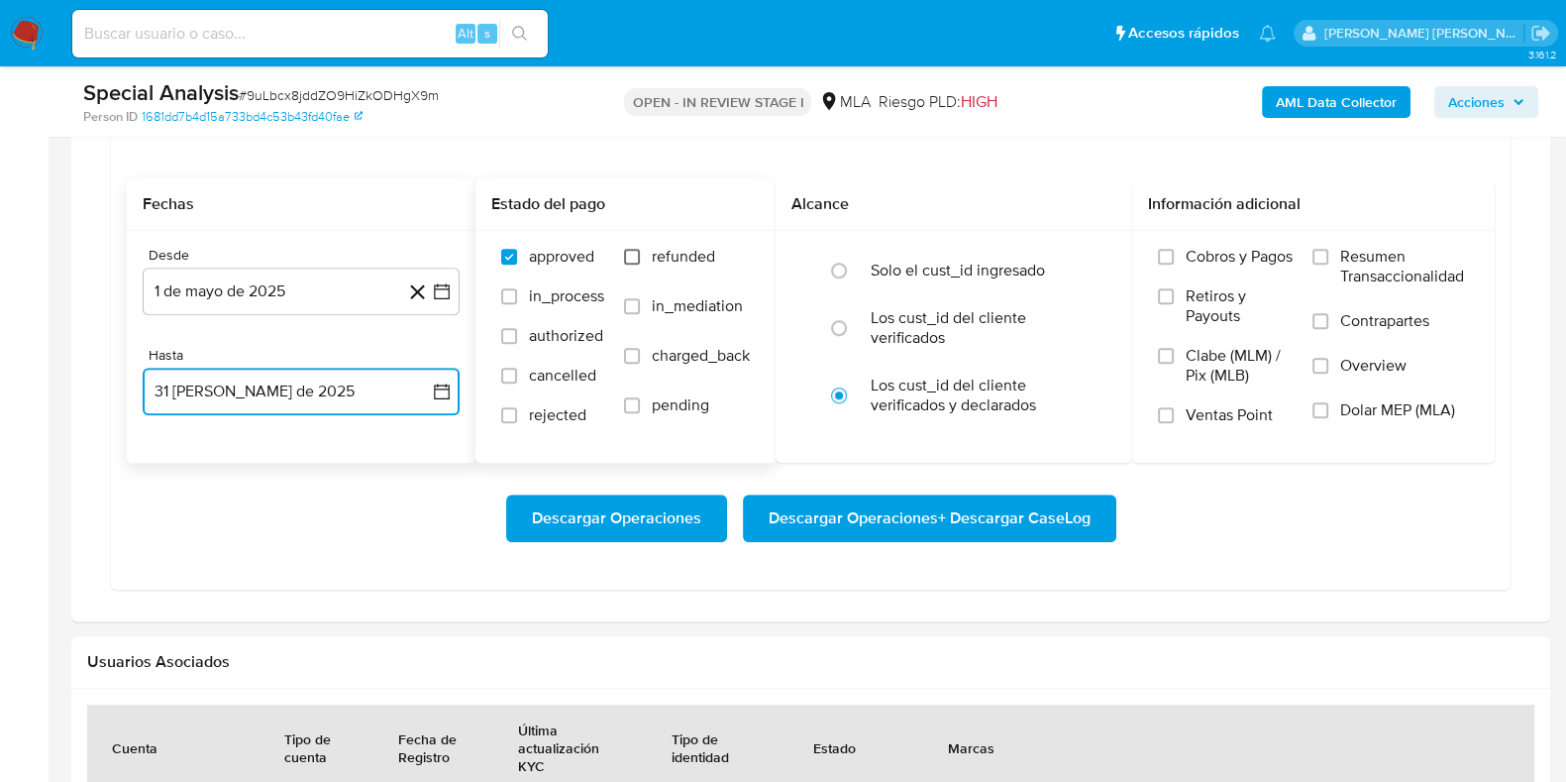
click at [638, 252] on input "refunded" at bounding box center [632, 257] width 16 height 16
checkbox input "true"
click at [1329, 418] on label "Dolar MEP (MLA)" at bounding box center [1391, 422] width 157 height 45
click at [1328, 418] on input "Dolar MEP (MLA)" at bounding box center [1321, 410] width 16 height 16
click at [1018, 517] on span "Descargar Operaciones + Descargar CaseLog" at bounding box center [930, 518] width 322 height 44
